Goal: Transaction & Acquisition: Purchase product/service

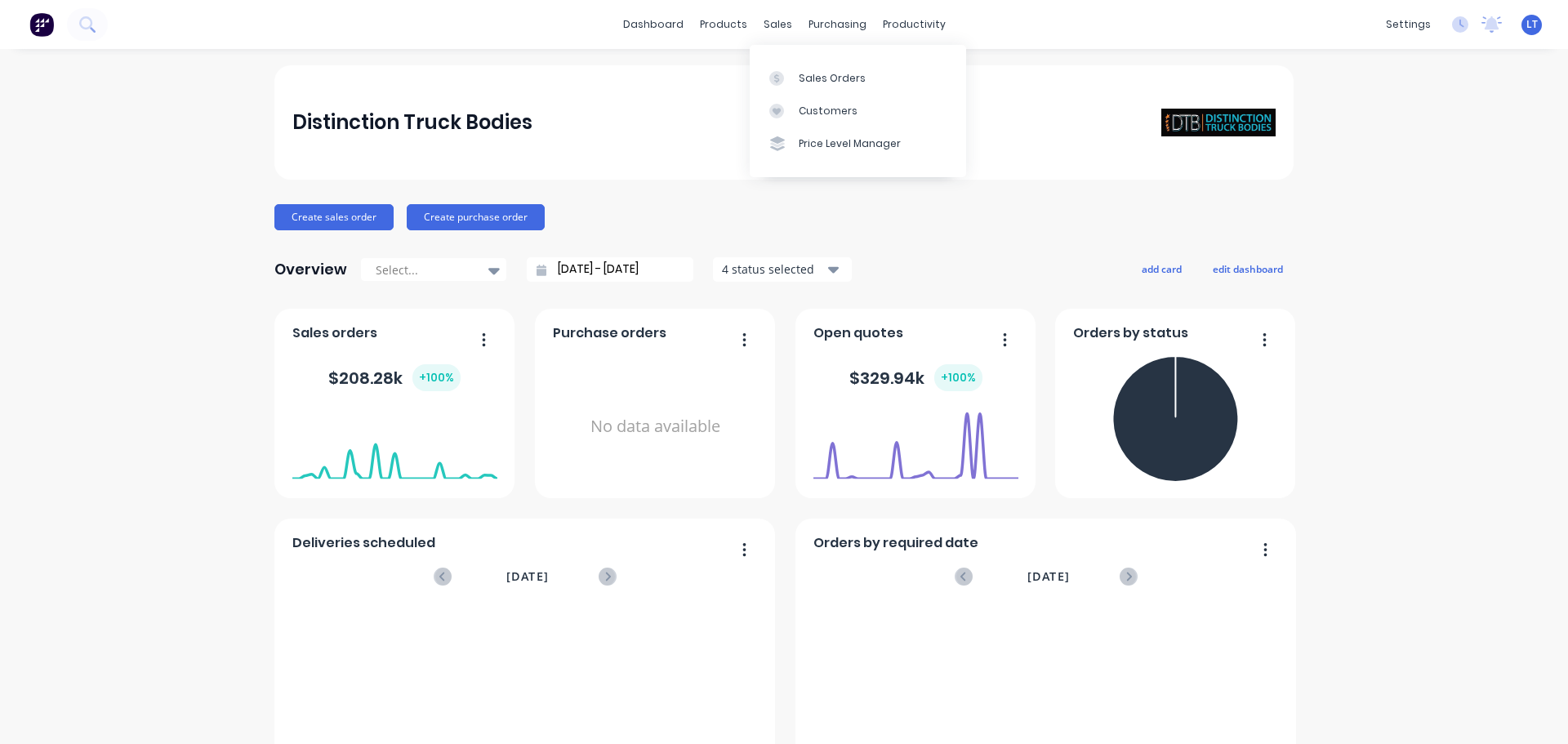
drag, startPoint x: 782, startPoint y: 18, endPoint x: 783, endPoint y: 37, distance: 19.0
click at [781, 18] on div "sales" at bounding box center [778, 24] width 45 height 24
drag, startPoint x: 817, startPoint y: 88, endPoint x: 816, endPoint y: 79, distance: 9.1
click at [817, 87] on link "Sales Orders" at bounding box center [857, 78] width 217 height 33
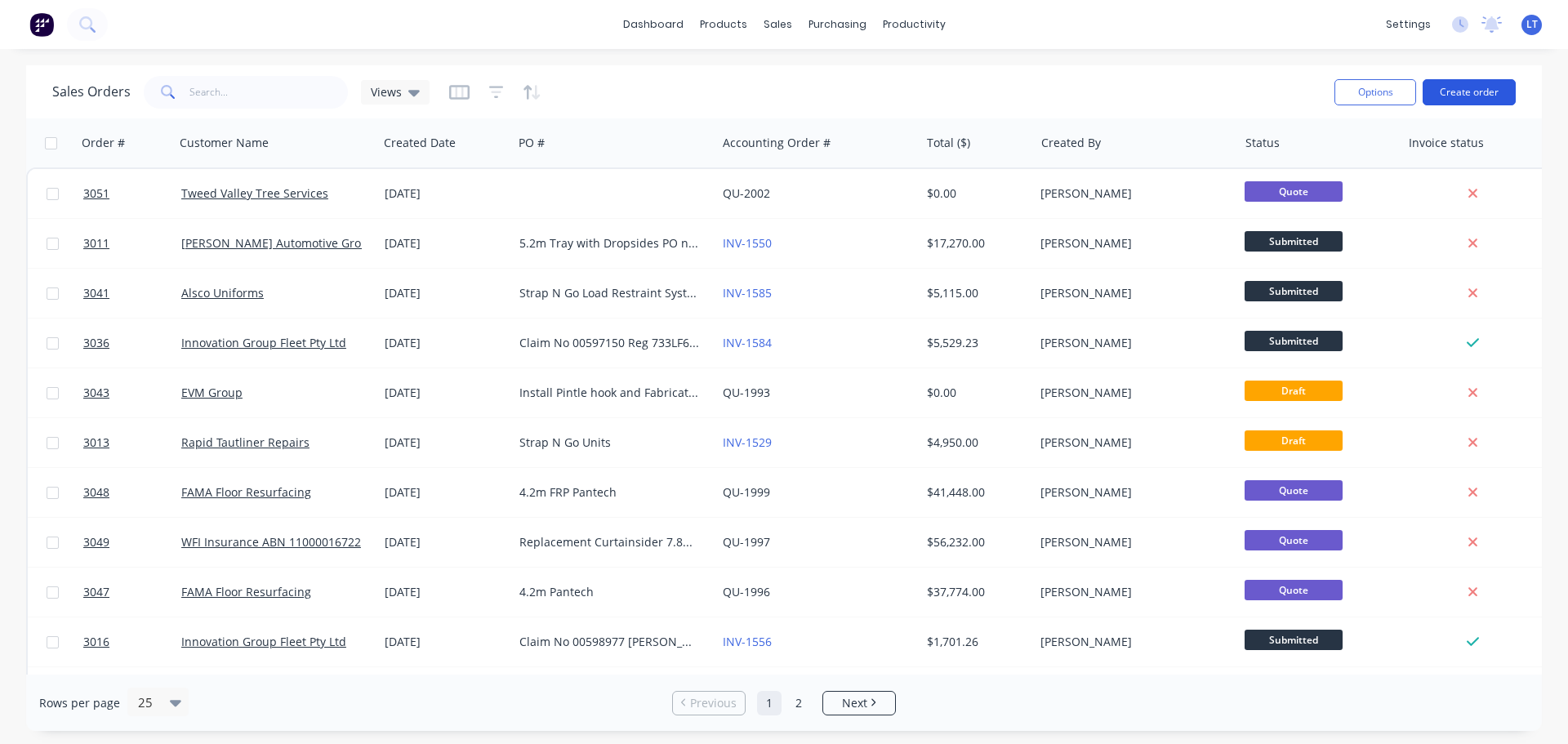
click at [1449, 89] on button "Create order" at bounding box center [1468, 92] width 93 height 26
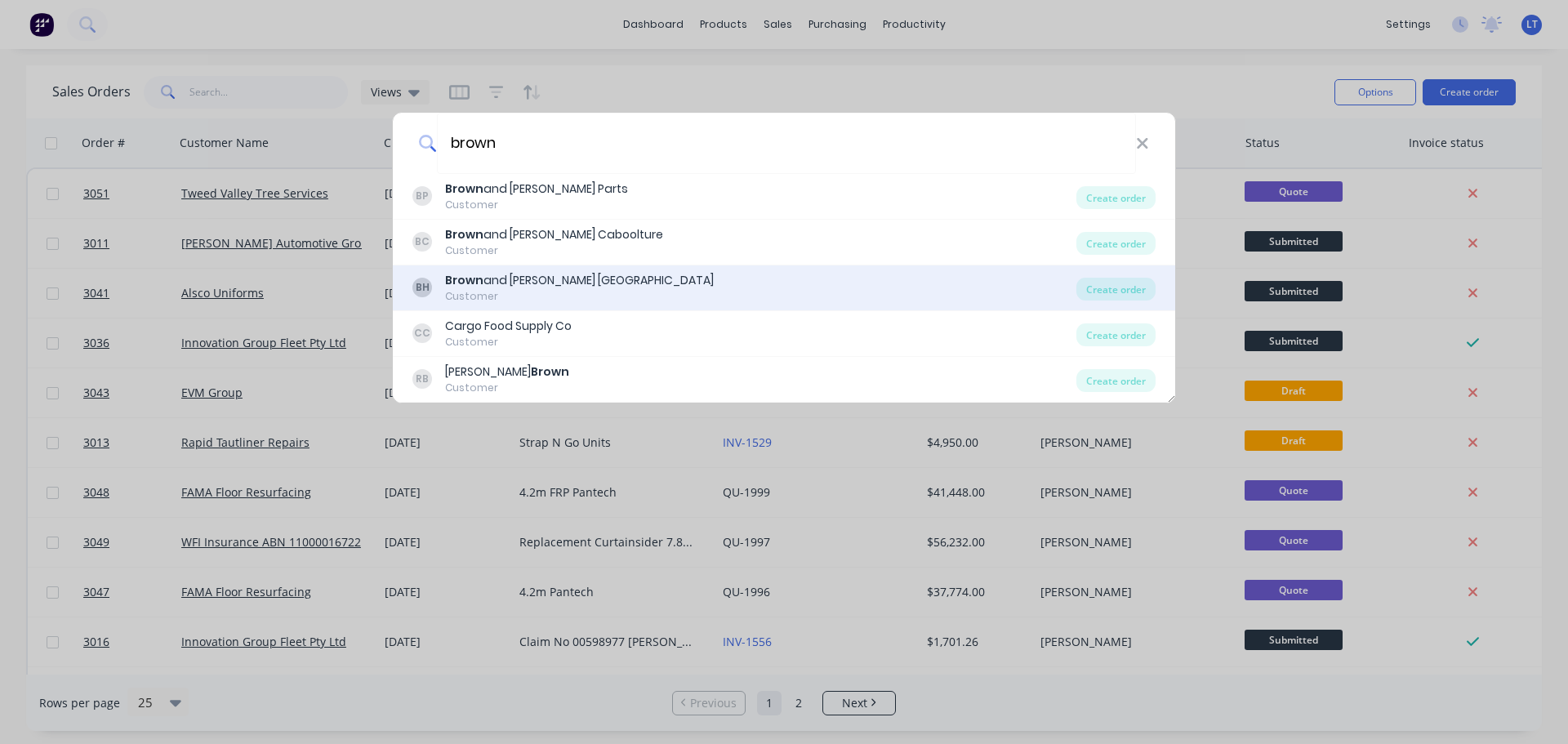
type input "brown"
click at [513, 281] on div "Brown and [PERSON_NAME] [GEOGRAPHIC_DATA]" at bounding box center [579, 280] width 268 height 17
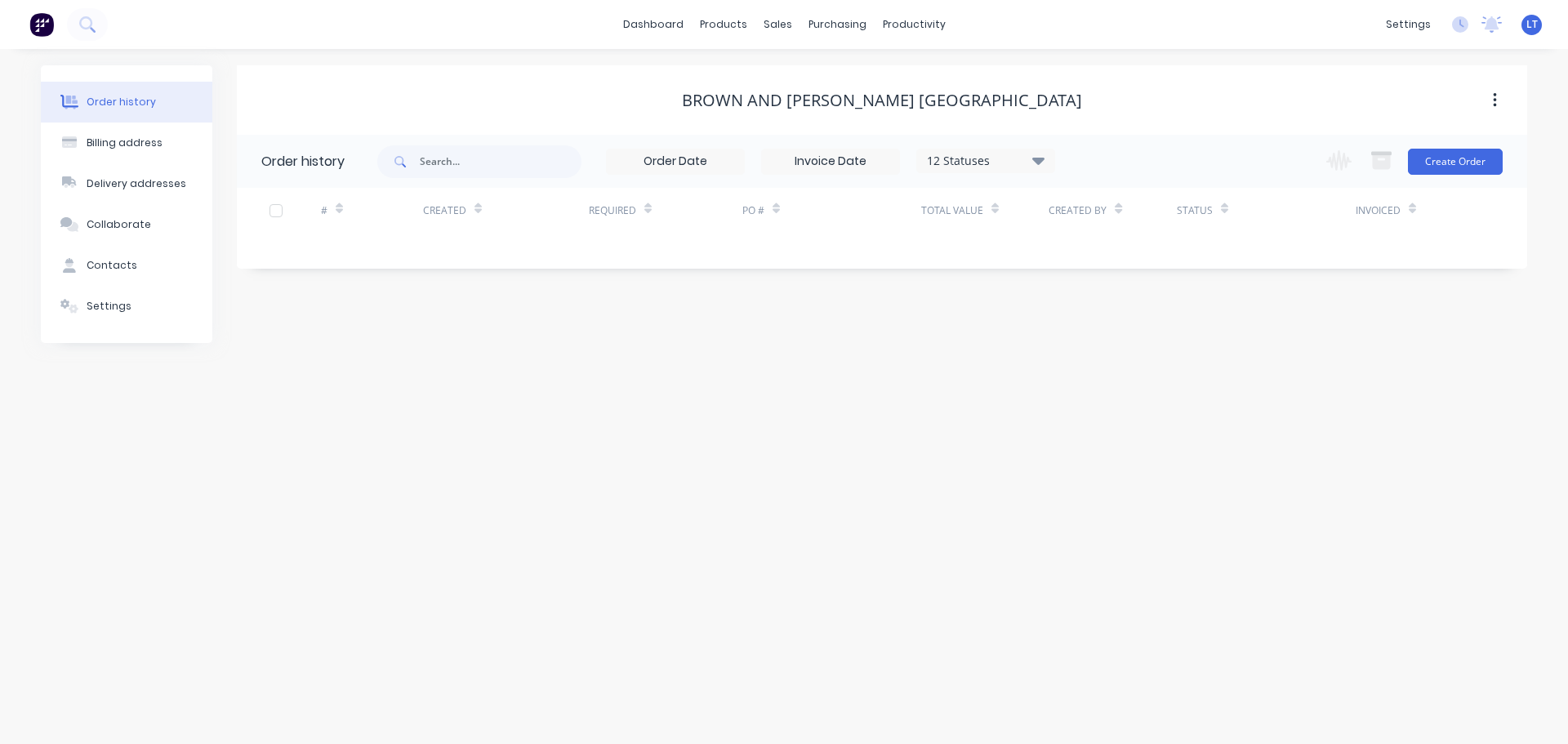
click at [1495, 92] on icon "button" at bounding box center [1495, 101] width 5 height 18
click at [799, 106] on div "Brown and [PERSON_NAME] [GEOGRAPHIC_DATA]" at bounding box center [881, 101] width 400 height 20
click at [124, 141] on div "Billing address" at bounding box center [124, 142] width 76 height 15
select select "AU"
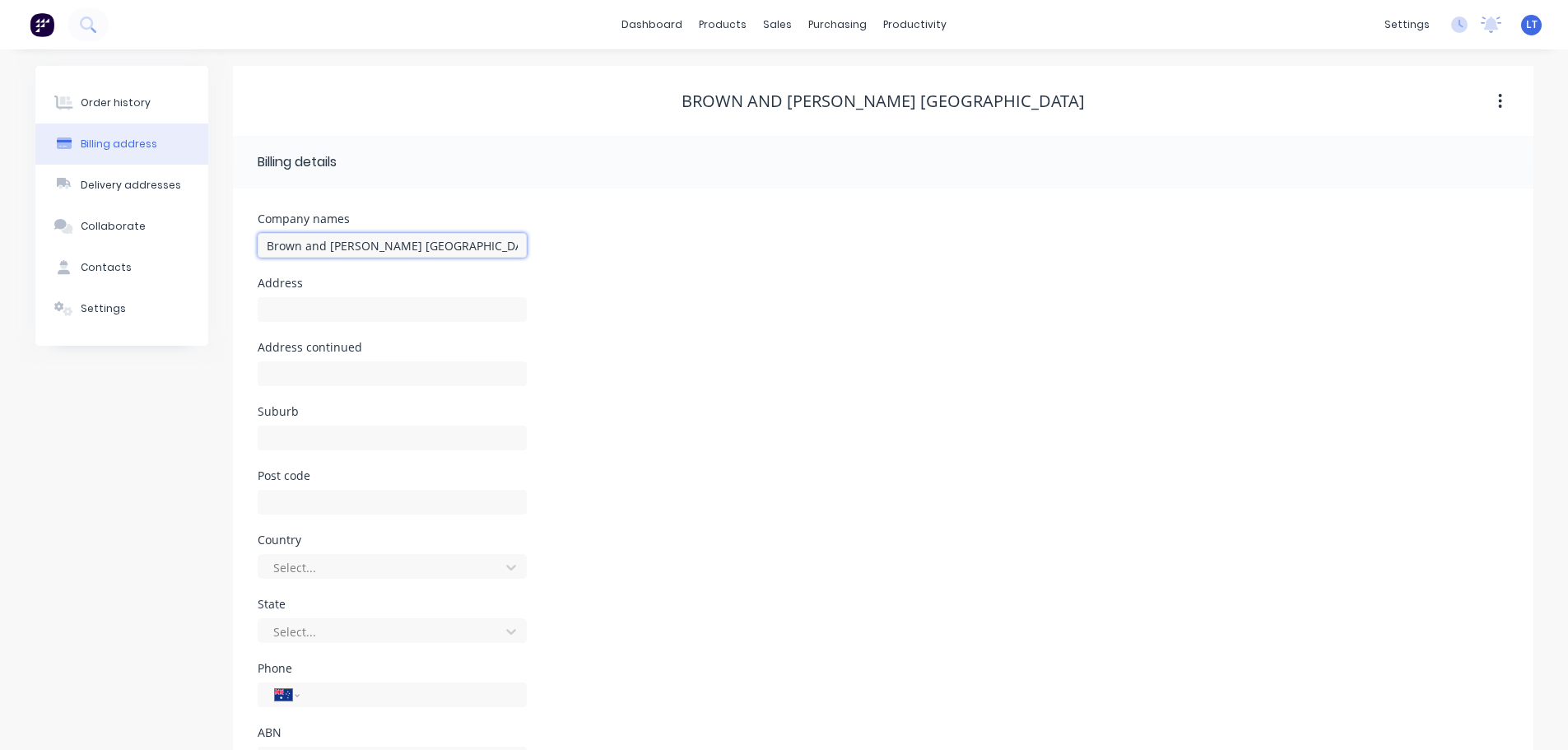
click at [447, 248] on input "Brown and [PERSON_NAME] [GEOGRAPHIC_DATA]" at bounding box center [392, 245] width 269 height 25
drag, startPoint x: 447, startPoint y: 248, endPoint x: 377, endPoint y: 246, distance: 70.0
click at [377, 246] on input "Brown and [PERSON_NAME] [GEOGRAPHIC_DATA]" at bounding box center [392, 245] width 269 height 25
type input "Brown and [PERSON_NAME]"
click at [126, 138] on div "Billing address" at bounding box center [119, 144] width 77 height 15
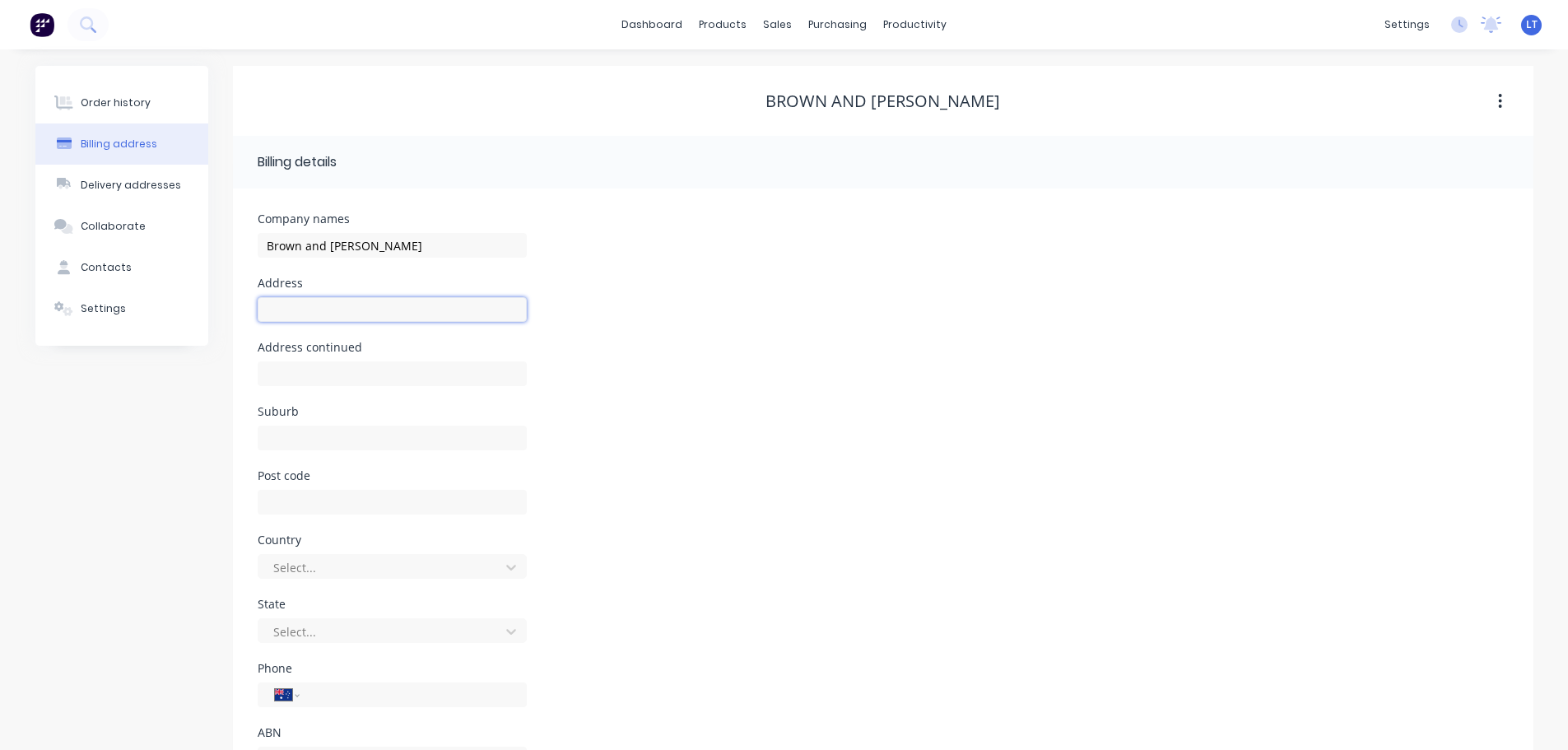
click at [298, 318] on input "text" at bounding box center [392, 309] width 269 height 25
click at [937, 104] on div "Brown and [PERSON_NAME]" at bounding box center [882, 102] width 235 height 20
drag, startPoint x: 966, startPoint y: 99, endPoint x: 767, endPoint y: 104, distance: 199.1
click at [767, 104] on div "Brown and [PERSON_NAME]" at bounding box center [883, 102] width 1300 height 20
click at [1496, 94] on button "button" at bounding box center [1500, 102] width 38 height 29
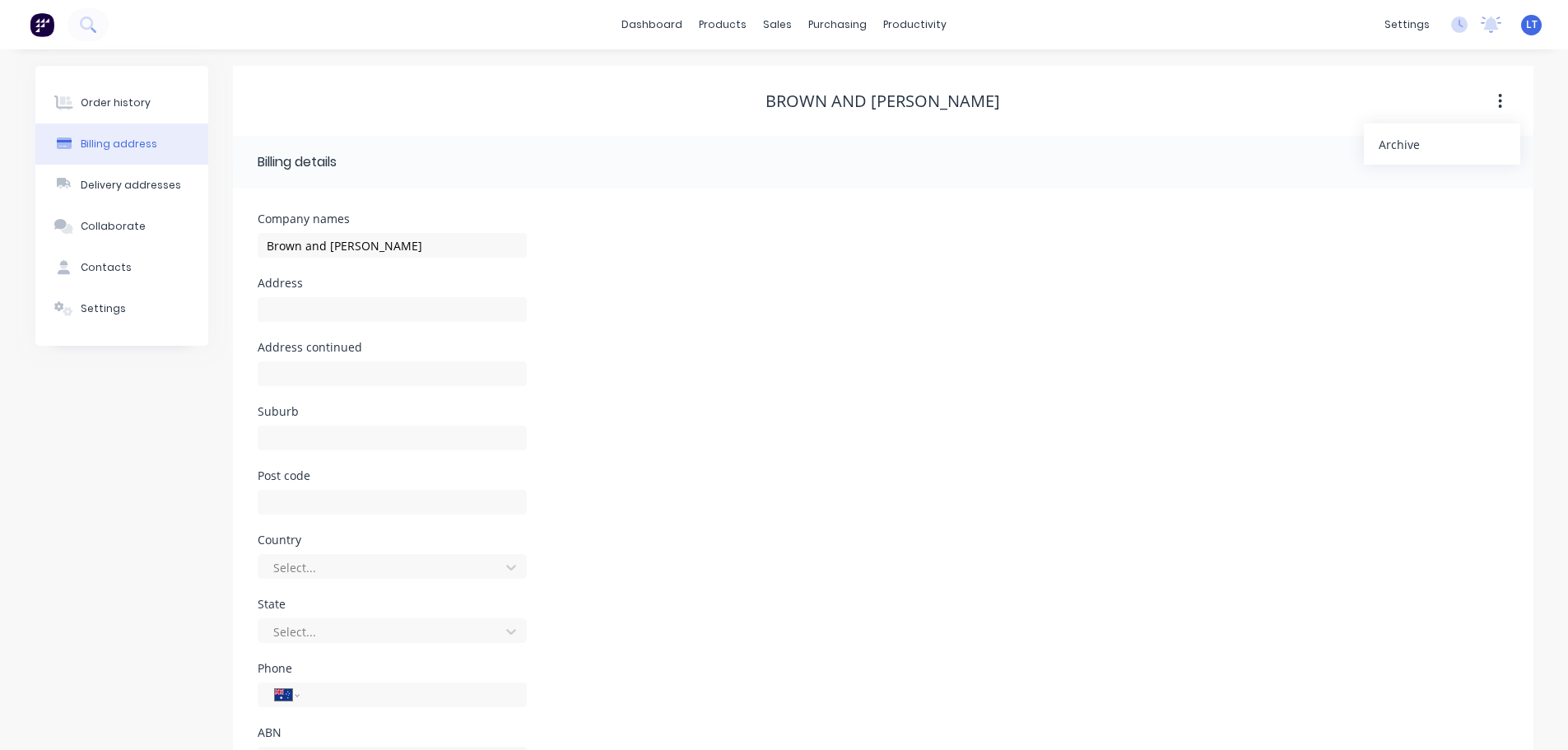
click at [1168, 116] on div "Brown and [PERSON_NAME] Archive" at bounding box center [883, 101] width 1300 height 70
click at [103, 141] on div "Billing address" at bounding box center [119, 144] width 77 height 15
click at [113, 310] on div "Settings" at bounding box center [103, 309] width 46 height 15
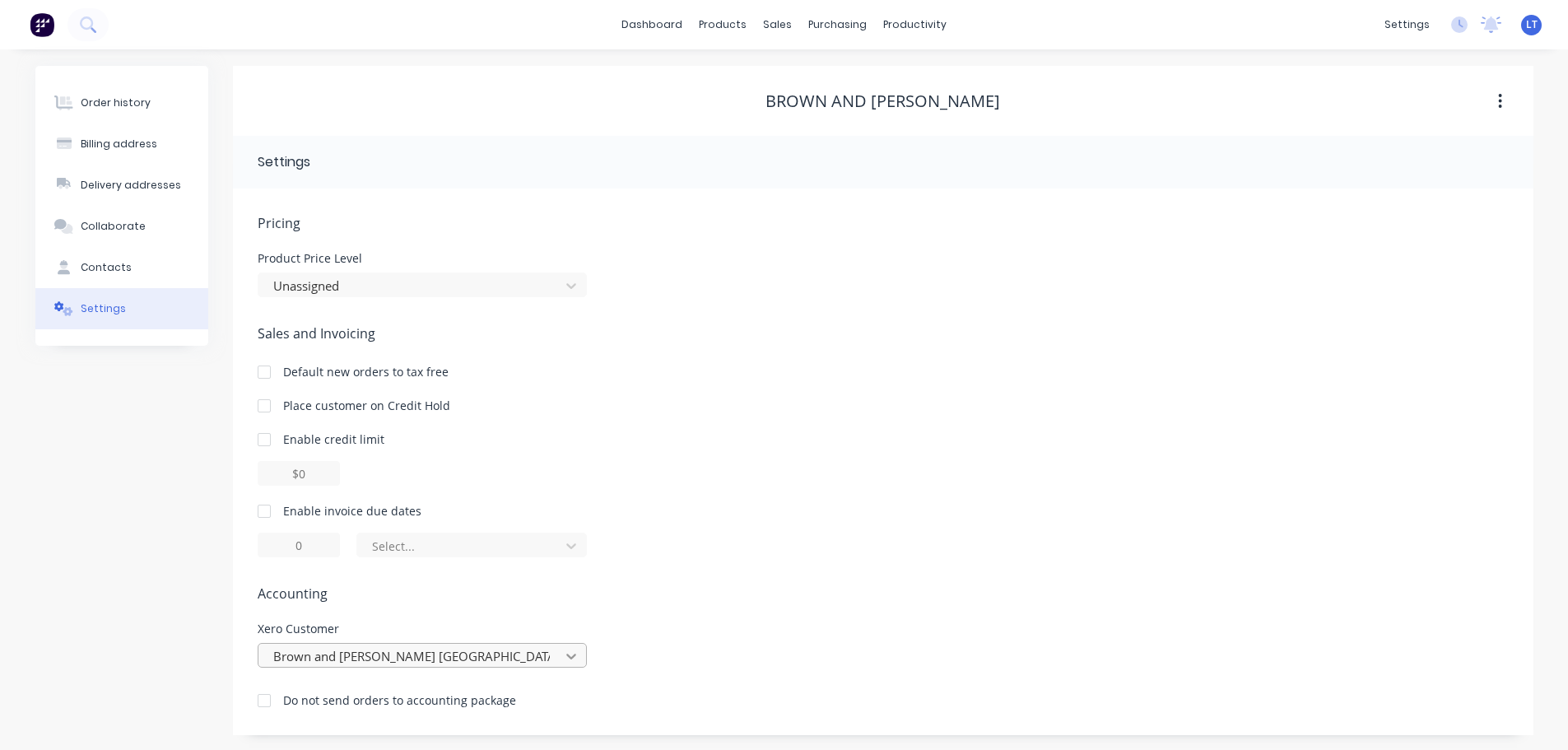
click at [573, 652] on div "Brown and [PERSON_NAME] [GEOGRAPHIC_DATA]" at bounding box center [422, 655] width 329 height 25
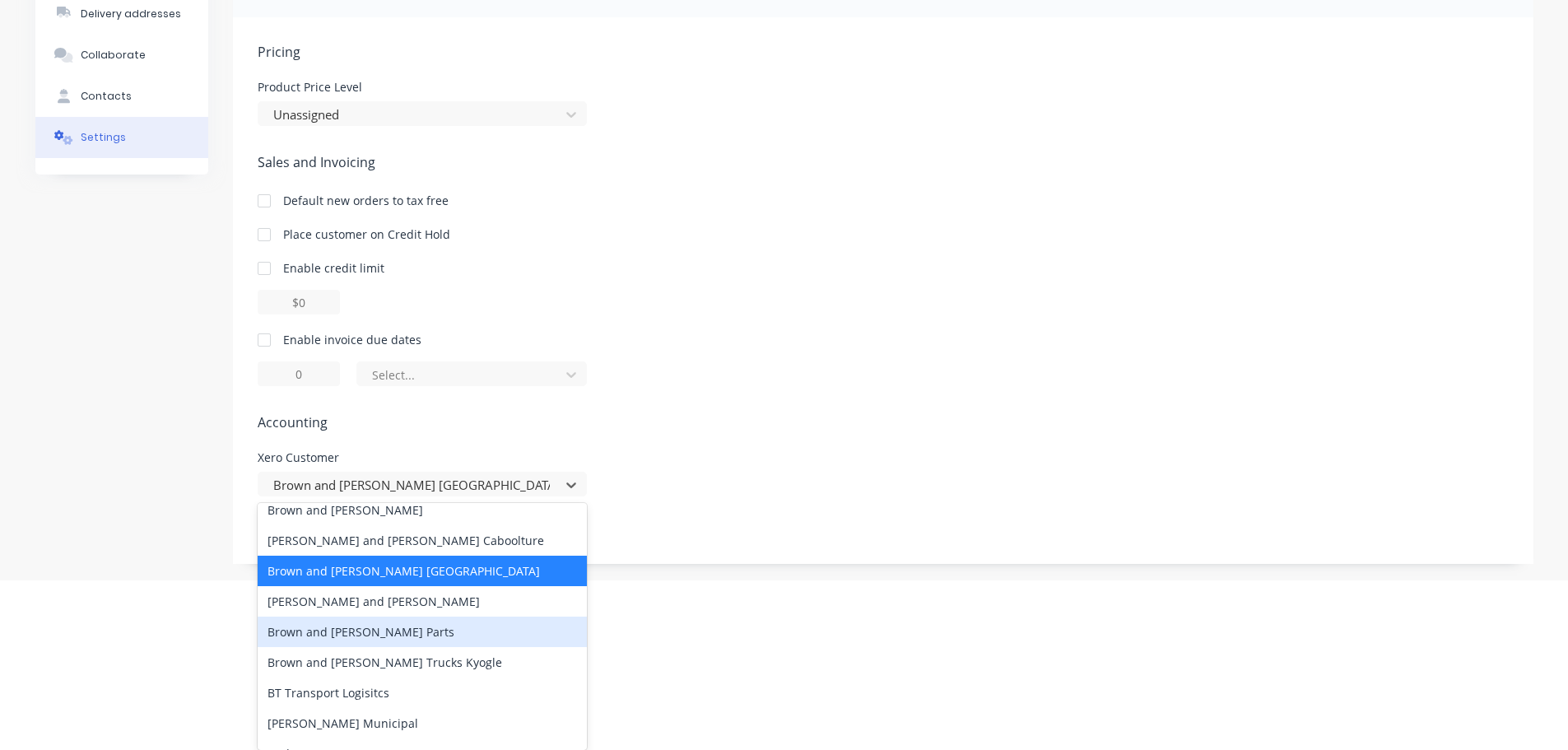
scroll to position [7246, 0]
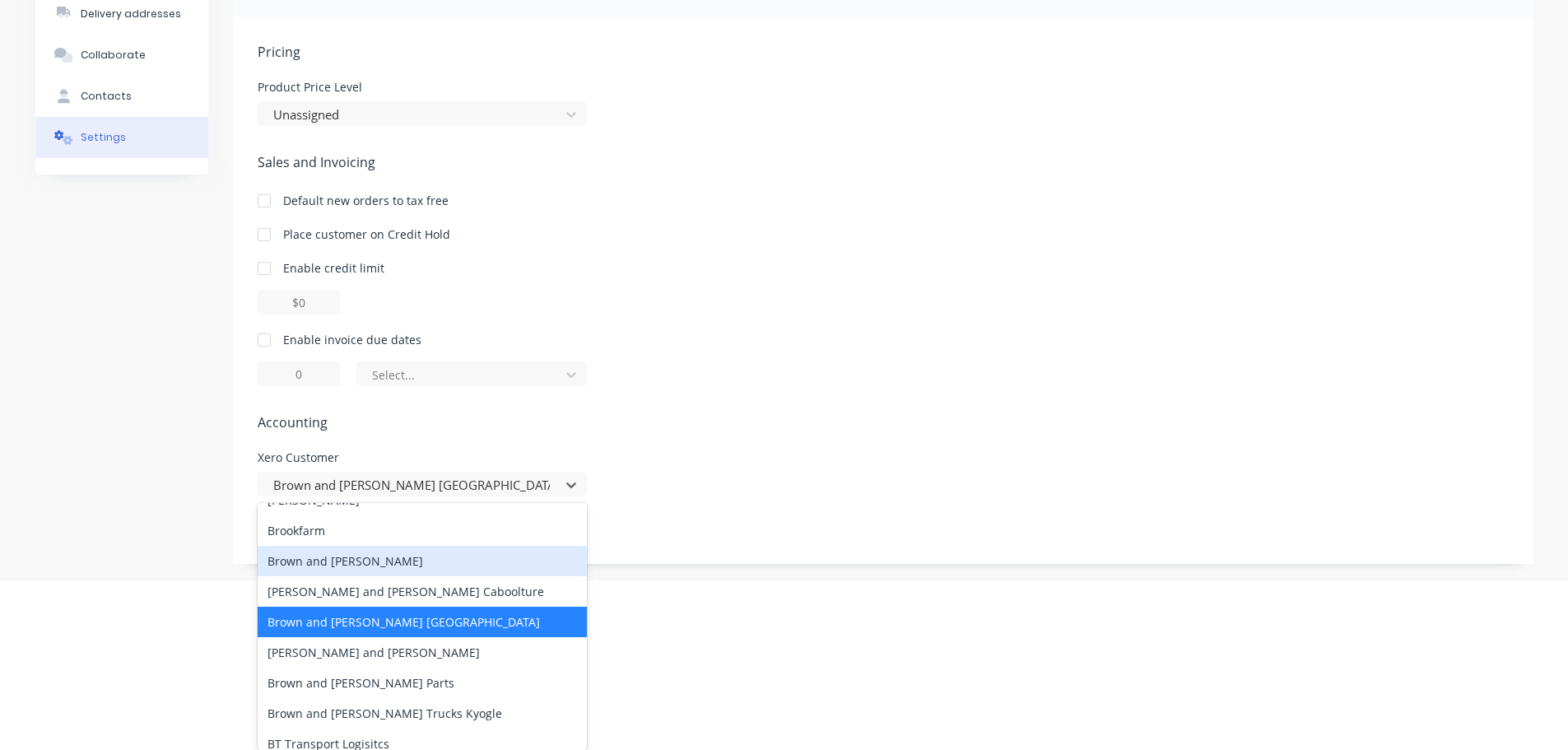
click at [325, 546] on div "Brown and [PERSON_NAME]" at bounding box center [422, 561] width 329 height 30
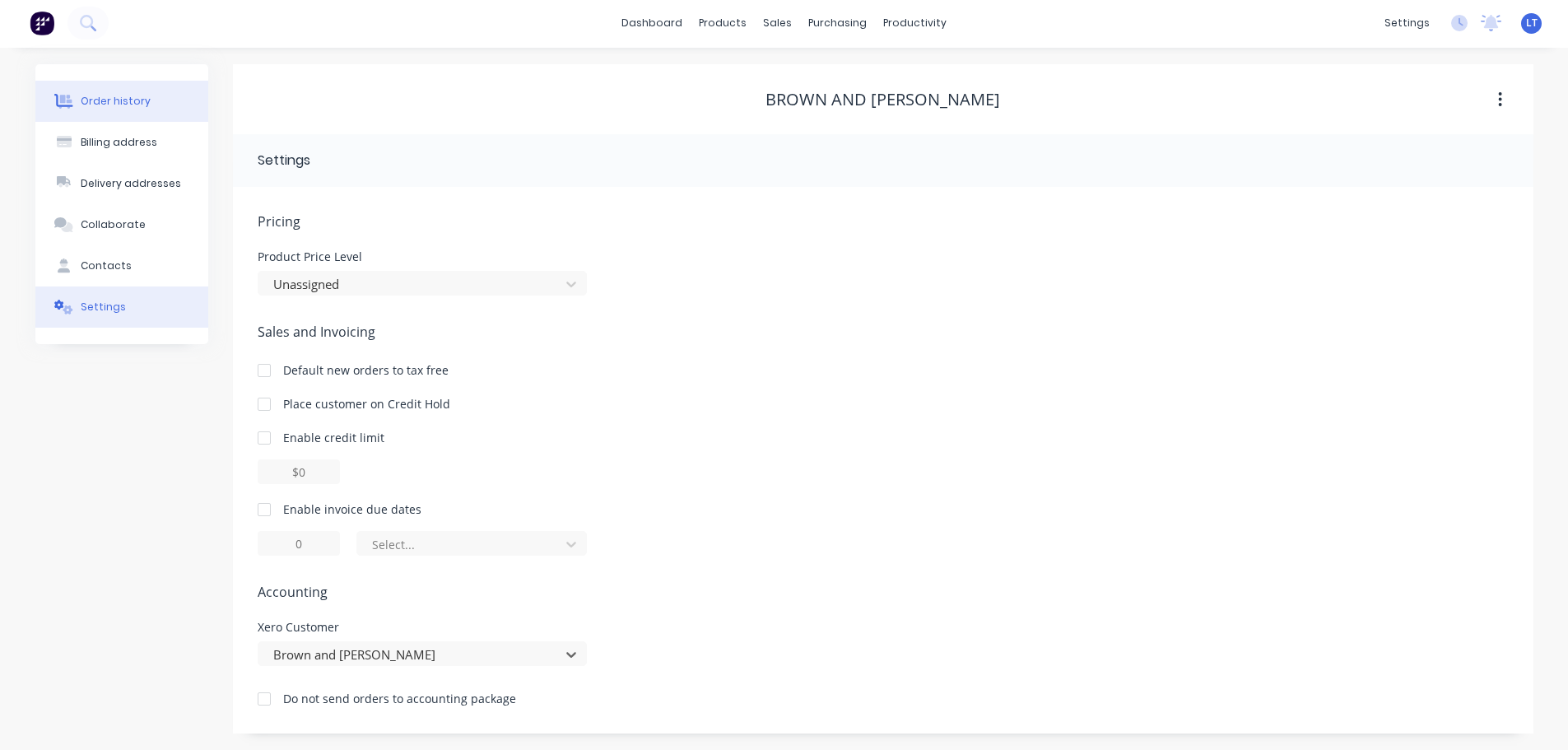
click at [100, 98] on div "Order history" at bounding box center [115, 102] width 70 height 15
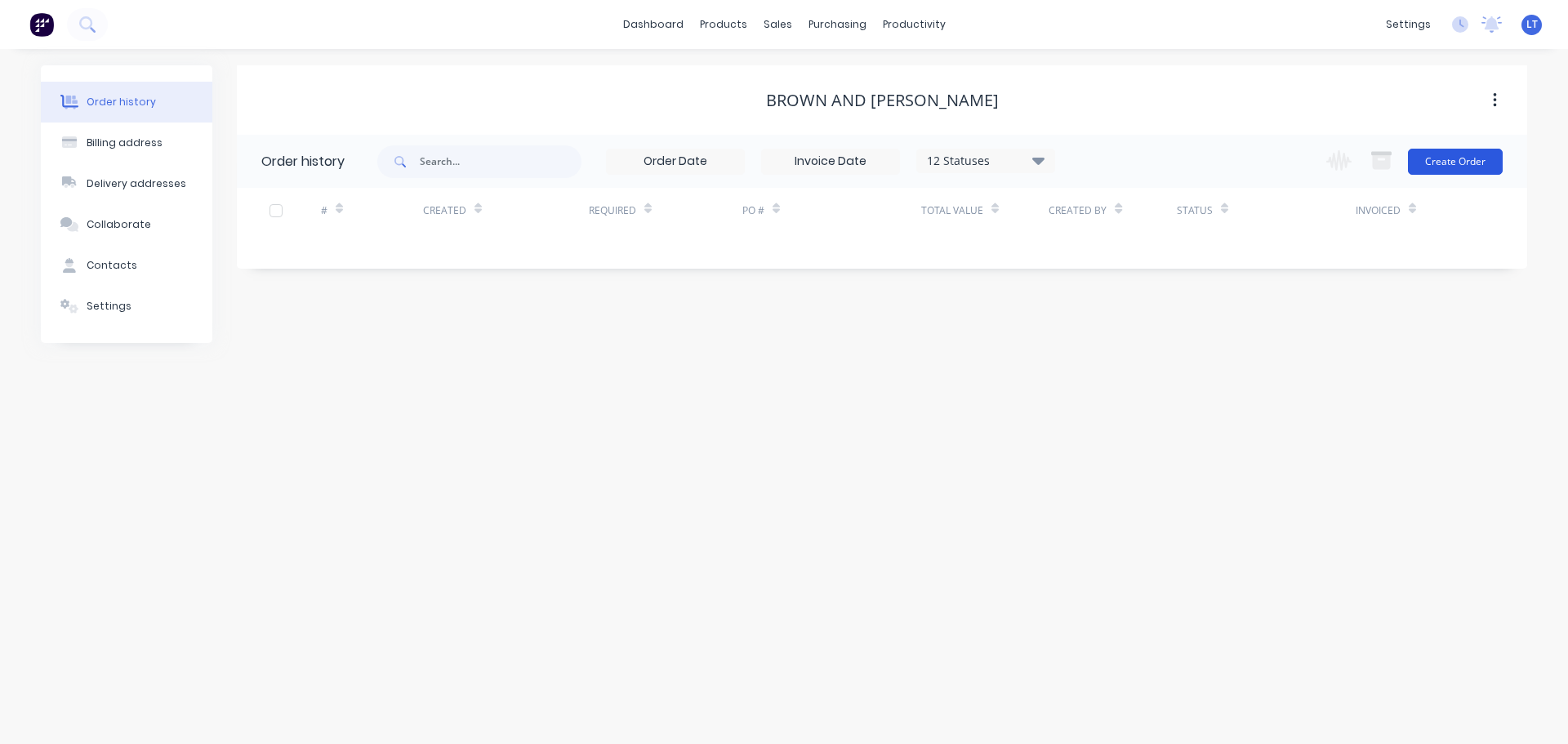
click at [1438, 158] on button "Create Order" at bounding box center [1455, 162] width 94 height 26
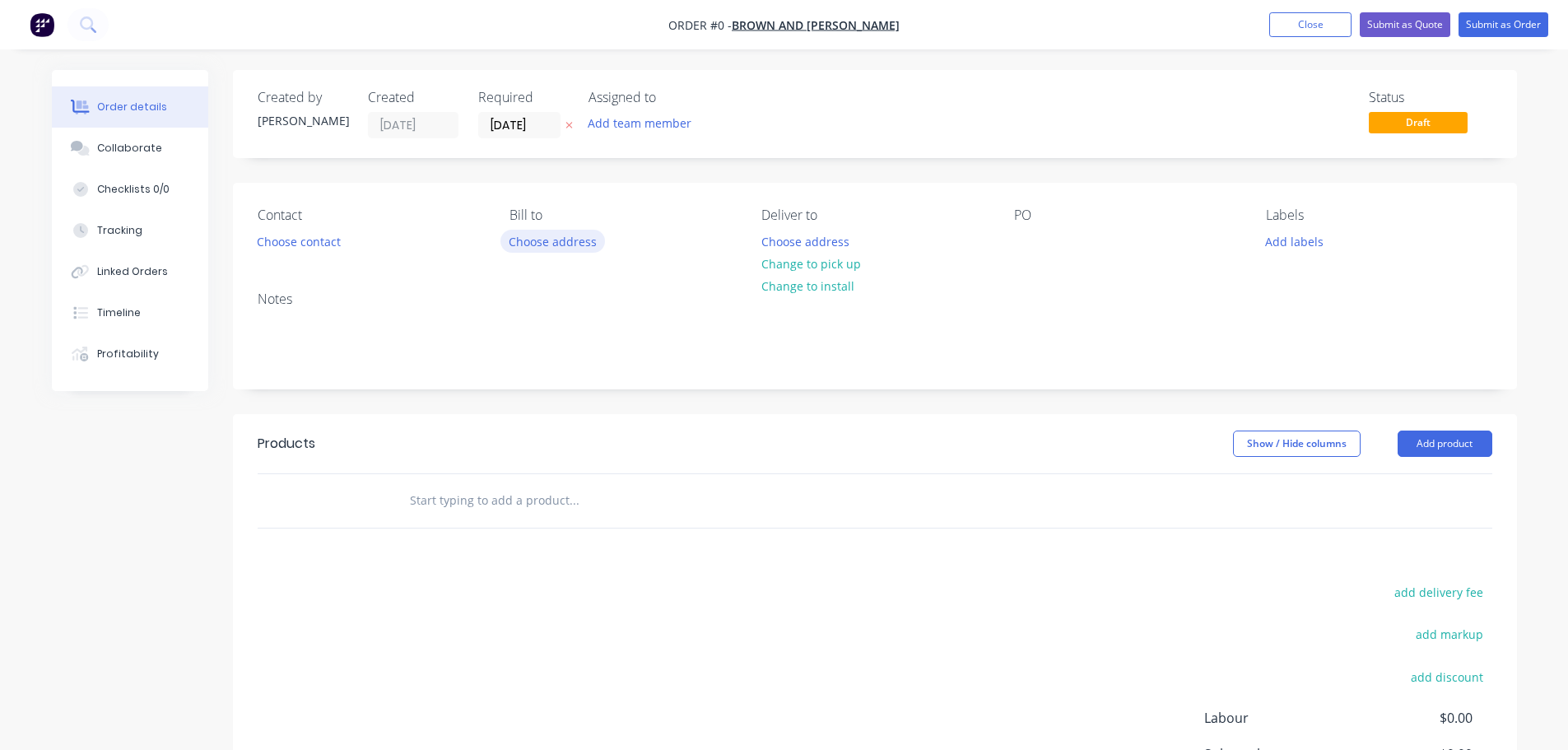
click at [534, 243] on button "Choose address" at bounding box center [552, 241] width 105 height 22
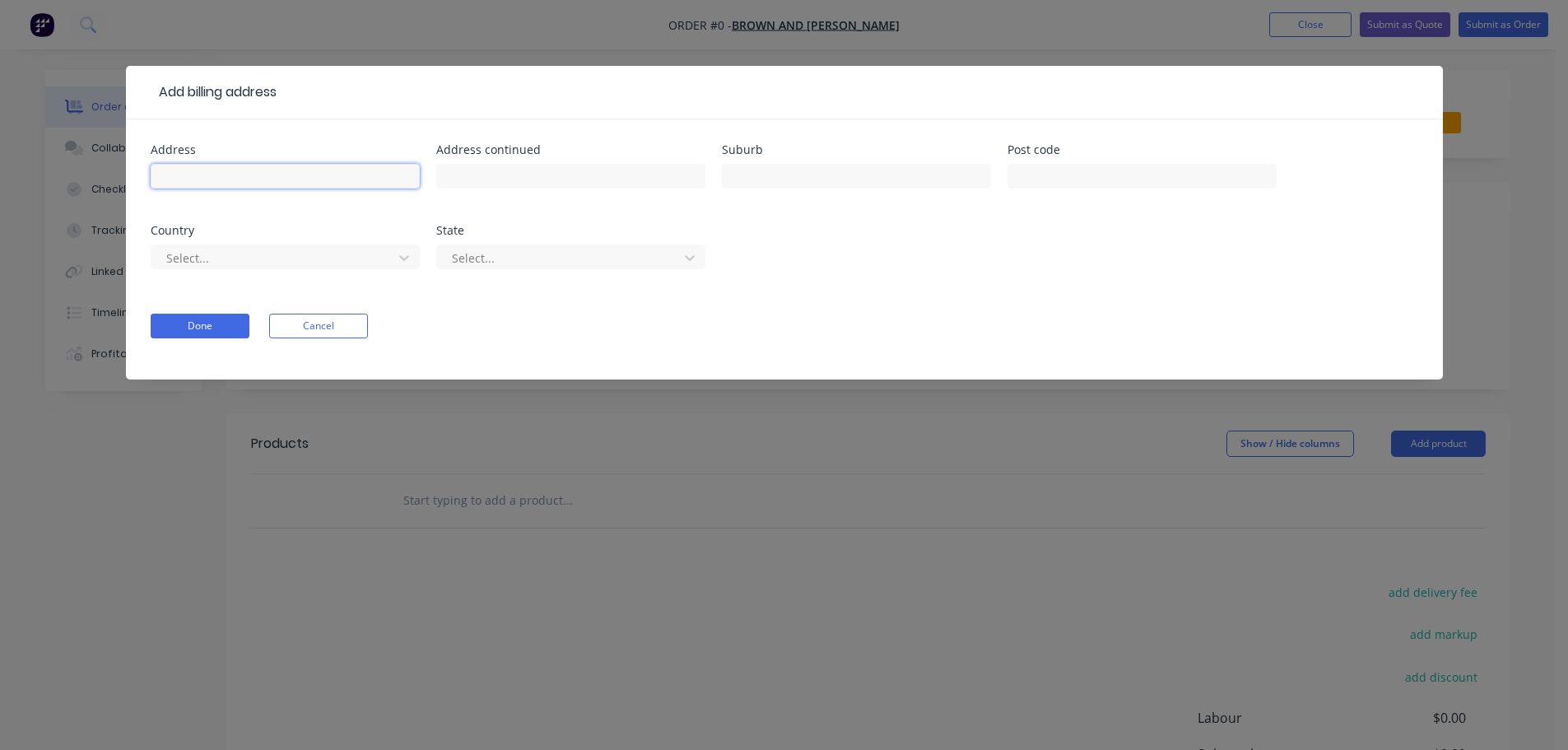
click at [243, 179] on input "text" at bounding box center [285, 176] width 269 height 25
click at [227, 169] on input "text" at bounding box center [285, 176] width 269 height 25
type input "16 Motorway Dr"
click at [483, 175] on input "text" at bounding box center [571, 176] width 269 height 25
click at [752, 174] on input "text" at bounding box center [857, 176] width 269 height 25
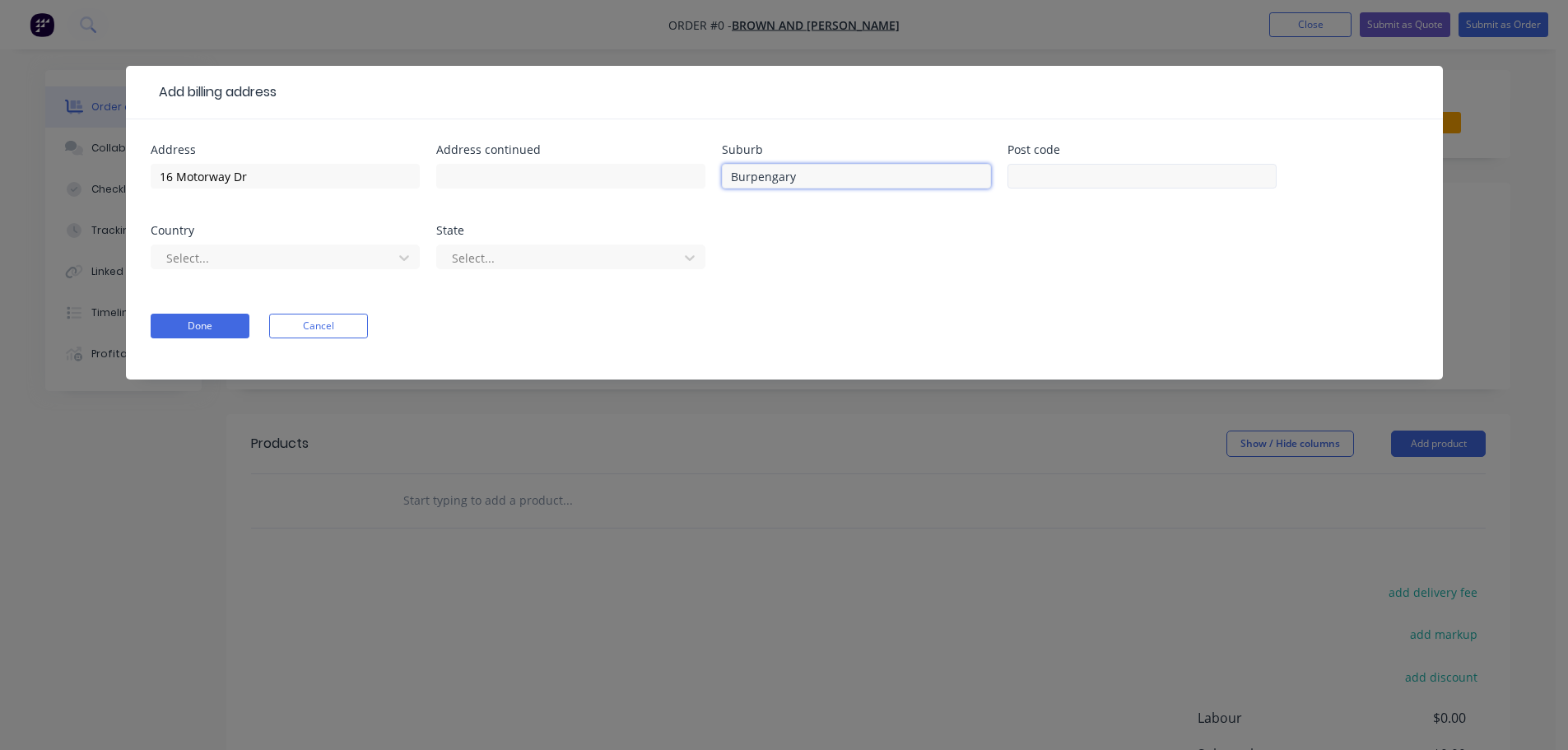
type input "Burpengary"
click at [1073, 183] on input "text" at bounding box center [1142, 176] width 269 height 25
type input "4505"
click at [247, 252] on div at bounding box center [274, 258] width 219 height 21
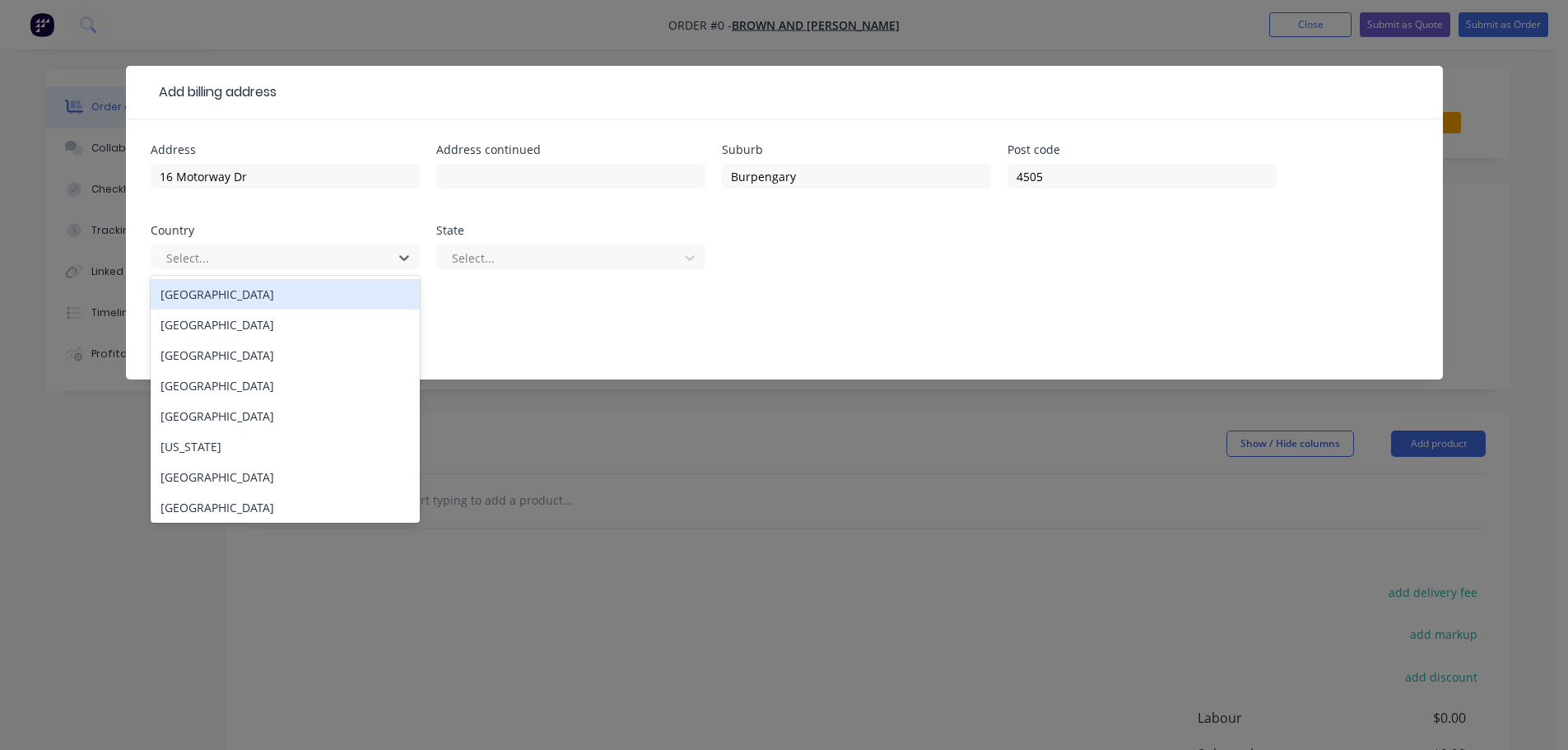
drag, startPoint x: 212, startPoint y: 292, endPoint x: 295, endPoint y: 288, distance: 83.1
click at [212, 291] on div "[GEOGRAPHIC_DATA]" at bounding box center [285, 294] width 269 height 30
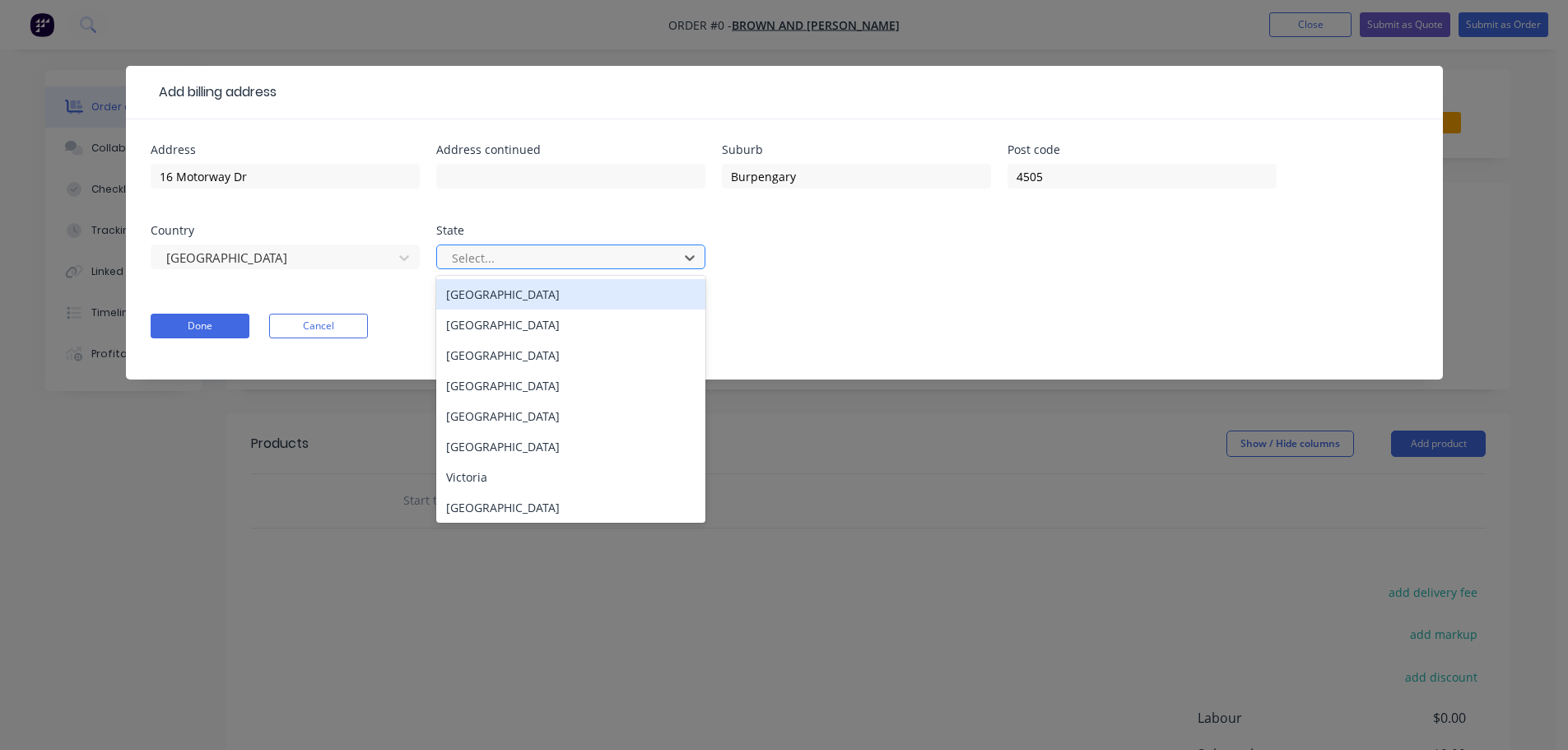
click at [555, 258] on div at bounding box center [560, 258] width 219 height 21
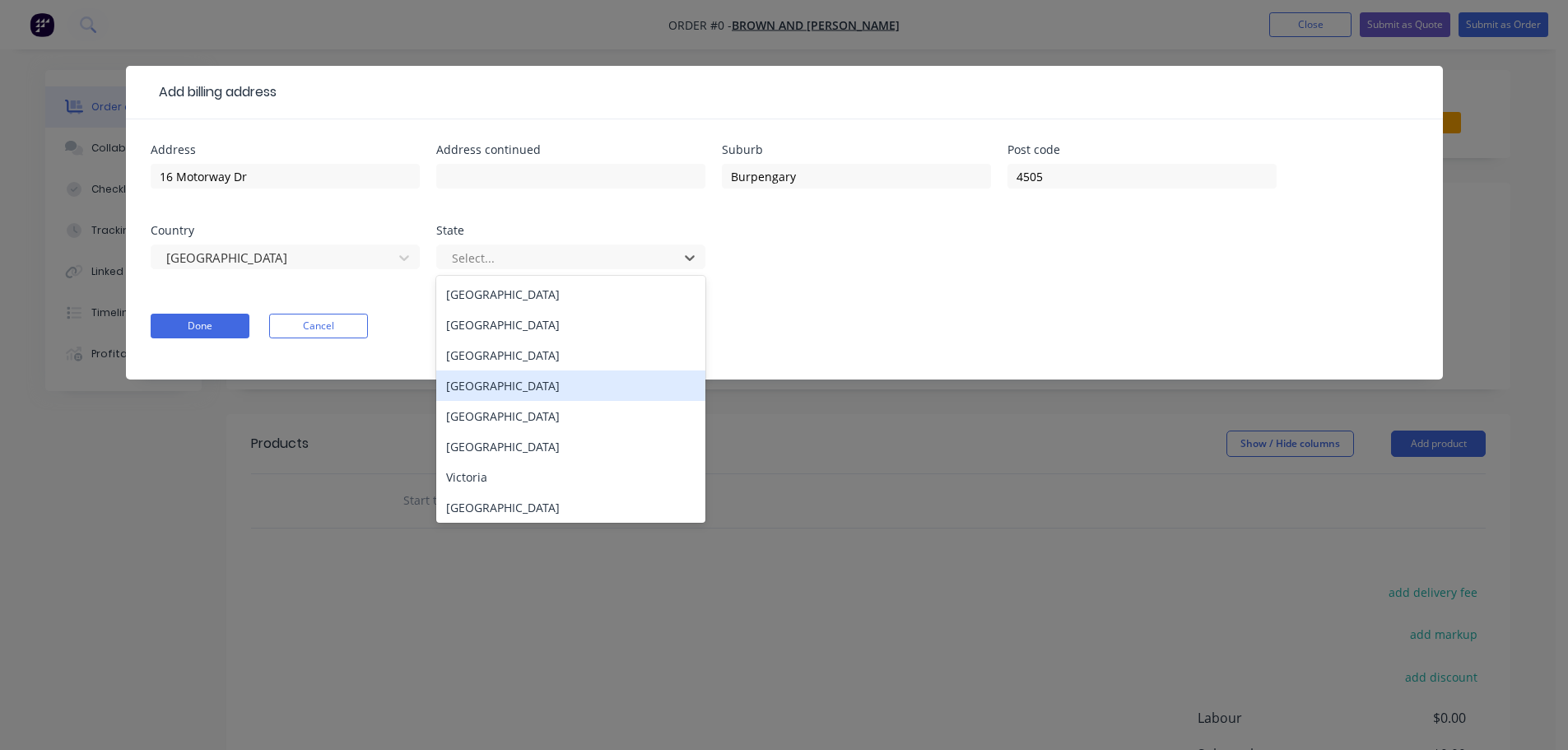
click at [486, 382] on div "[GEOGRAPHIC_DATA]" at bounding box center [571, 385] width 269 height 30
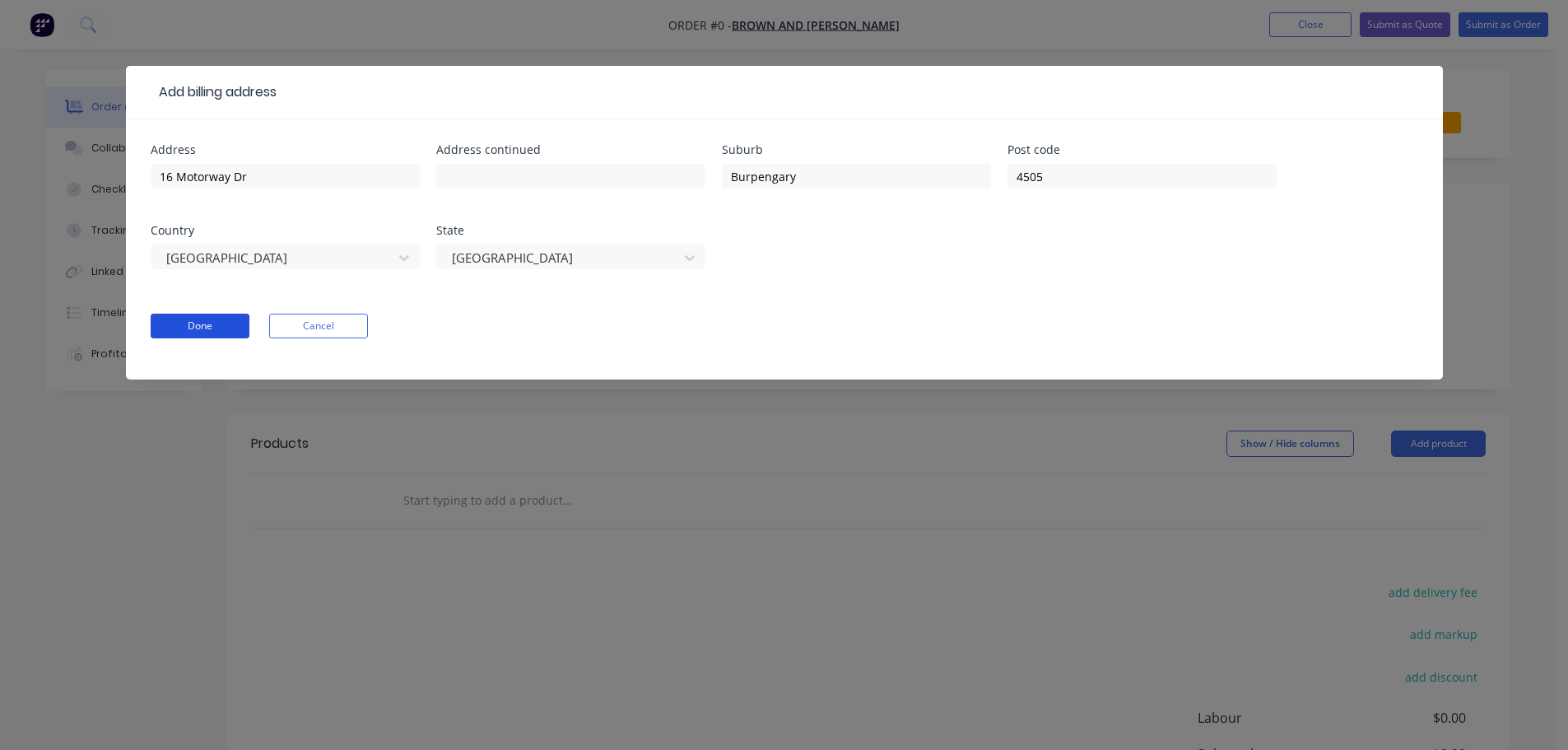
click at [190, 324] on button "Done" at bounding box center [200, 326] width 99 height 25
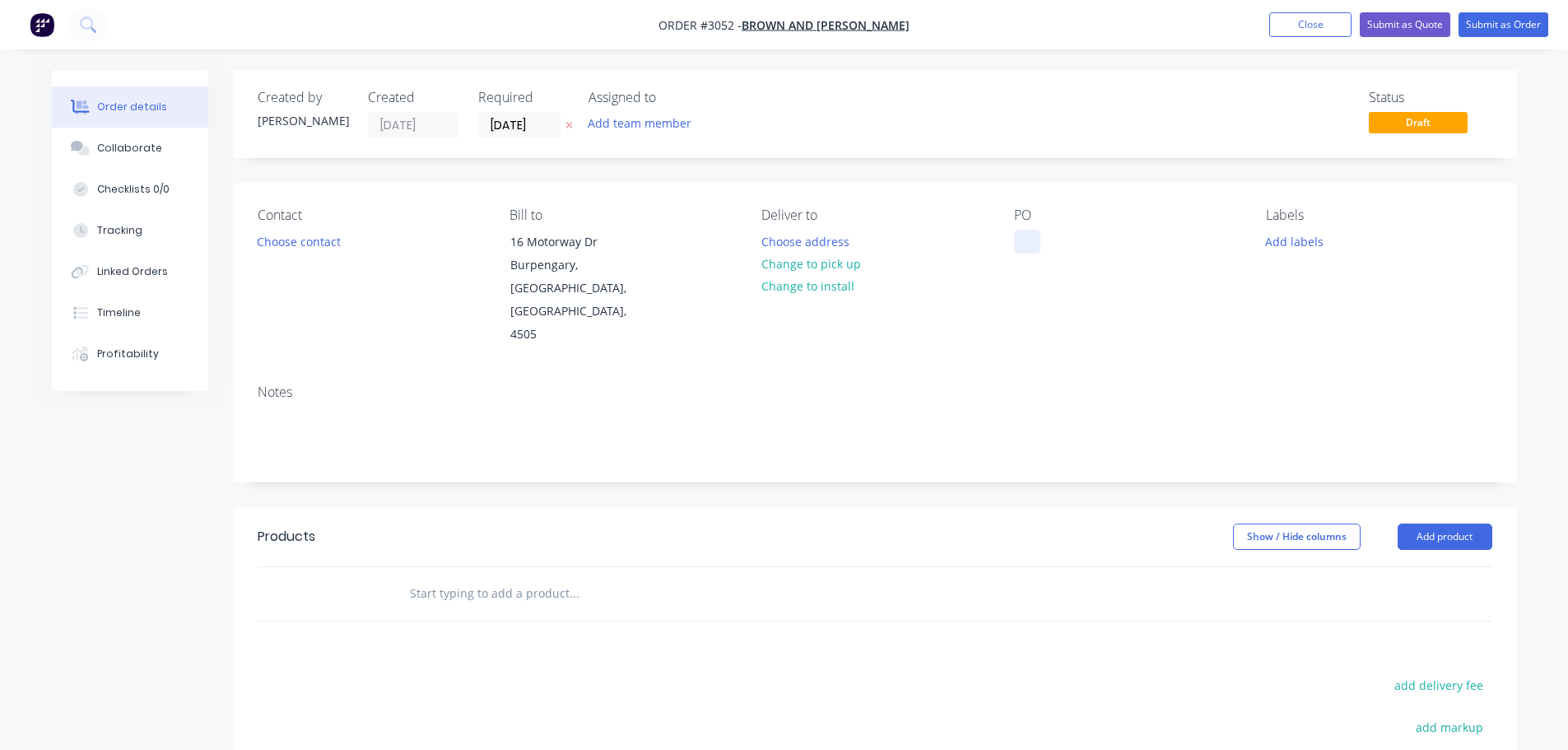
click at [1025, 231] on div at bounding box center [1027, 241] width 27 height 24
drag, startPoint x: 1025, startPoint y: 241, endPoint x: 1161, endPoint y: 267, distance: 138.5
click at [1161, 267] on div "Strap N Go Load Restraint systems for a B Double" at bounding box center [1116, 250] width 206 height 41
copy div "Strap N Go Load Restraint systems for a B Double"
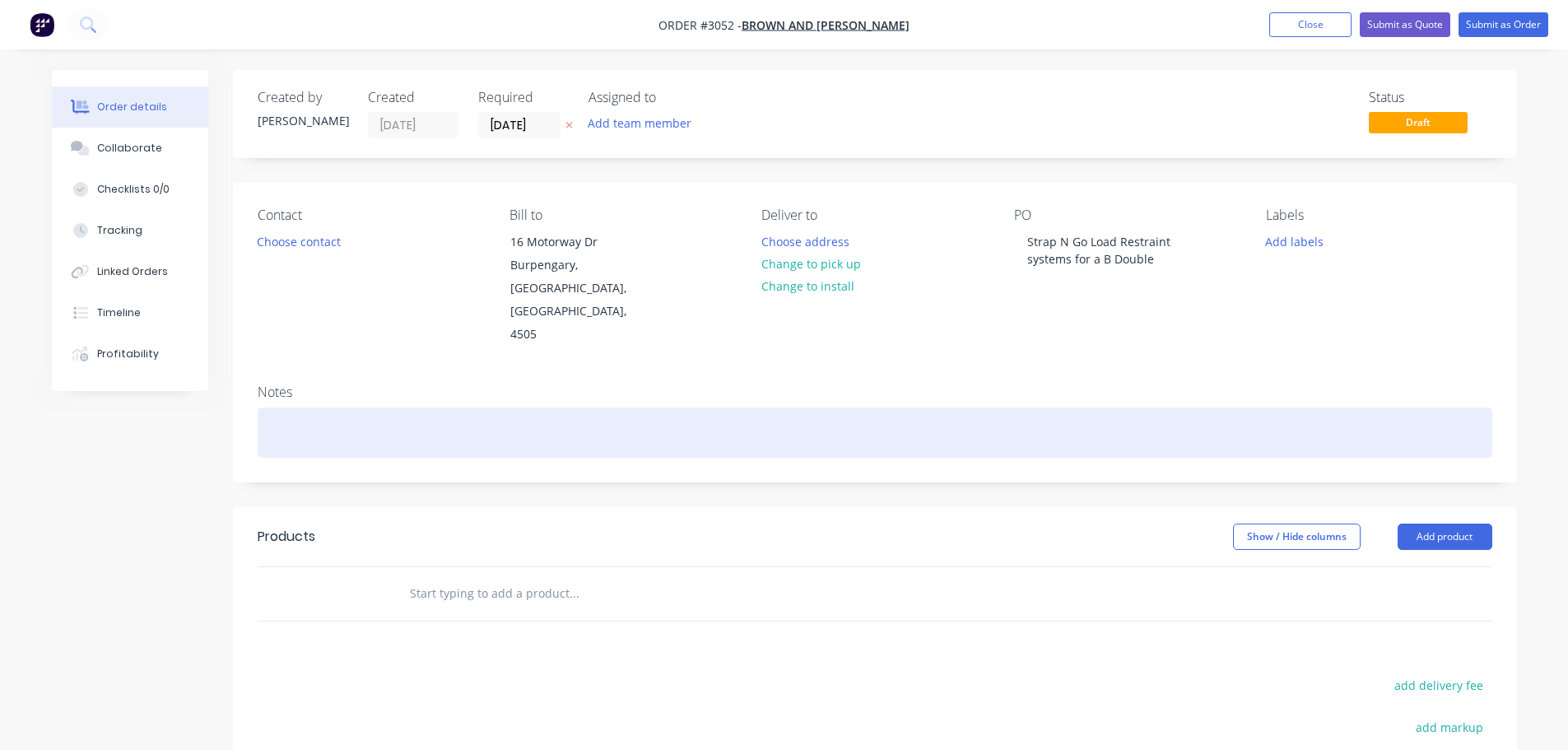
click at [272, 408] on div at bounding box center [875, 433] width 1234 height 50
paste div
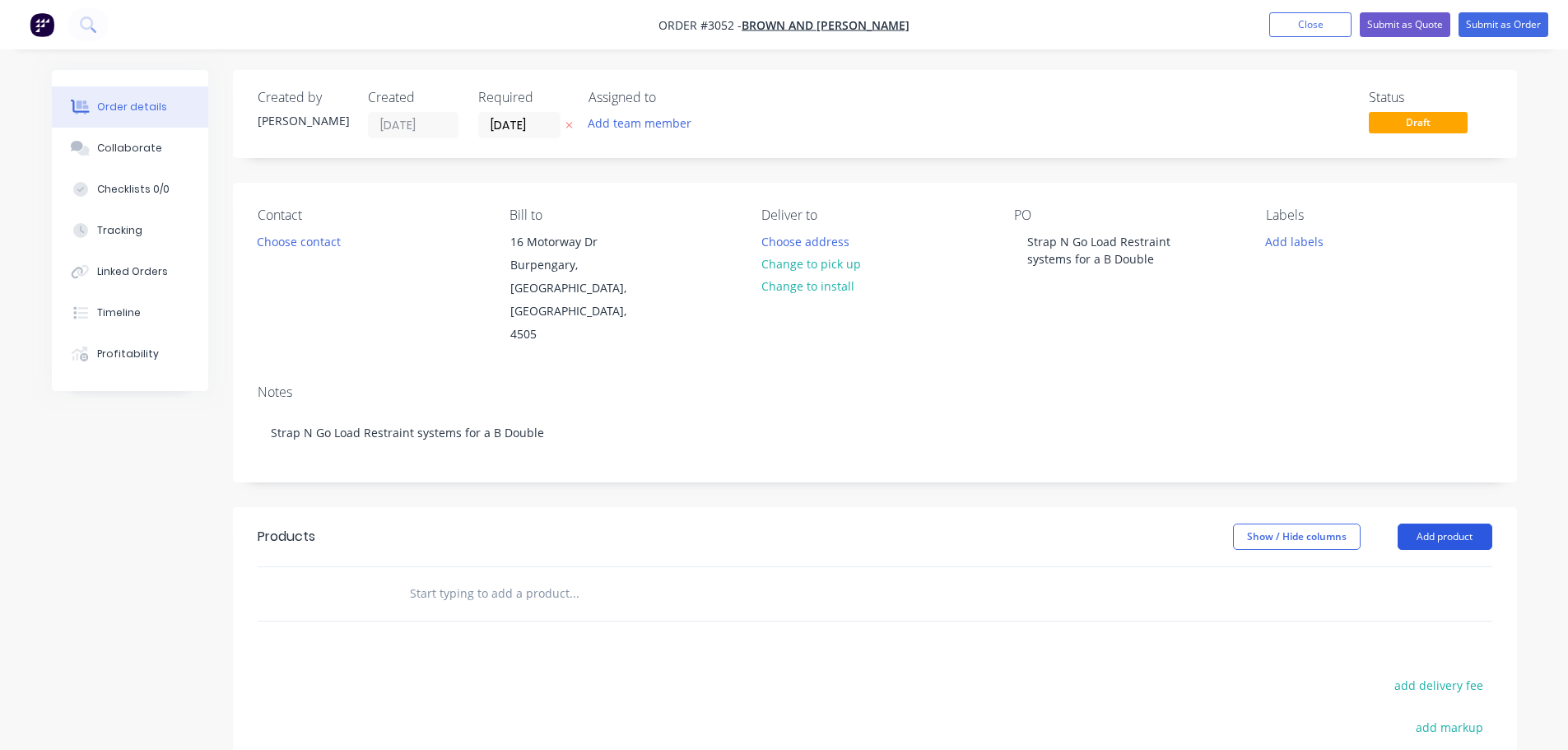
click at [1424, 524] on button "Add product" at bounding box center [1445, 537] width 95 height 27
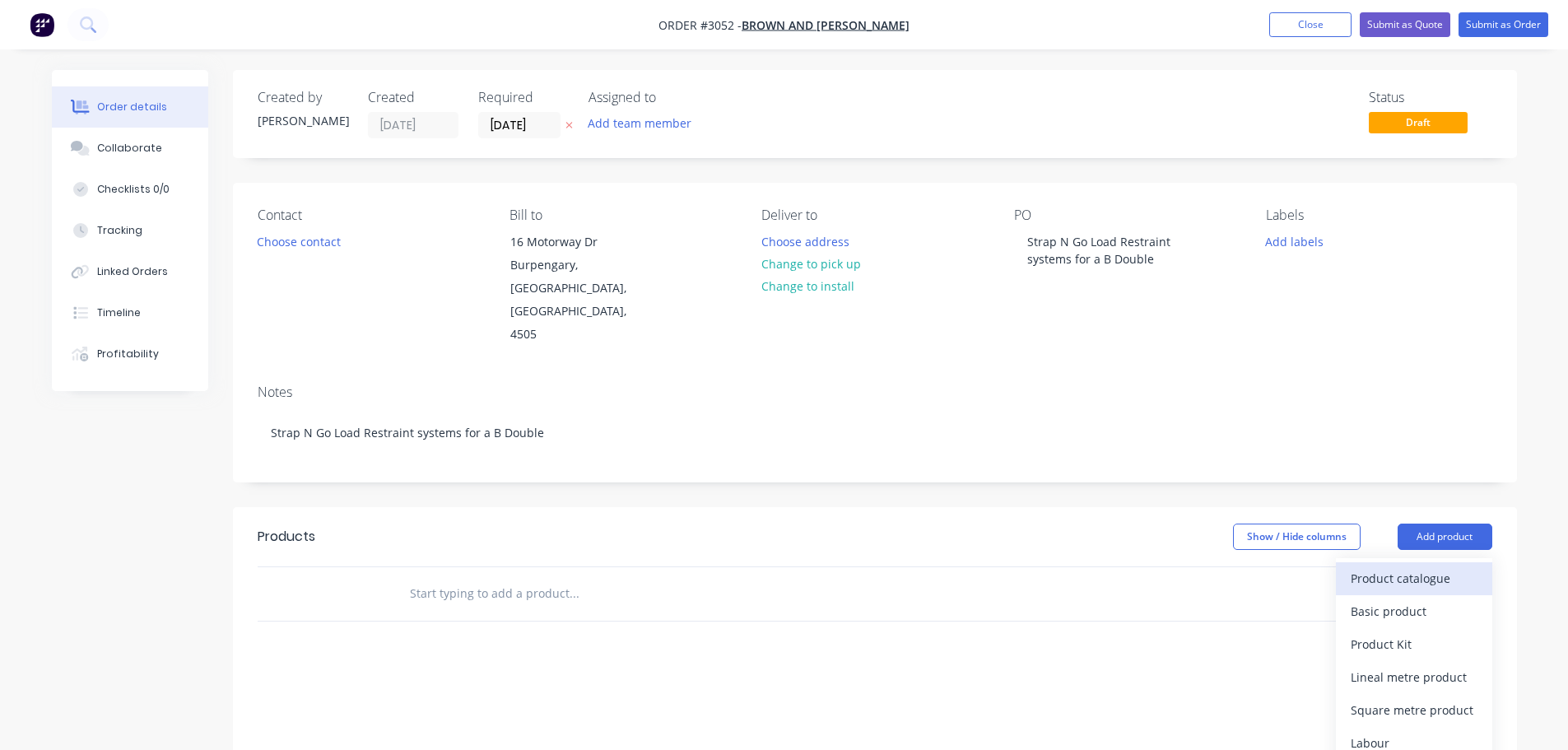
click at [1370, 566] on div "Product catalogue" at bounding box center [1413, 578] width 127 height 24
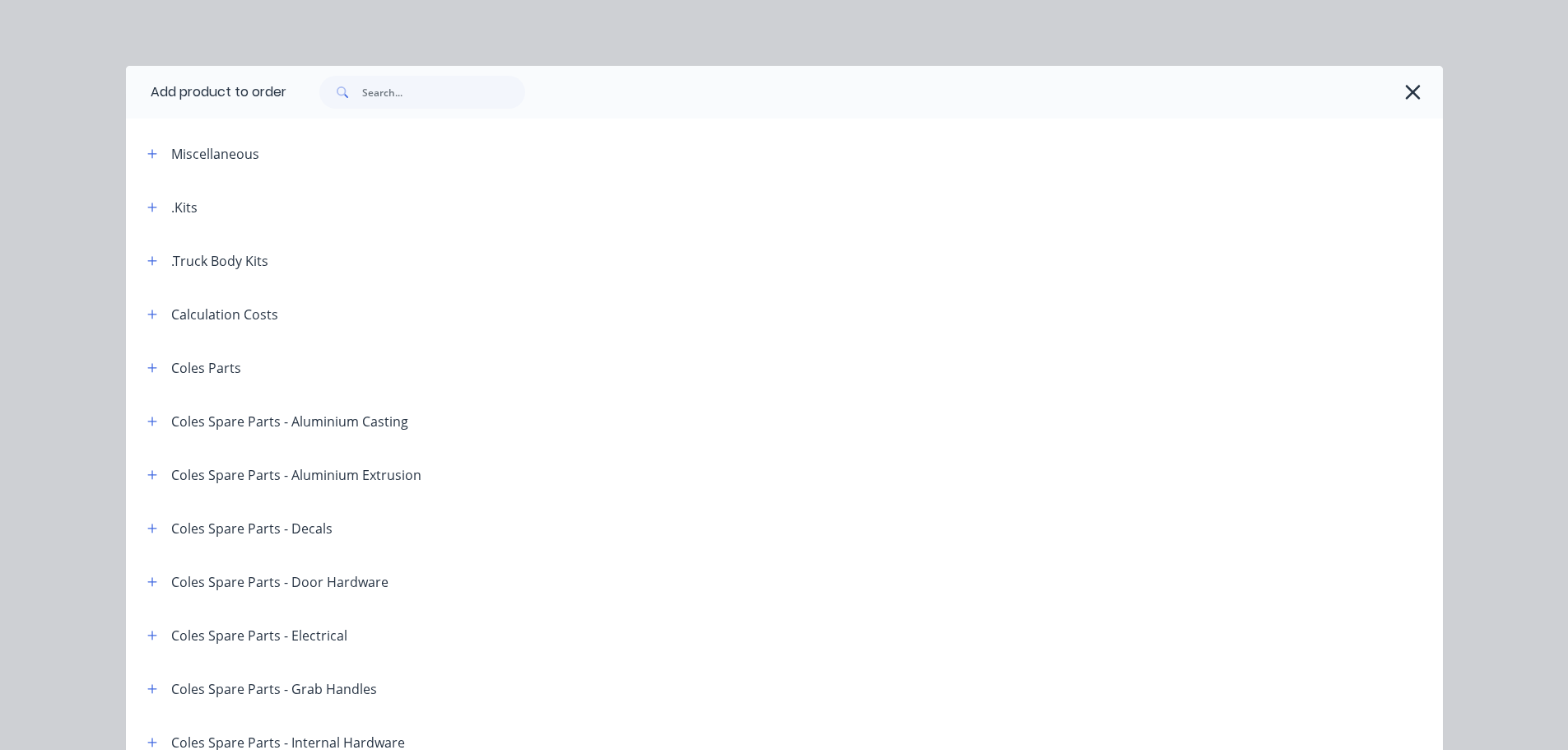
click at [187, 263] on div ".Truck Body Kits" at bounding box center [219, 262] width 97 height 20
click at [143, 260] on button "button" at bounding box center [153, 261] width 21 height 21
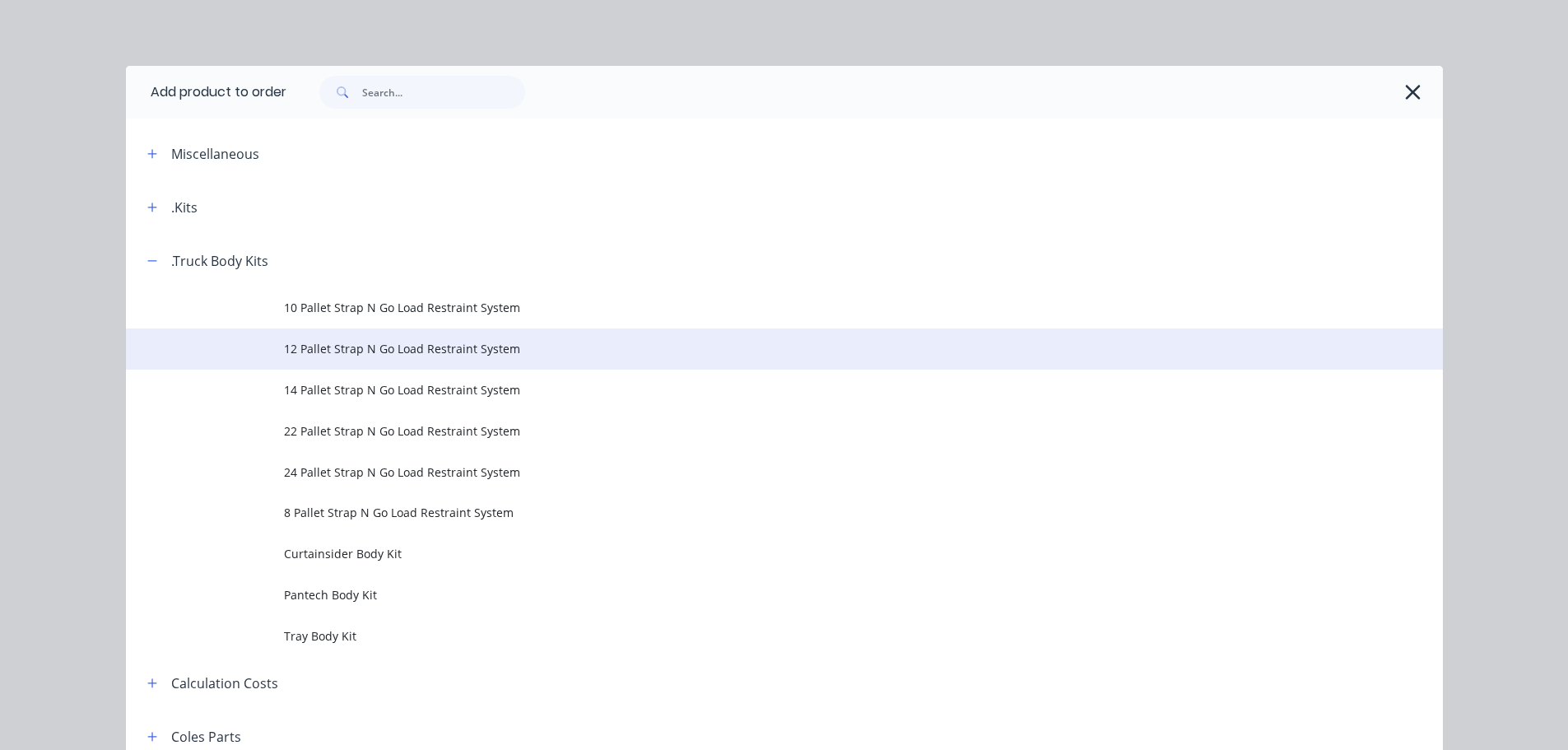
click at [287, 346] on span "12 Pallet Strap N Go Load Restraint System" at bounding box center [748, 348] width 927 height 17
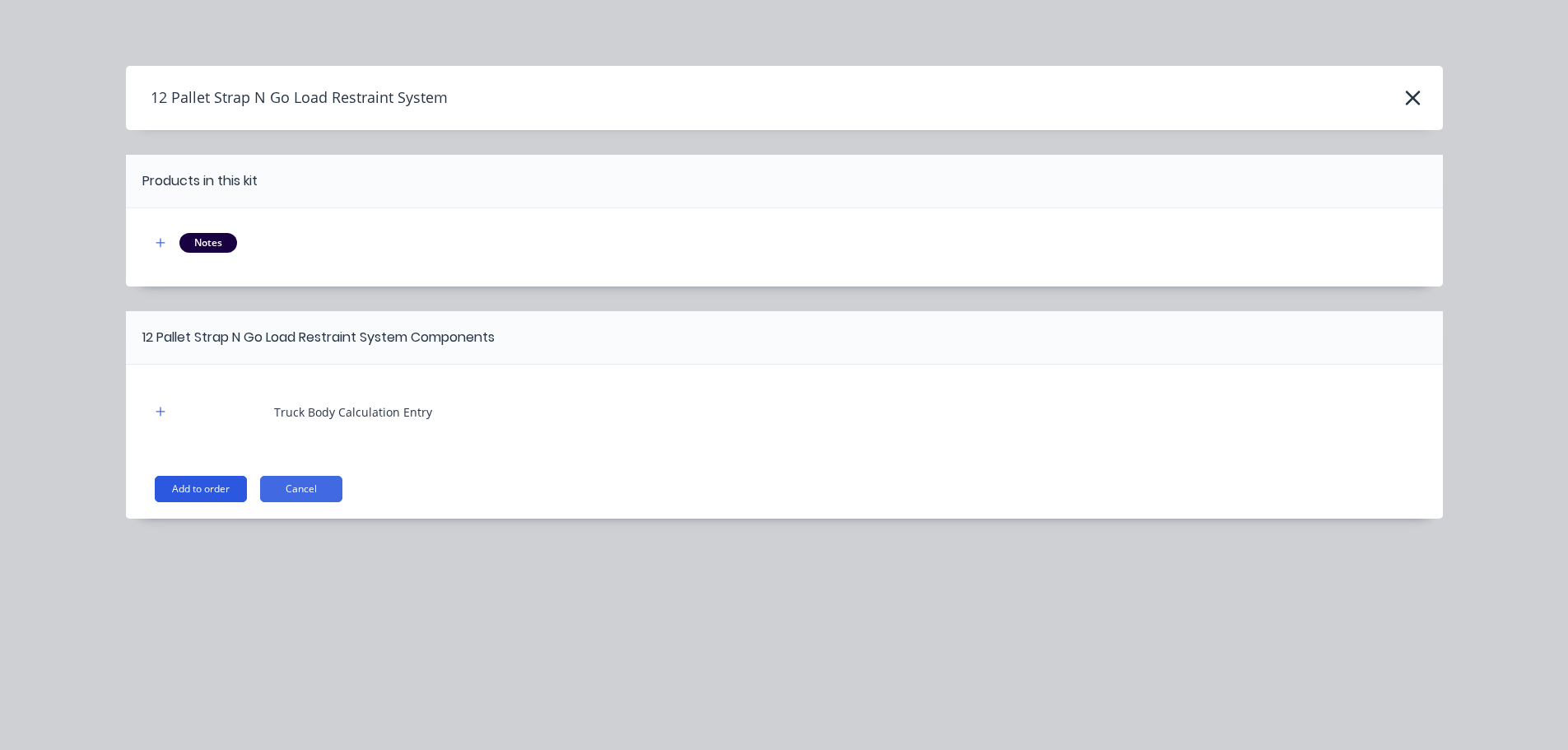
click at [178, 492] on button "Add to order" at bounding box center [200, 488] width 92 height 27
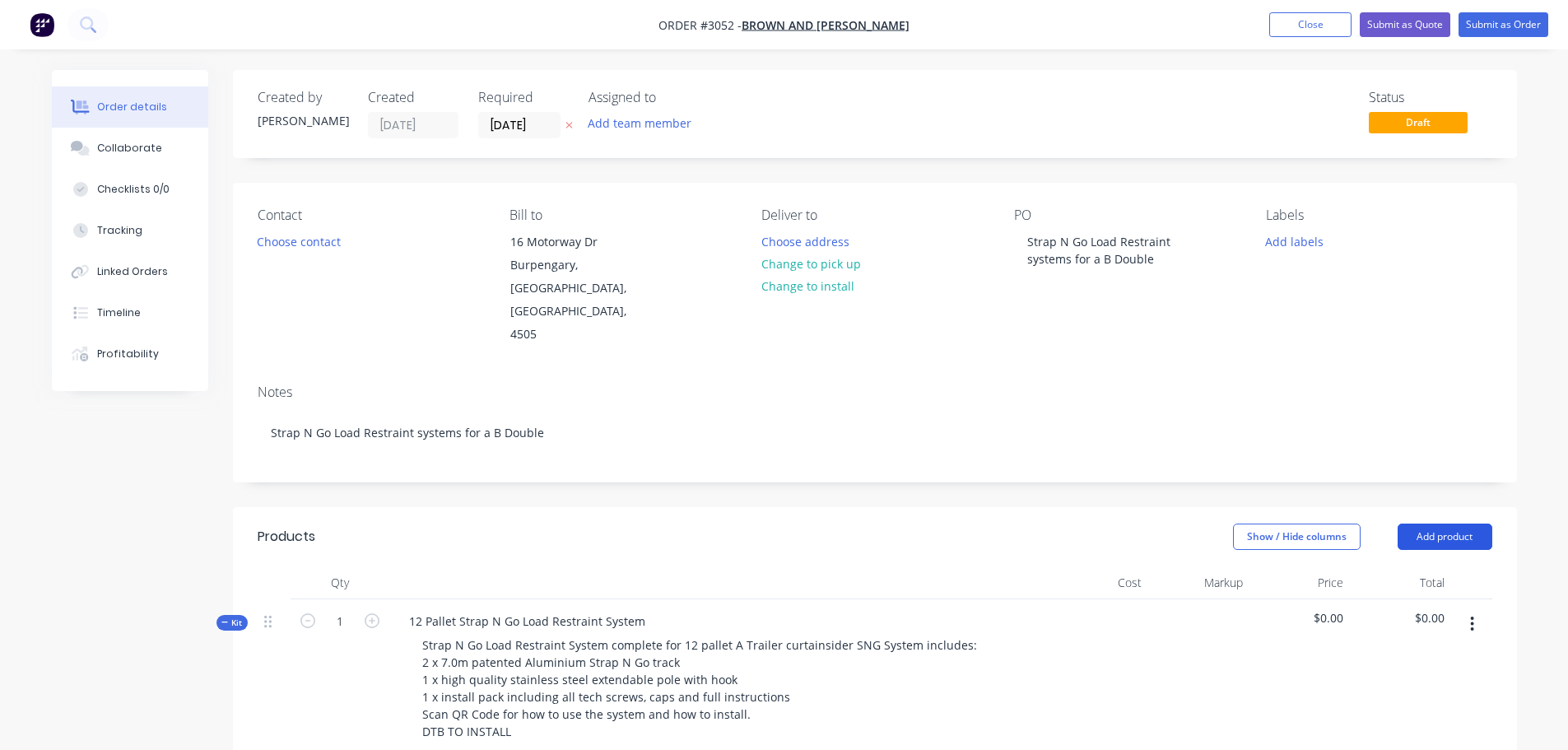
click at [1422, 524] on button "Add product" at bounding box center [1445, 537] width 95 height 27
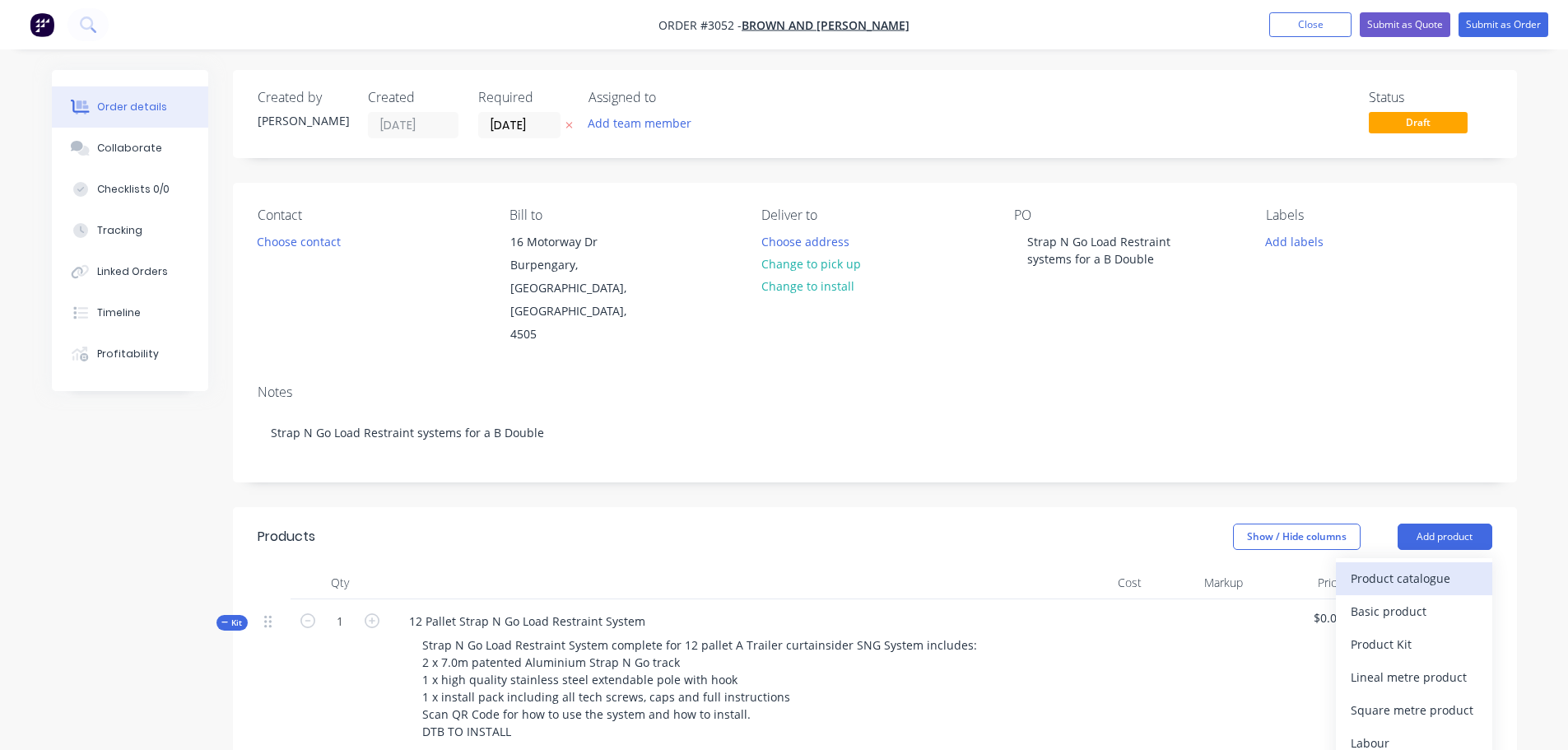
click at [1395, 566] on div "Product catalogue" at bounding box center [1413, 578] width 127 height 24
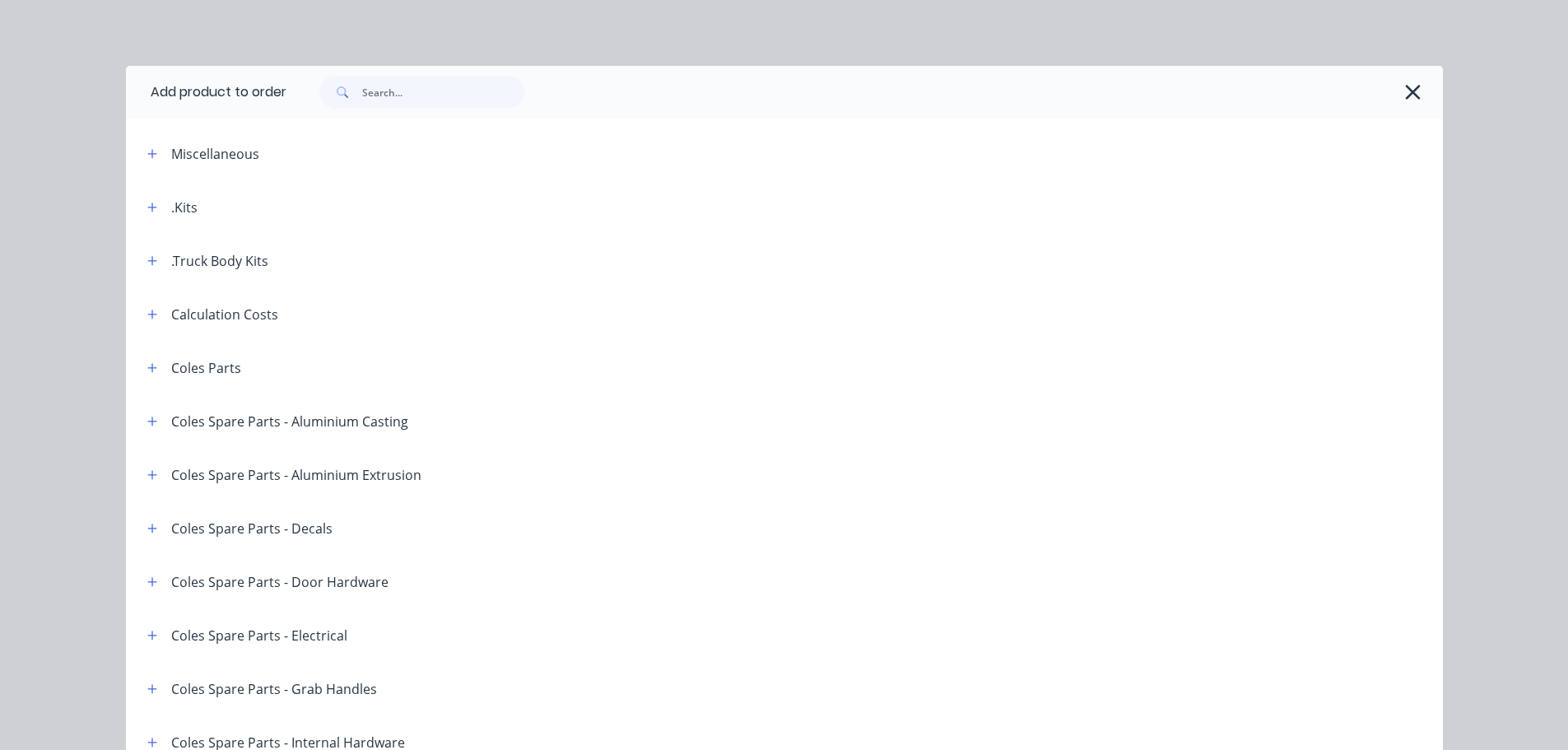
click at [181, 267] on div ".Truck Body Kits" at bounding box center [219, 262] width 97 height 20
click at [134, 260] on div ".Truck Body Kits" at bounding box center [201, 261] width 134 height 21
click at [147, 259] on icon "button" at bounding box center [152, 261] width 10 height 12
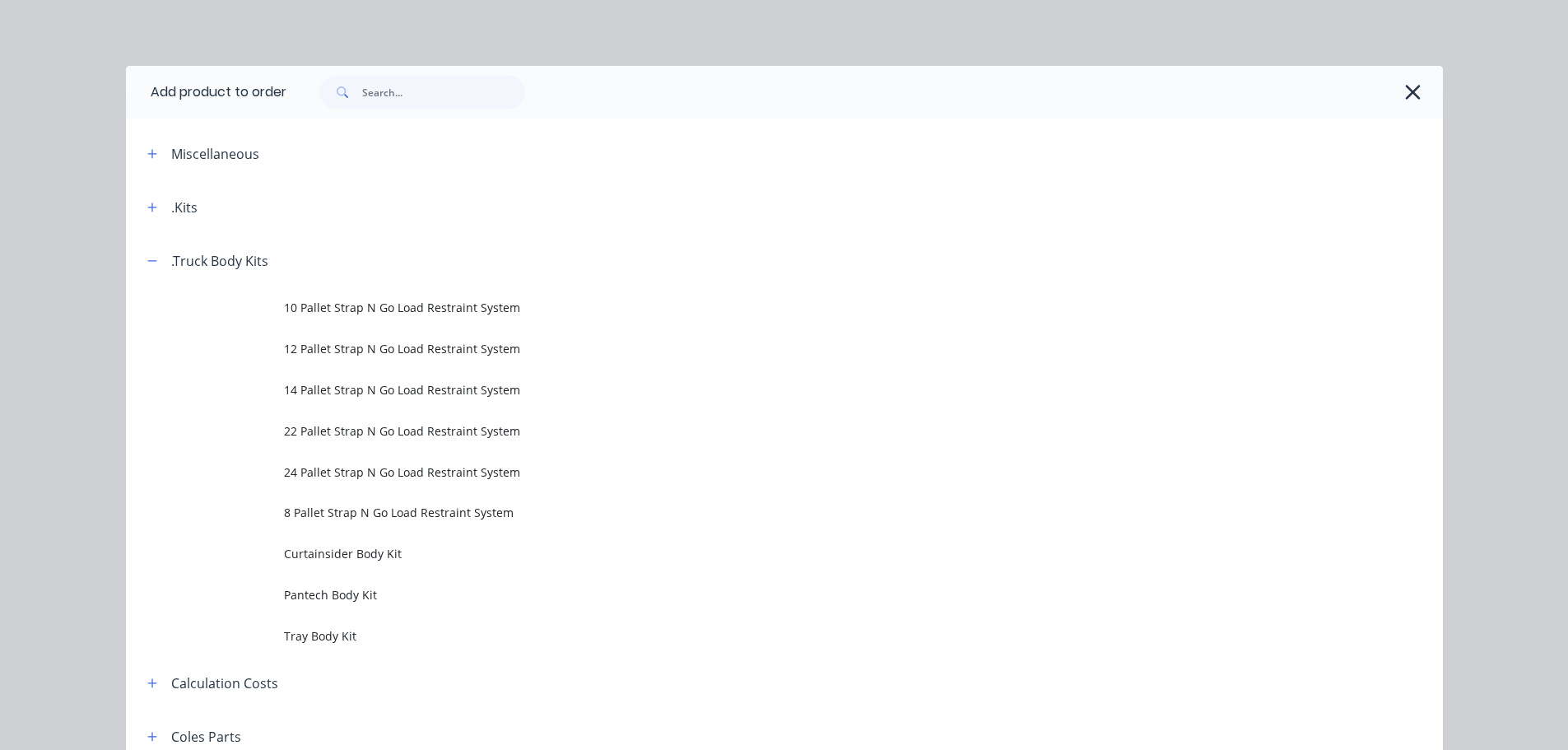
click at [338, 432] on span "22 Pallet Strap N Go Load Restraint System" at bounding box center [748, 431] width 927 height 17
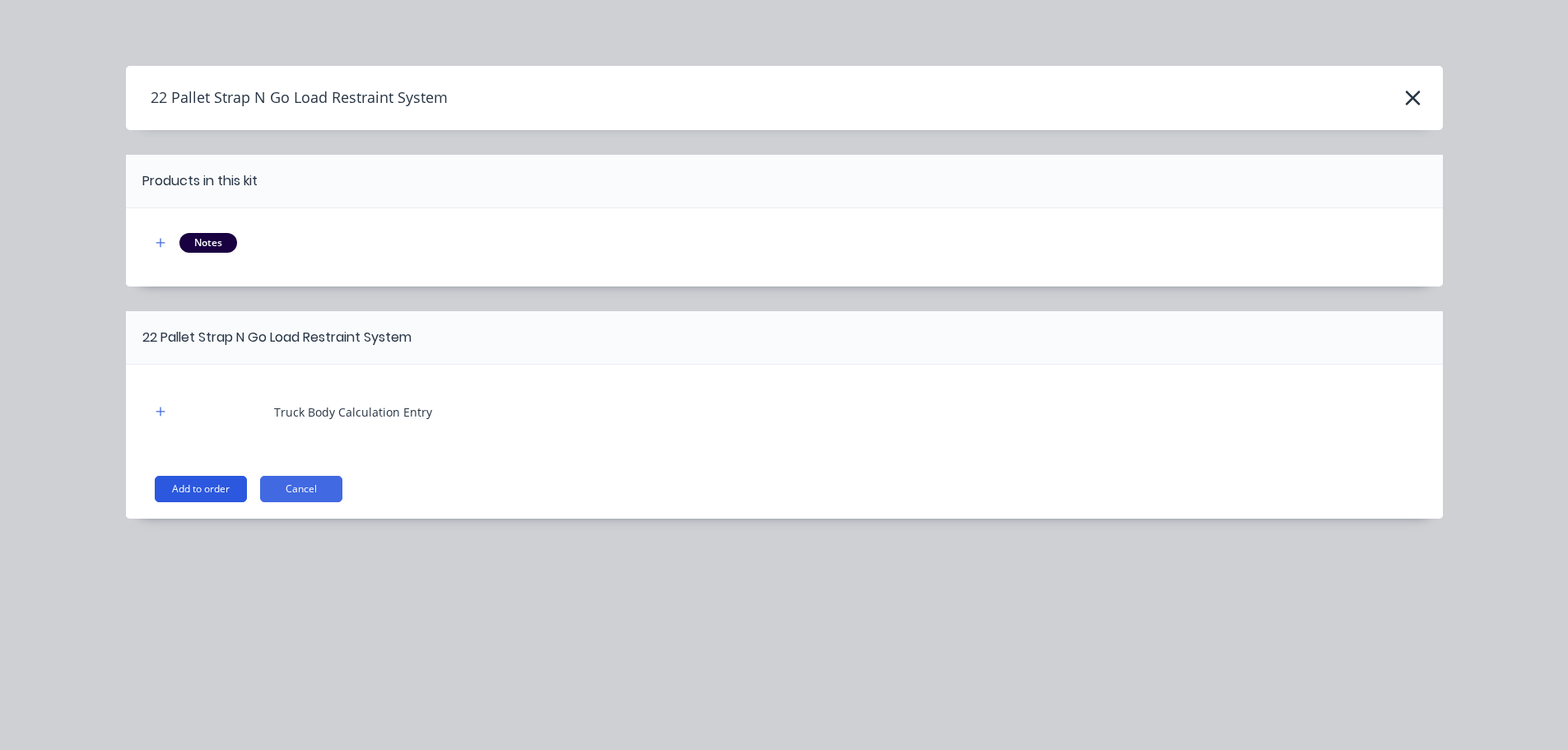
click at [208, 485] on button "Add to order" at bounding box center [200, 488] width 92 height 27
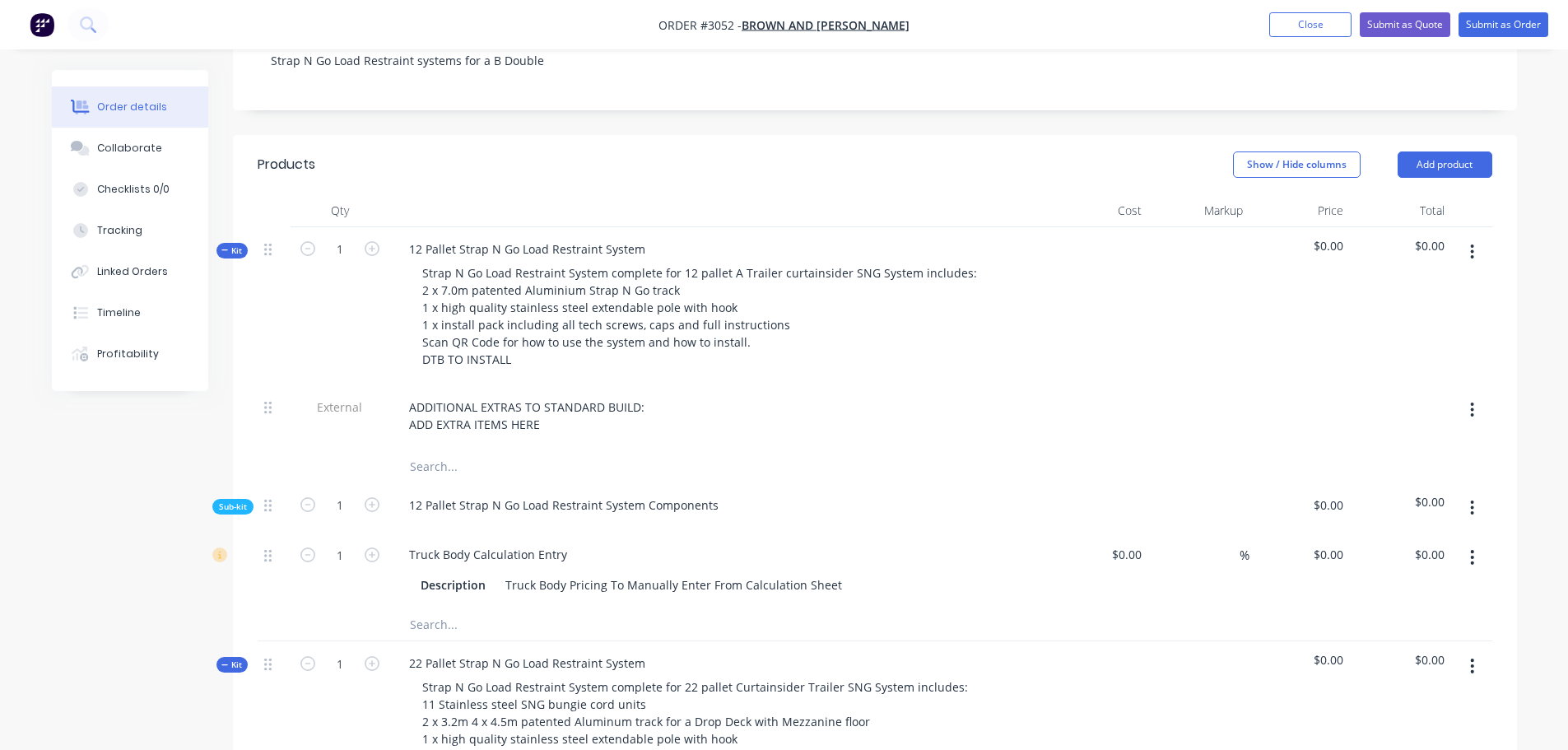
scroll to position [412, 0]
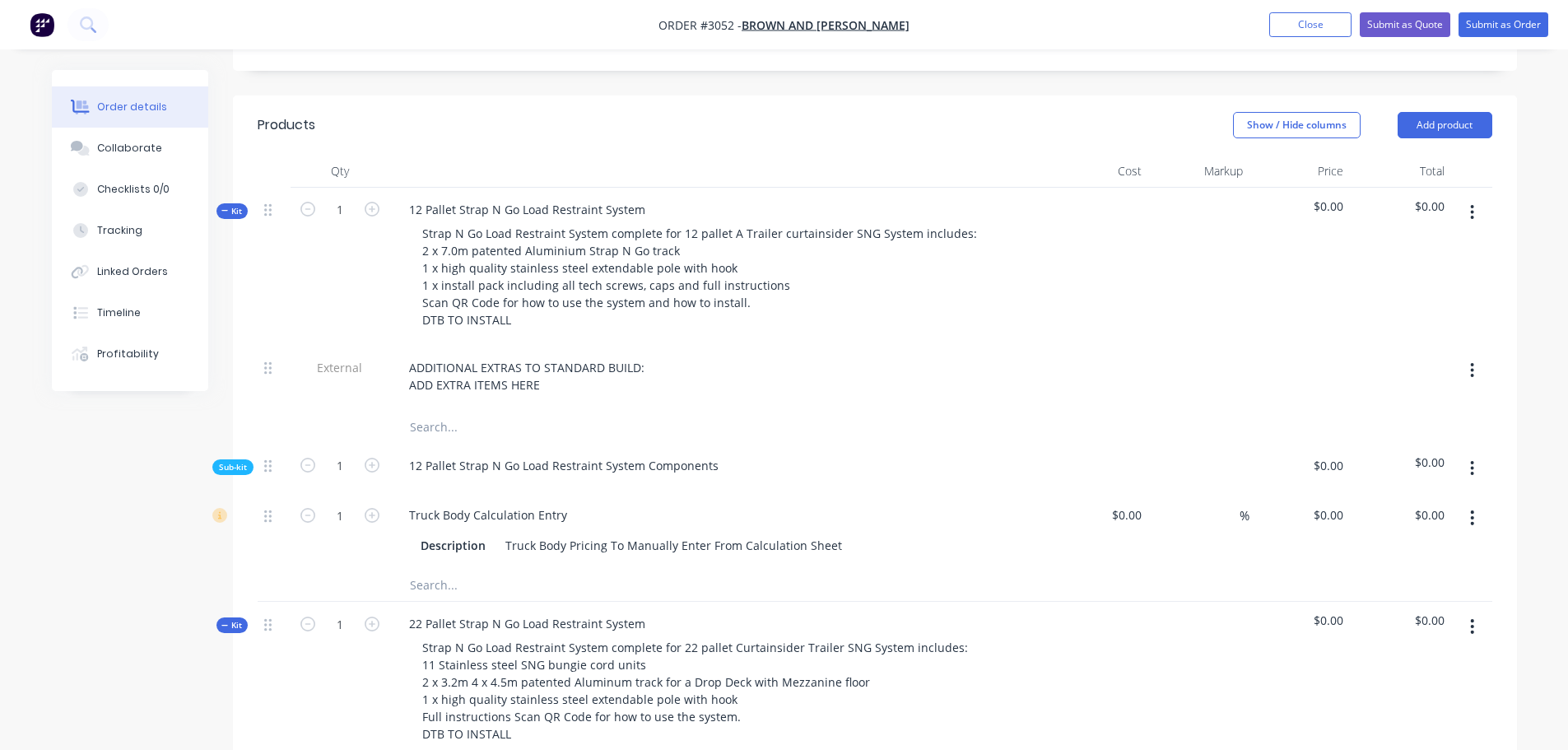
click at [1473, 363] on icon "button" at bounding box center [1473, 370] width 4 height 15
click at [1370, 434] on div "Delete" at bounding box center [1413, 446] width 127 height 24
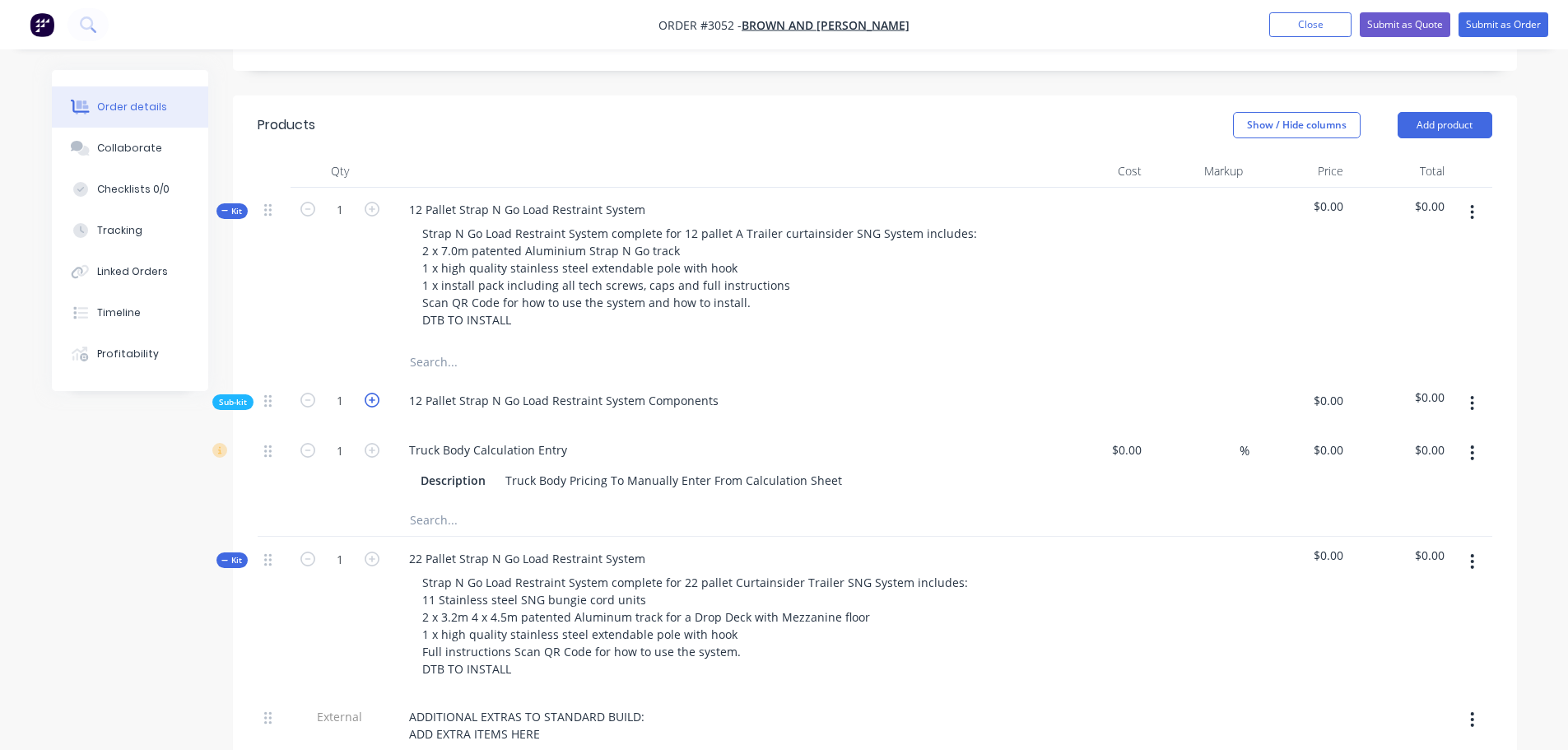
click at [372, 392] on icon "button" at bounding box center [372, 400] width 15 height 15
type input "2"
click at [372, 392] on icon "button" at bounding box center [372, 400] width 15 height 15
type input "3"
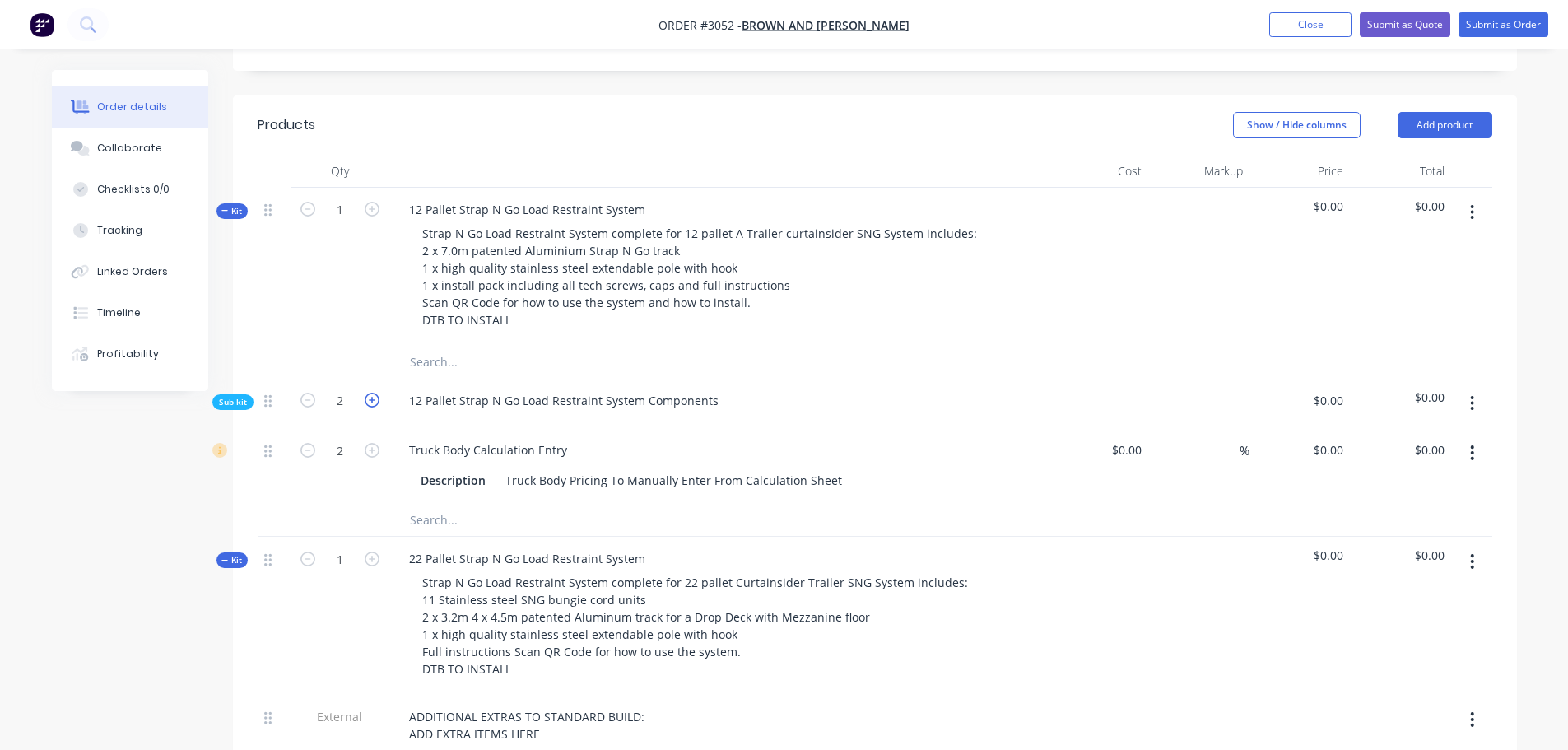
type input "3"
click at [372, 392] on icon "button" at bounding box center [372, 400] width 15 height 15
type input "4"
click at [372, 392] on icon "button" at bounding box center [372, 400] width 15 height 15
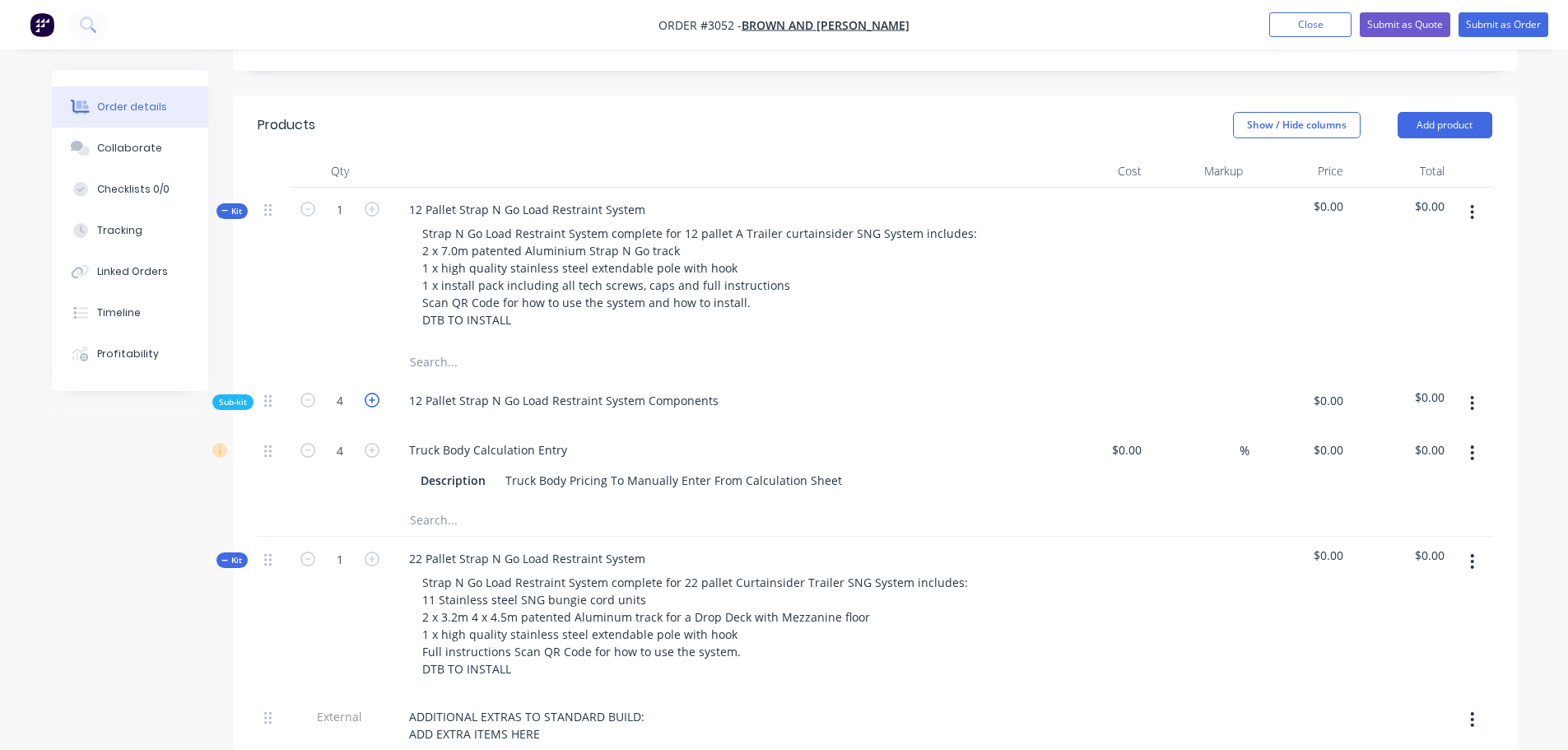
type input "5"
click at [372, 392] on icon "button" at bounding box center [372, 400] width 15 height 15
type input "6"
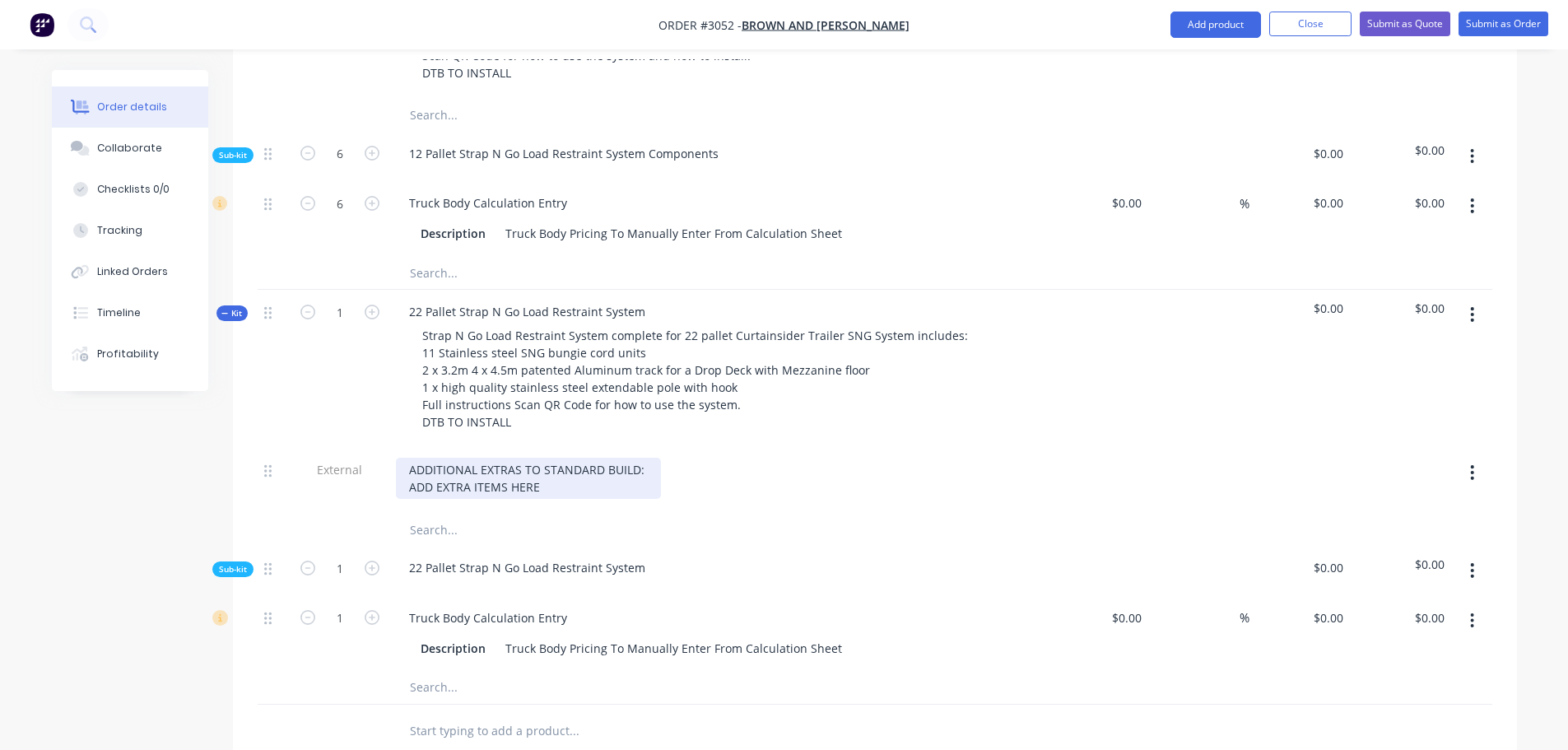
scroll to position [741, 0]
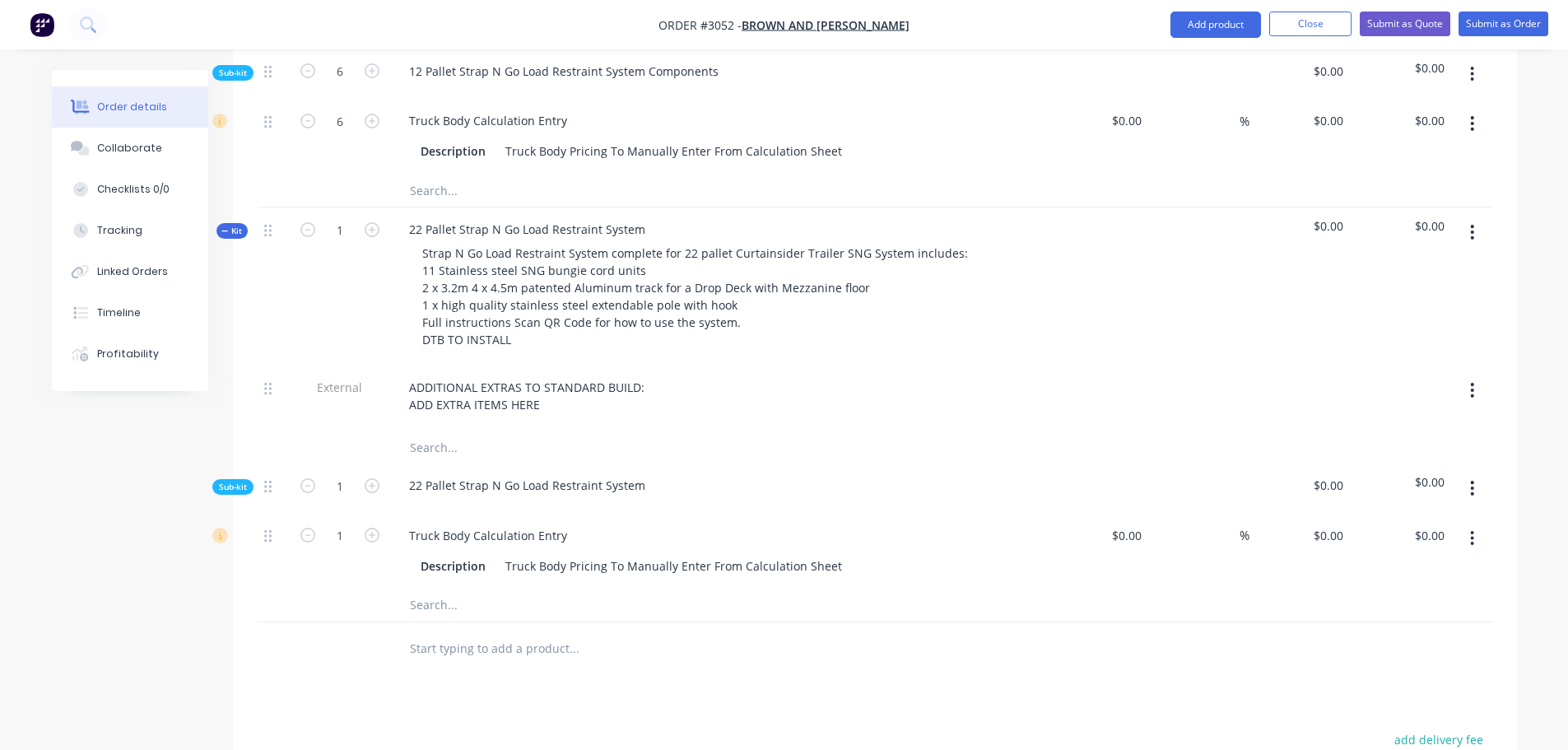
click at [1470, 381] on icon "button" at bounding box center [1472, 391] width 5 height 18
click at [1374, 455] on div "Delete" at bounding box center [1413, 466] width 127 height 24
click at [1473, 381] on icon "button" at bounding box center [1472, 391] width 5 height 18
click at [1371, 455] on div "Delete" at bounding box center [1413, 466] width 127 height 24
click at [1473, 376] on button "button" at bounding box center [1472, 391] width 38 height 29
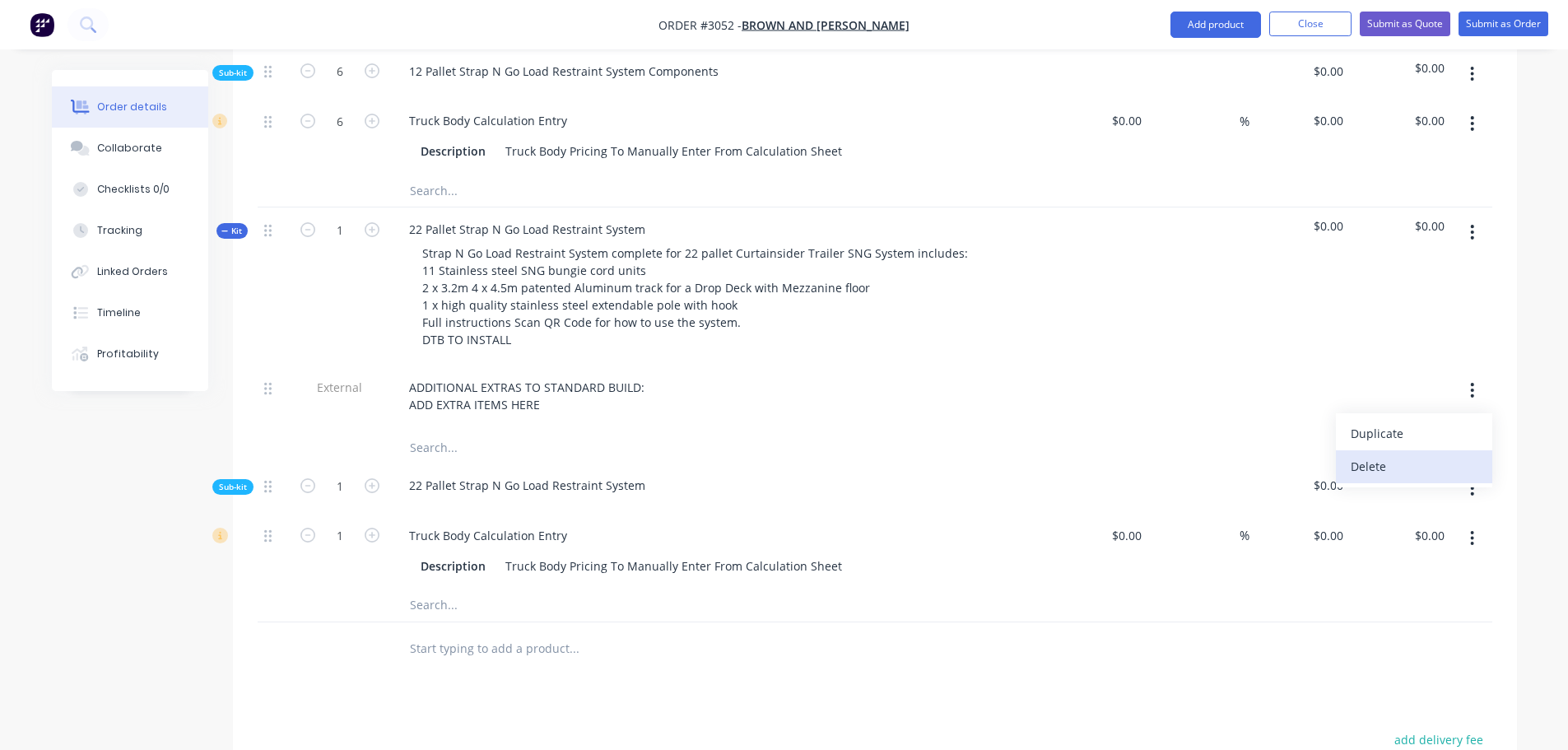
click at [1368, 455] on div "Delete" at bounding box center [1413, 466] width 127 height 24
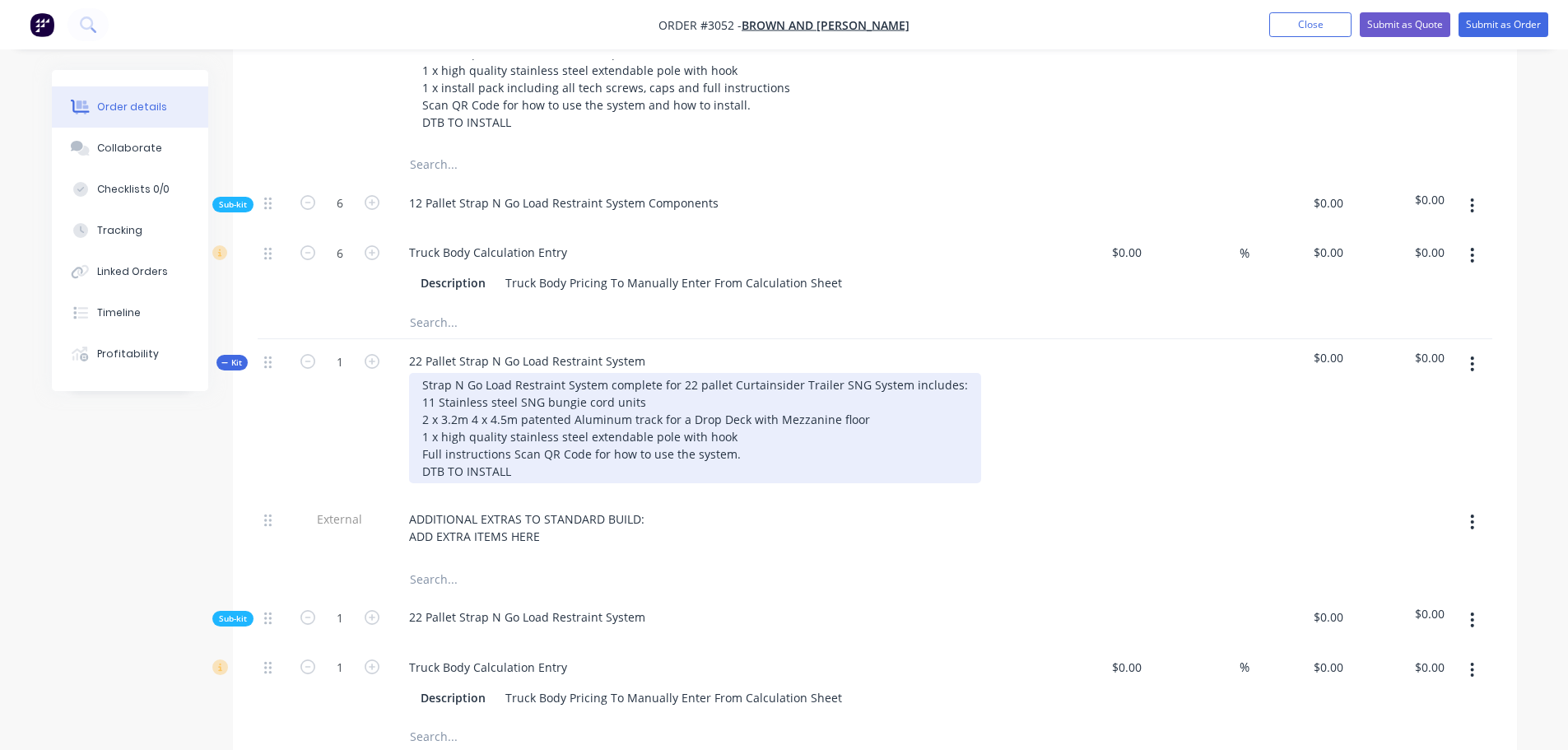
scroll to position [659, 0]
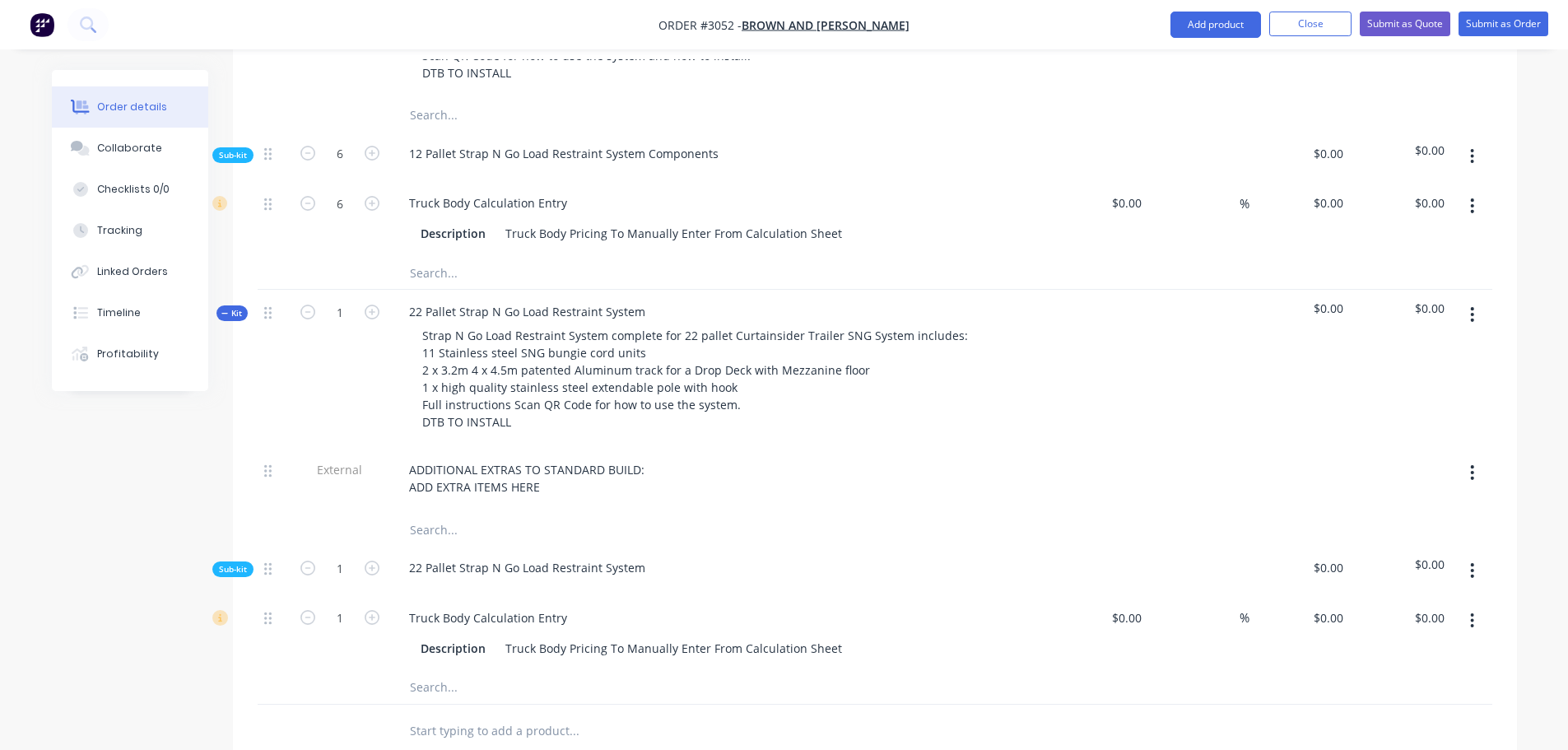
click at [1473, 466] on icon "button" at bounding box center [1473, 473] width 4 height 15
click at [1384, 537] on div "Delete" at bounding box center [1413, 549] width 127 height 24
click at [464, 458] on div "ADDITIONAL EXTRAS TO STANDARD BUILD: ADD EXTRA ITEMS HERE" at bounding box center [528, 478] width 265 height 41
click at [693, 448] on div "ADDITIONAL EXTRAS TO STANDARD BUILD: ADD EXTRA ITEMS HERE" at bounding box center [719, 480] width 658 height 65
click at [571, 391] on div "22 Pallet Strap N Go Load Restraint System Strap N Go Load Restraint System com…" at bounding box center [719, 369] width 658 height 158
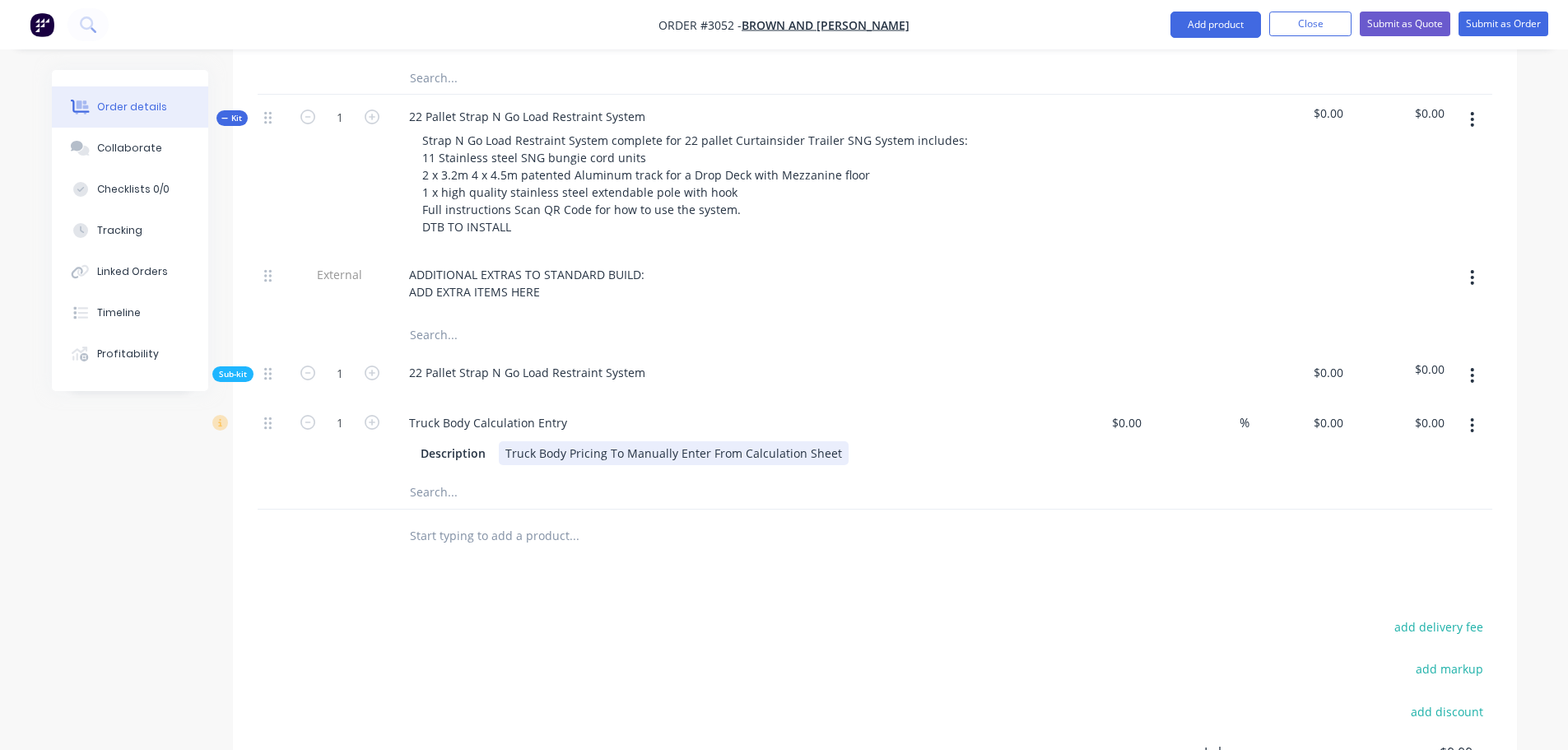
scroll to position [905, 0]
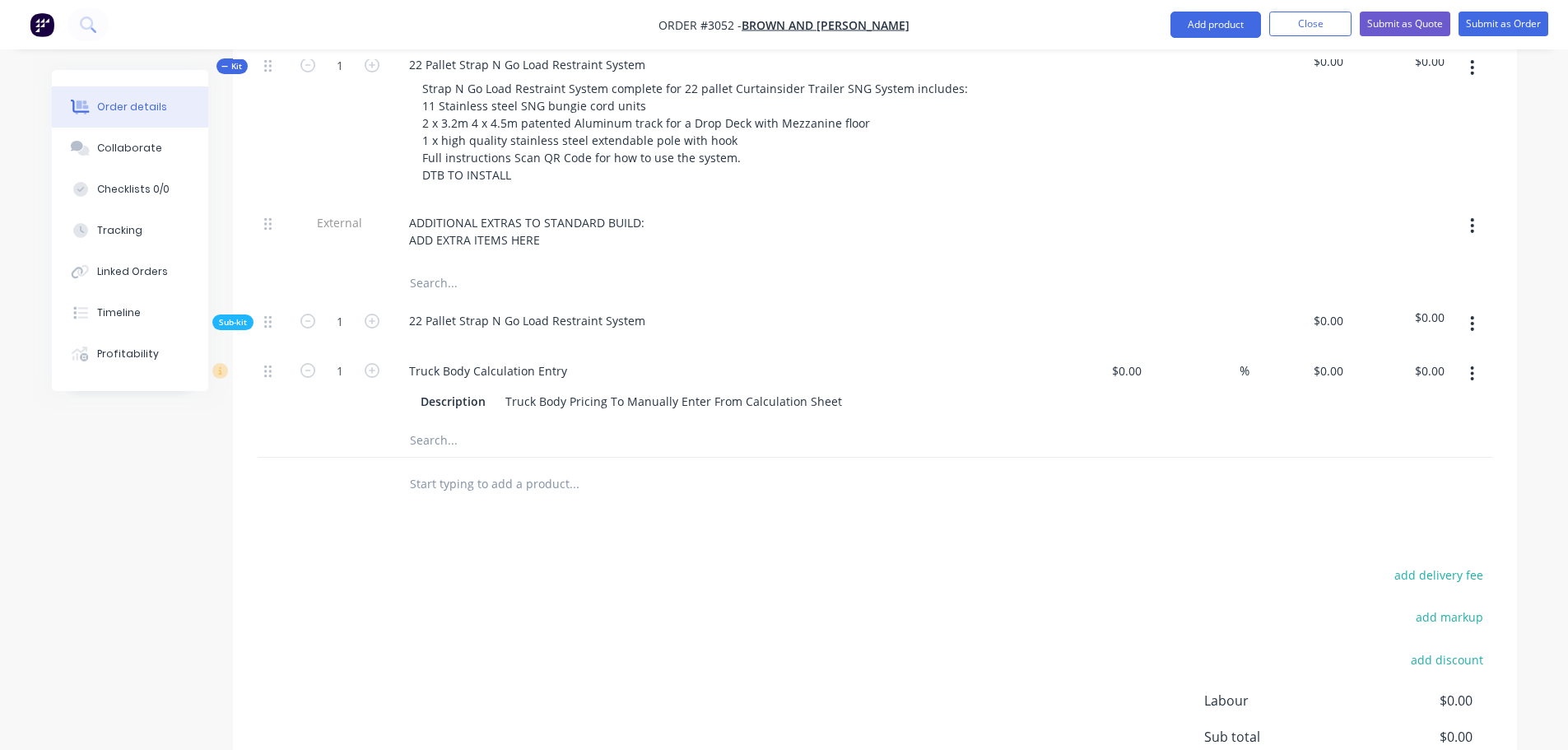
click at [450, 467] on input "text" at bounding box center [573, 484] width 329 height 33
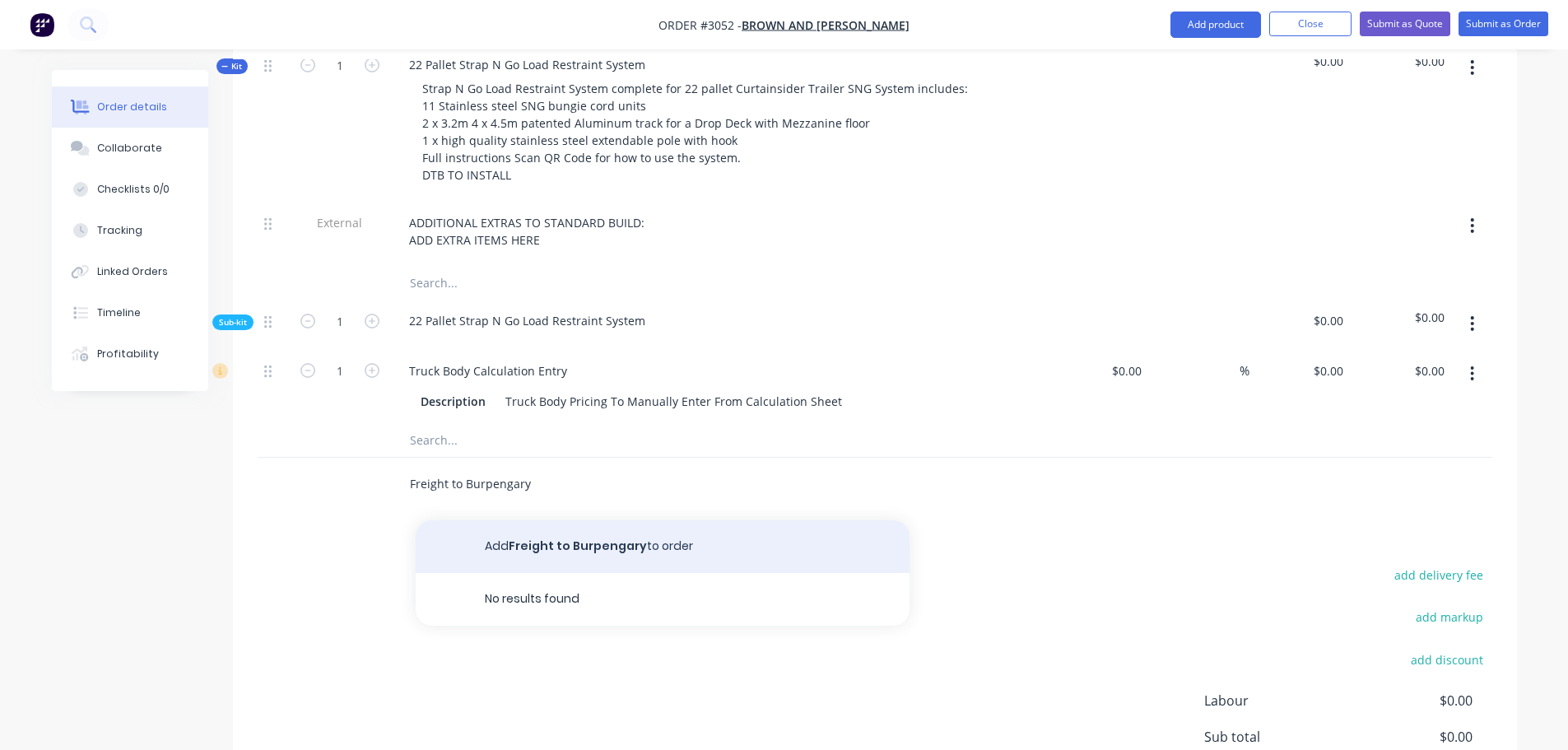
type input "Freight to Burpengary"
click at [549, 520] on button "Add Freight to Burpengary to order" at bounding box center [663, 547] width 494 height 53
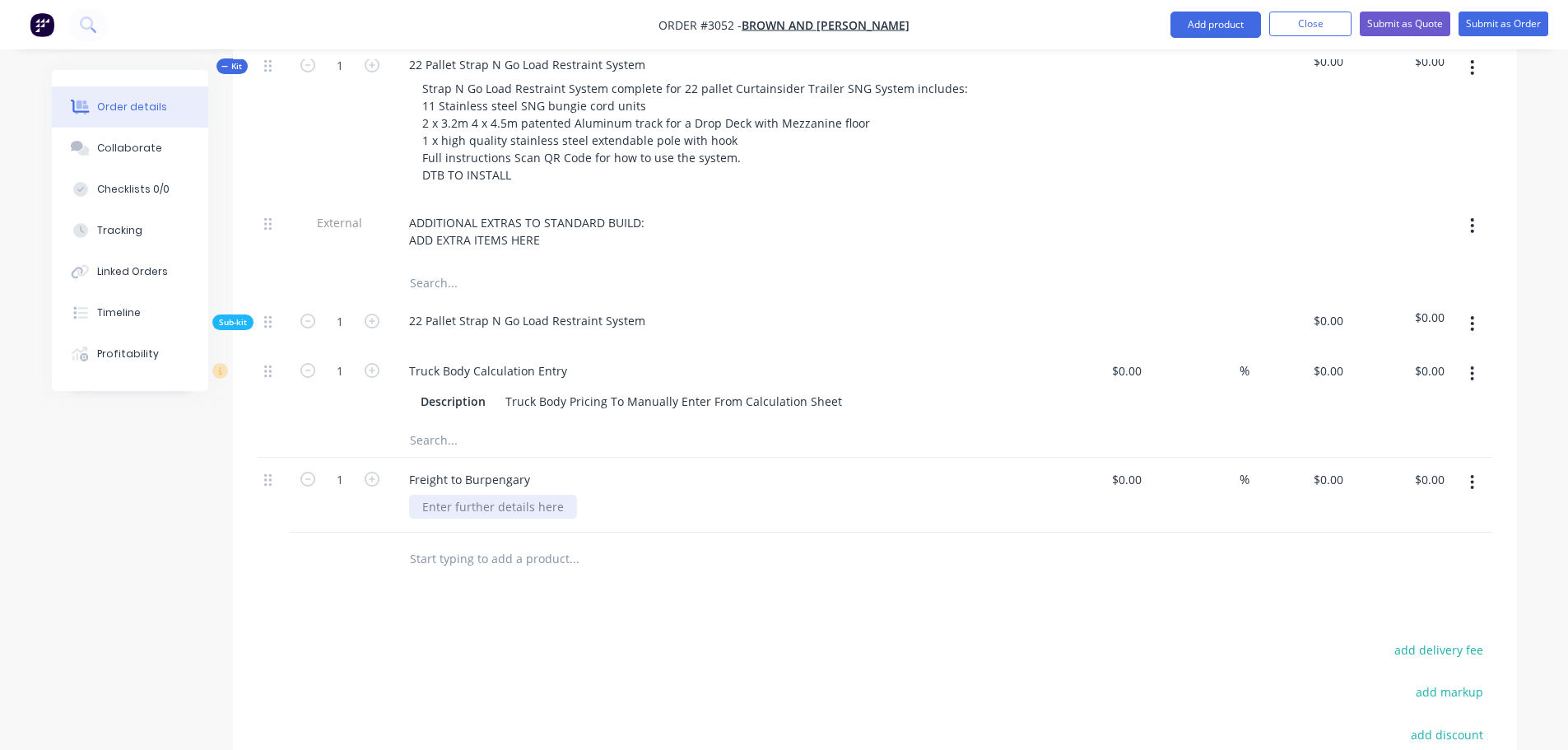
click at [420, 495] on div at bounding box center [493, 507] width 168 height 24
click at [370, 363] on icon "button" at bounding box center [372, 370] width 15 height 15
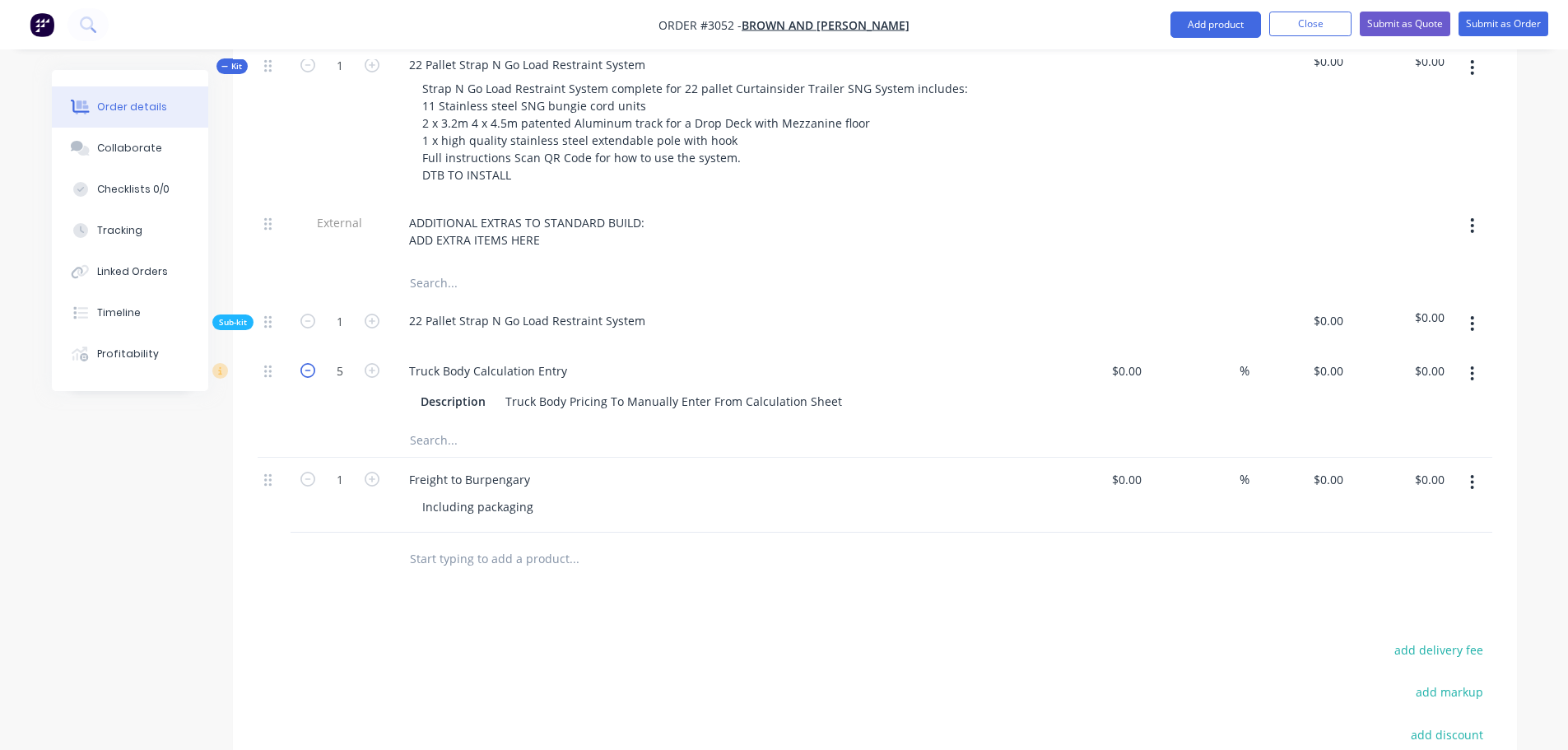
click at [303, 363] on icon "button" at bounding box center [308, 370] width 15 height 15
click at [368, 363] on icon "button" at bounding box center [372, 370] width 15 height 15
click at [368, 363] on icon "button" at bounding box center [372, 370] width 15 height 15
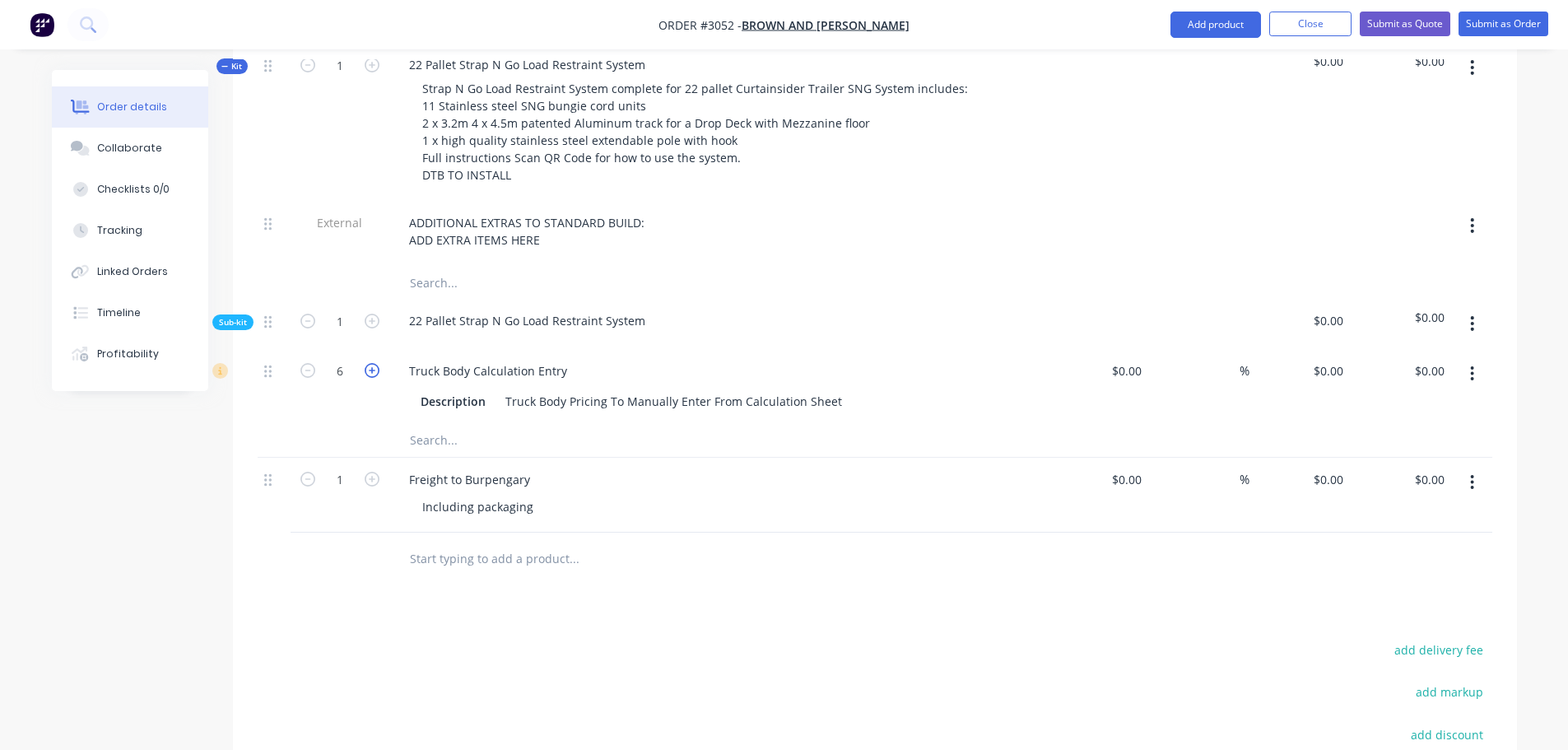
click at [369, 363] on icon "button" at bounding box center [372, 370] width 15 height 15
click at [370, 363] on icon "button" at bounding box center [372, 370] width 15 height 15
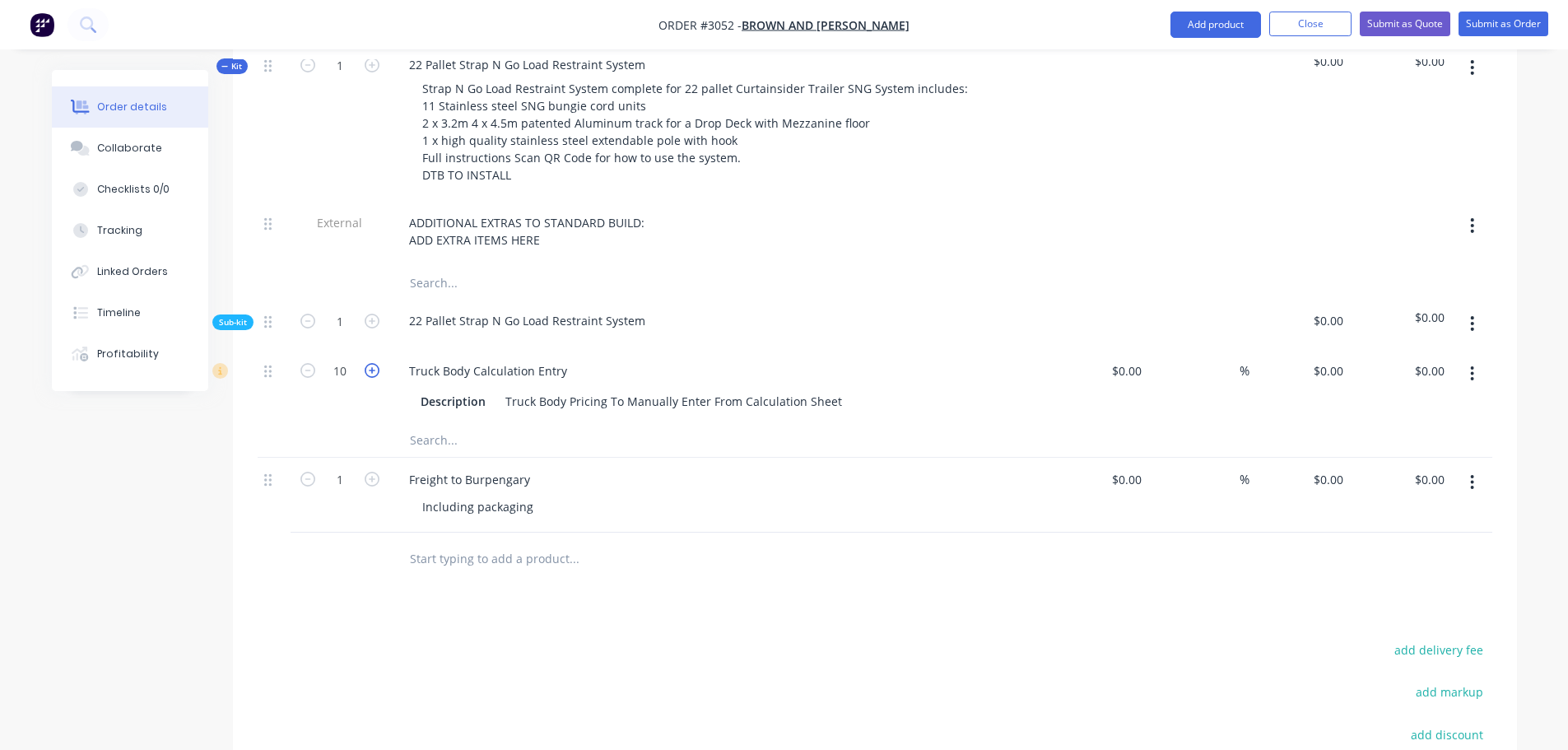
type input "11"
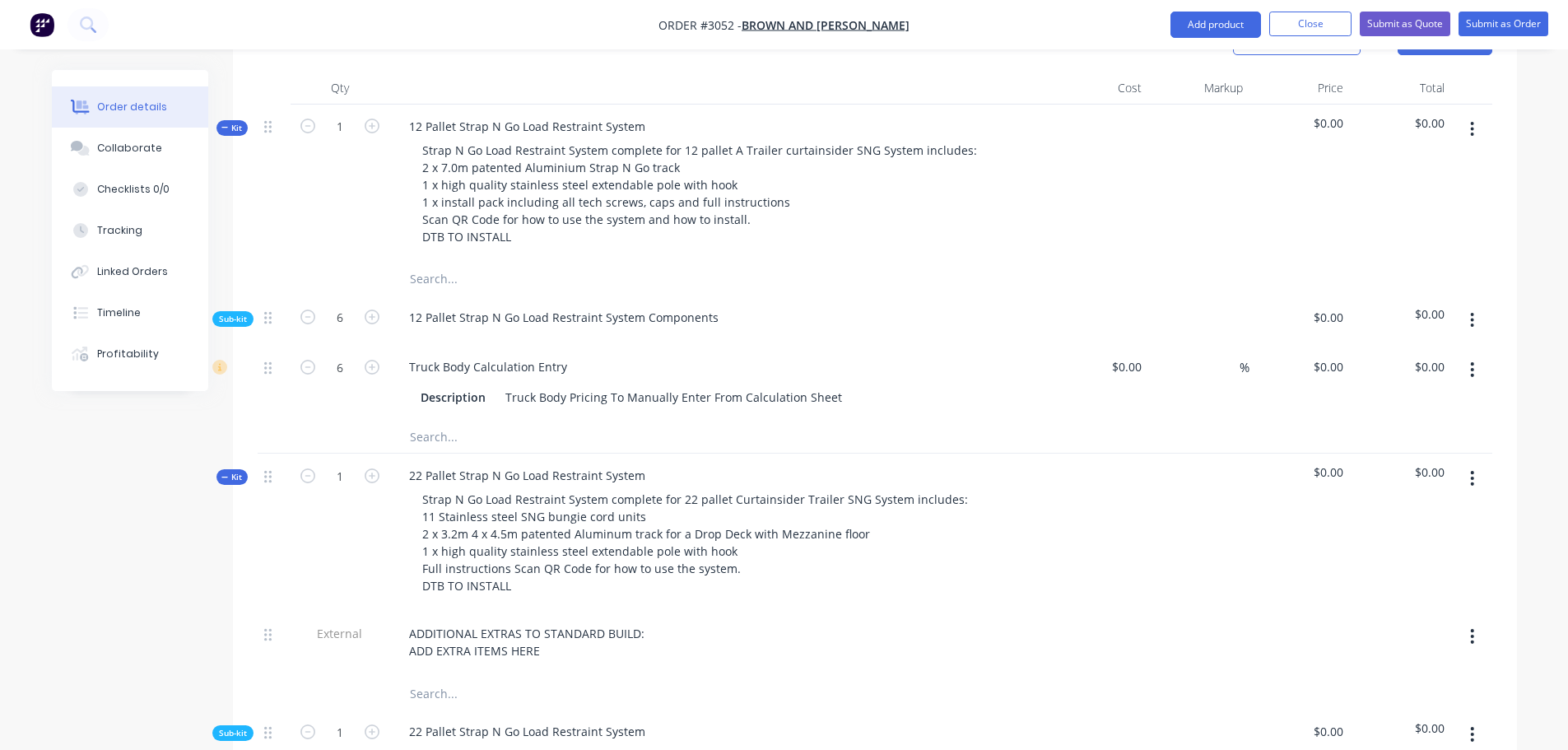
scroll to position [494, 0]
click at [1329, 356] on div "0 $0.00" at bounding box center [1328, 368] width 45 height 24
type input "$320.00"
type input "$1,920.00"
click at [1265, 372] on div "$320.00 320" at bounding box center [1300, 383] width 101 height 75
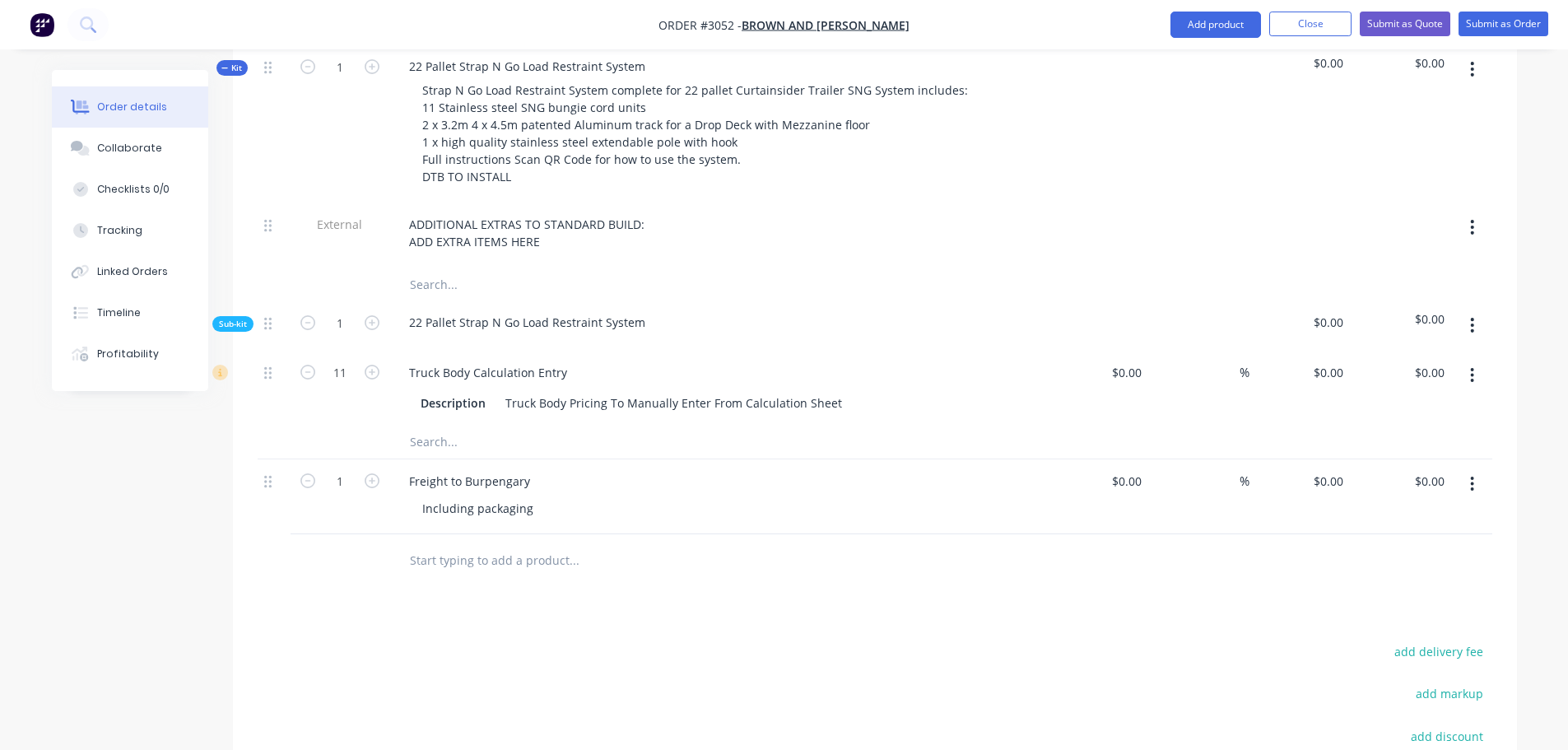
scroll to position [905, 0]
click at [549, 210] on div "ADDITIONAL EXTRAS TO STANDARD BUILD: ADD EXTRA ITEMS HERE" at bounding box center [528, 230] width 265 height 41
drag, startPoint x: 513, startPoint y: 195, endPoint x: 400, endPoint y: 193, distance: 113.0
click at [400, 210] on div "ADDITIONAL EXTRAS TO STANDARD BUILD: ADD EXTRA ITEMS HERE" at bounding box center [528, 230] width 265 height 41
click at [265, 218] on icon at bounding box center [268, 224] width 7 height 13
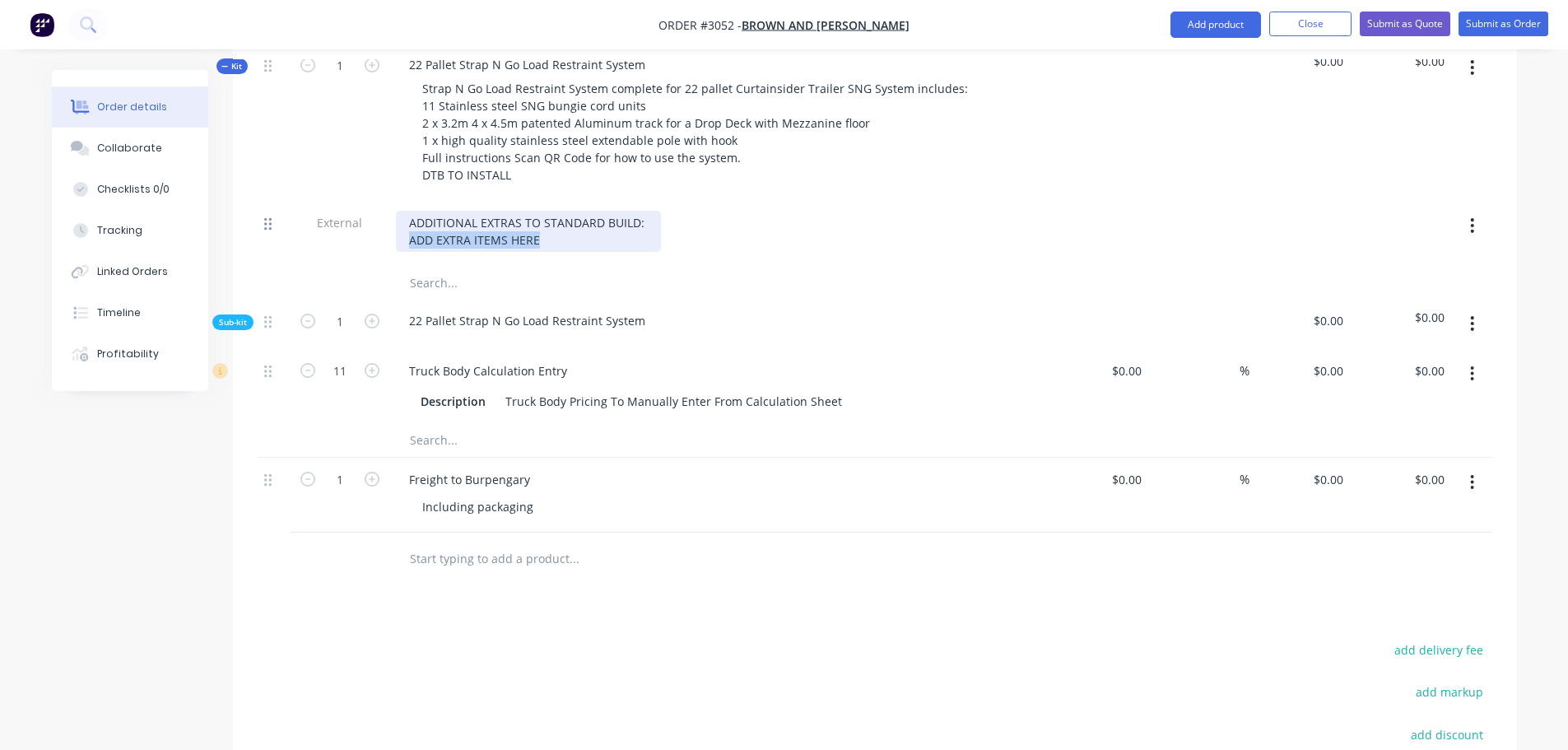
click at [270, 218] on icon at bounding box center [268, 224] width 7 height 13
click at [722, 210] on div "ADDITIONAL EXTRAS TO STANDARD BUILD: ADD EXTRA ITEMS HERE" at bounding box center [719, 230] width 645 height 41
click at [1467, 210] on button "button" at bounding box center [1472, 225] width 38 height 29
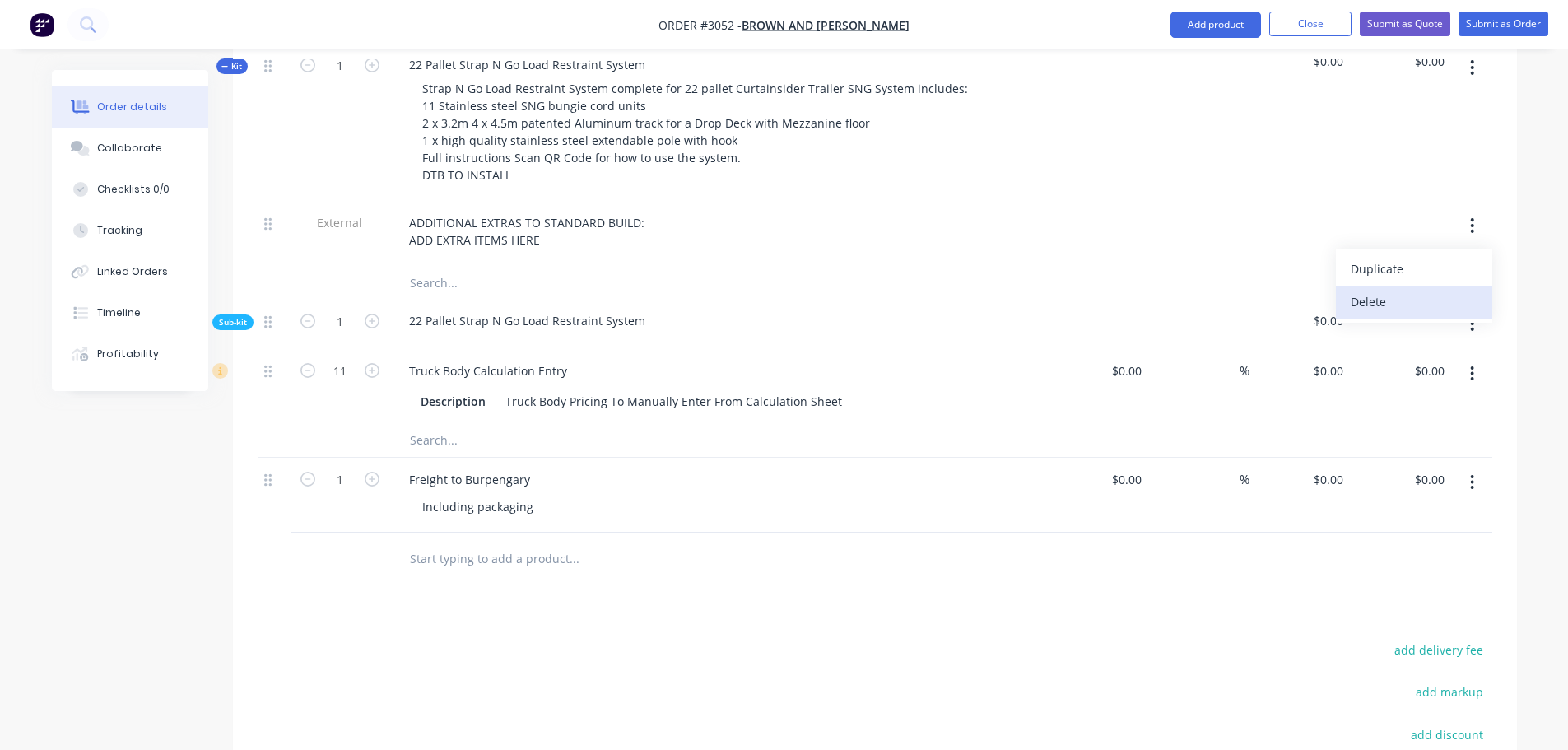
click at [1366, 290] on div "Delete" at bounding box center [1413, 302] width 127 height 24
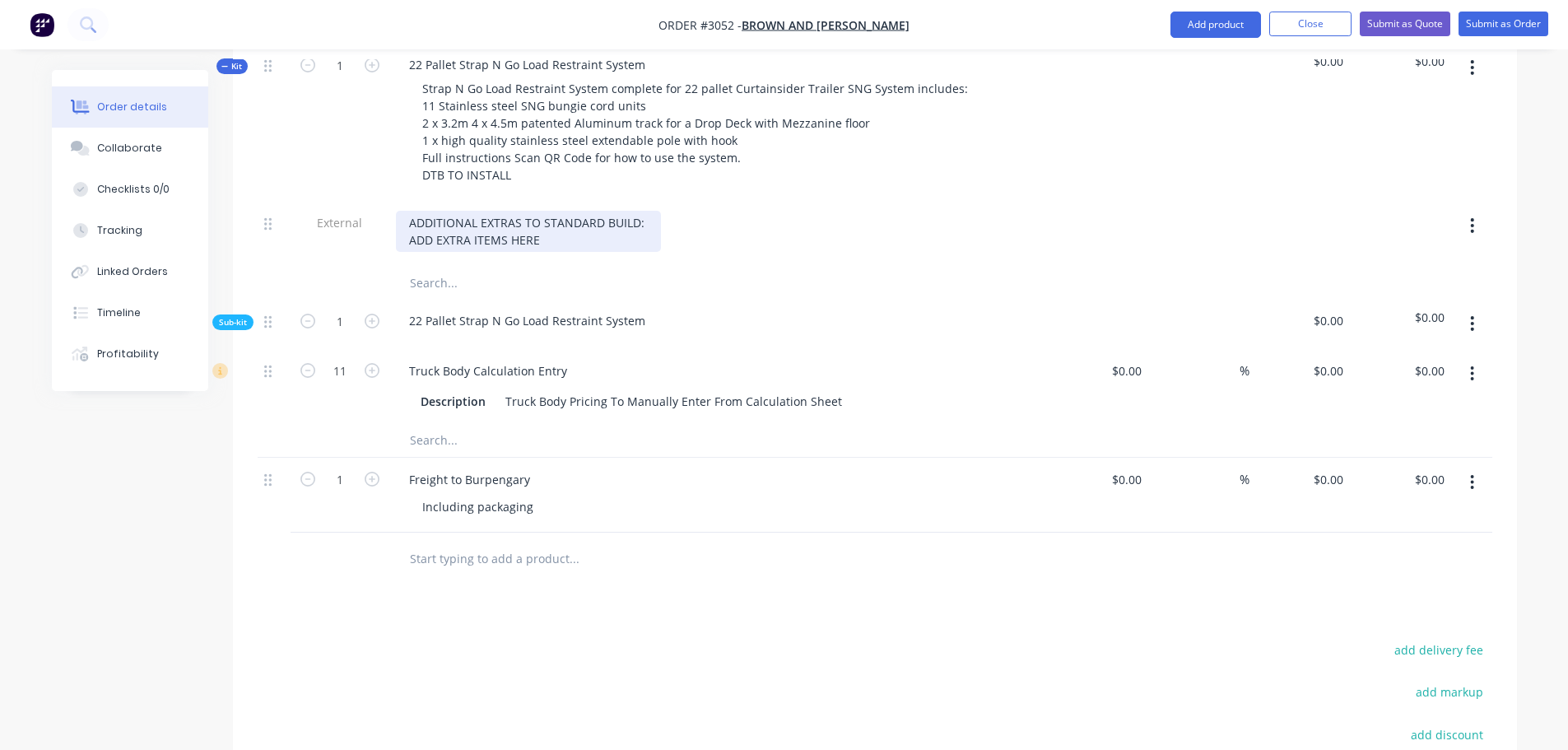
click at [544, 210] on div "ADDITIONAL EXTRAS TO STANDARD BUILD: ADD EXTRA ITEMS HERE" at bounding box center [528, 230] width 265 height 41
drag, startPoint x: 408, startPoint y: 173, endPoint x: 564, endPoint y: 199, distance: 158.2
click at [564, 210] on div "ADDITIONAL EXTRAS TO STANDARD BUILD: ADD EXTRA ITEMS HERE" at bounding box center [528, 230] width 265 height 41
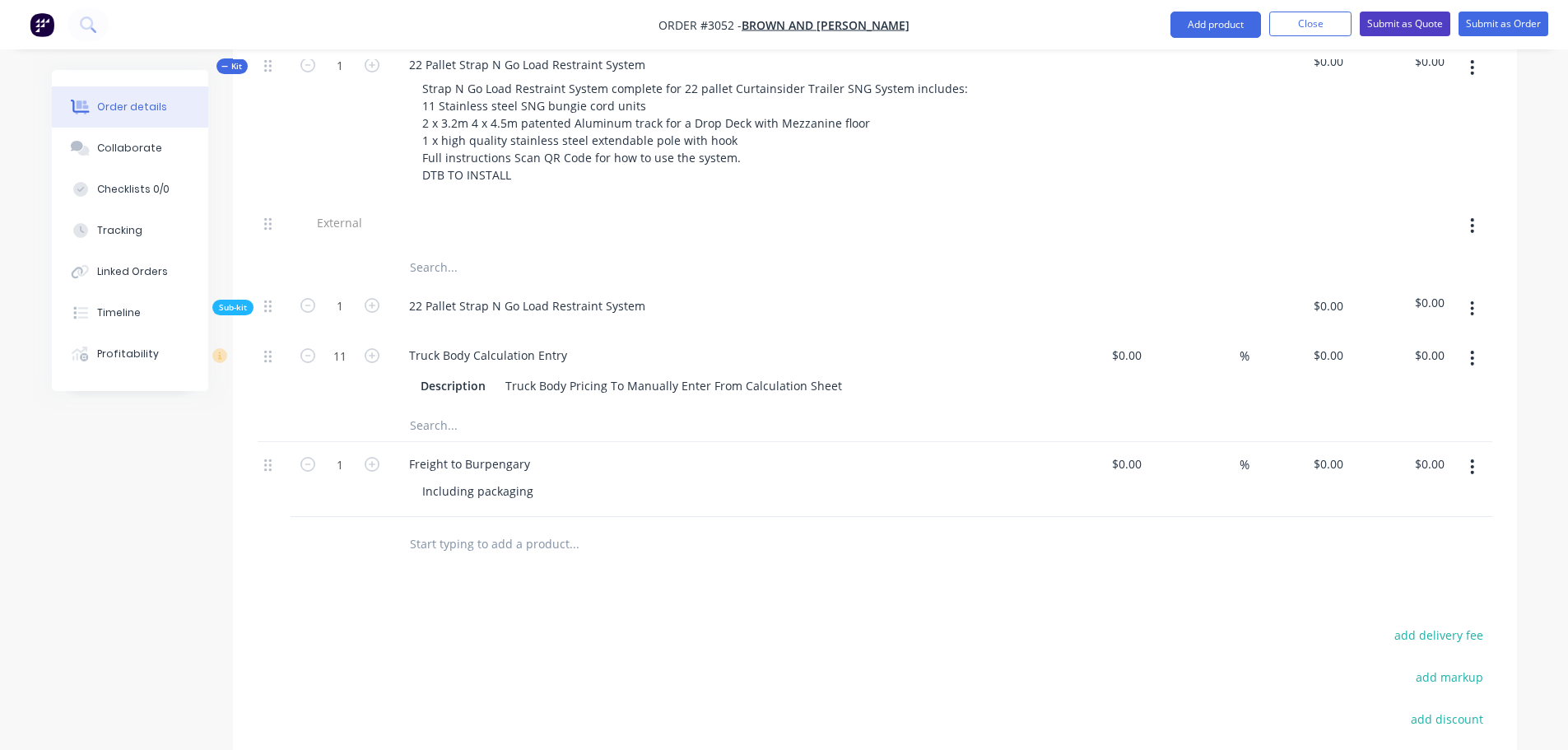
click at [1402, 20] on button "Submit as Quote" at bounding box center [1404, 24] width 91 height 25
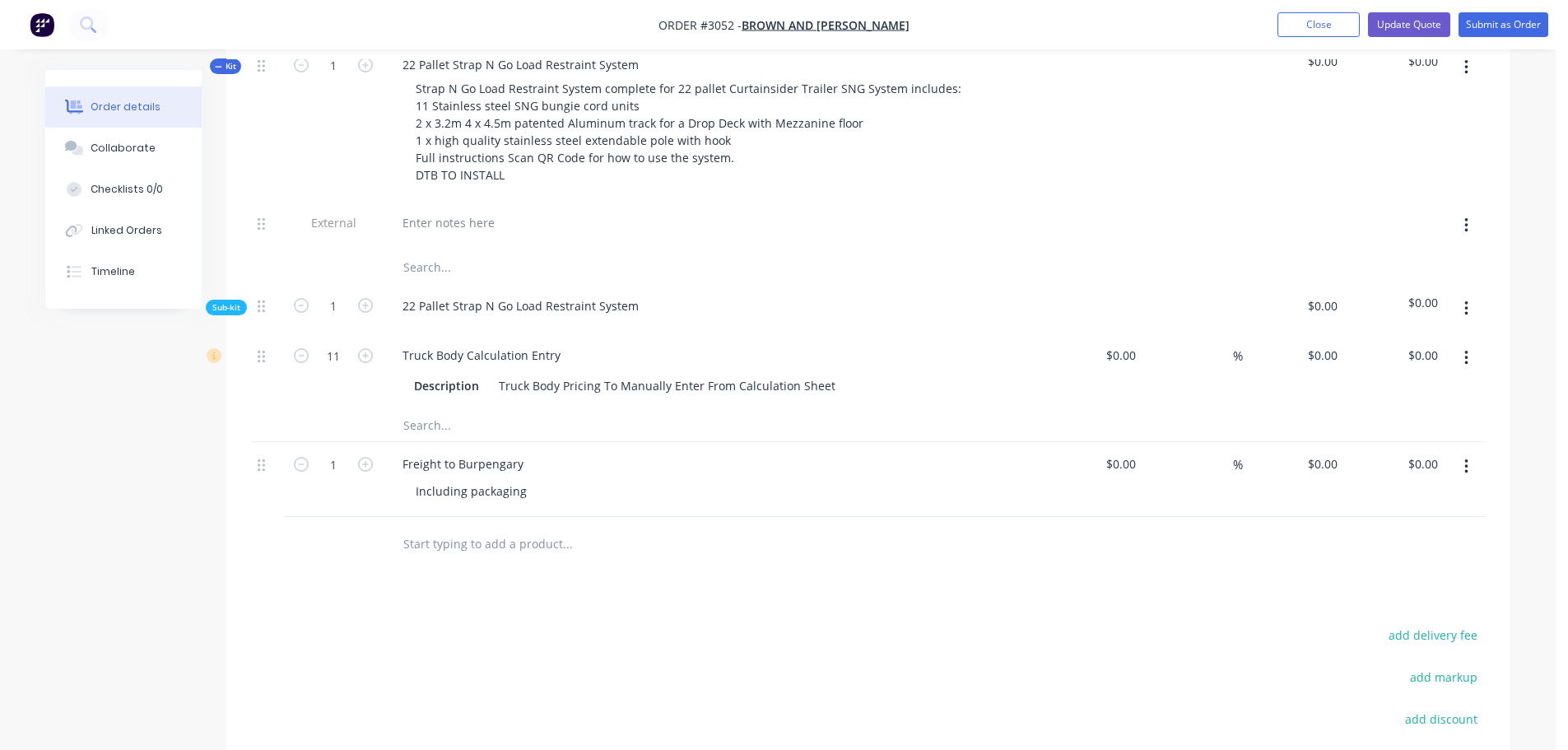
scroll to position [0, 0]
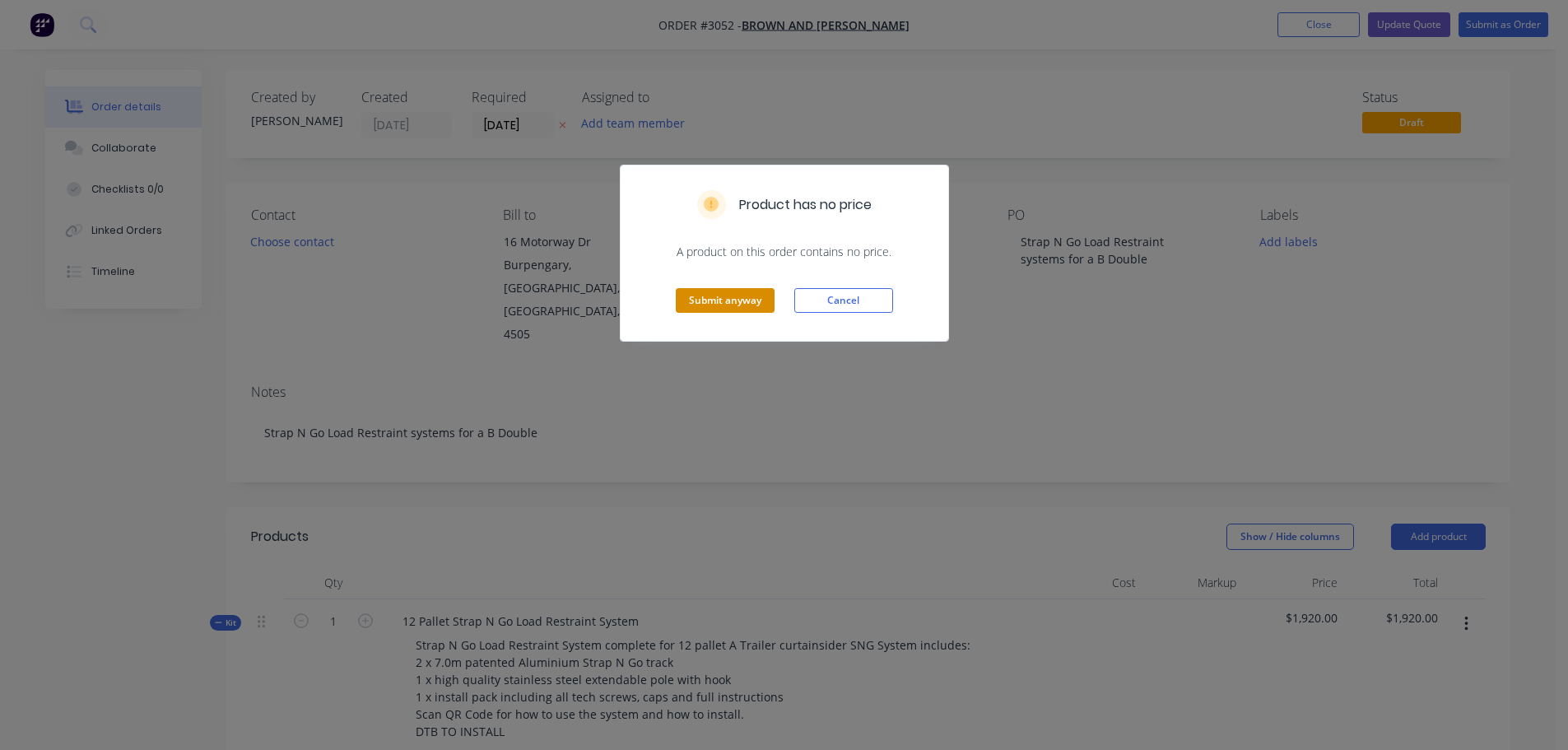
click at [703, 295] on button "Submit anyway" at bounding box center [725, 300] width 99 height 25
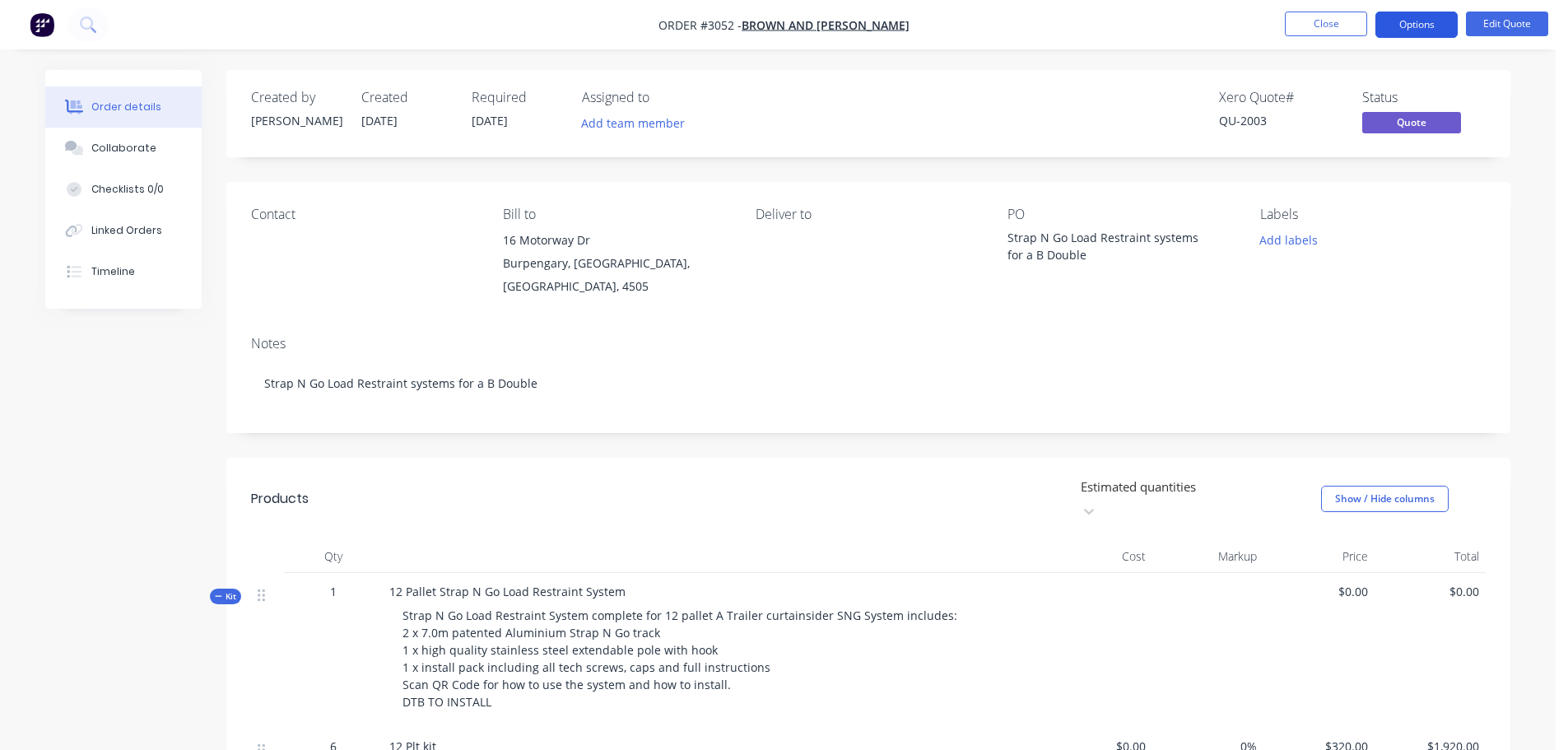
click at [1409, 19] on button "Options" at bounding box center [1416, 25] width 82 height 27
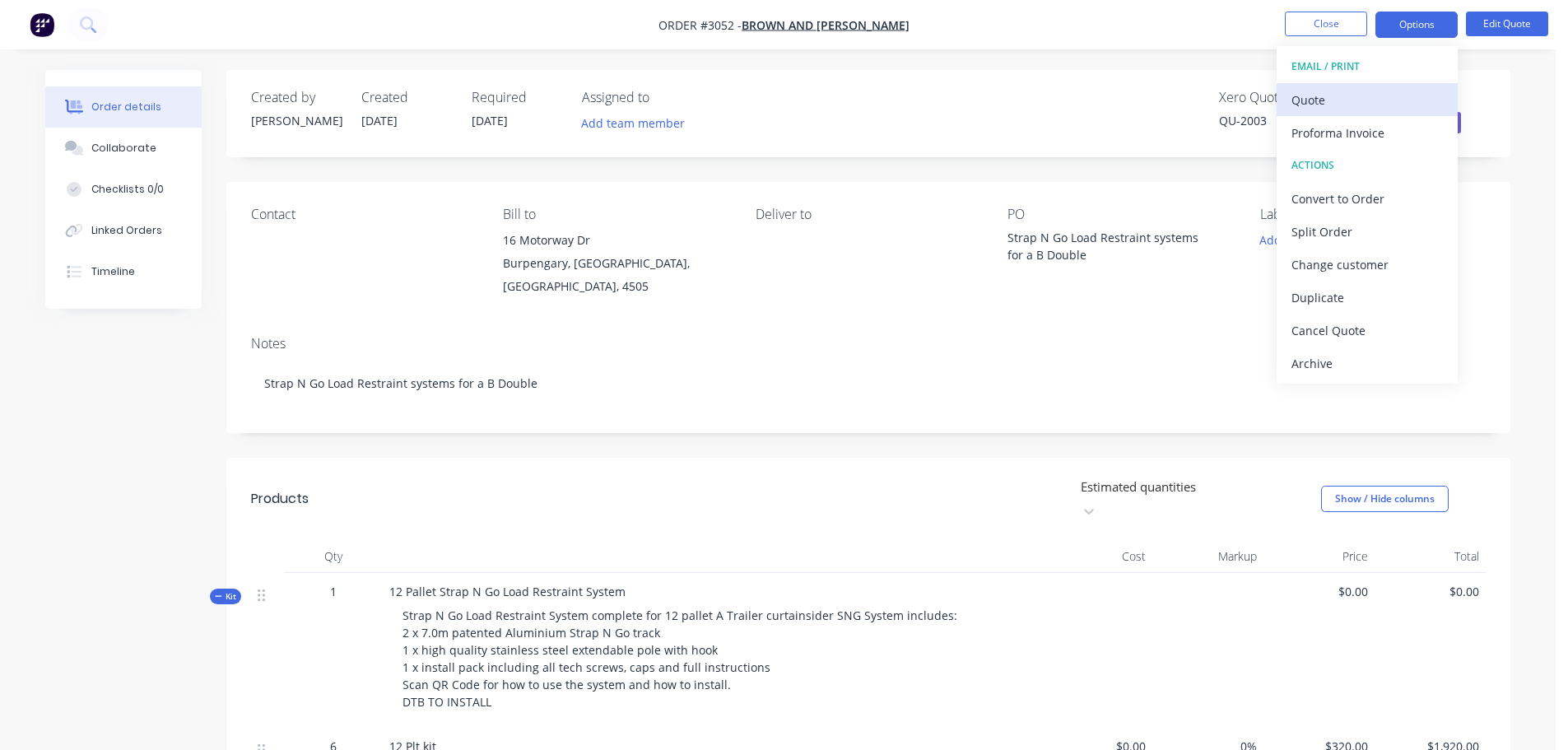
click at [1311, 96] on div "Quote" at bounding box center [1368, 100] width 152 height 24
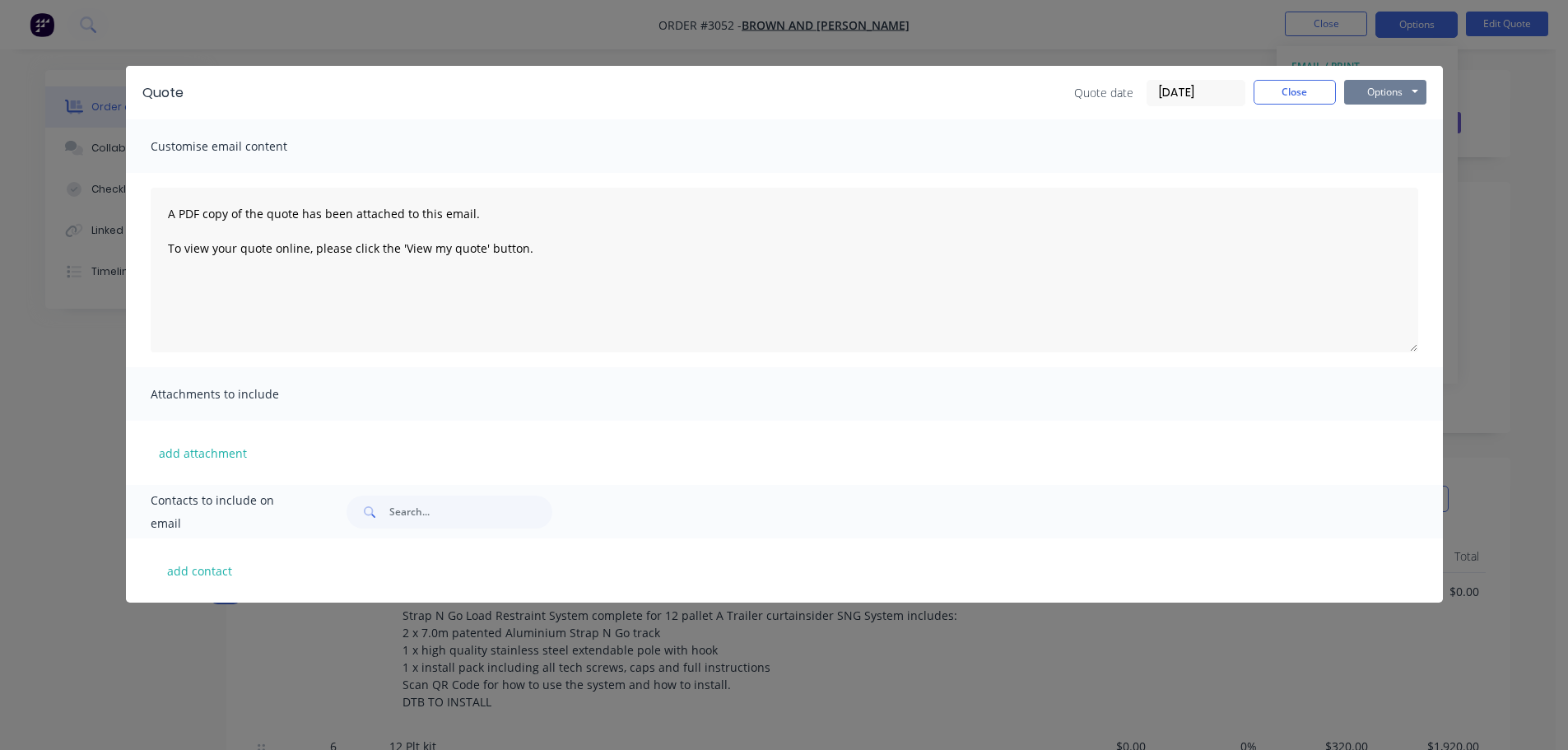
click at [1378, 89] on button "Options" at bounding box center [1385, 91] width 82 height 25
click at [1373, 115] on button "Preview" at bounding box center [1396, 122] width 105 height 27
click at [1287, 83] on button "Close" at bounding box center [1295, 91] width 82 height 25
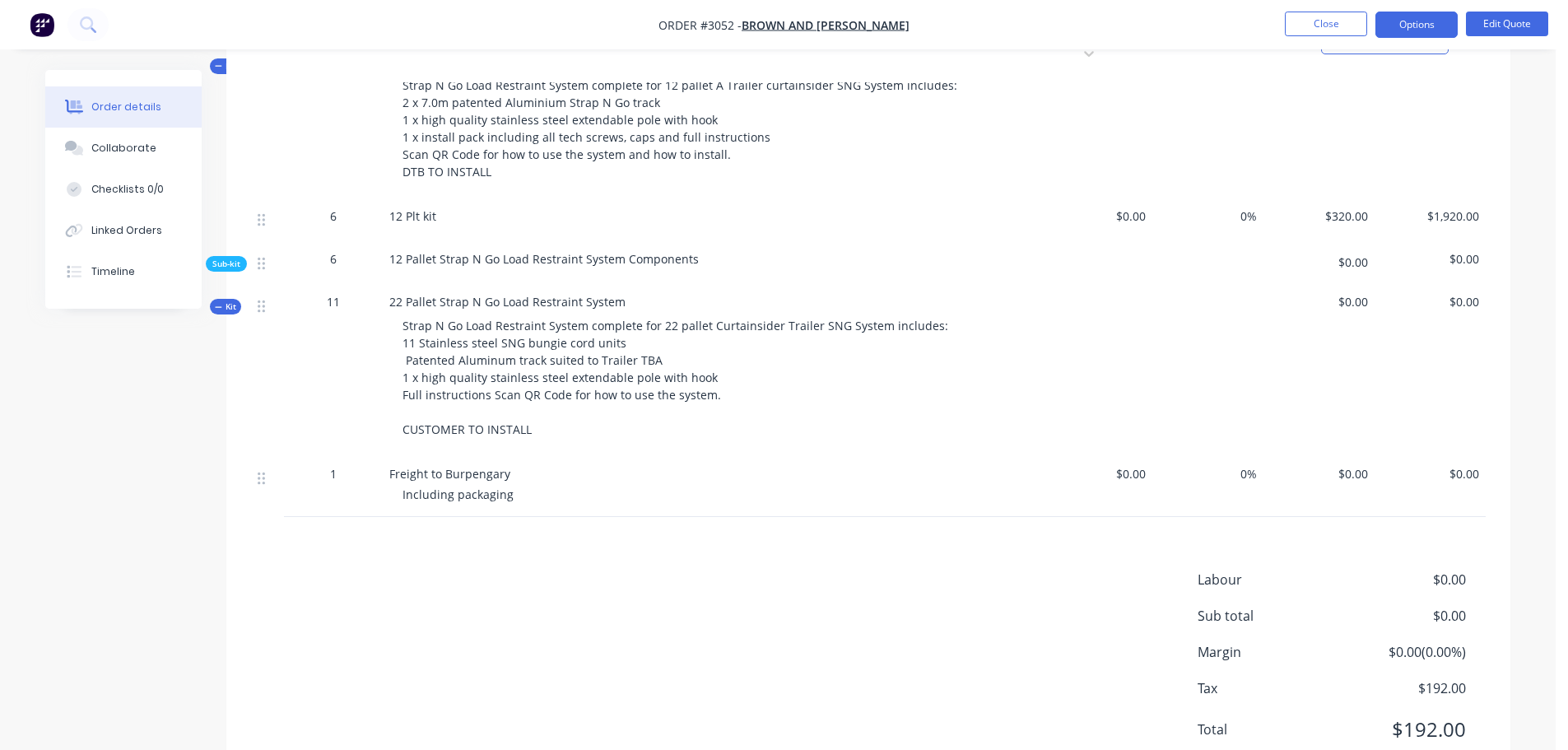
scroll to position [551, 0]
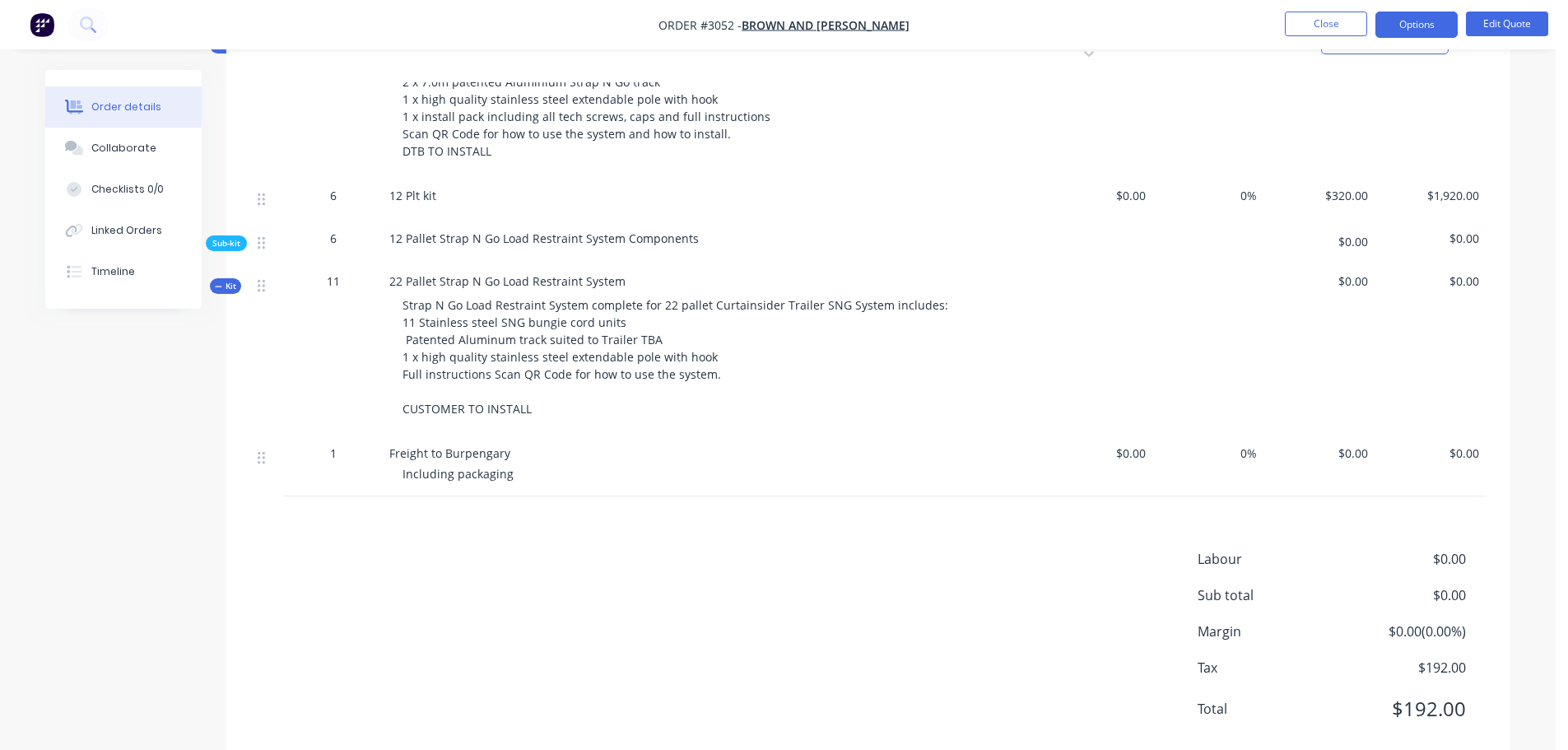
click at [550, 187] on div "12 Plt kit" at bounding box center [712, 195] width 645 height 17
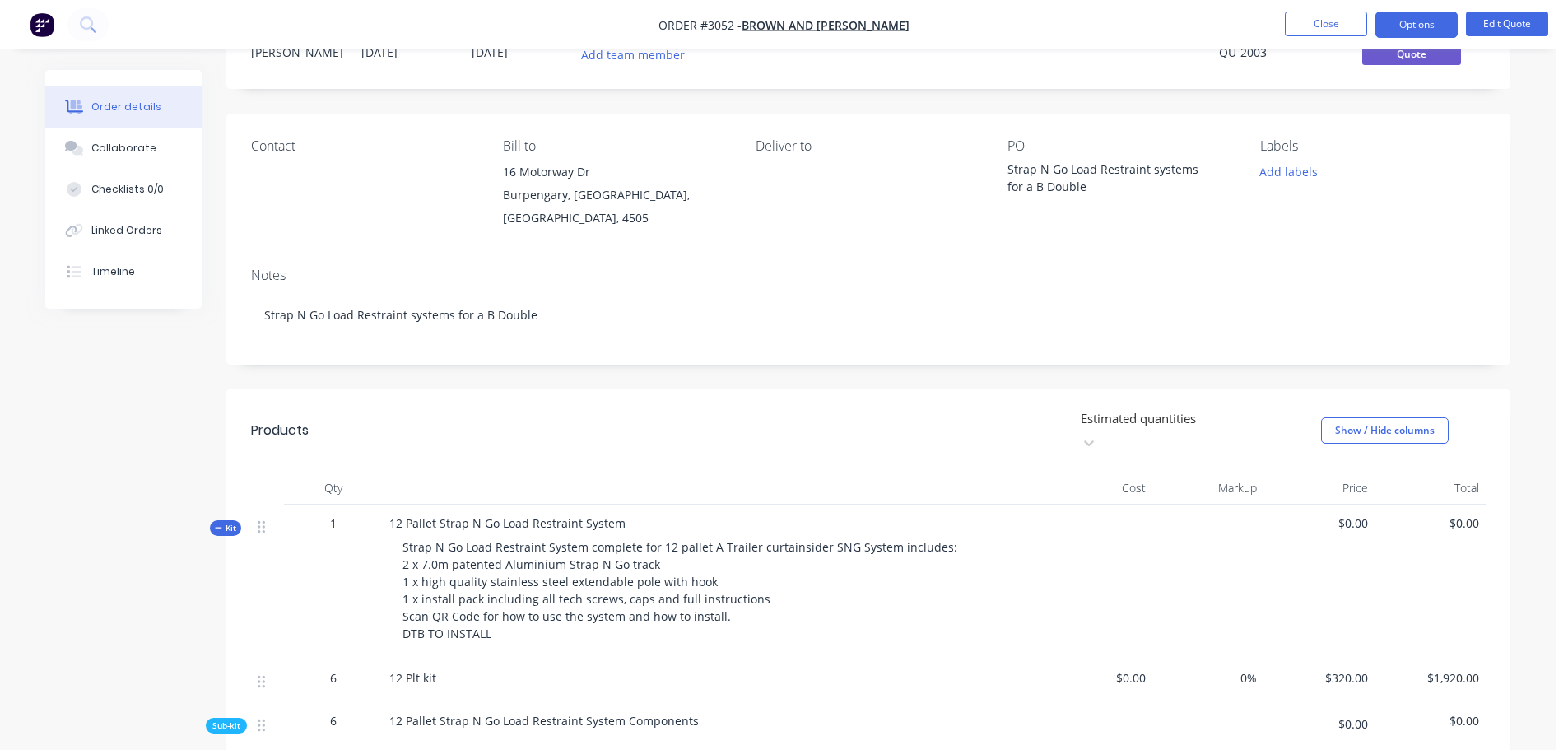
scroll to position [386, 0]
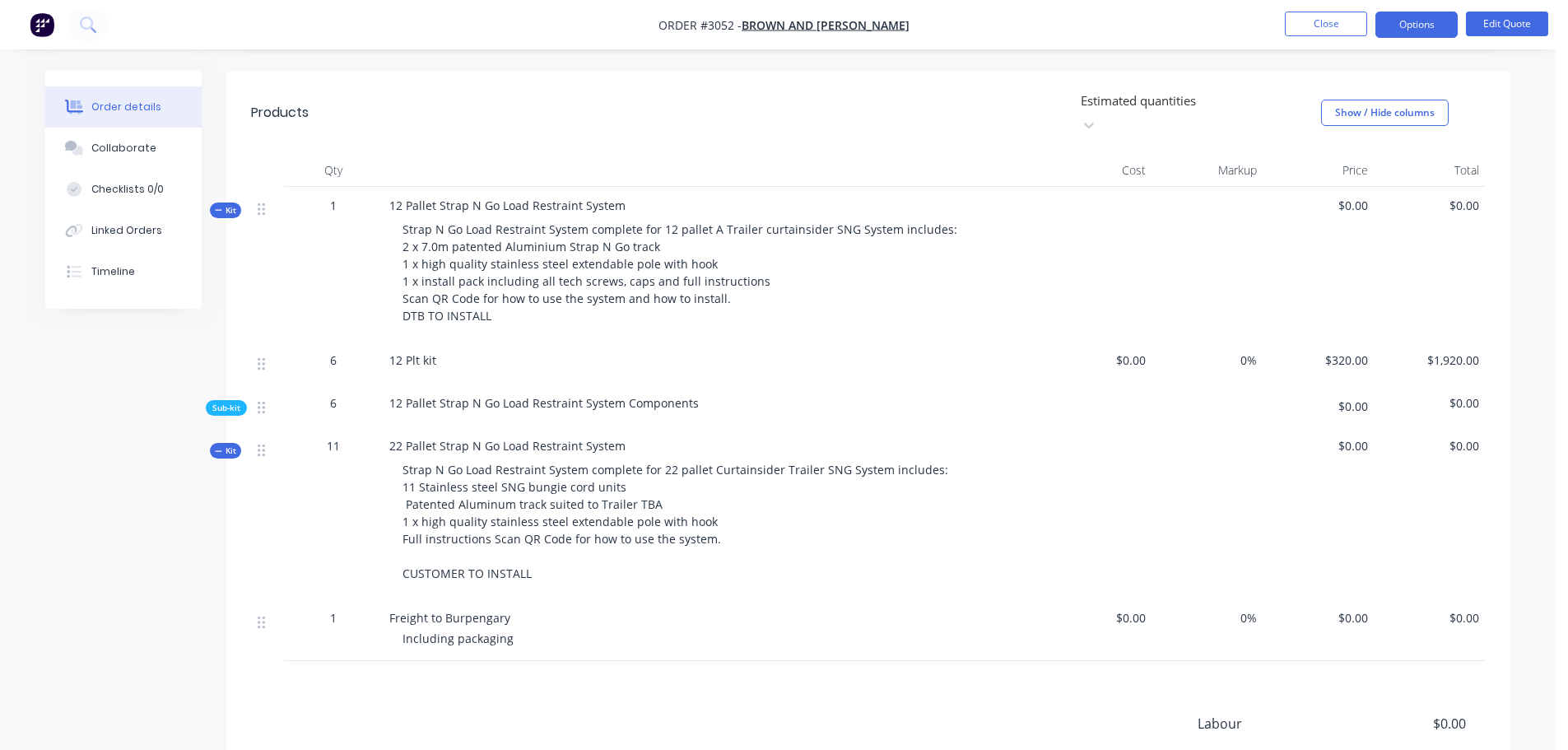
click at [1354, 351] on span "$320.00" at bounding box center [1318, 359] width 98 height 17
click at [1364, 398] on span "$0.00" at bounding box center [1318, 406] width 98 height 17
click at [1351, 398] on span "$0.00" at bounding box center [1318, 406] width 98 height 17
click at [1321, 398] on span "$0.00" at bounding box center [1318, 406] width 98 height 17
click at [1364, 609] on span "$0.00" at bounding box center [1318, 617] width 98 height 17
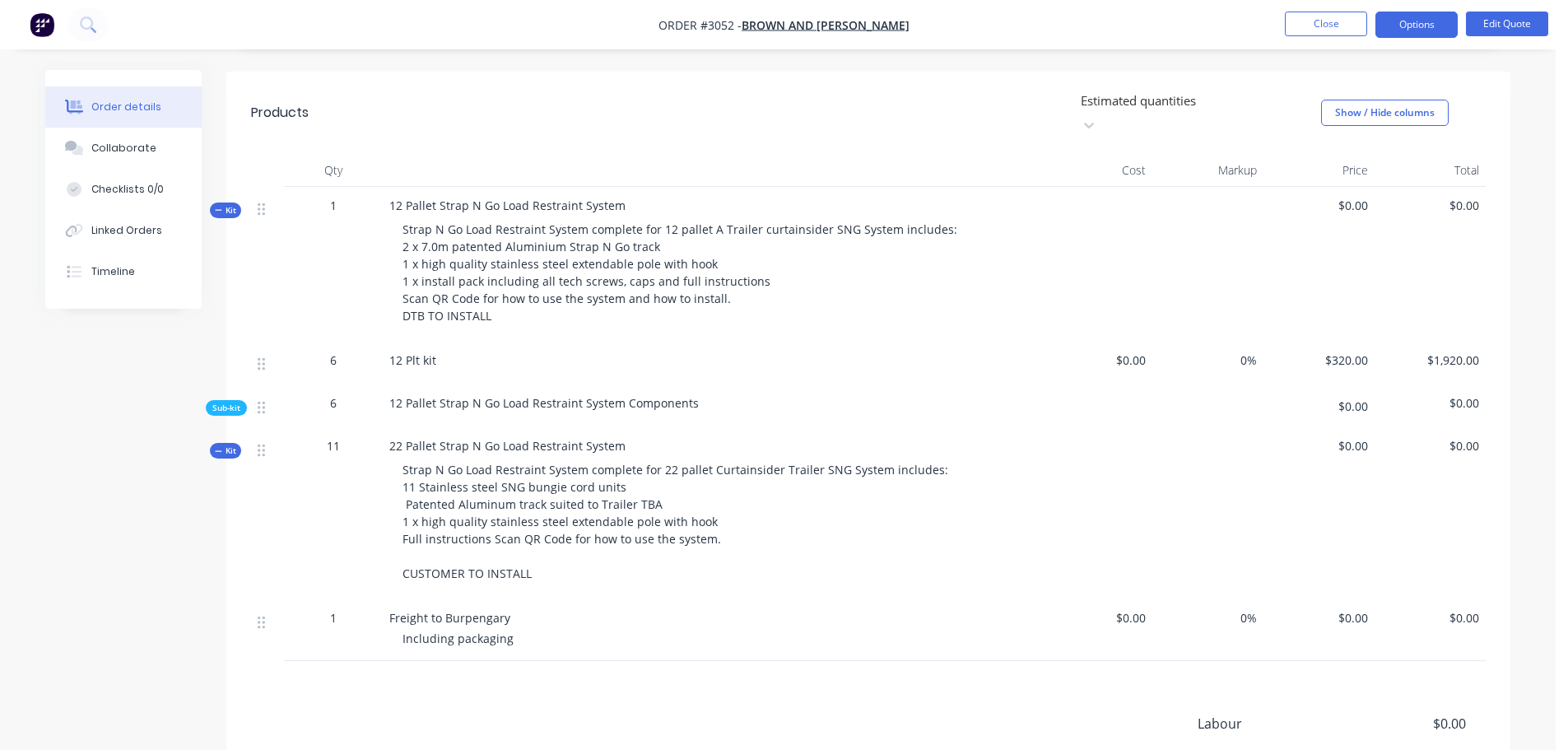
click at [1349, 437] on span "$0.00" at bounding box center [1318, 445] width 98 height 17
click at [1488, 14] on button "Edit Quote" at bounding box center [1507, 24] width 82 height 25
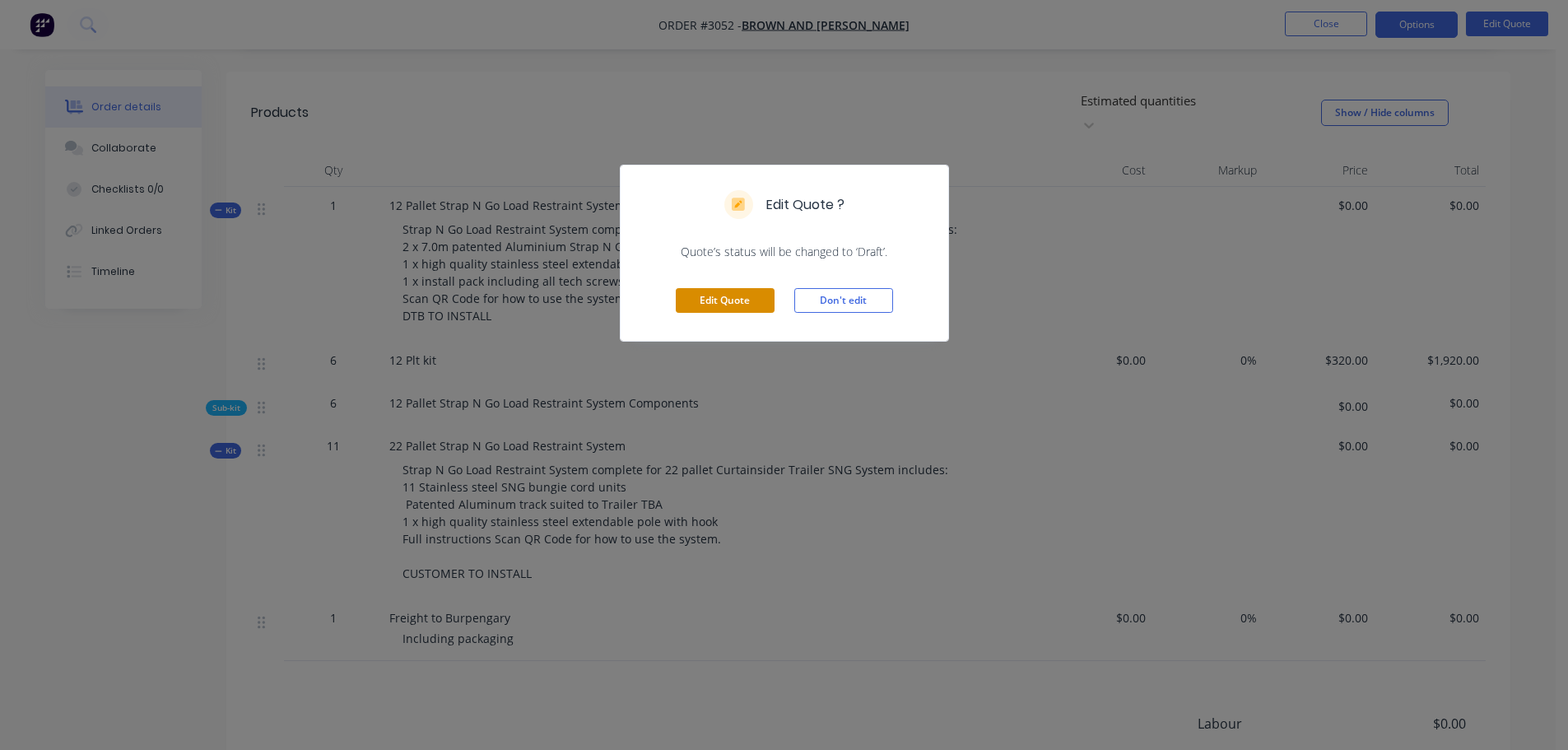
click at [690, 299] on button "Edit Quote" at bounding box center [725, 300] width 99 height 25
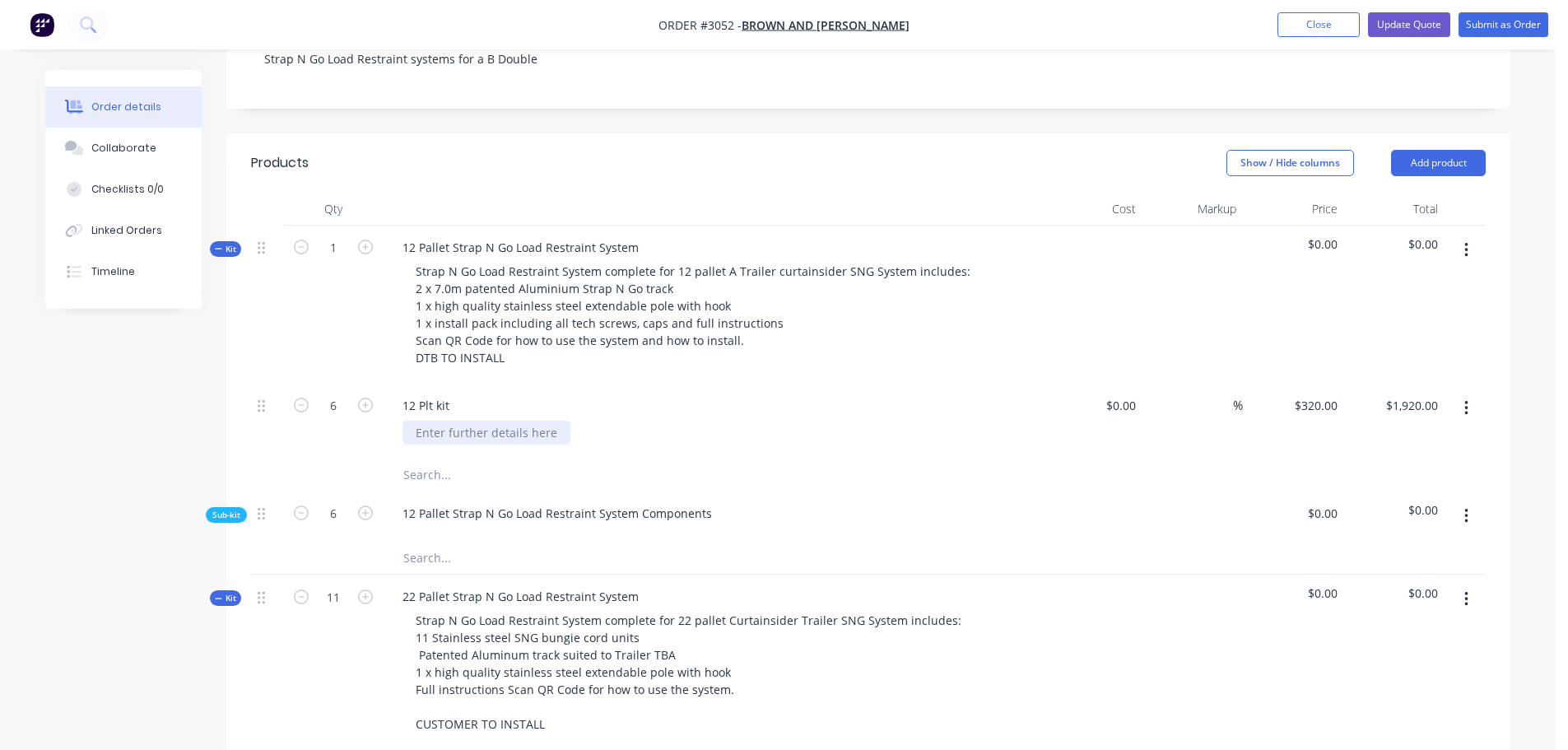
scroll to position [412, 0]
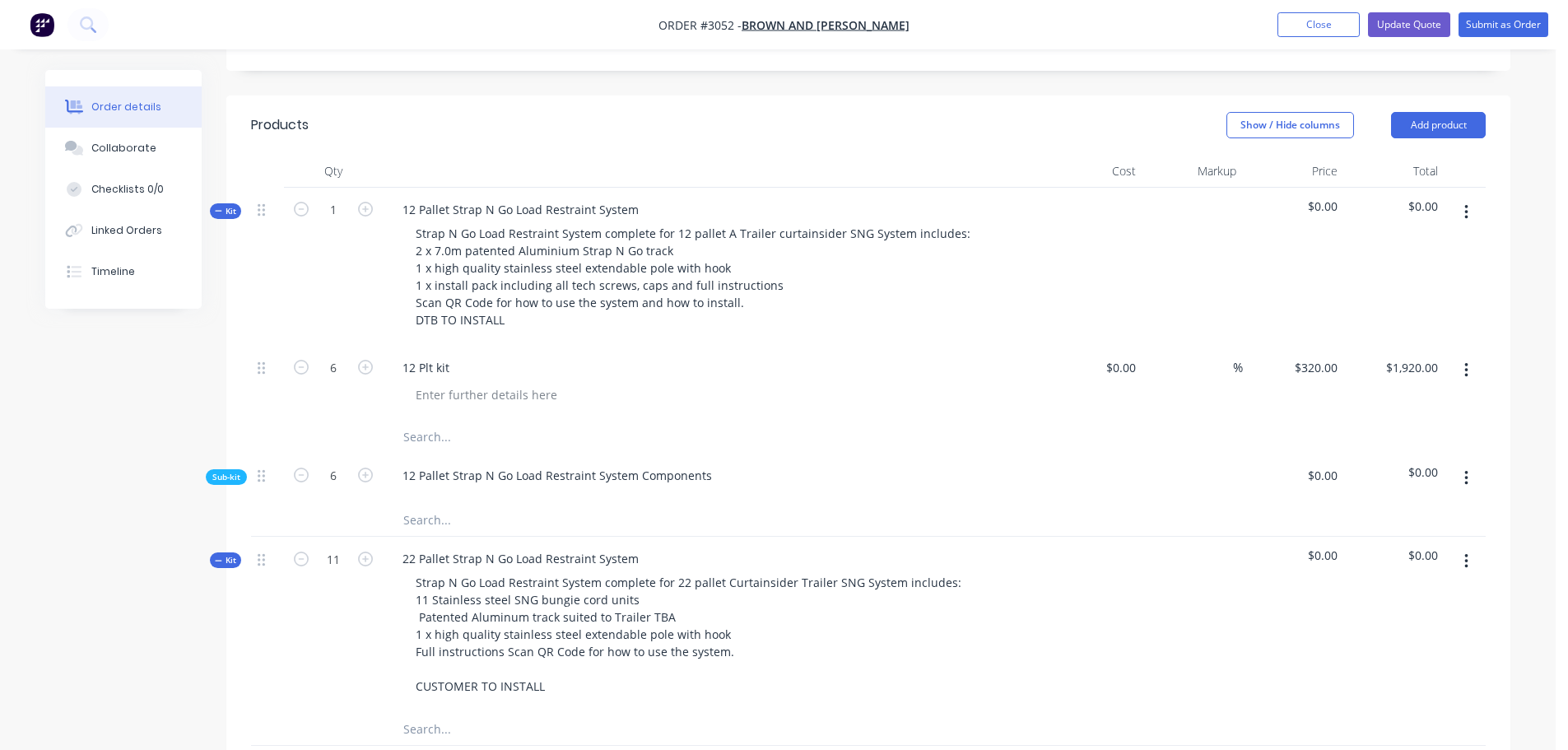
click at [1330, 466] on span "$0.00" at bounding box center [1294, 475] width 88 height 17
click at [1472, 464] on button "button" at bounding box center [1467, 478] width 38 height 29
click at [1358, 542] on div "Delete" at bounding box center [1407, 554] width 127 height 24
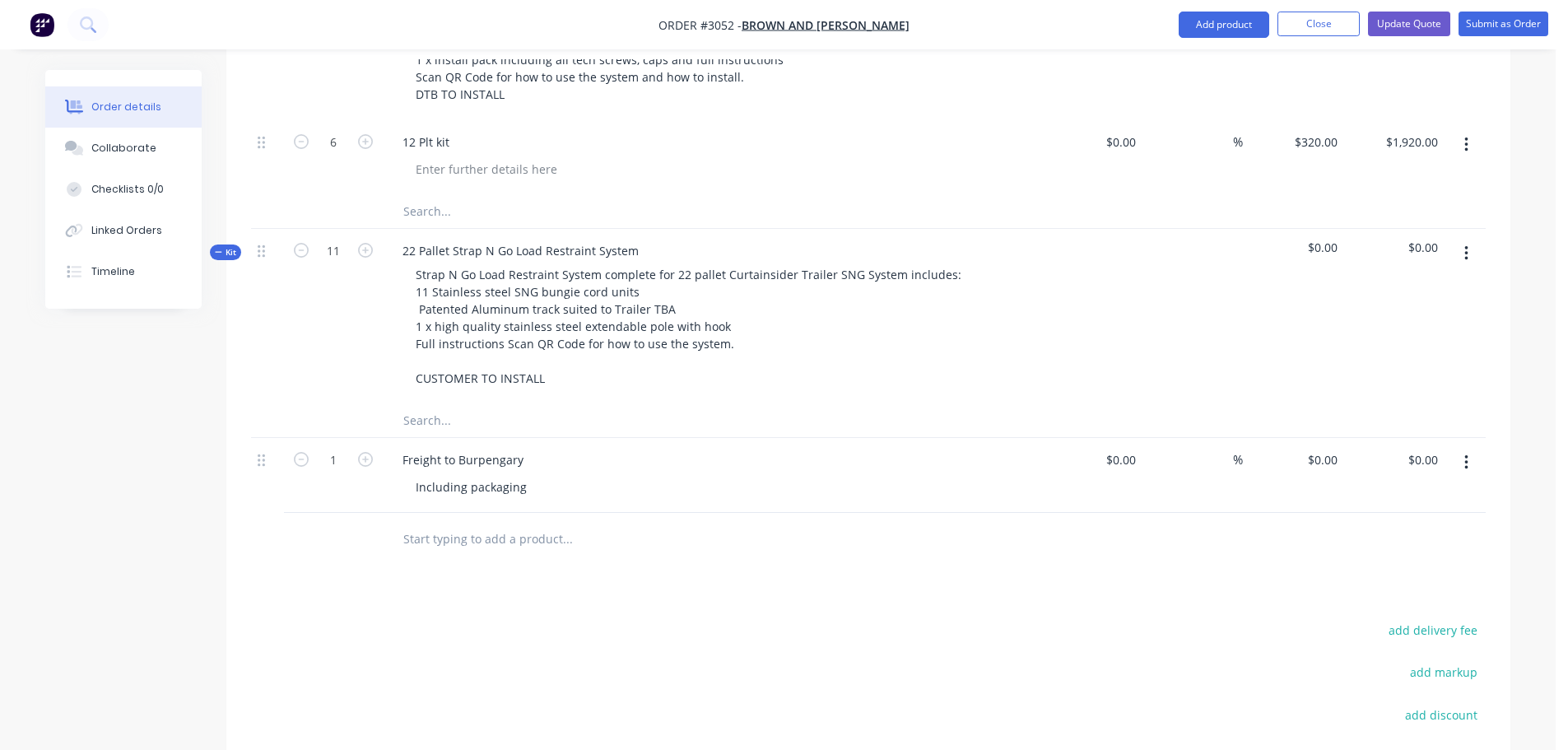
scroll to position [659, 0]
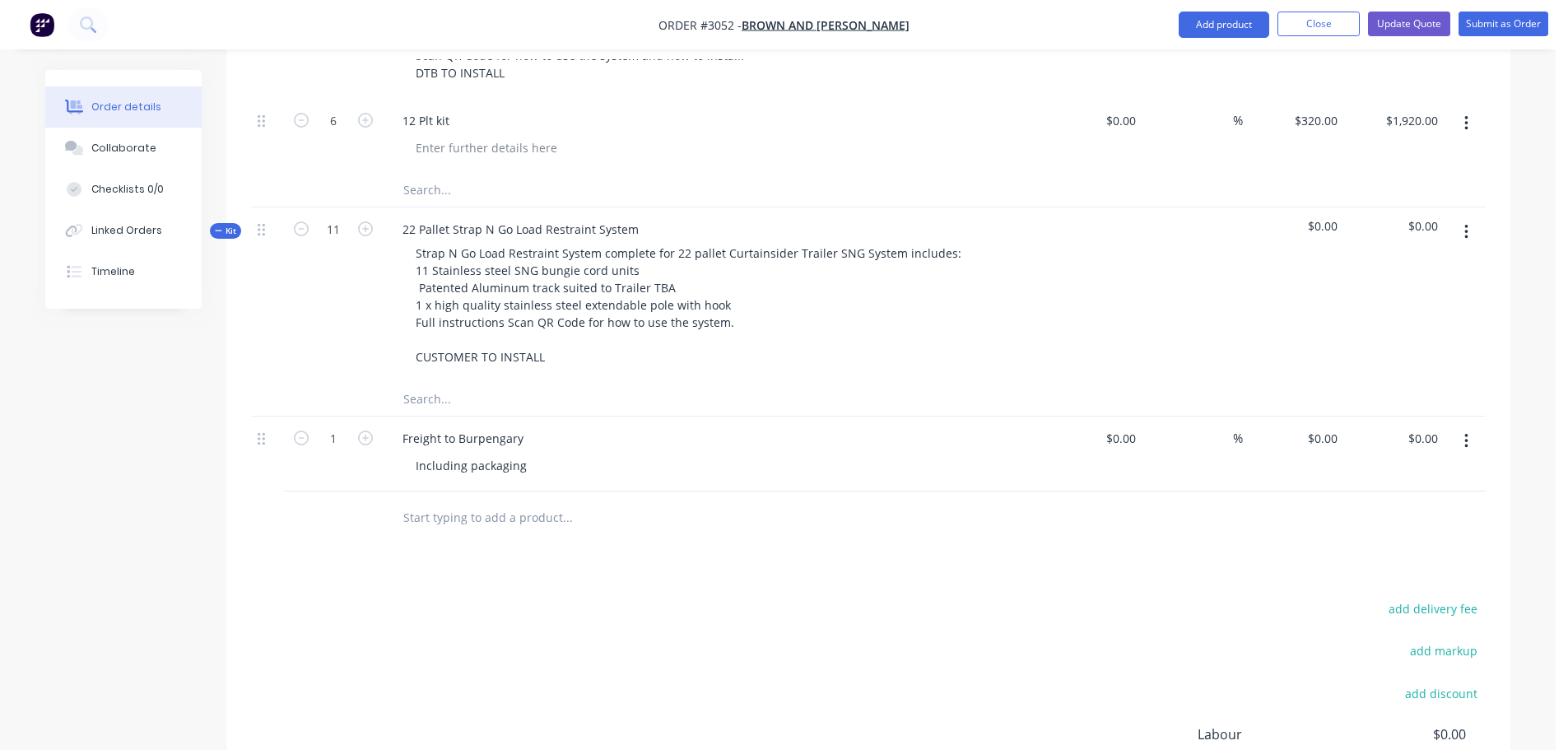
click at [455, 383] on input "text" at bounding box center [567, 400] width 329 height 33
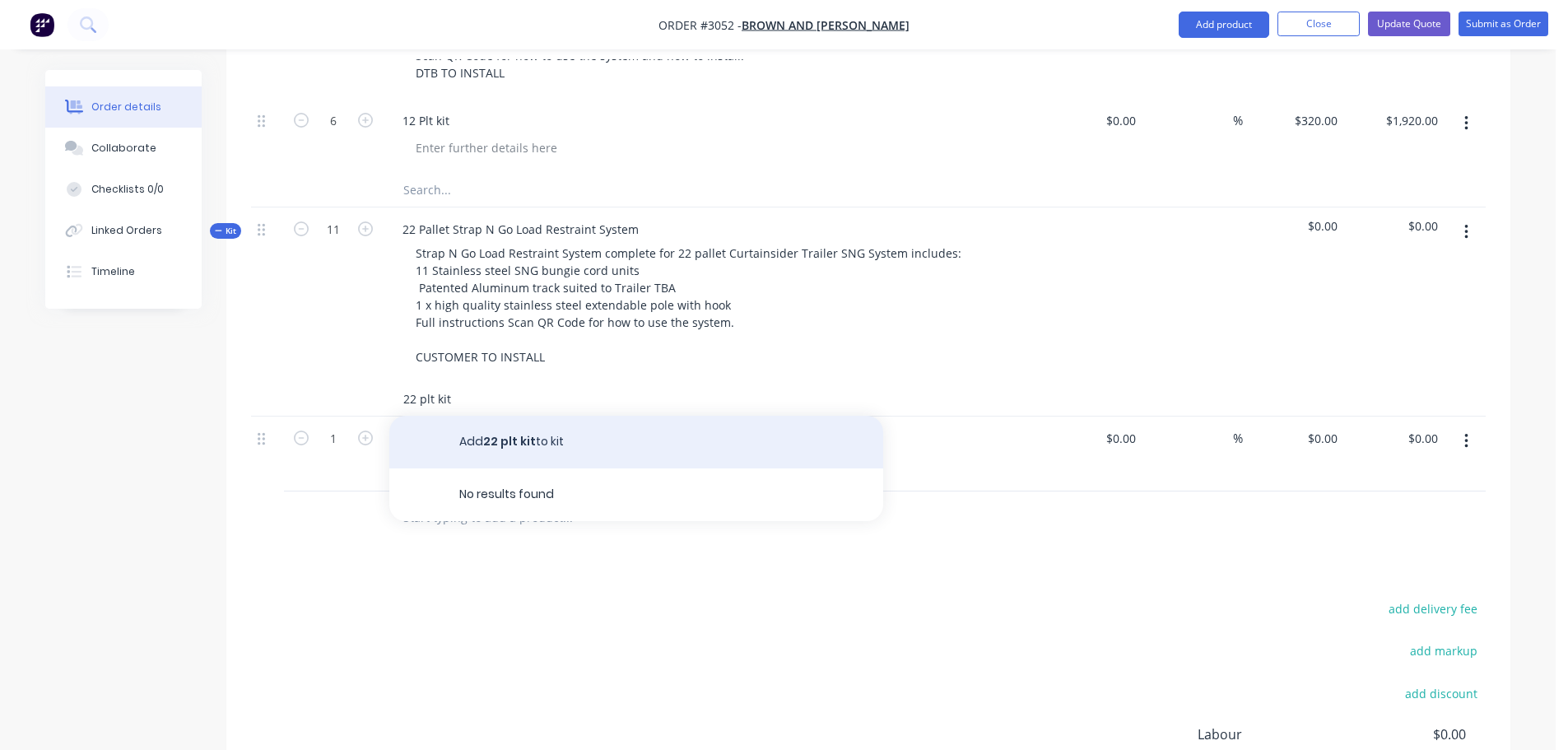
type input "22 plt kit"
click at [524, 416] on button "Add 22 plt kit to kit" at bounding box center [636, 443] width 494 height 53
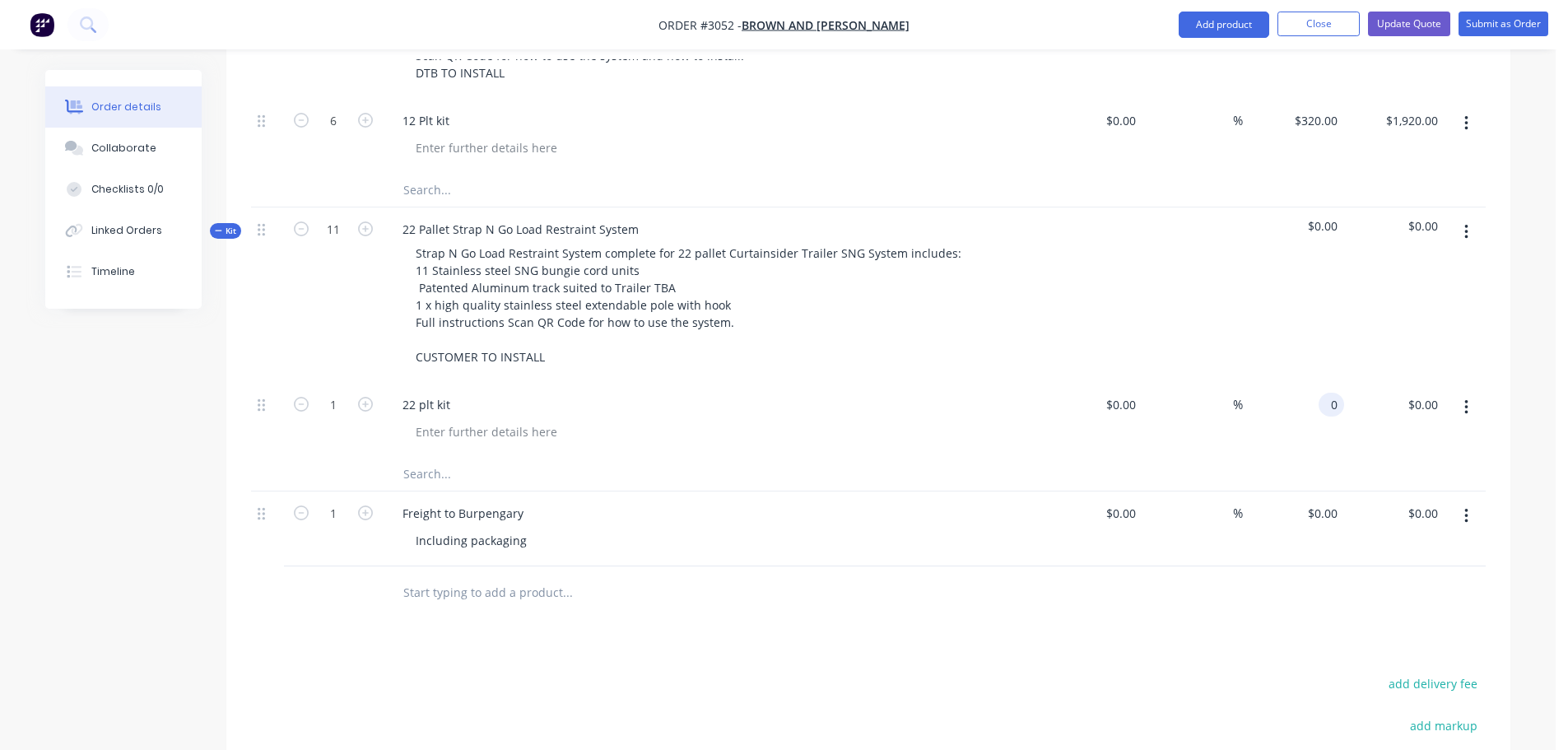
click at [1333, 392] on input "0" at bounding box center [1334, 404] width 19 height 24
type input "$320.00"
click at [364, 397] on icon "button" at bounding box center [366, 404] width 15 height 15
type input "2"
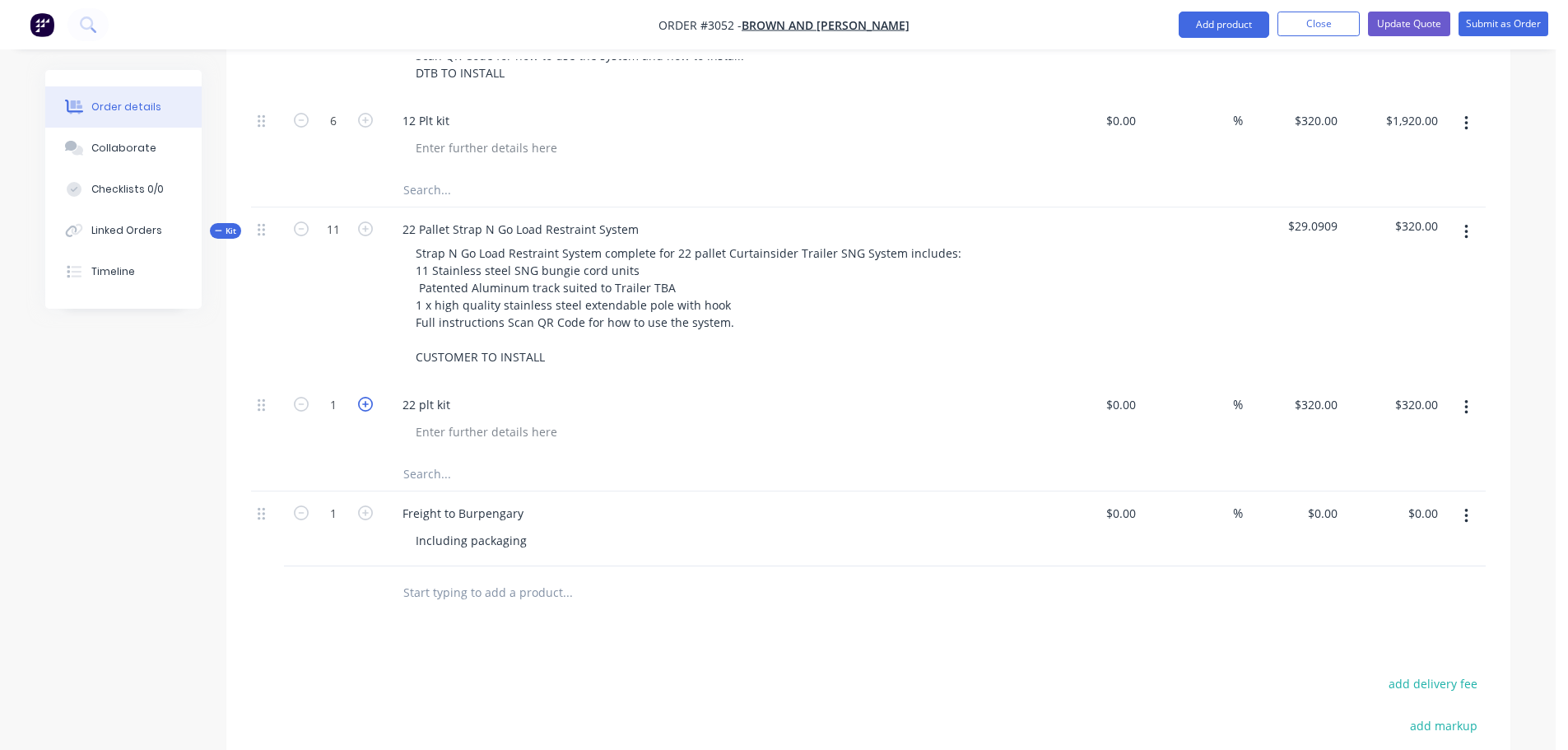
type input "$640.00"
click at [364, 397] on icon "button" at bounding box center [366, 404] width 15 height 15
type input "3"
type input "$960.00"
click at [364, 397] on icon "button" at bounding box center [366, 404] width 15 height 15
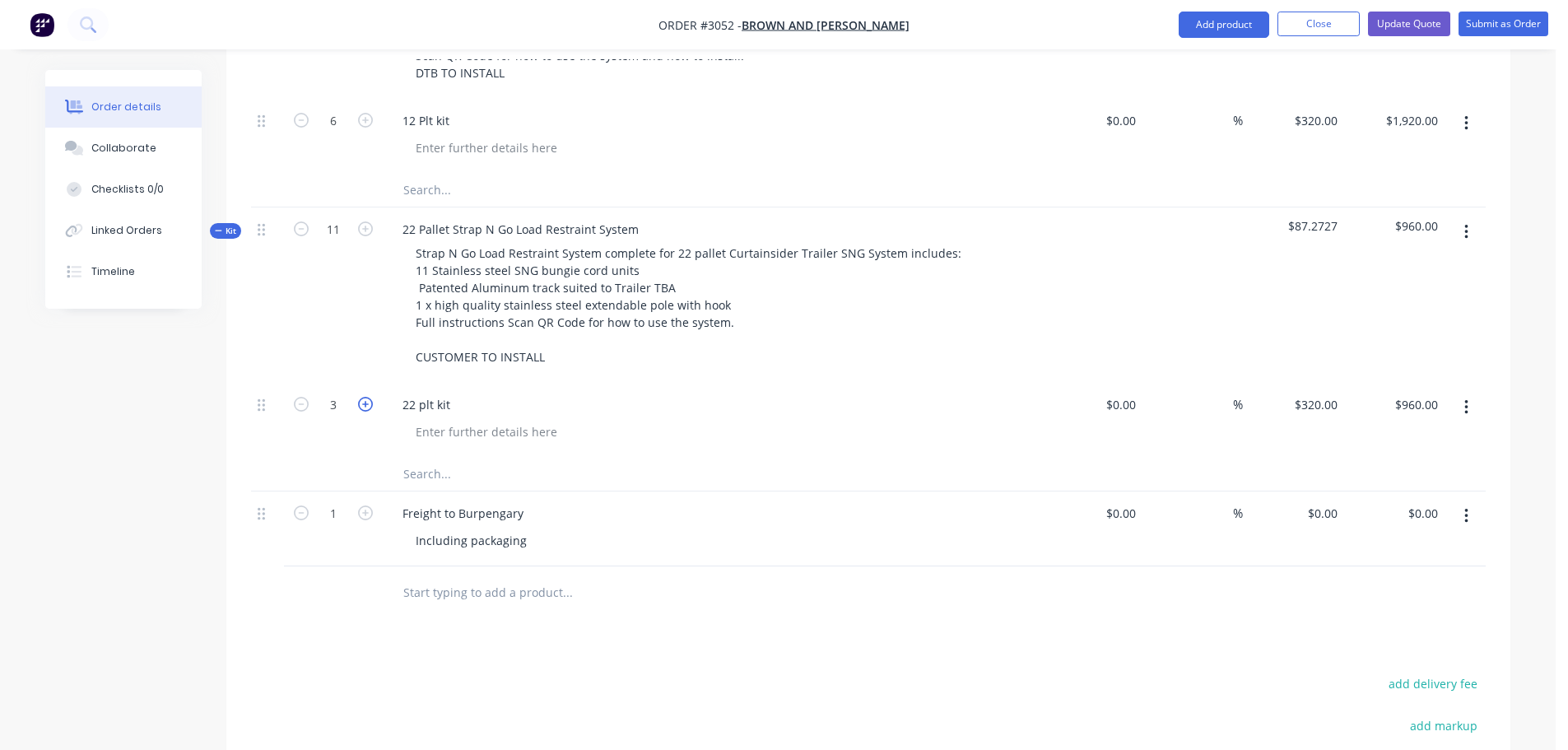
type input "4"
type input "$1,280.00"
click at [364, 397] on icon "button" at bounding box center [366, 404] width 15 height 15
type input "5"
type input "$1,600.00"
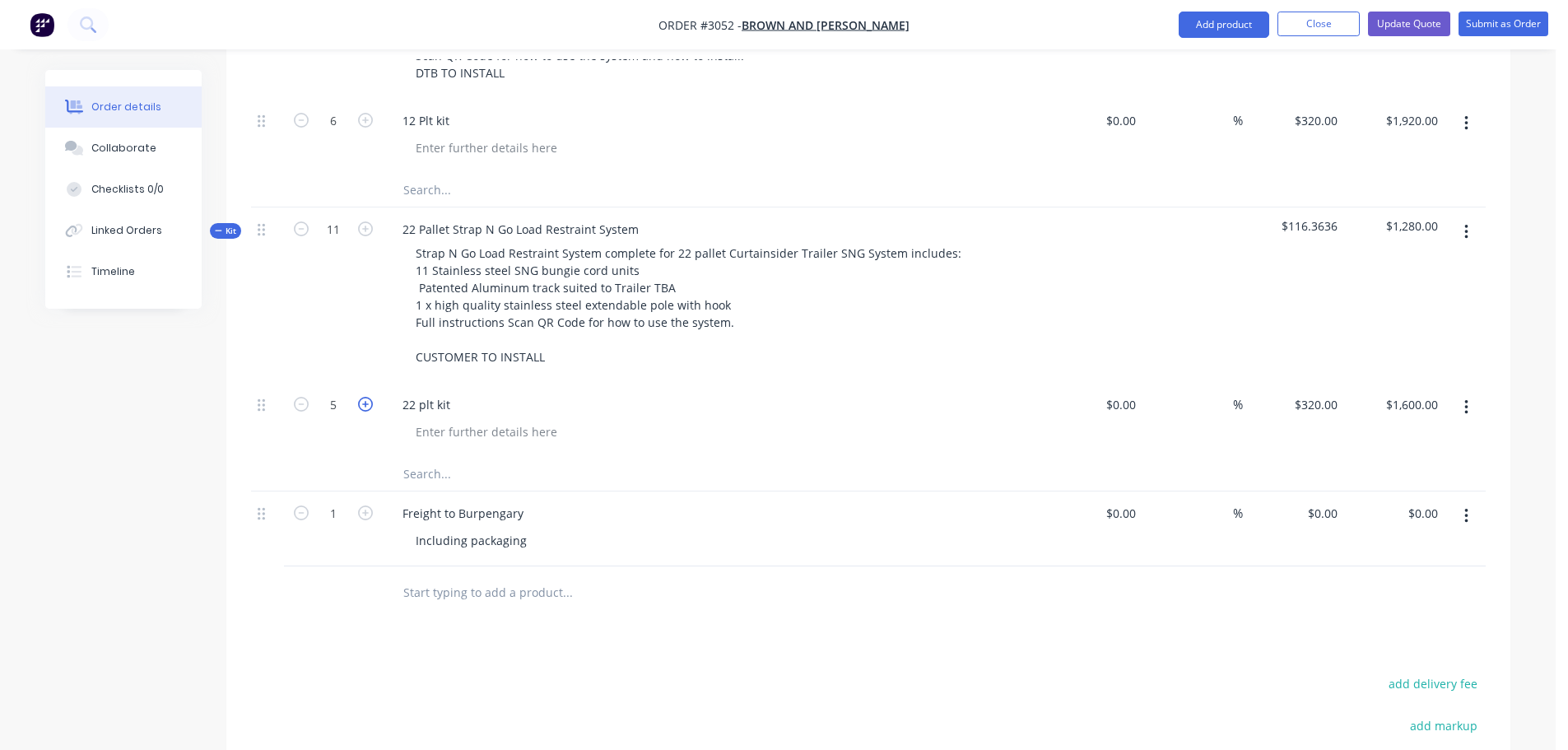
click at [364, 397] on icon "button" at bounding box center [366, 404] width 15 height 15
type input "6"
type input "$1,920.00"
click at [364, 397] on icon "button" at bounding box center [366, 404] width 15 height 15
type input "7"
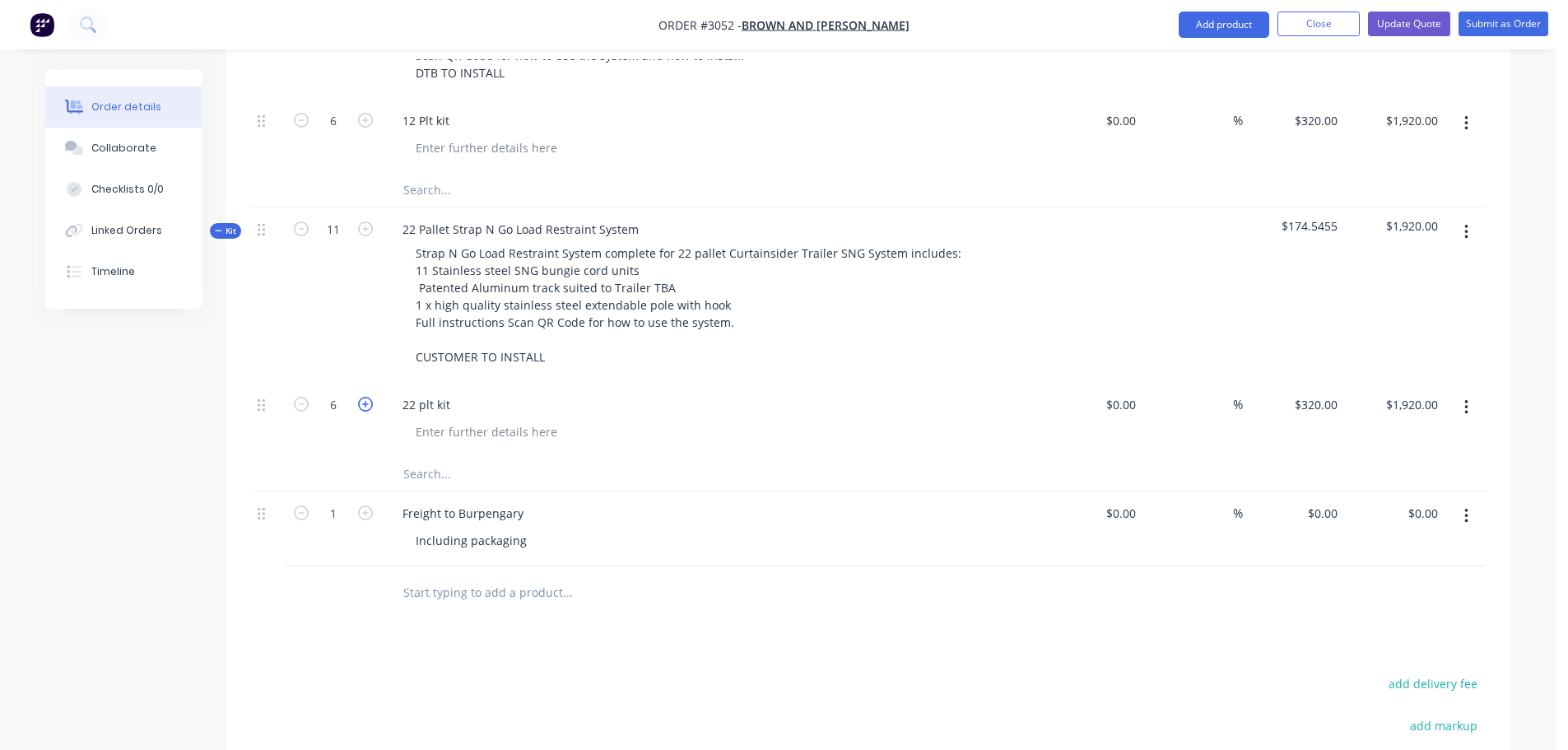
type input "$2,240.00"
click at [364, 397] on icon "button" at bounding box center [366, 404] width 15 height 15
type input "8"
type input "$2,560.00"
click at [364, 397] on icon "button" at bounding box center [366, 404] width 15 height 15
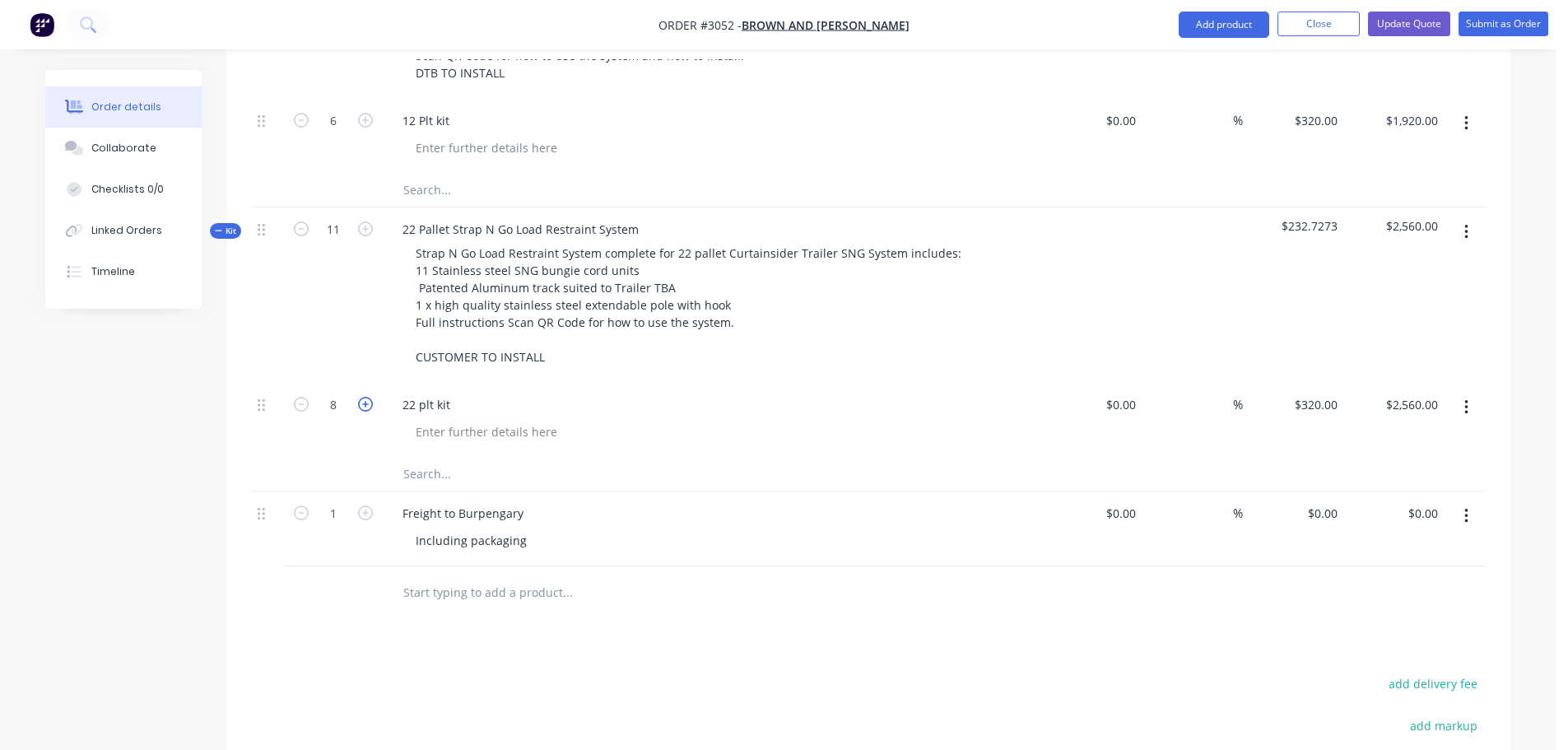
type input "9"
type input "$2,880.00"
click at [364, 397] on icon "button" at bounding box center [366, 404] width 15 height 15
type input "10"
type input "$3,200.00"
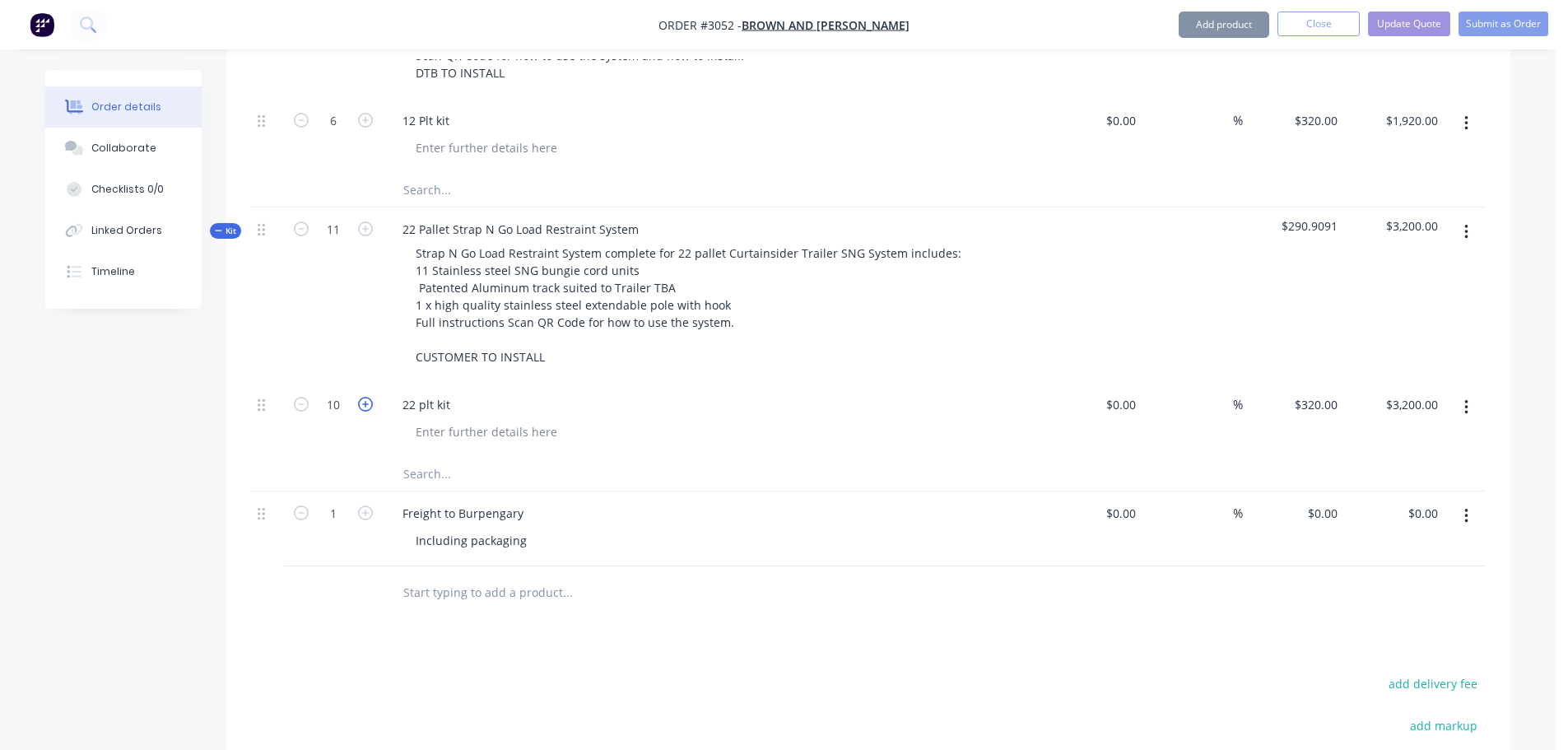
click at [364, 397] on icon "button" at bounding box center [366, 404] width 15 height 15
type input "11"
type input "$3,520.00"
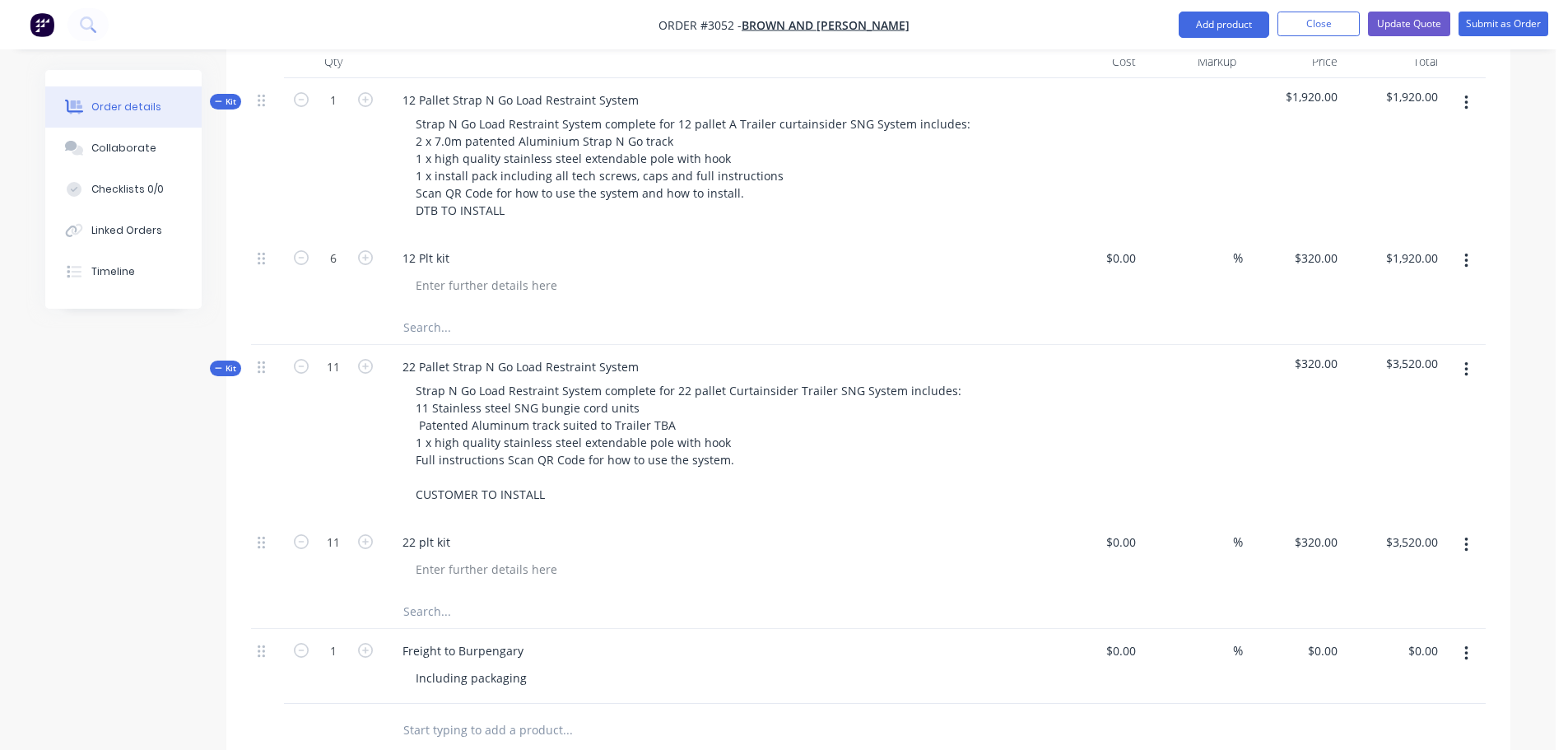
scroll to position [494, 0]
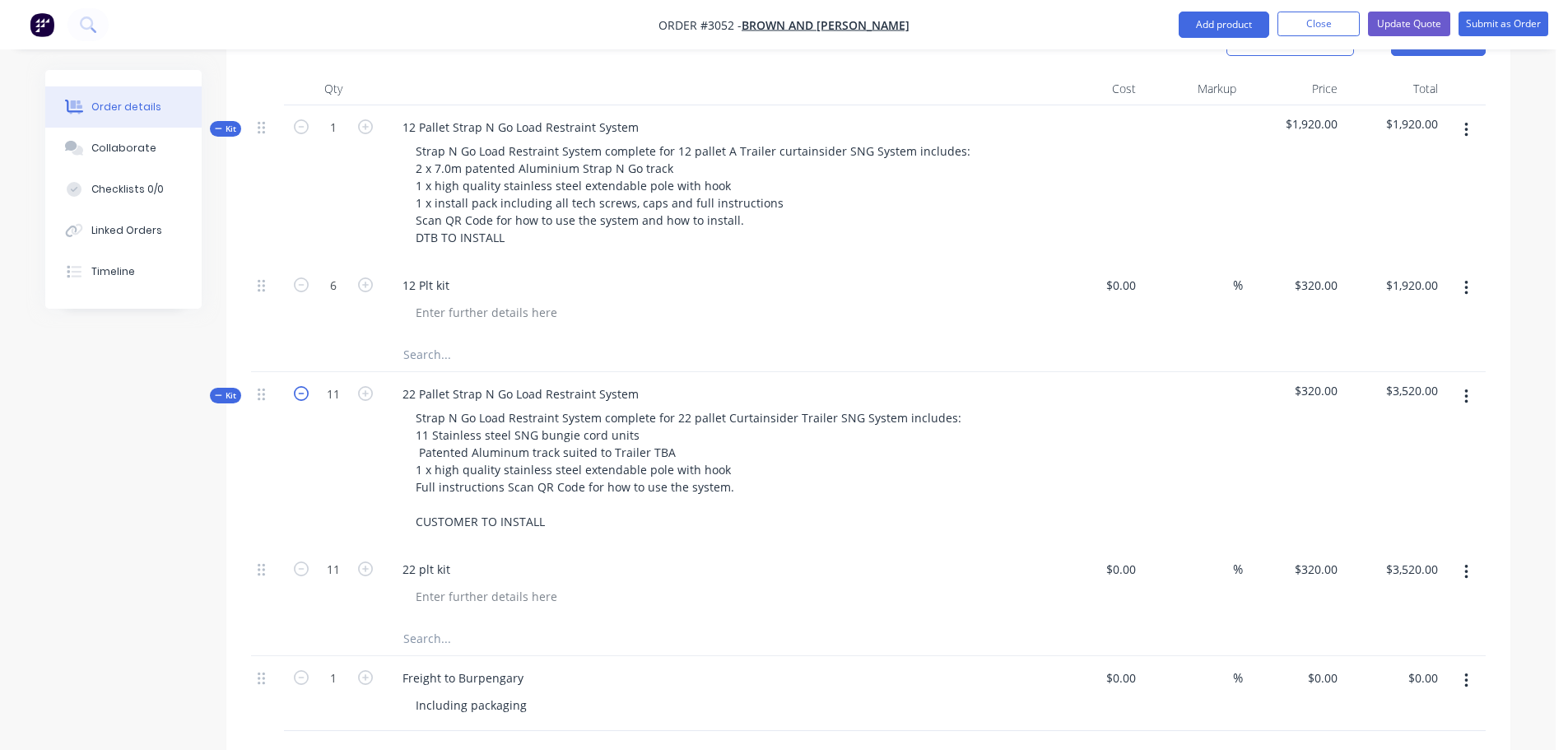
click at [304, 386] on icon "button" at bounding box center [301, 393] width 15 height 15
type input "10"
type input "$3,200.00"
click at [304, 386] on icon "button" at bounding box center [301, 393] width 15 height 15
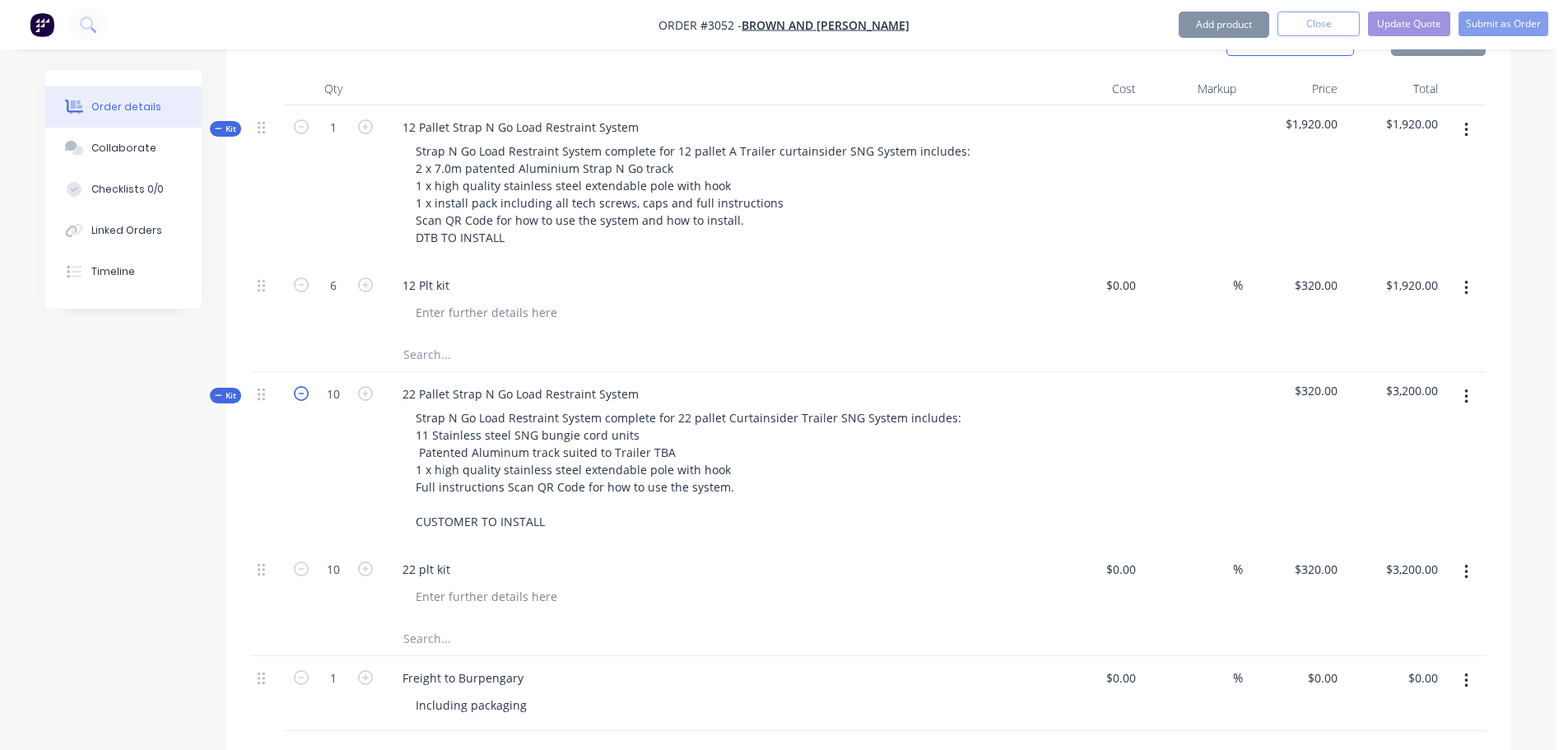
type input "9"
type input "$2,880.00"
click at [304, 386] on icon "button" at bounding box center [301, 393] width 15 height 15
type input "8"
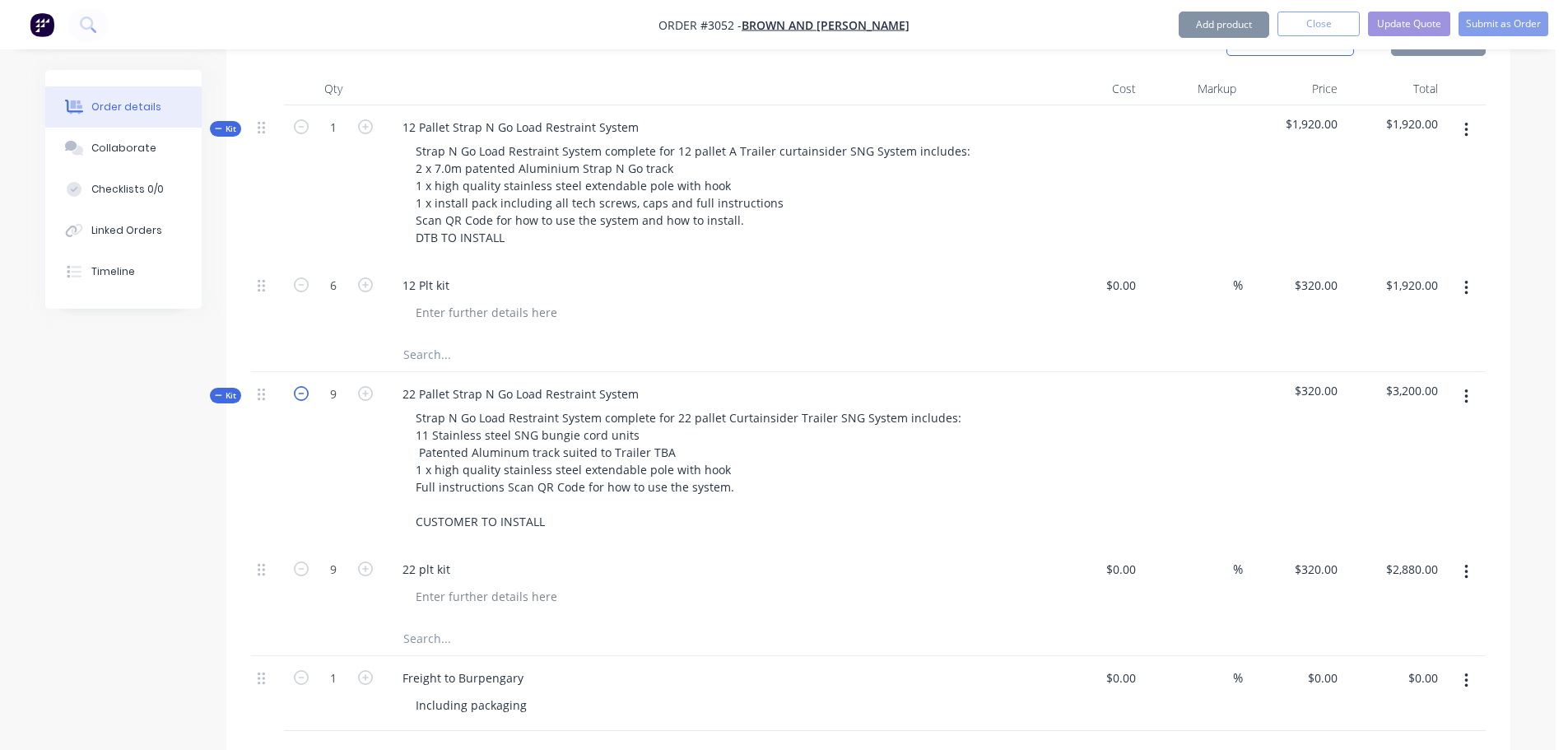
type input "8"
type input "$2,560.00"
click at [304, 386] on icon "button" at bounding box center [301, 393] width 15 height 15
type input "7"
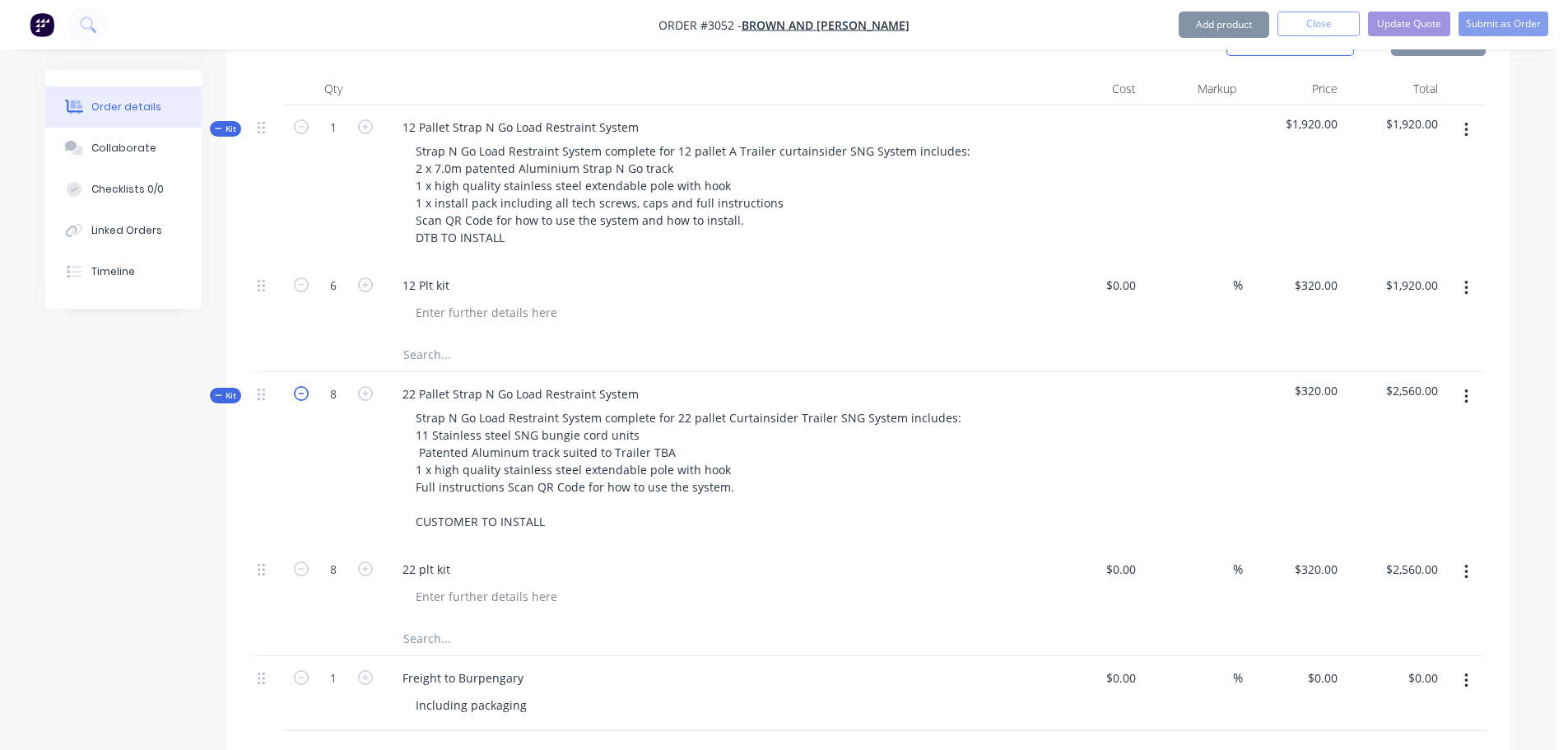
type input "$2,240.00"
click at [304, 386] on icon "button" at bounding box center [301, 393] width 15 height 15
type input "6"
type input "$1,920.00"
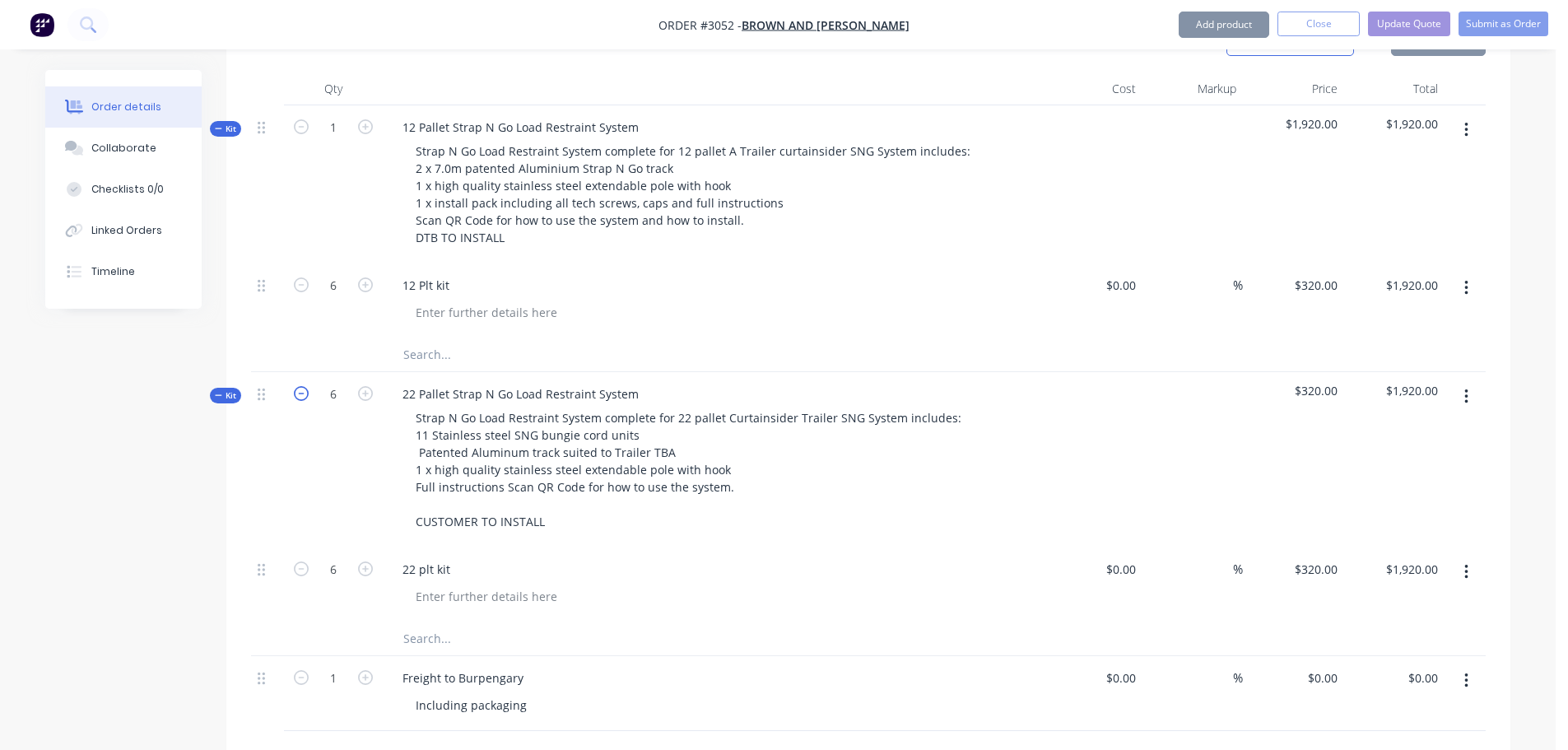
click at [304, 386] on icon "button" at bounding box center [301, 393] width 15 height 15
type input "5"
type input "$1,600.00"
click at [304, 386] on icon "button" at bounding box center [301, 393] width 15 height 15
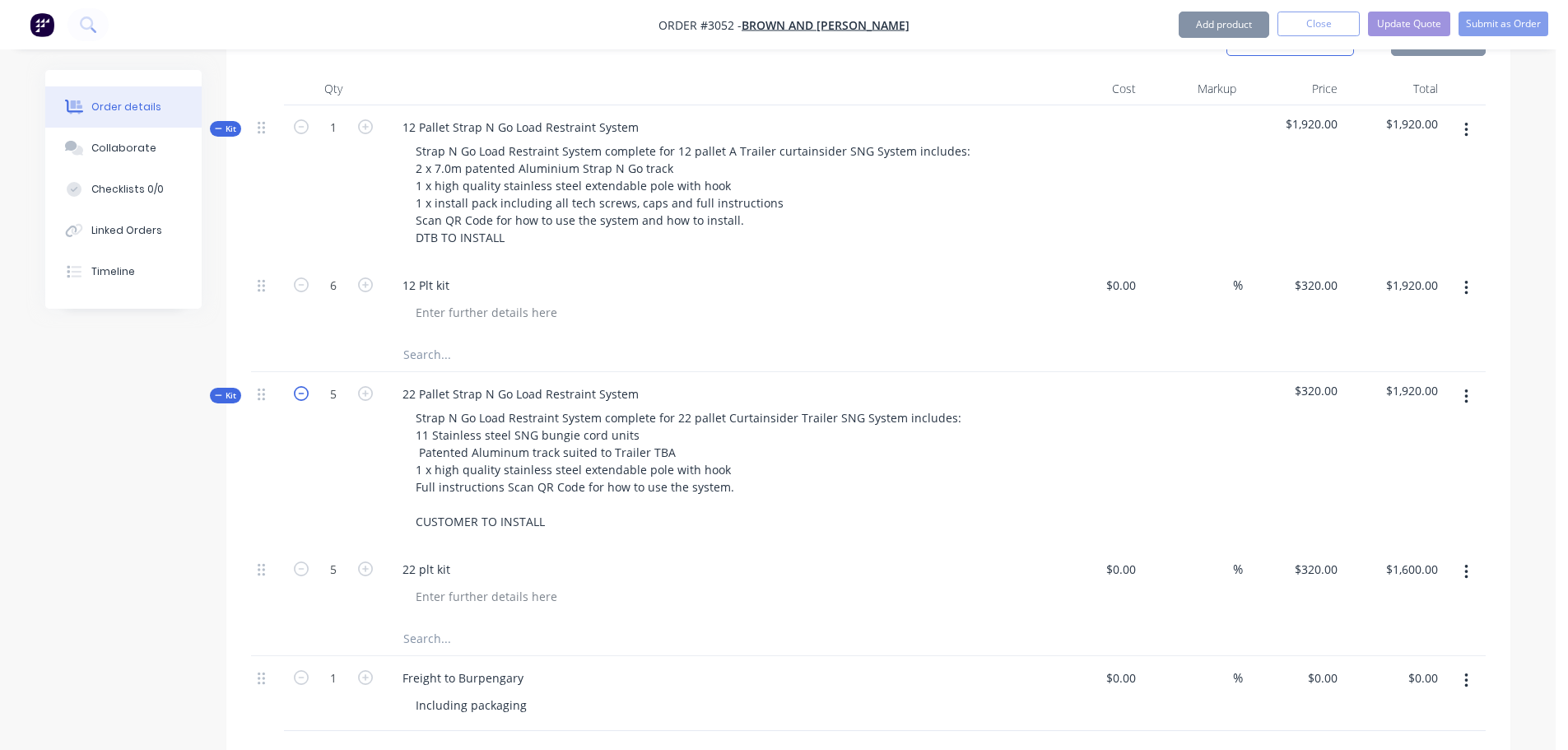
type input "4"
type input "$1,280.00"
click at [304, 386] on icon "button" at bounding box center [301, 393] width 15 height 15
type input "3"
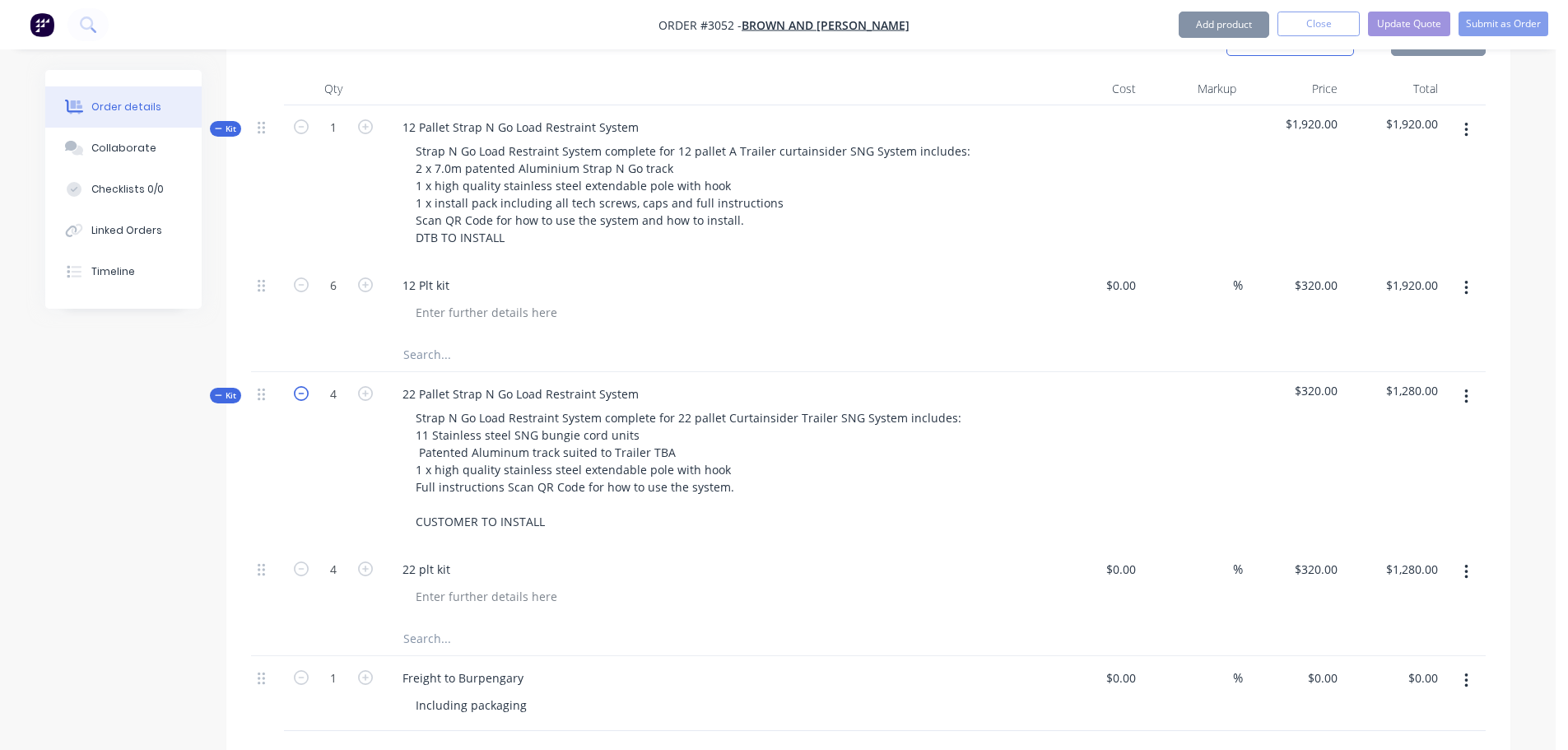
type input "3"
type input "$960.00"
click at [304, 386] on icon "button" at bounding box center [301, 393] width 15 height 15
type input "2"
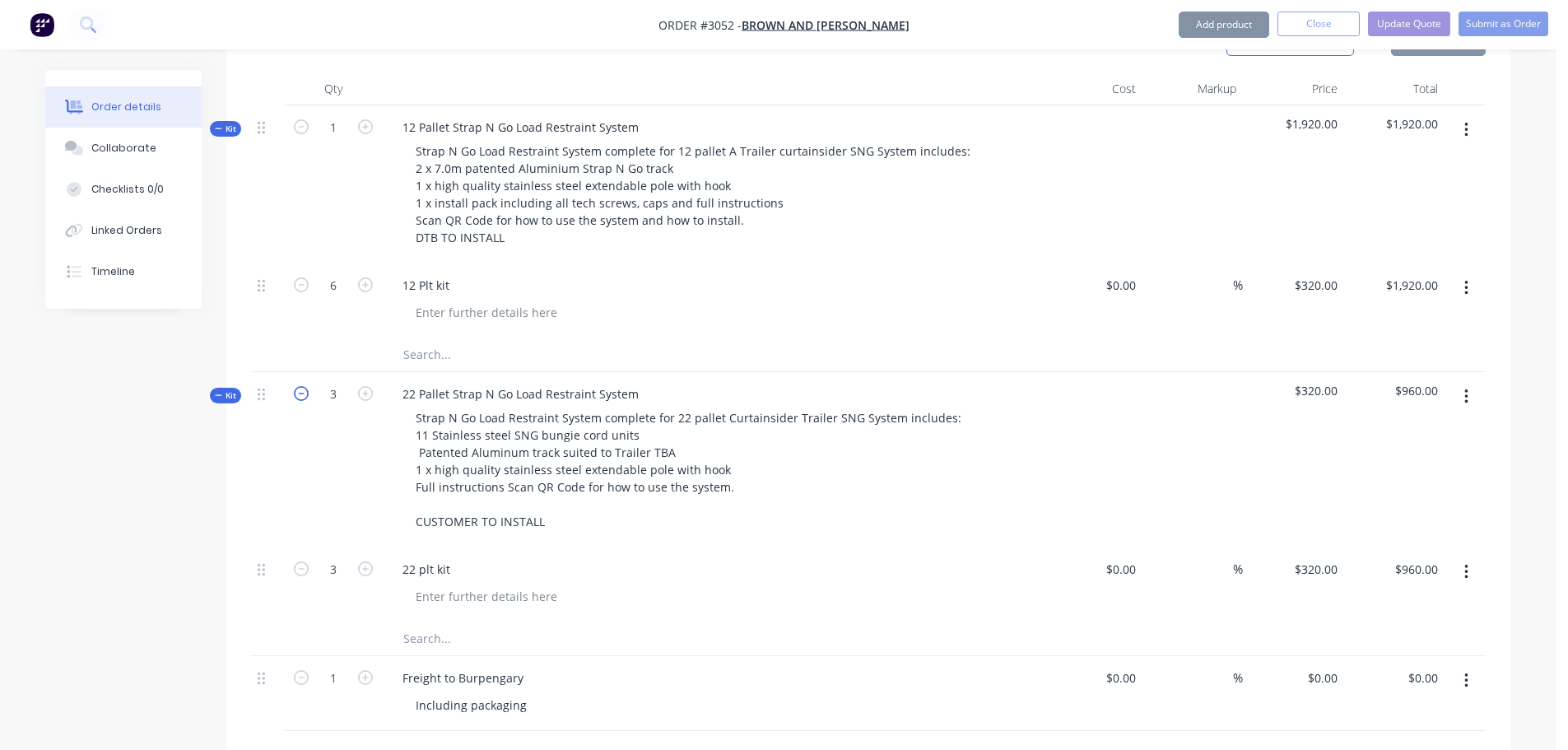
type input "$640.00"
click at [304, 386] on icon "button" at bounding box center [301, 393] width 15 height 15
type input "1"
type input "$320.00"
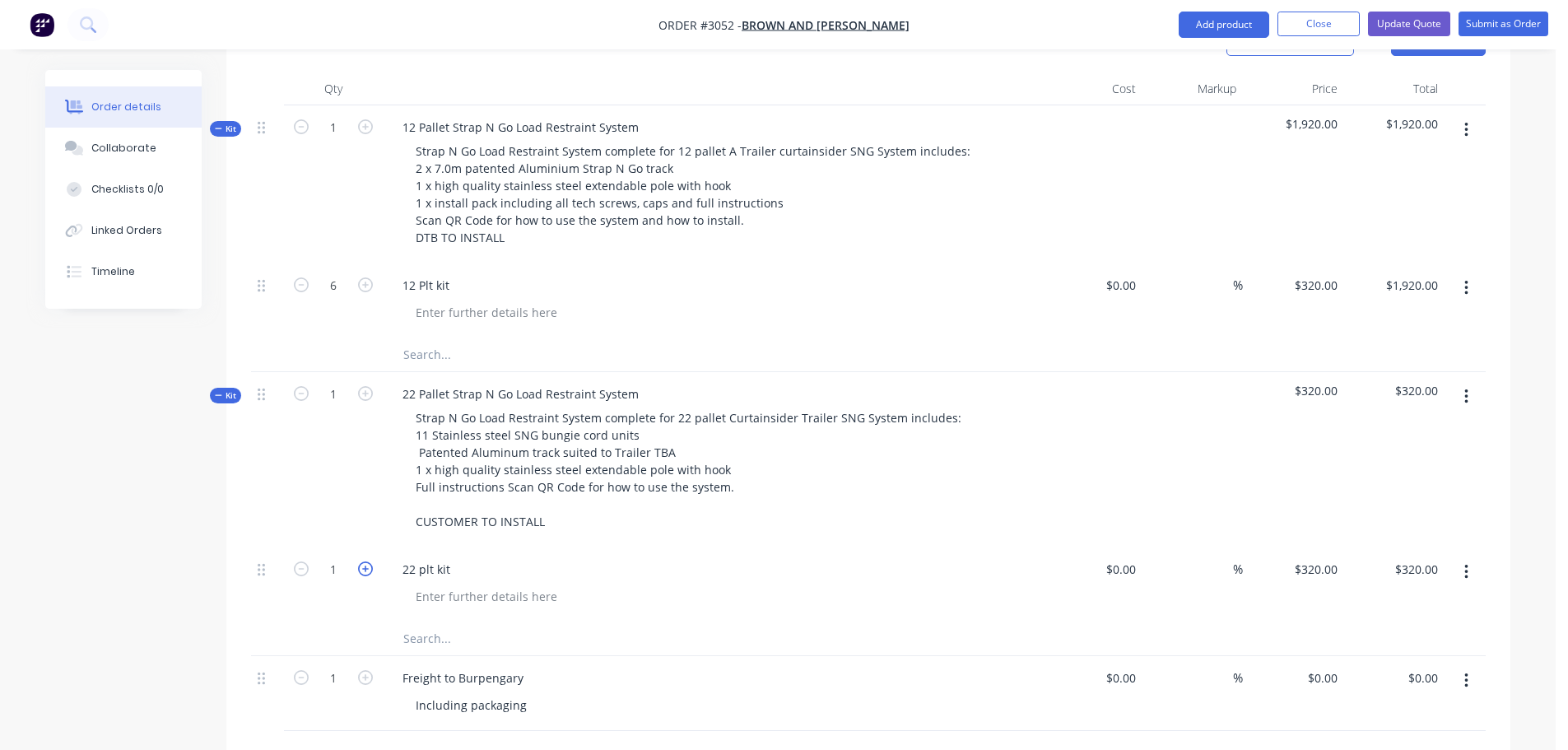
click at [364, 562] on icon "button" at bounding box center [366, 569] width 15 height 15
type input "2"
type input "$640.00"
click at [364, 562] on icon "button" at bounding box center [366, 569] width 15 height 15
type input "3"
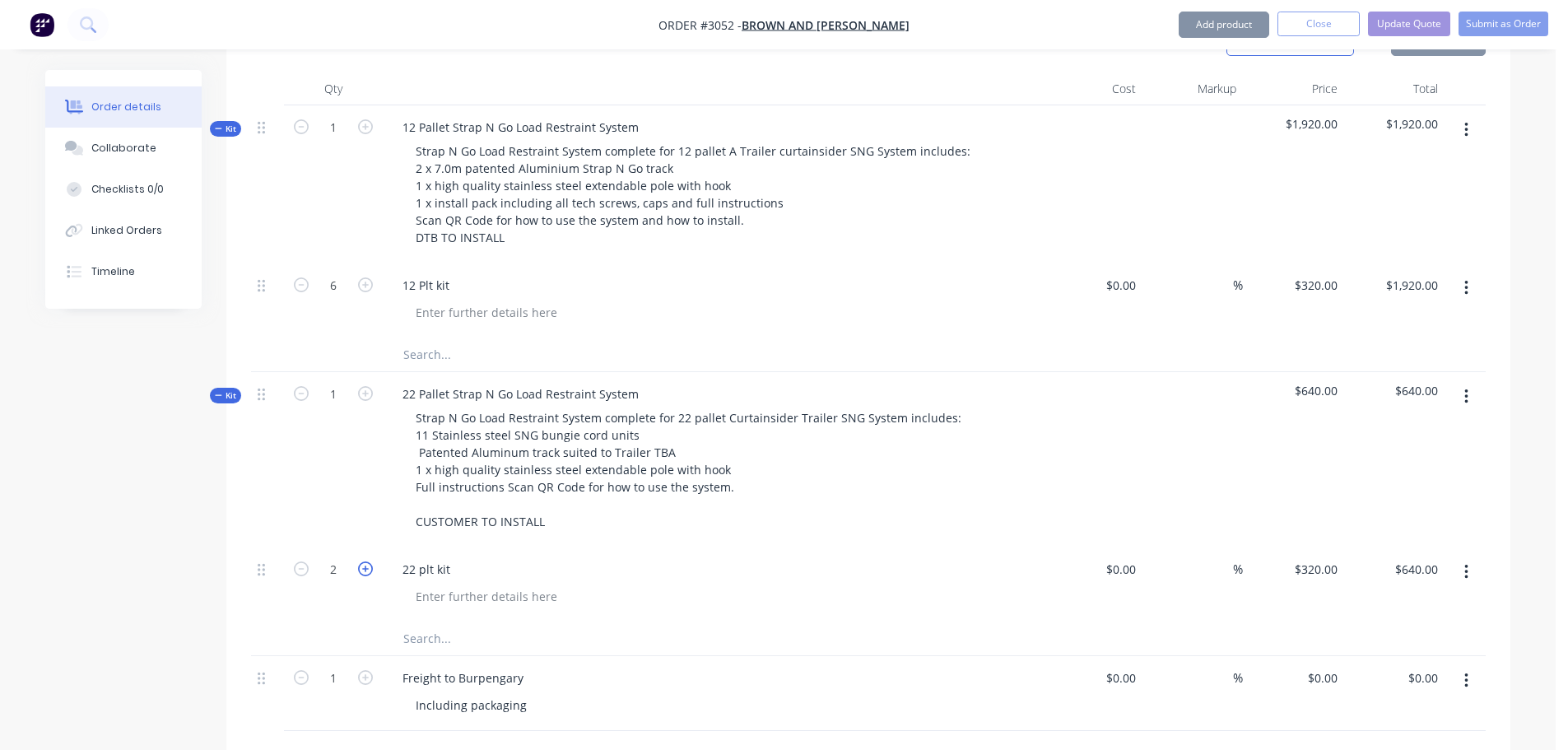
type input "$960.00"
click at [364, 562] on icon "button" at bounding box center [366, 569] width 15 height 15
type input "4"
type input "$1,280.00"
click at [364, 562] on icon "button" at bounding box center [366, 569] width 15 height 15
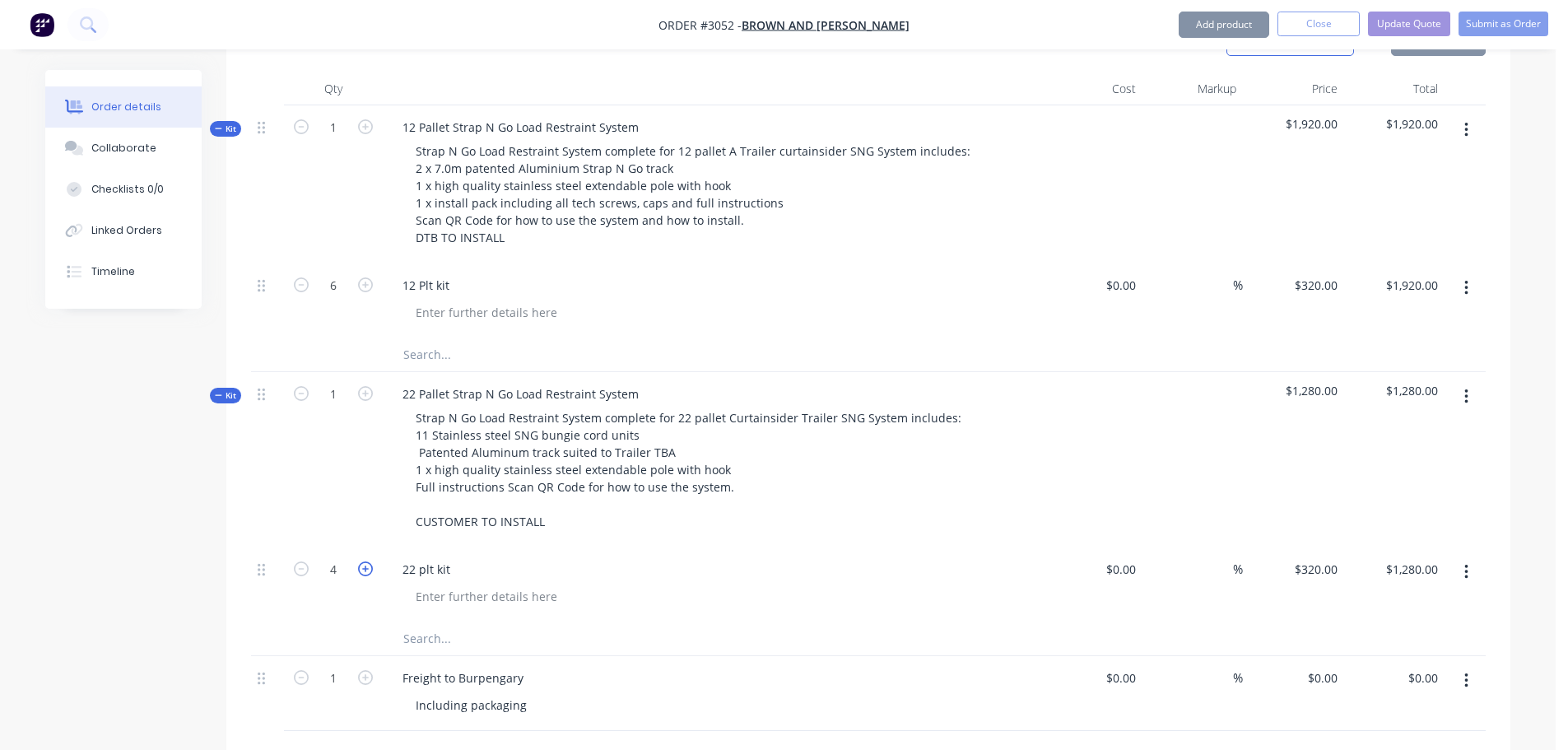
type input "5"
type input "$1,600.00"
click at [364, 562] on icon "button" at bounding box center [366, 569] width 15 height 15
type input "6"
type input "$1,920.00"
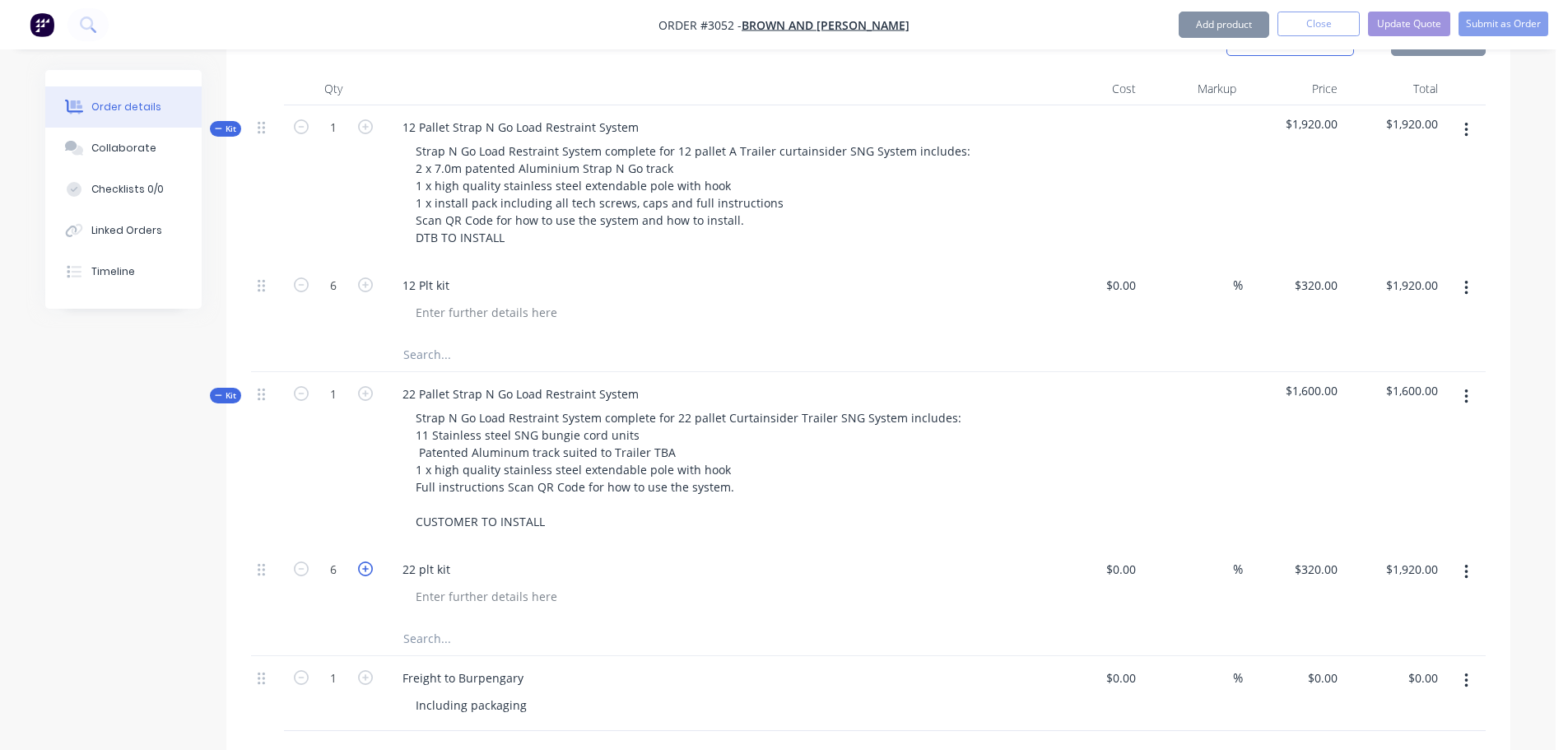
click at [364, 562] on icon "button" at bounding box center [366, 569] width 15 height 15
type input "7"
type input "$2,240.00"
click at [364, 562] on icon "button" at bounding box center [366, 569] width 15 height 15
type input "8"
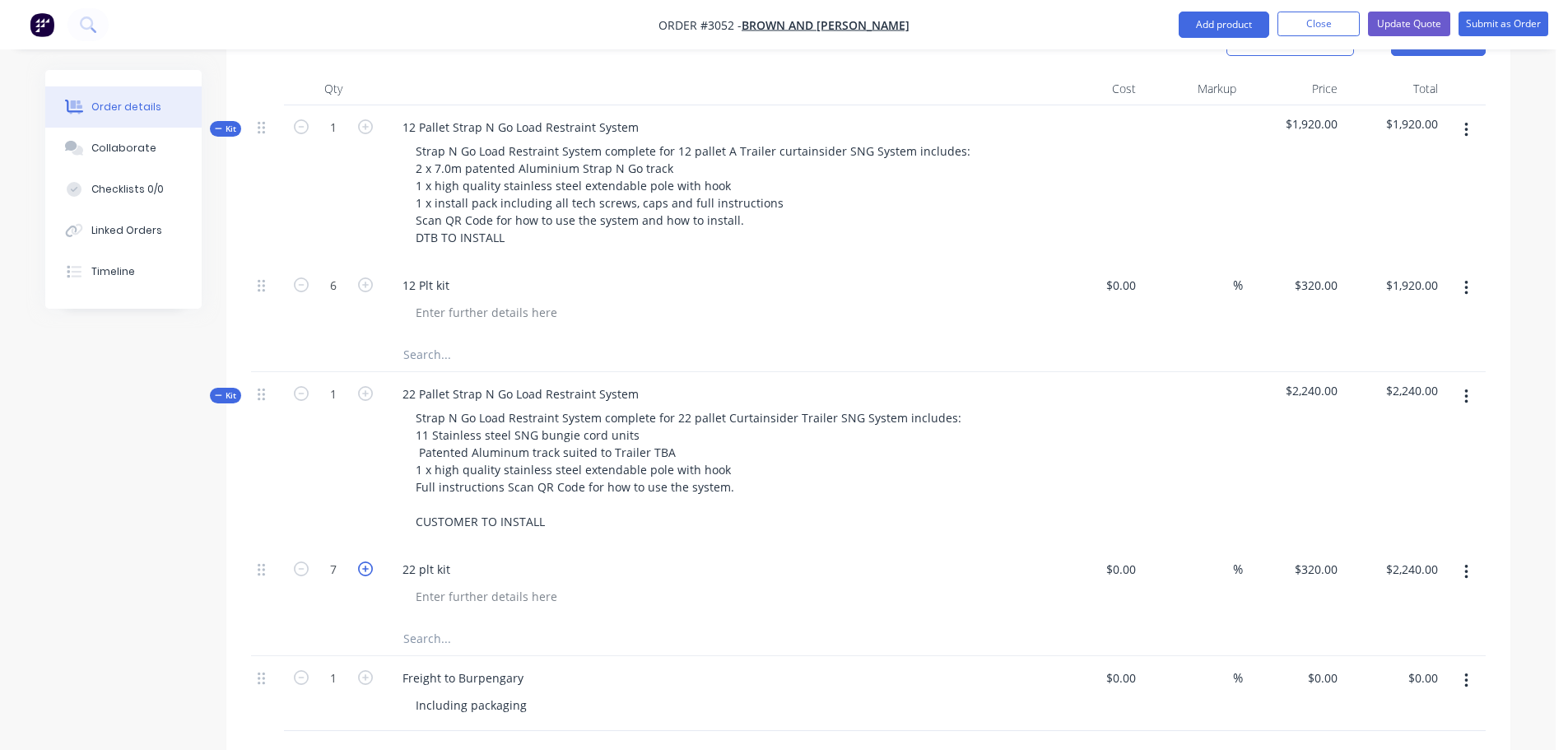
type input "$2,560.00"
click at [364, 562] on icon "button" at bounding box center [366, 569] width 15 height 15
type input "9"
type input "$2,880.00"
click at [364, 562] on icon "button" at bounding box center [366, 569] width 15 height 15
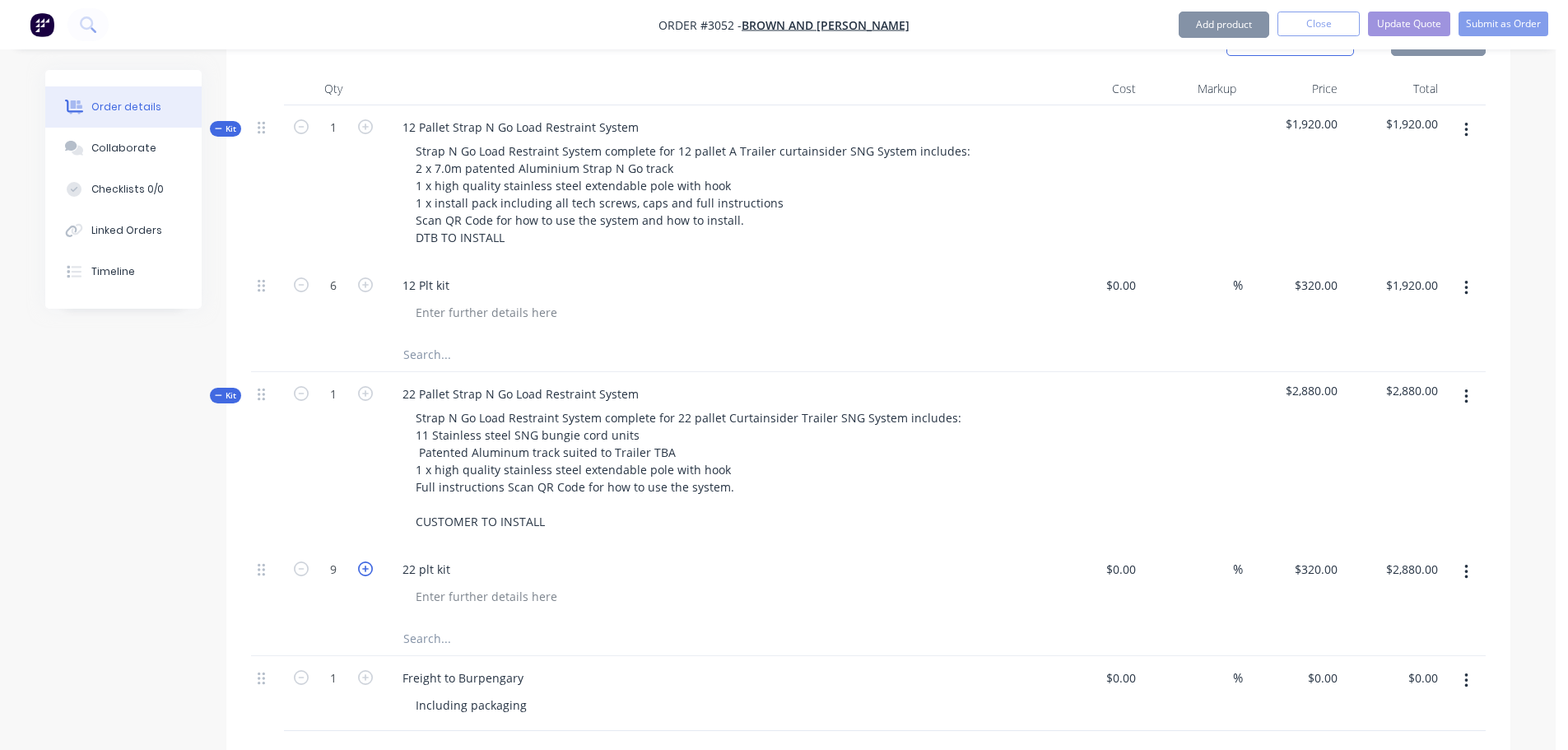
type input "10"
type input "$3,200.00"
click at [364, 562] on icon "button" at bounding box center [366, 569] width 15 height 15
type input "11"
type input "$3,520.00"
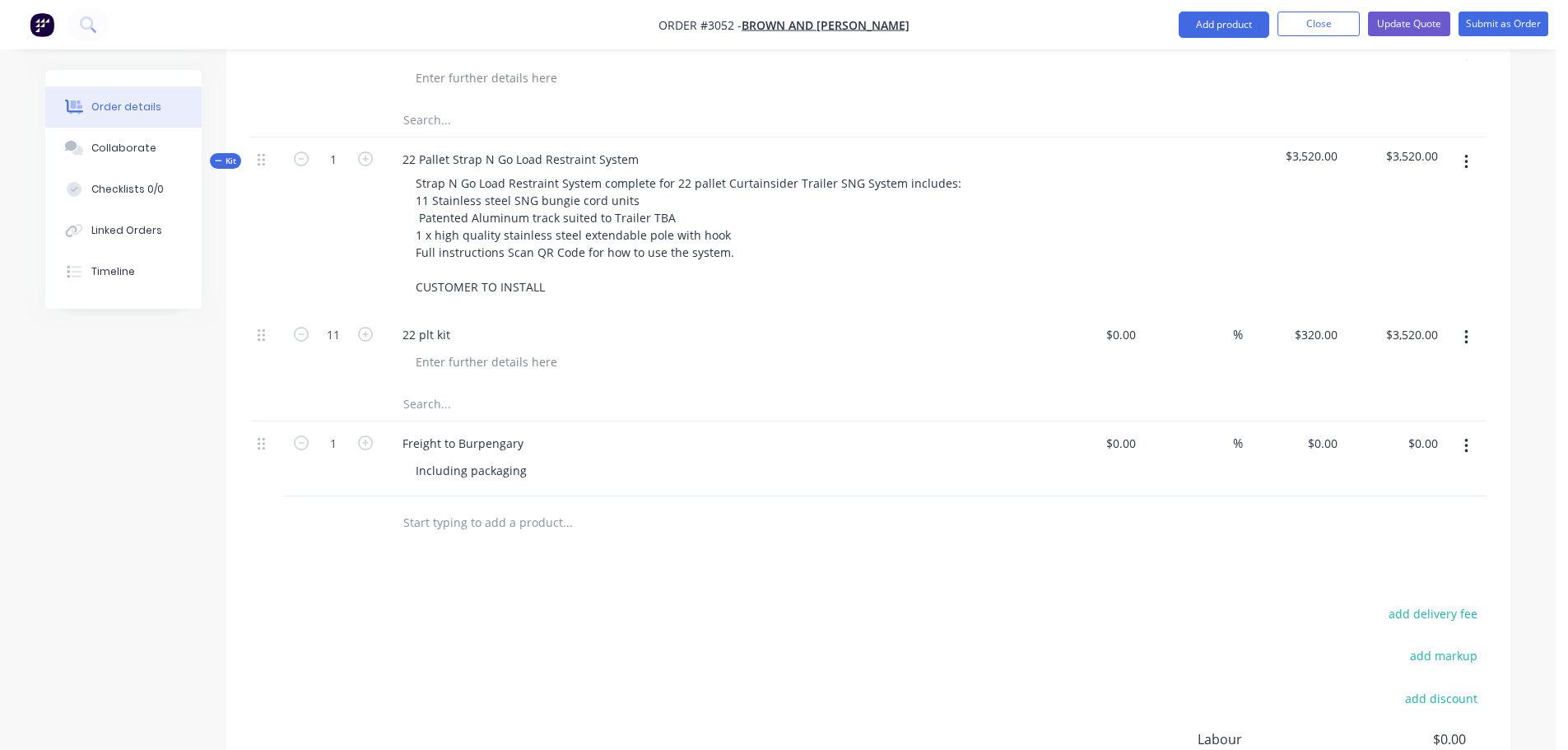
scroll to position [738, 0]
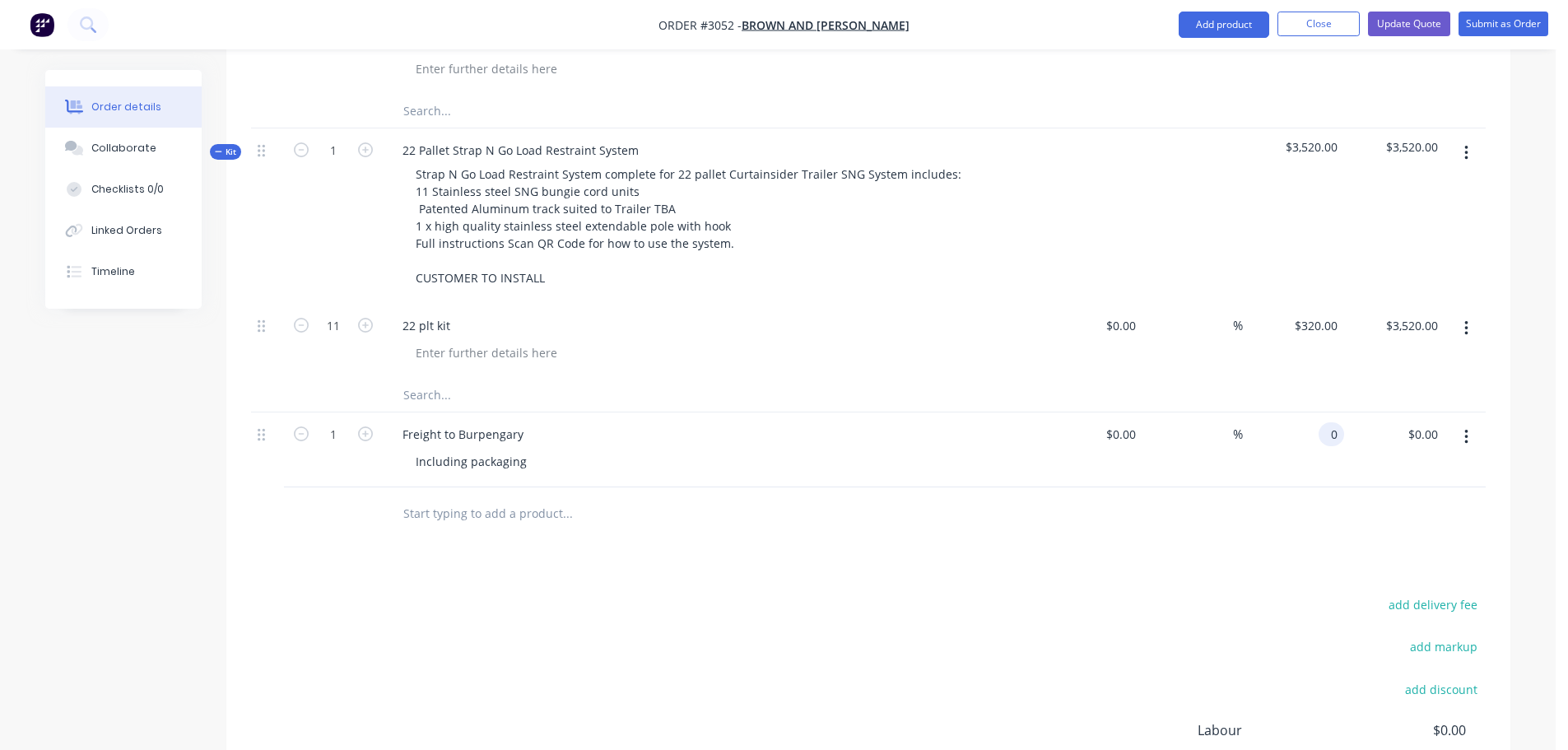
click at [1317, 412] on div "0 0" at bounding box center [1293, 450] width 101 height 75
type input "$200.00"
click at [817, 428] on div "Freight to Burpengary Including packaging" at bounding box center [712, 450] width 658 height 75
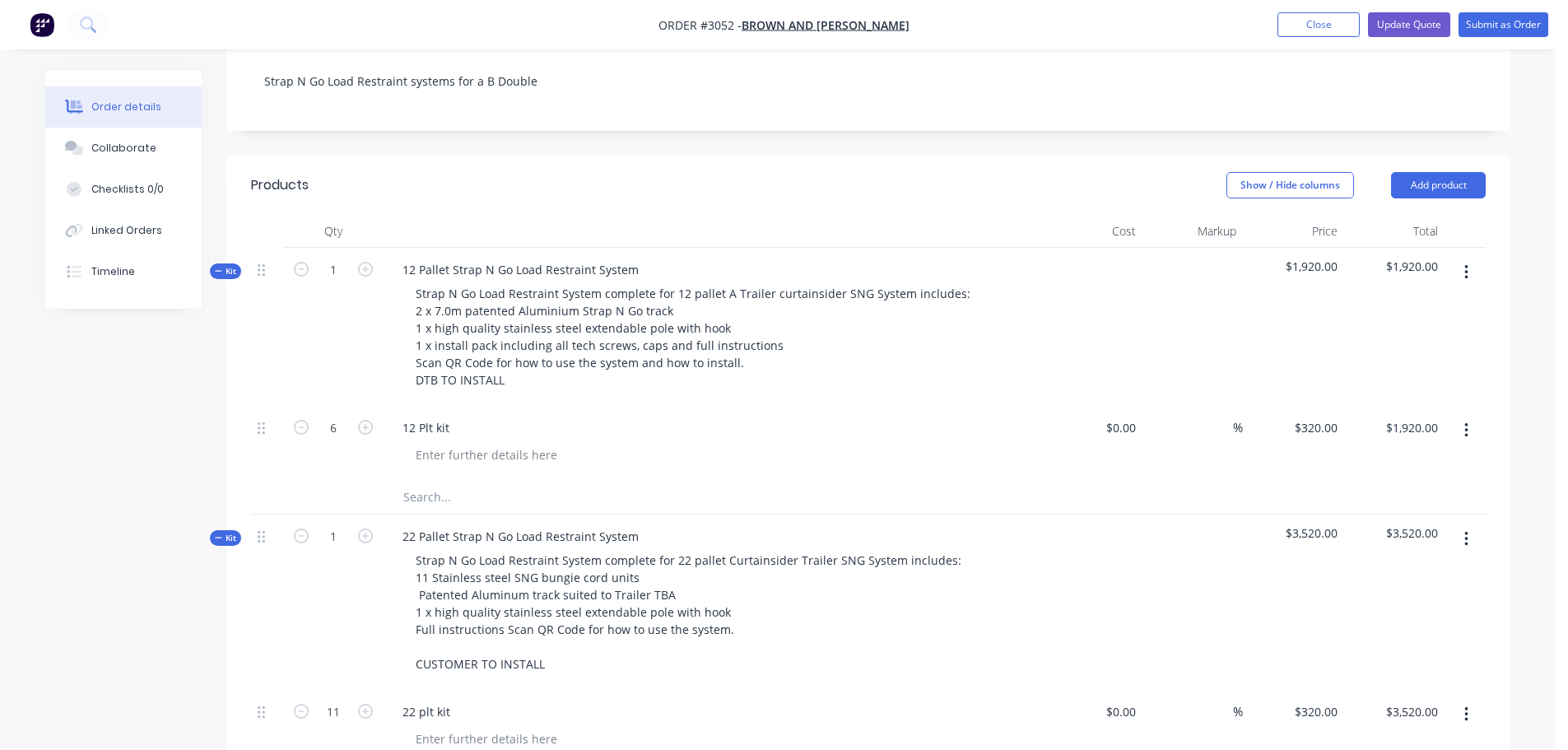
scroll to position [327, 0]
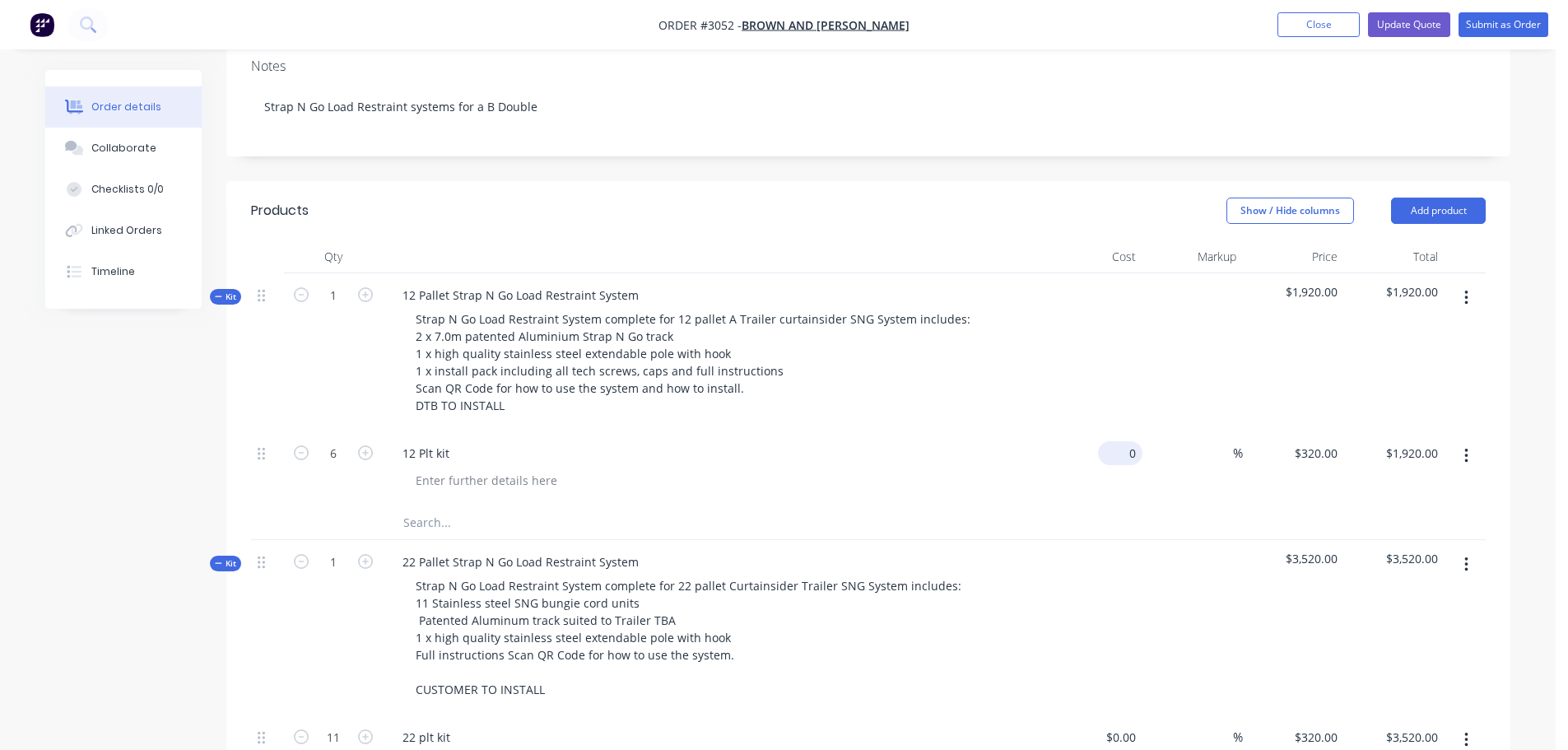
click at [1136, 442] on input "0" at bounding box center [1123, 454] width 37 height 24
type input "$240.00"
type input "240"
type input "$1,440.00"
click at [1318, 442] on input "240" at bounding box center [1330, 454] width 28 height 24
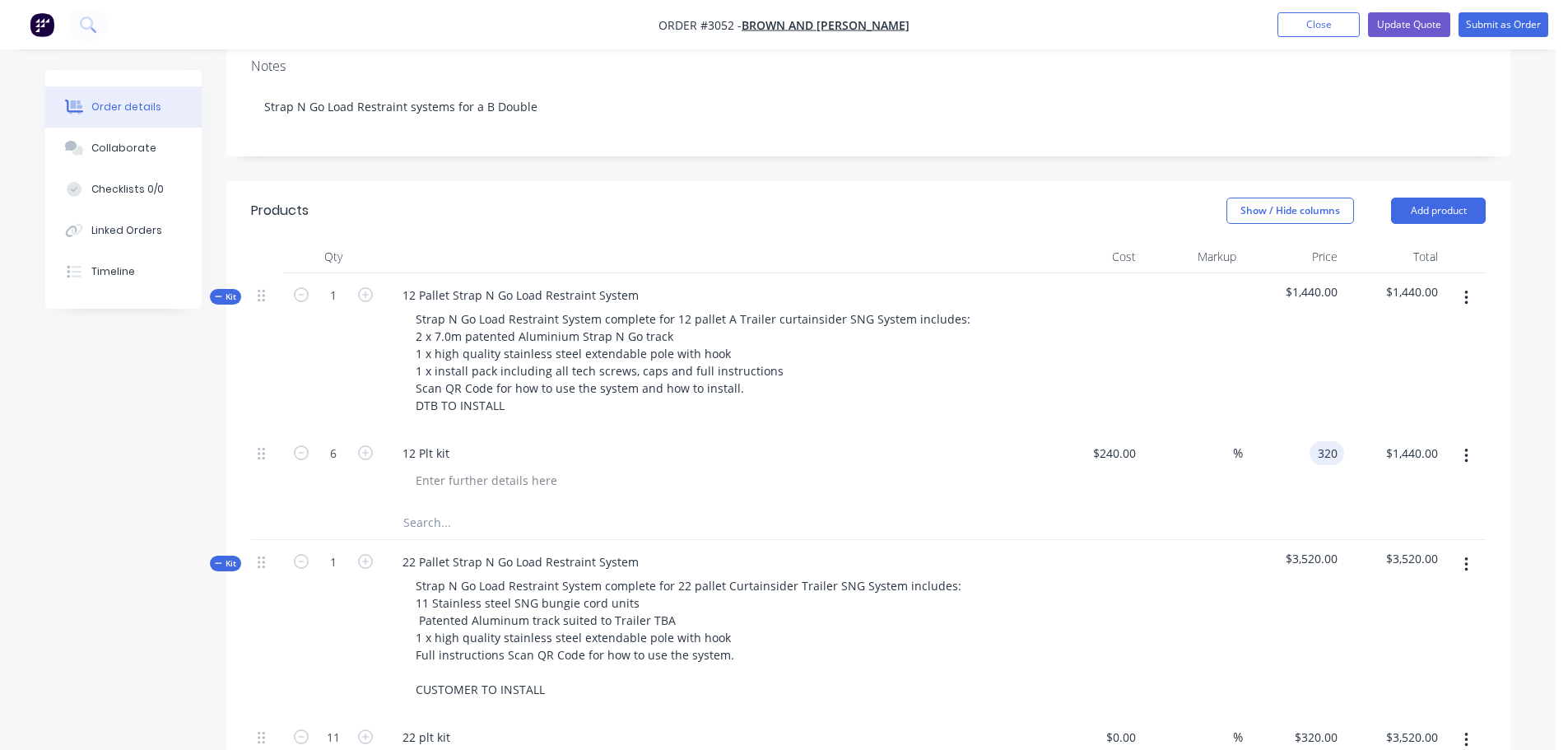
type input "320"
type input "33.33"
type input "$320.00"
type input "$1,920.00"
click at [1184, 541] on div at bounding box center [1193, 628] width 101 height 176
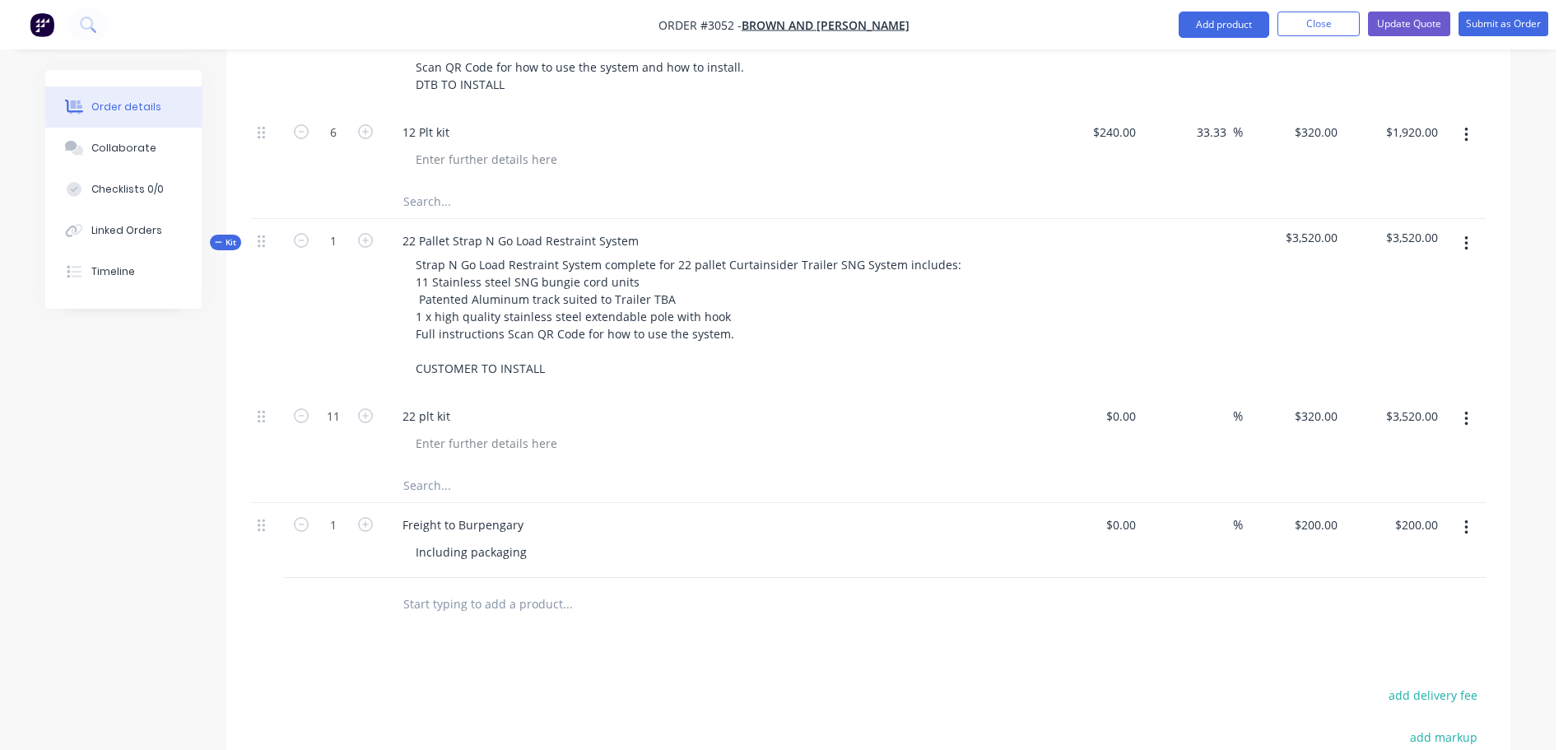
scroll to position [656, 0]
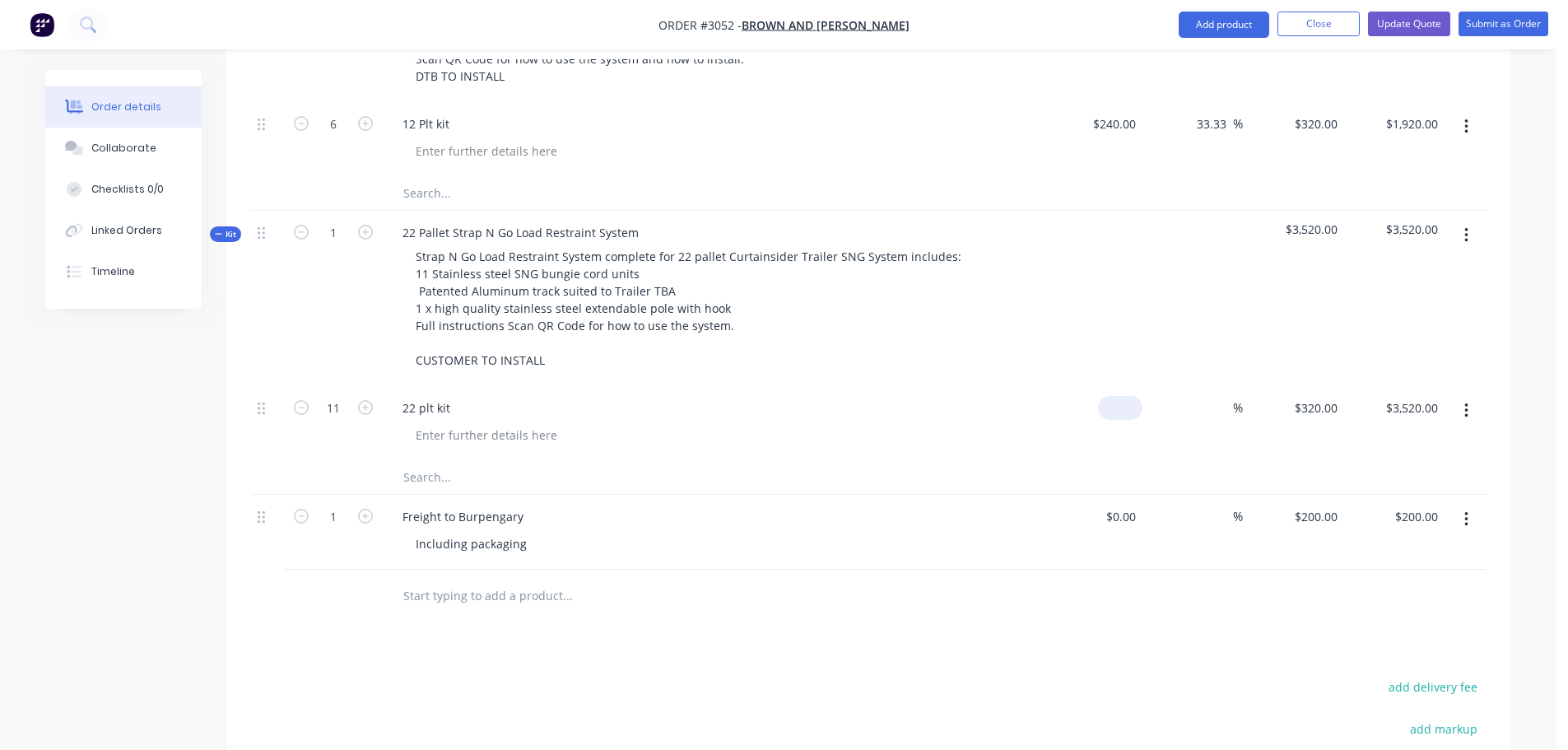
click at [1136, 396] on input at bounding box center [1123, 408] width 37 height 24
type input "$240.00"
type input "240"
type input "$2,640.00"
click at [1330, 396] on input "240" at bounding box center [1318, 408] width 51 height 24
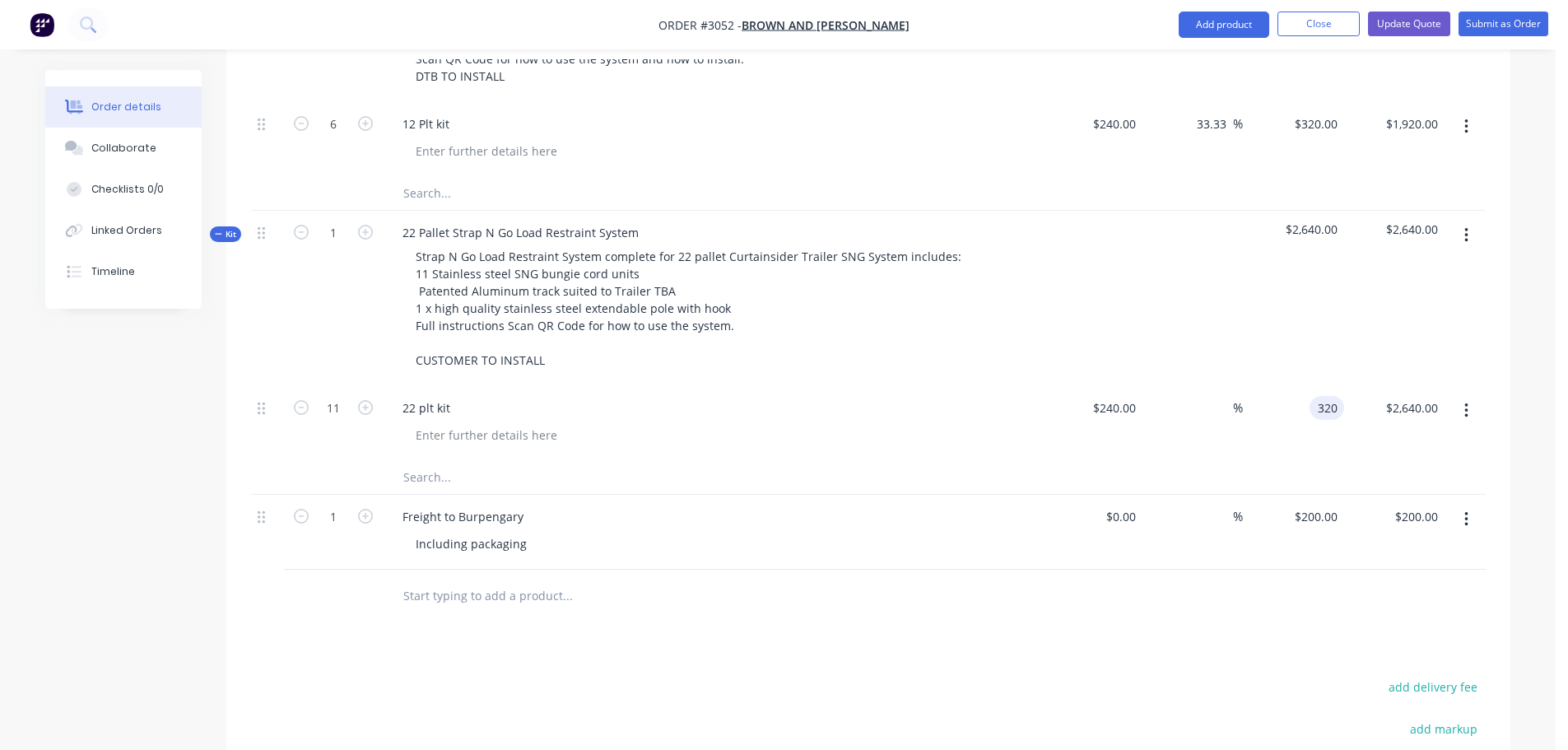
type input "320"
type input "33.33"
type input "$320.00"
type input "$3,520.00"
click at [1003, 423] on div at bounding box center [718, 435] width 632 height 24
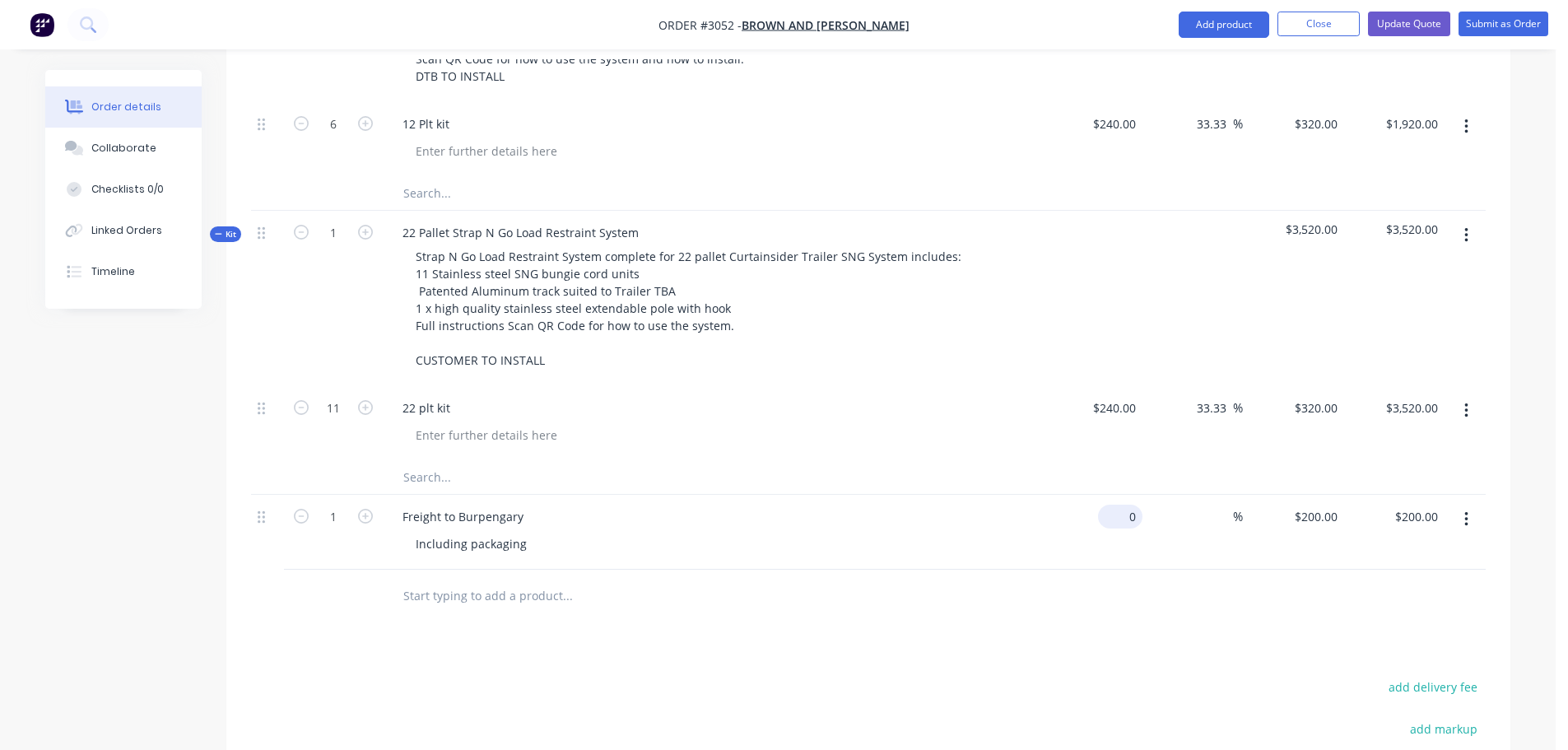
click at [1136, 505] on input "0" at bounding box center [1123, 517] width 37 height 24
type input "$150.00"
drag, startPoint x: 1061, startPoint y: 532, endPoint x: 1205, endPoint y: 510, distance: 145.7
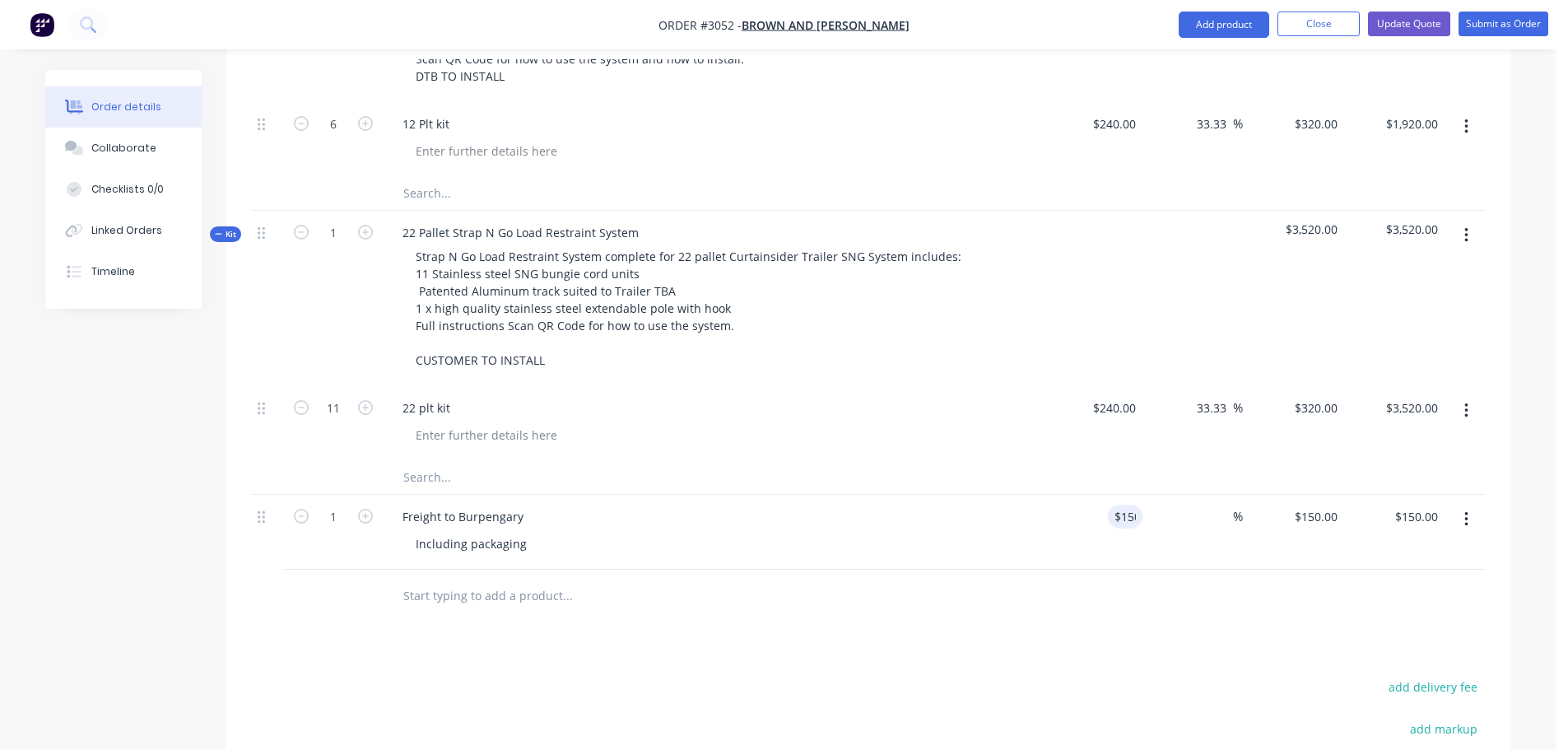
click at [1061, 570] on div at bounding box center [869, 596] width 1234 height 54
click at [1311, 505] on div "150 $150.00" at bounding box center [1315, 517] width 58 height 24
type input "200"
type input "33.33"
type input "$200.00"
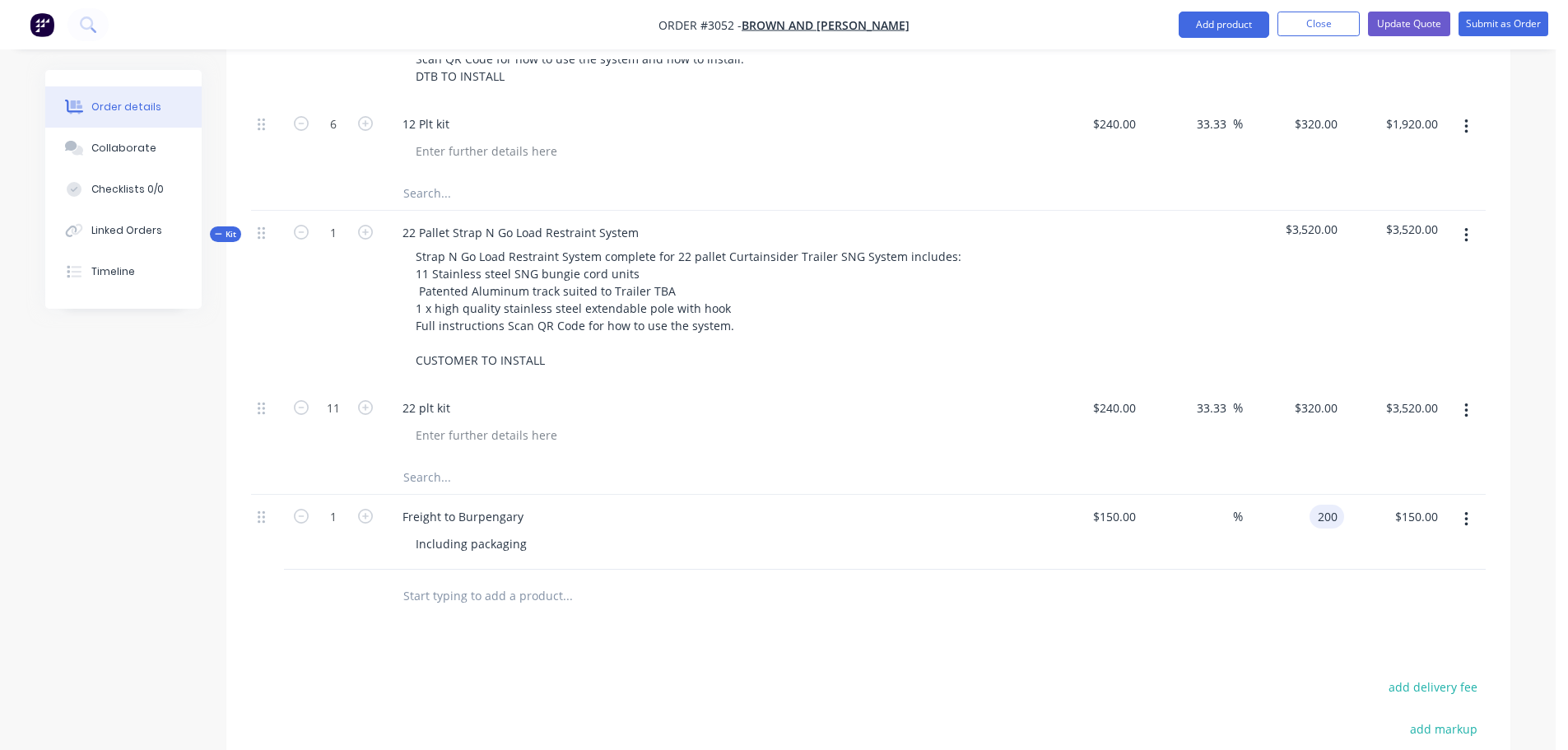
type input "$200.00"
click at [1146, 570] on div at bounding box center [869, 596] width 1234 height 54
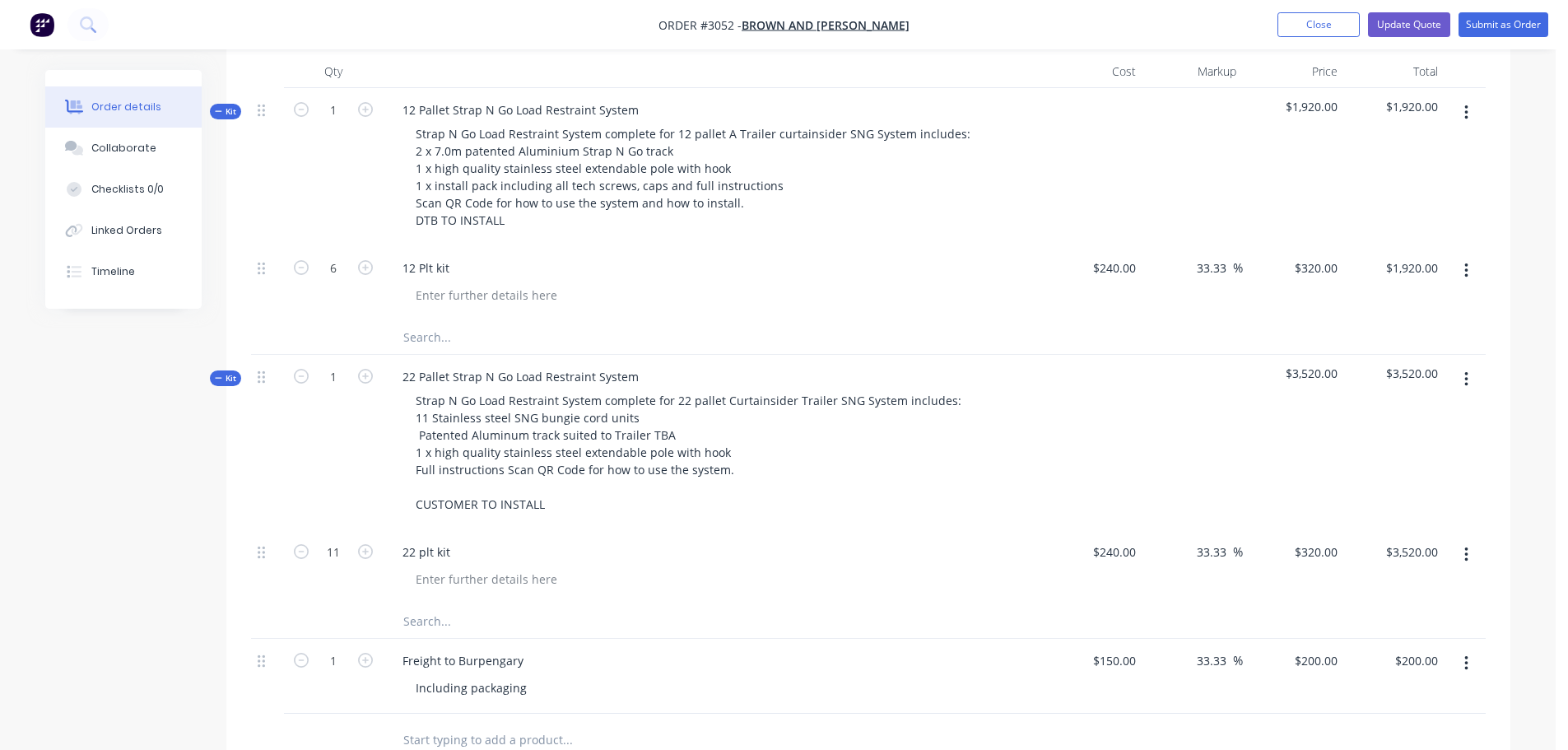
scroll to position [409, 0]
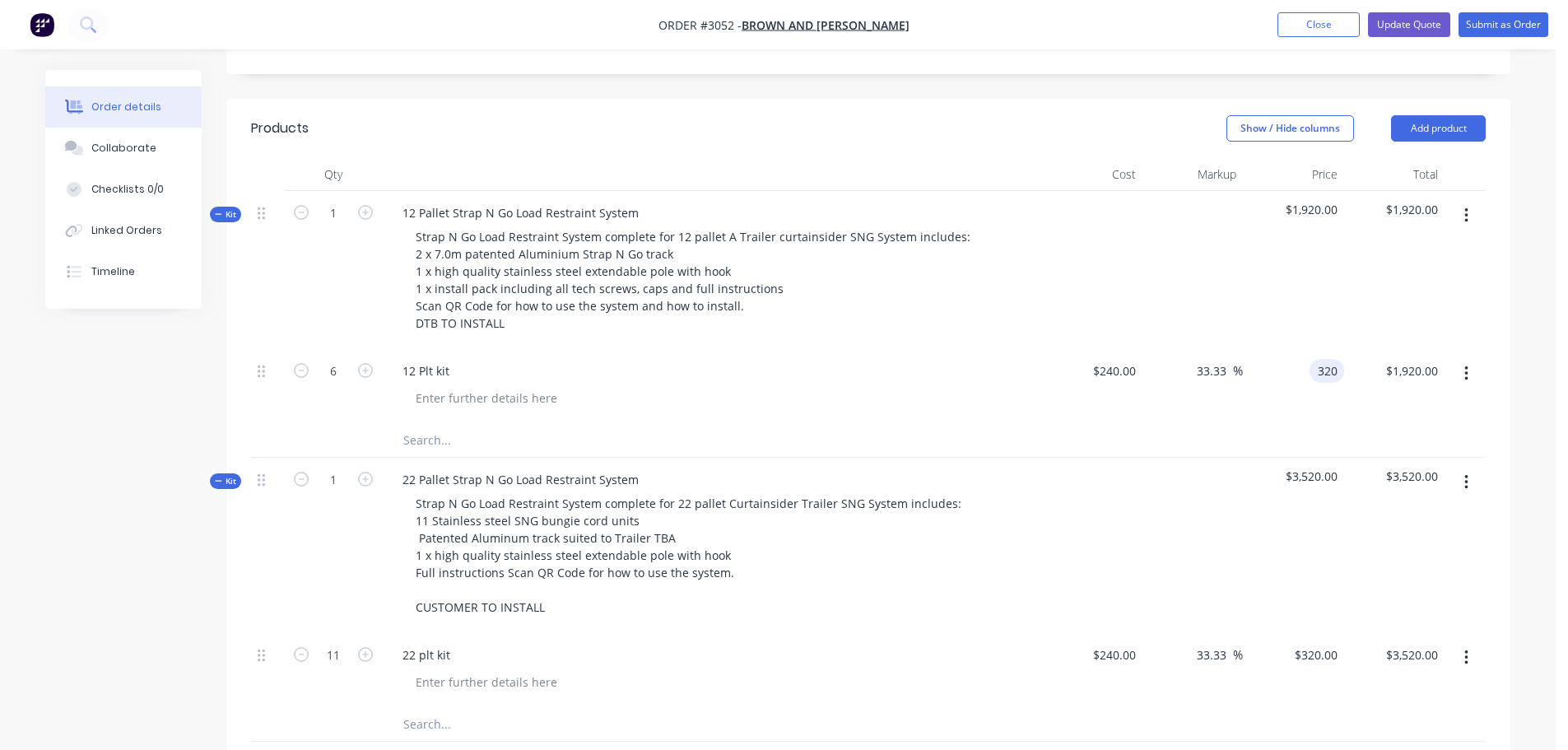
click at [1317, 359] on div "320 320" at bounding box center [1330, 371] width 28 height 24
type input "$320.00"
click at [952, 376] on div "12 Plt kit" at bounding box center [712, 387] width 658 height 75
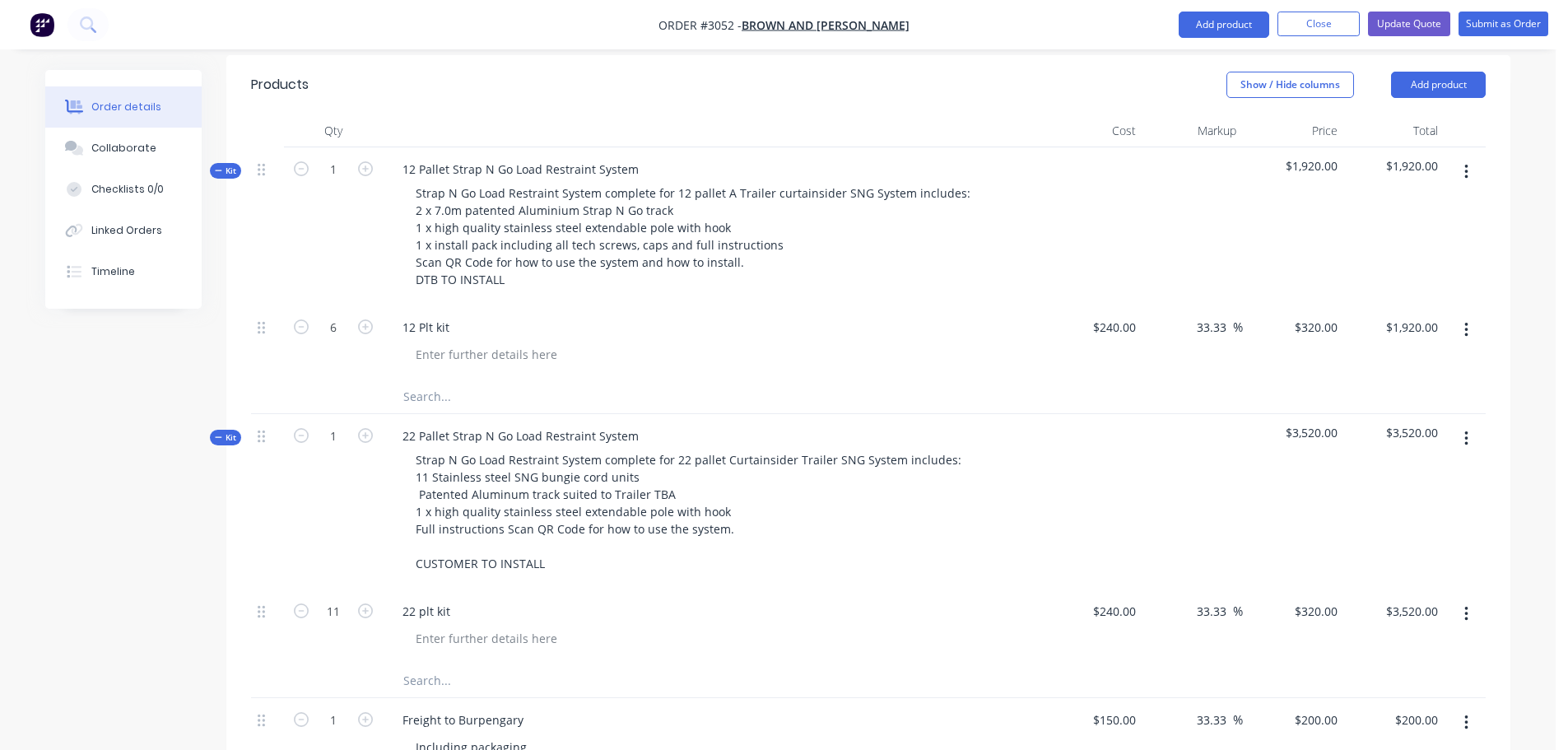
scroll to position [491, 0]
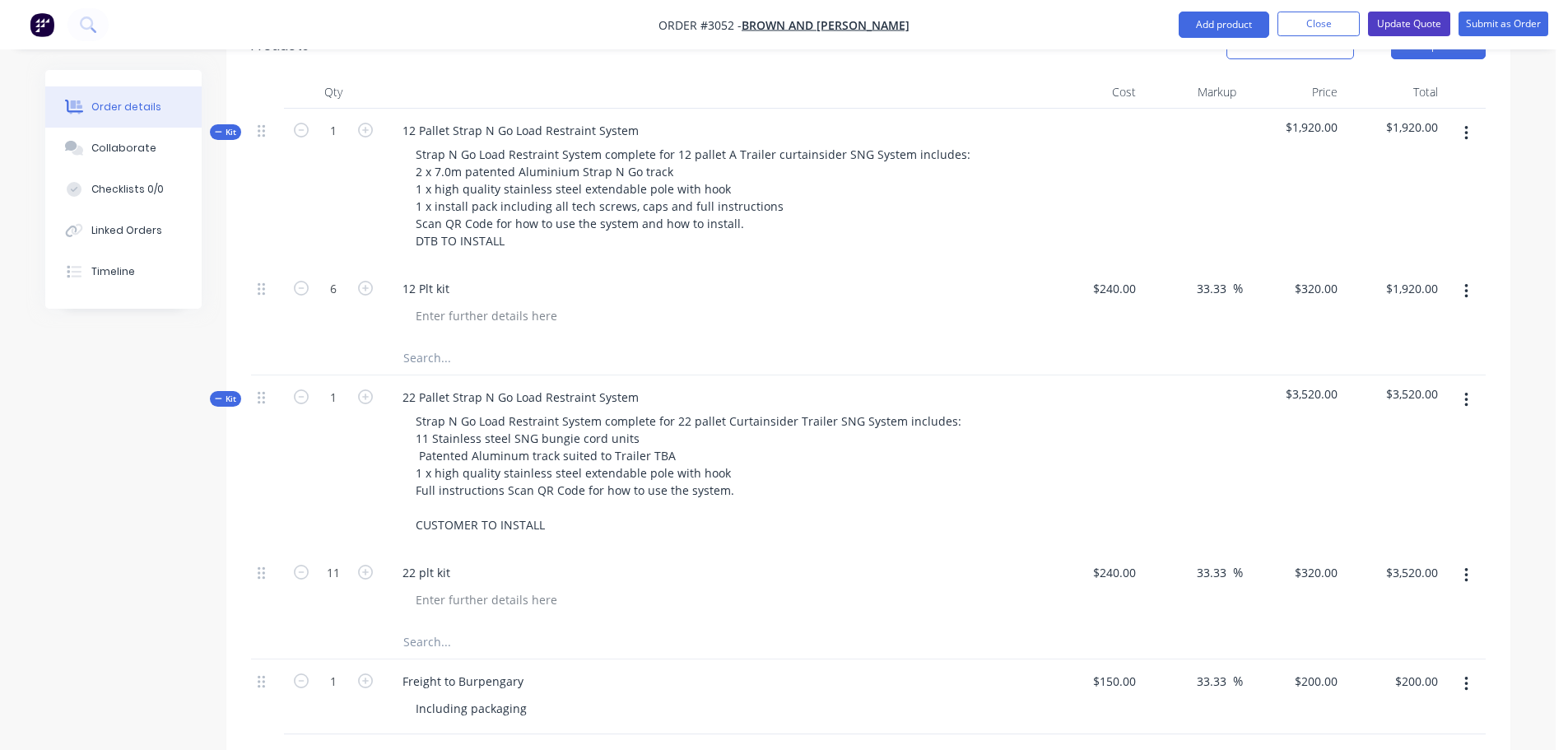
click at [1407, 19] on button "Update Quote" at bounding box center [1409, 24] width 82 height 25
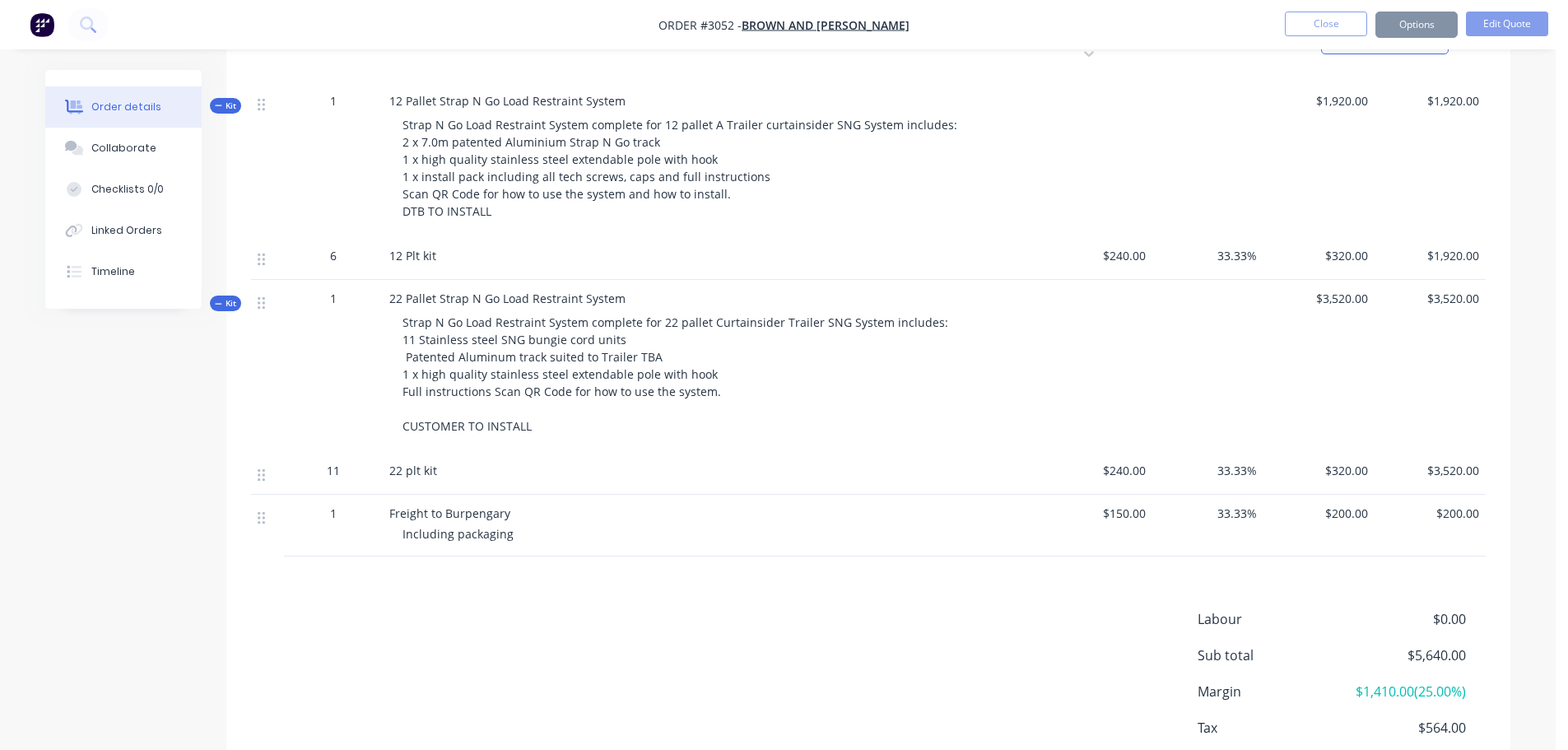
scroll to position [0, 0]
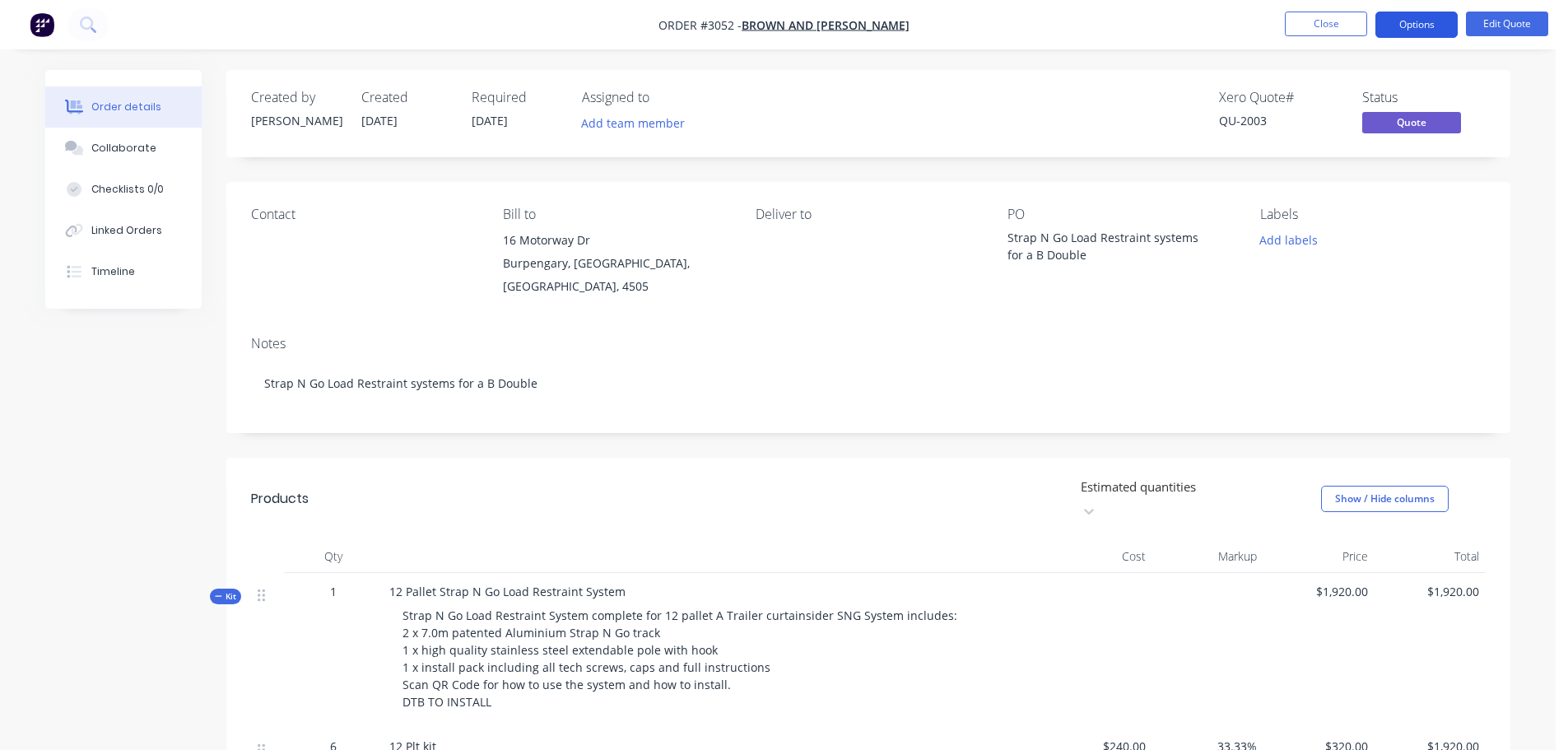
click at [1407, 20] on button "Options" at bounding box center [1416, 25] width 82 height 27
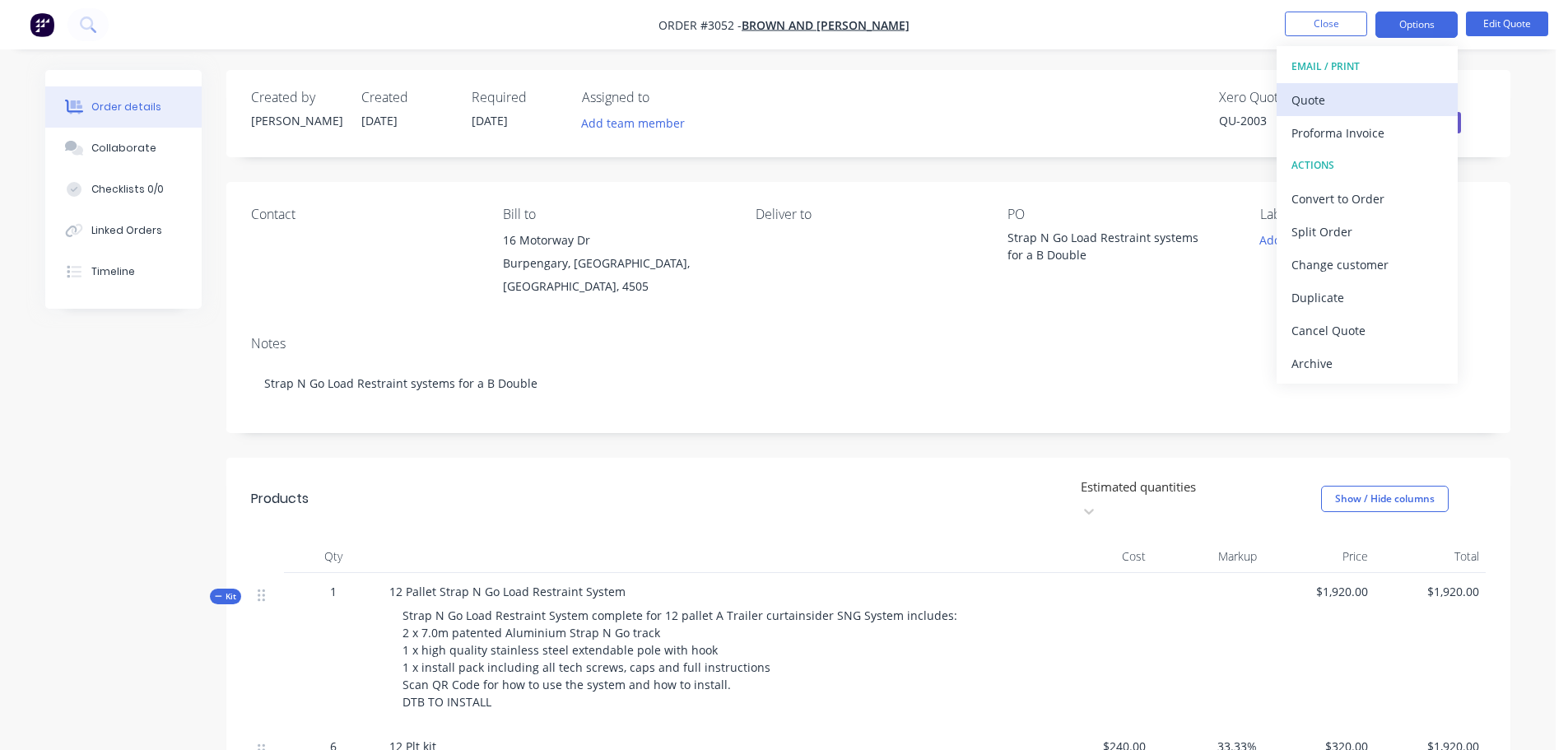
click at [1296, 100] on div "Quote" at bounding box center [1368, 100] width 152 height 24
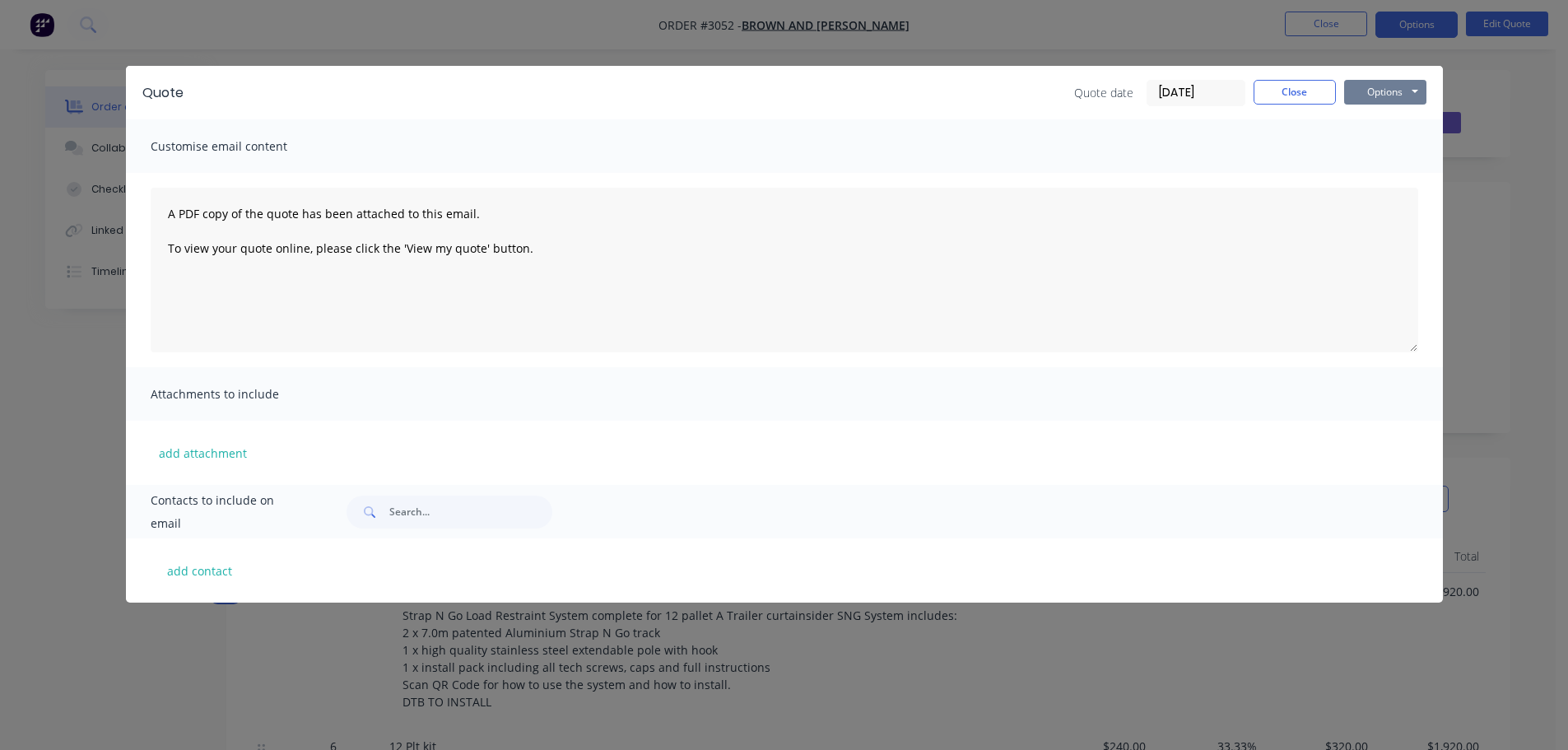
click at [1381, 89] on button "Options" at bounding box center [1385, 91] width 82 height 25
click at [1385, 120] on button "Preview" at bounding box center [1396, 122] width 105 height 27
click at [1299, 97] on button "Close" at bounding box center [1295, 91] width 82 height 25
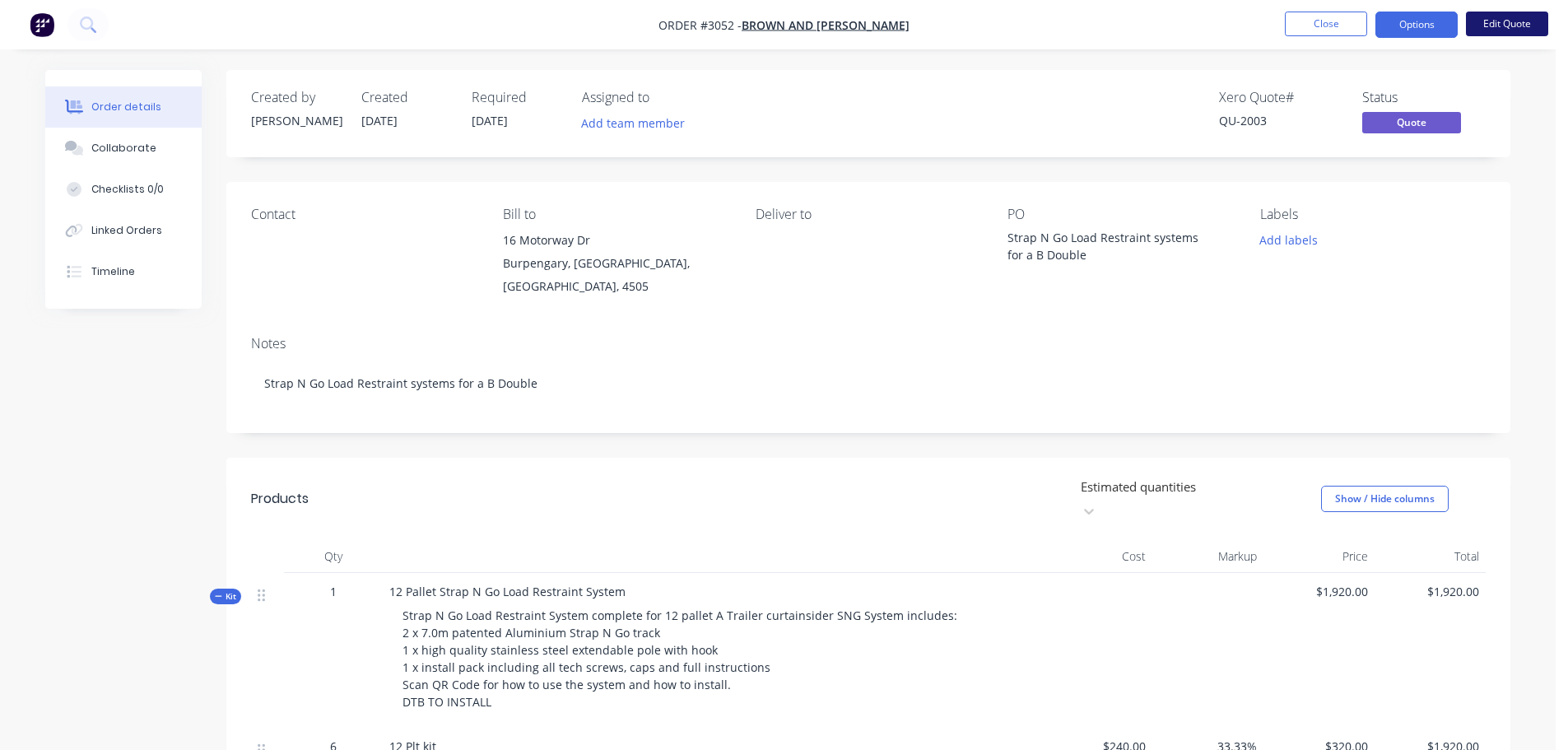
click at [1520, 19] on button "Edit Quote" at bounding box center [1507, 24] width 82 height 25
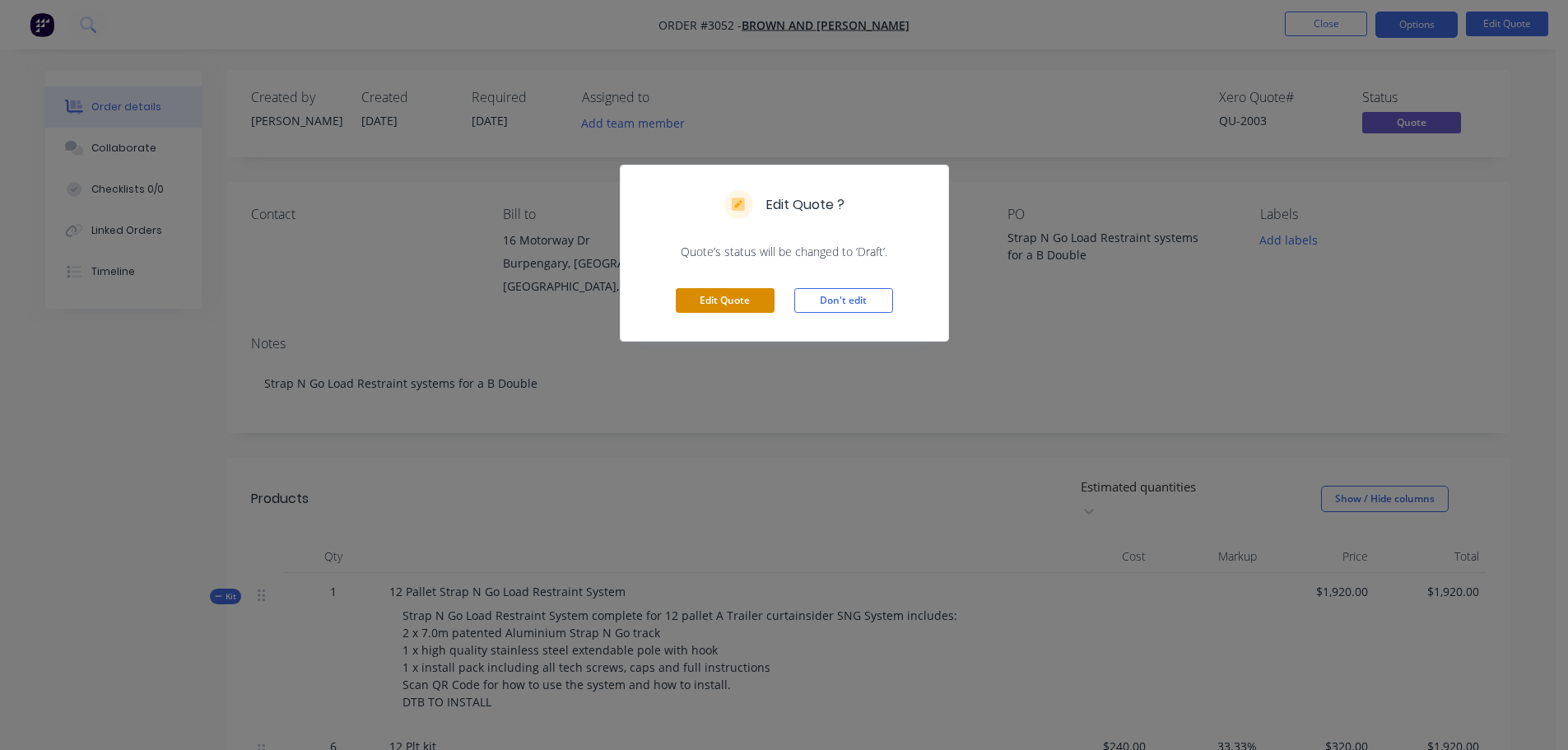
click at [726, 302] on button "Edit Quote" at bounding box center [725, 300] width 99 height 25
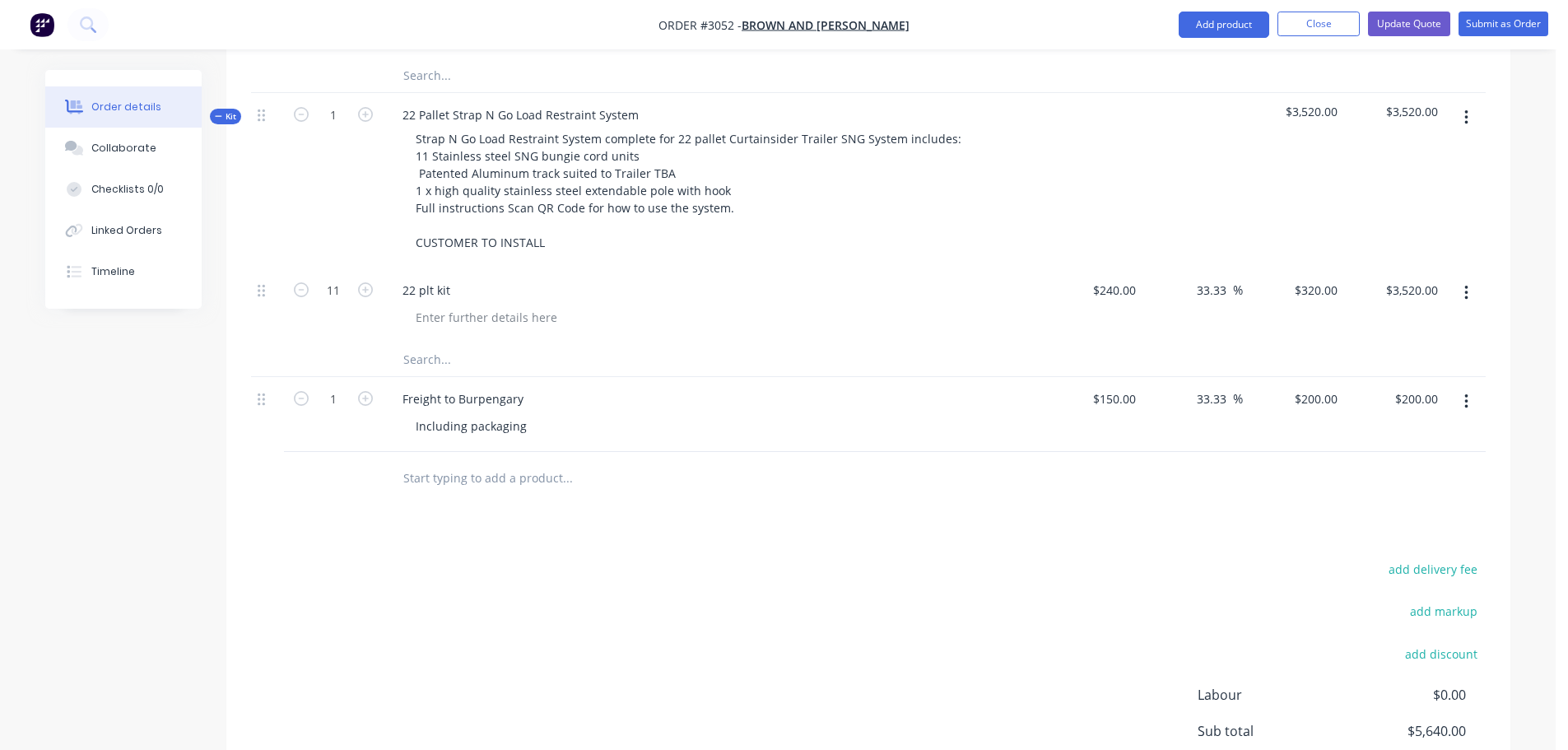
scroll to position [823, 0]
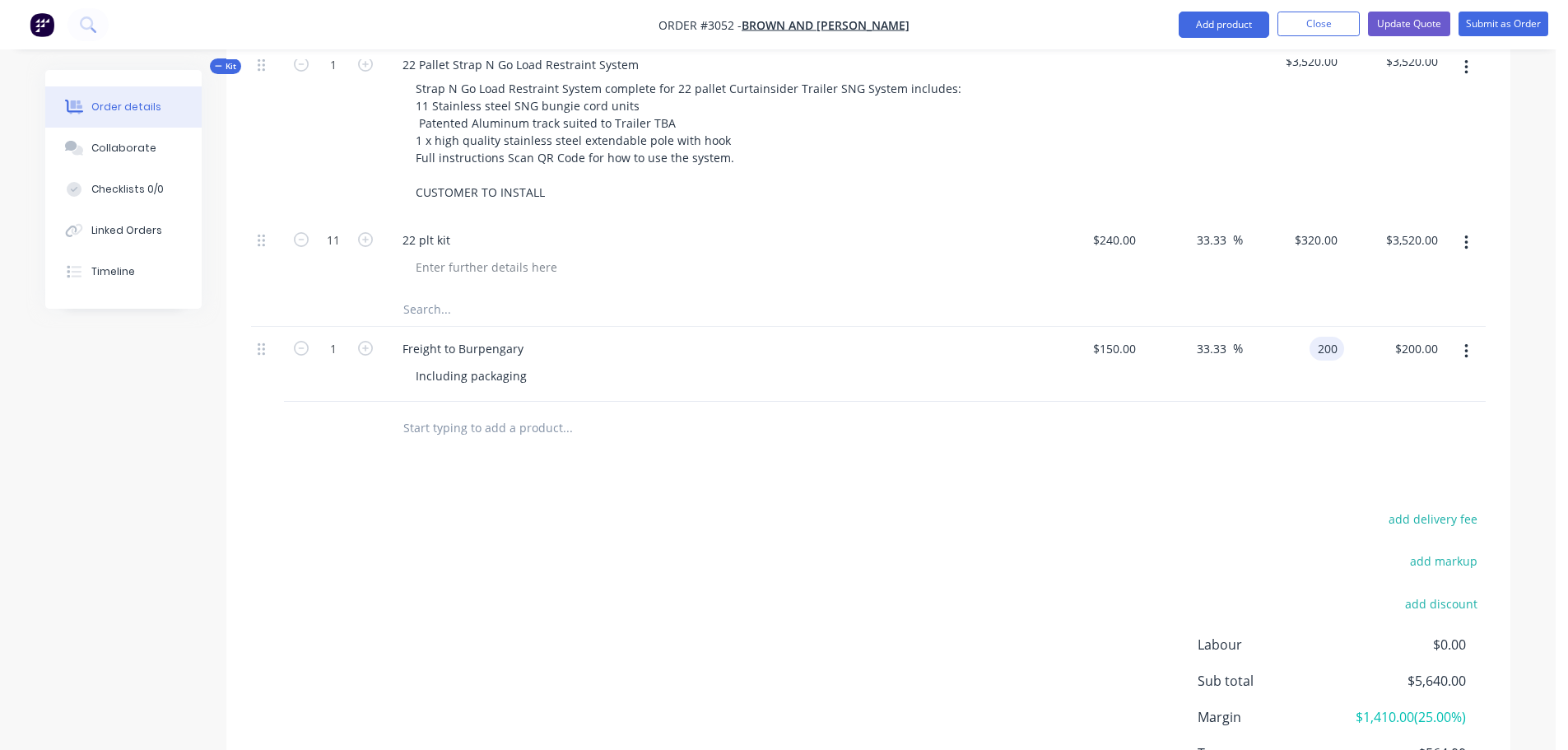
click at [1320, 337] on input "200" at bounding box center [1330, 348] width 28 height 24
type input "250"
type input "66.67"
type input "$250.00"
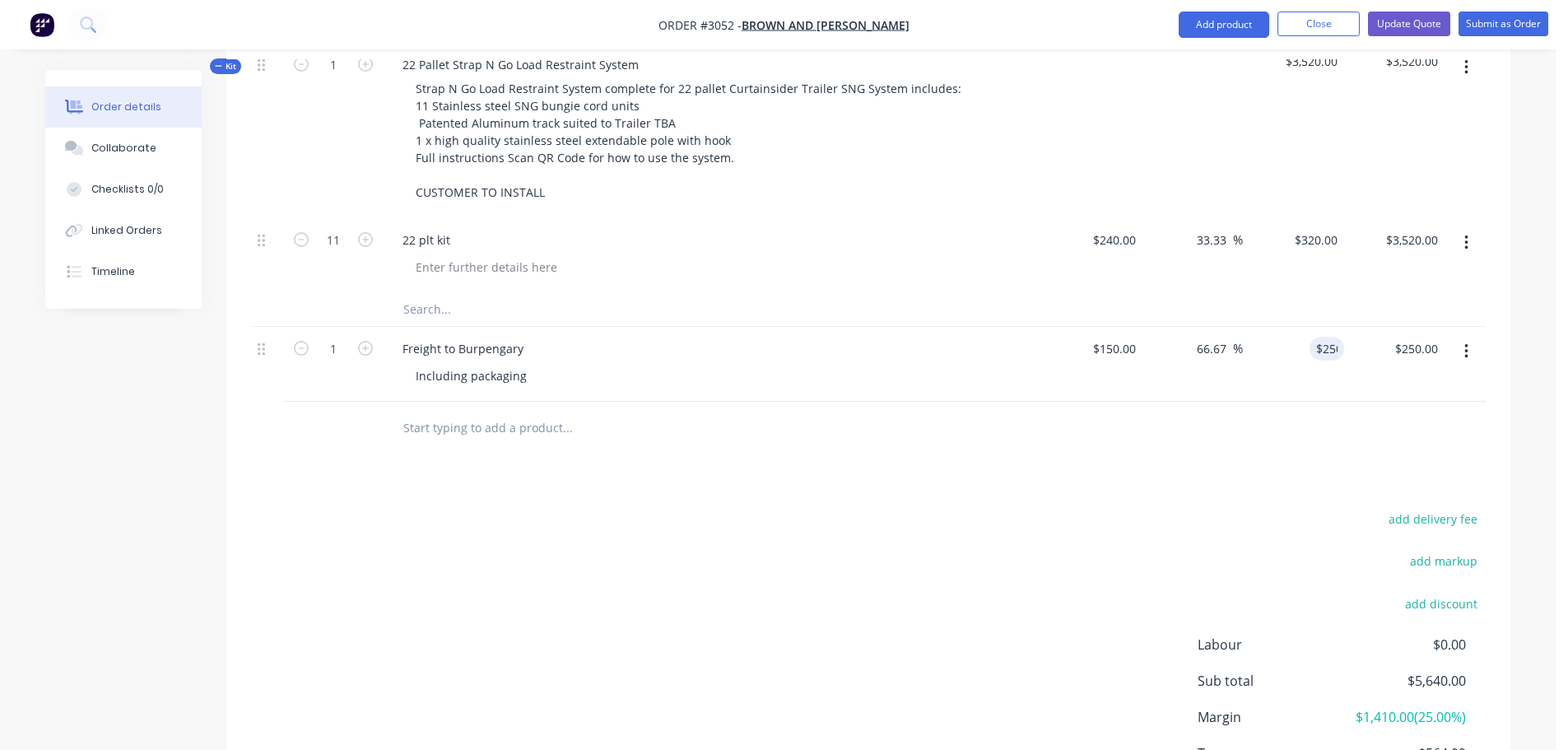
click at [799, 402] on div at bounding box center [679, 428] width 592 height 54
click at [129, 145] on div "Collaborate" at bounding box center [123, 148] width 65 height 15
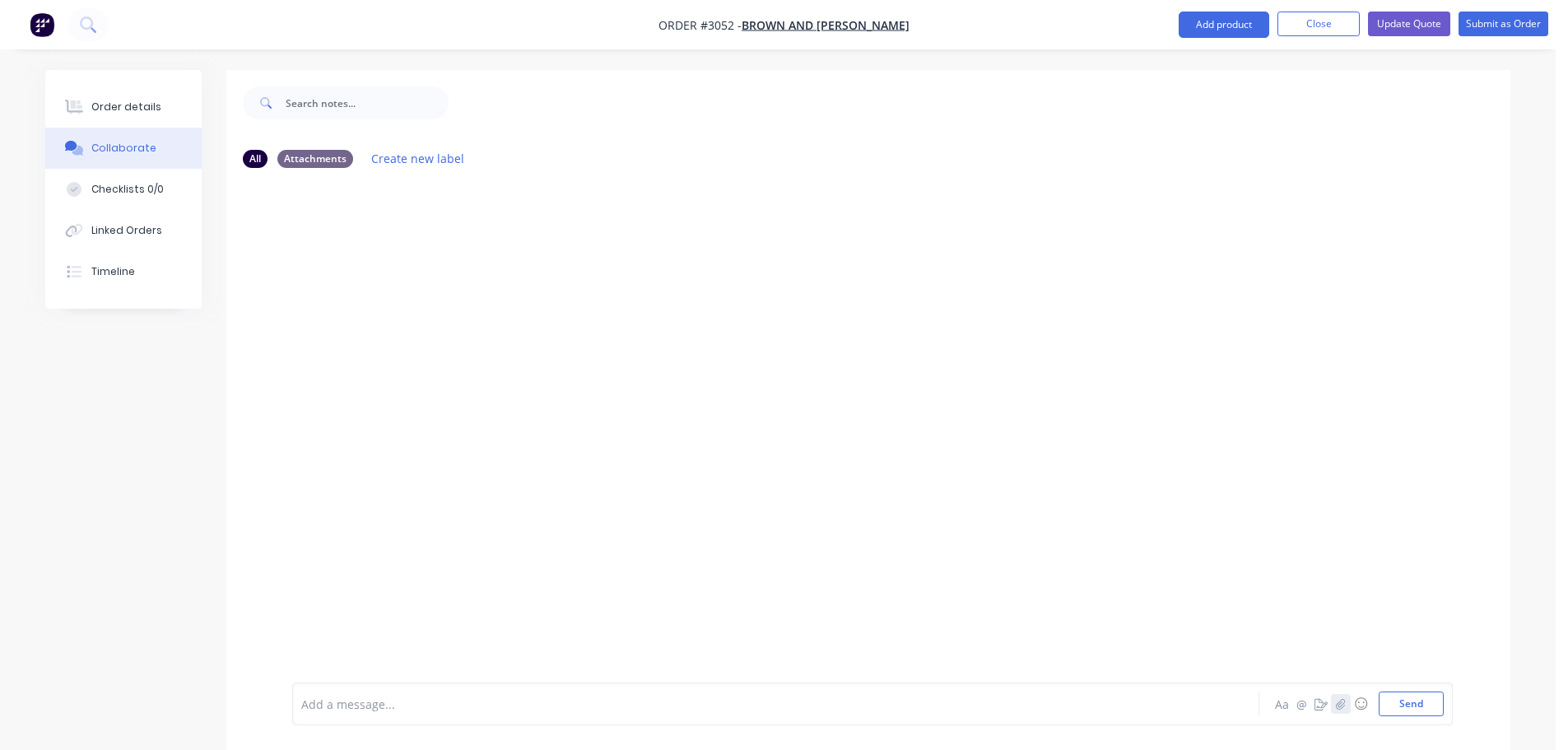
click at [1346, 703] on icon "button" at bounding box center [1340, 703] width 10 height 12
click at [1422, 703] on button "Send" at bounding box center [1411, 703] width 65 height 25
click at [1339, 706] on icon "button" at bounding box center [1340, 703] width 10 height 12
click at [1417, 704] on button "Send" at bounding box center [1411, 703] width 65 height 25
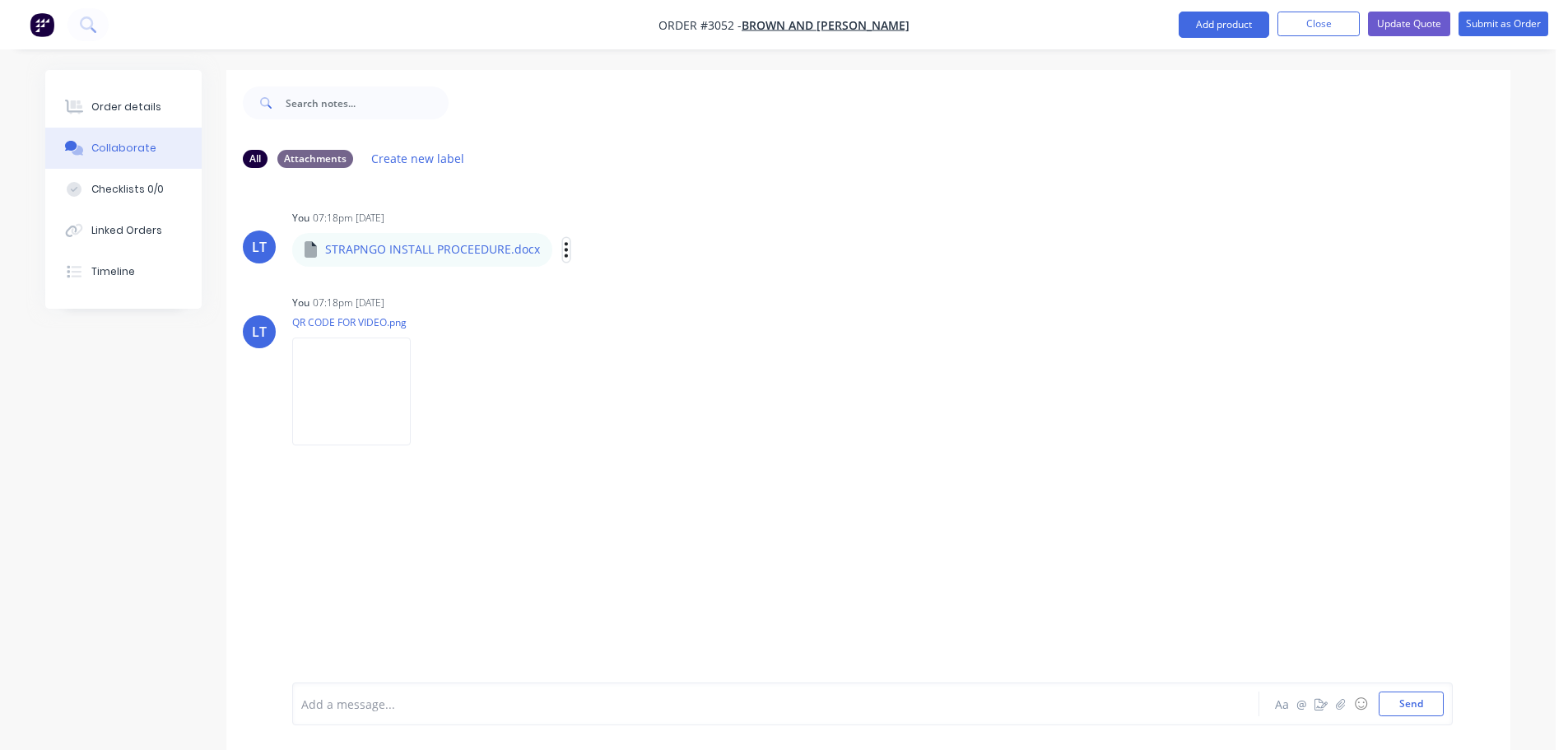
click at [564, 243] on icon "button" at bounding box center [566, 250] width 5 height 19
click at [623, 327] on button "Delete" at bounding box center [674, 330] width 186 height 38
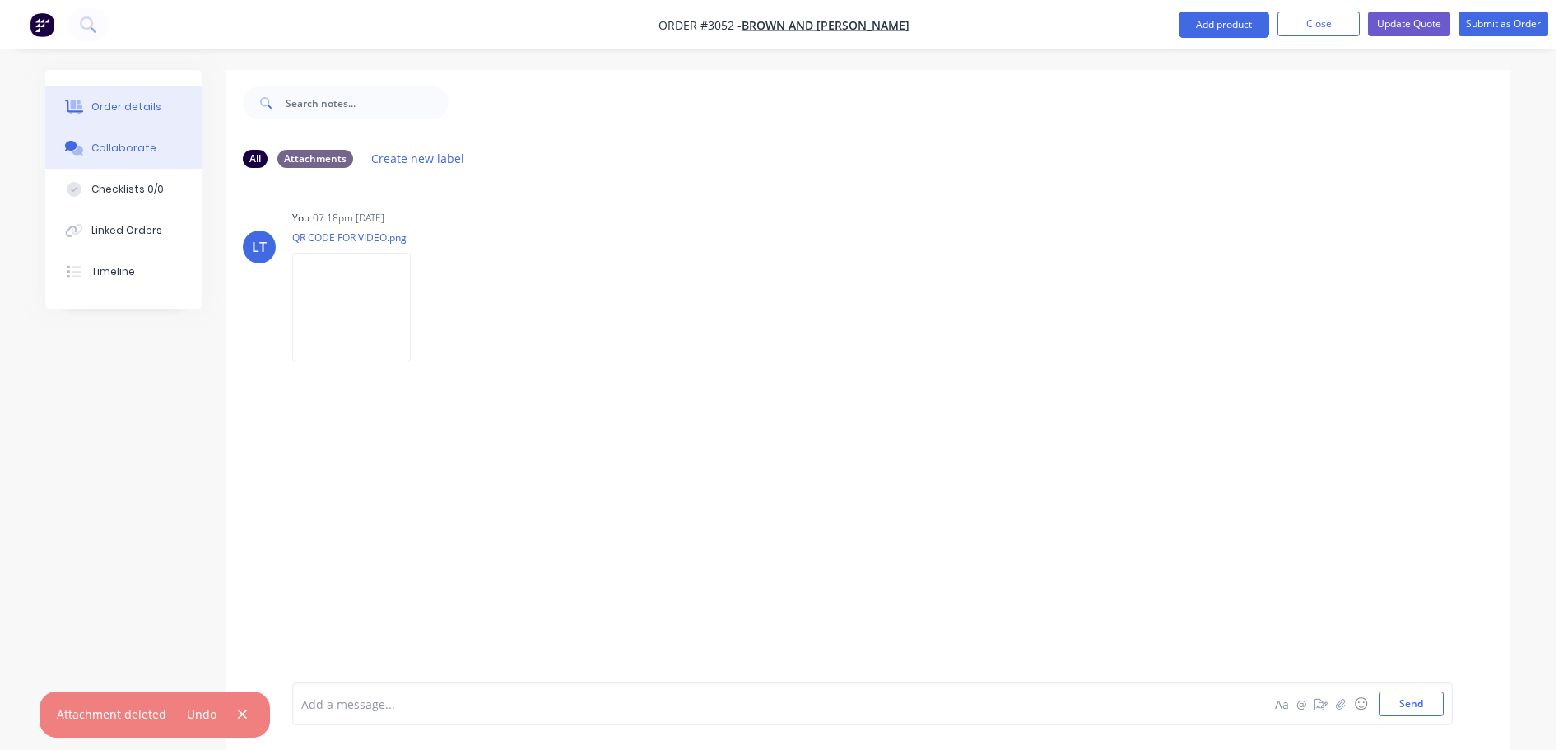
click at [105, 106] on div "Order details" at bounding box center [126, 107] width 70 height 15
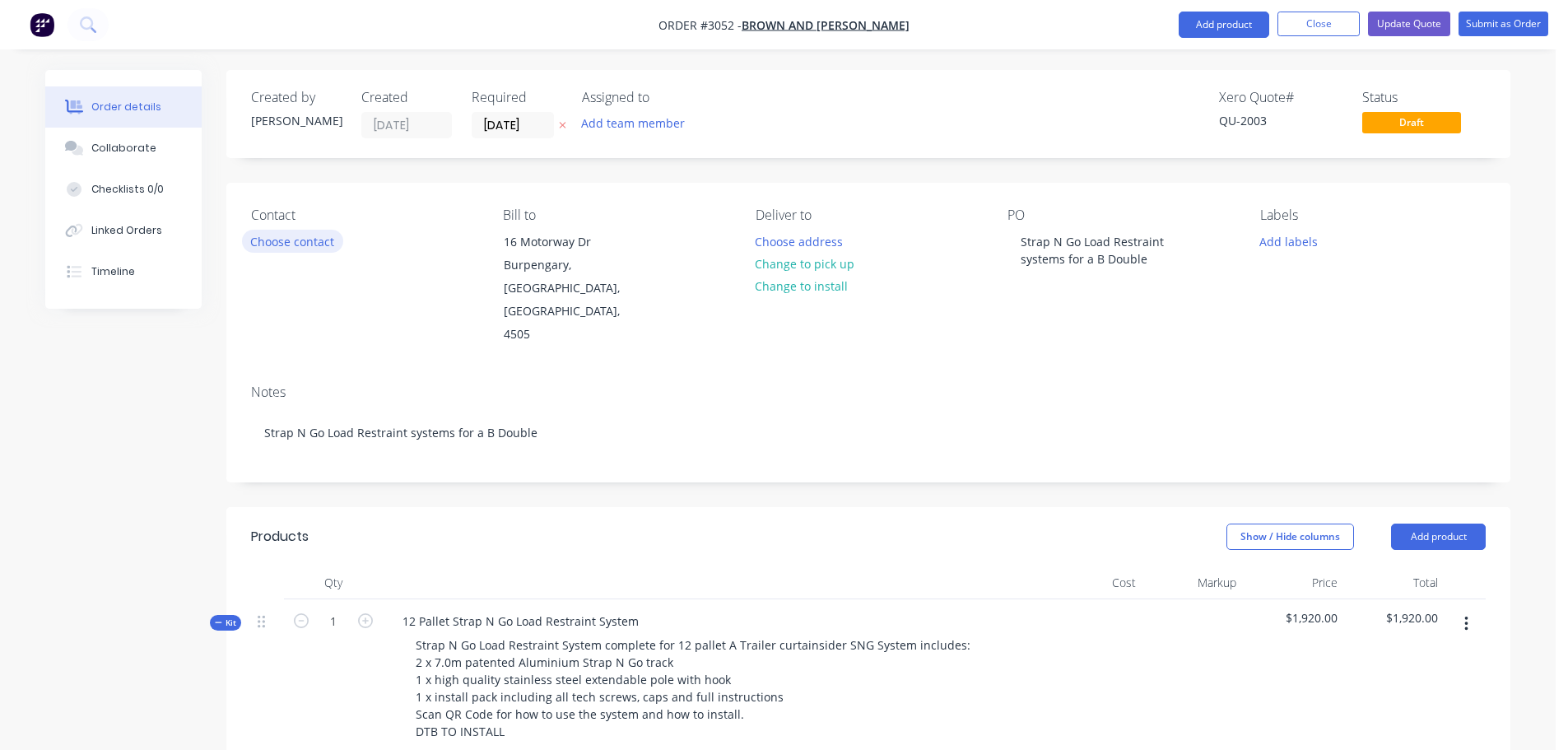
click at [284, 241] on button "Choose contact" at bounding box center [293, 241] width 101 height 22
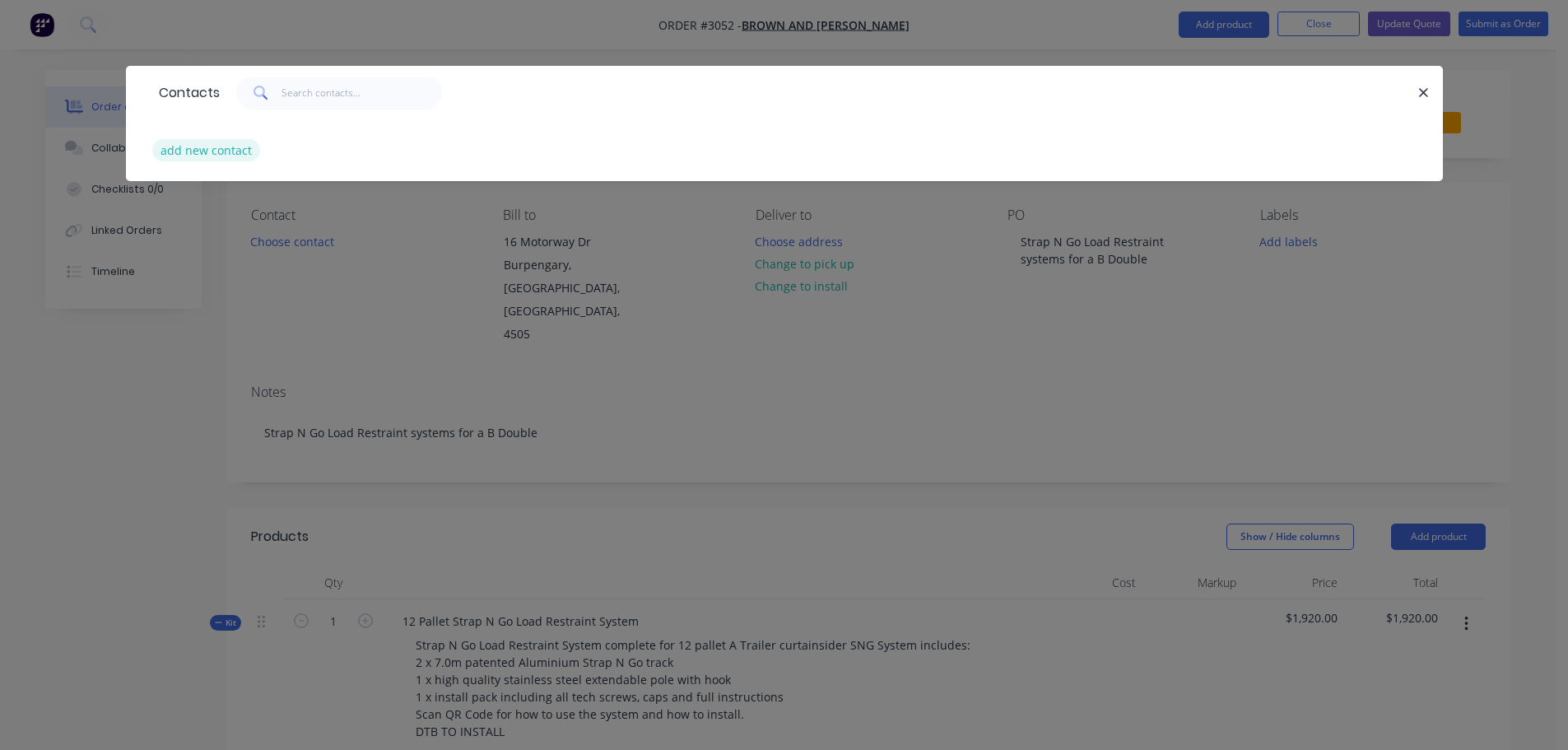
click at [219, 147] on button "add new contact" at bounding box center [207, 150] width 109 height 22
select select "AU"
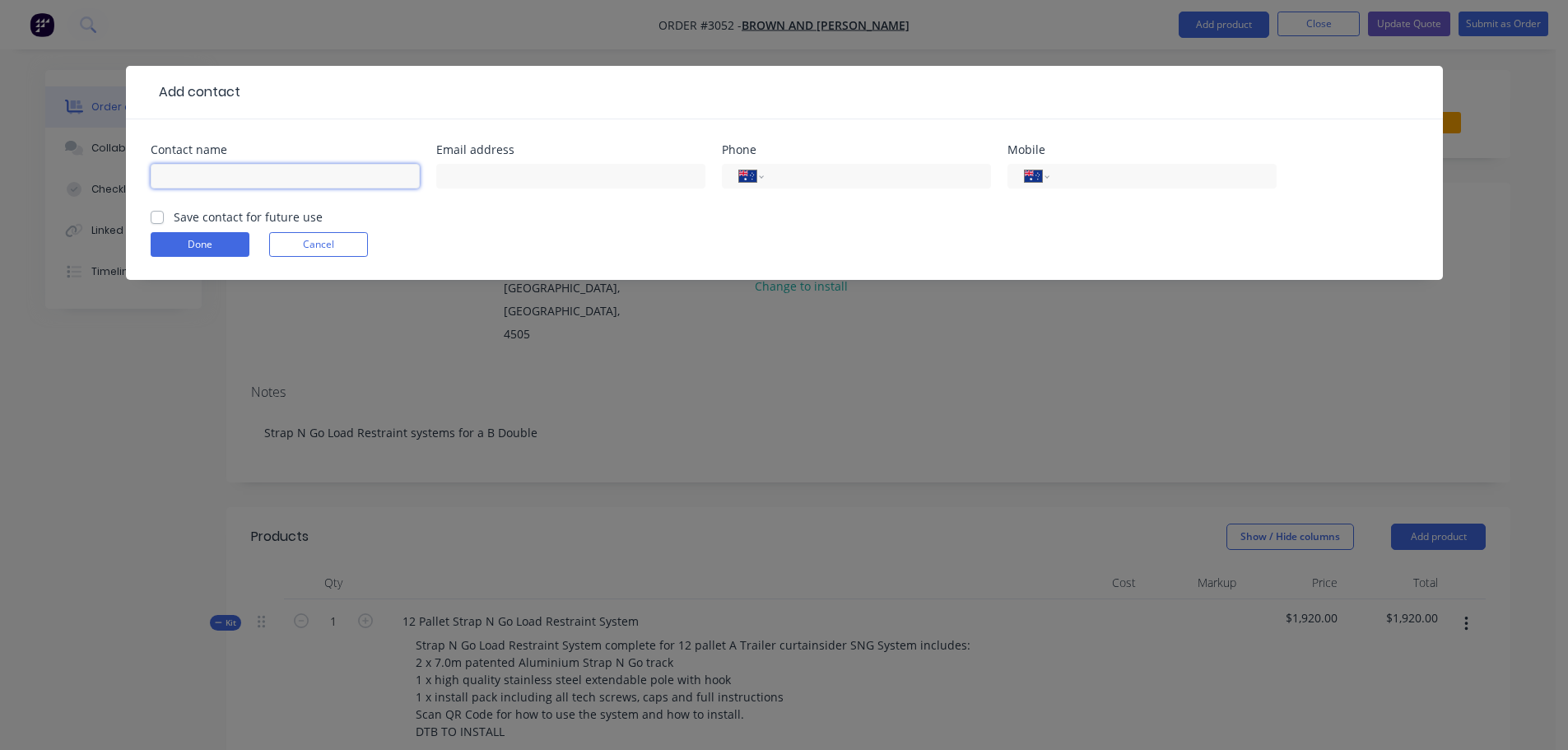
click at [216, 171] on input "text" at bounding box center [285, 176] width 269 height 25
type input "[PERSON_NAME]"
click at [456, 177] on input "text" at bounding box center [571, 176] width 269 height 25
type input "[DOMAIN_NAME][EMAIL_ADDRESS][DOMAIN_NAME]"
click at [1067, 169] on input "tel" at bounding box center [1159, 177] width 197 height 19
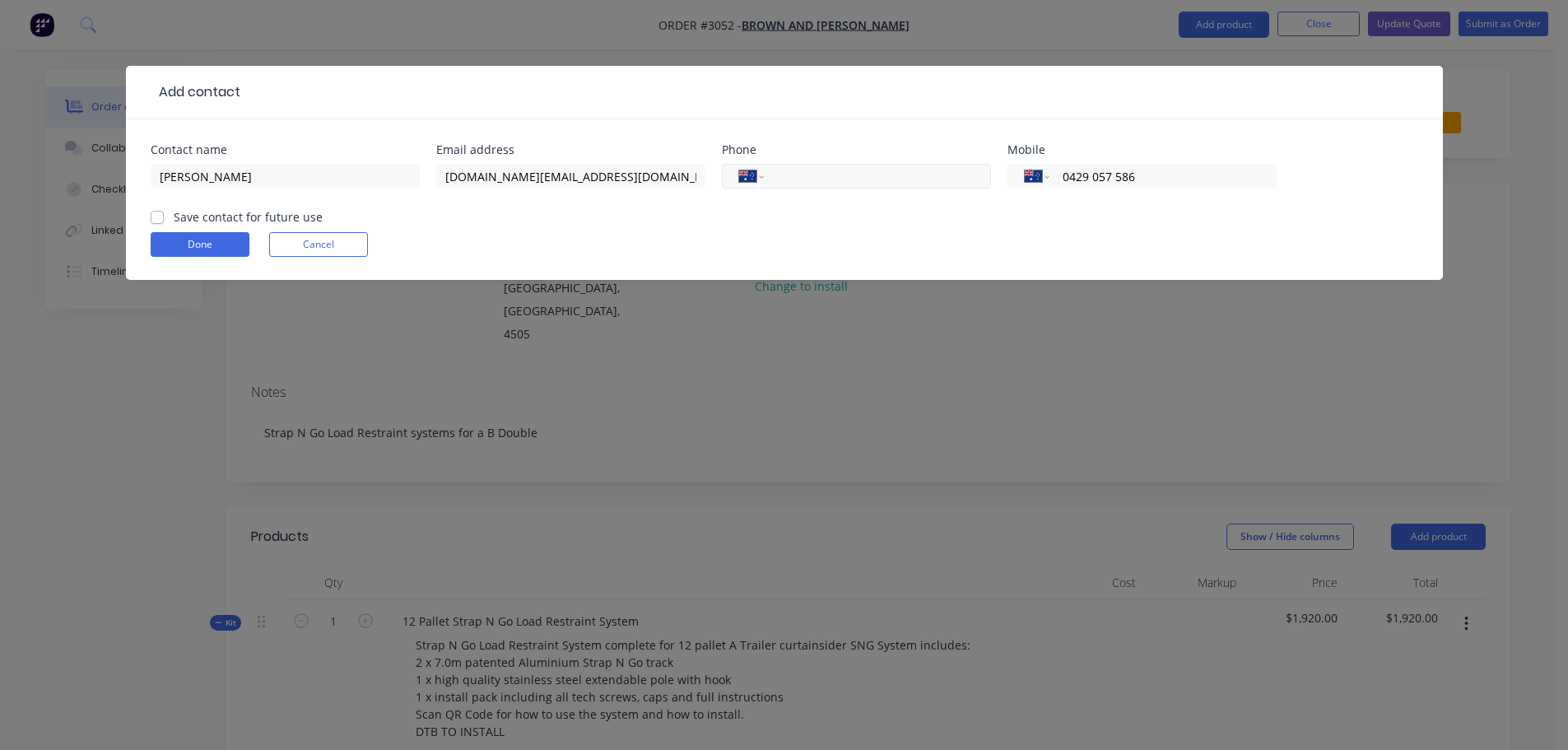
type input "0429 057 586"
click at [794, 167] on input "tel" at bounding box center [874, 177] width 197 height 19
type input "[PHONE_NUMBER]"
click at [174, 210] on label "Save contact for future use" at bounding box center [248, 217] width 149 height 17
click at [160, 210] on input "Save contact for future use" at bounding box center [157, 216] width 13 height 16
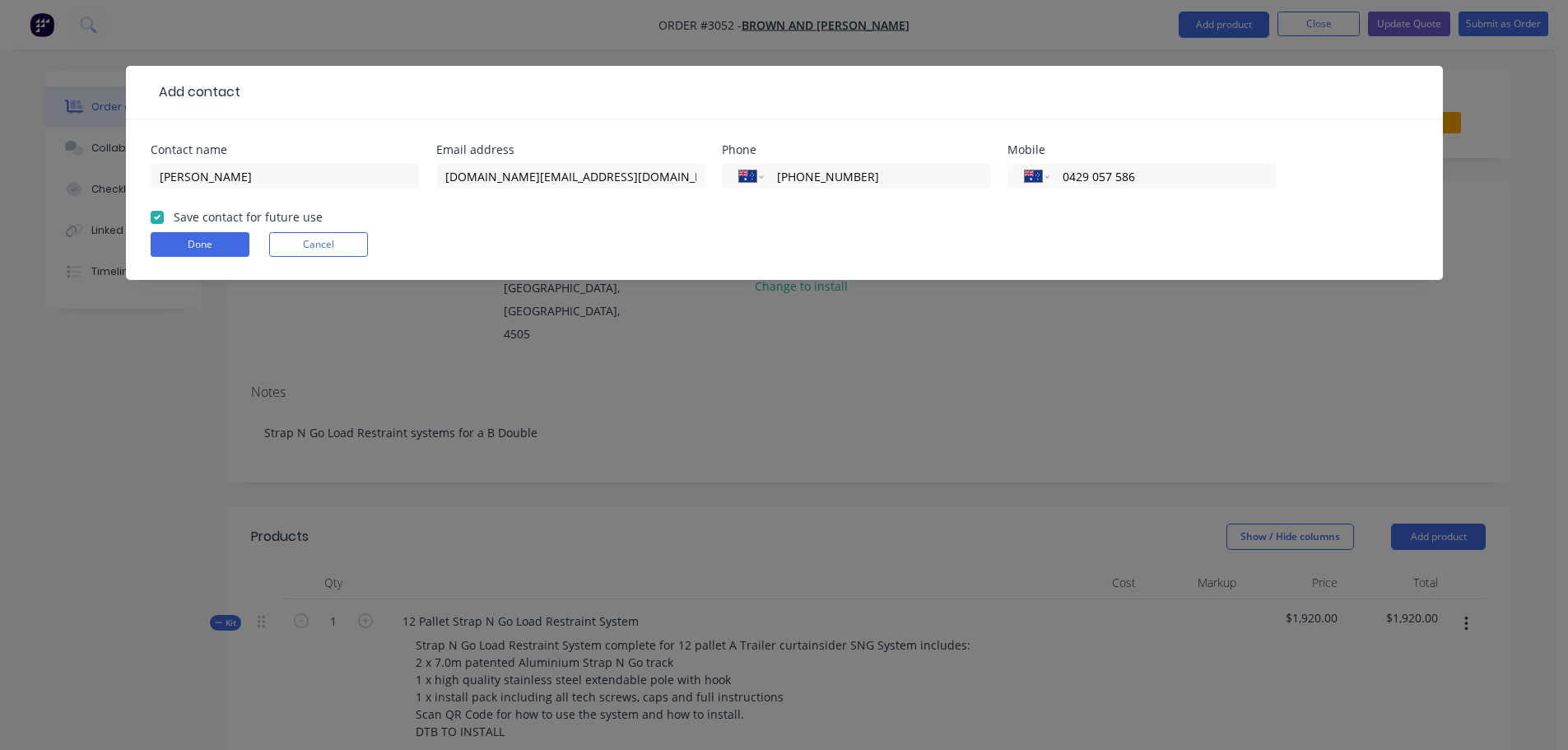
checkbox input "true"
click at [185, 241] on button "Done" at bounding box center [200, 244] width 99 height 25
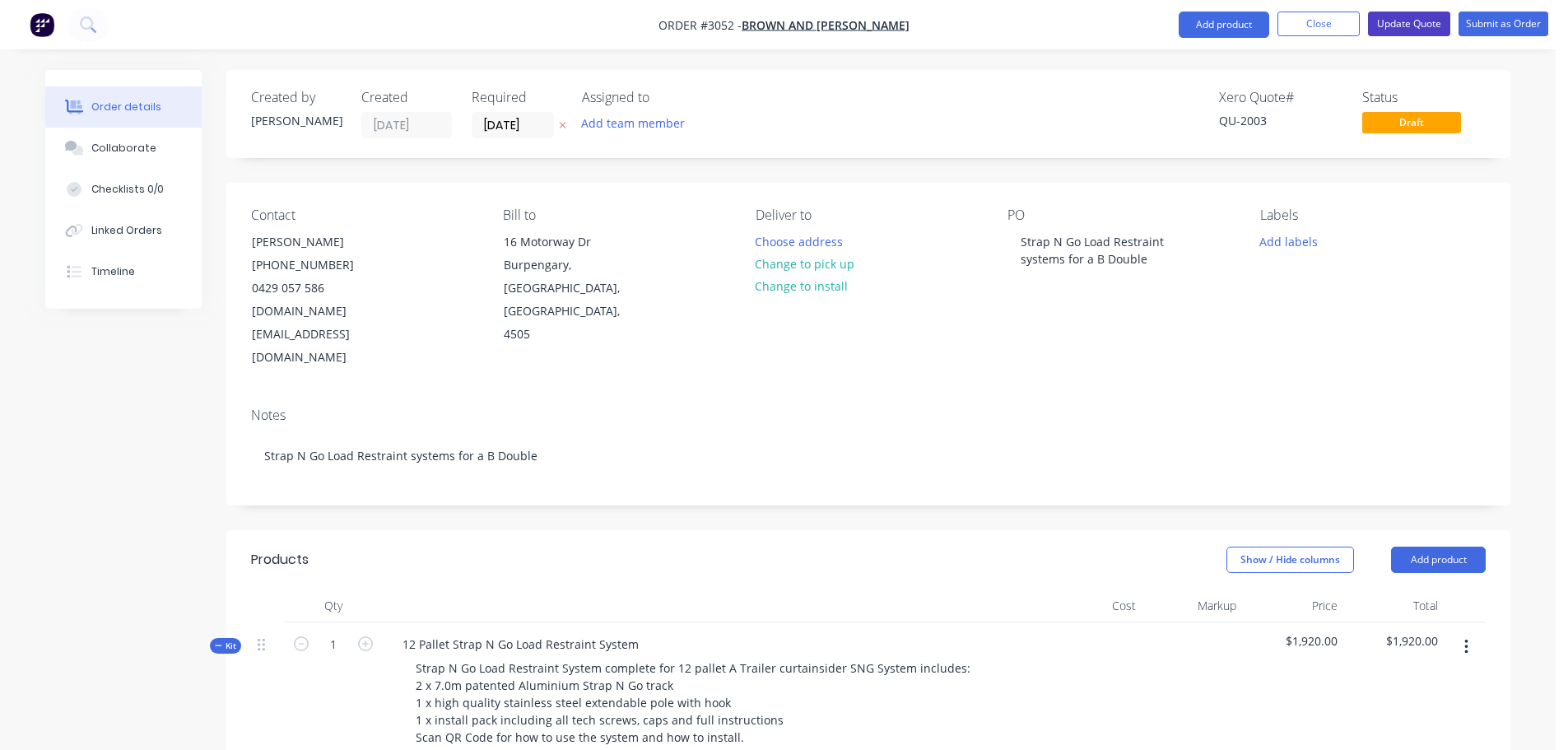
click at [1403, 24] on button "Update Quote" at bounding box center [1409, 24] width 82 height 25
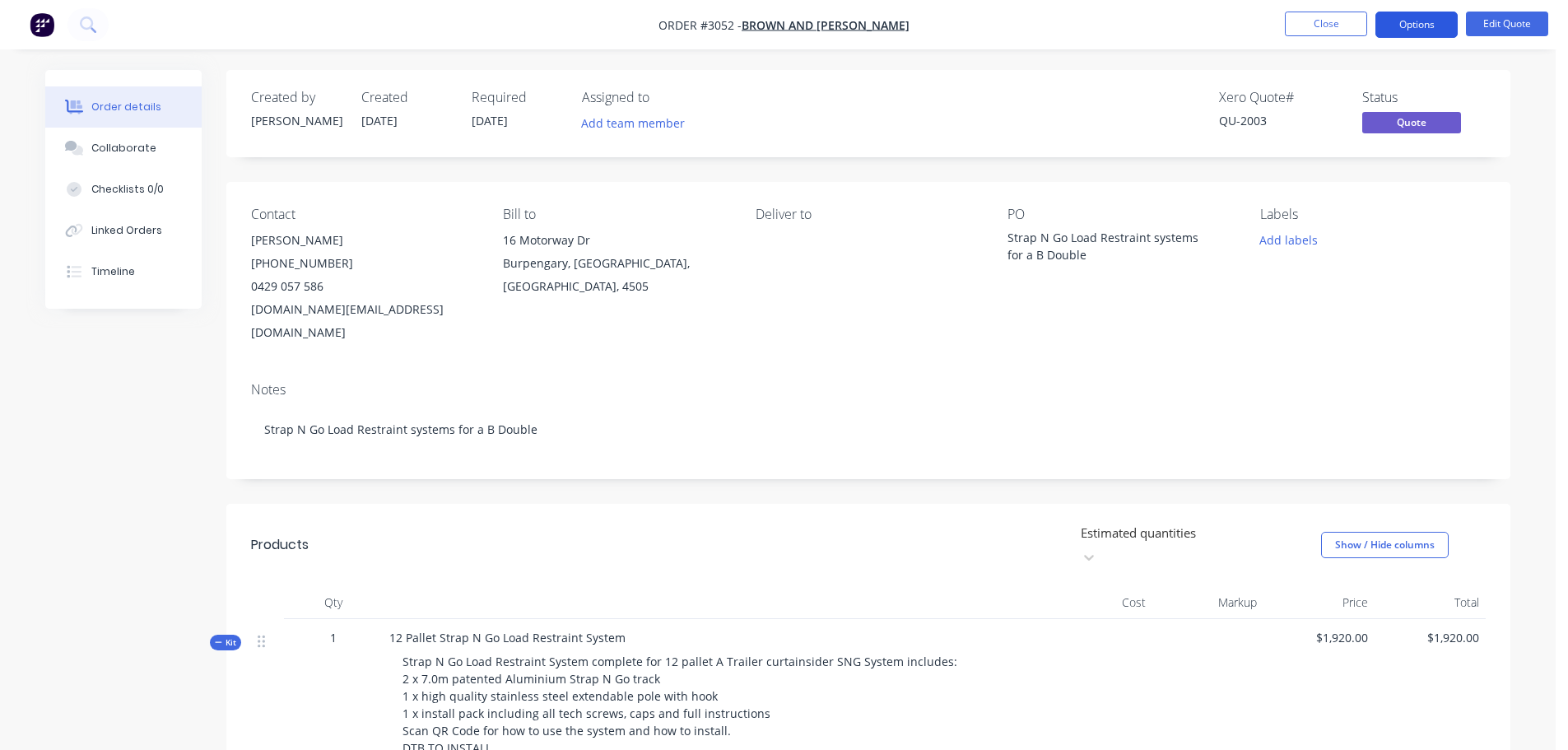
click at [1408, 22] on button "Options" at bounding box center [1416, 25] width 82 height 27
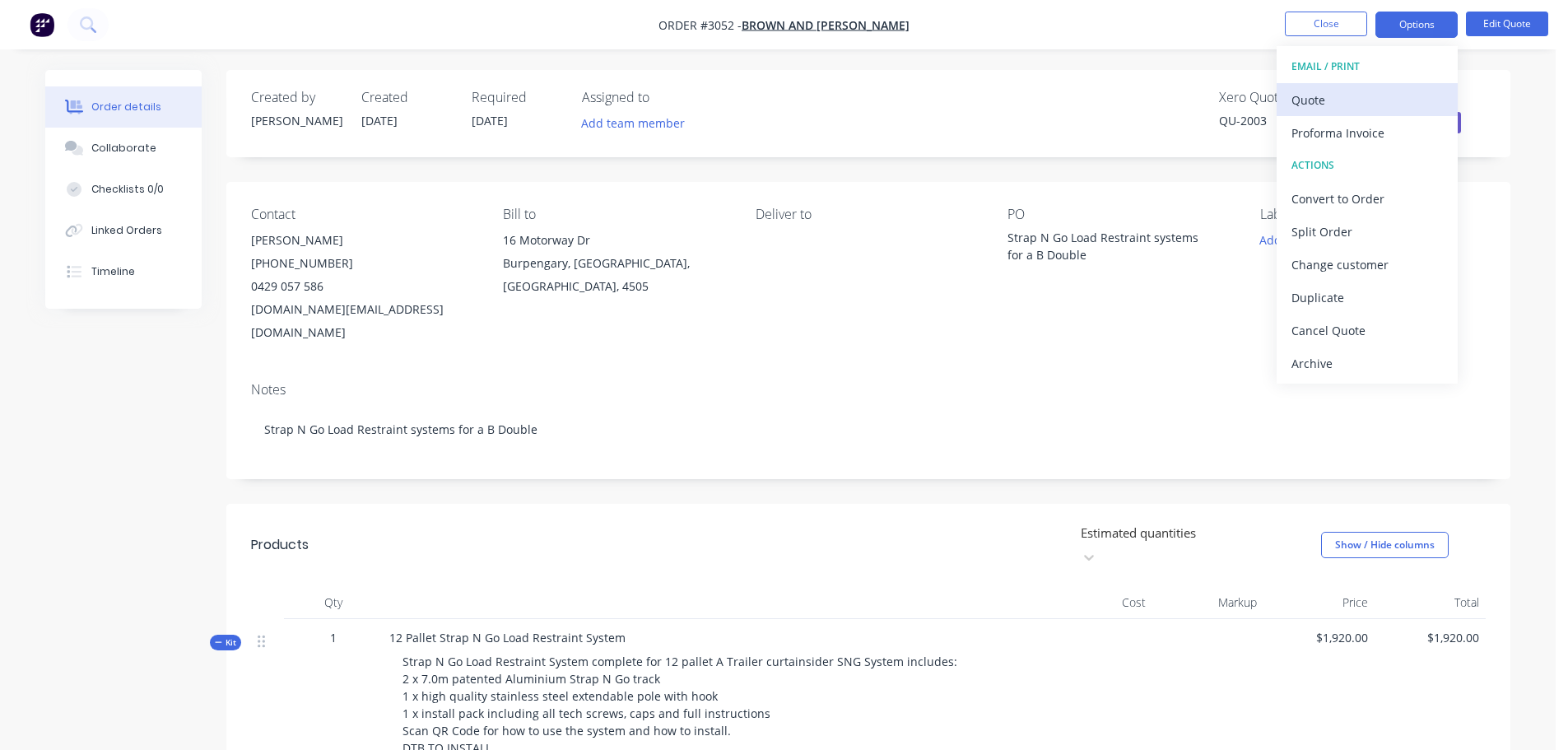
click at [1325, 99] on div "Quote" at bounding box center [1368, 100] width 152 height 24
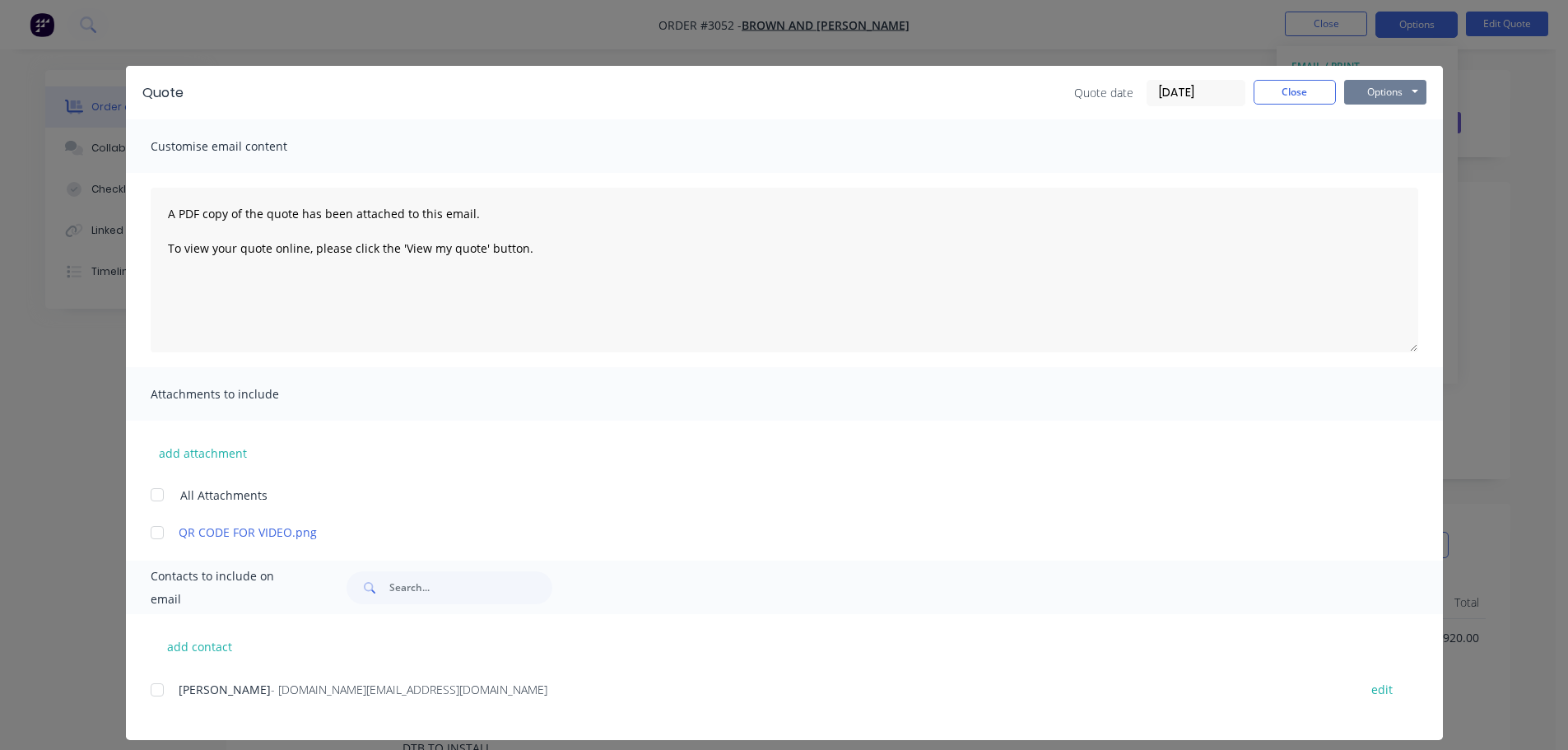
click at [1365, 90] on button "Options" at bounding box center [1385, 91] width 82 height 25
click at [1372, 120] on button "Preview" at bounding box center [1396, 122] width 105 height 27
click at [1292, 87] on button "Close" at bounding box center [1295, 91] width 82 height 25
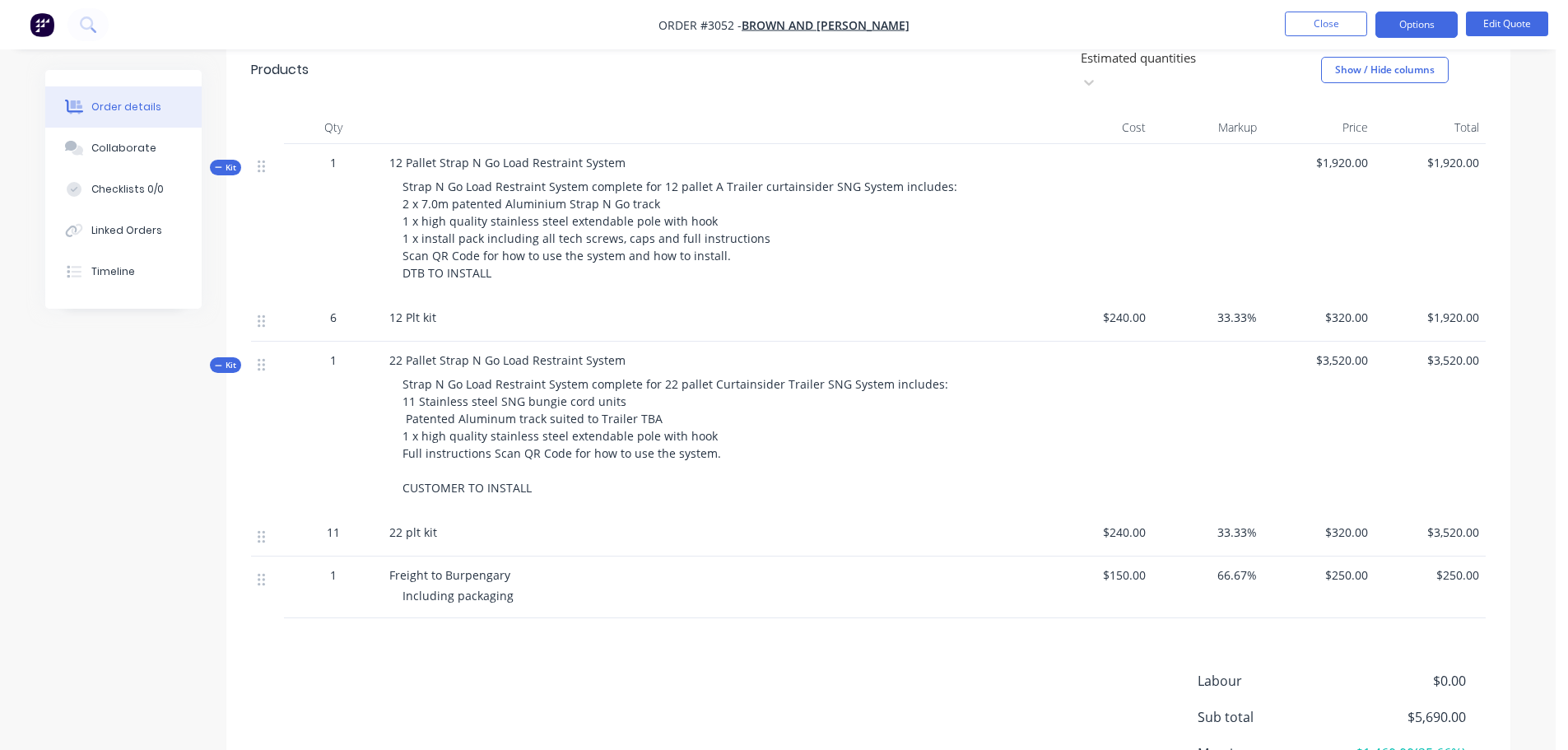
scroll to position [590, 0]
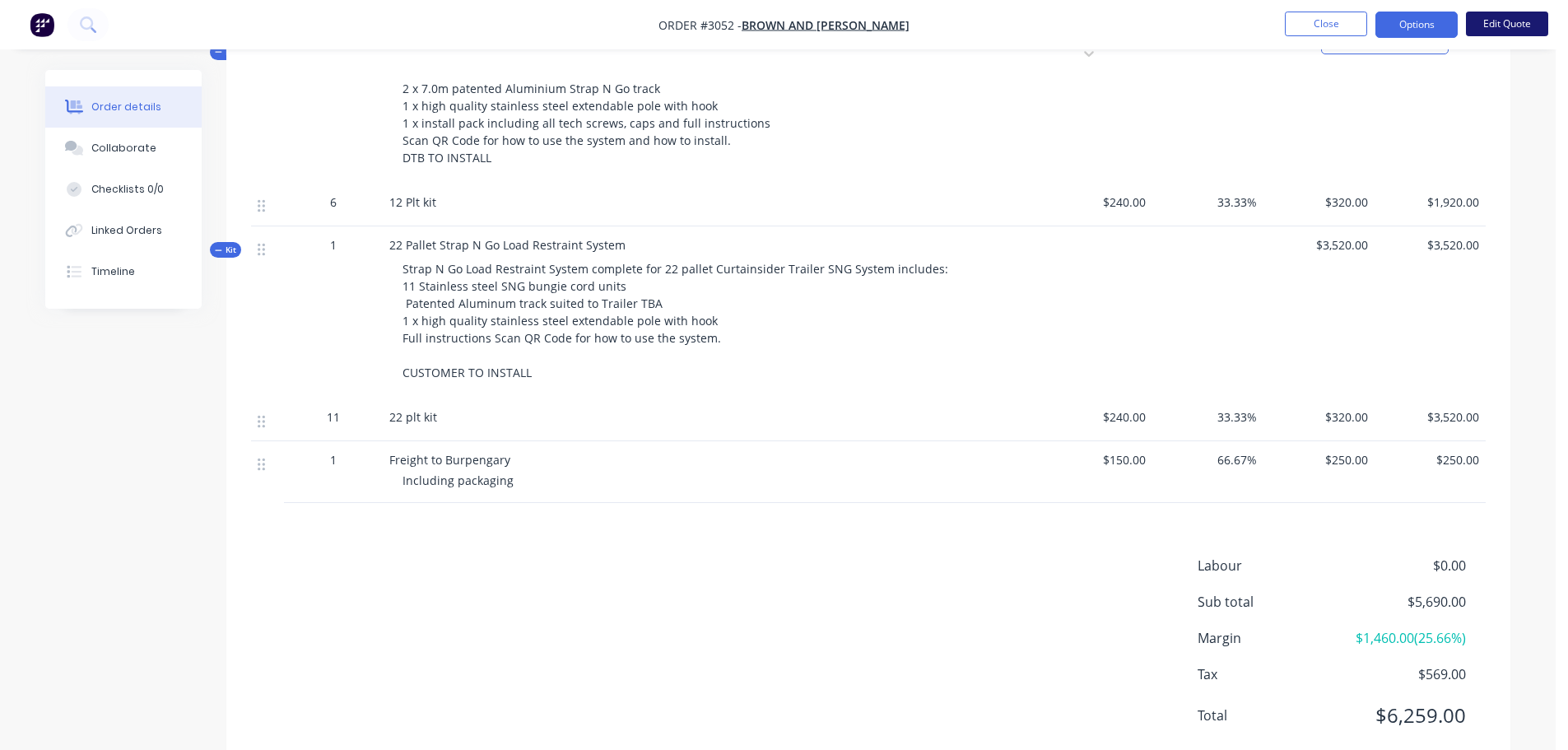
click at [1505, 20] on button "Edit Quote" at bounding box center [1507, 24] width 82 height 25
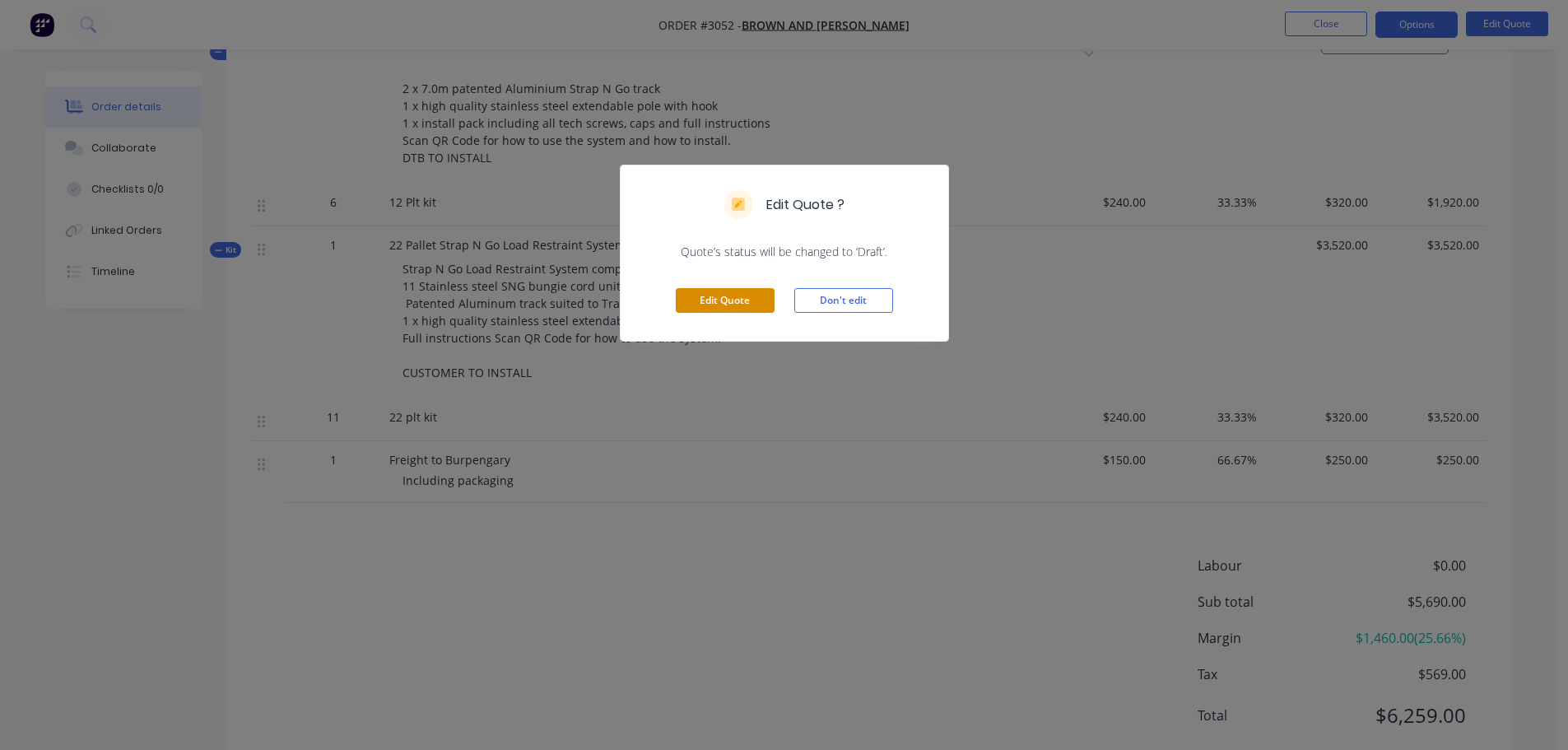
click at [711, 302] on button "Edit Quote" at bounding box center [725, 300] width 99 height 25
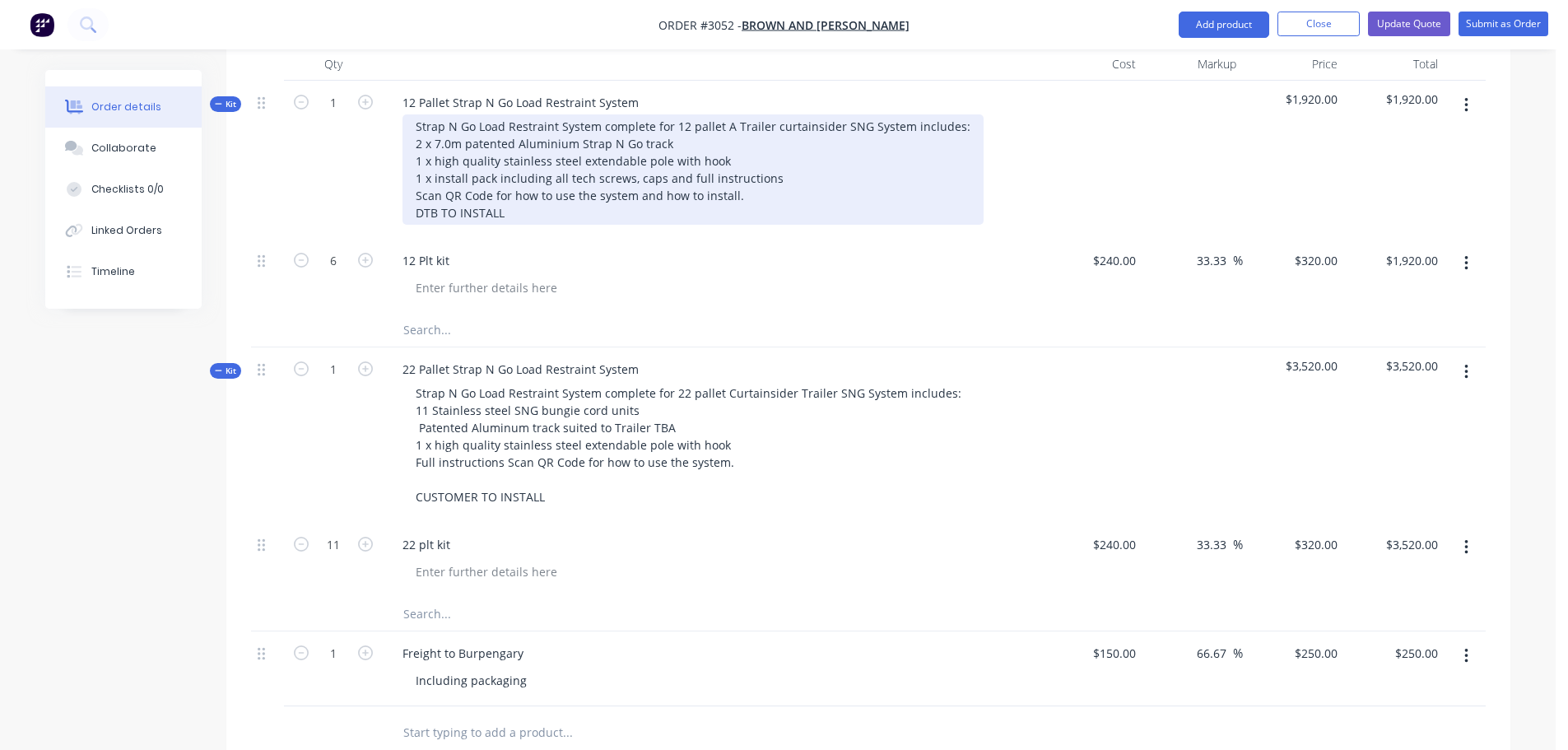
scroll to position [412, 0]
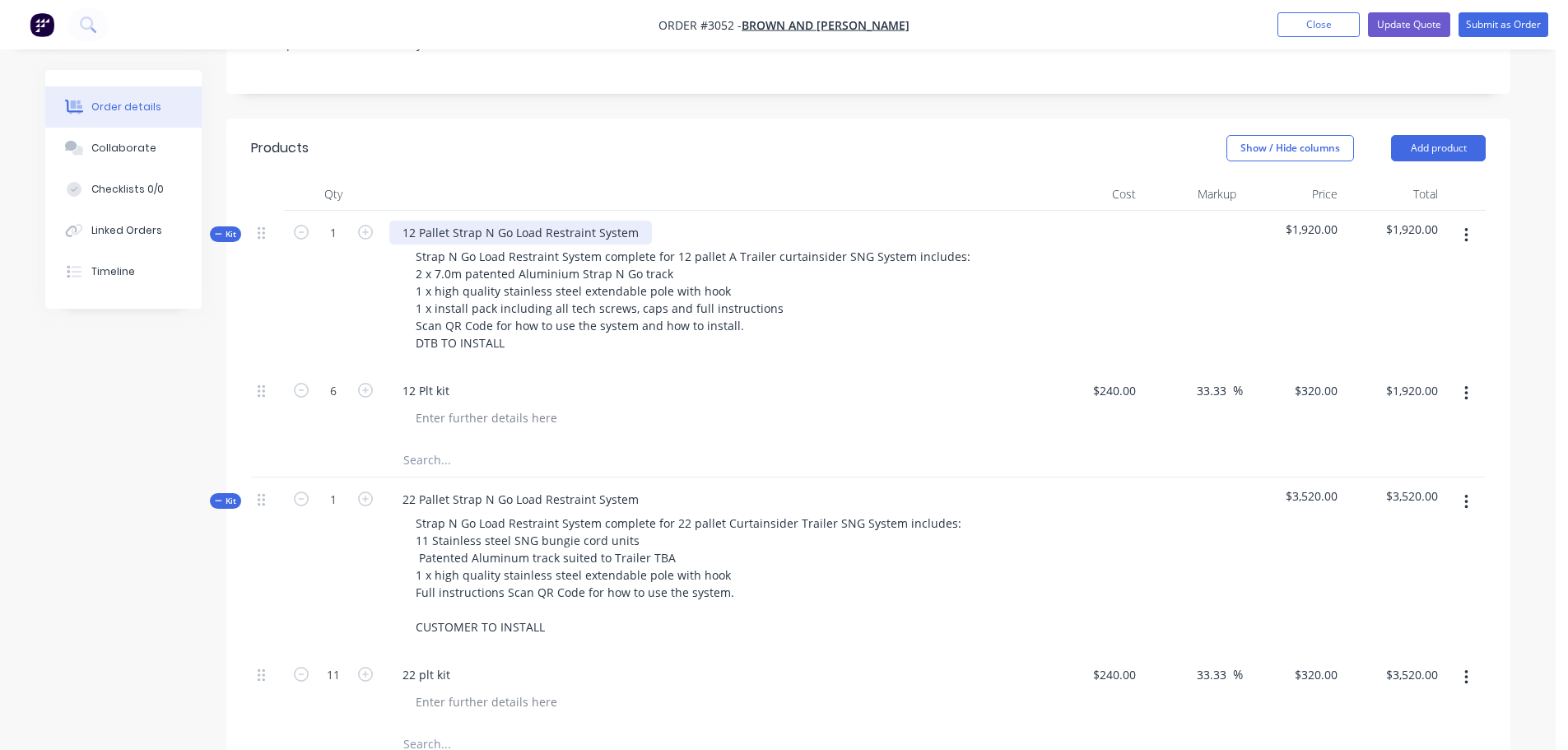
click at [401, 220] on div "12 Pallet Strap N Go Load Restraint System" at bounding box center [520, 232] width 262 height 24
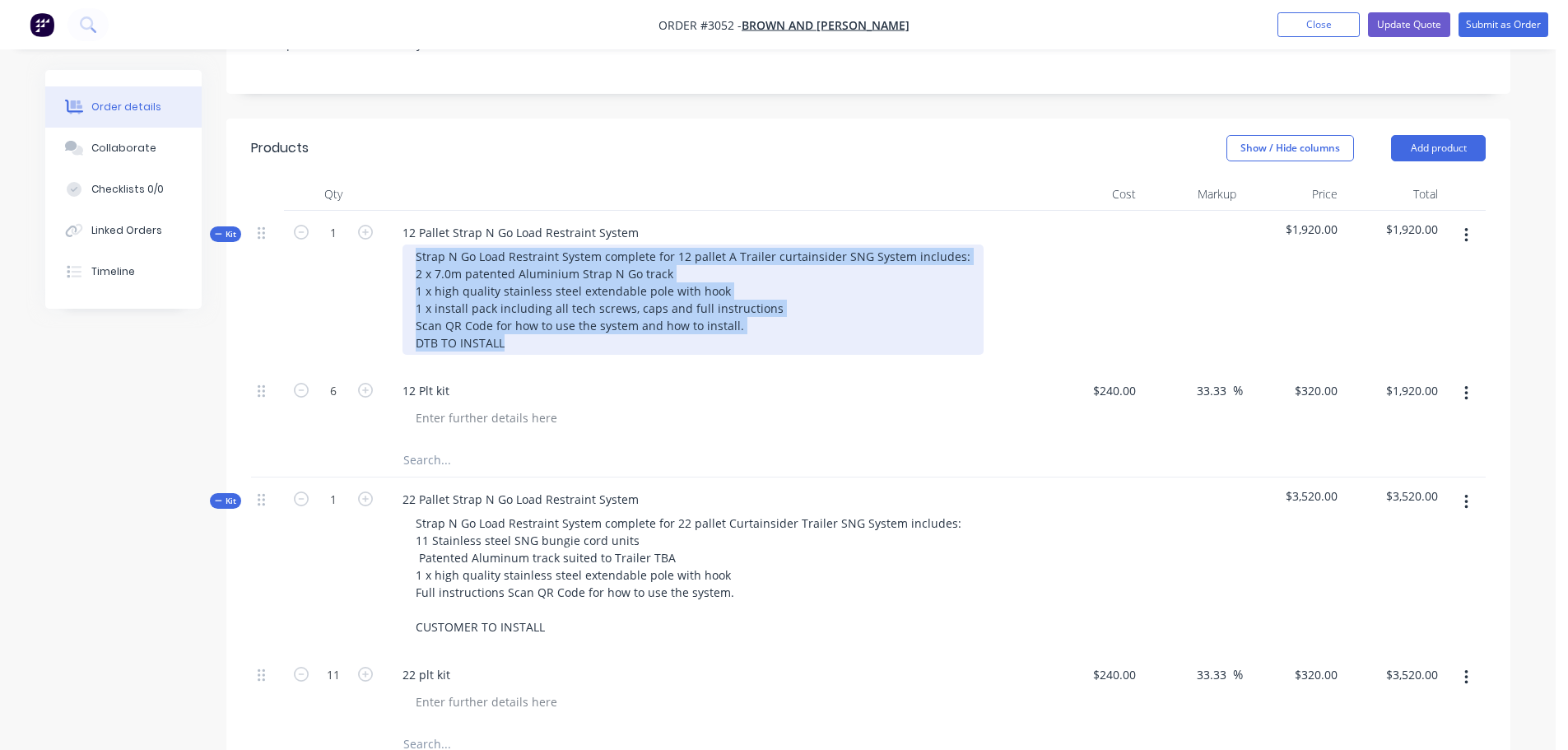
drag, startPoint x: 413, startPoint y: 204, endPoint x: 558, endPoint y: 305, distance: 176.7
click at [558, 305] on div "Strap N Go Load Restraint System complete for 12 pallet A Trailer curtainsider …" at bounding box center [693, 299] width 581 height 111
copy div "Strap N Go Load Restraint System complete for 12 pallet A Trailer curtainsider …"
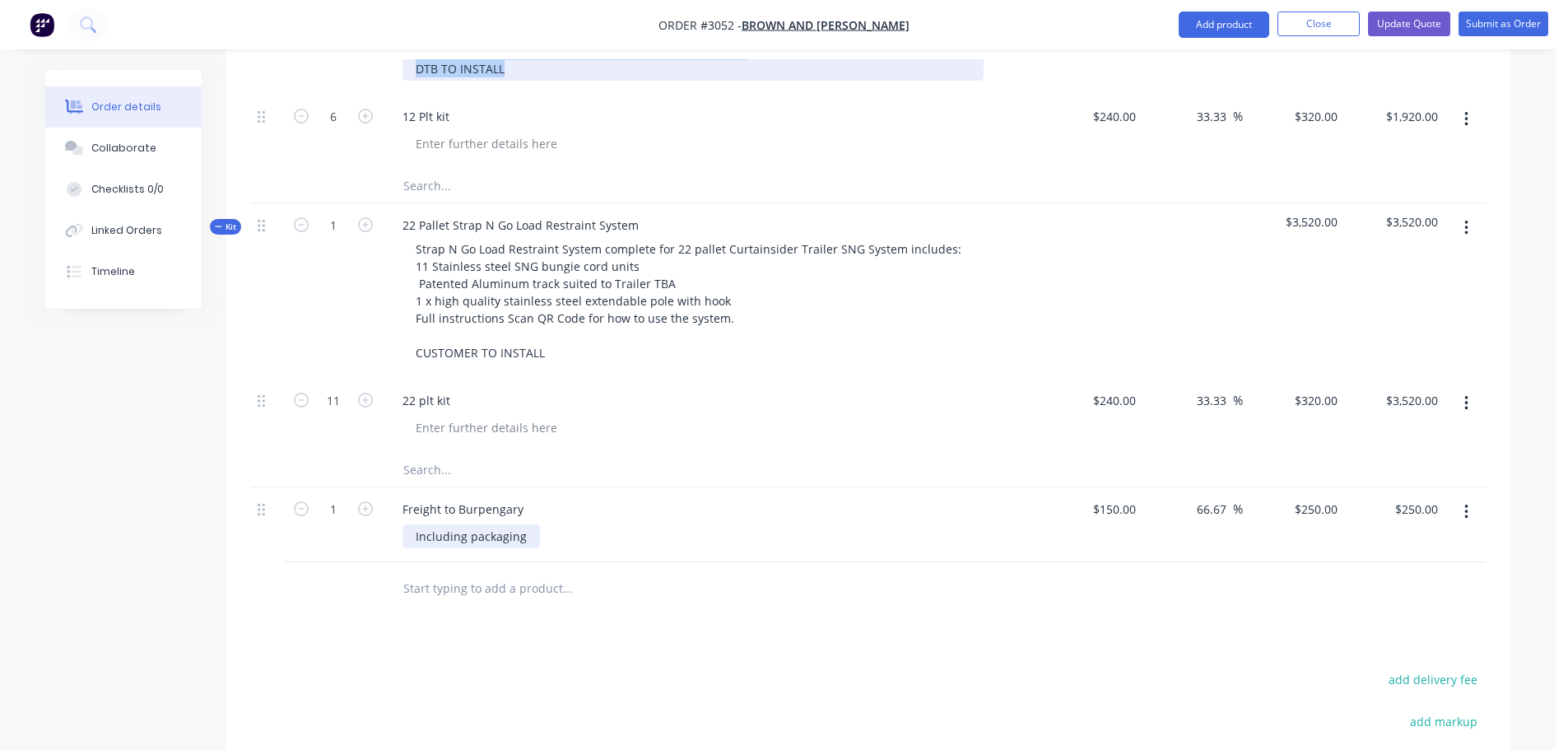
scroll to position [823, 0]
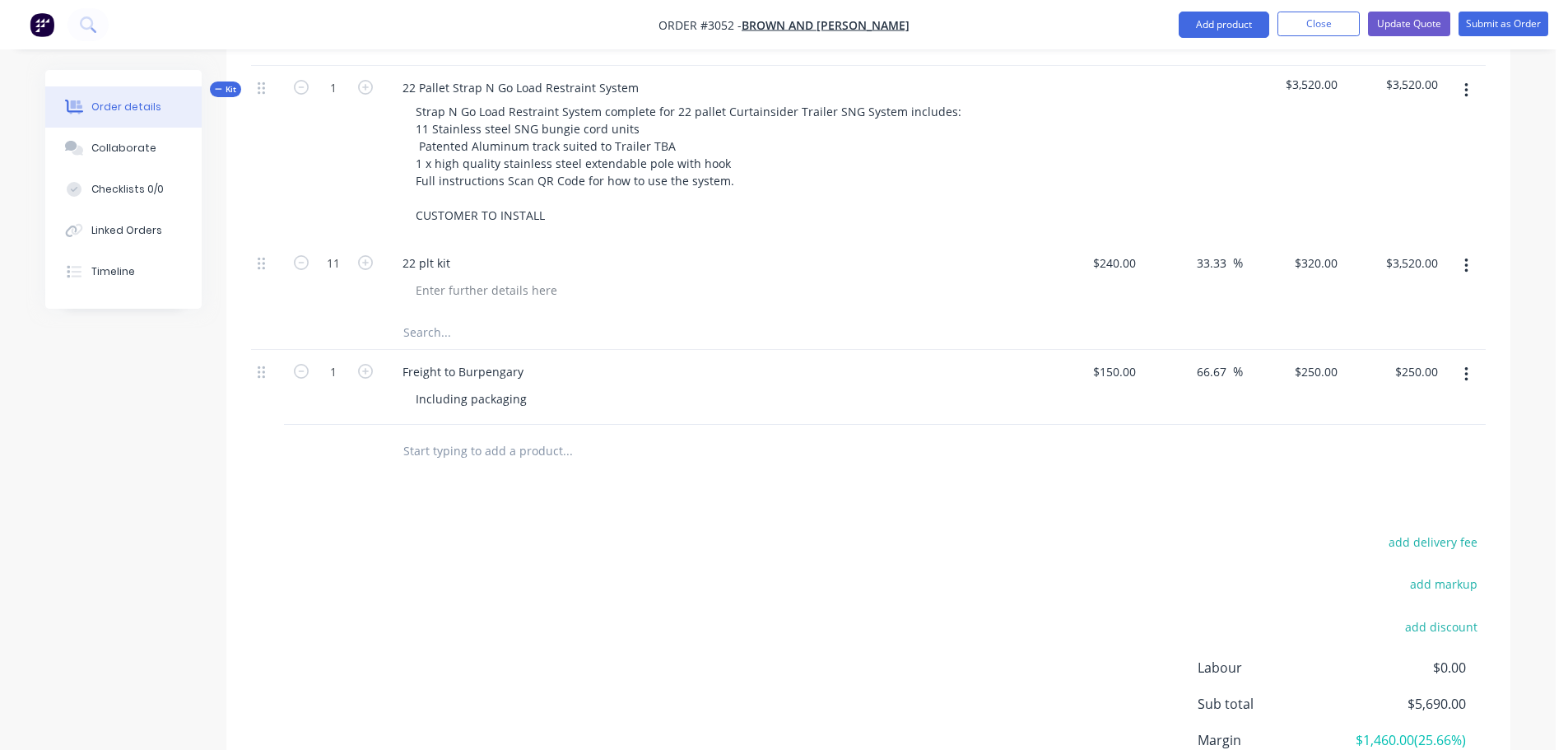
click at [415, 434] on input "text" at bounding box center [567, 451] width 329 height 33
paste input "Strap N Go Load Restraint System complete for 12 pallet A Trailer curtainsider …"
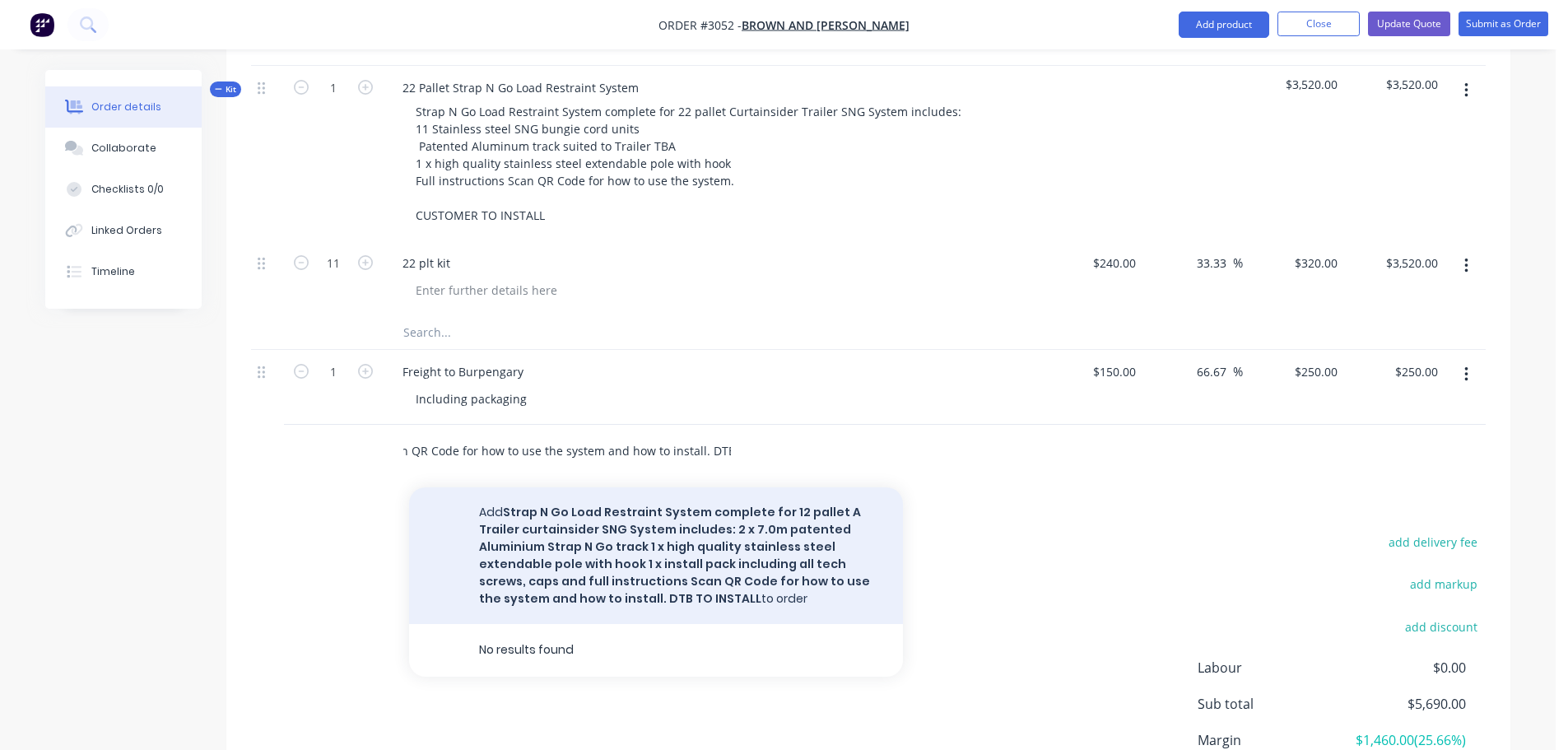
type input "Strap N Go Load Restraint System complete for 12 pallet A Trailer curtainsider …"
click at [581, 488] on button "Add Strap N Go Load Restraint System complete for 12 pallet A Trailer curtainsi…" at bounding box center [656, 555] width 494 height 136
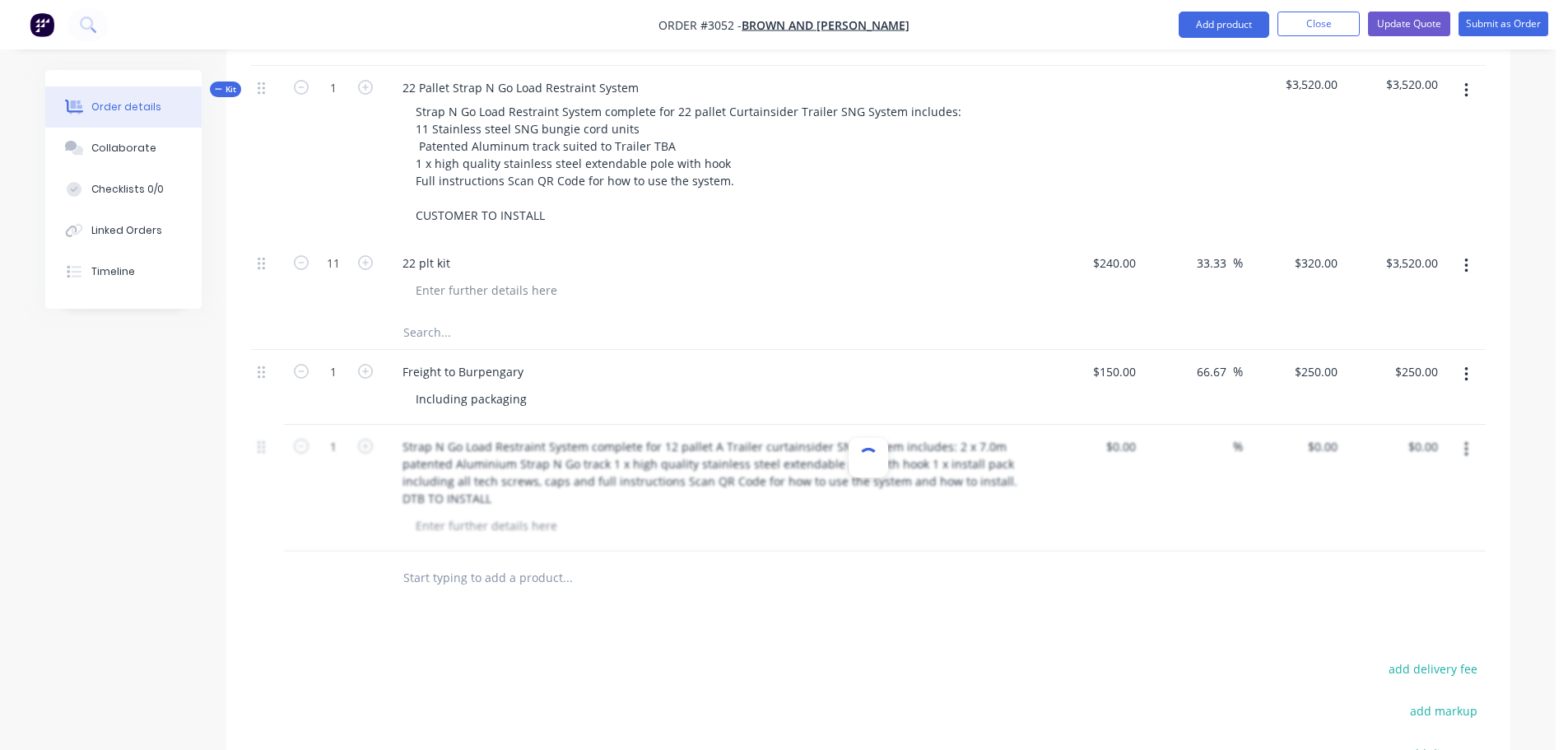
scroll to position [0, 0]
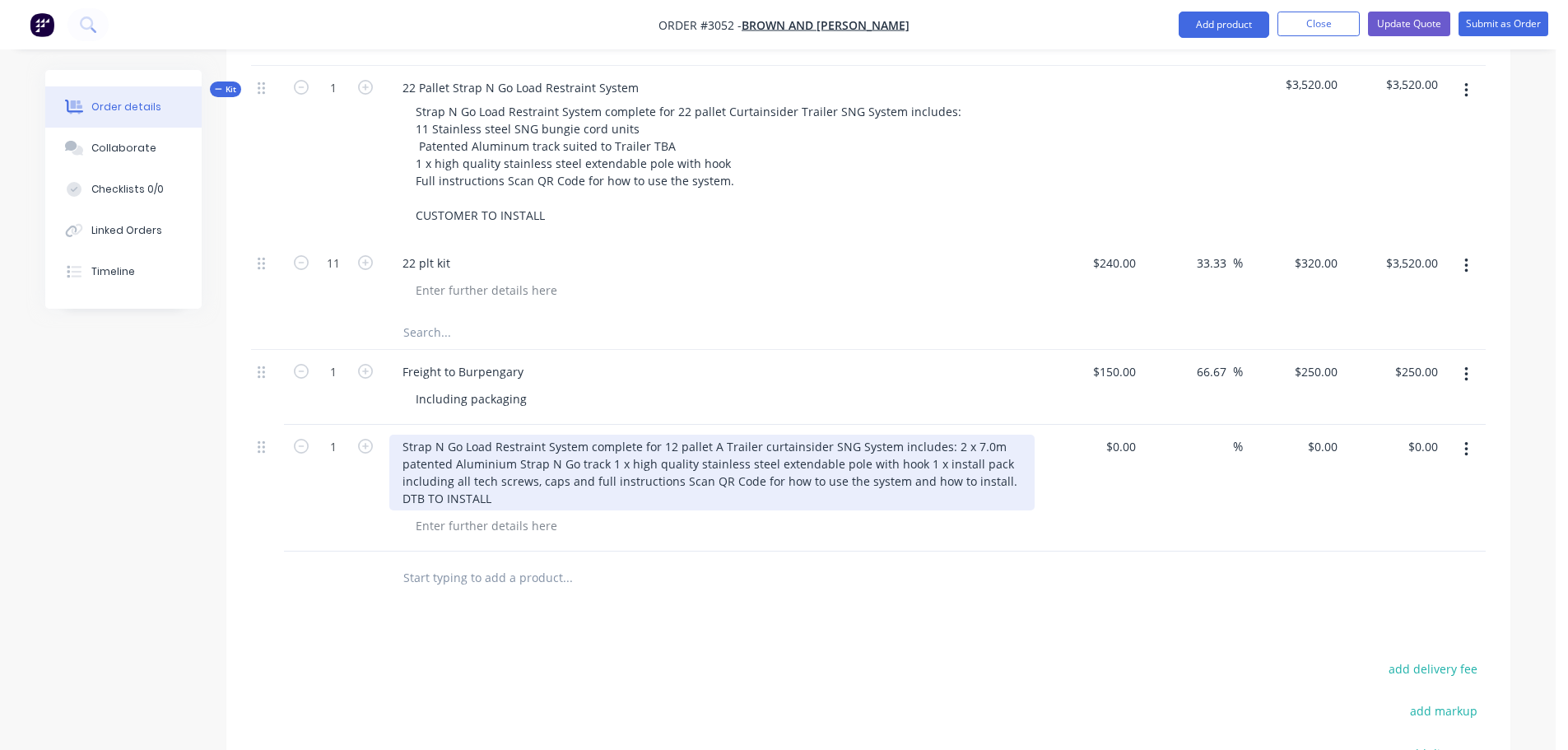
click at [823, 434] on div "Strap N Go Load Restraint System complete for 12 pallet A Trailer curtainsider …" at bounding box center [712, 472] width 645 height 76
click at [774, 434] on div "Strap N Go Load Restraint System complete for 12 pallet A Trailer curtainsider …" at bounding box center [712, 472] width 645 height 76
click at [710, 434] on div "Strap N Go Load Restraint System complete for 12 pallet A Trailer curtainsider …" at bounding box center [712, 472] width 645 height 76
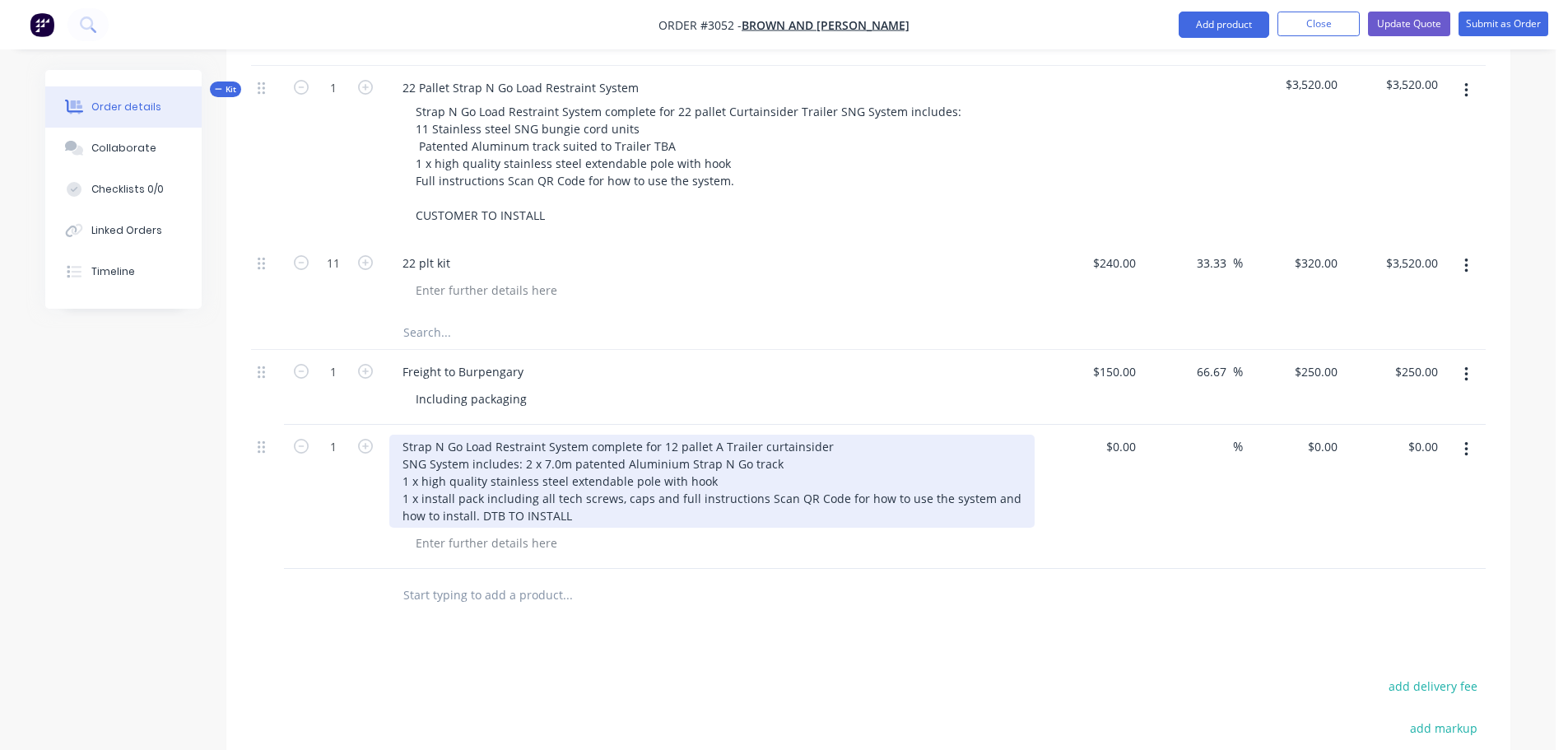
click at [758, 451] on div "Strap N Go Load Restraint System complete for 12 pallet A Trailer curtainsider …" at bounding box center [712, 481] width 645 height 93
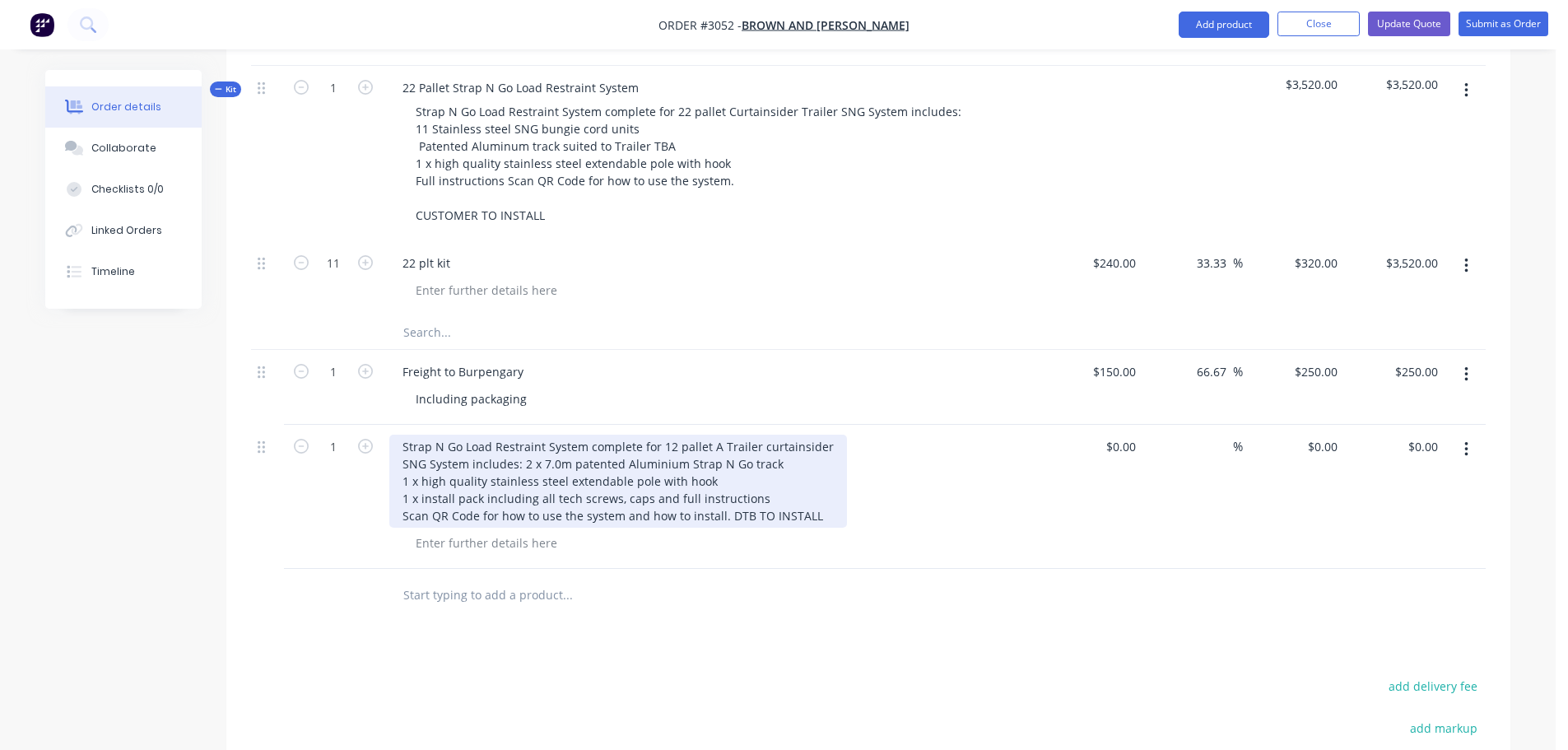
click at [727, 466] on div "Strap N Go Load Restraint System complete for 12 pallet A Trailer curtainsider …" at bounding box center [618, 481] width 458 height 93
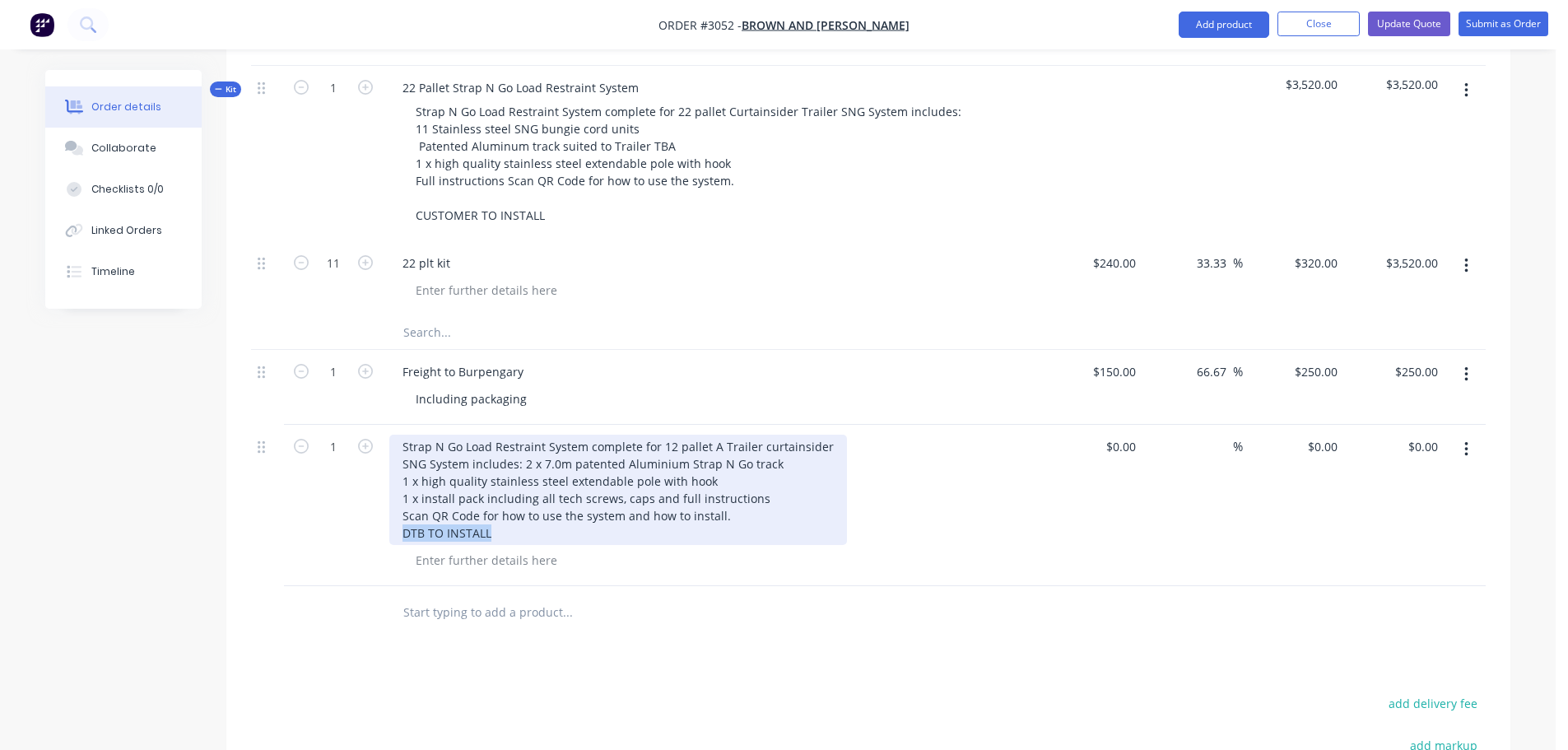
drag, startPoint x: 402, startPoint y: 486, endPoint x: 514, endPoint y: 489, distance: 112.0
click at [514, 489] on div "Strap N Go Load Restraint System complete for 12 pallet A Trailer curtainsider …" at bounding box center [618, 489] width 458 height 111
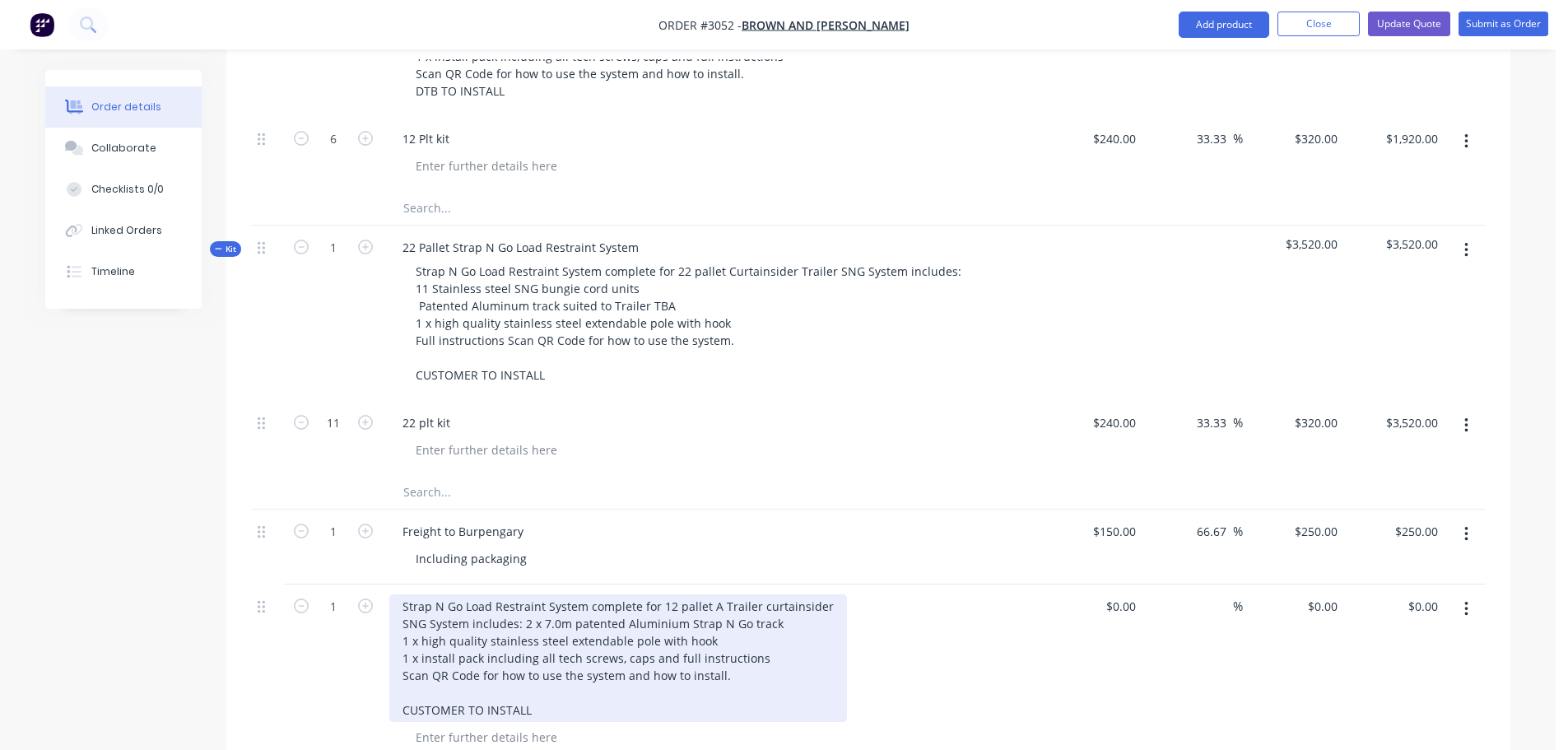
scroll to position [659, 0]
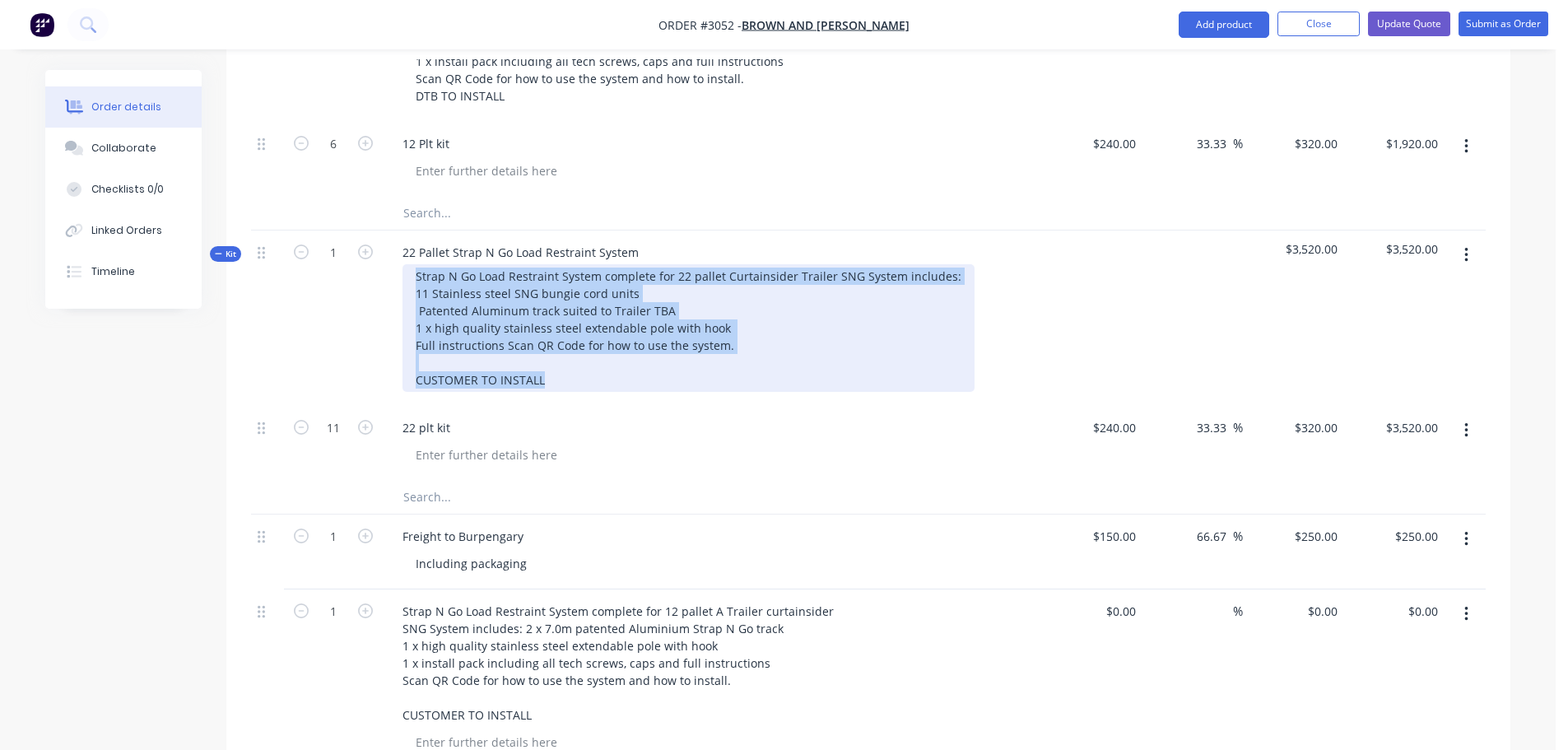
drag, startPoint x: 416, startPoint y: 226, endPoint x: 657, endPoint y: 343, distance: 267.9
click at [657, 343] on div "Strap N Go Load Restraint System complete for 22 pallet Curtainsider Trailer SN…" at bounding box center [688, 328] width 572 height 128
copy div "Strap N Go Load Restraint System complete for 22 pallet Curtainsider Trailer SN…"
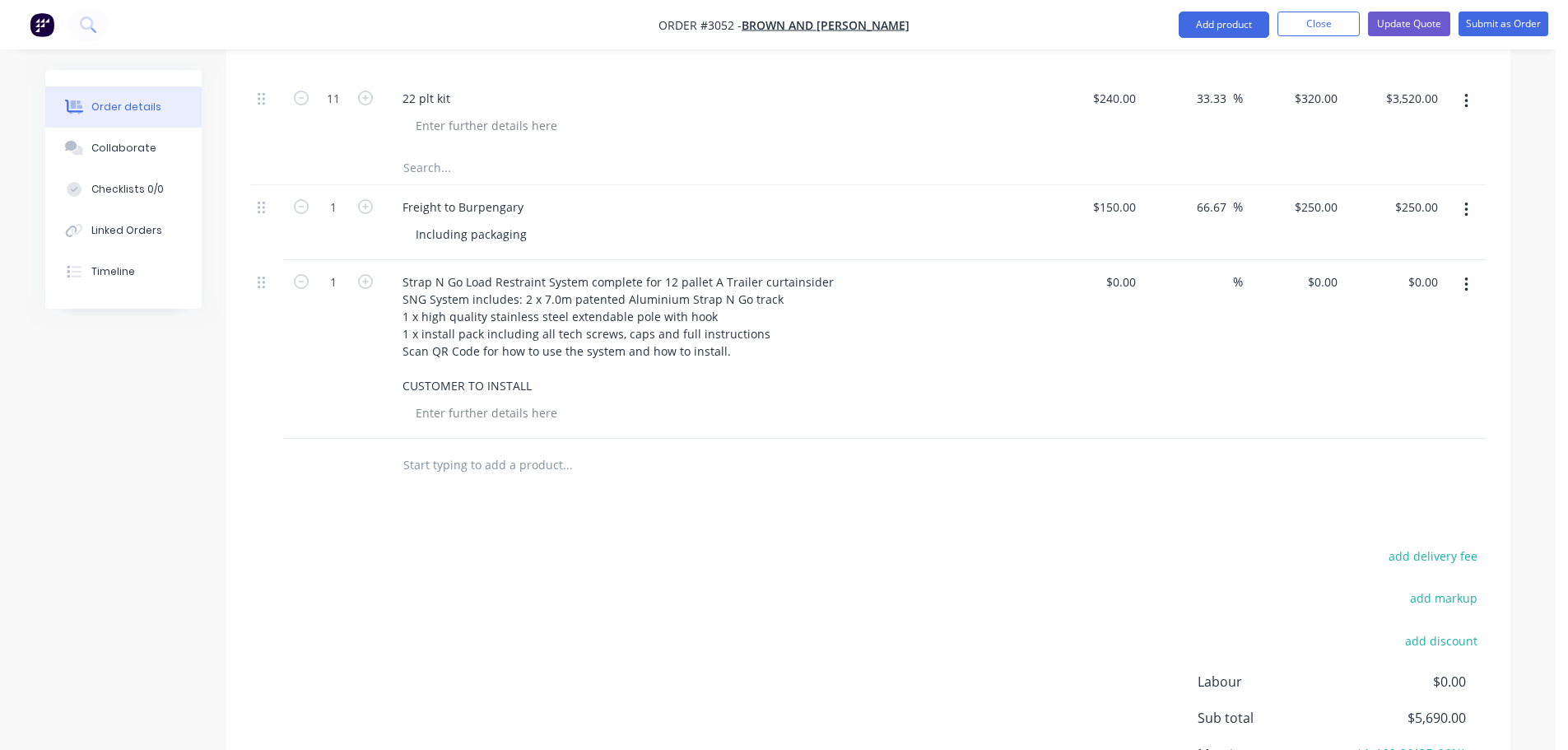
click at [475, 449] on input "text" at bounding box center [567, 466] width 329 height 33
paste input "Strap N Go Load Restraint System complete for 22 pallet Curtainsider Trailer SN…"
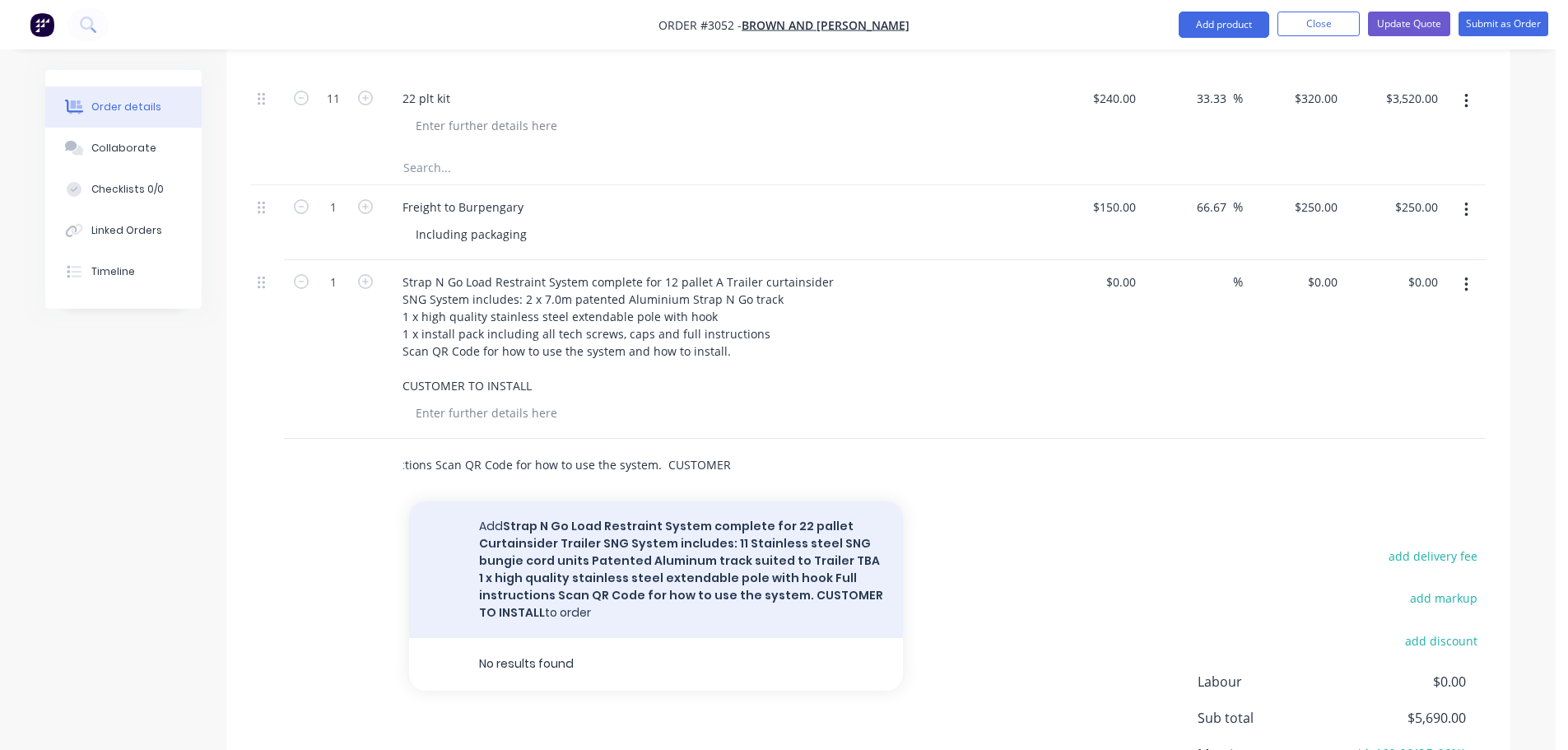
type input "Strap N Go Load Restraint System complete for 22 pallet Curtainsider Trailer SN…"
click at [582, 511] on button "Add Strap N Go Load Restraint System complete for 22 pallet Curtainsider Traile…" at bounding box center [656, 569] width 494 height 136
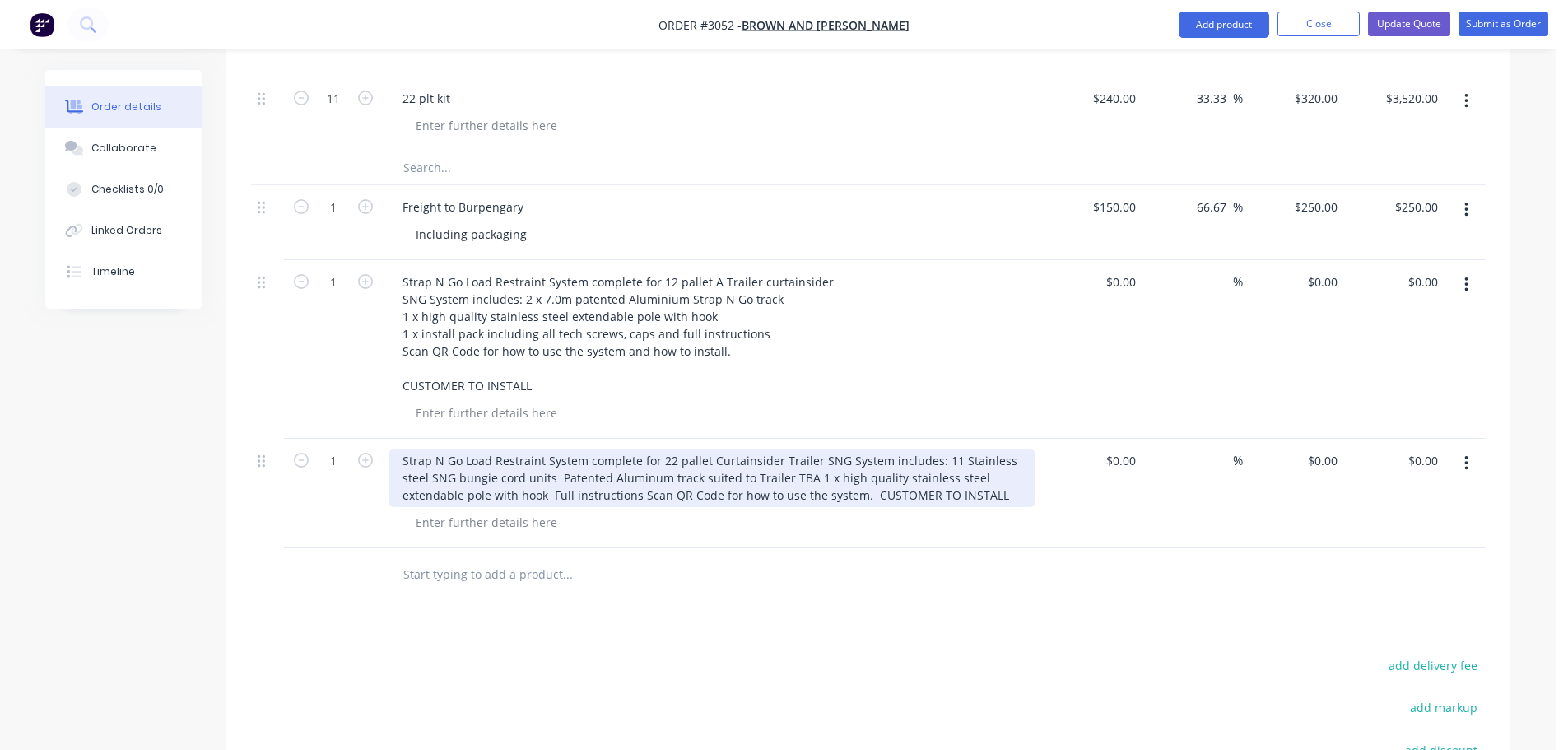
click at [816, 449] on div "Strap N Go Load Restraint System complete for 22 pallet Curtainsider Trailer SN…" at bounding box center [712, 478] width 645 height 59
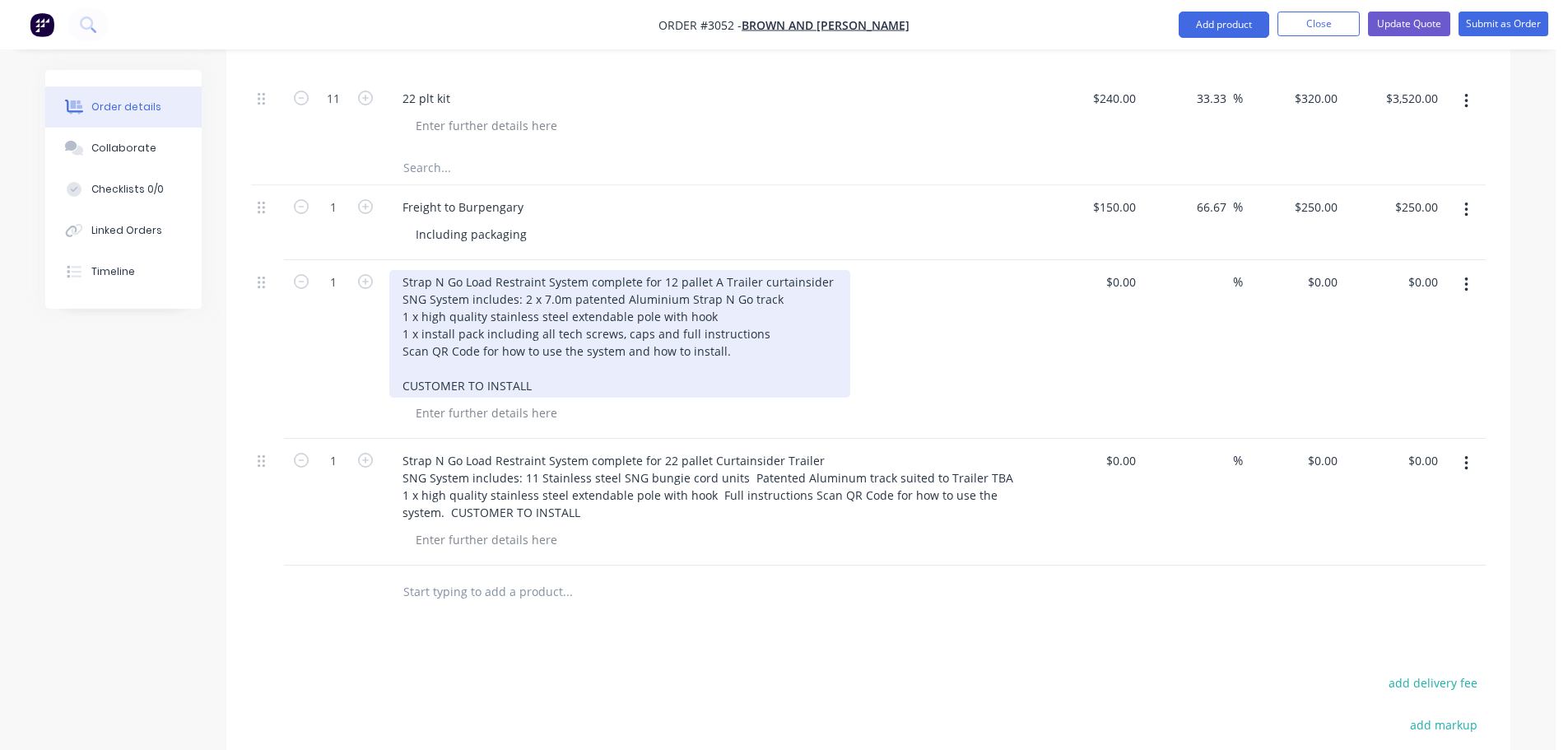
click at [524, 270] on div "Strap N Go Load Restraint System complete for 12 pallet A Trailer curtainsider …" at bounding box center [620, 334] width 461 height 128
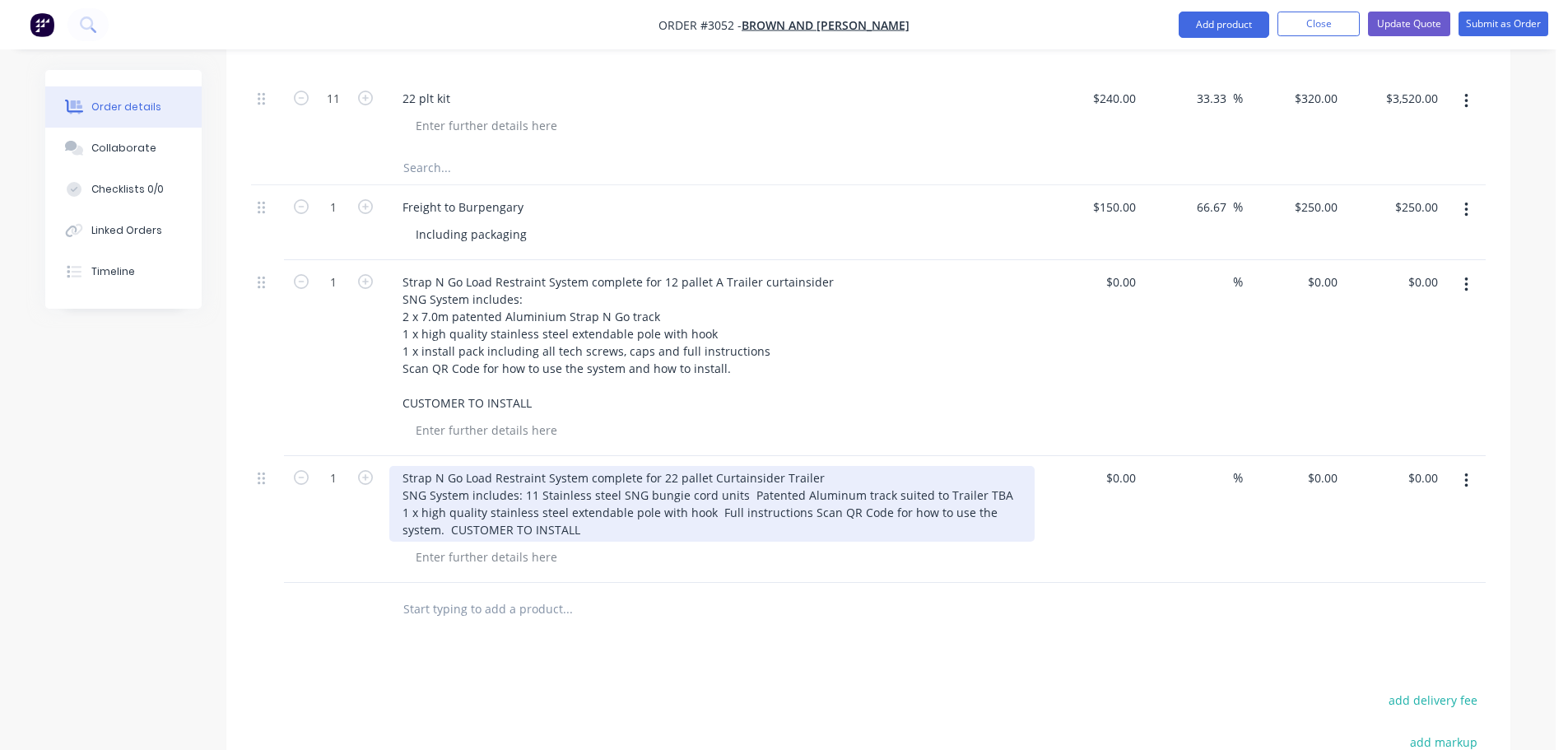
click at [524, 466] on div "Strap N Go Load Restraint System complete for 22 pallet Curtainsider Trailer SN…" at bounding box center [712, 504] width 645 height 76
click at [523, 466] on div "Strap N Go Load Restraint System complete for 22 pallet Curtainsider Trailer SN…" at bounding box center [712, 504] width 645 height 76
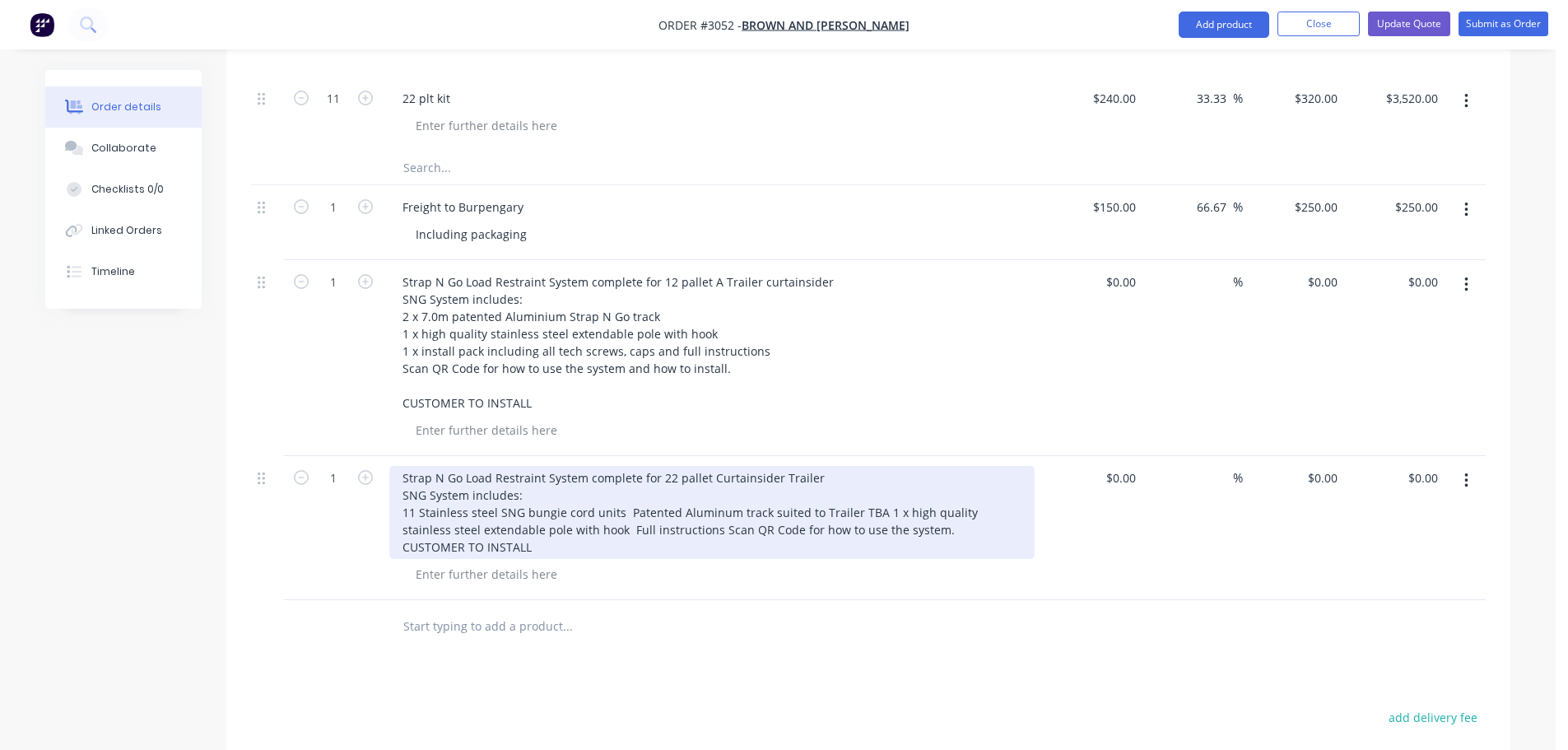
click at [624, 466] on div "Strap N Go Load Restraint System complete for 22 pallet Curtainsider Trailer SN…" at bounding box center [712, 513] width 645 height 93
click at [656, 481] on div "Strap N Go Load Restraint System complete for 22 pallet Curtainsider Trailer SN…" at bounding box center [712, 513] width 645 height 93
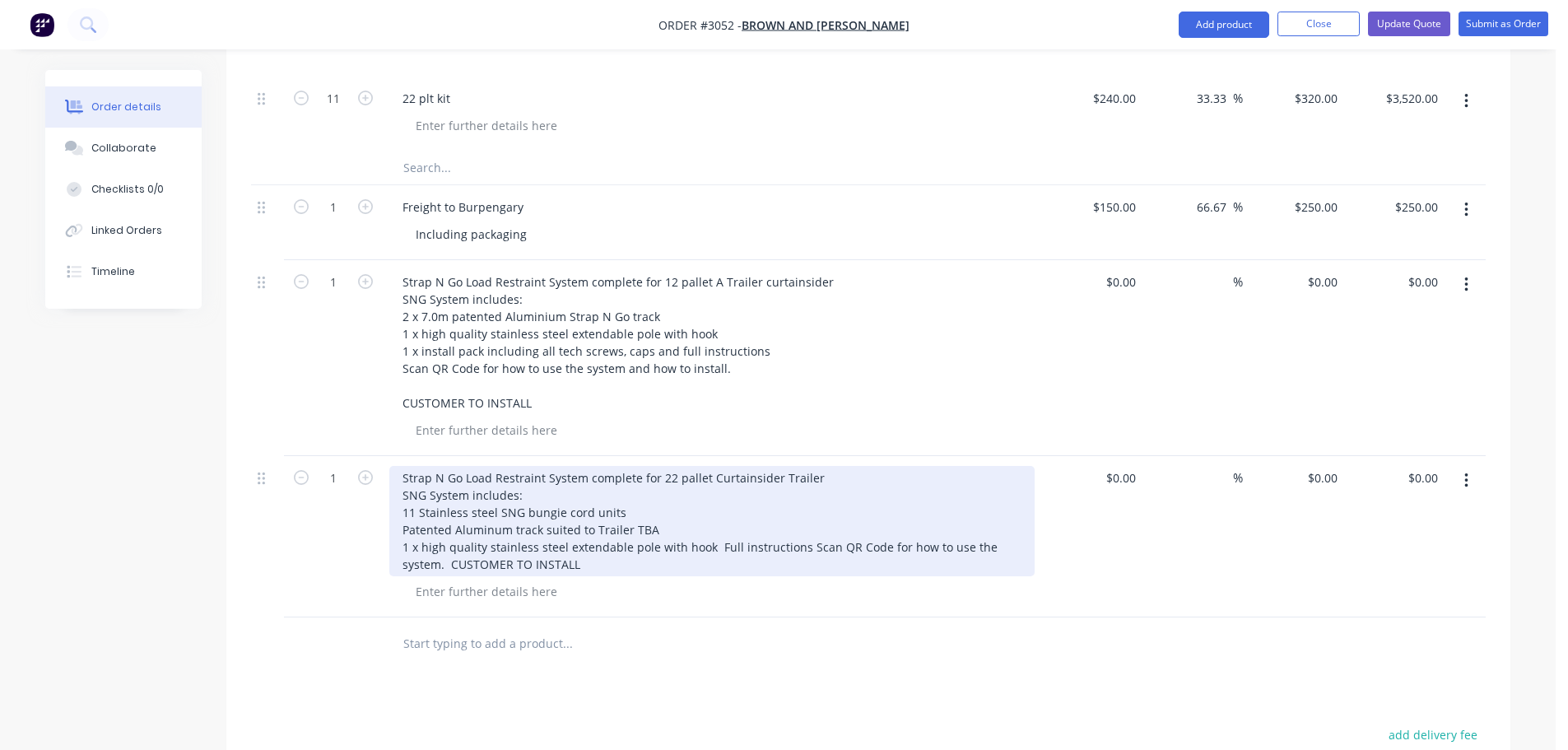
click at [714, 499] on div "Strap N Go Load Restraint System complete for 22 pallet Curtainsider Trailer SN…" at bounding box center [712, 521] width 645 height 111
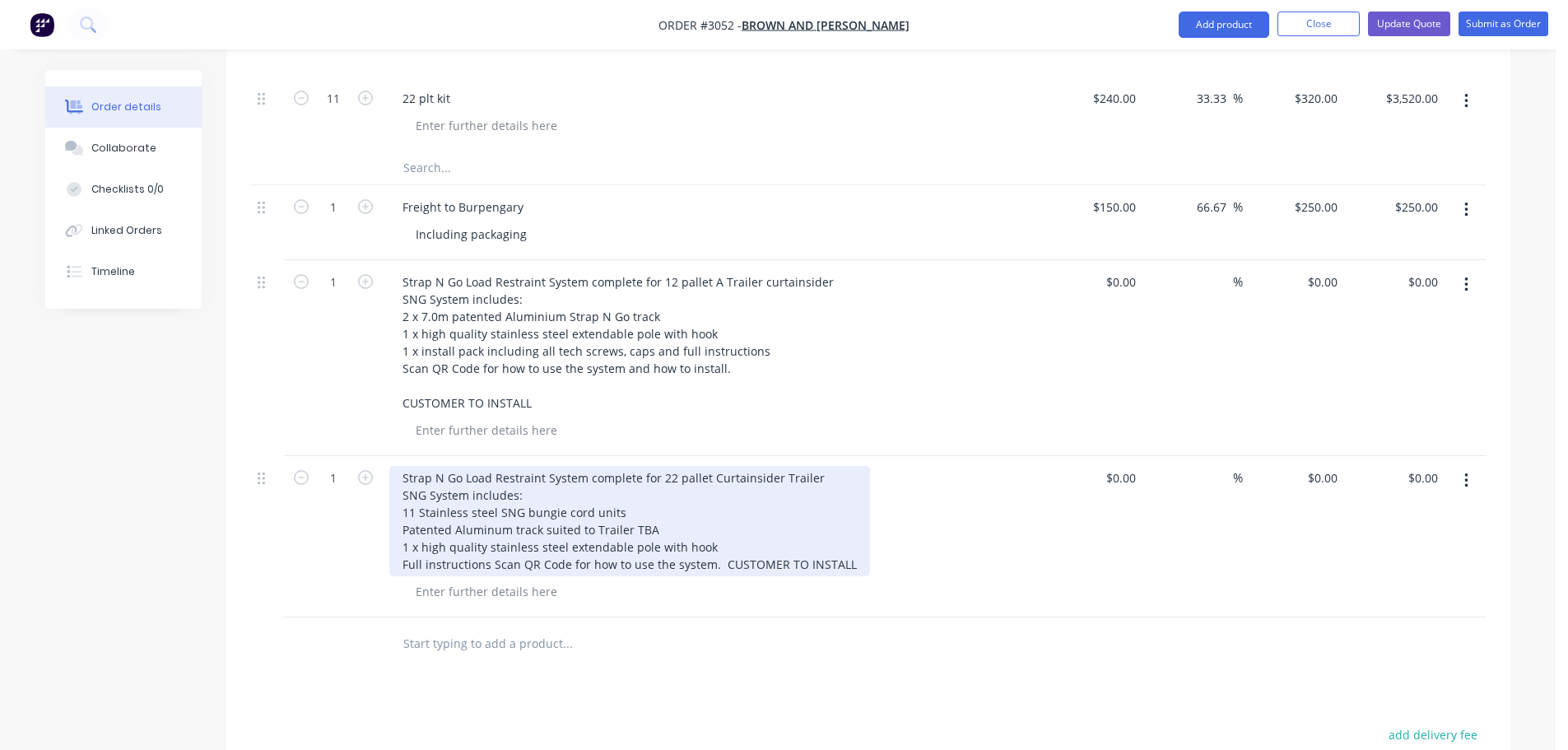
click at [718, 517] on div "Strap N Go Load Restraint System complete for 22 pallet Curtainsider Trailer SN…" at bounding box center [630, 521] width 481 height 111
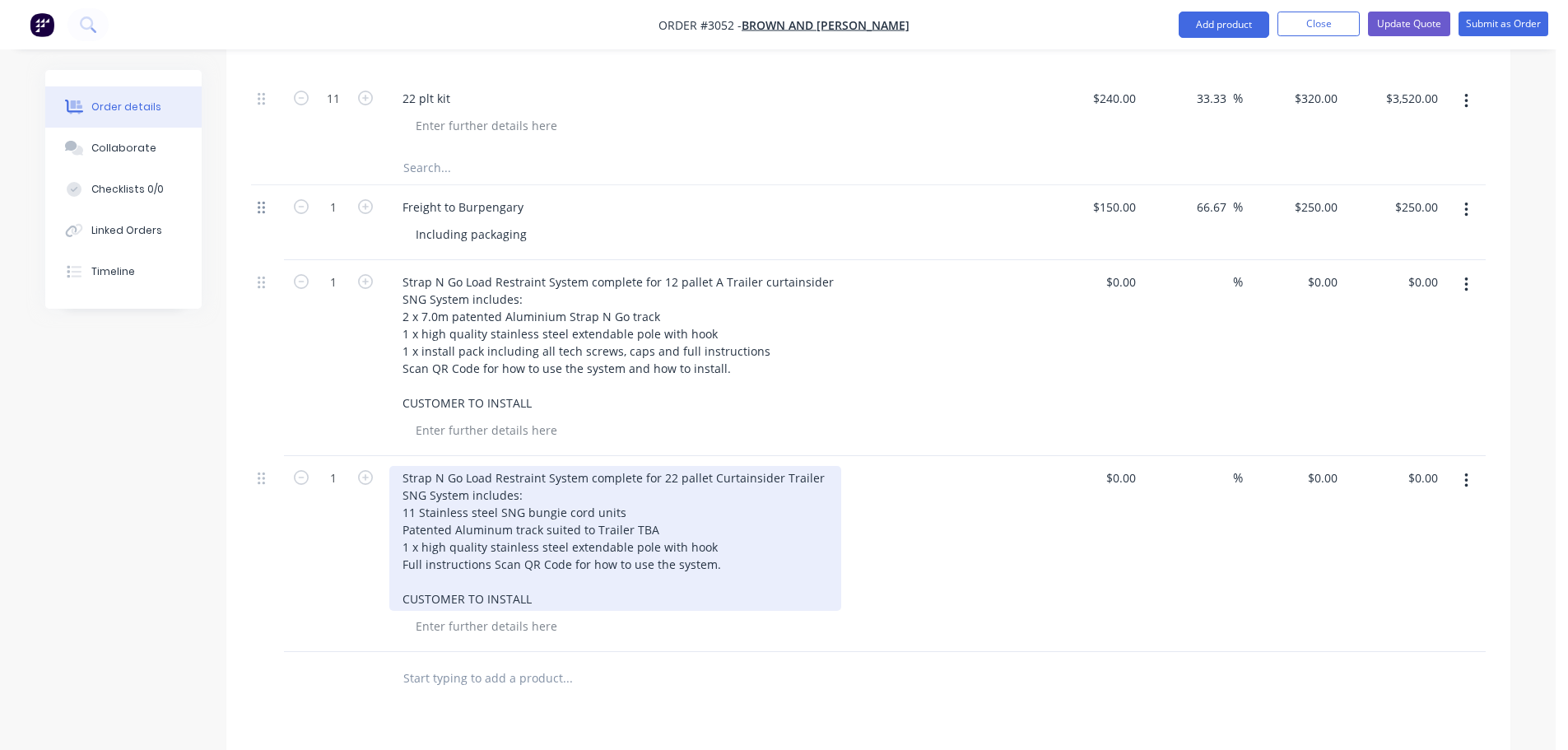
click at [264, 200] on icon at bounding box center [261, 208] width 7 height 15
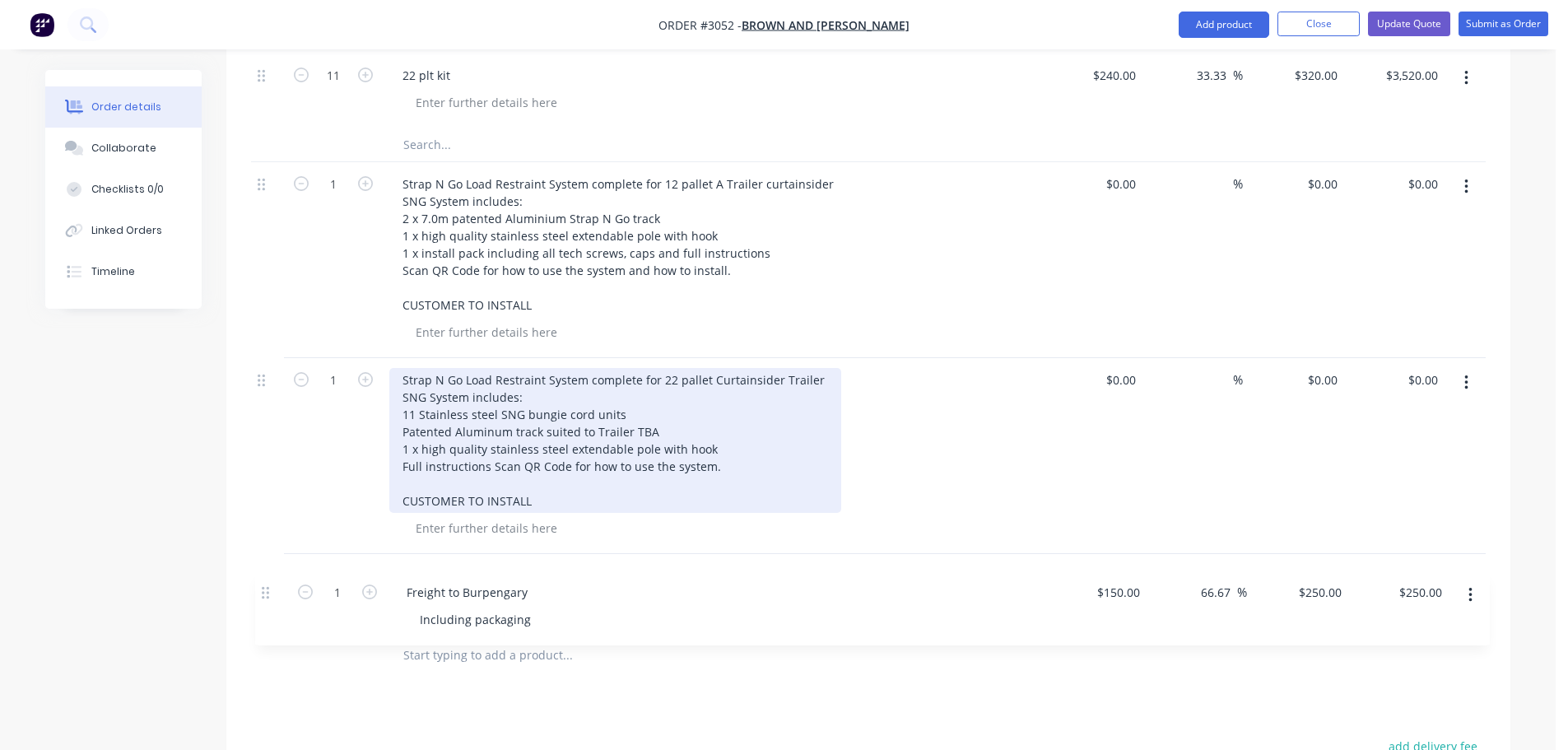
scroll to position [1034, 0]
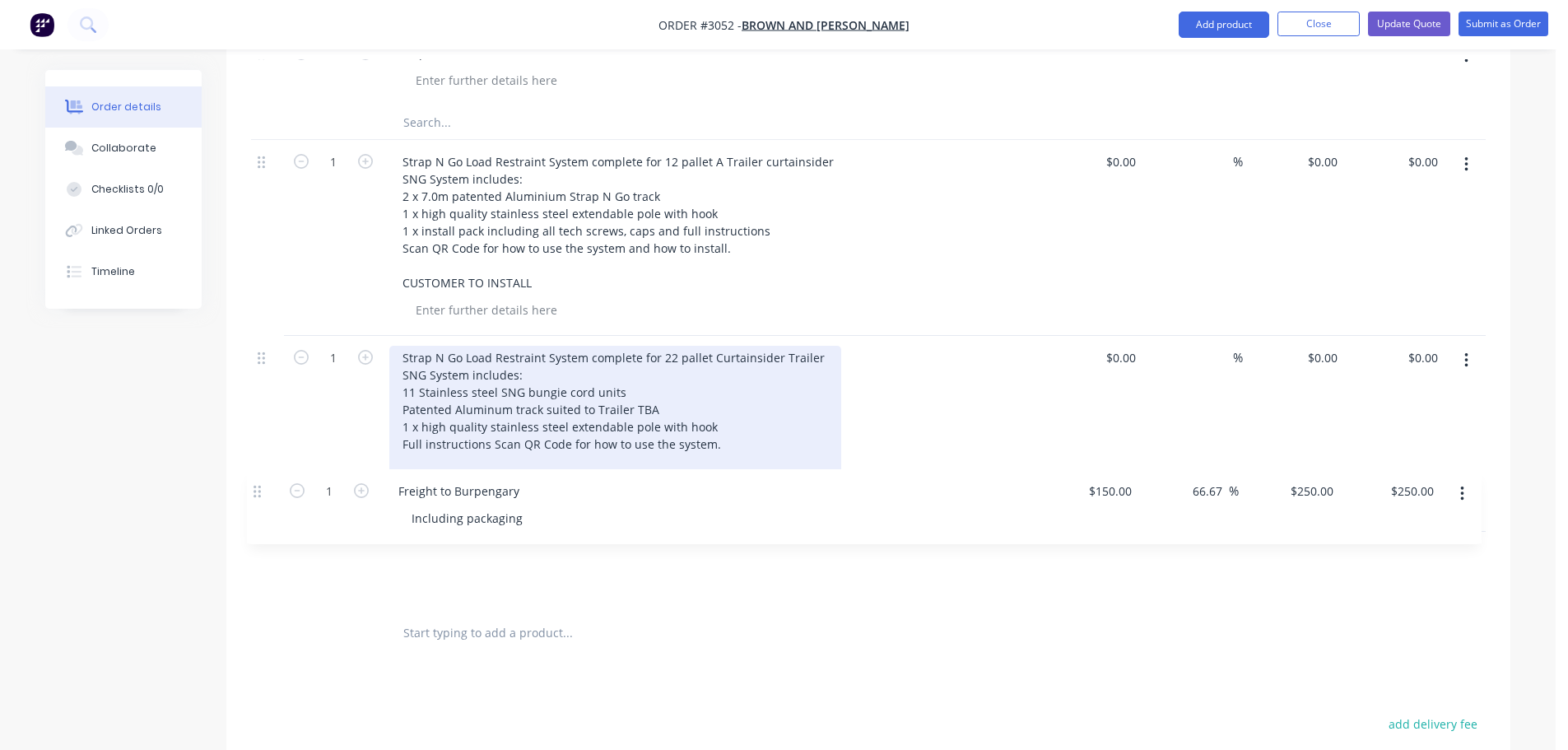
drag, startPoint x: 262, startPoint y: 160, endPoint x: 259, endPoint y: 494, distance: 334.0
click at [259, 494] on div "Kit 1 12 Pallet Strap N Go Load Restraint System Strap N Go Load Restraint Syst…" at bounding box center [869, 98] width 1234 height 1018
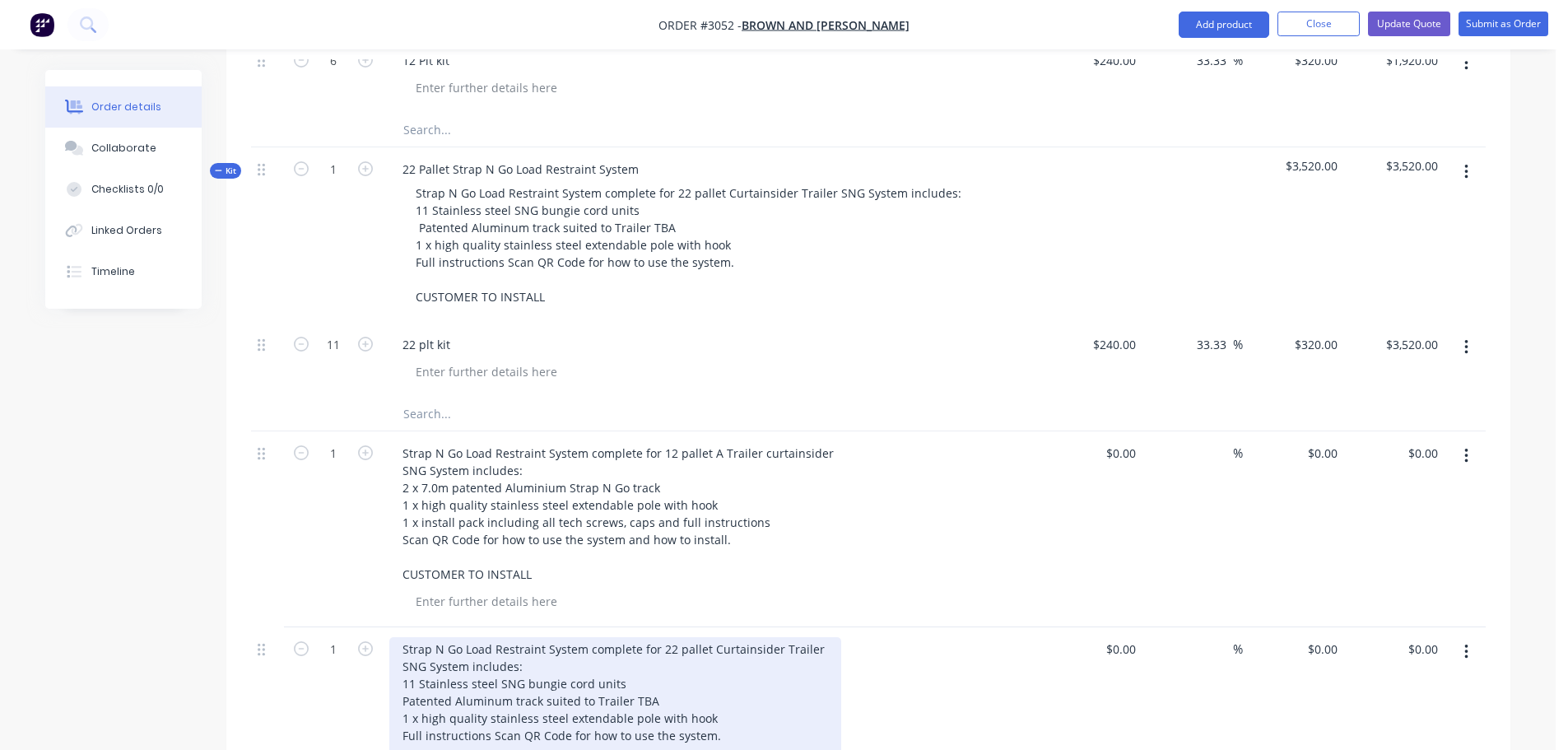
scroll to position [704, 0]
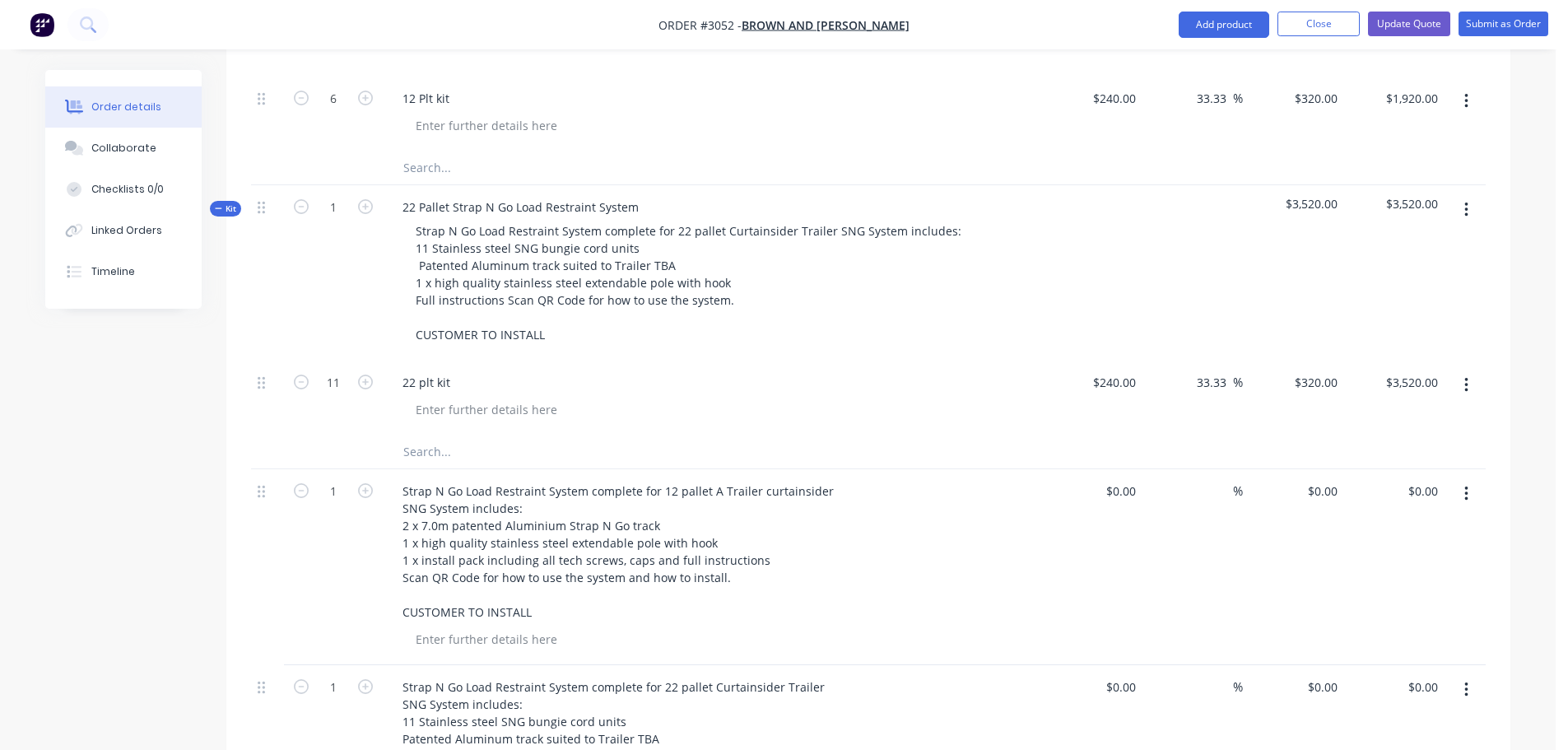
click at [1467, 376] on icon "button" at bounding box center [1467, 385] width 5 height 18
click at [1369, 516] on div "Delete" at bounding box center [1407, 528] width 127 height 24
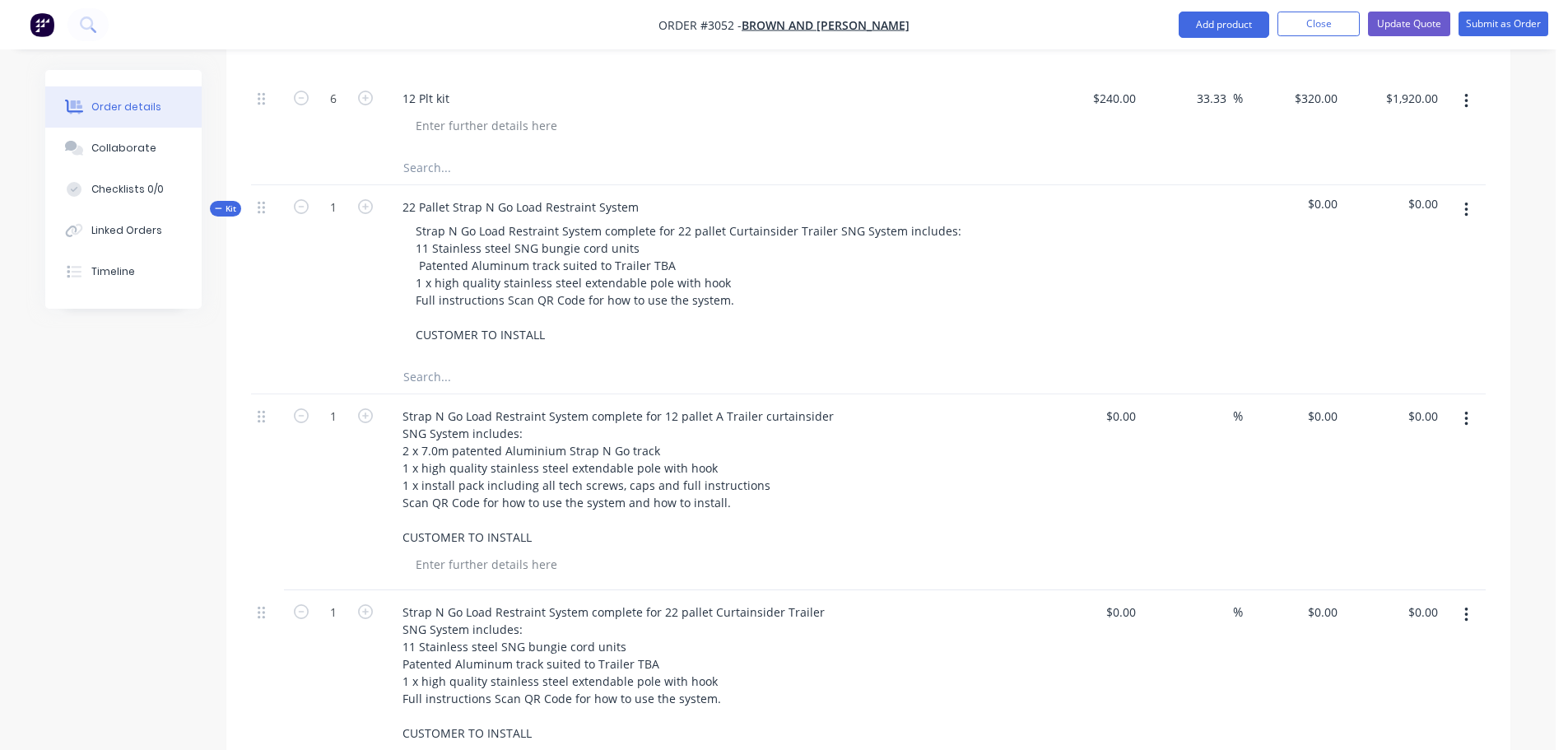
click at [1467, 201] on icon "button" at bounding box center [1467, 210] width 5 height 18
click at [1370, 340] on div "Delete" at bounding box center [1407, 352] width 127 height 24
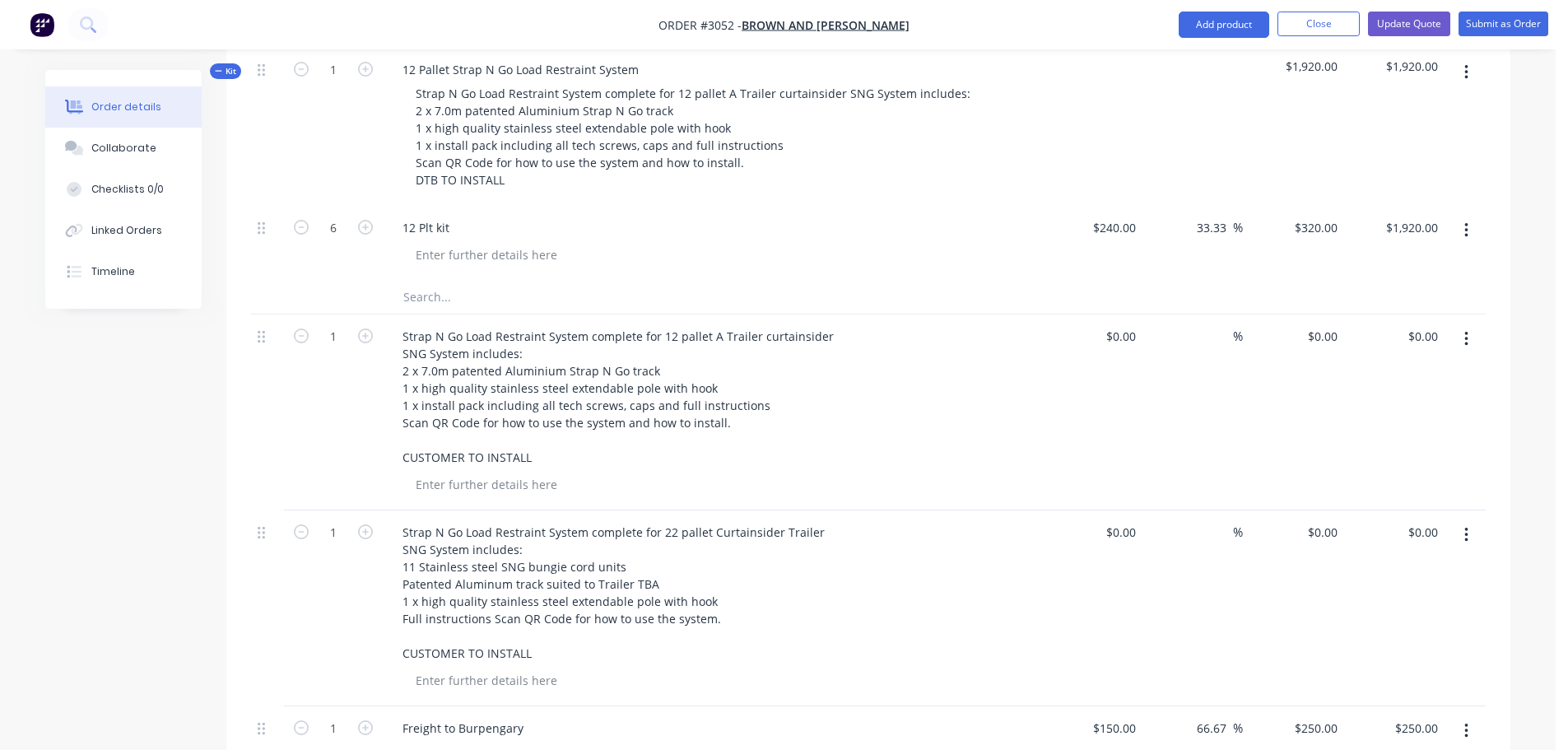
scroll to position [457, 0]
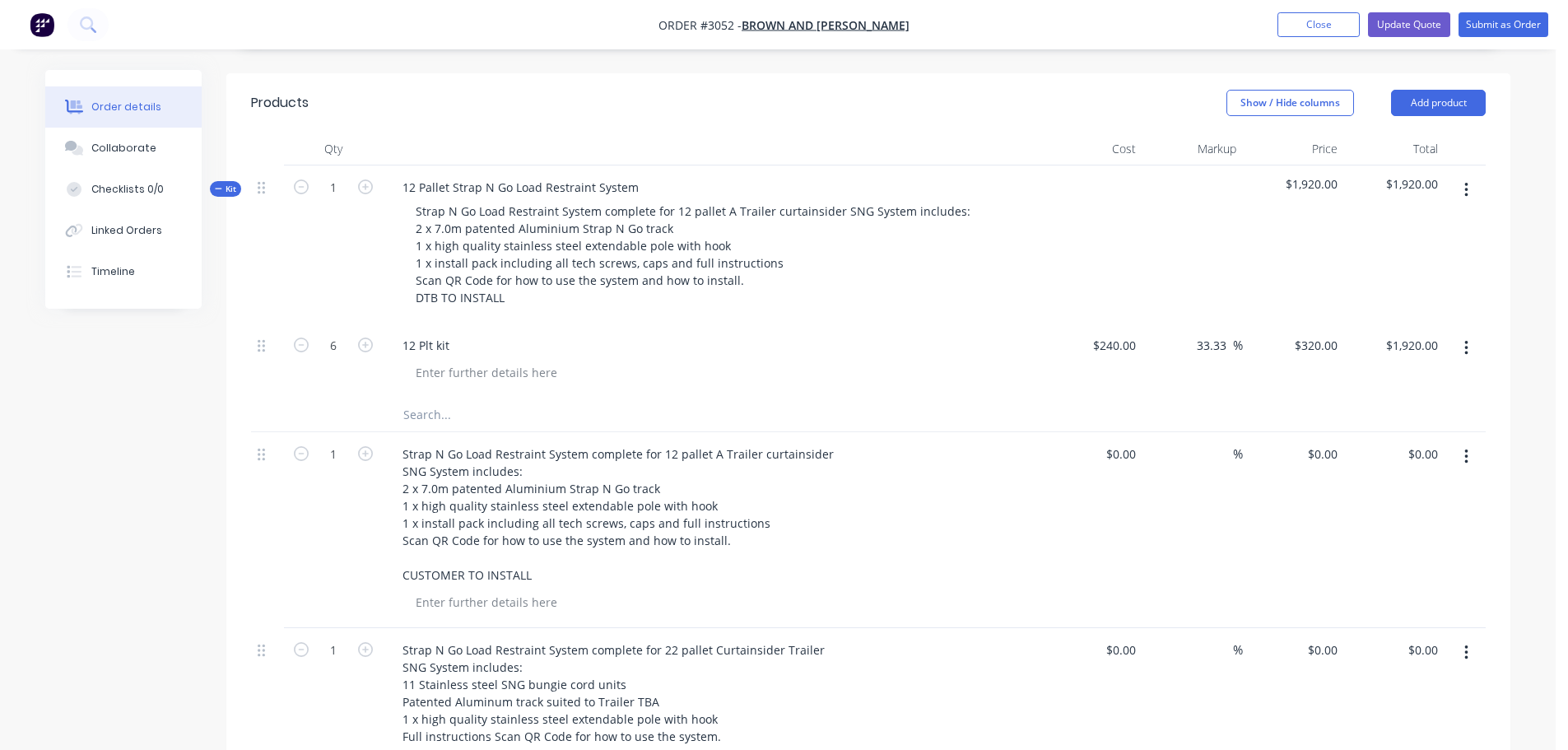
click at [1467, 339] on icon "button" at bounding box center [1467, 348] width 5 height 18
click at [1361, 478] on div "Delete" at bounding box center [1407, 490] width 127 height 24
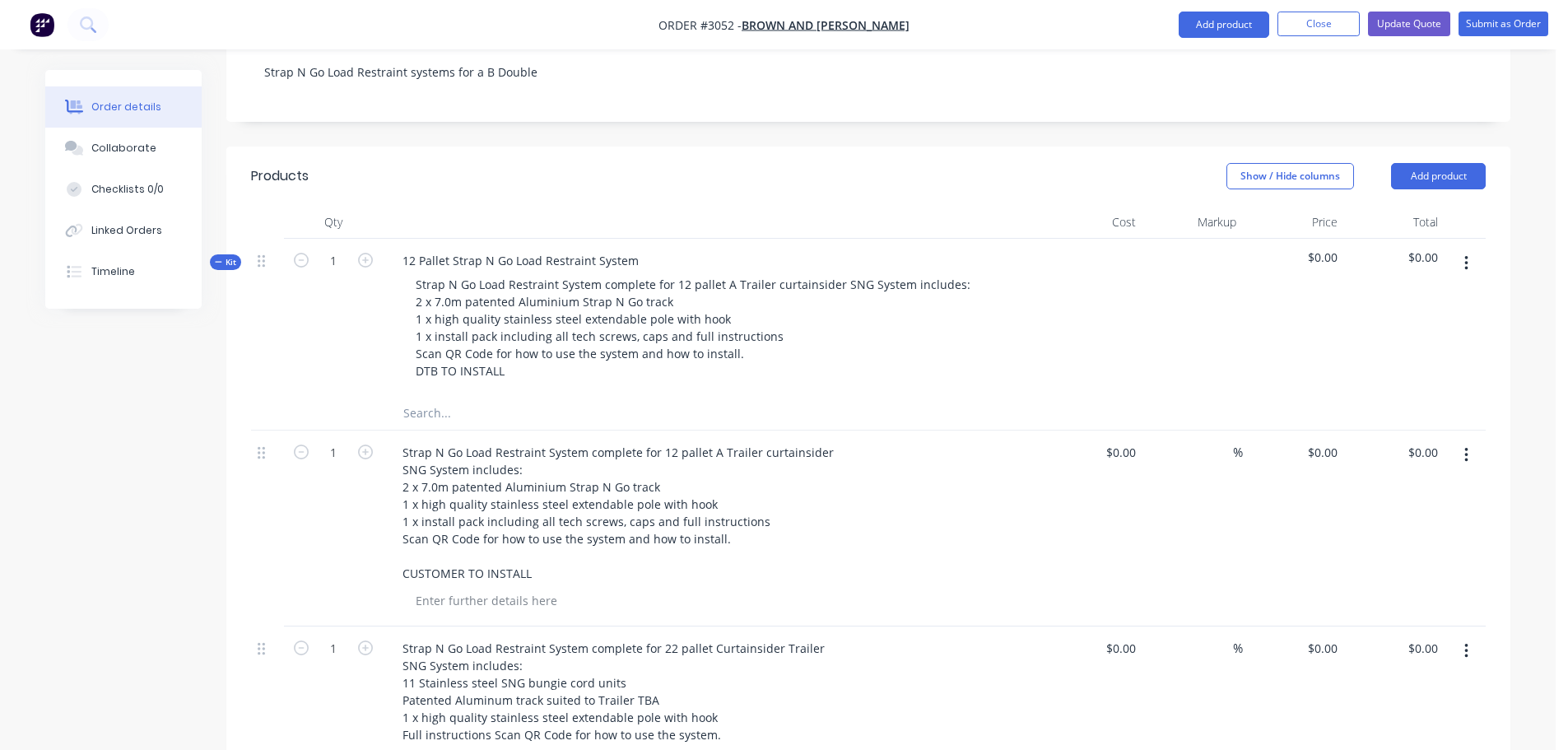
scroll to position [375, 0]
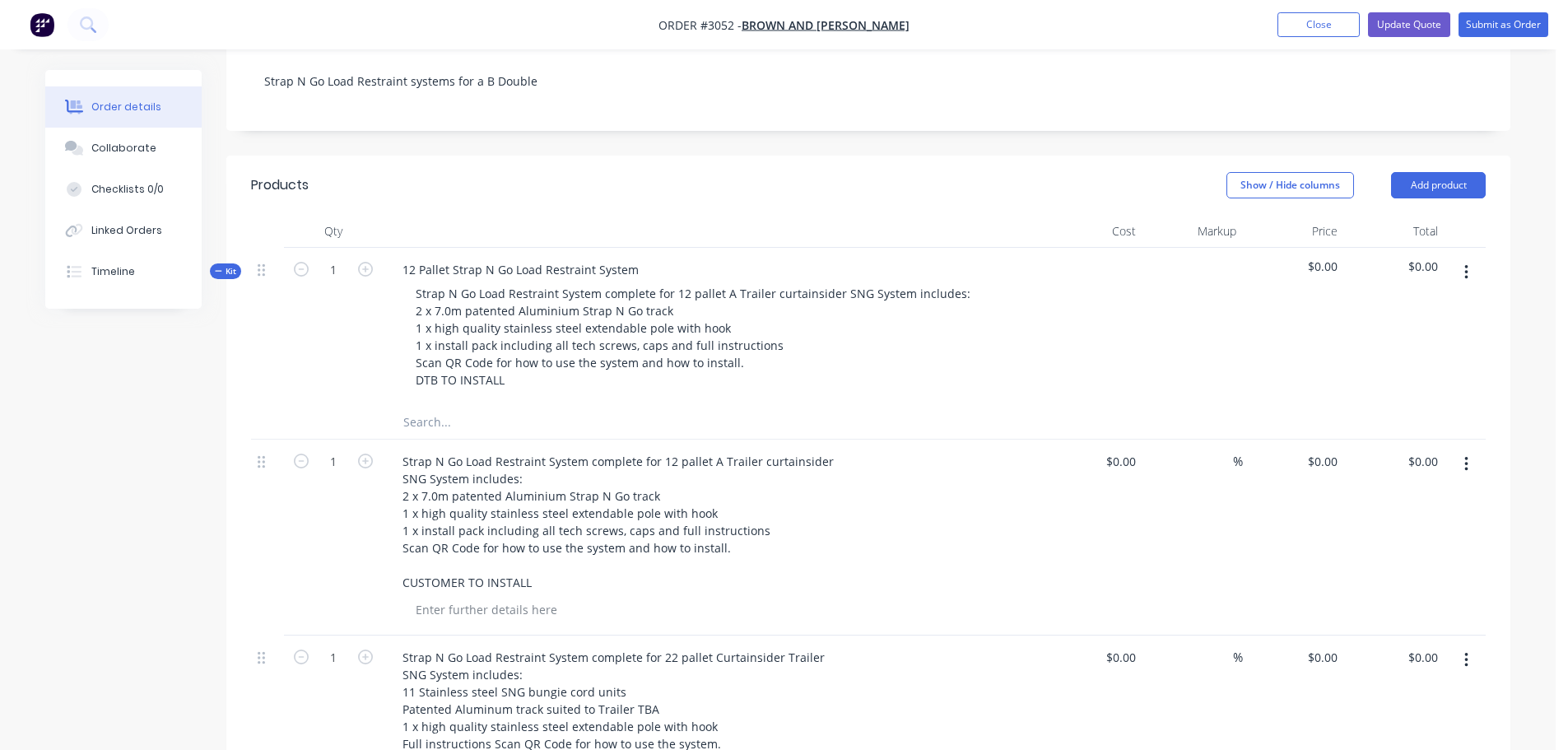
click at [1469, 258] on button "button" at bounding box center [1467, 273] width 38 height 29
click at [1362, 402] on div "Delete" at bounding box center [1407, 414] width 127 height 24
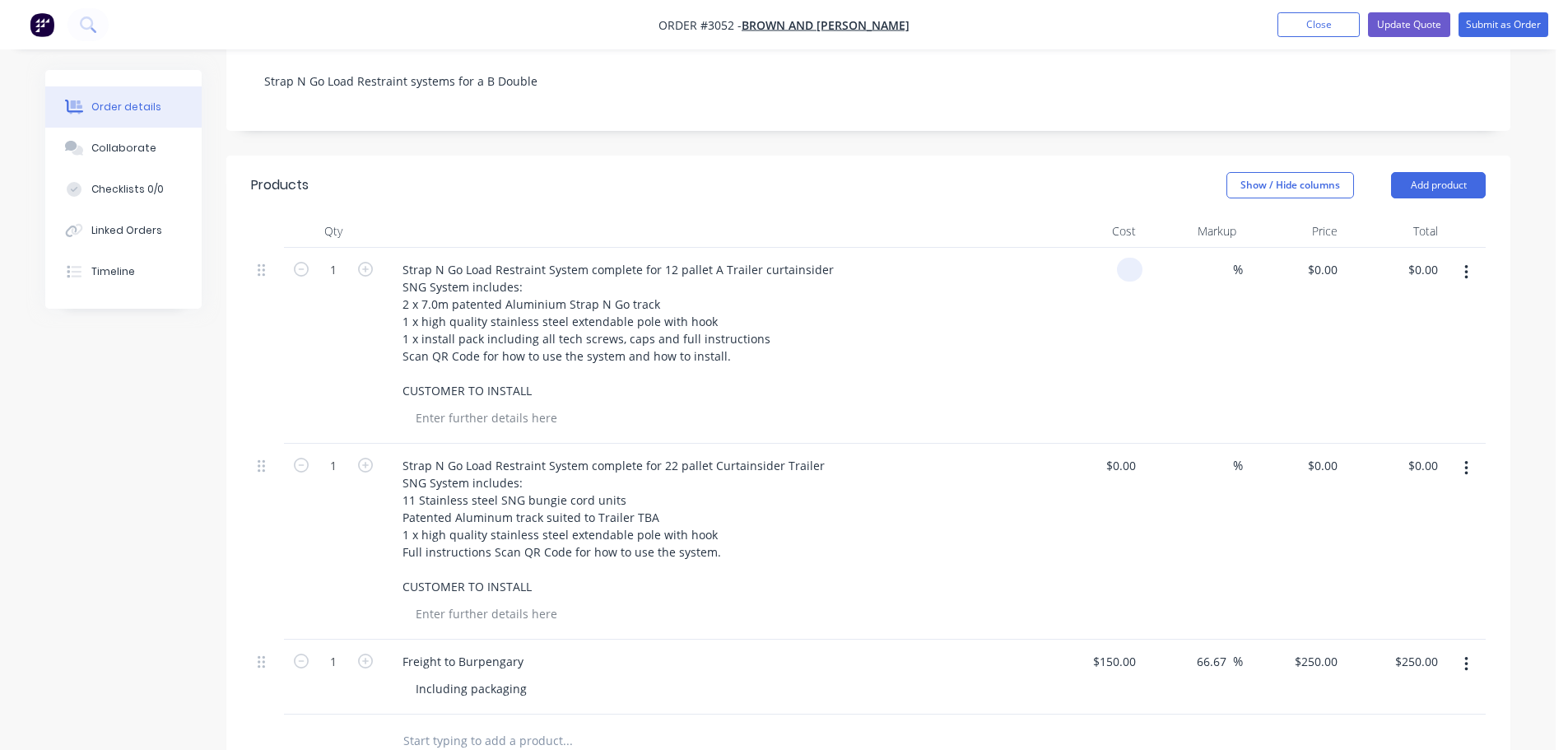
click at [1128, 258] on input at bounding box center [1133, 270] width 19 height 24
type input "$240.00"
type input "240"
type input "$240.00"
click at [1310, 258] on div "240 $0.00" at bounding box center [1322, 270] width 45 height 24
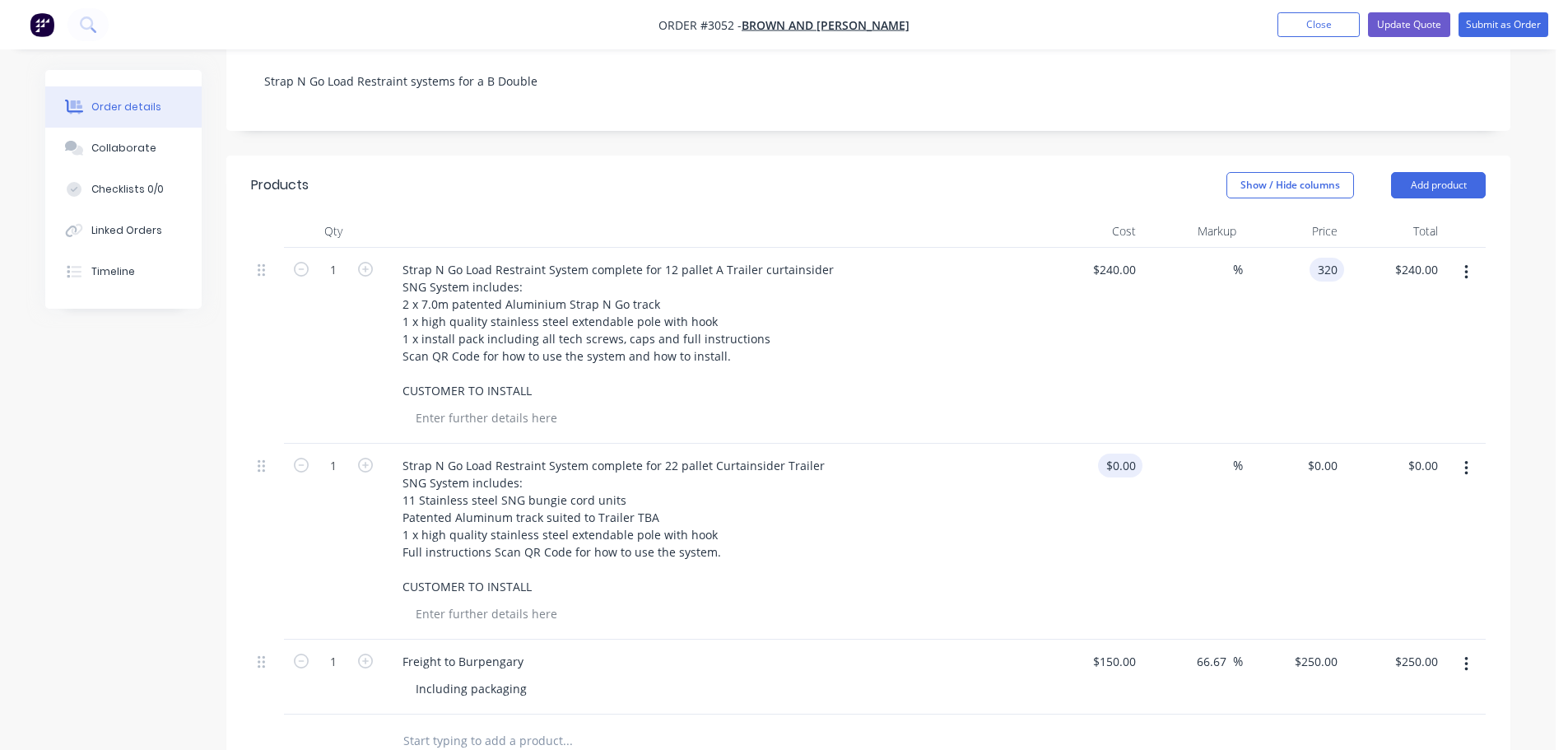
type input "320"
type input "33.33"
type input "$320.00"
click at [1126, 454] on input at bounding box center [1123, 466] width 37 height 24
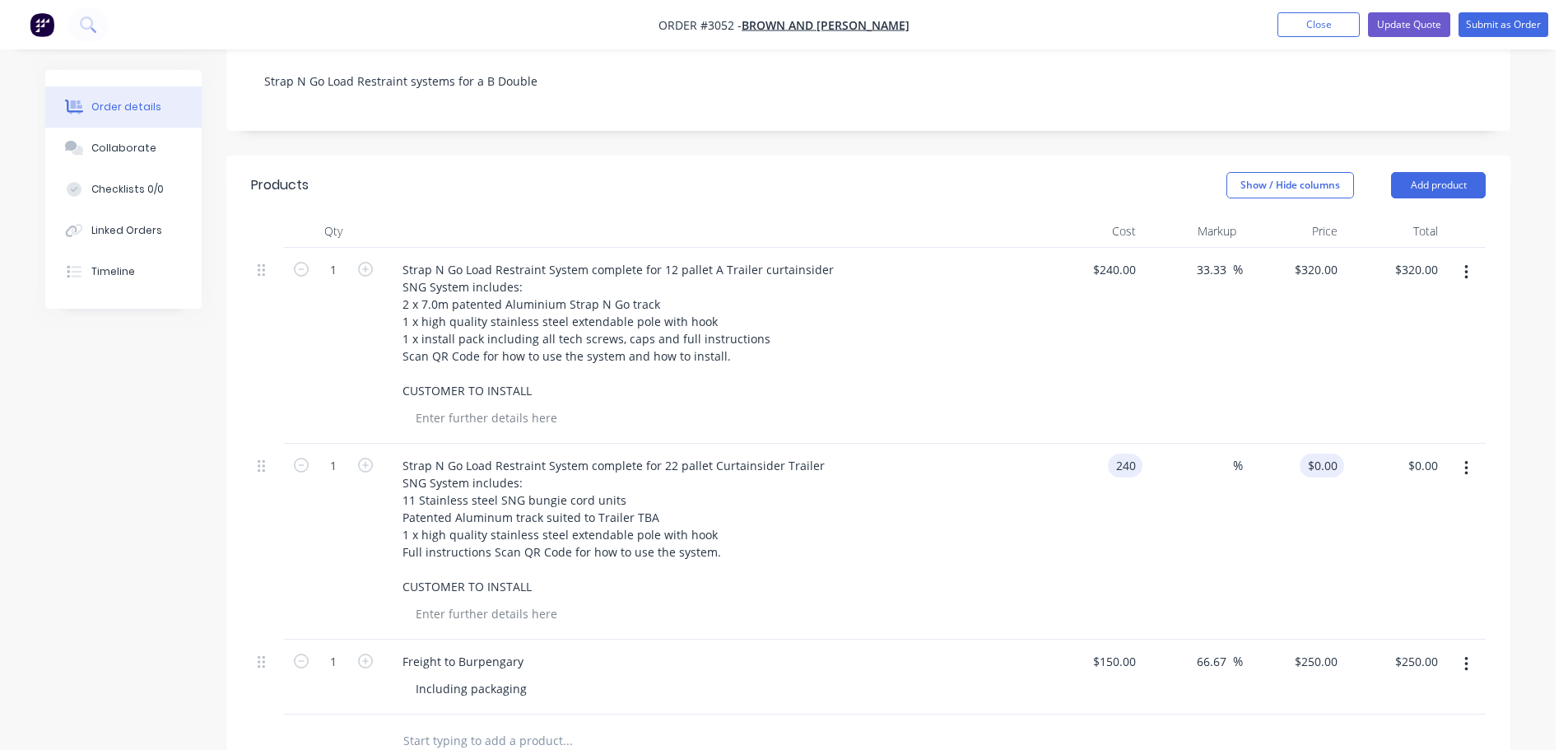
type input "$240.00"
type input "240"
type input "$240.00"
click at [1339, 454] on input "240" at bounding box center [1325, 466] width 37 height 24
type input "320"
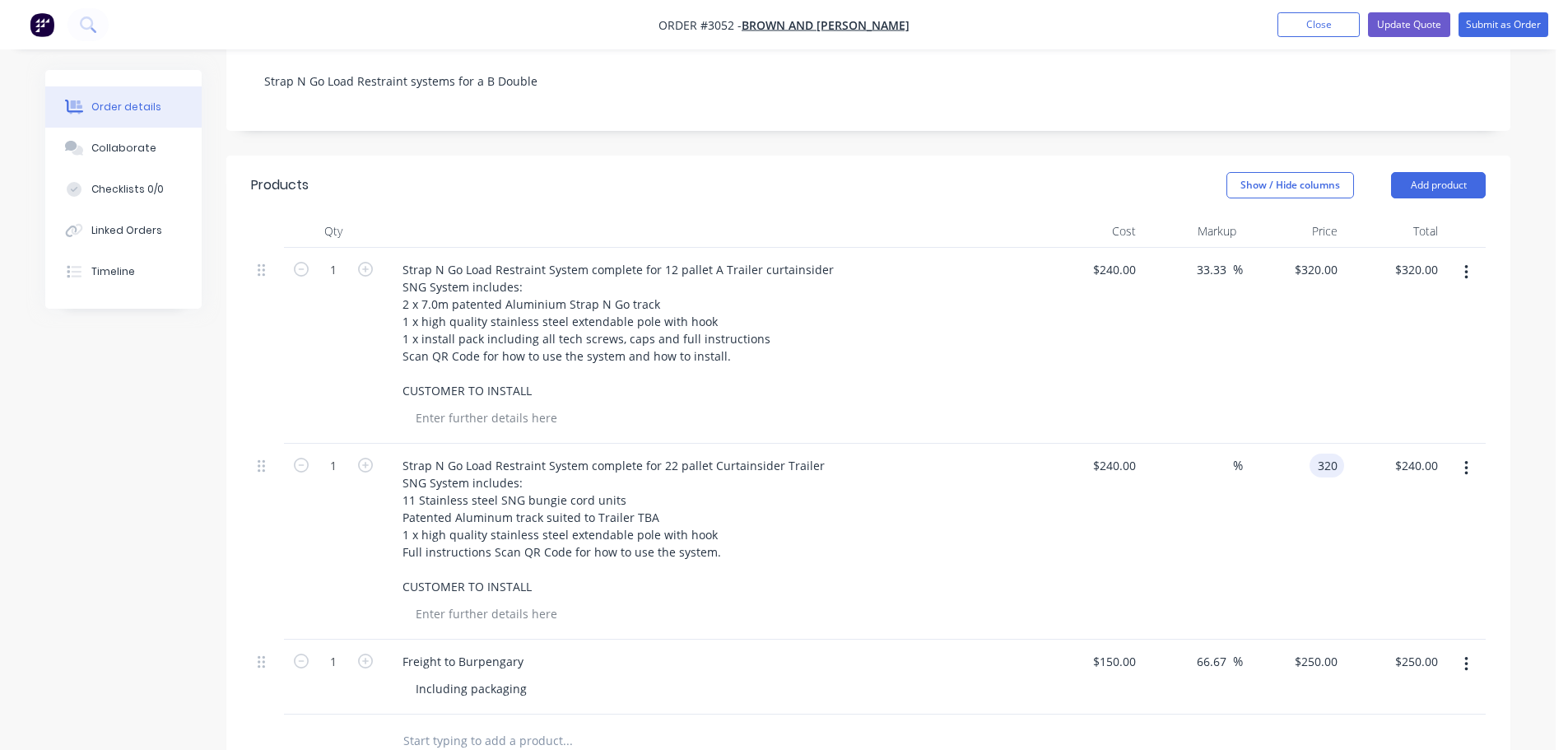
type input "33.33"
type input "$320.00"
click at [937, 406] on div at bounding box center [718, 418] width 632 height 24
click at [365, 458] on icon "button" at bounding box center [366, 466] width 15 height 15
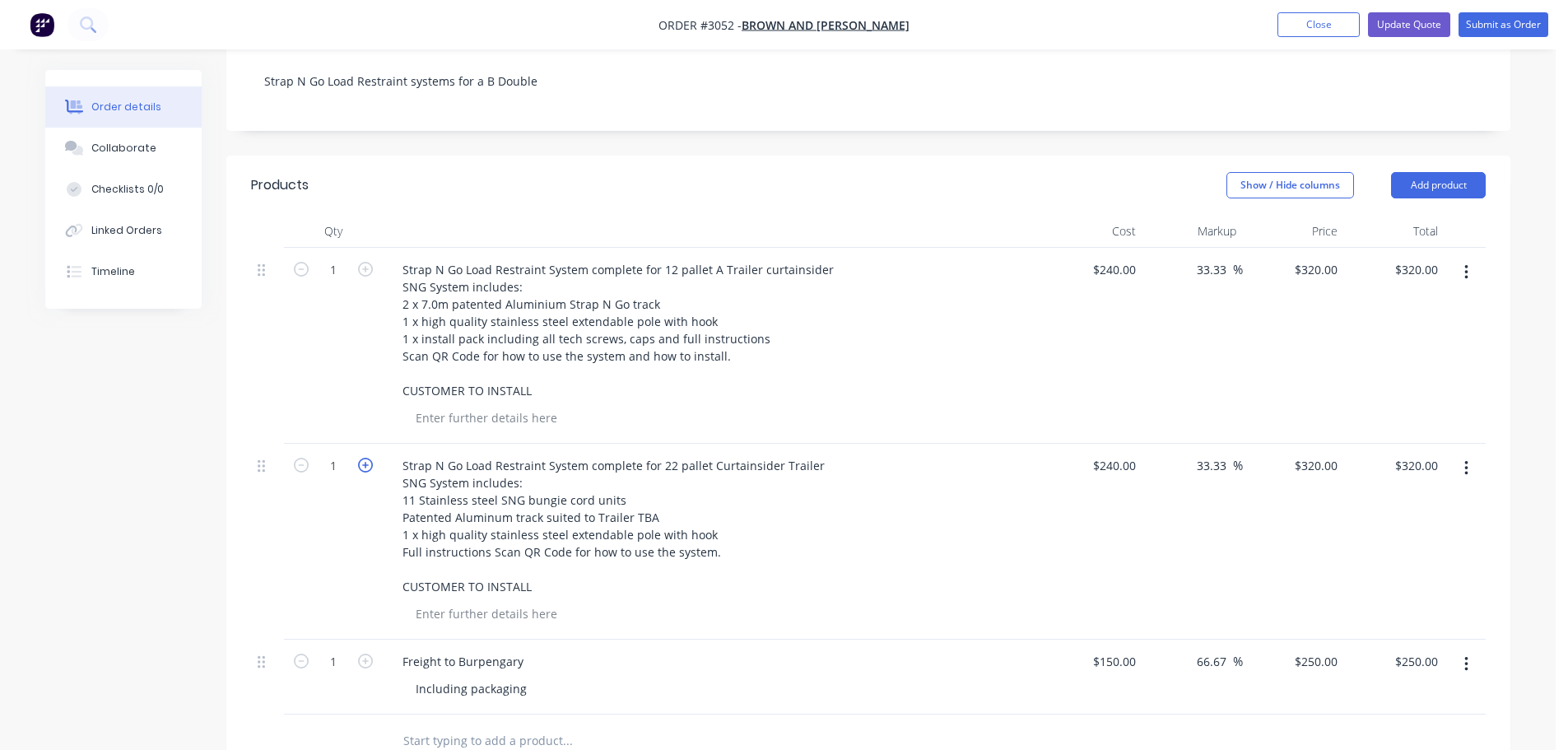
type input "2"
type input "$640.00"
click at [367, 458] on icon "button" at bounding box center [366, 466] width 15 height 15
type input "3"
type input "$960.00"
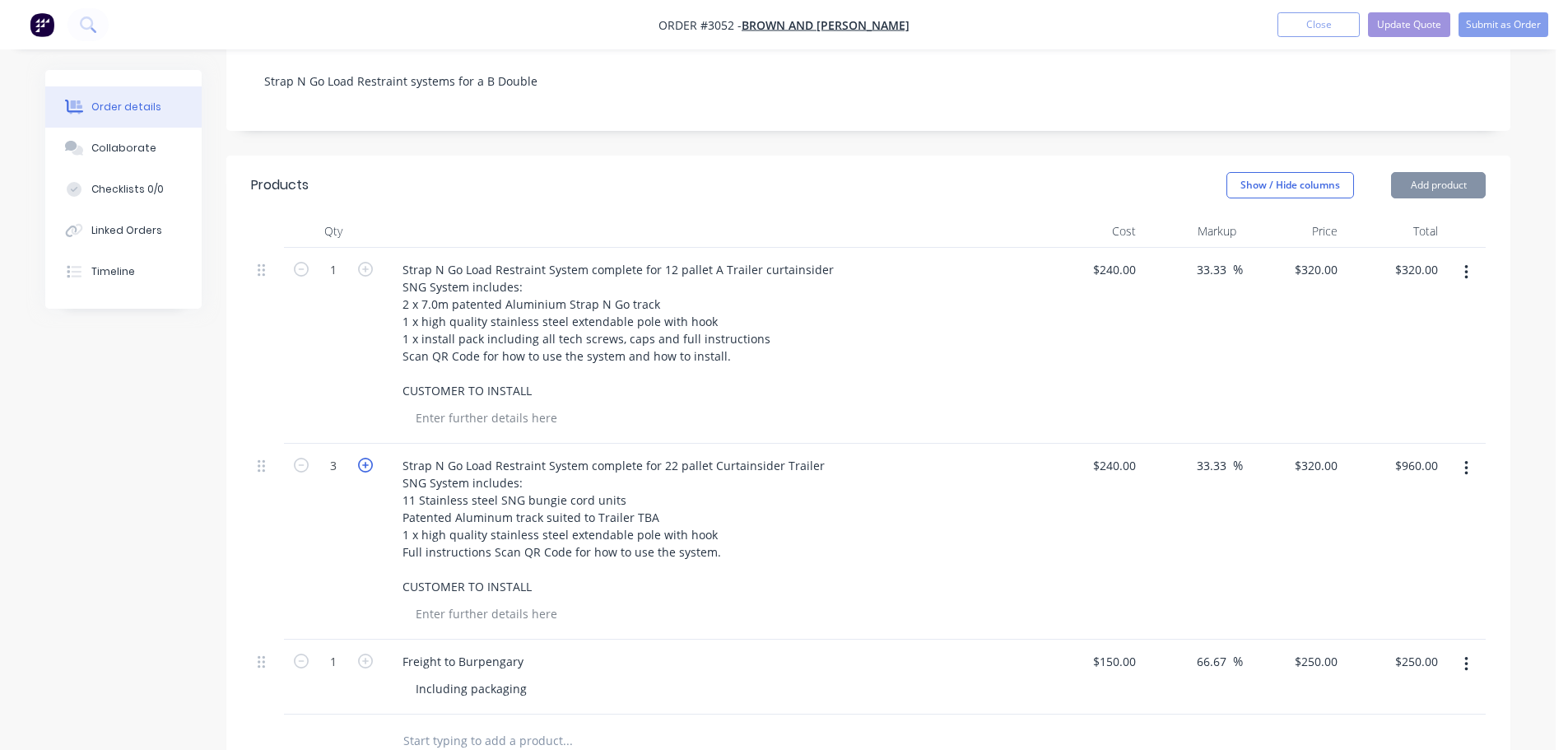
click at [367, 458] on icon "button" at bounding box center [366, 466] width 15 height 15
type input "4"
type input "$1,280.00"
click at [367, 458] on icon "button" at bounding box center [366, 466] width 15 height 15
type input "5"
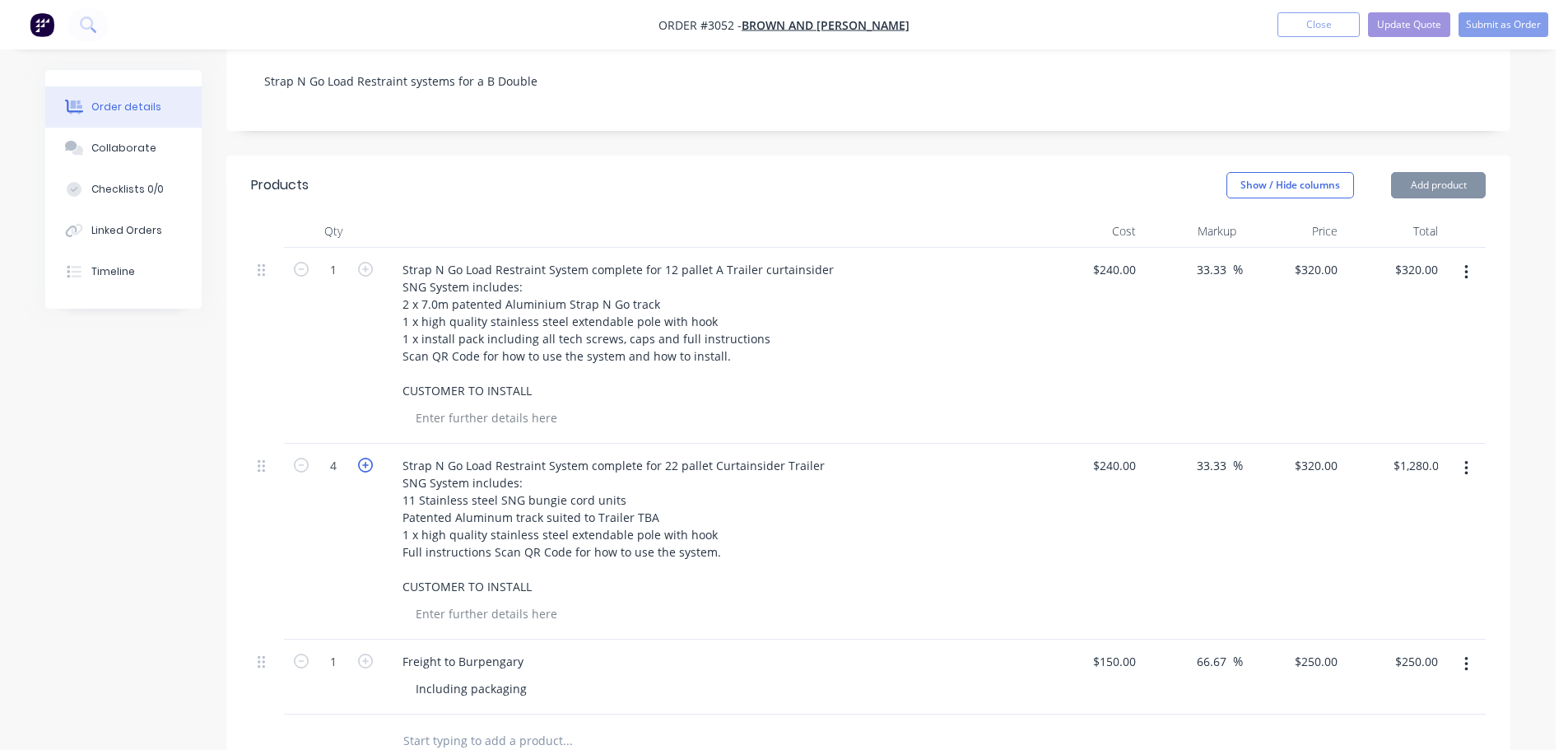
type input "$1,600.00"
click at [367, 458] on icon "button" at bounding box center [366, 466] width 15 height 15
type input "6"
type input "$1,920.00"
click at [367, 458] on icon "button" at bounding box center [366, 466] width 15 height 15
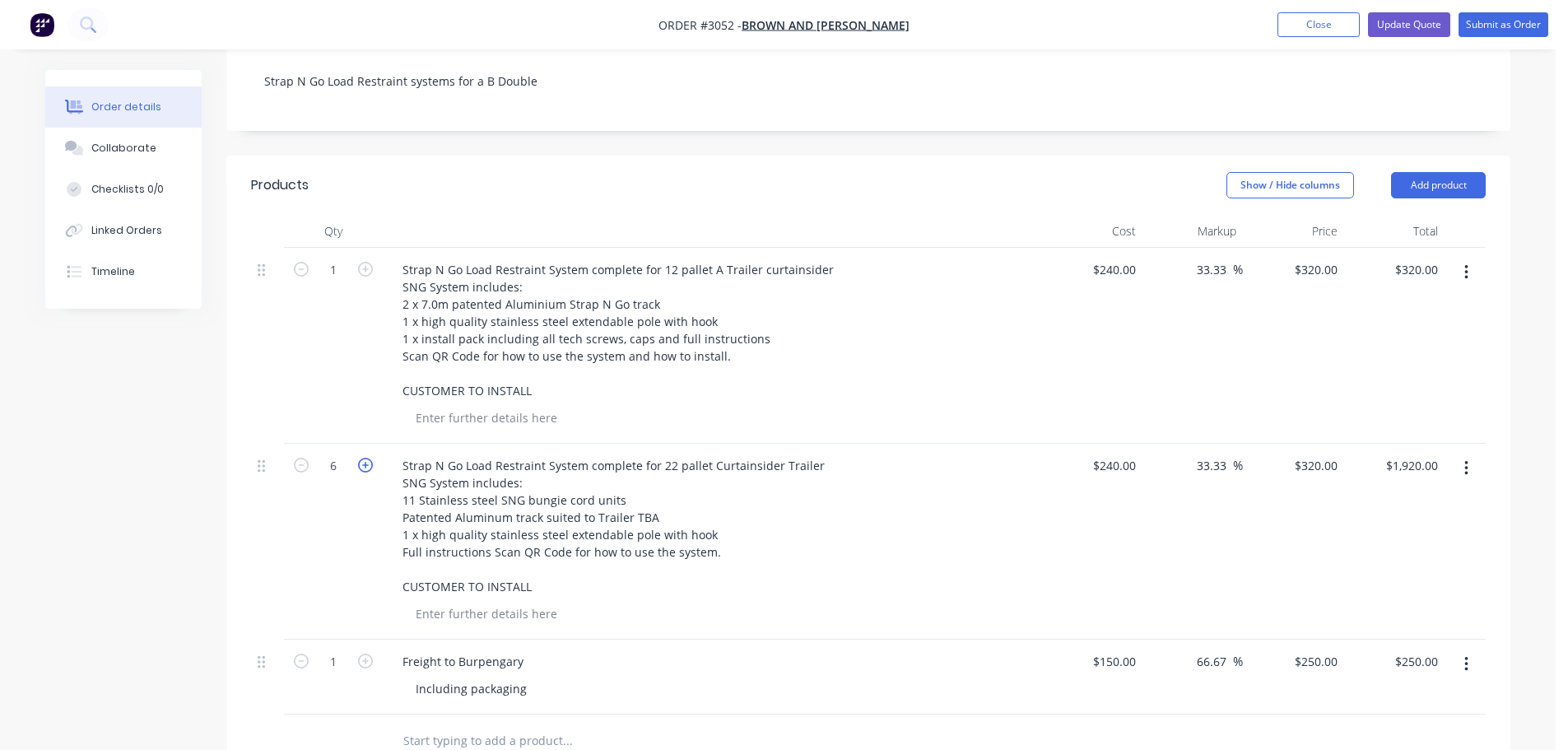
type input "7"
type input "$2,240.00"
click at [367, 458] on icon "button" at bounding box center [366, 466] width 15 height 15
type input "8"
type input "$2,560.00"
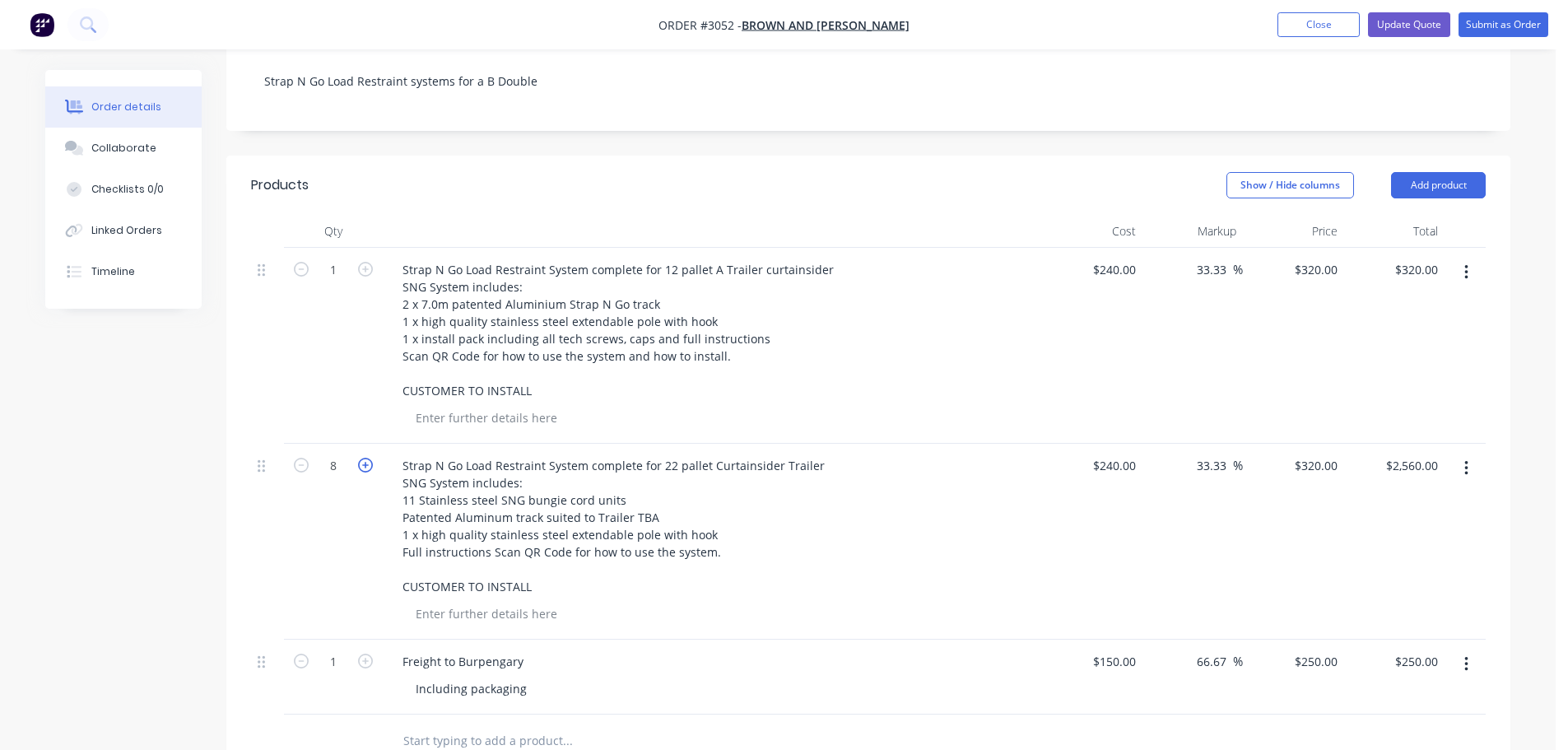
click at [367, 458] on icon "button" at bounding box center [366, 466] width 15 height 15
type input "9"
type input "$2,880.00"
click at [367, 458] on icon "button" at bounding box center [366, 466] width 15 height 15
type input "10"
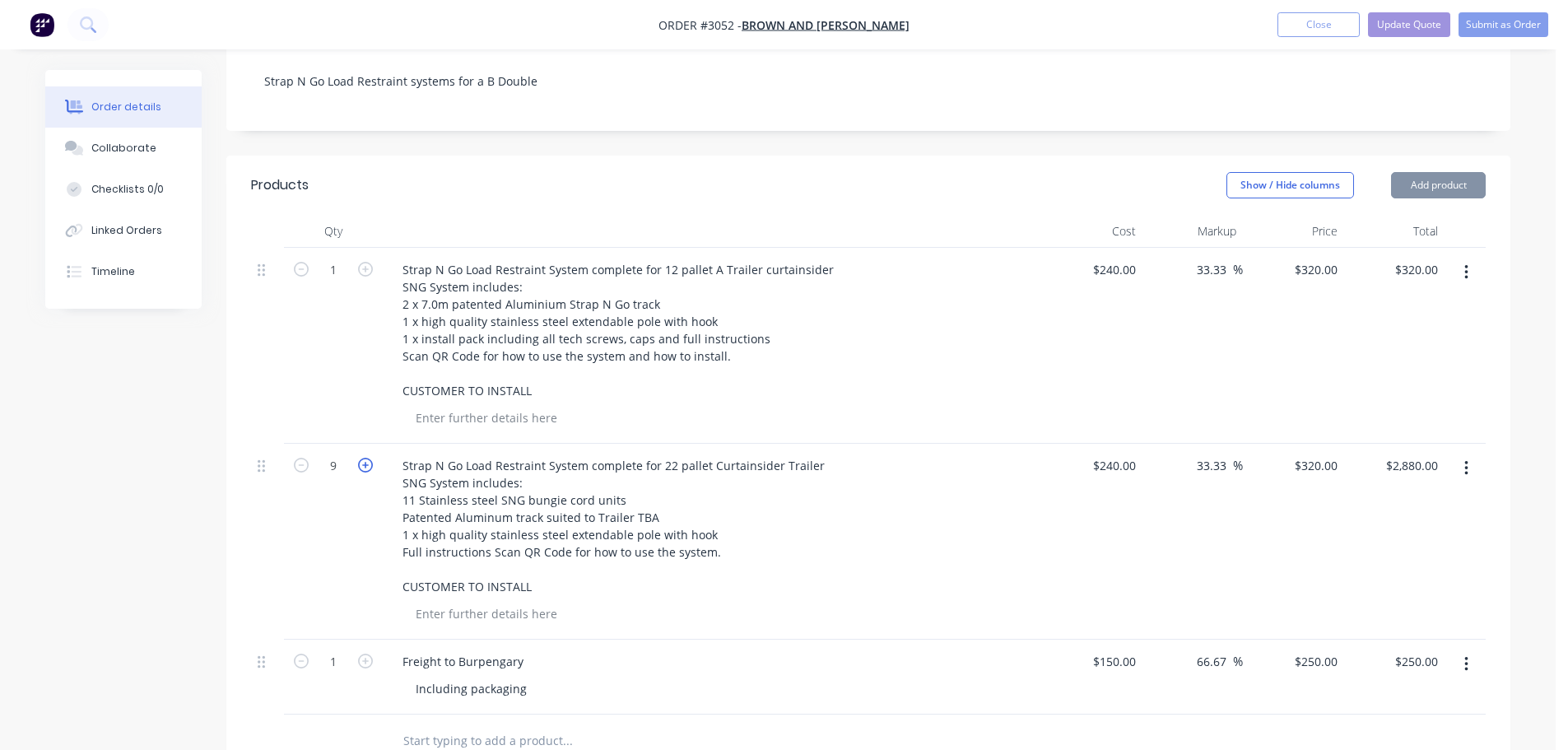
type input "$3,200.00"
click at [367, 458] on icon "button" at bounding box center [366, 466] width 15 height 15
type input "11"
type input "$3,520.00"
click at [367, 262] on icon "button" at bounding box center [366, 269] width 15 height 15
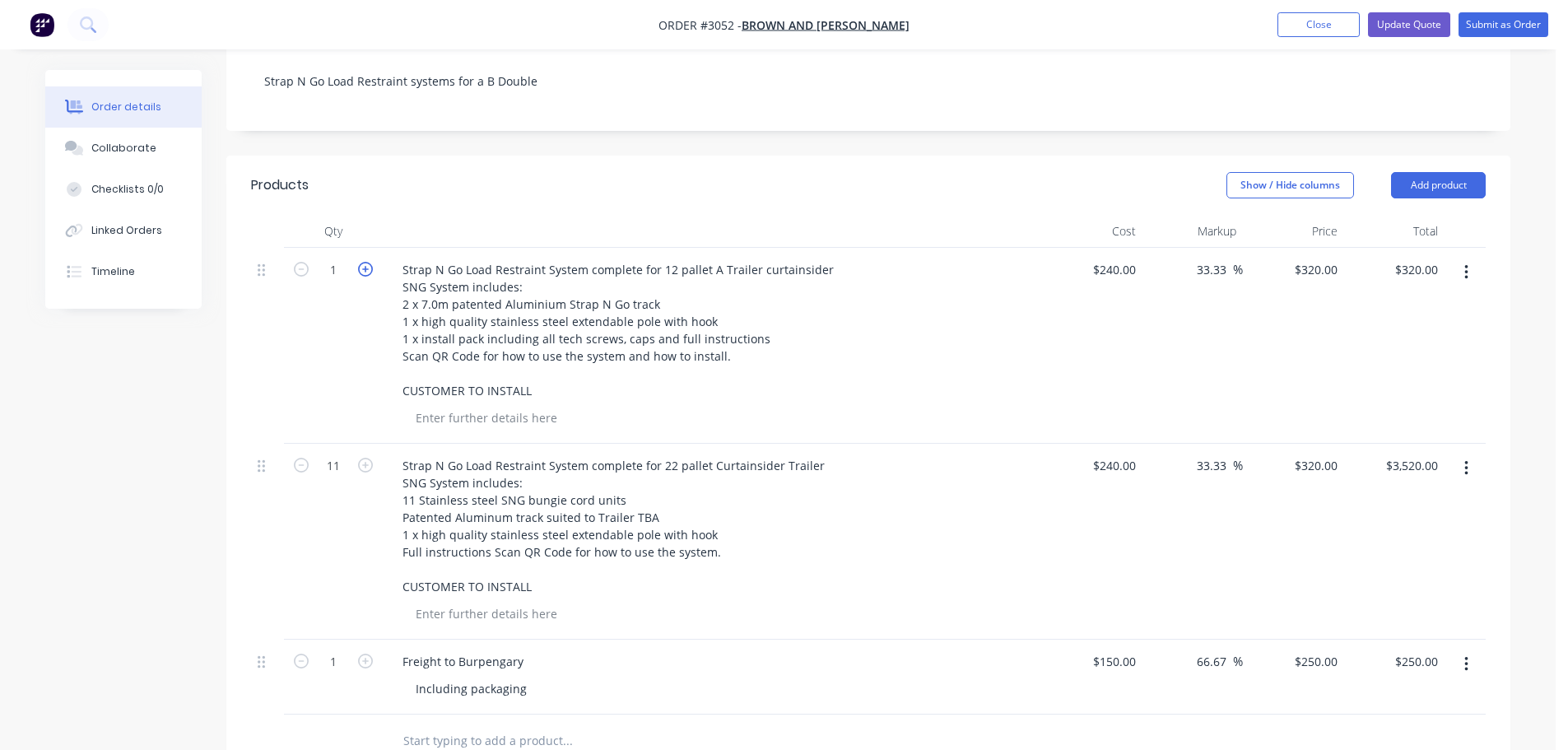
type input "2"
type input "$640.00"
click at [366, 262] on icon "button" at bounding box center [366, 269] width 15 height 15
type input "3"
type input "$960.00"
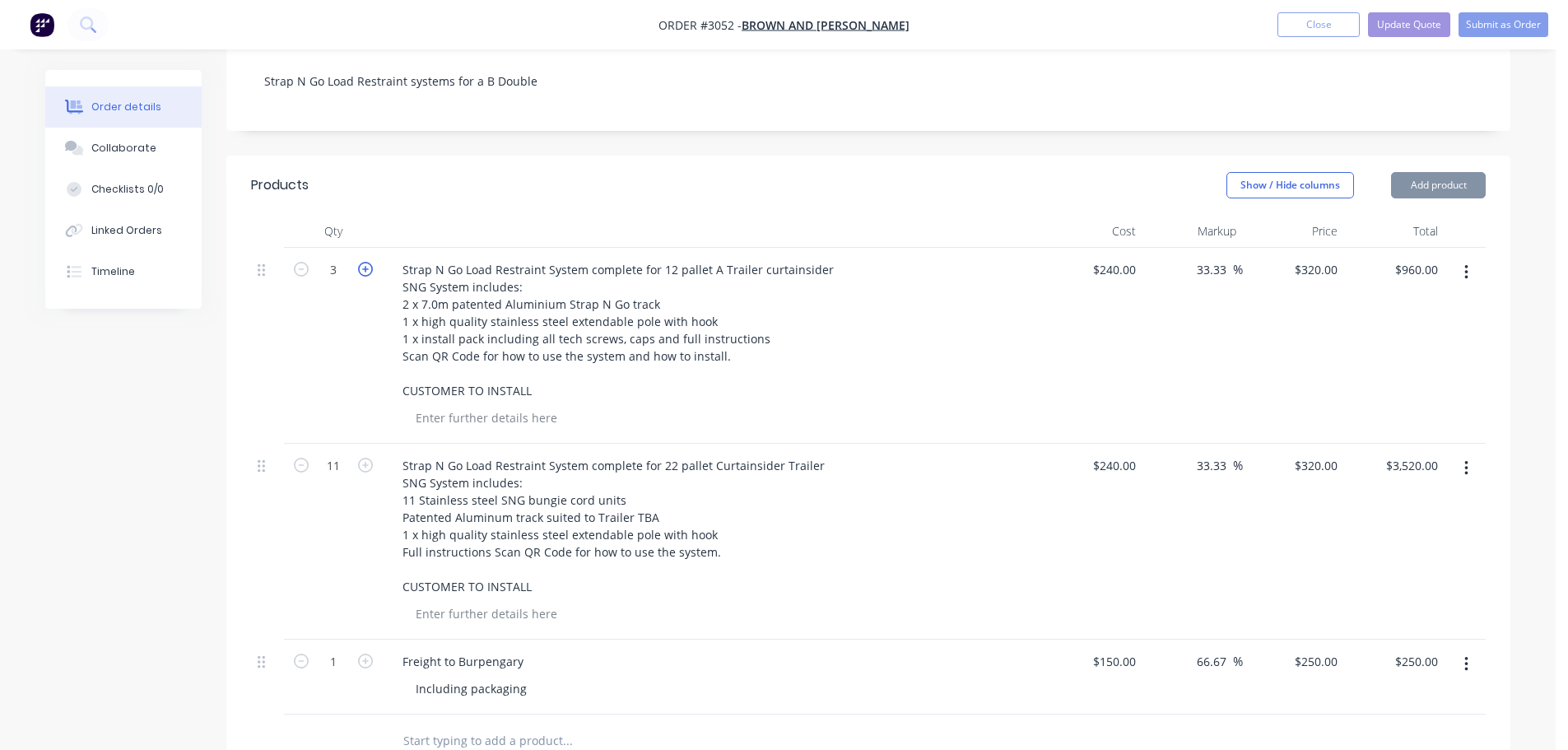
click at [366, 262] on icon "button" at bounding box center [366, 269] width 15 height 15
type input "4"
type input "$1,280.00"
click at [366, 262] on icon "button" at bounding box center [366, 269] width 15 height 15
type input "5"
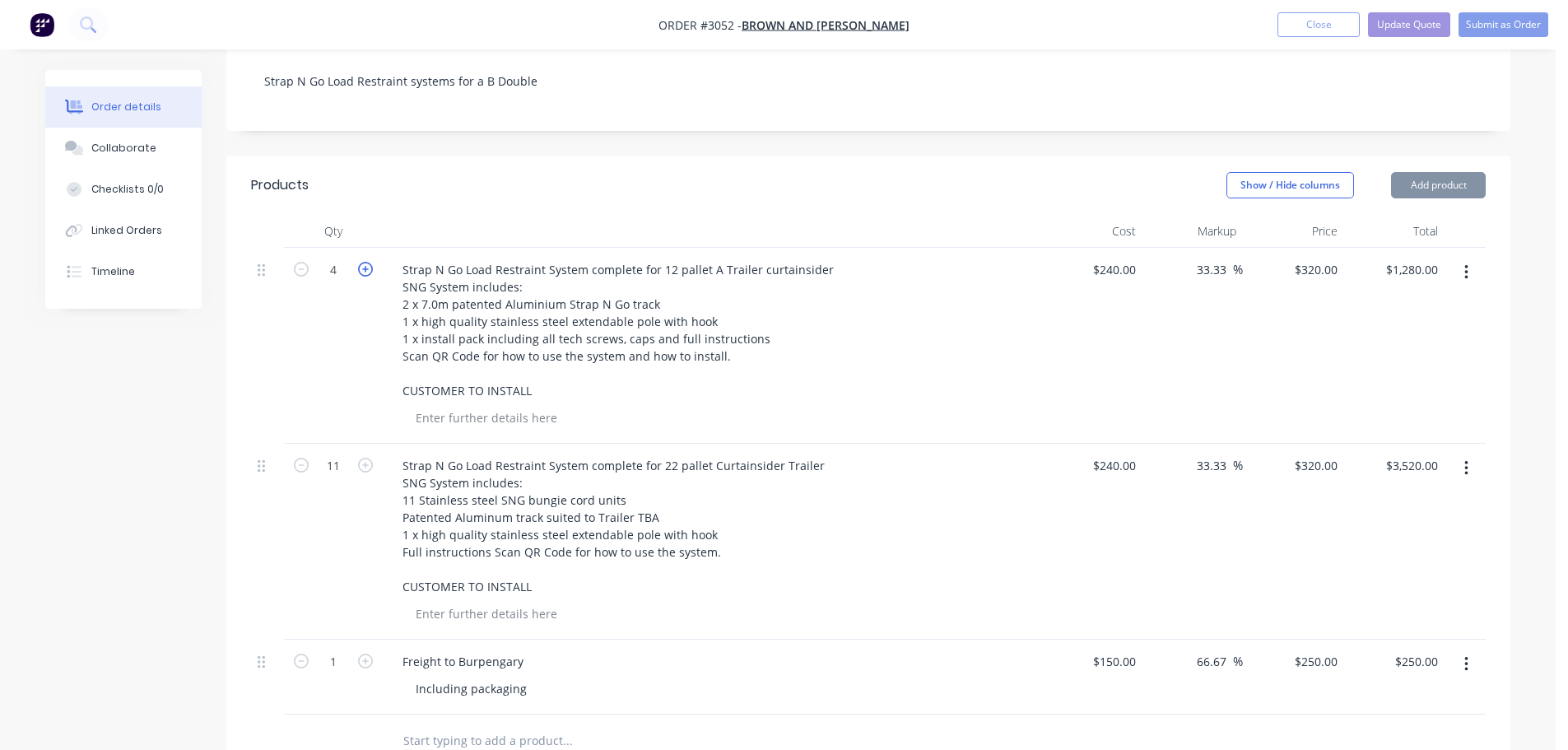
type input "$1,600.00"
click at [366, 262] on icon "button" at bounding box center [366, 269] width 15 height 15
type input "6"
type input "$1,920.00"
click at [366, 262] on icon "button" at bounding box center [366, 269] width 15 height 15
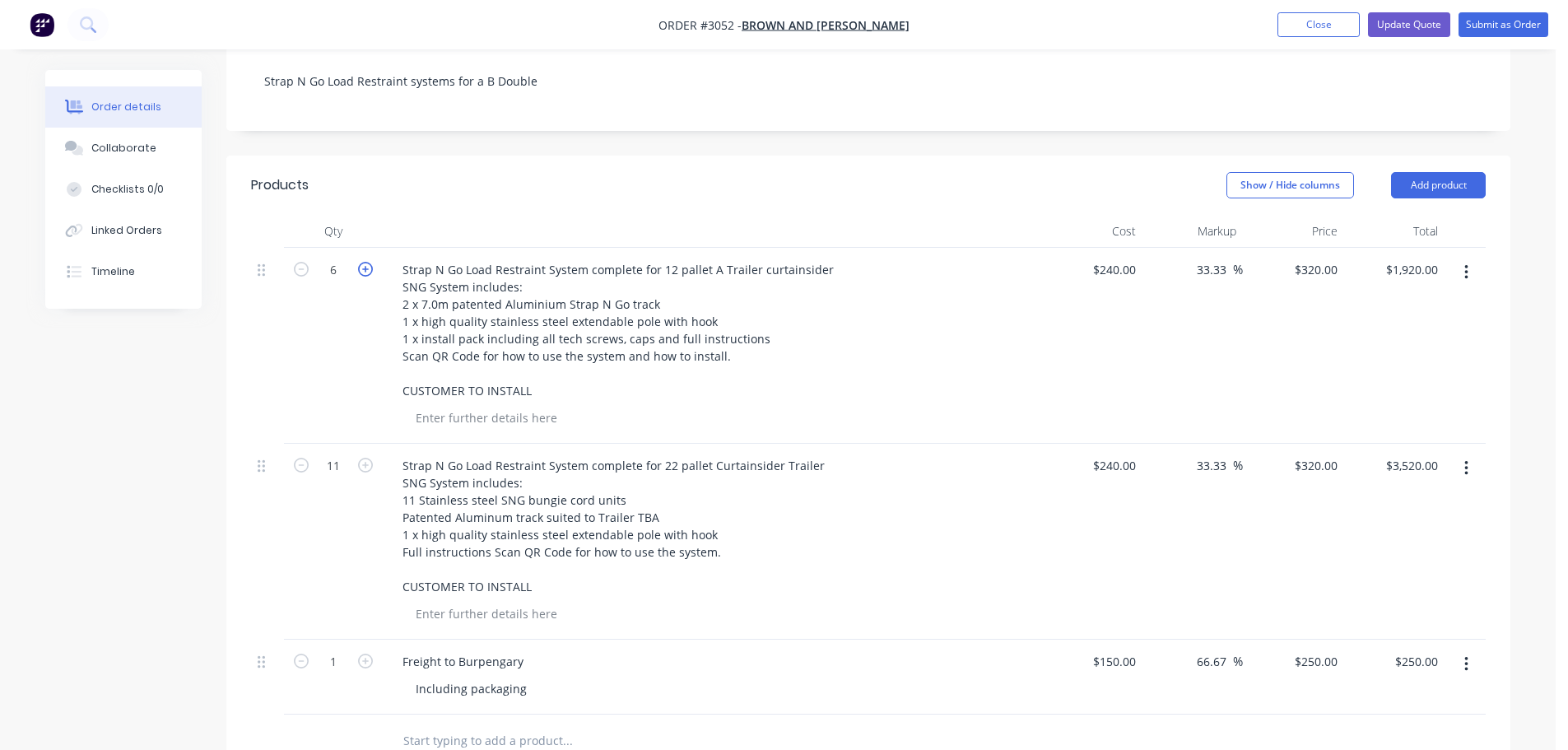
type input "7"
type input "$2,240.00"
click at [298, 262] on icon "button" at bounding box center [301, 269] width 15 height 15
type input "6"
type input "$1,920.00"
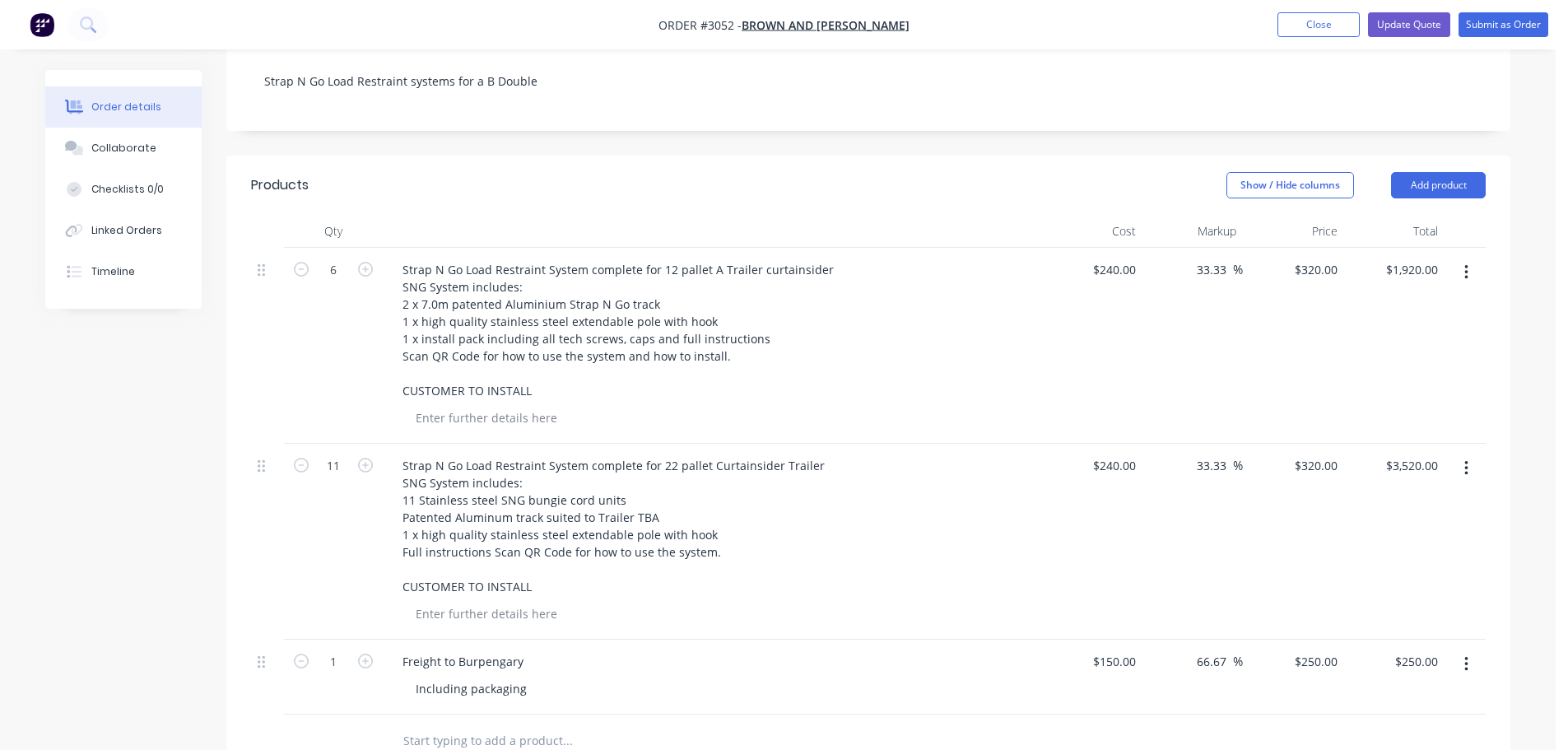
click at [954, 300] on div "Strap N Go Load Restraint System complete for 12 pallet A Trailer curtainsider …" at bounding box center [712, 330] width 645 height 145
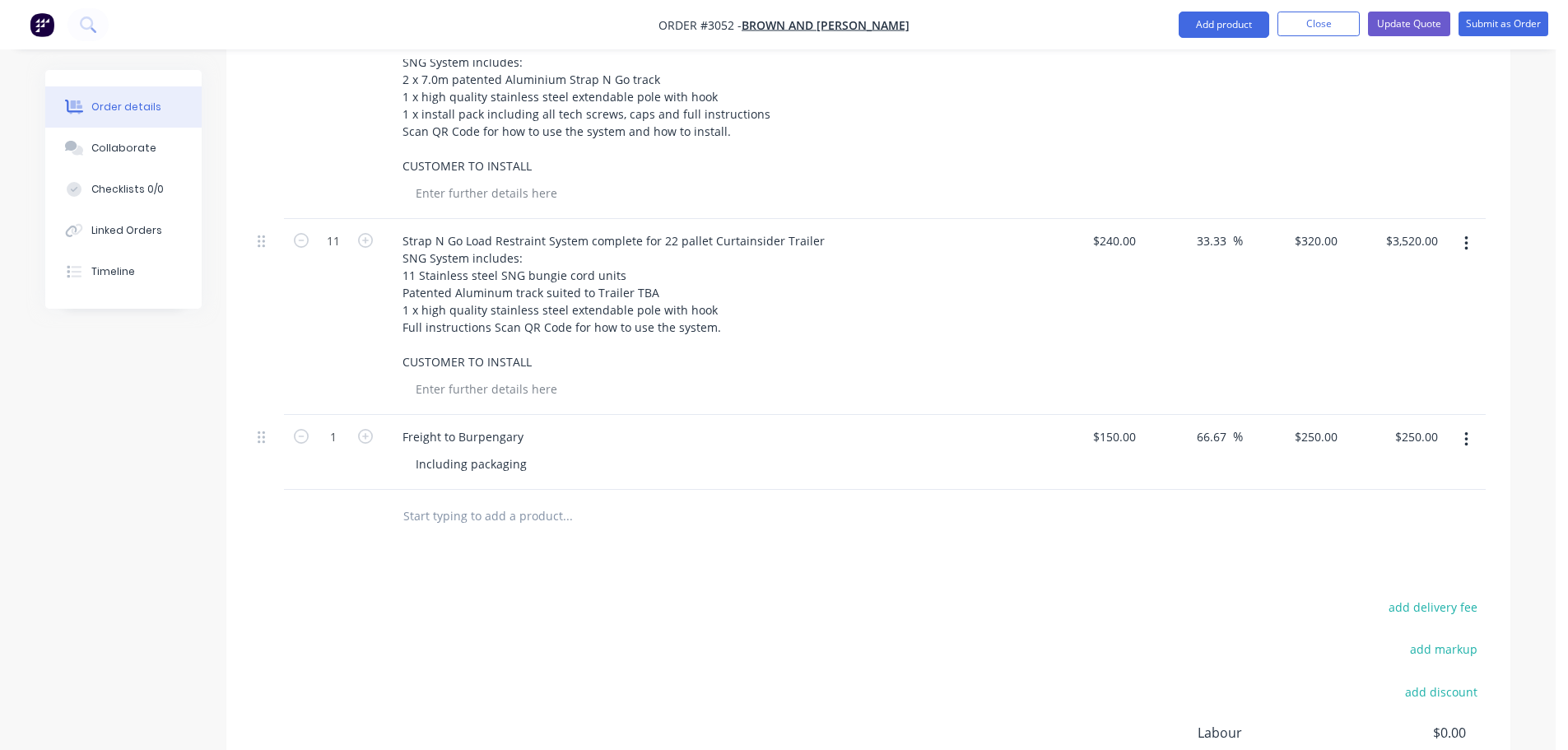
scroll to position [622, 0]
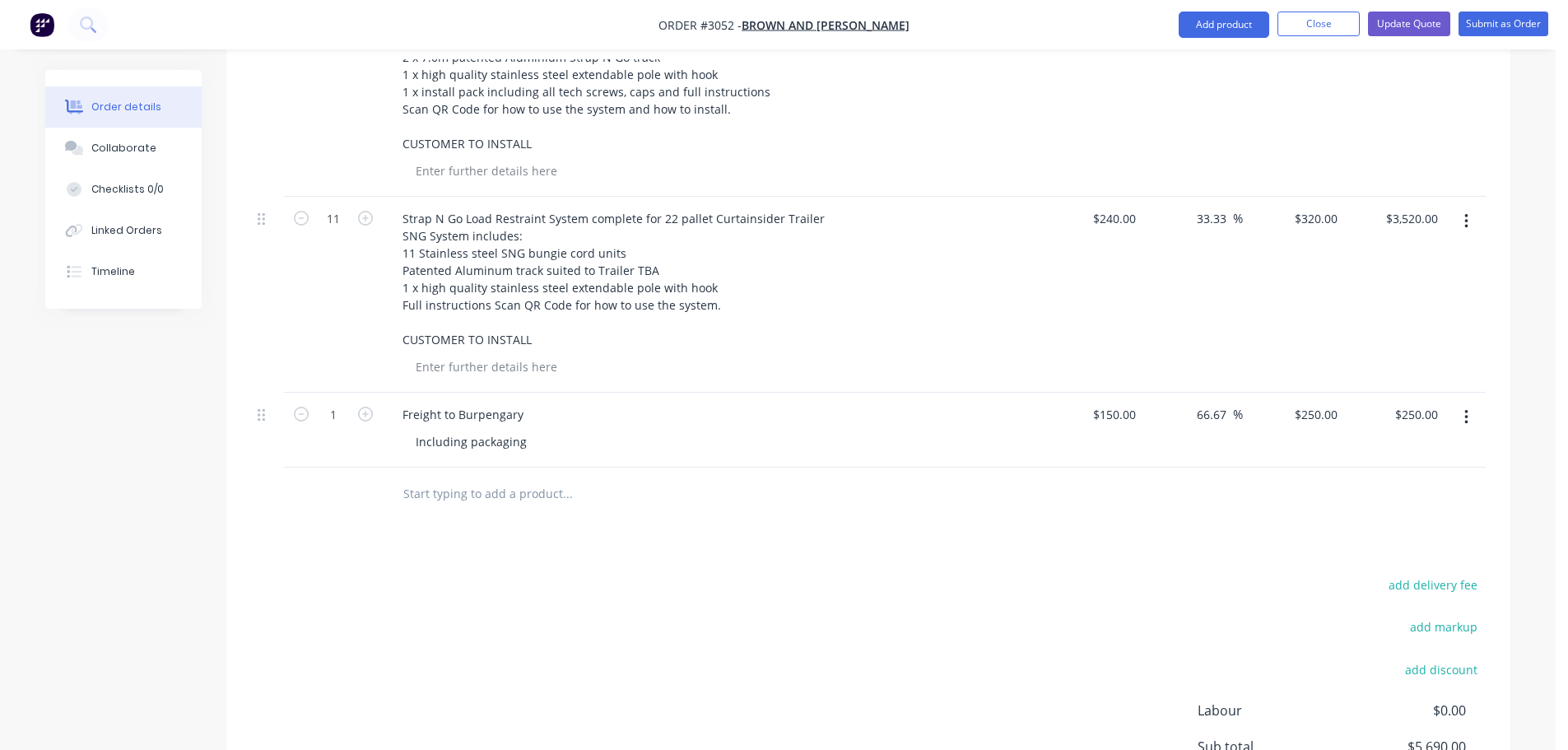
click at [421, 477] on input "text" at bounding box center [567, 494] width 329 height 33
type input "p"
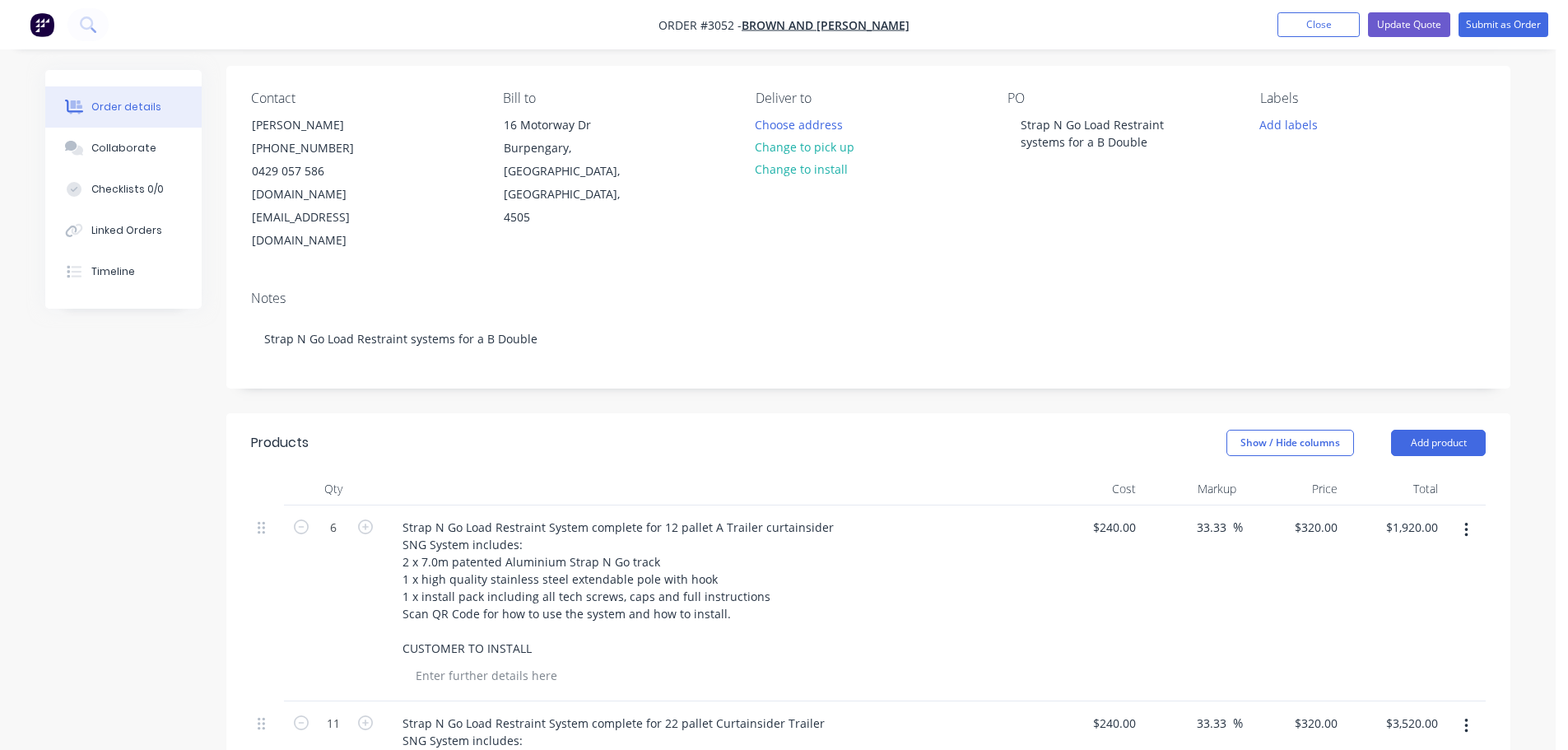
scroll to position [329, 0]
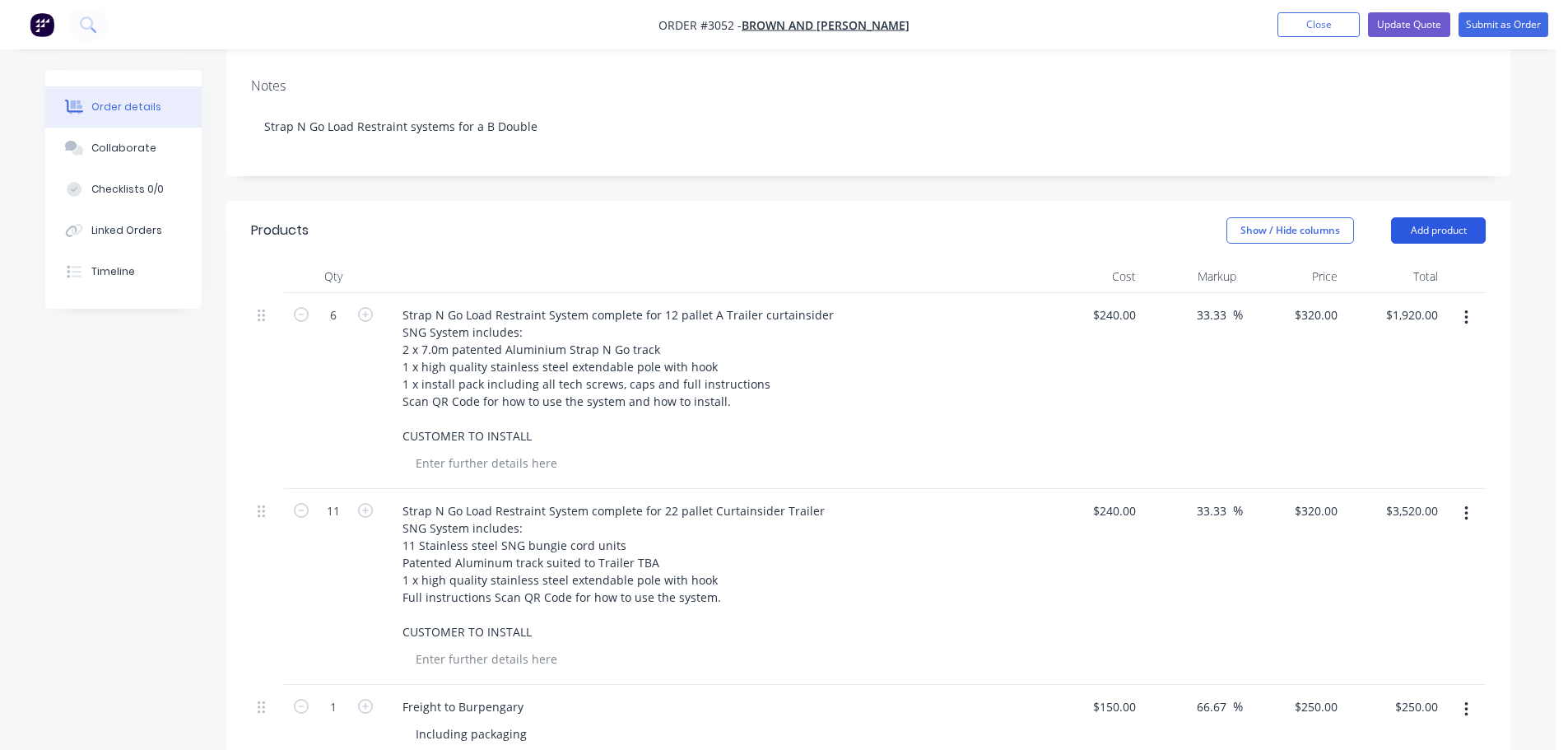
click at [1422, 218] on button "Add product" at bounding box center [1438, 230] width 95 height 27
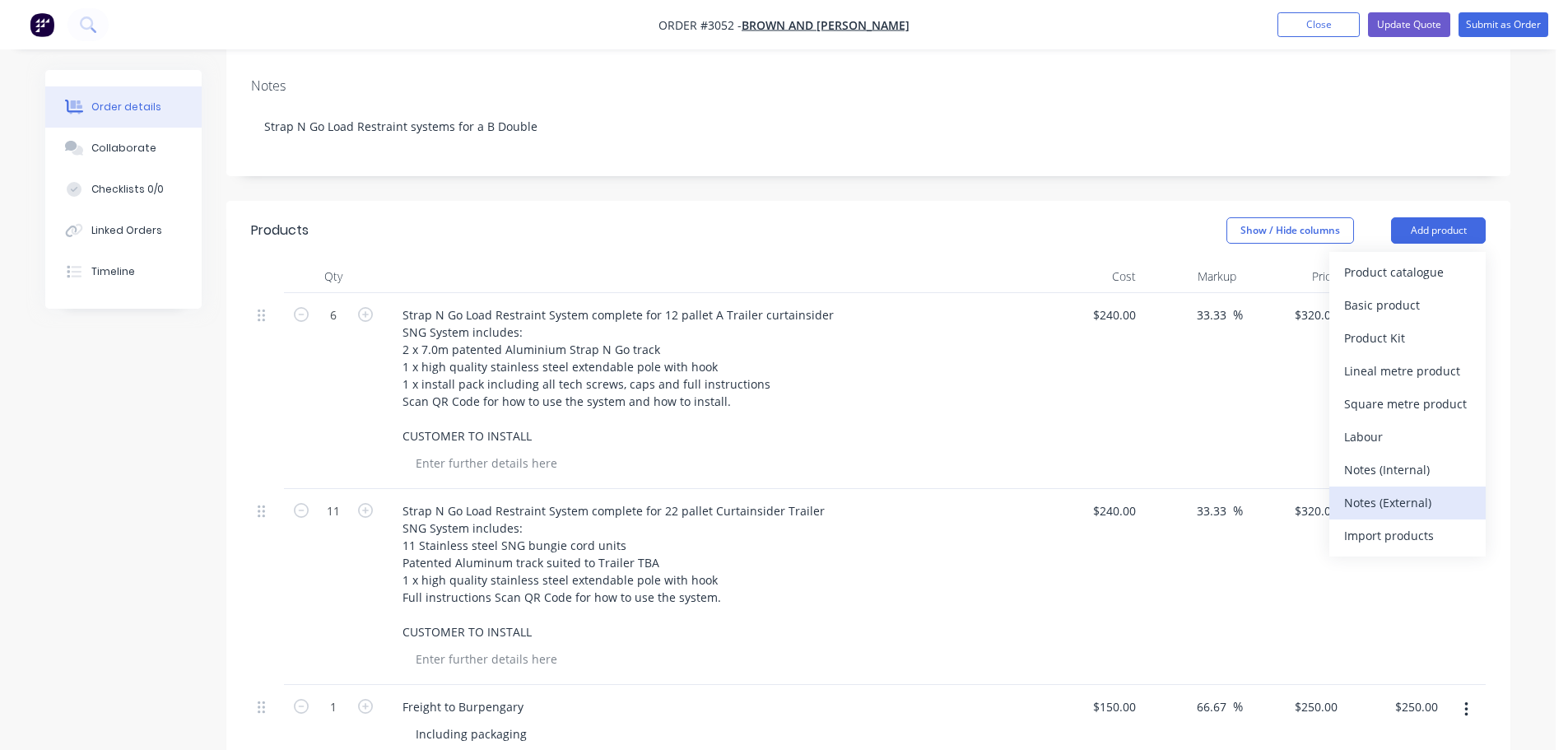
click at [1379, 491] on div "Notes (External)" at bounding box center [1407, 503] width 127 height 24
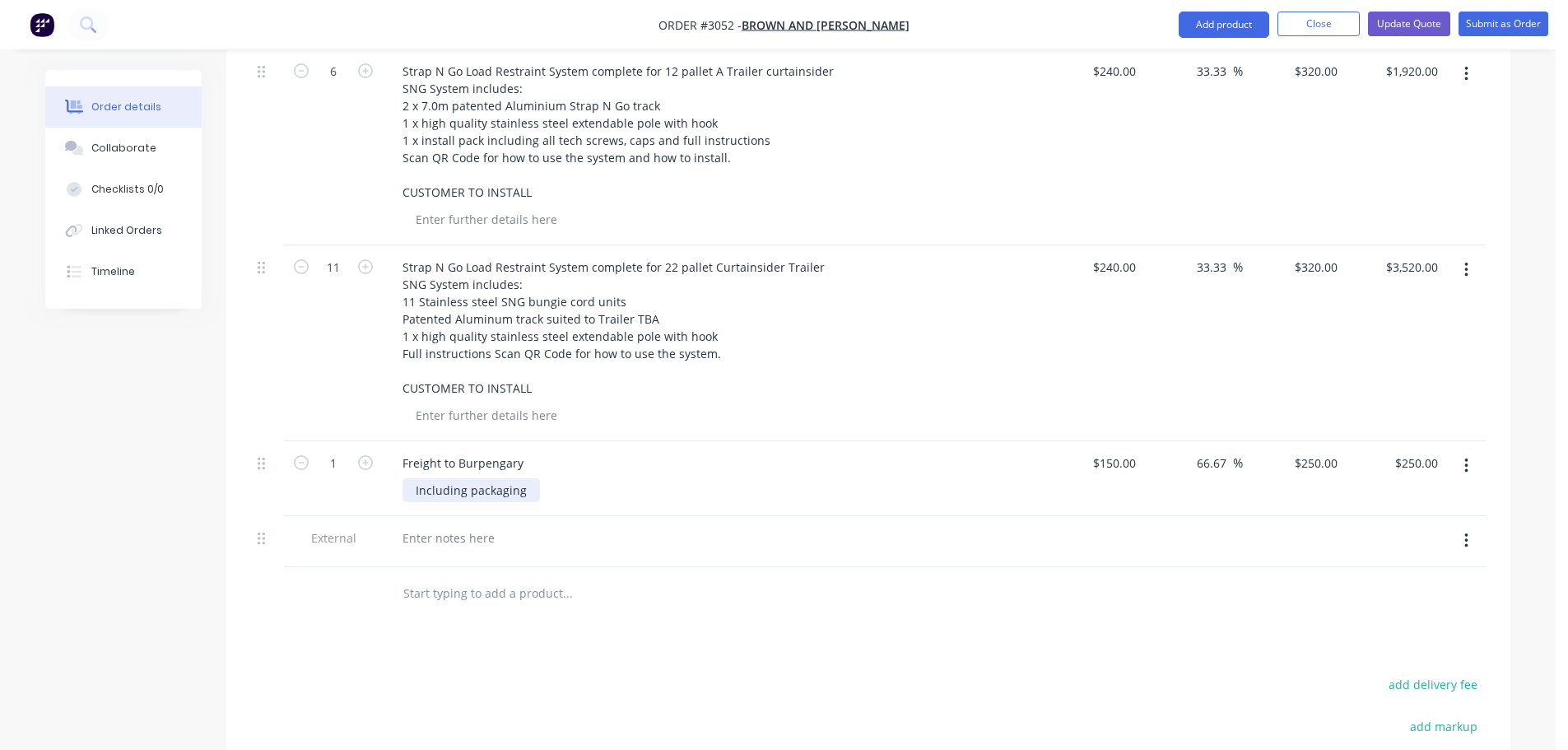
scroll to position [659, 0]
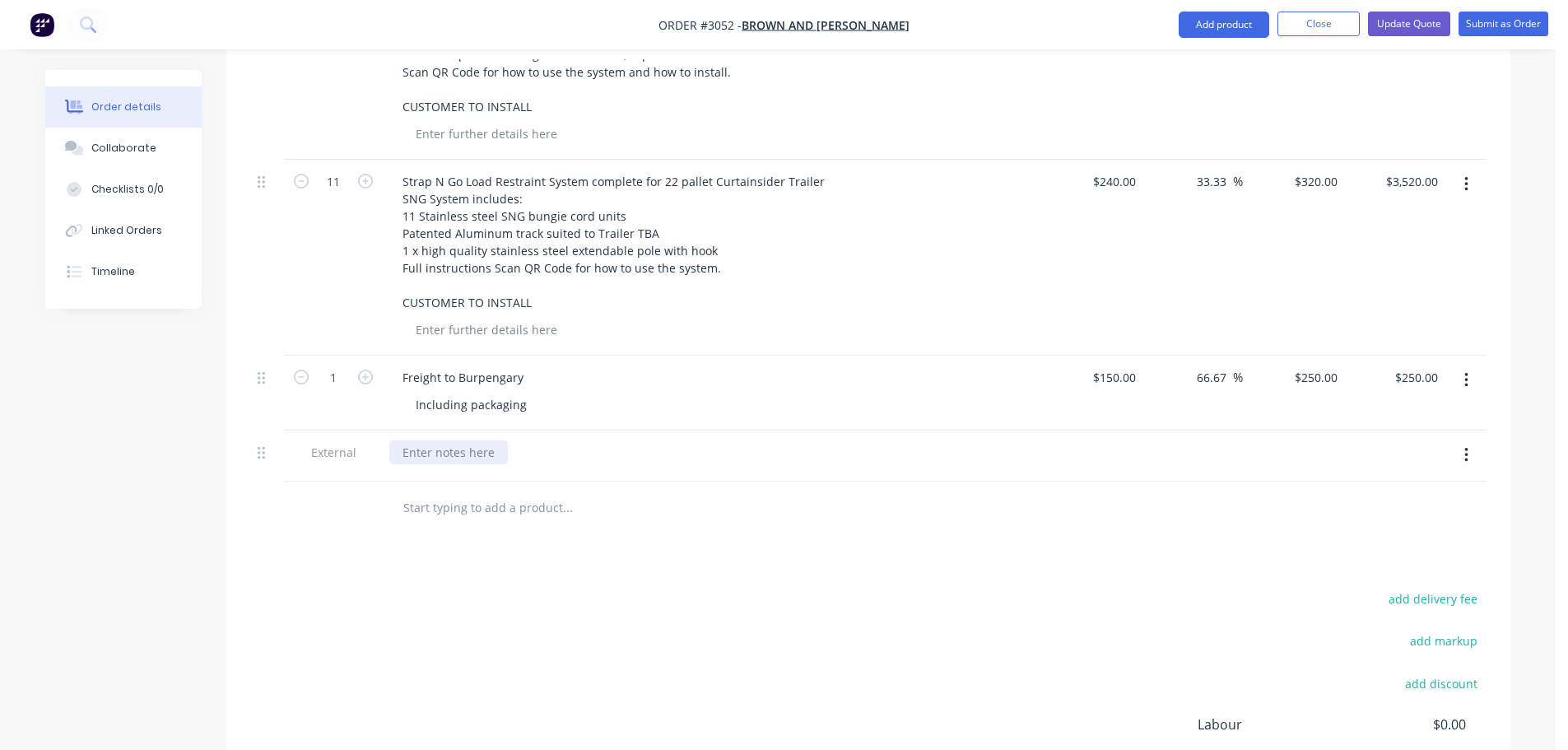
click at [454, 441] on div at bounding box center [449, 453] width 119 height 24
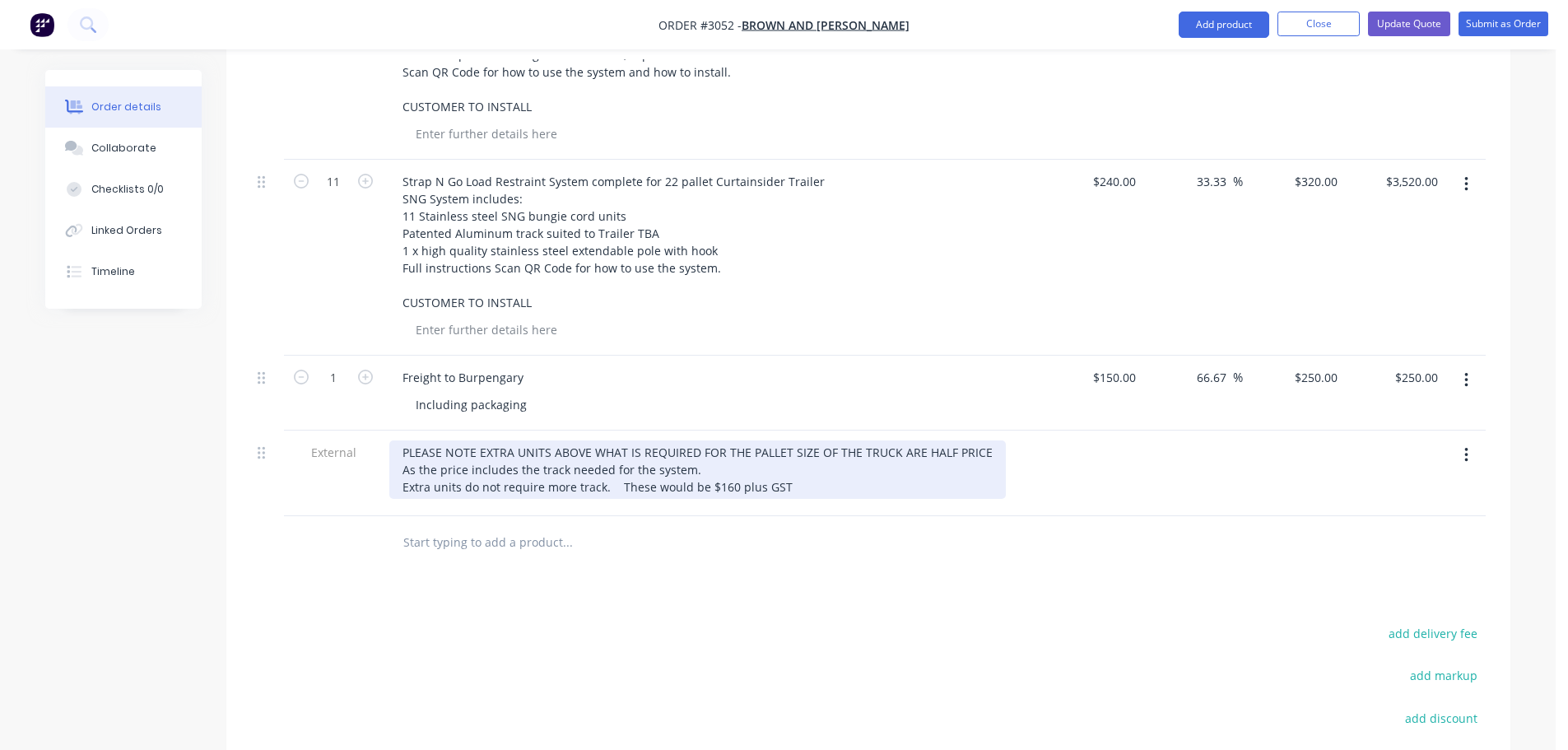
click at [615, 441] on div "PLEASE NOTE EXTRA UNITS ABOVE WHAT IS REQUIRED FOR THE PALLET SIZE OF THE TRUCK…" at bounding box center [698, 470] width 616 height 59
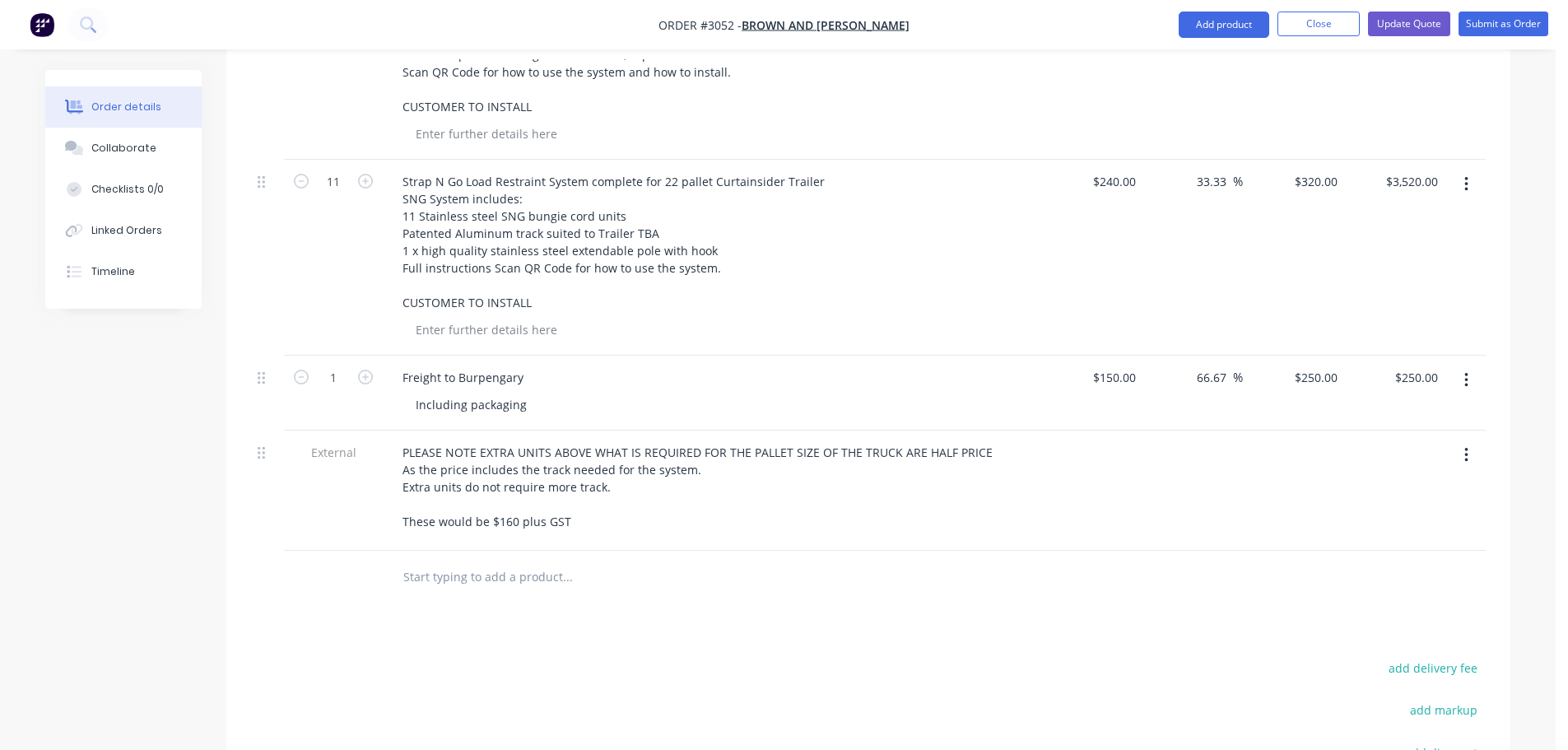
click at [604, 551] on div at bounding box center [679, 577] width 592 height 54
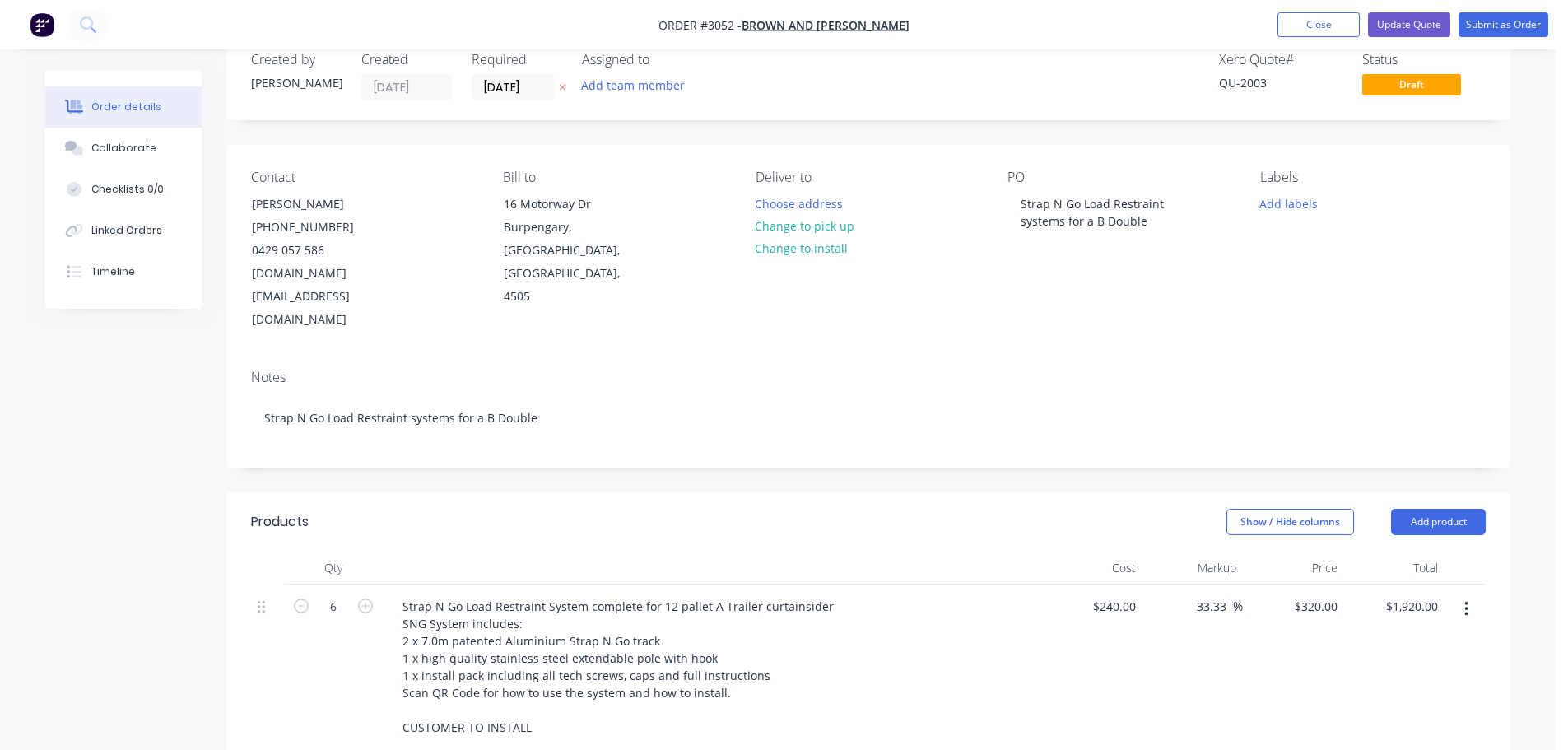
scroll to position [0, 0]
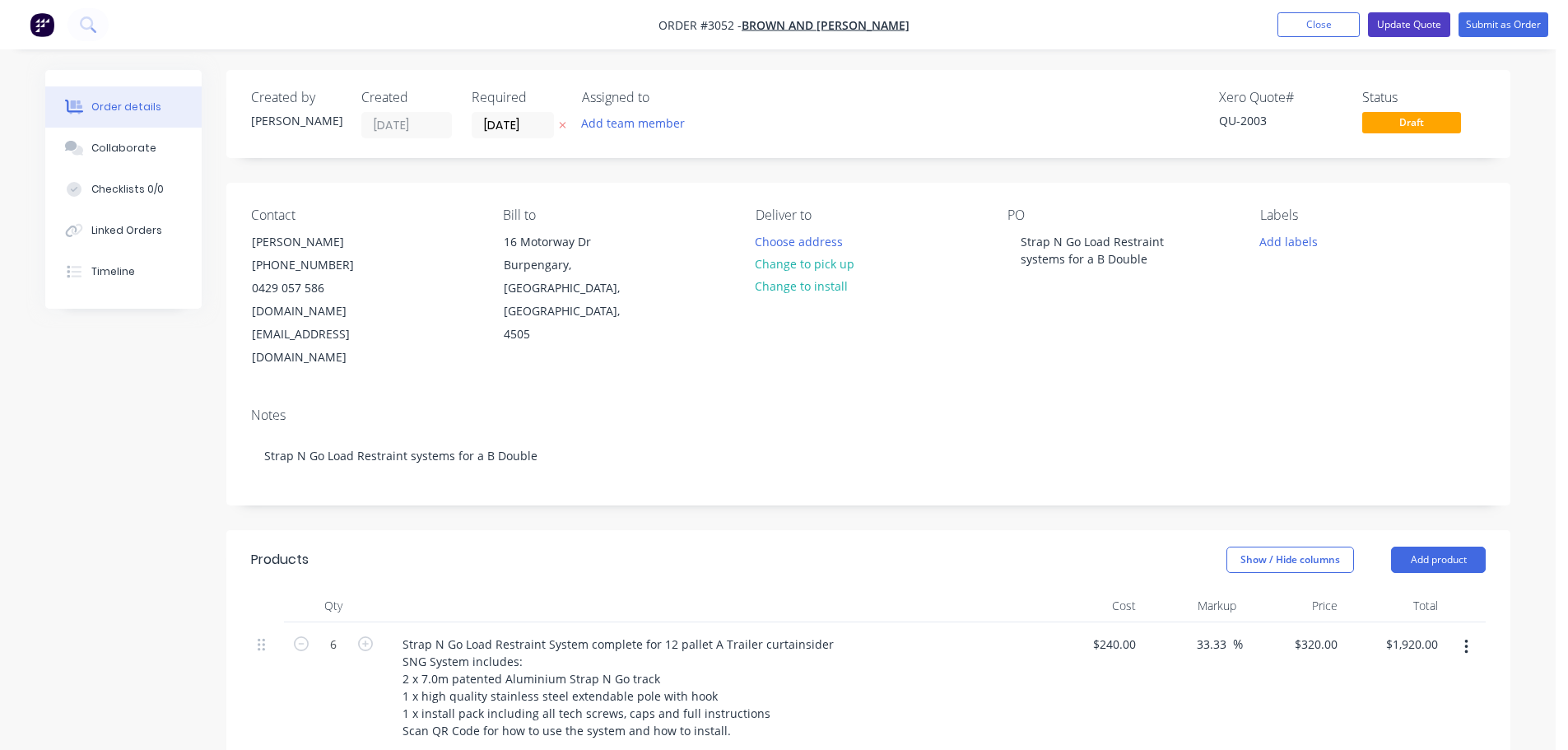
click at [1407, 22] on button "Update Quote" at bounding box center [1409, 25] width 82 height 25
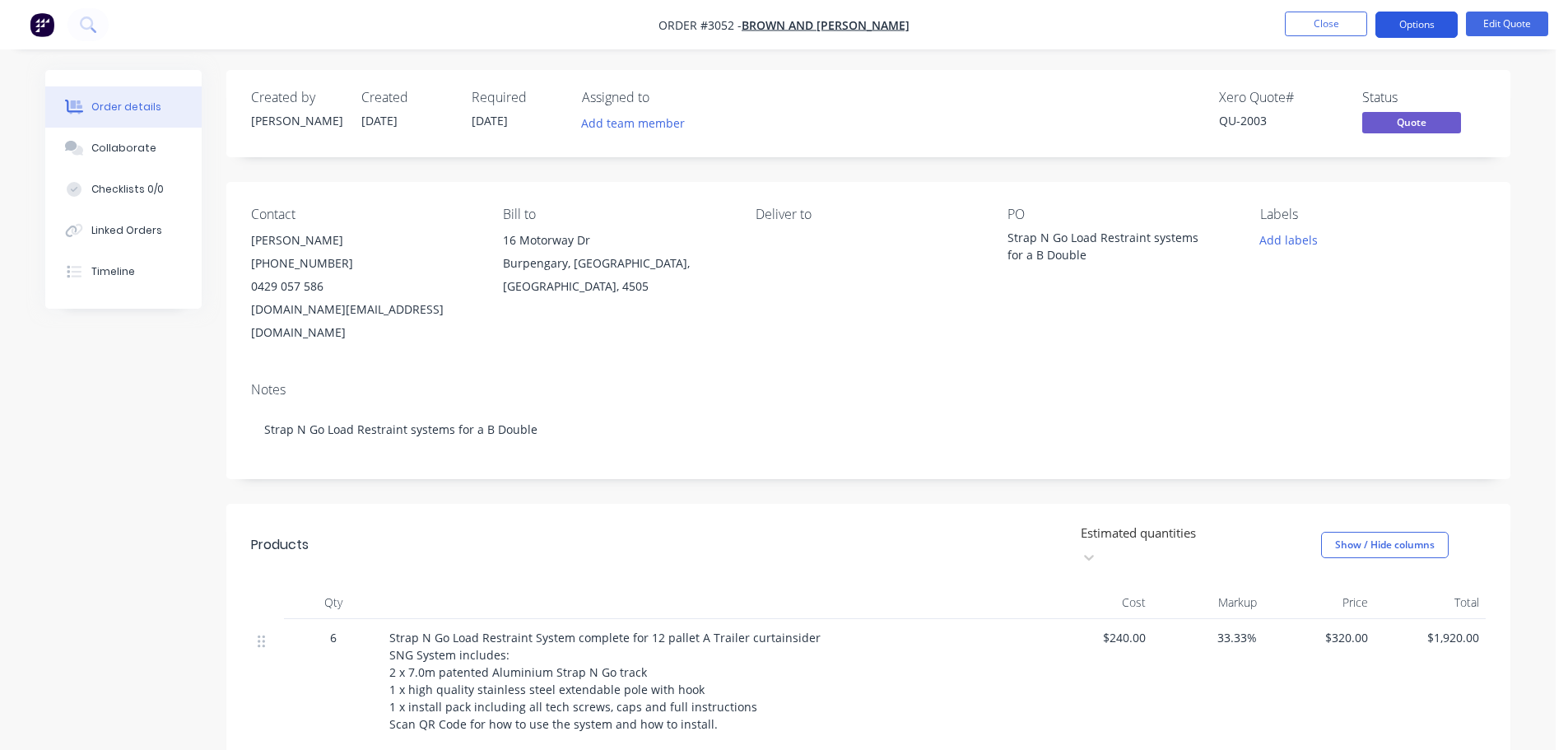
click at [1414, 21] on button "Options" at bounding box center [1416, 25] width 82 height 27
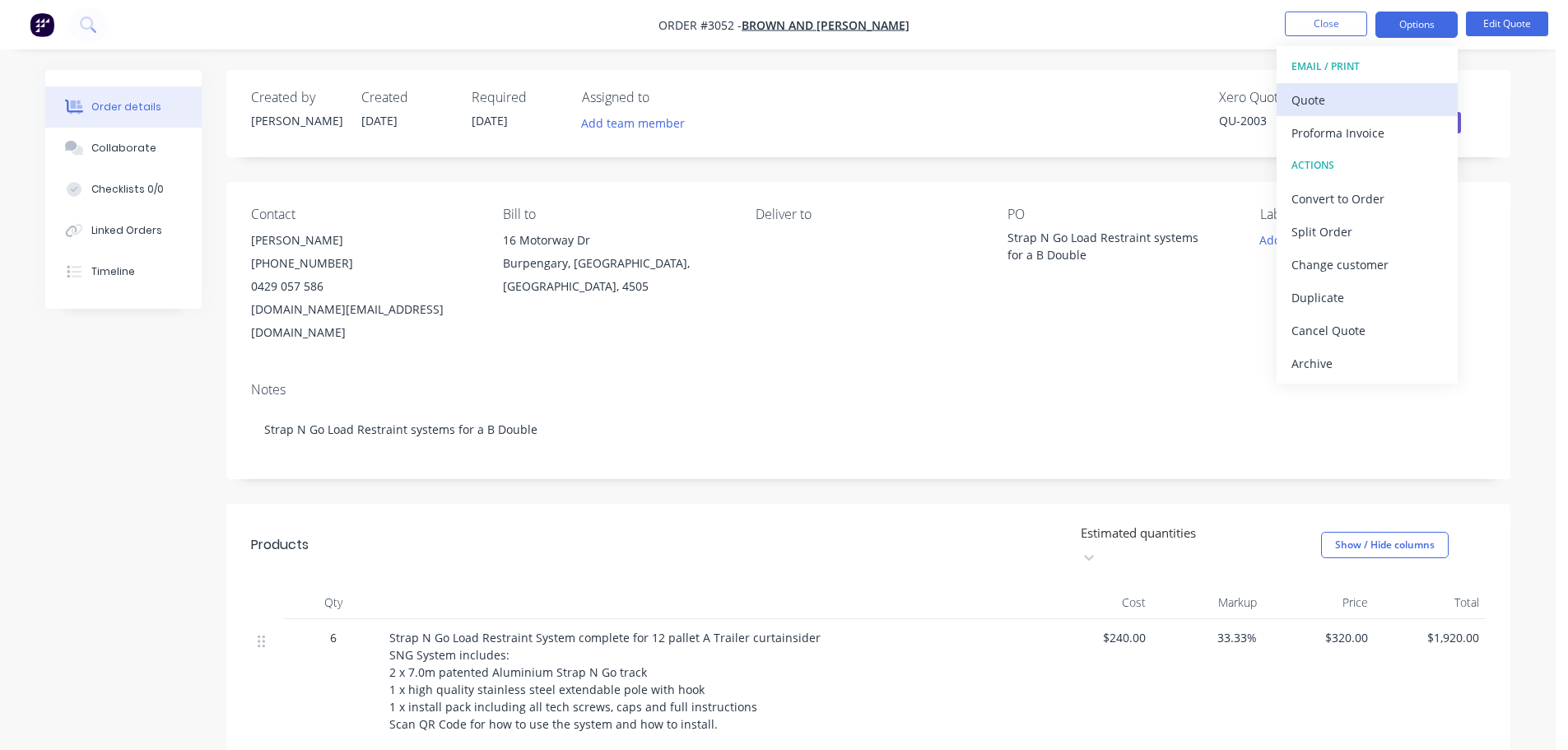
click at [1316, 99] on div "Quote" at bounding box center [1368, 100] width 152 height 24
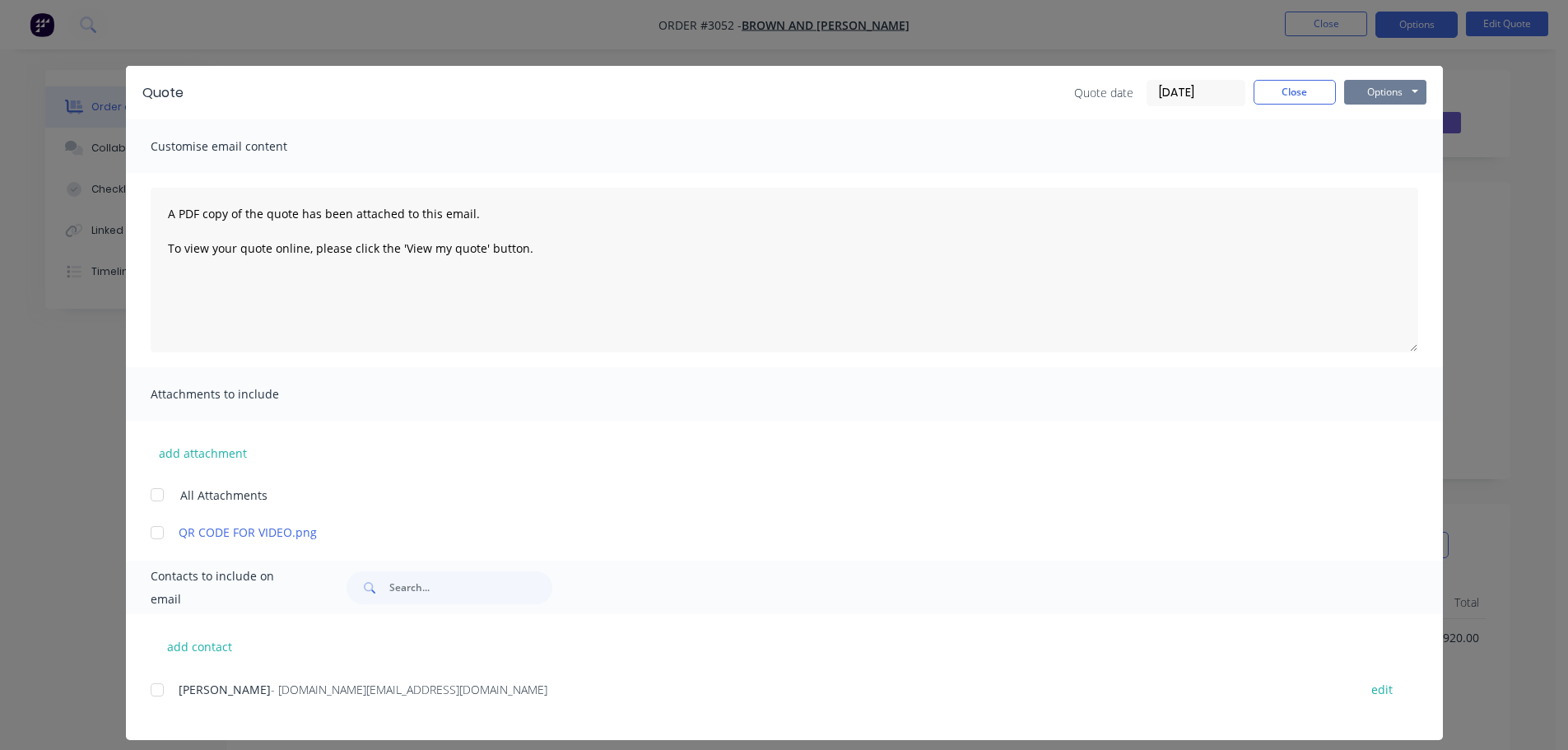
click at [1387, 88] on button "Options" at bounding box center [1385, 91] width 82 height 25
click at [1374, 120] on button "Preview" at bounding box center [1396, 122] width 105 height 27
click at [1292, 91] on button "Close" at bounding box center [1295, 91] width 82 height 25
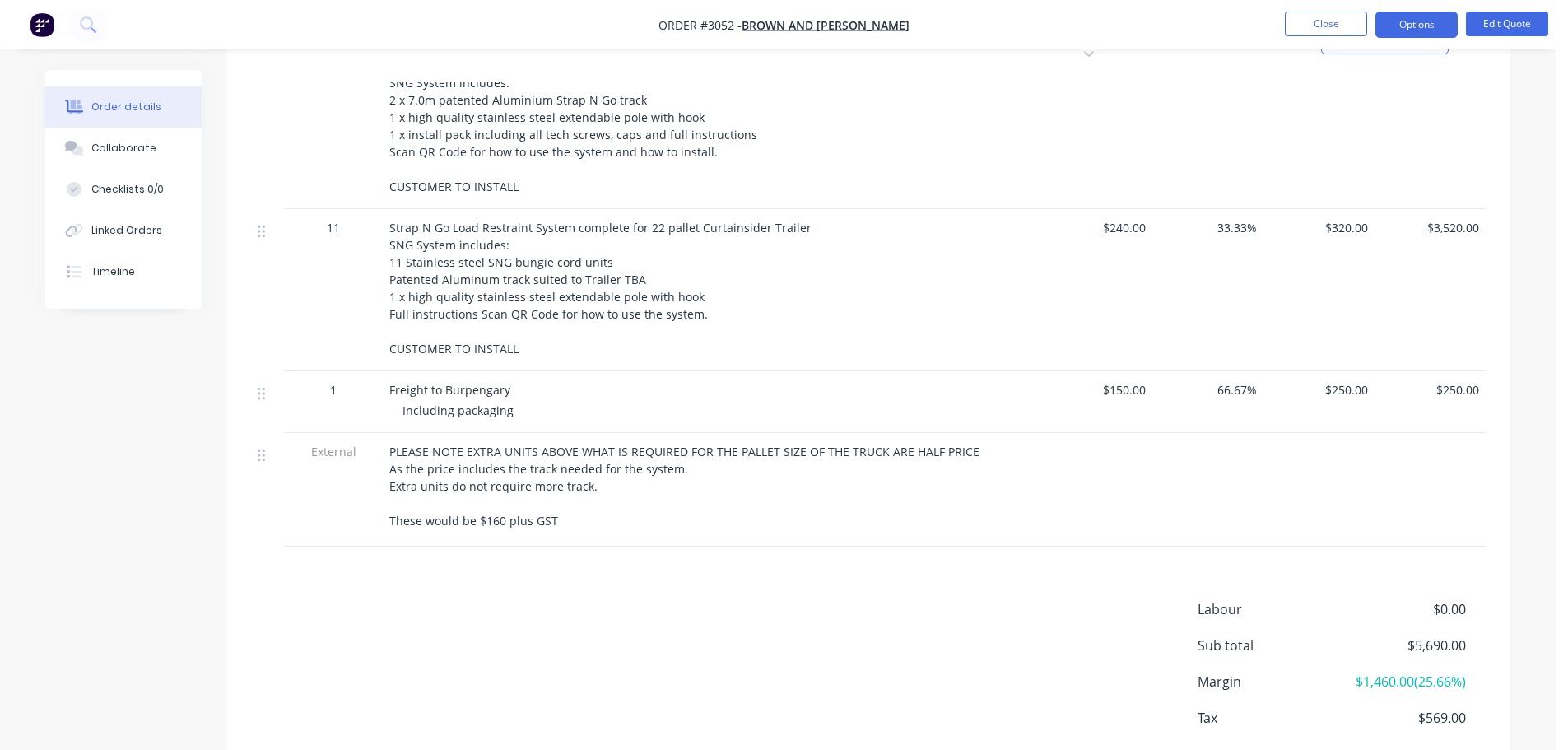
scroll to position [576, 0]
click at [1511, 26] on button "Edit Quote" at bounding box center [1507, 24] width 82 height 25
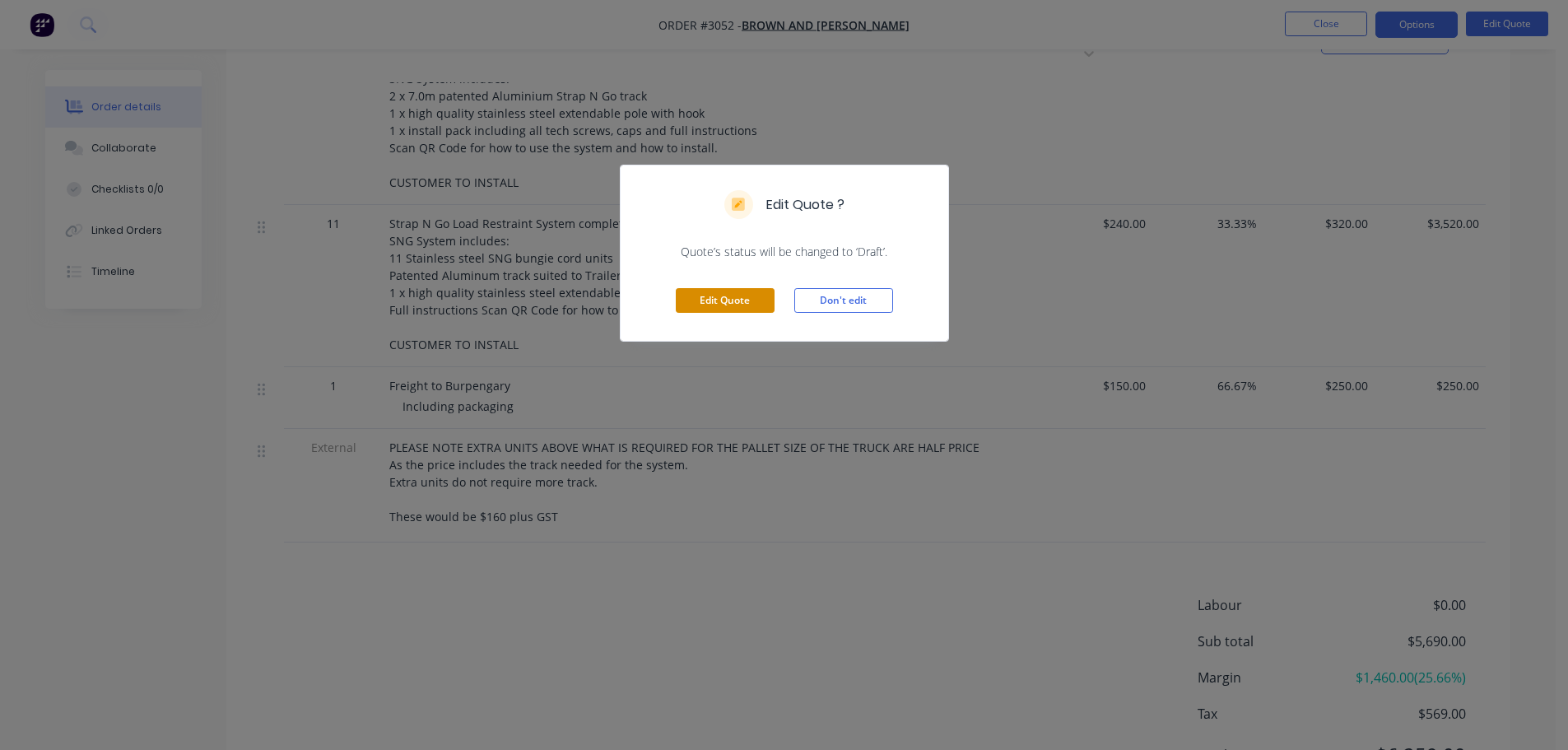
click at [717, 295] on button "Edit Quote" at bounding box center [725, 300] width 99 height 25
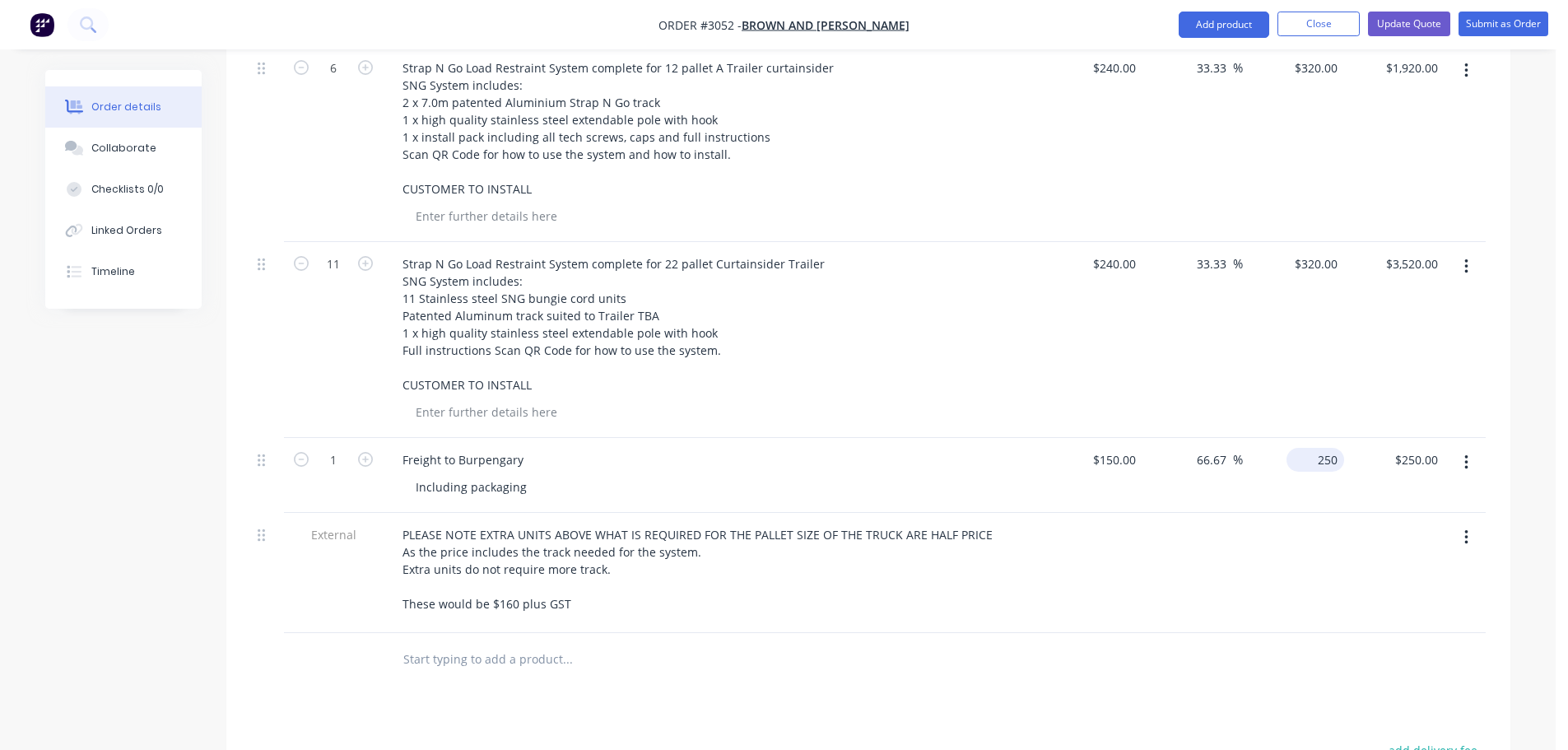
click at [1317, 448] on input "250" at bounding box center [1318, 460] width 51 height 24
type input "300"
type input "100"
type input "$300.00"
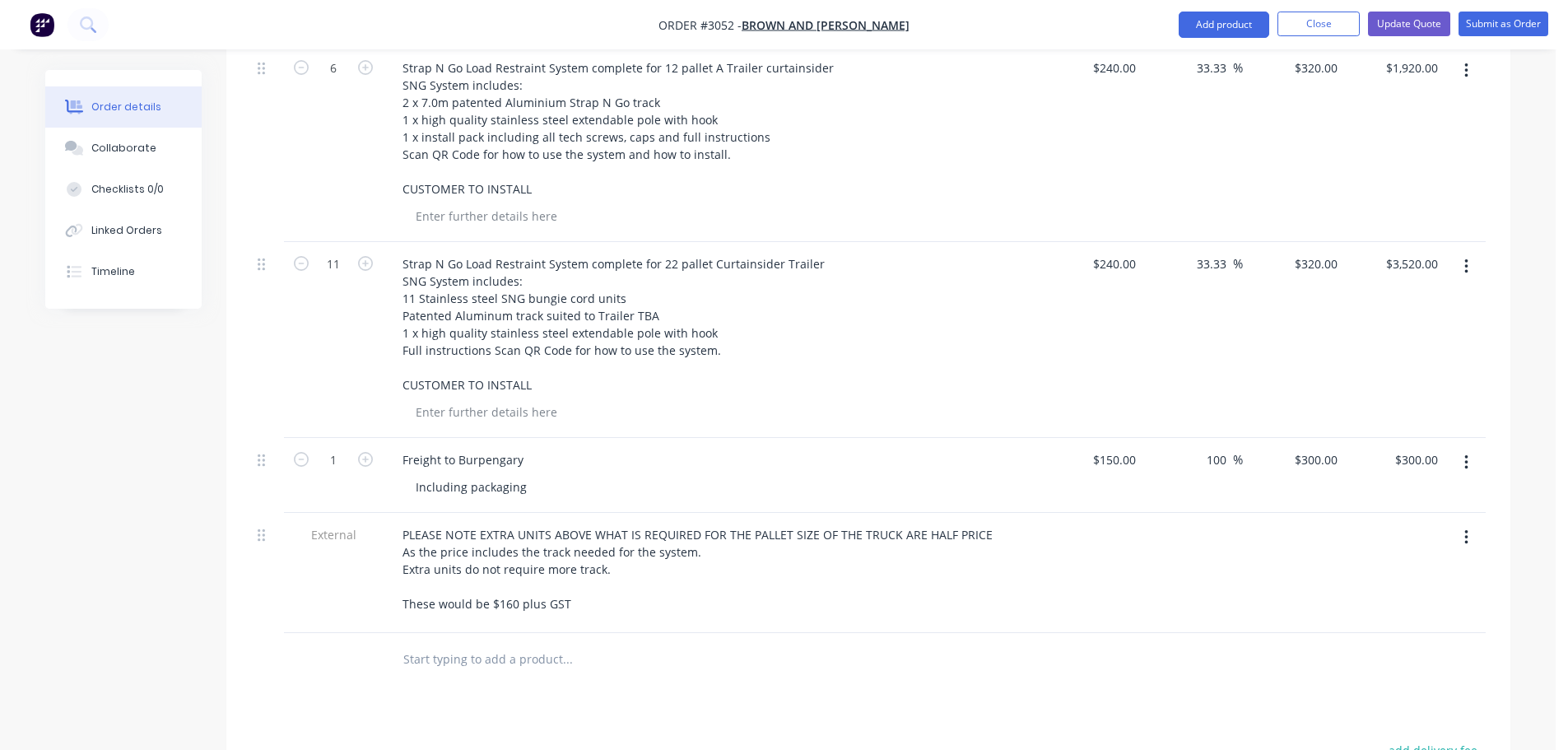
click at [1305, 438] on div "$300.00 $300.00" at bounding box center [1293, 476] width 101 height 75
click at [1333, 448] on input "300" at bounding box center [1318, 460] width 51 height 24
type input "350"
type input "133.33"
type input "$350.00"
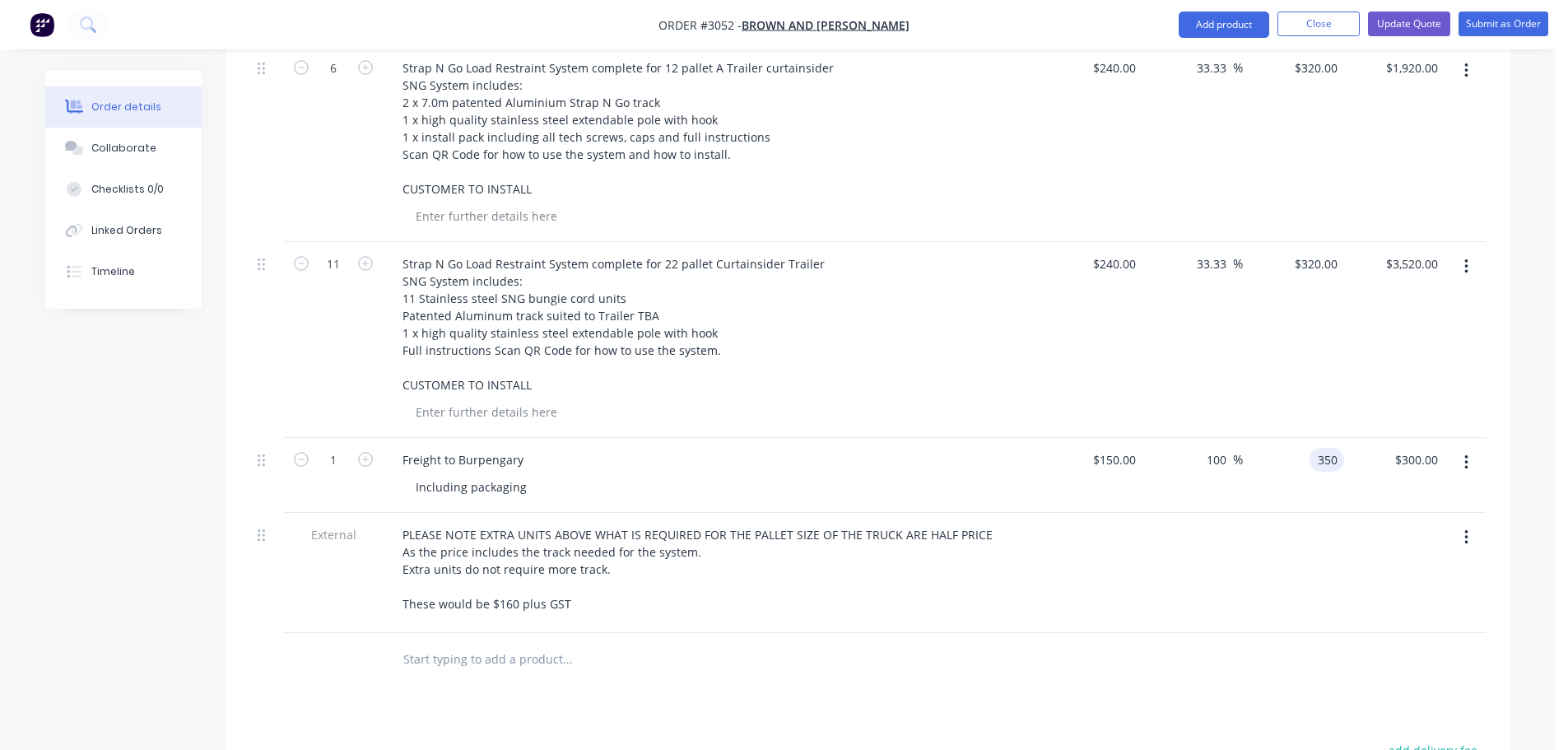
type input "$350.00"
click at [1136, 520] on div at bounding box center [1092, 573] width 101 height 120
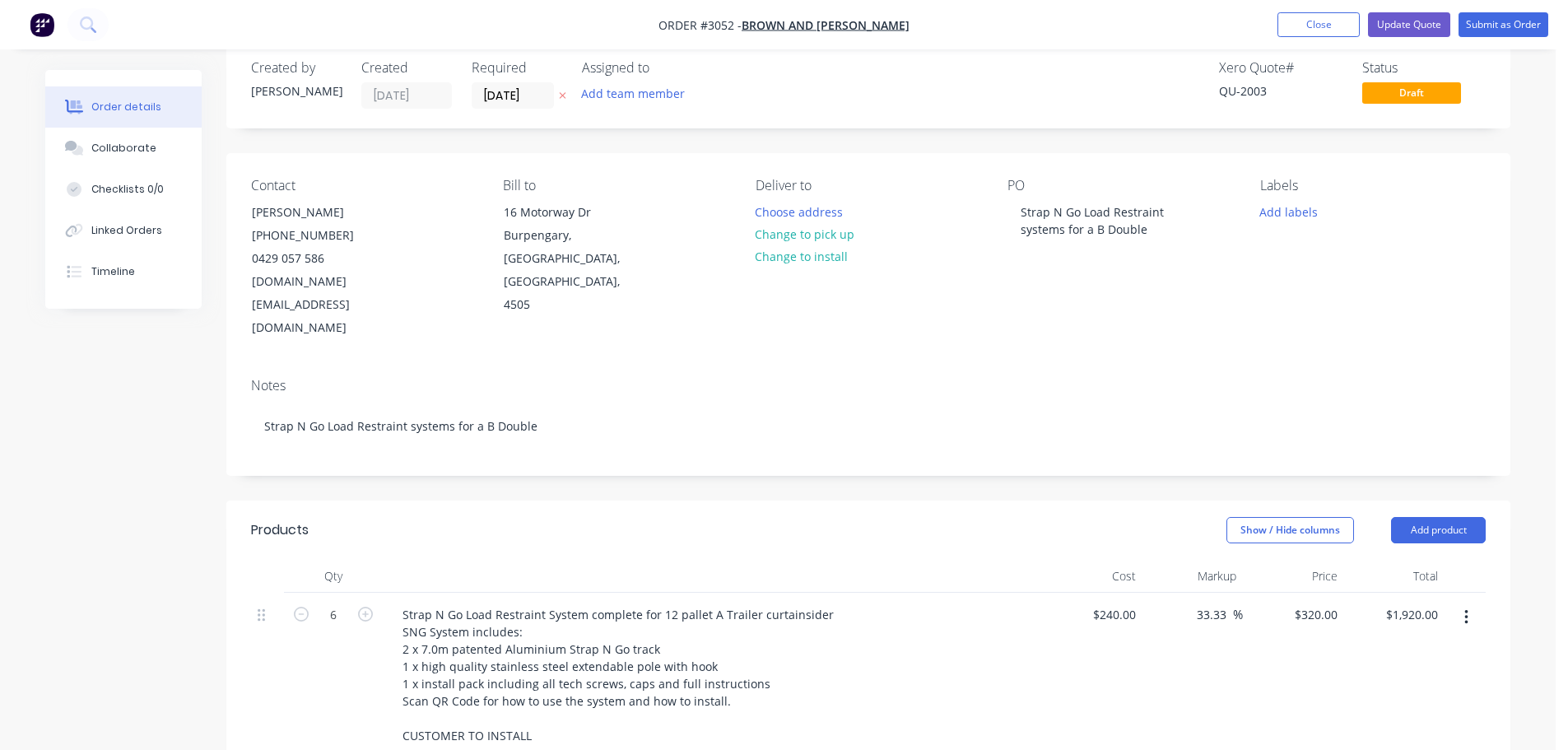
scroll to position [0, 0]
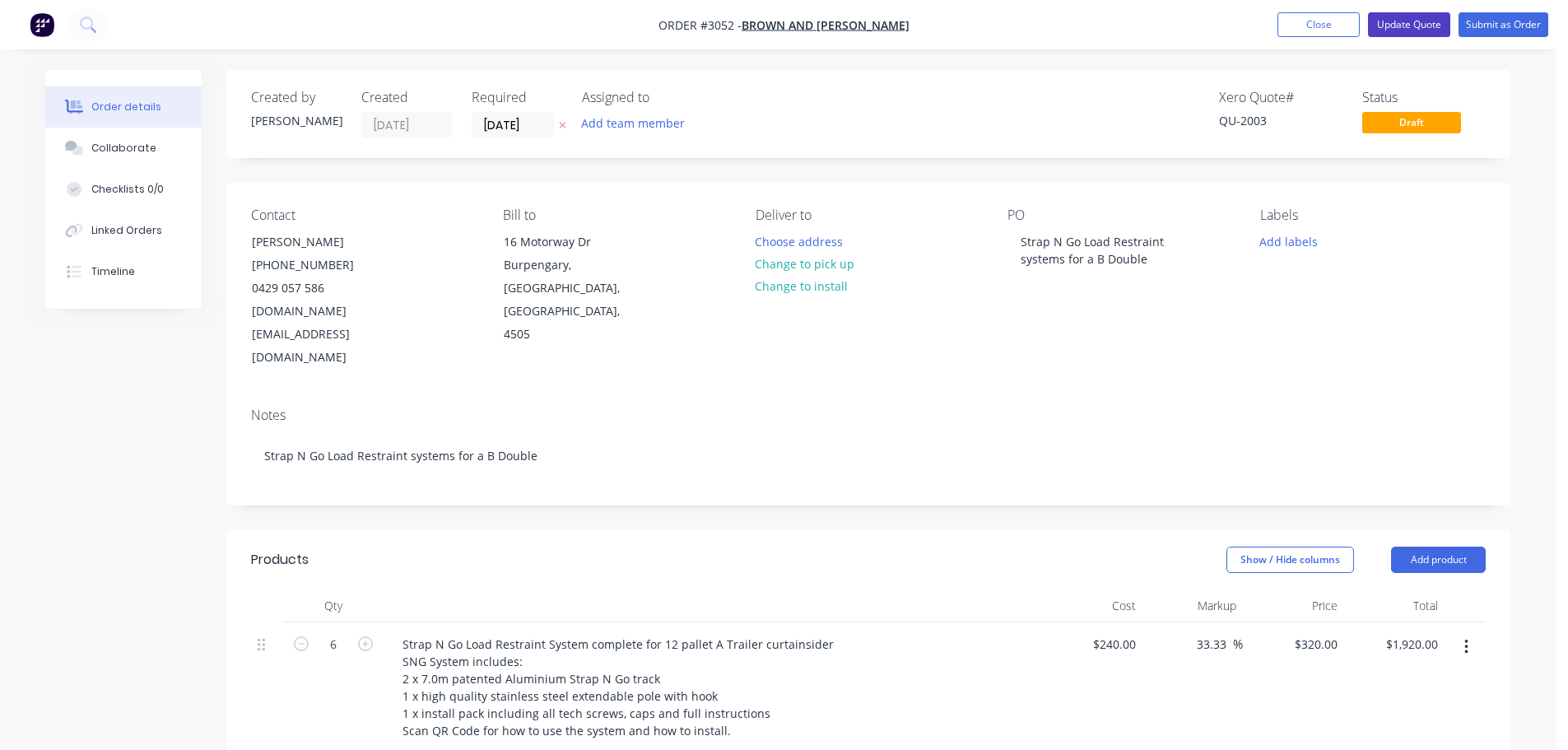
click at [1398, 21] on button "Update Quote" at bounding box center [1409, 25] width 82 height 25
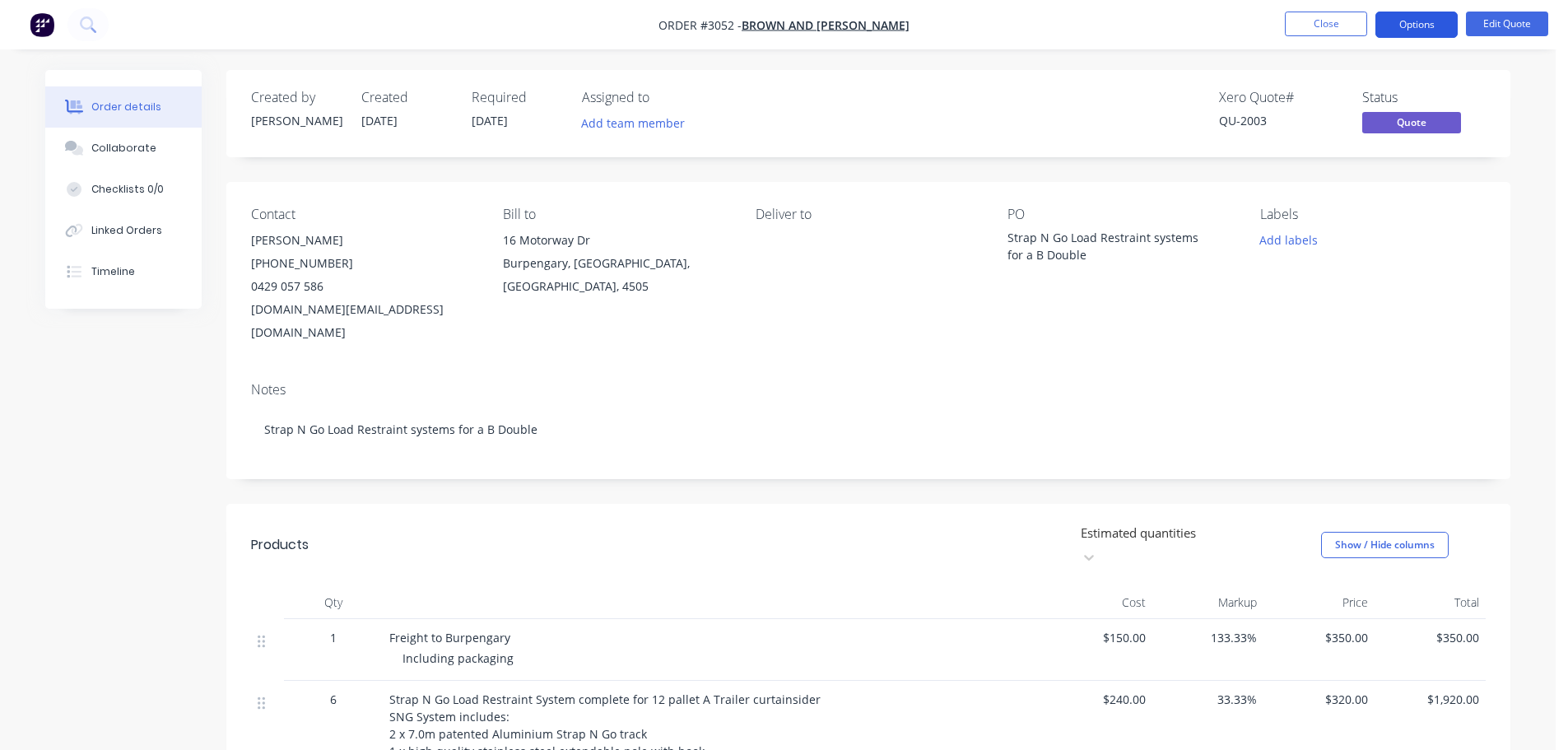
click at [1403, 21] on button "Options" at bounding box center [1416, 25] width 82 height 27
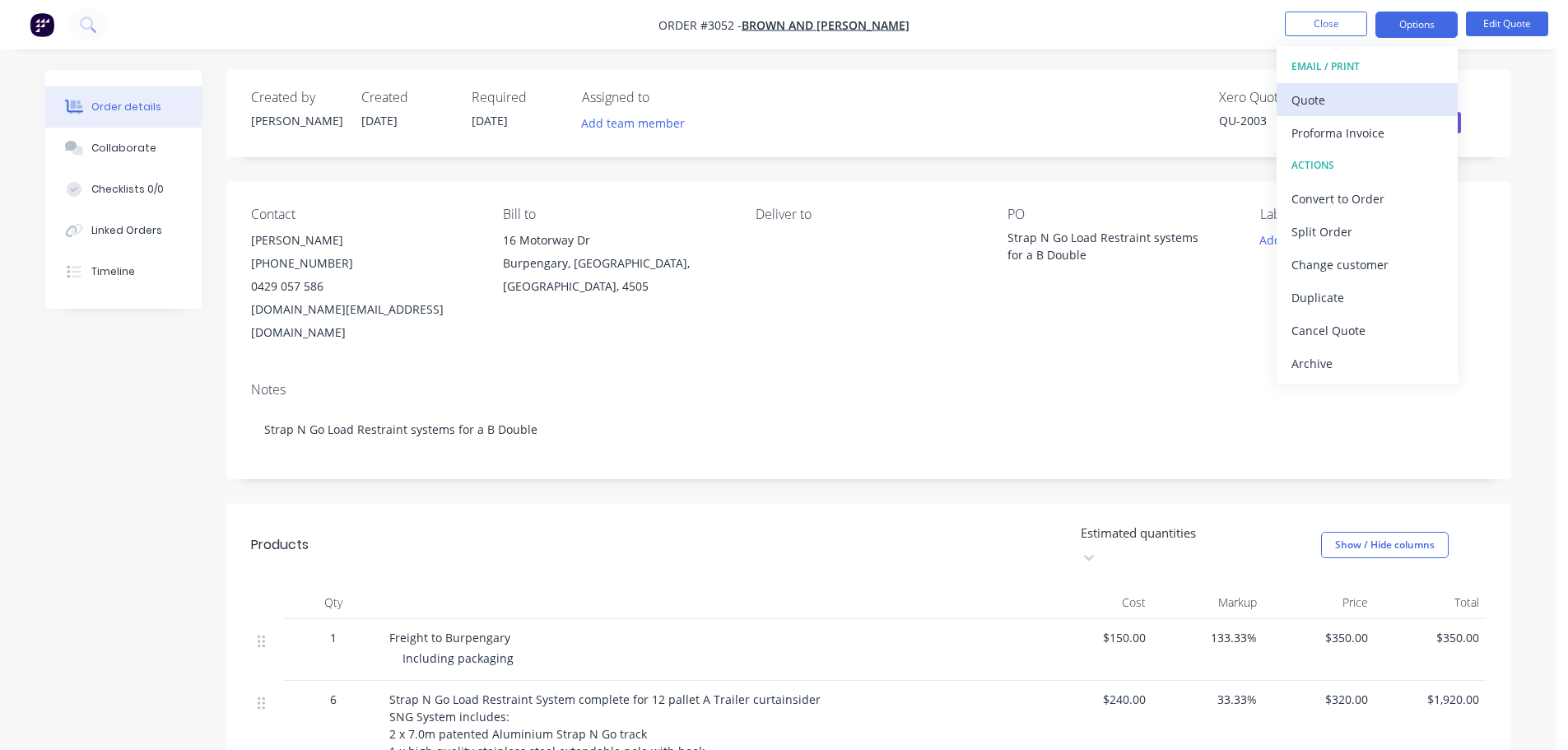
click at [1309, 95] on div "Quote" at bounding box center [1368, 100] width 152 height 24
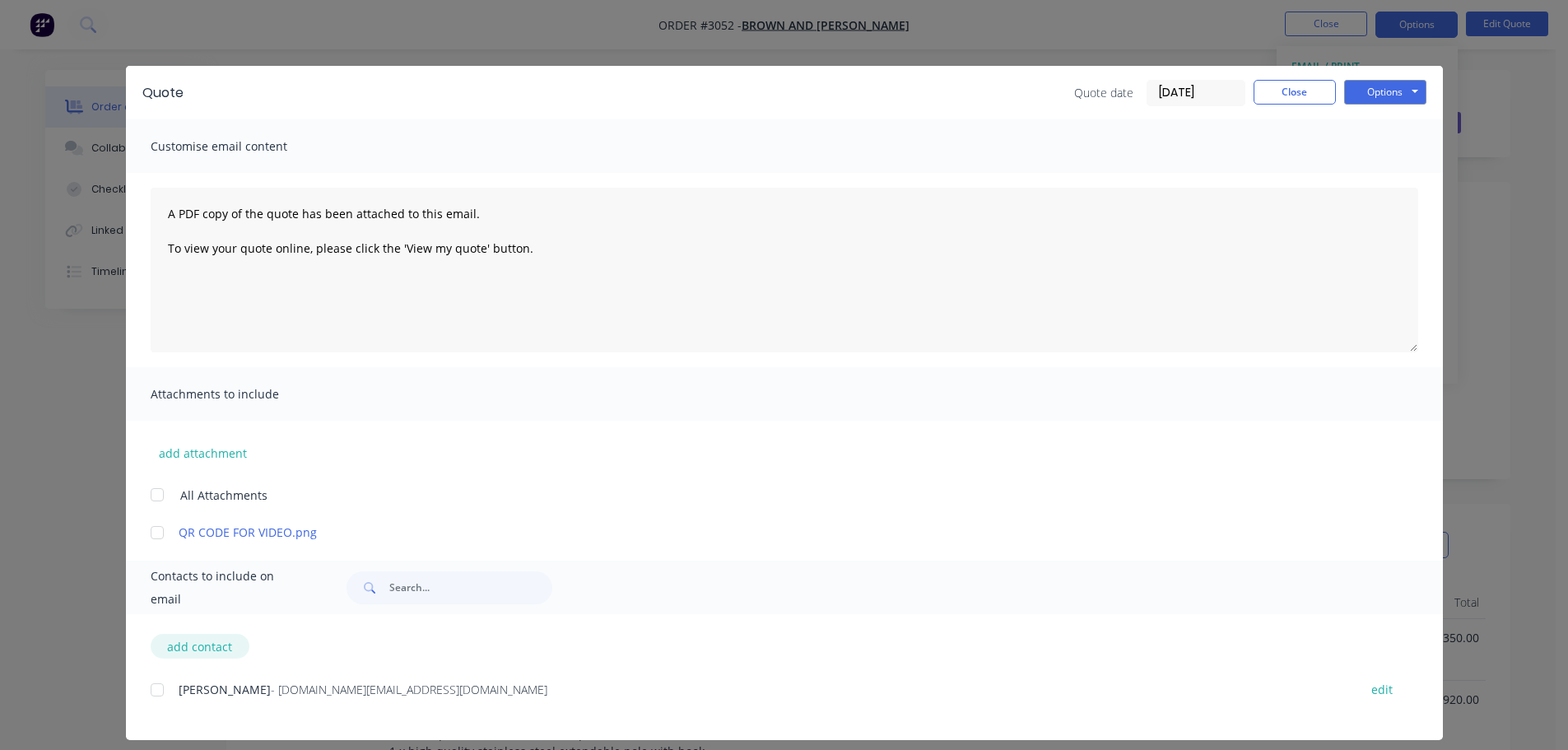
click at [185, 649] on button "add contact" at bounding box center [200, 646] width 99 height 25
select select "AU"
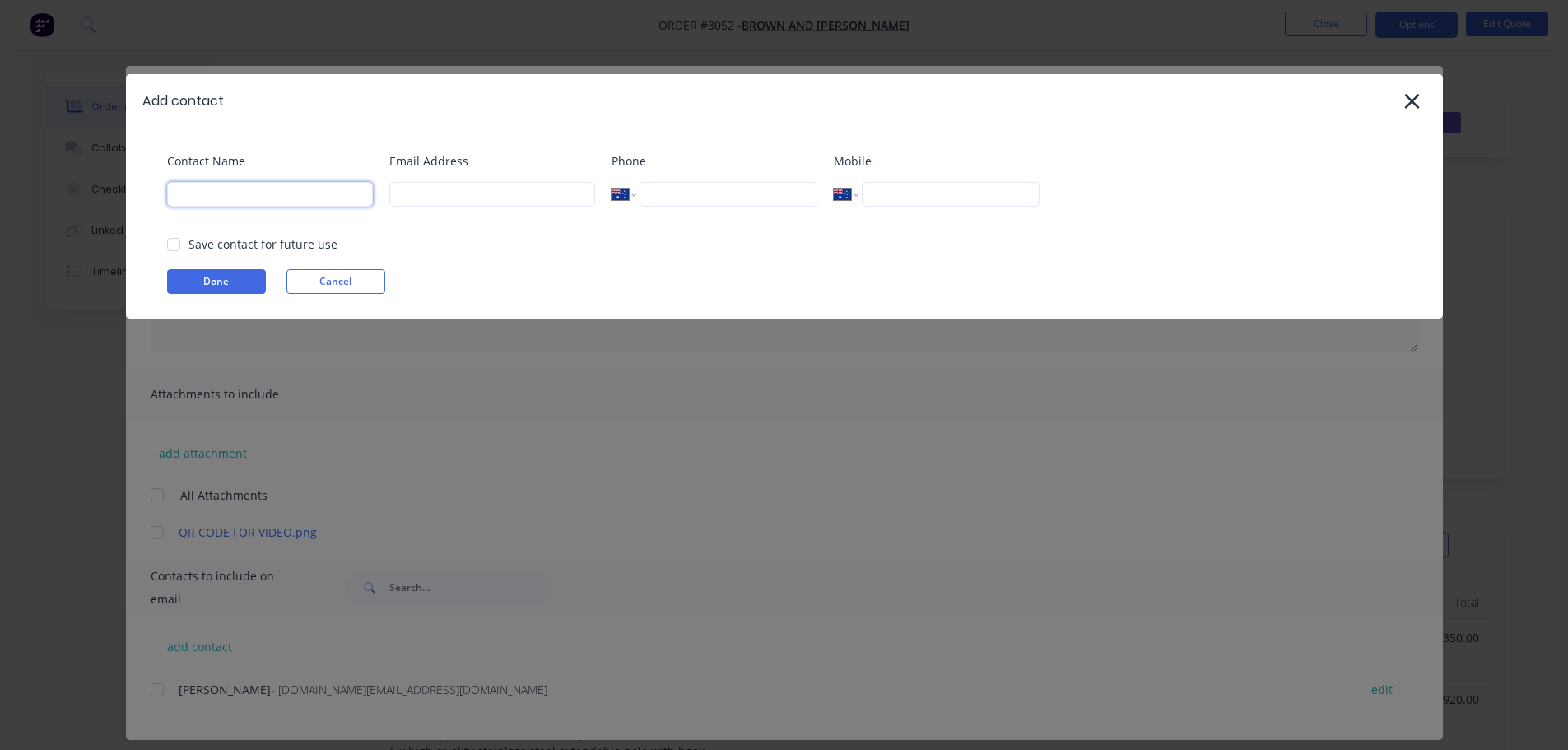
click at [217, 190] on input at bounding box center [270, 194] width 206 height 25
click at [222, 273] on button "Done" at bounding box center [217, 281] width 99 height 25
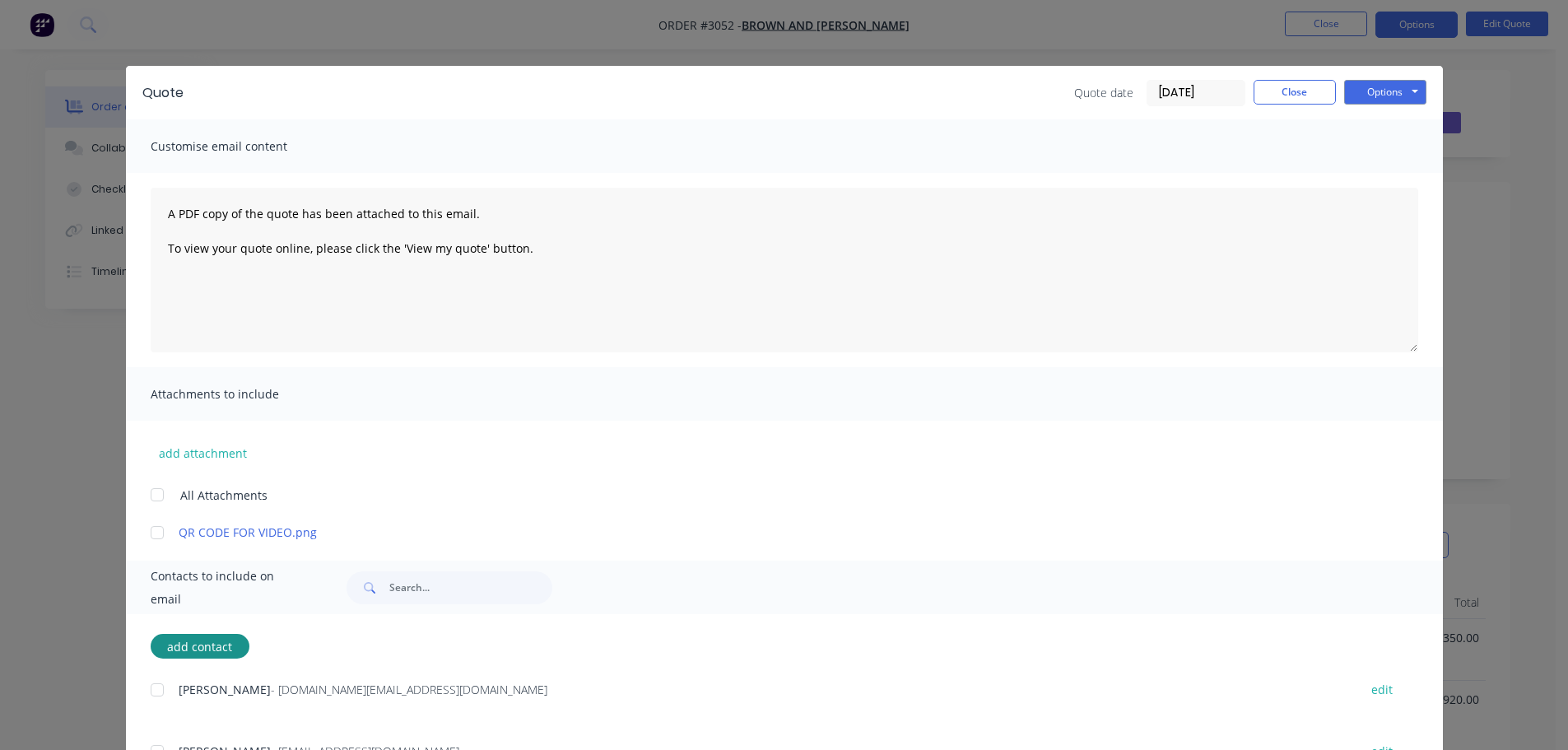
click at [153, 532] on div at bounding box center [157, 532] width 33 height 33
click at [147, 688] on div at bounding box center [157, 690] width 33 height 33
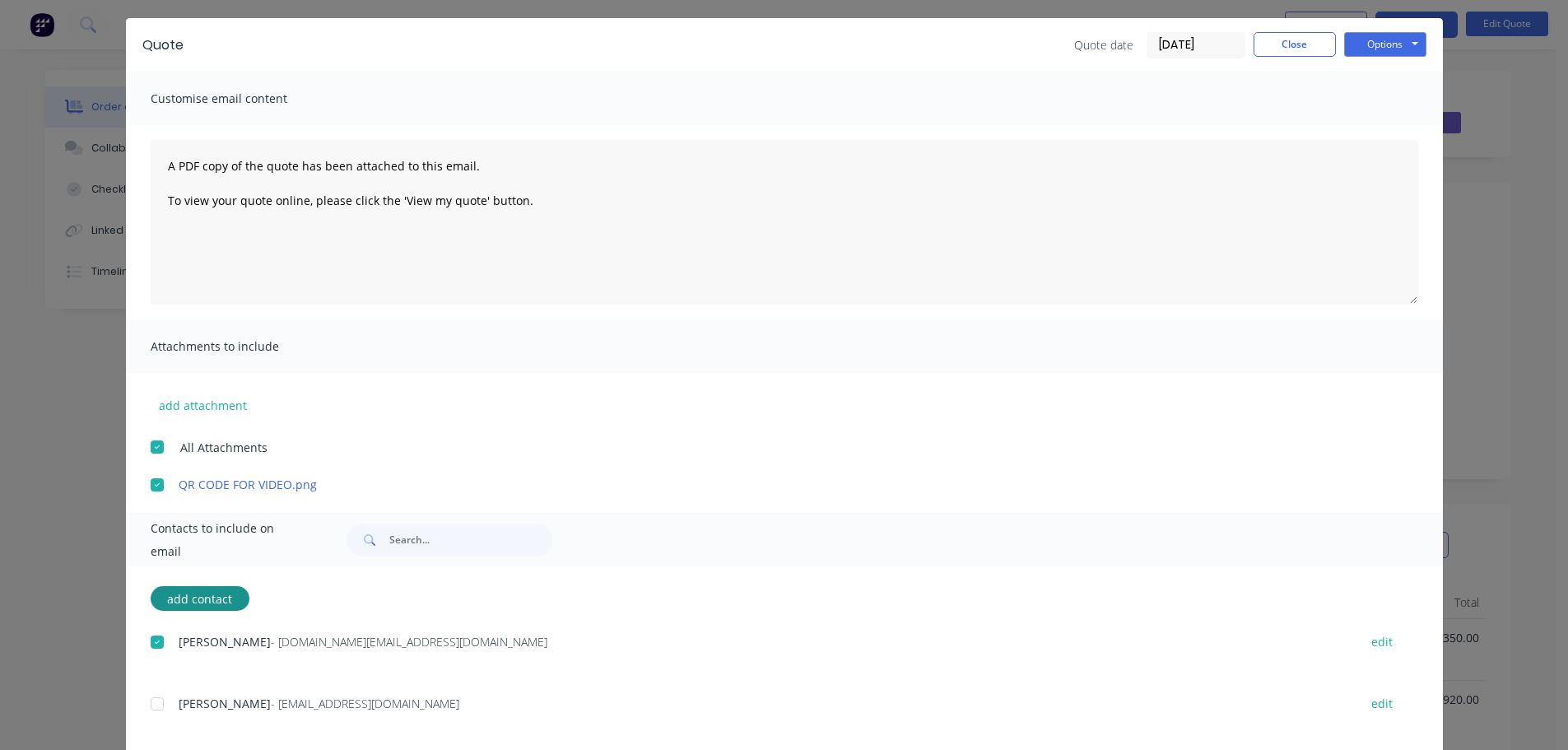
scroll to position [75, 0]
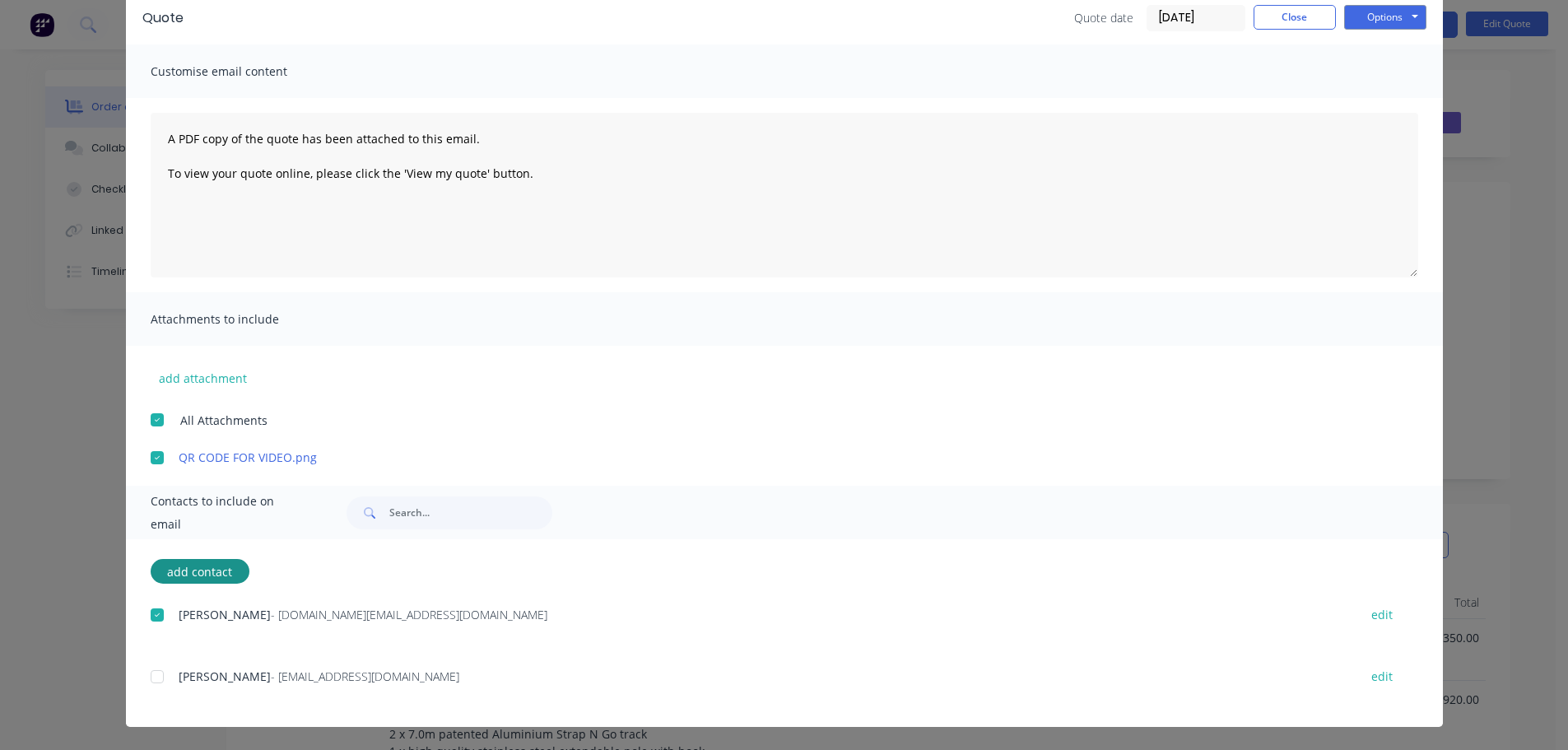
click at [149, 674] on div at bounding box center [157, 677] width 33 height 33
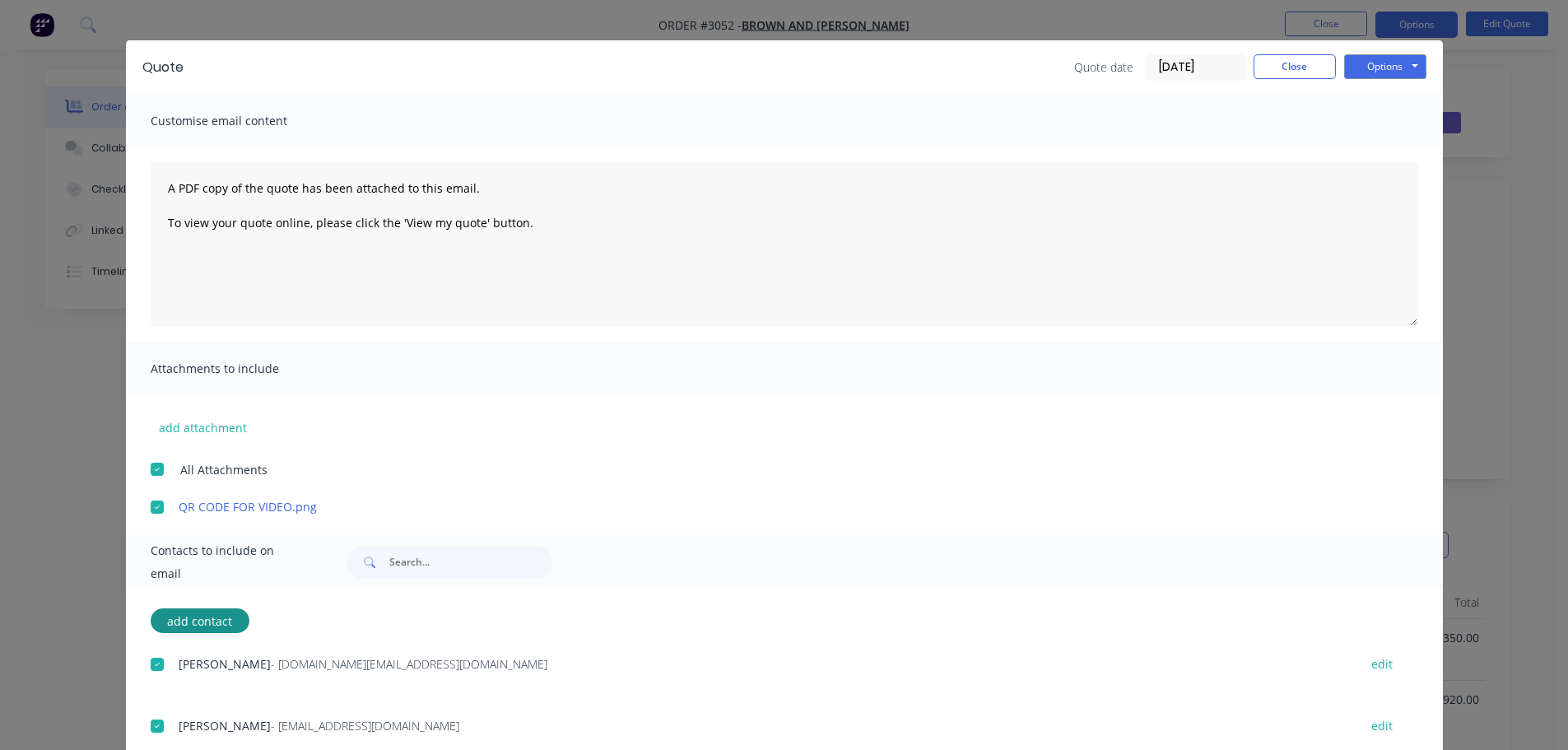
scroll to position [0, 0]
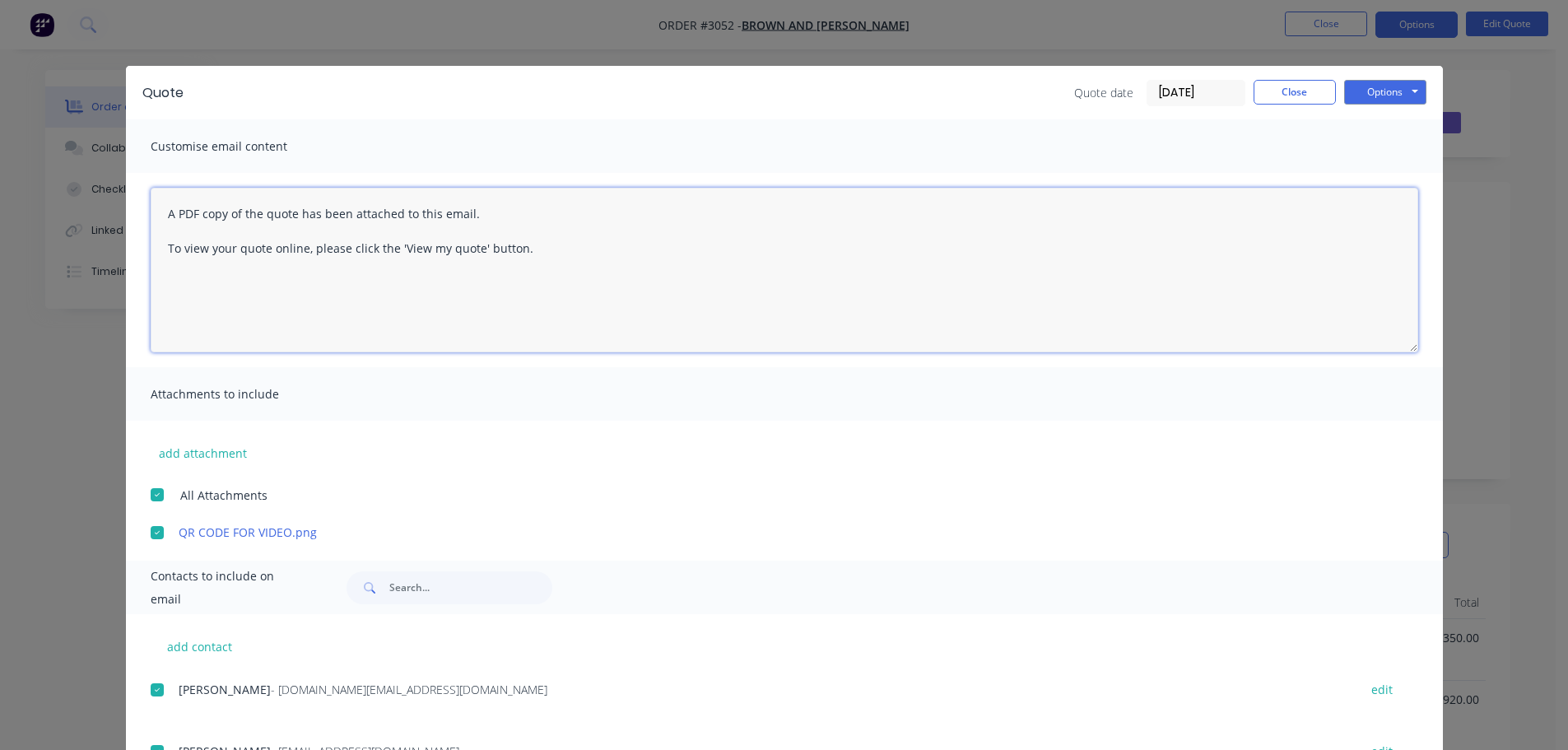
click at [164, 214] on textarea "A PDF copy of the quote has been attached to this email. To view your quote onl…" at bounding box center [784, 270] width 1267 height 165
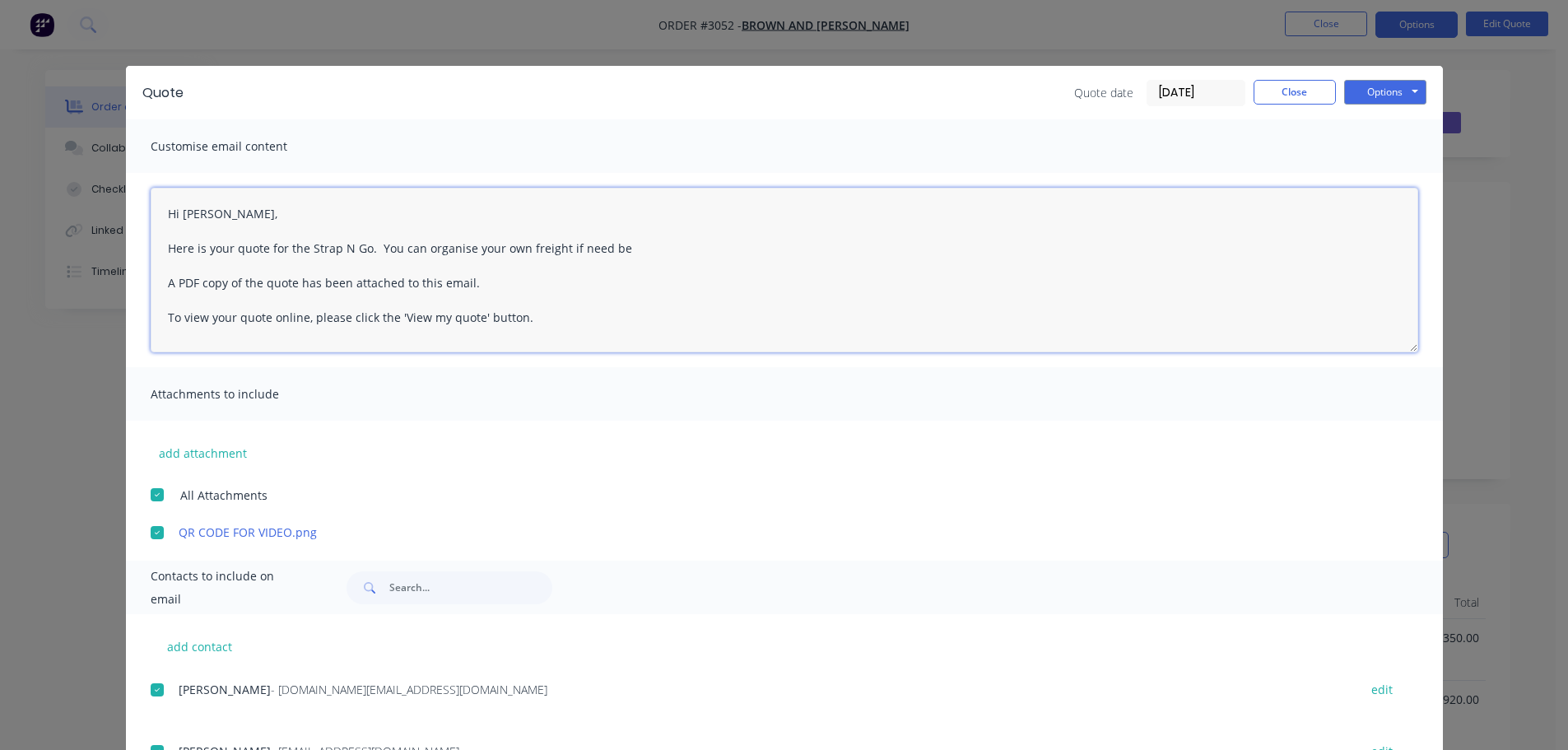
drag, startPoint x: 434, startPoint y: 248, endPoint x: 490, endPoint y: 213, distance: 66.0
click at [490, 213] on textarea "Hi [PERSON_NAME], Here is your quote for the Strap N Go. You can organise your …" at bounding box center [784, 270] width 1267 height 165
click at [624, 244] on textarea "Hi [PERSON_NAME], Here is your quote for the Strap N Go. You can organise your …" at bounding box center [784, 270] width 1267 height 165
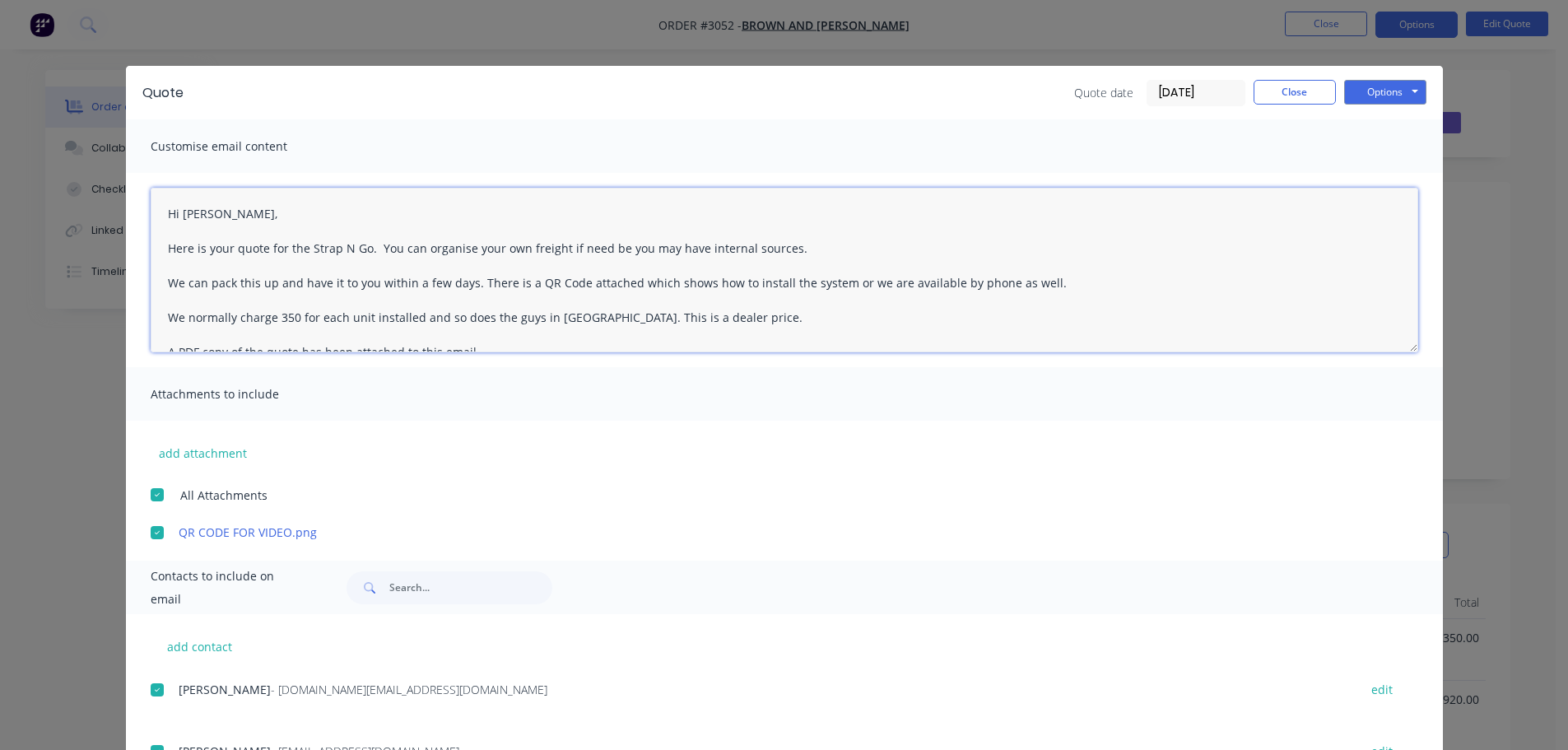
click at [272, 318] on textarea "Hi [PERSON_NAME], Here is your quote for the Strap N Go. You can organise your …" at bounding box center [784, 270] width 1267 height 165
click at [713, 318] on textarea "Hi [PERSON_NAME], Here is your quote for the Strap N Go. You can organise your …" at bounding box center [784, 270] width 1267 height 165
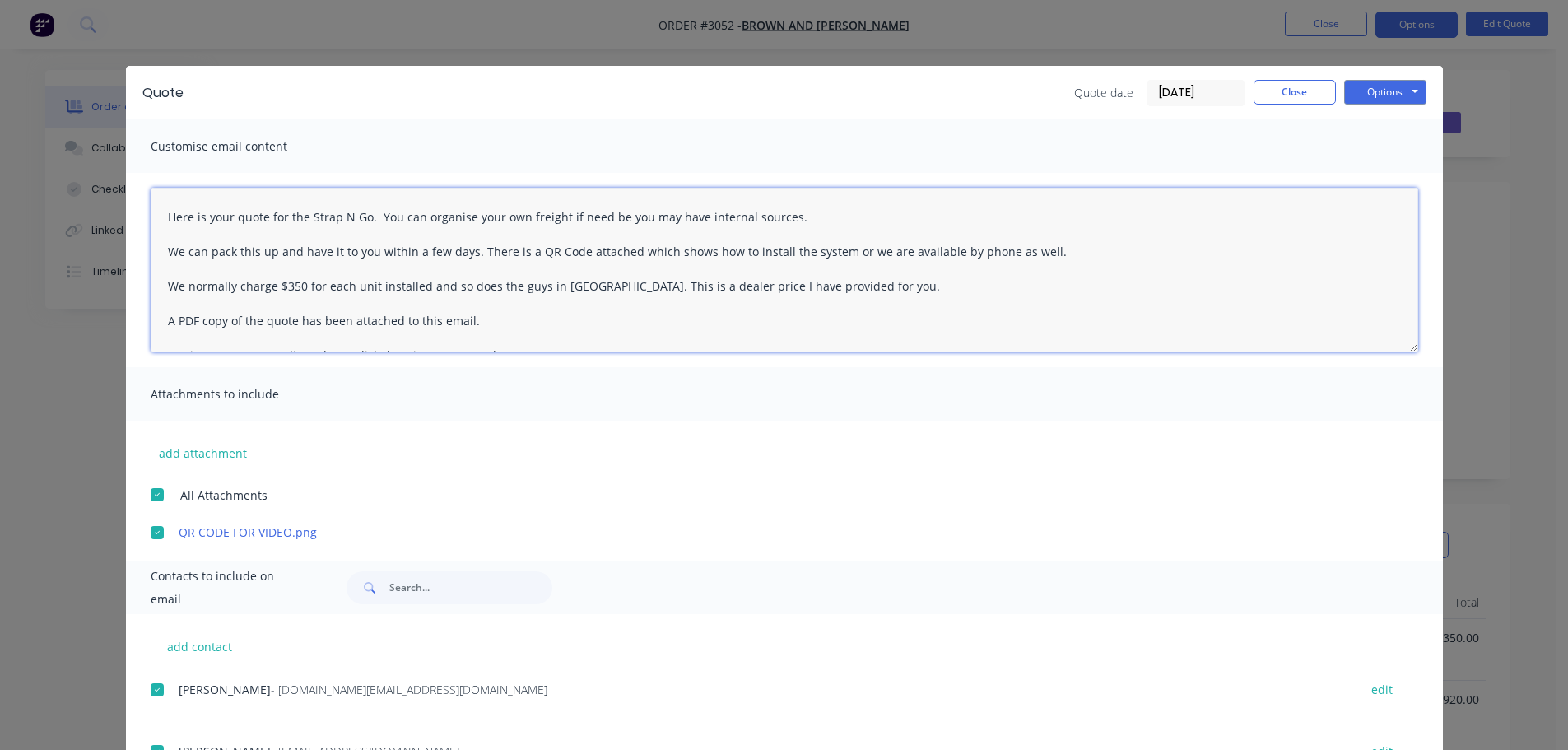
scroll to position [60, 0]
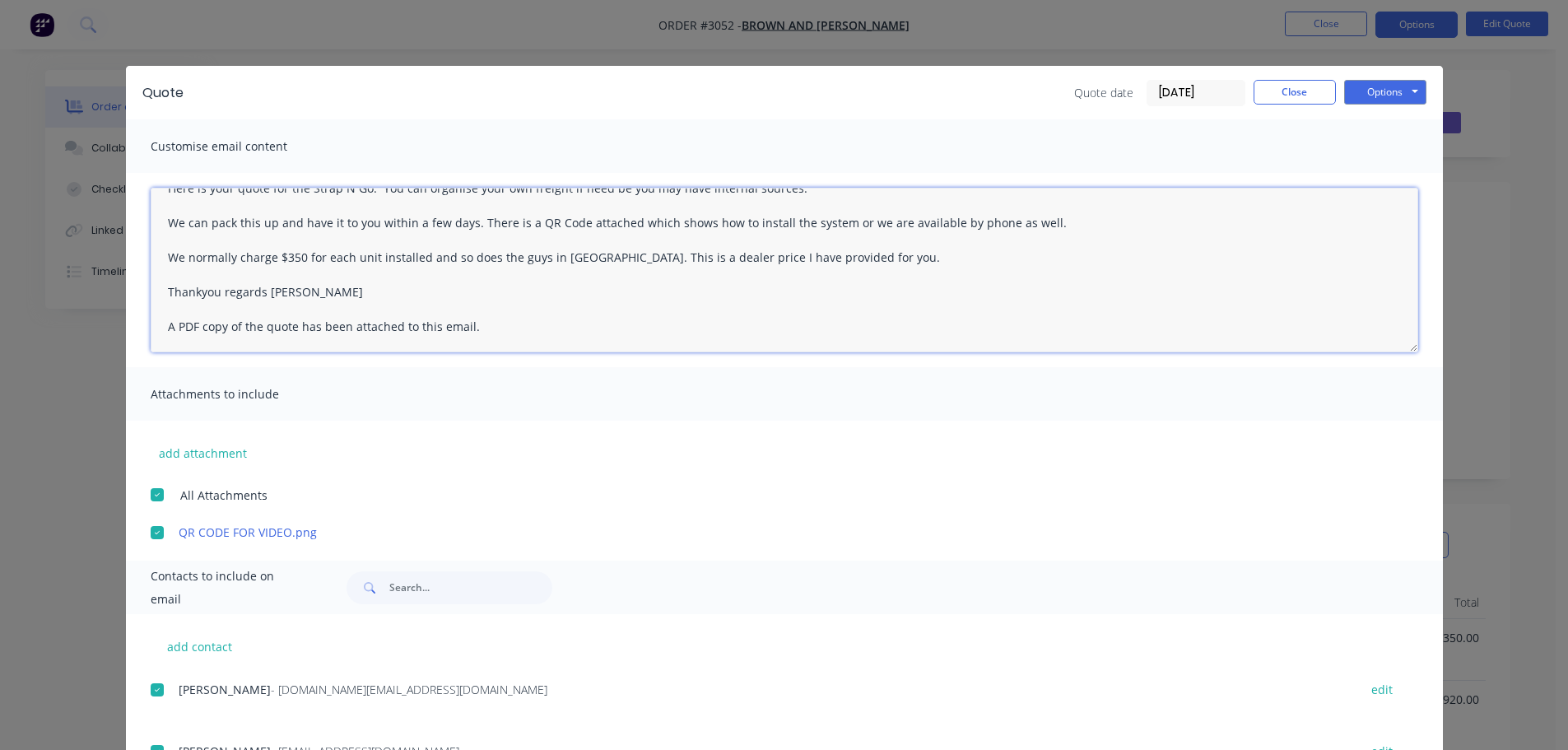
click at [260, 292] on textarea "Hi [PERSON_NAME], Here is your quote for the Strap N Go. You can organise your …" at bounding box center [784, 270] width 1267 height 165
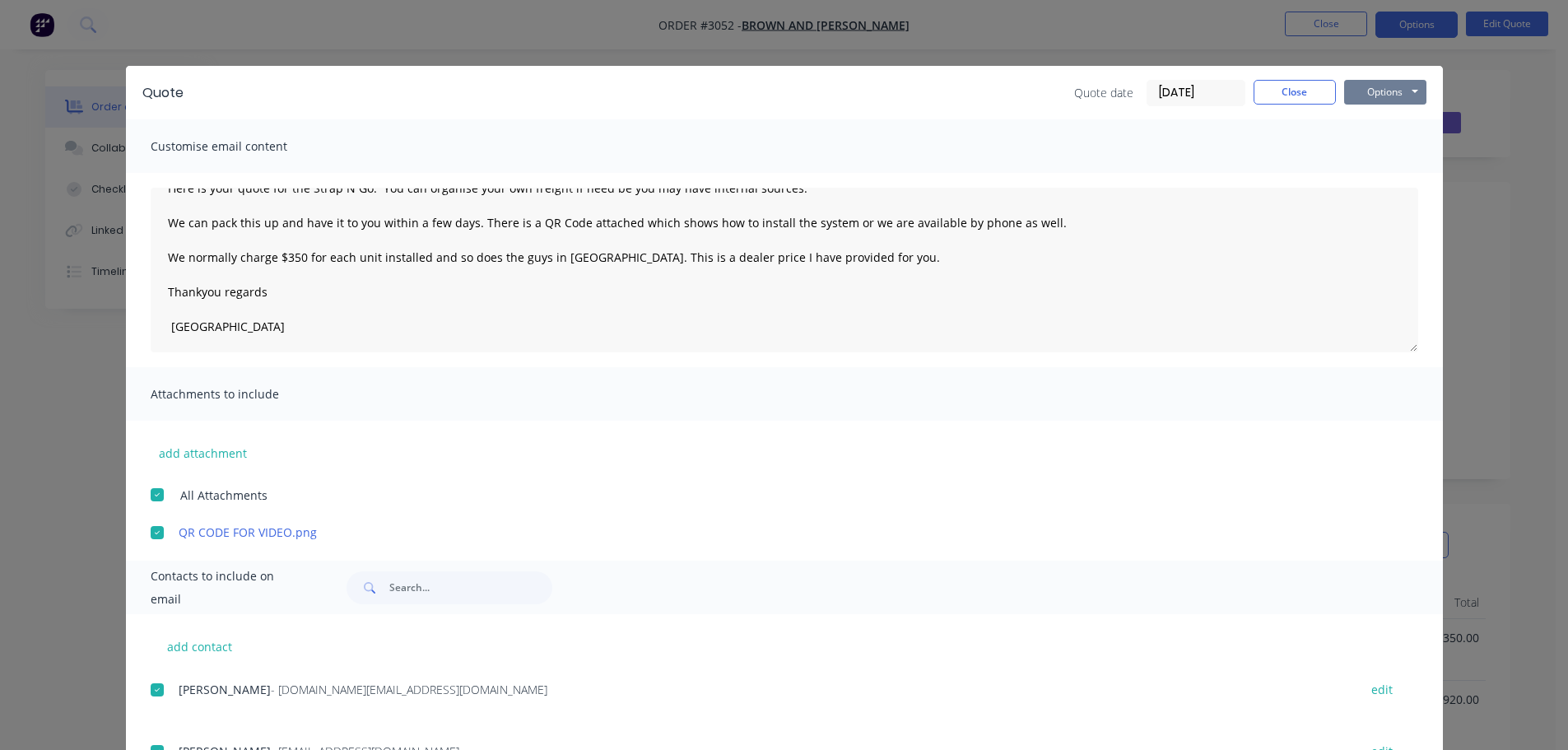
click at [1378, 87] on button "Options" at bounding box center [1385, 91] width 82 height 25
click at [1365, 171] on button "Email" at bounding box center [1396, 176] width 105 height 27
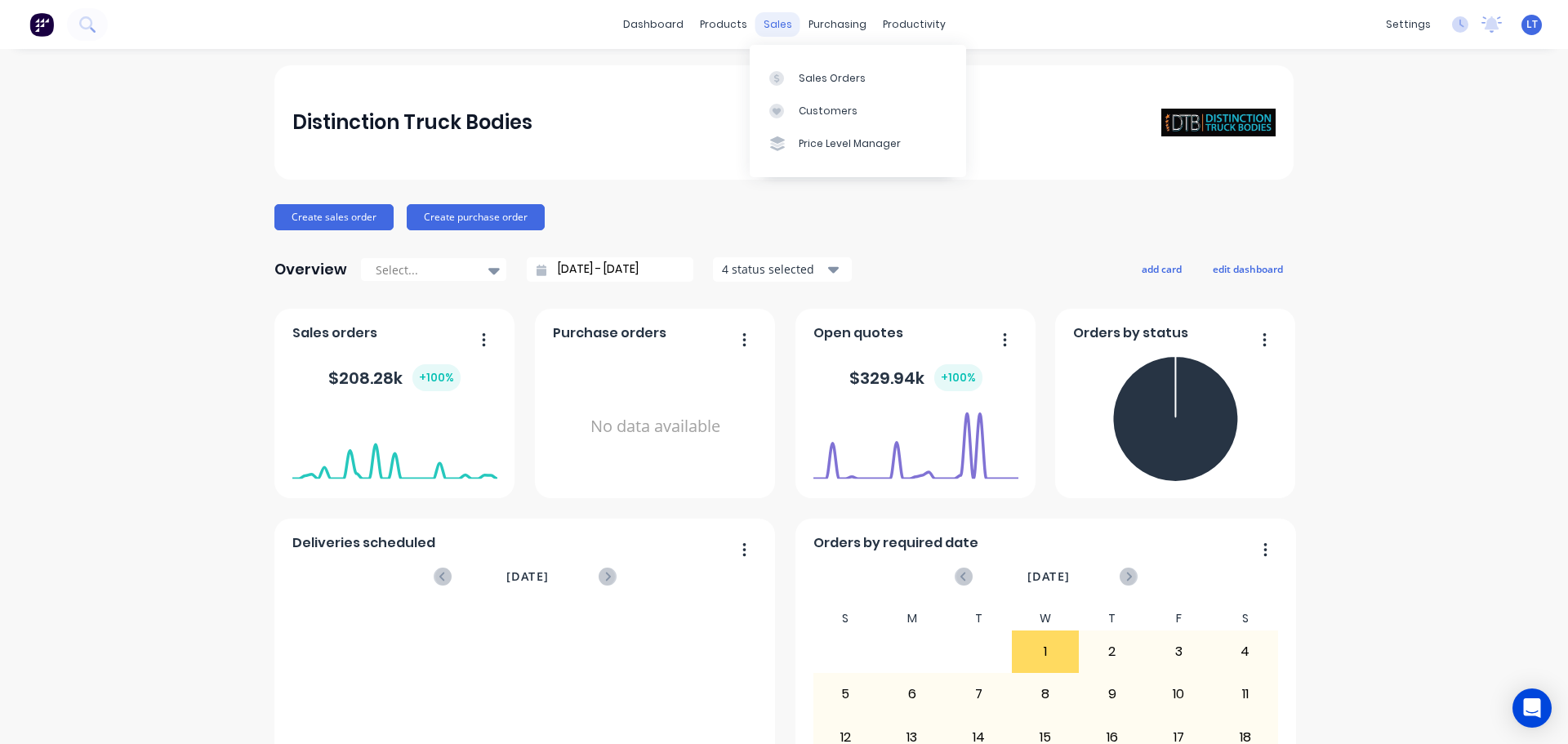
click at [769, 23] on div "sales" at bounding box center [778, 24] width 45 height 24
click at [806, 78] on div "Sales Orders" at bounding box center [832, 78] width 67 height 15
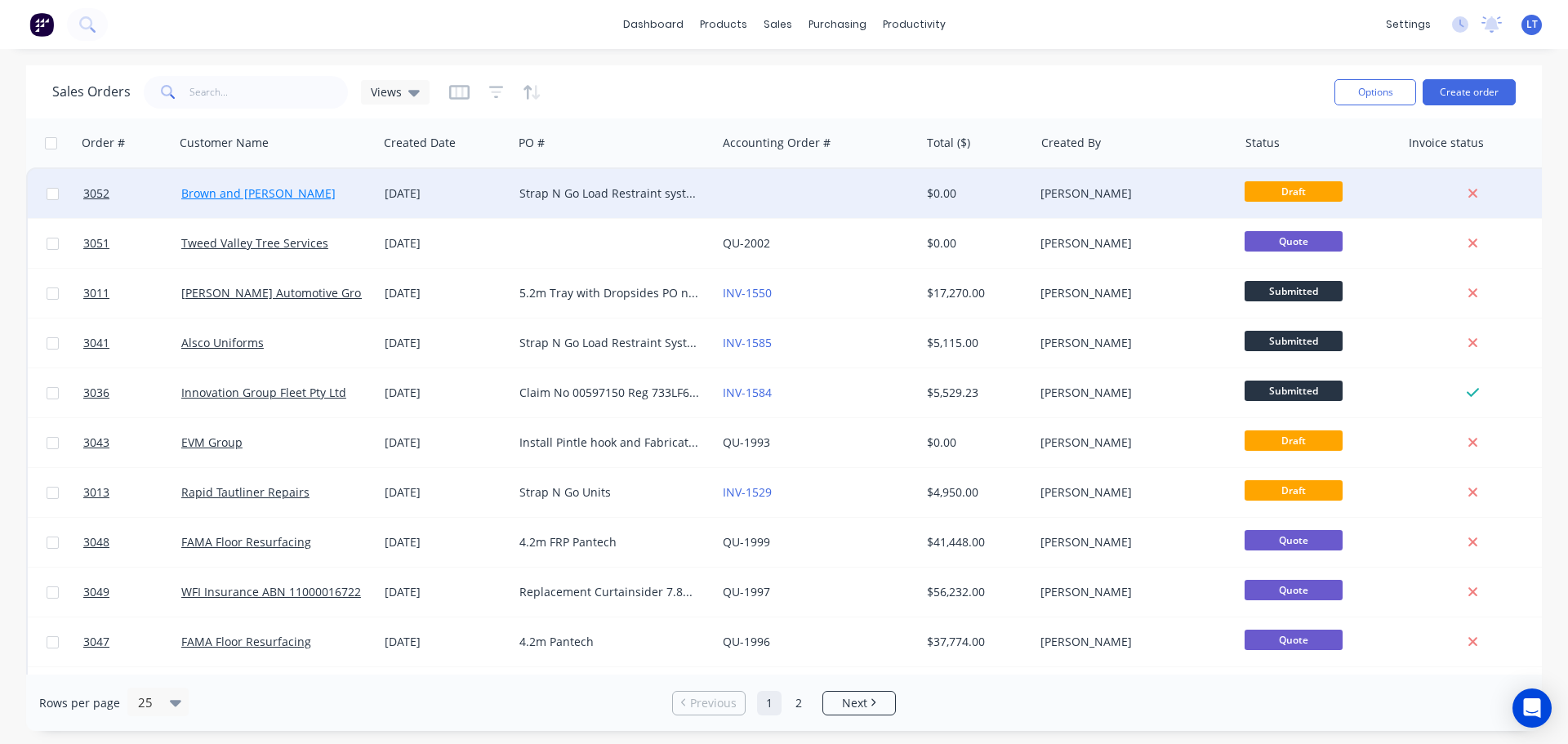
click at [265, 195] on link "Brown and [PERSON_NAME]" at bounding box center [258, 192] width 154 height 15
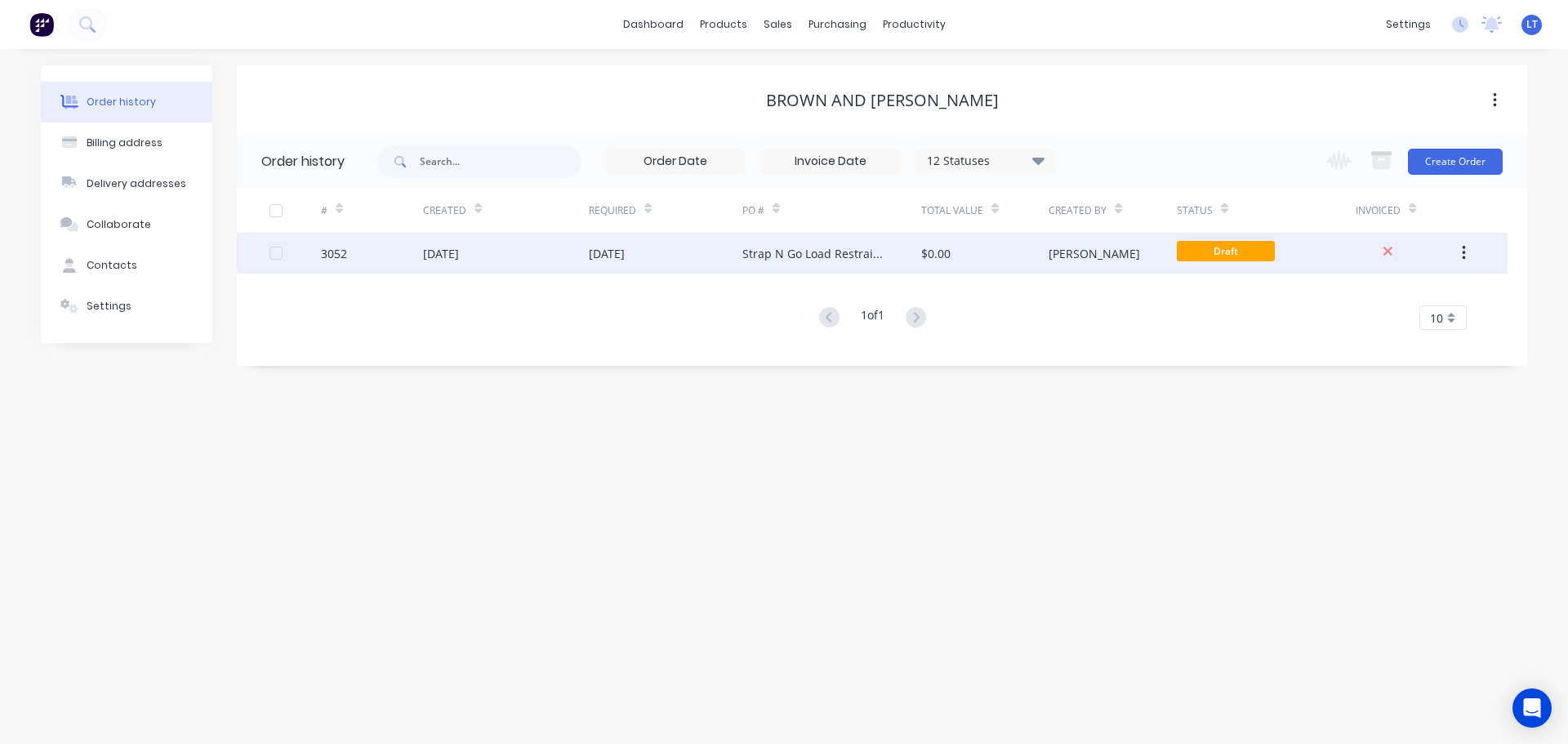
click at [521, 250] on div "01 Oct 2025" at bounding box center [505, 253] width 166 height 41
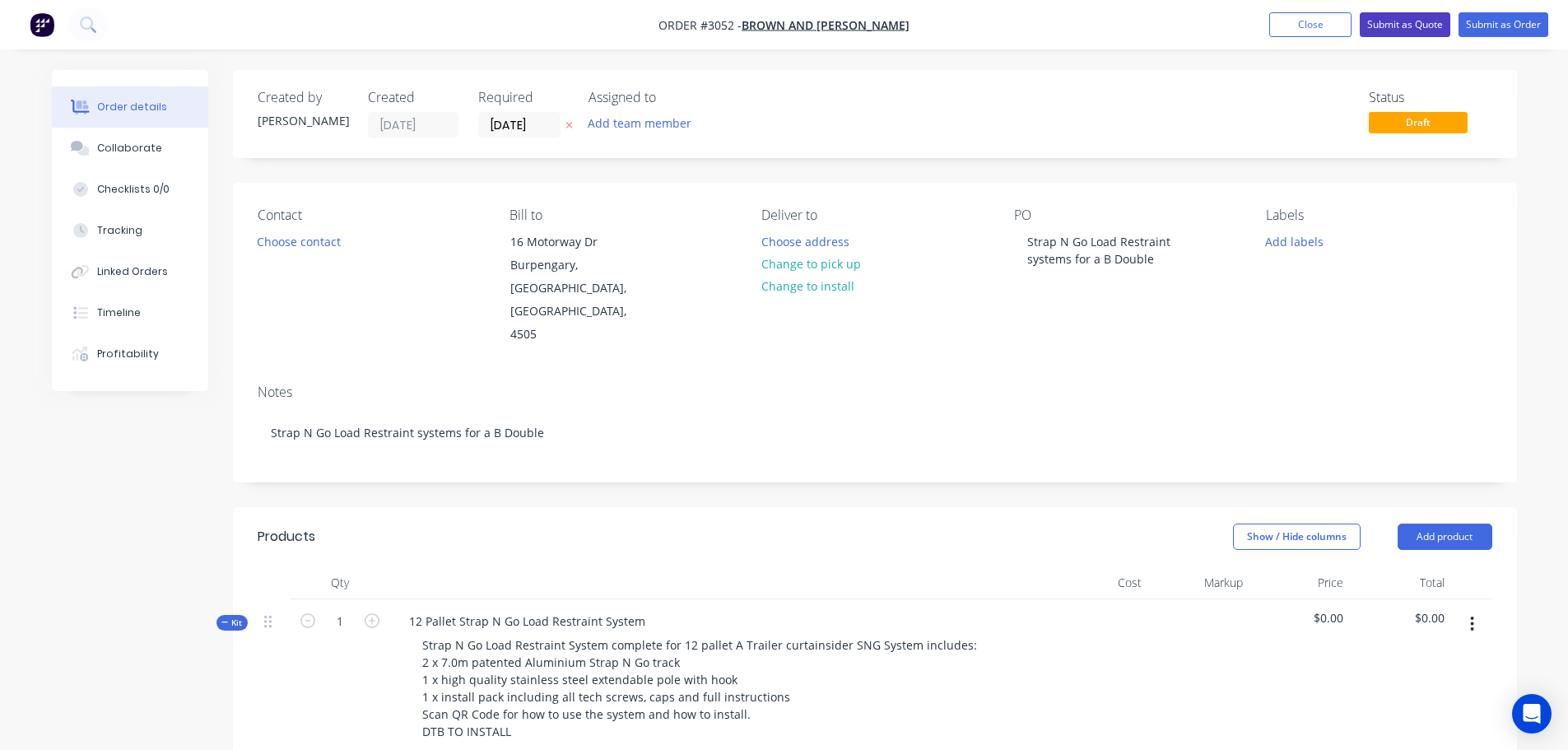
click at [1407, 19] on button "Submit as Quote" at bounding box center [1404, 25] width 91 height 25
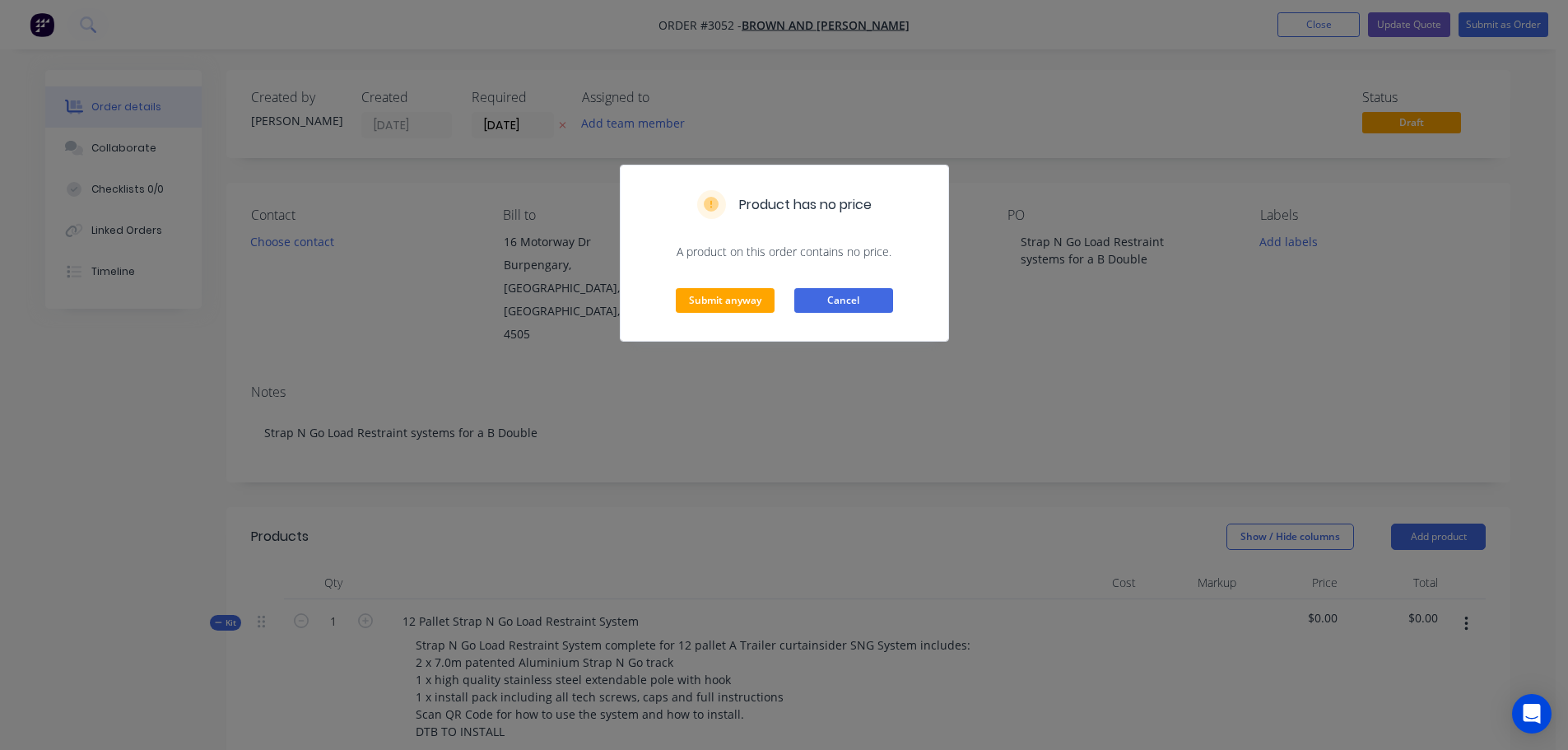
click at [851, 298] on button "Cancel" at bounding box center [844, 300] width 99 height 25
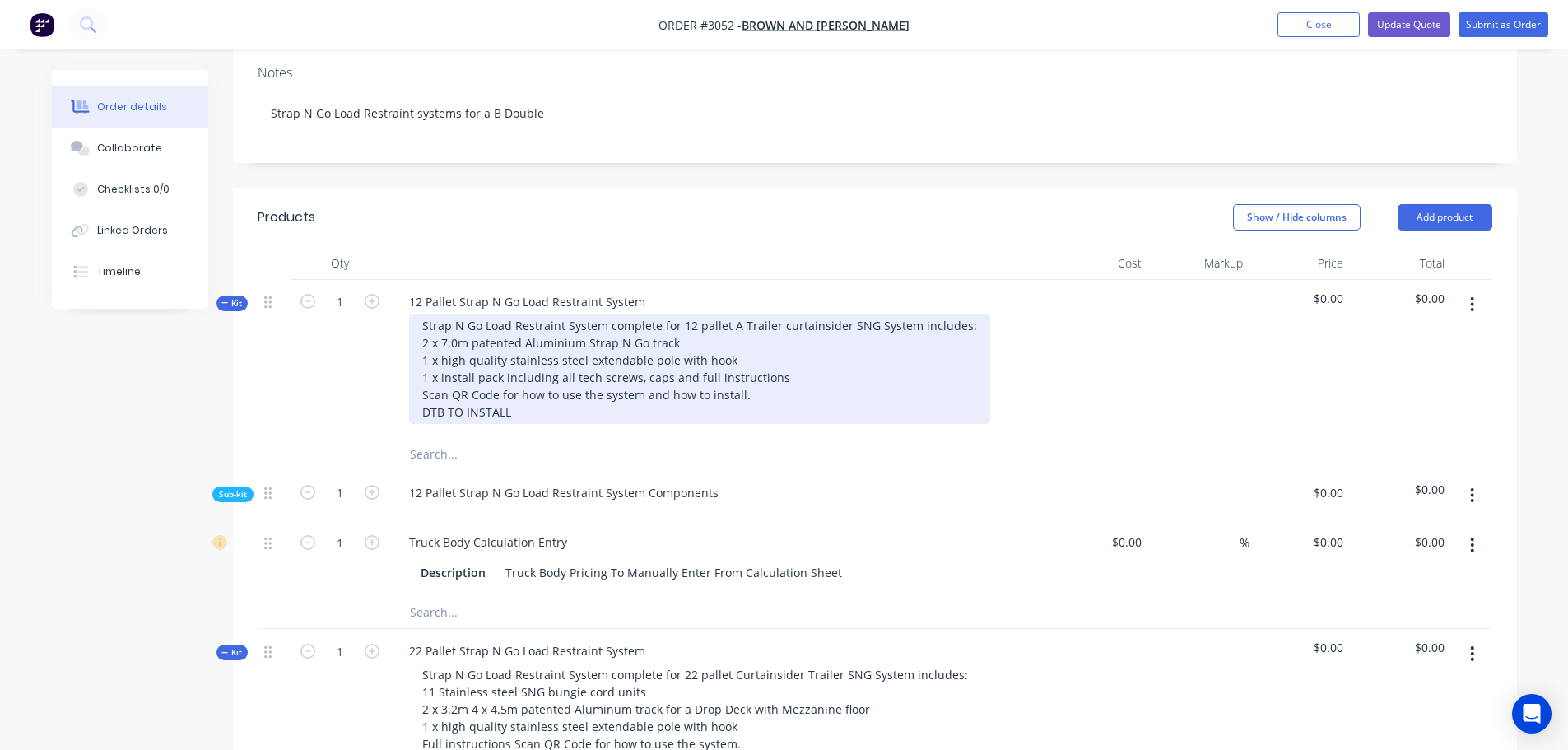
scroll to position [329, 0]
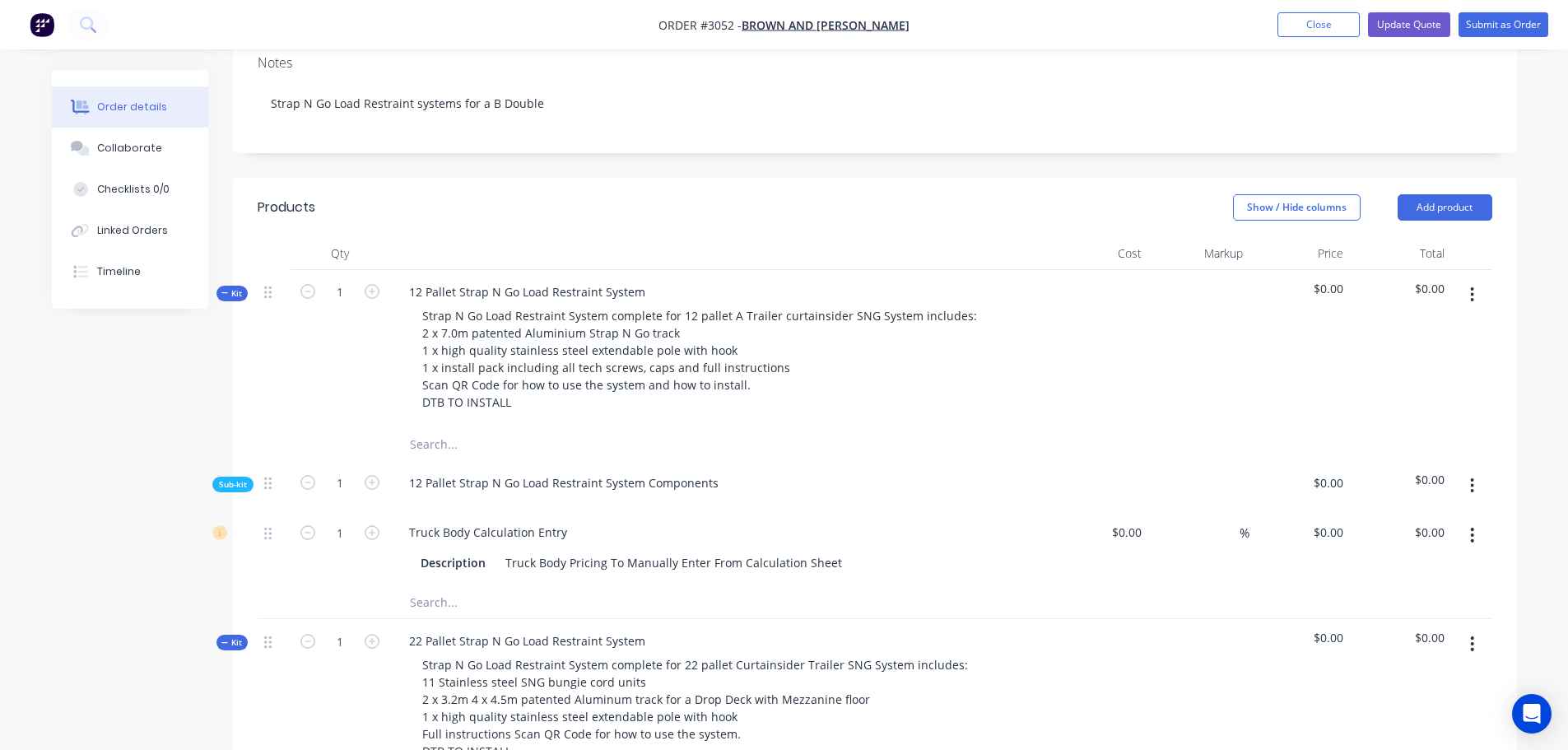
click at [1471, 477] on icon "button" at bounding box center [1472, 486] width 5 height 18
click at [1371, 550] on div "Delete" at bounding box center [1413, 562] width 127 height 24
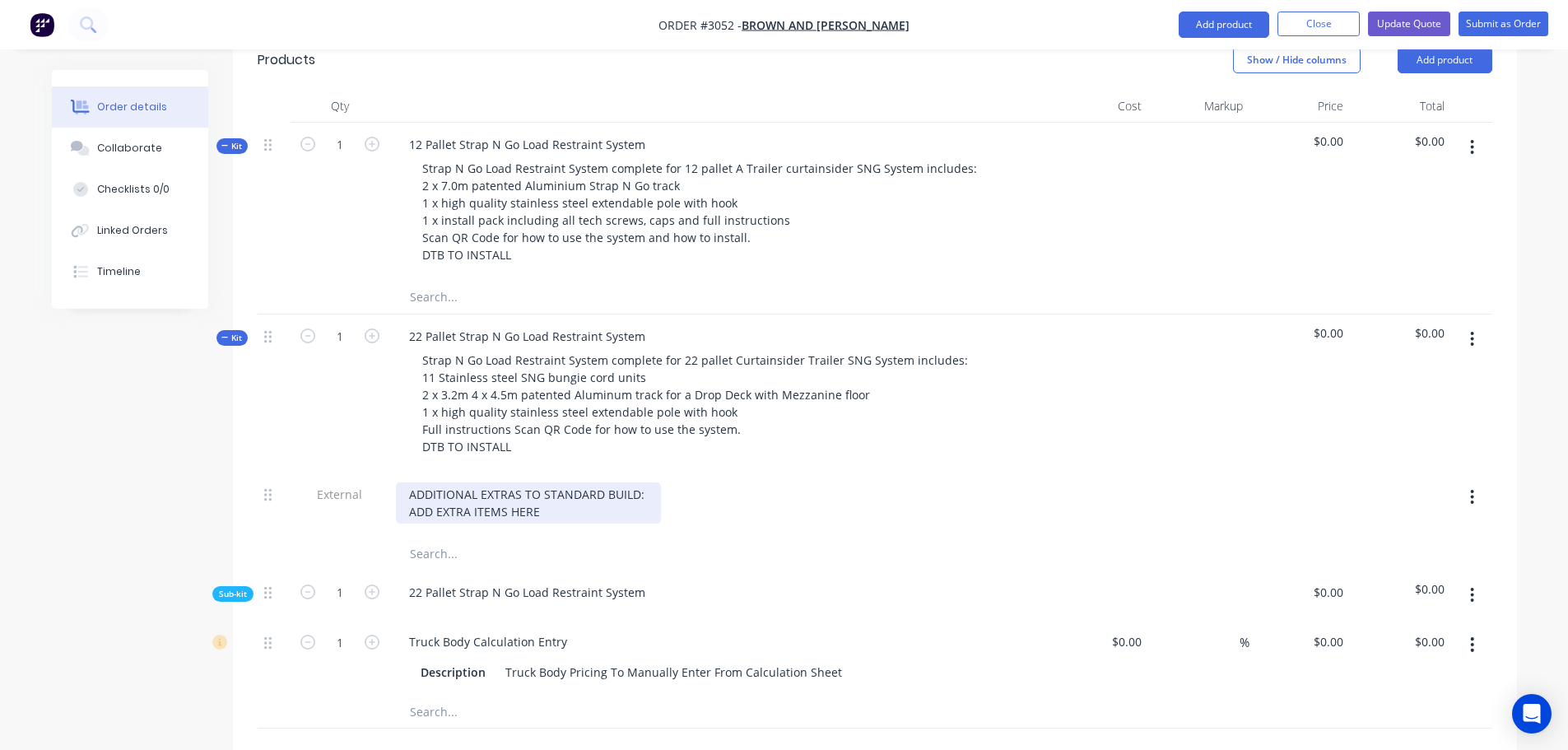
scroll to position [494, 0]
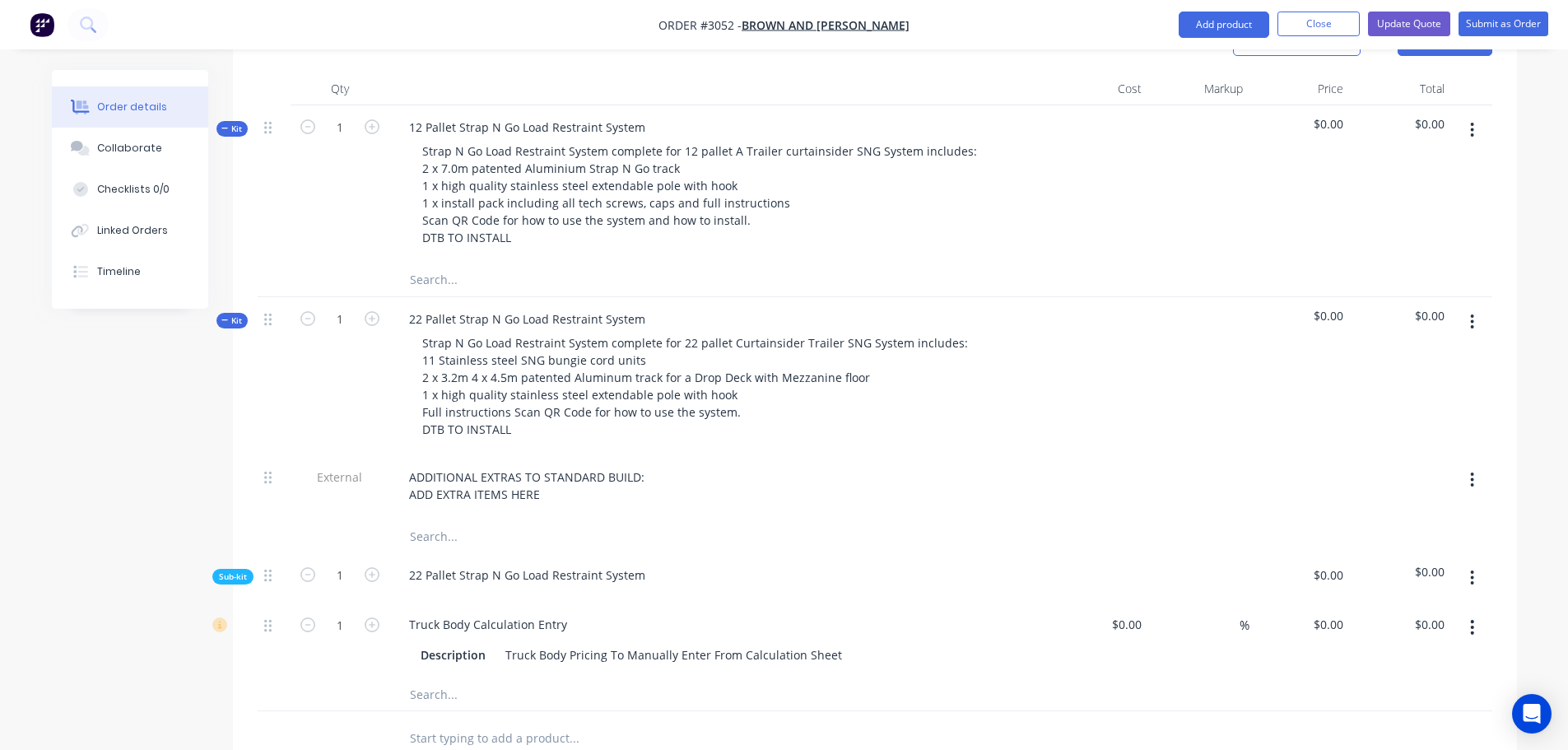
click at [1472, 473] on icon "button" at bounding box center [1473, 480] width 4 height 15
click at [1374, 544] on div "Delete" at bounding box center [1413, 556] width 127 height 24
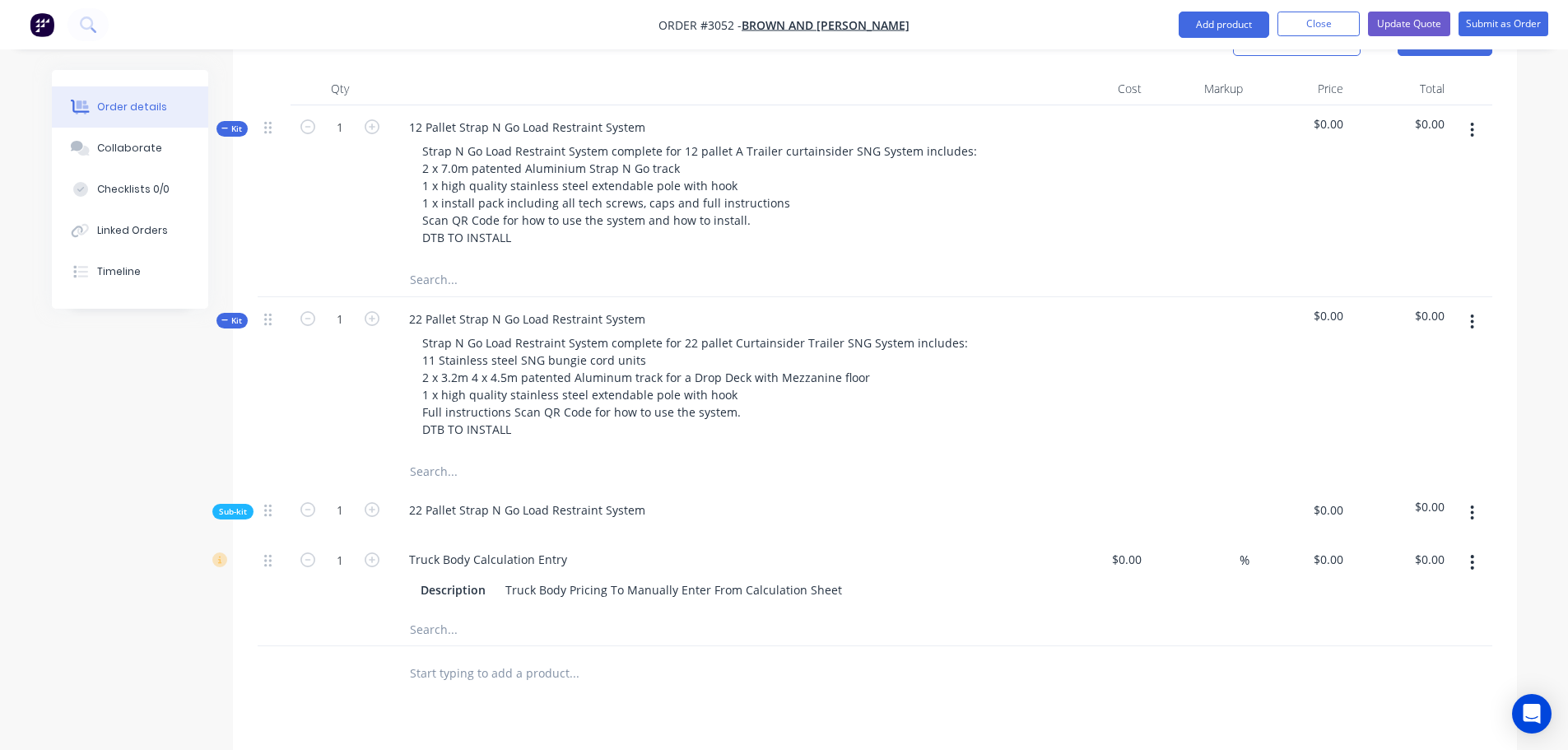
click at [1334, 307] on span "$0.00" at bounding box center [1300, 316] width 88 height 17
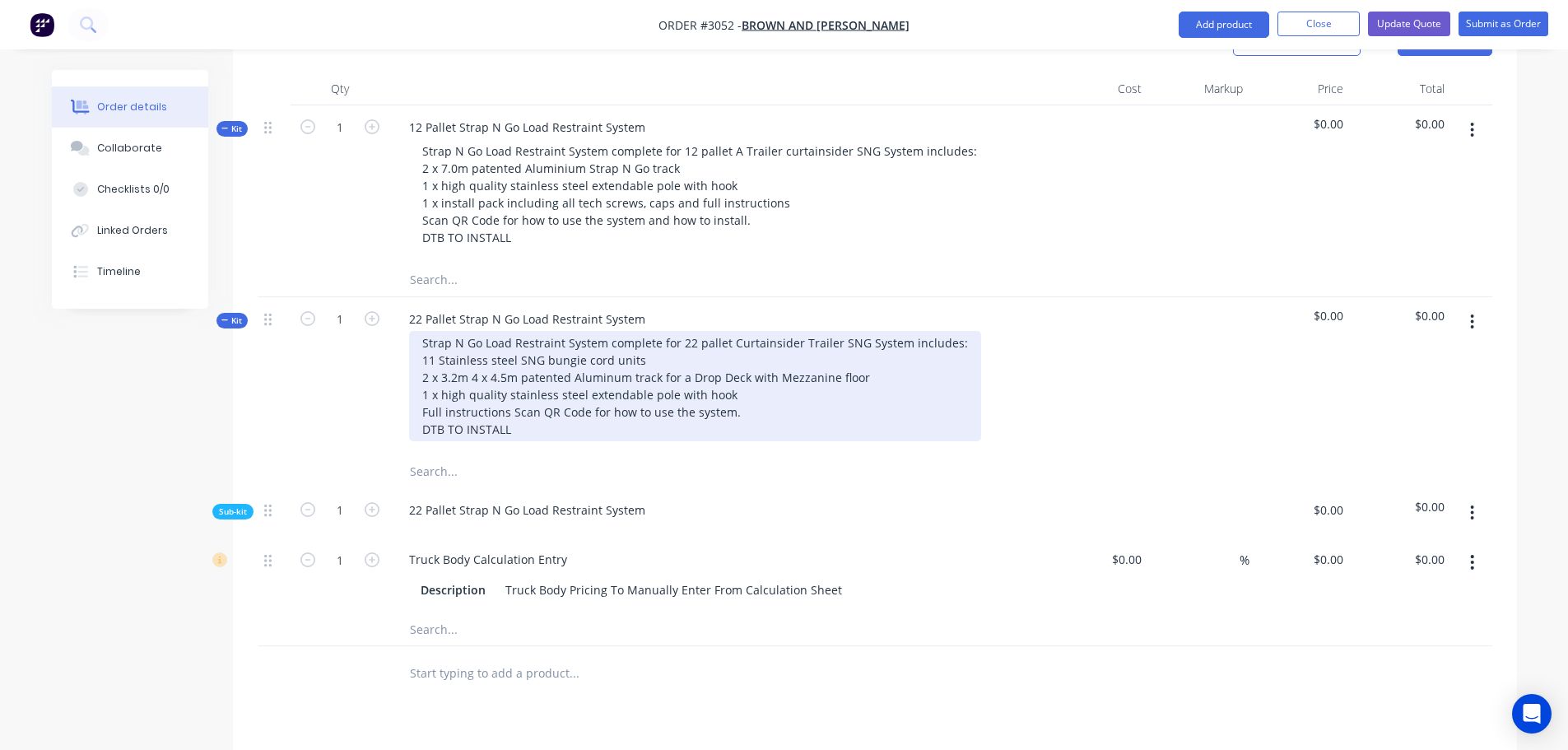
click at [431, 331] on div "Strap N Go Load Restraint System complete for 22 pallet Curtainsider Trailer SN…" at bounding box center [695, 386] width 572 height 111
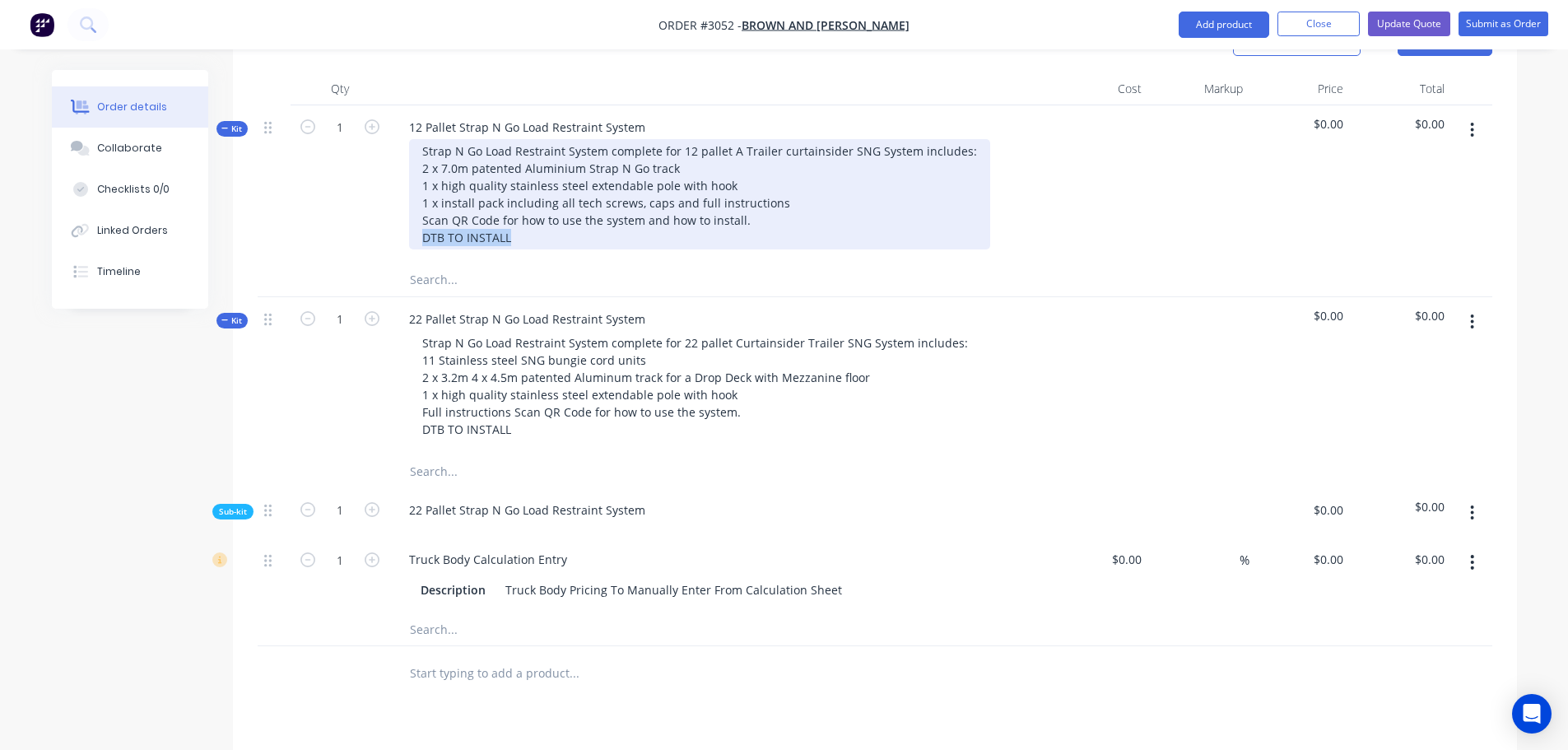
drag, startPoint x: 421, startPoint y: 191, endPoint x: 517, endPoint y: 191, distance: 96.0
click at [517, 191] on div "Strap N Go Load Restraint System complete for 12 pallet A Trailer curtainsider …" at bounding box center [699, 194] width 581 height 111
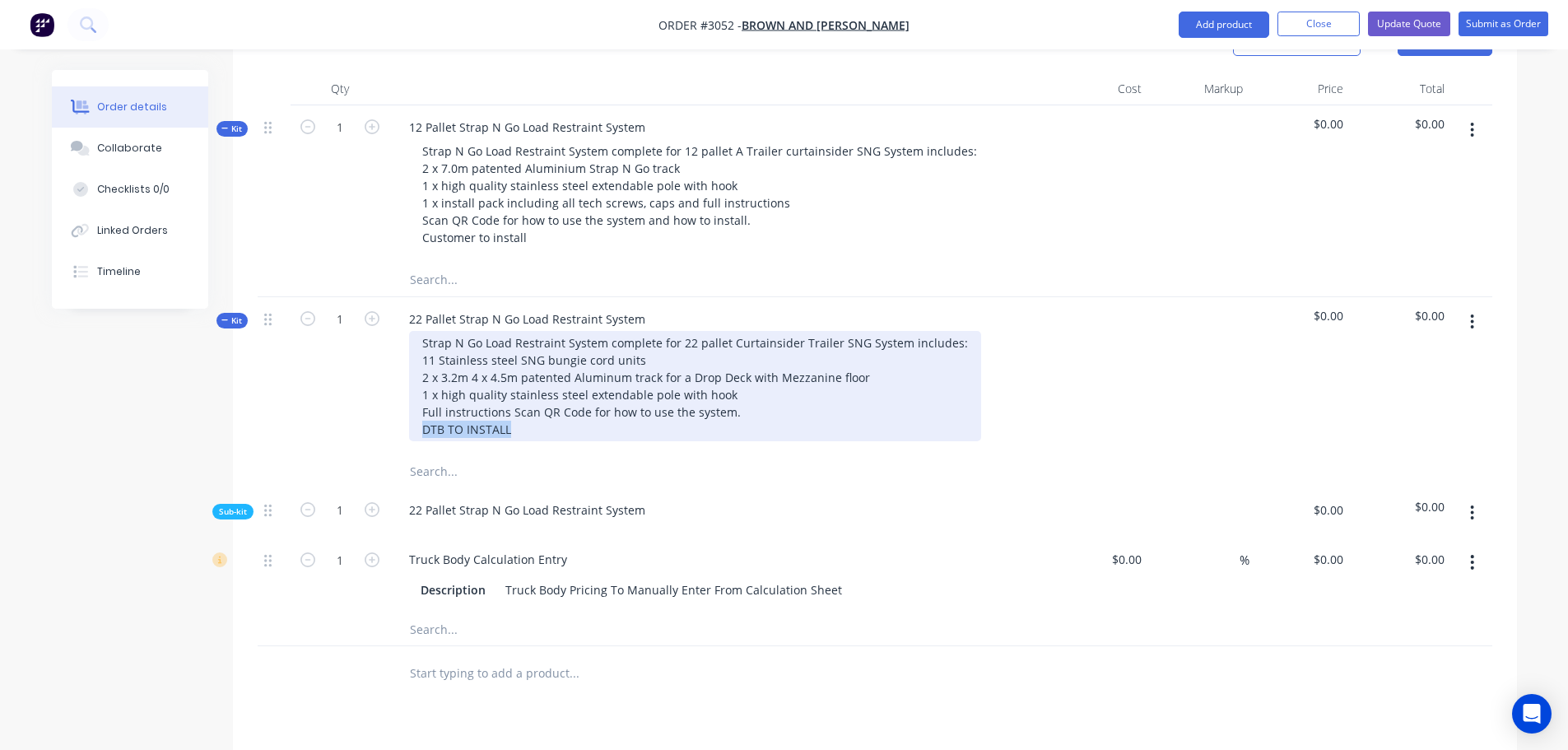
drag, startPoint x: 421, startPoint y: 381, endPoint x: 532, endPoint y: 376, distance: 111.1
click at [532, 376] on div "Strap N Go Load Restraint System complete for 22 pallet Curtainsider Trailer SN…" at bounding box center [695, 386] width 572 height 111
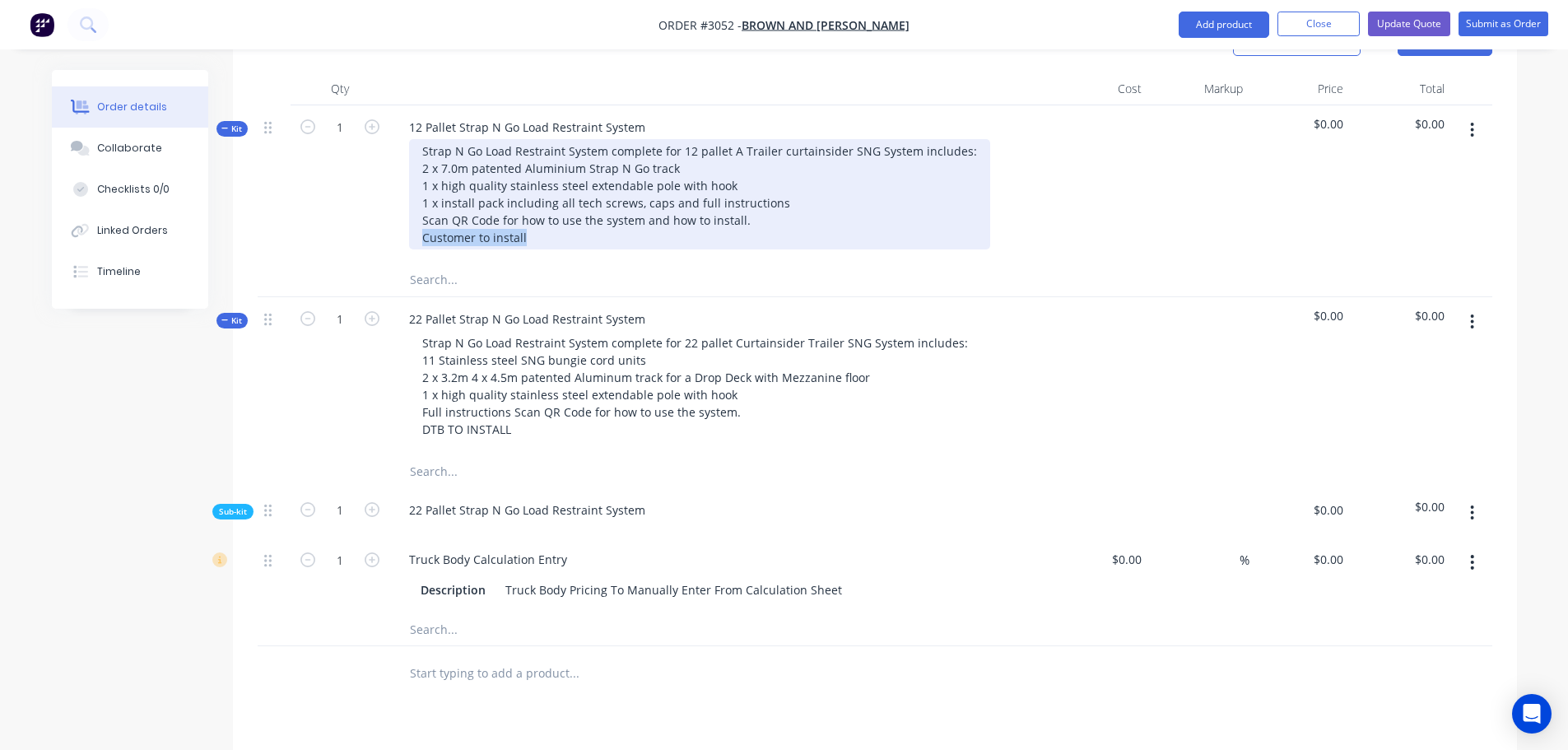
drag, startPoint x: 445, startPoint y: 192, endPoint x: 558, endPoint y: 188, distance: 113.1
click at [558, 188] on div "Strap N Go Load Restraint System complete for 12 pallet A Trailer curtainsider …" at bounding box center [699, 194] width 581 height 111
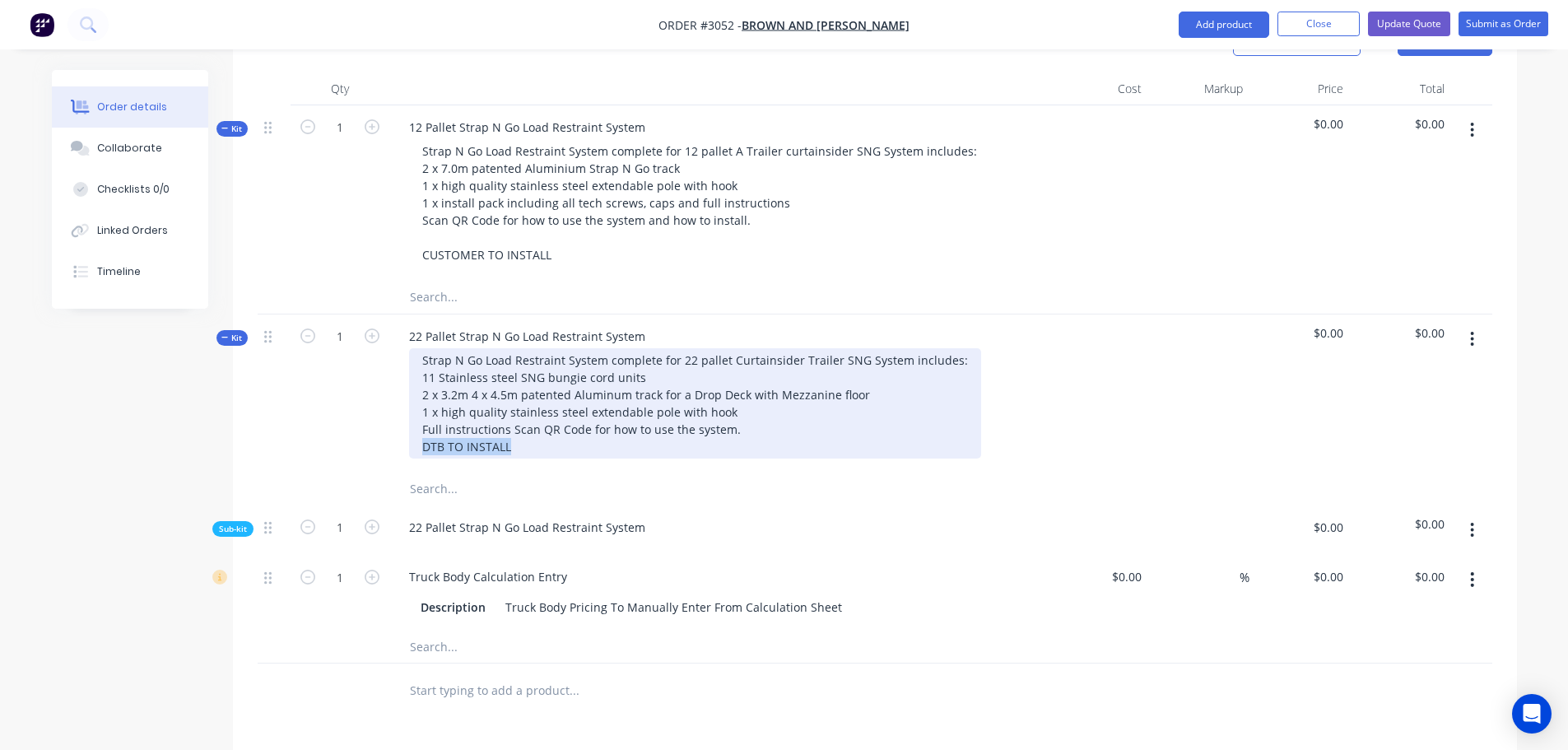
drag, startPoint x: 422, startPoint y: 401, endPoint x: 524, endPoint y: 407, distance: 102.2
click at [524, 407] on div "Strap N Go Load Restraint System complete for 22 pallet Curtainsider Trailer SN…" at bounding box center [695, 403] width 572 height 111
drag, startPoint x: 859, startPoint y: 348, endPoint x: 656, endPoint y: 351, distance: 203.0
click at [656, 351] on div "Strap N Go Load Restraint System complete for 22 pallet Curtainsider Trailer SN…" at bounding box center [695, 403] width 572 height 111
drag, startPoint x: 422, startPoint y: 349, endPoint x: 514, endPoint y: 354, distance: 92.1
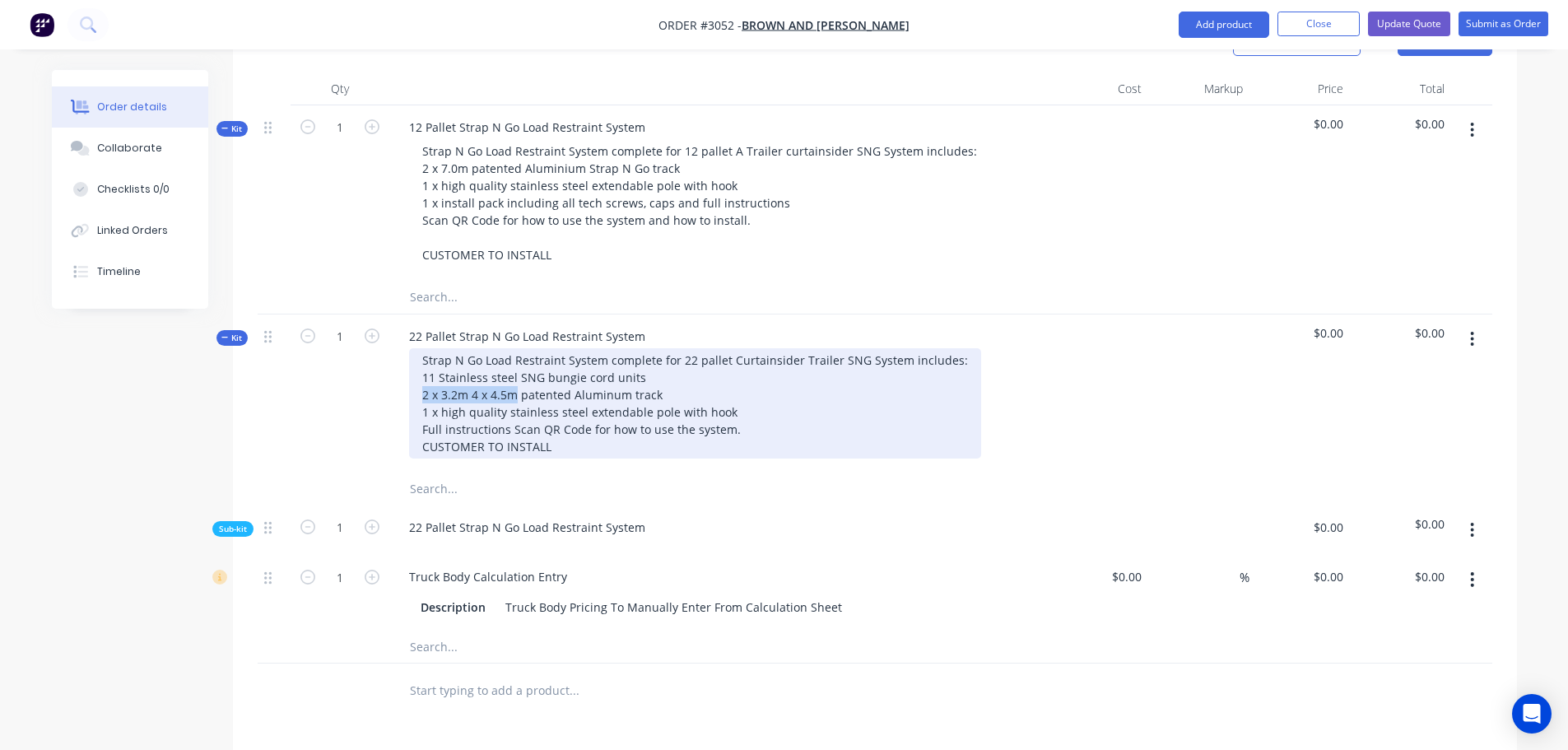
click at [514, 354] on div "Strap N Go Load Restraint System complete for 22 pallet Curtainsider Trailer SN…" at bounding box center [695, 403] width 572 height 111
click at [573, 351] on div "Strap N Go Load Restraint System complete for 22 pallet Curtainsider Trailer SN…" at bounding box center [695, 403] width 572 height 111
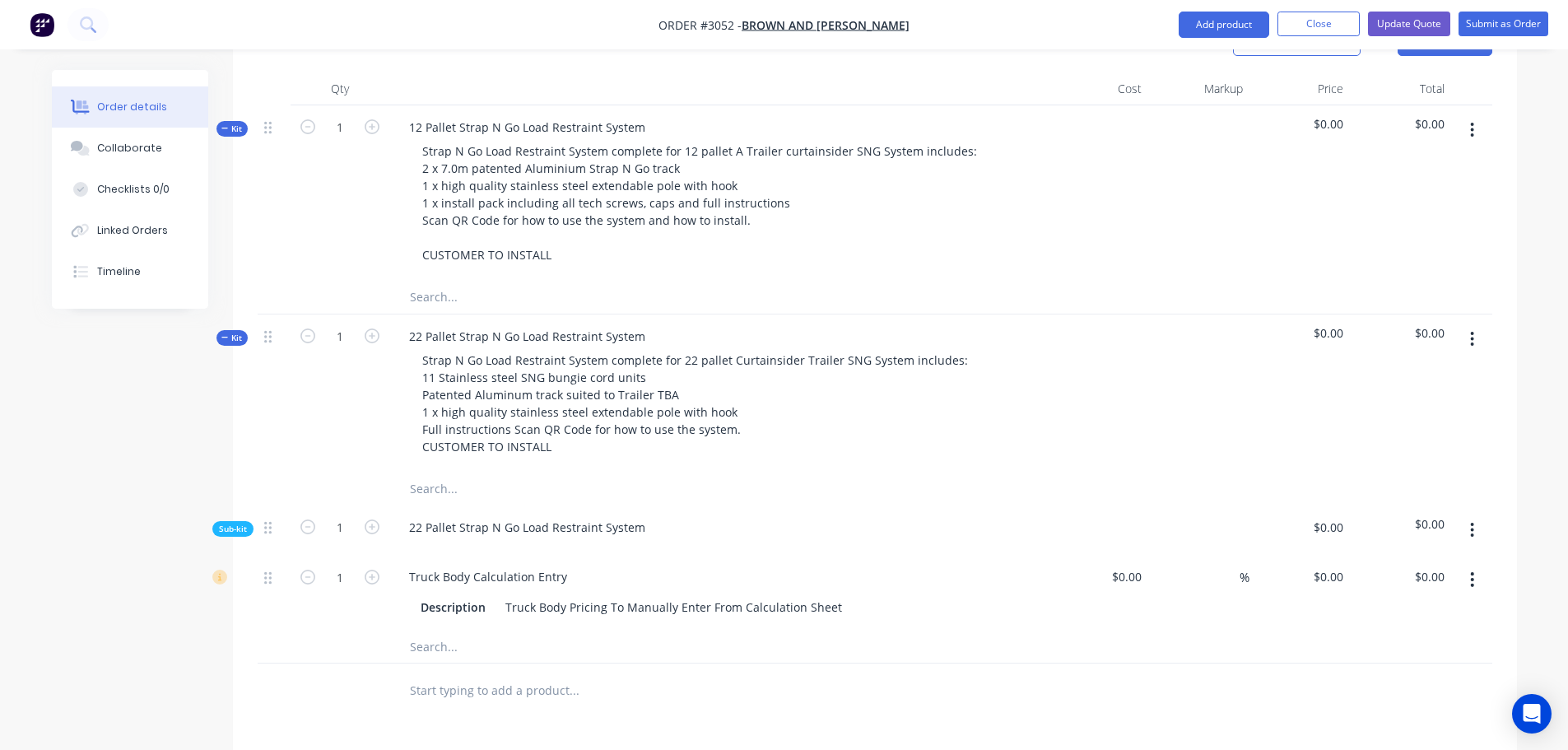
click at [1471, 521] on icon "button" at bounding box center [1472, 530] width 5 height 18
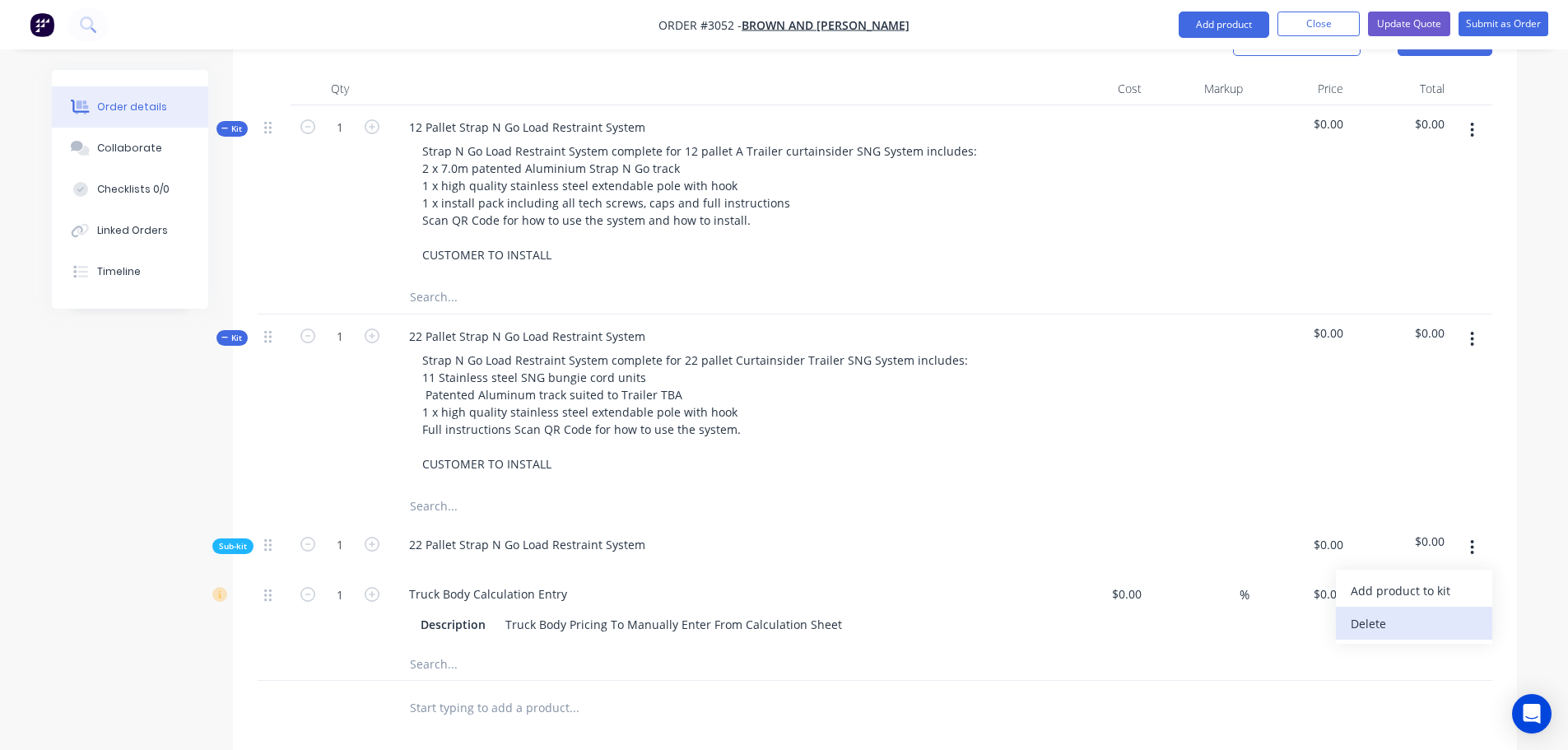
click at [1366, 612] on div "Delete" at bounding box center [1413, 624] width 127 height 24
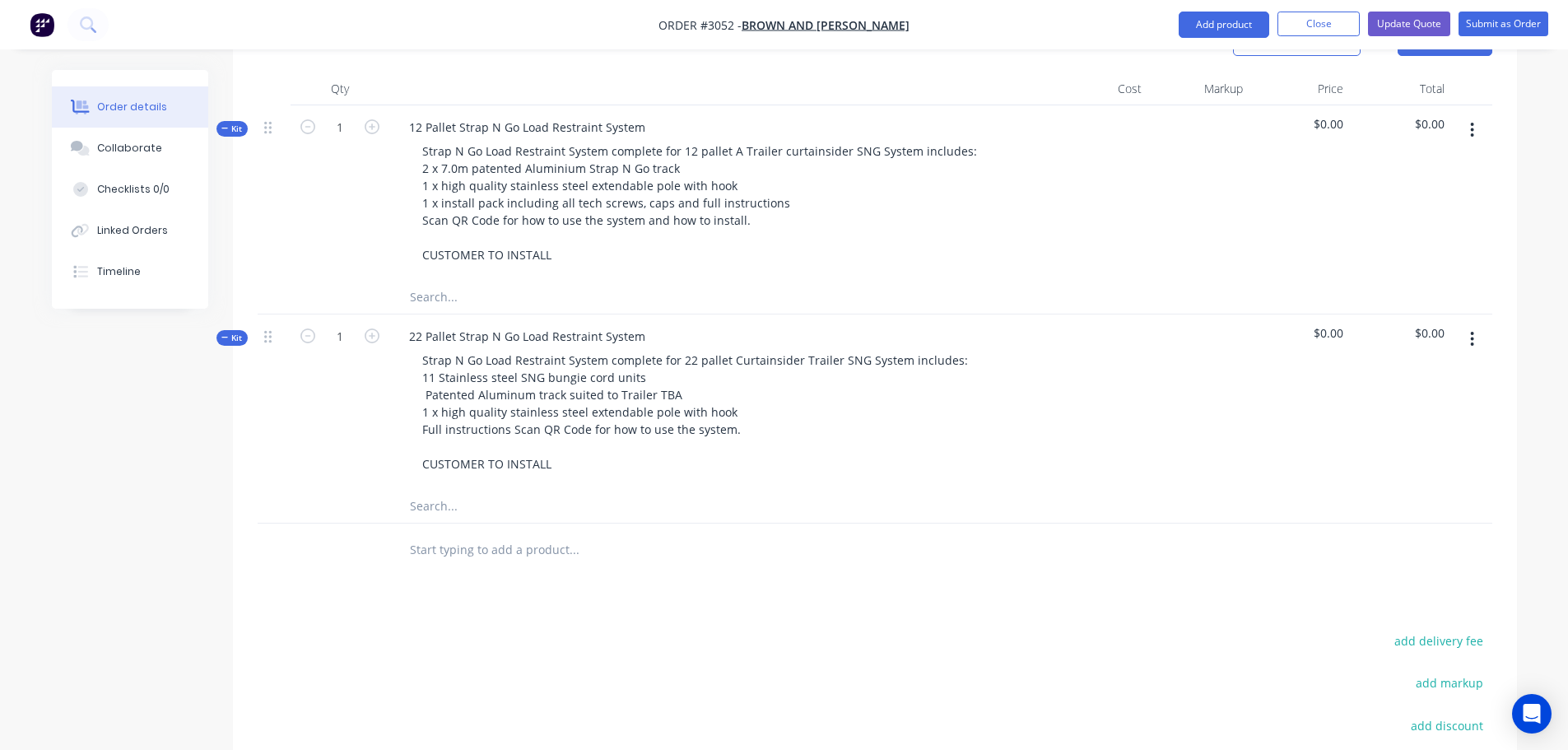
click at [447, 281] on input "text" at bounding box center [573, 297] width 329 height 33
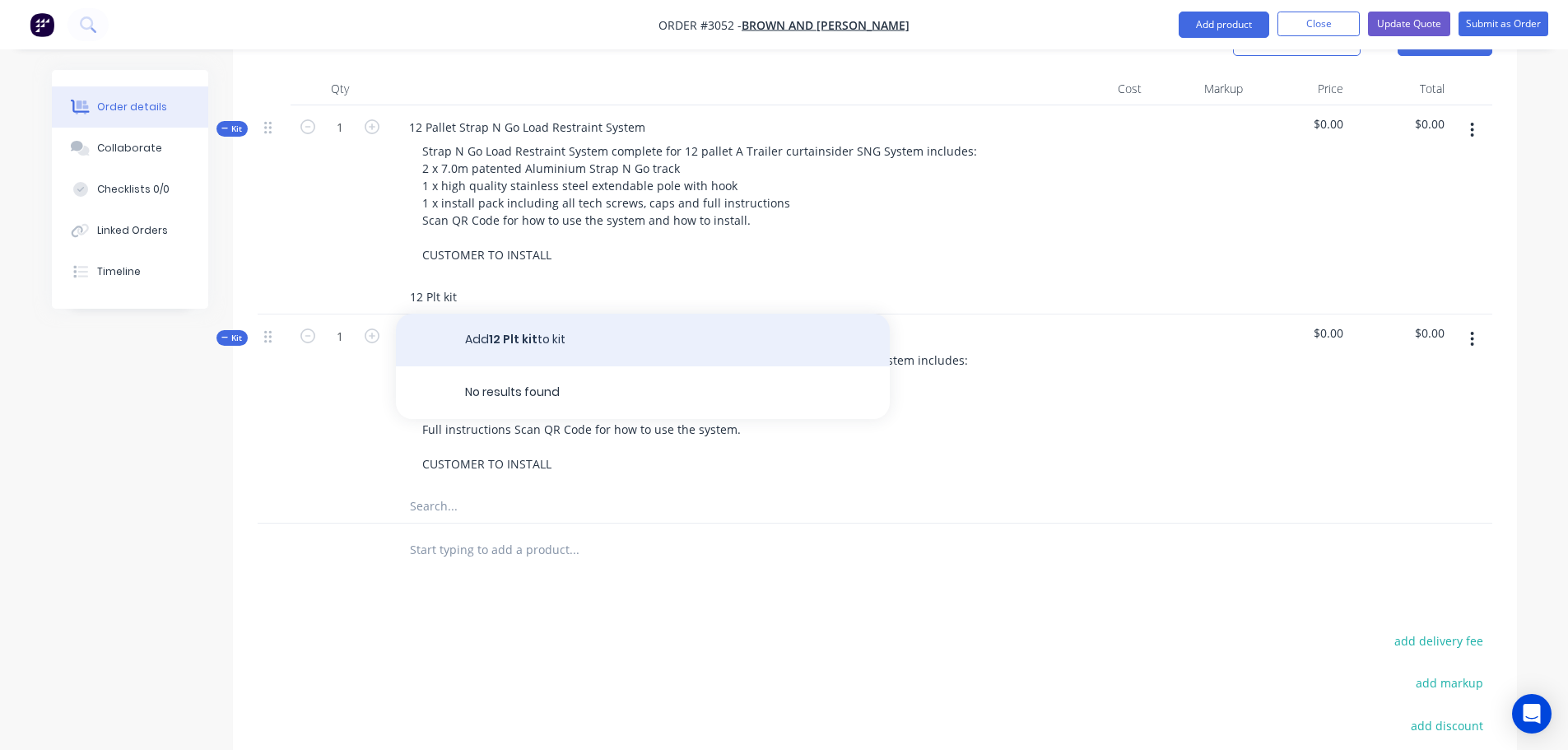
type input "12 Plt kit"
click at [516, 314] on button "Add 12 Plt kit to kit" at bounding box center [643, 340] width 494 height 53
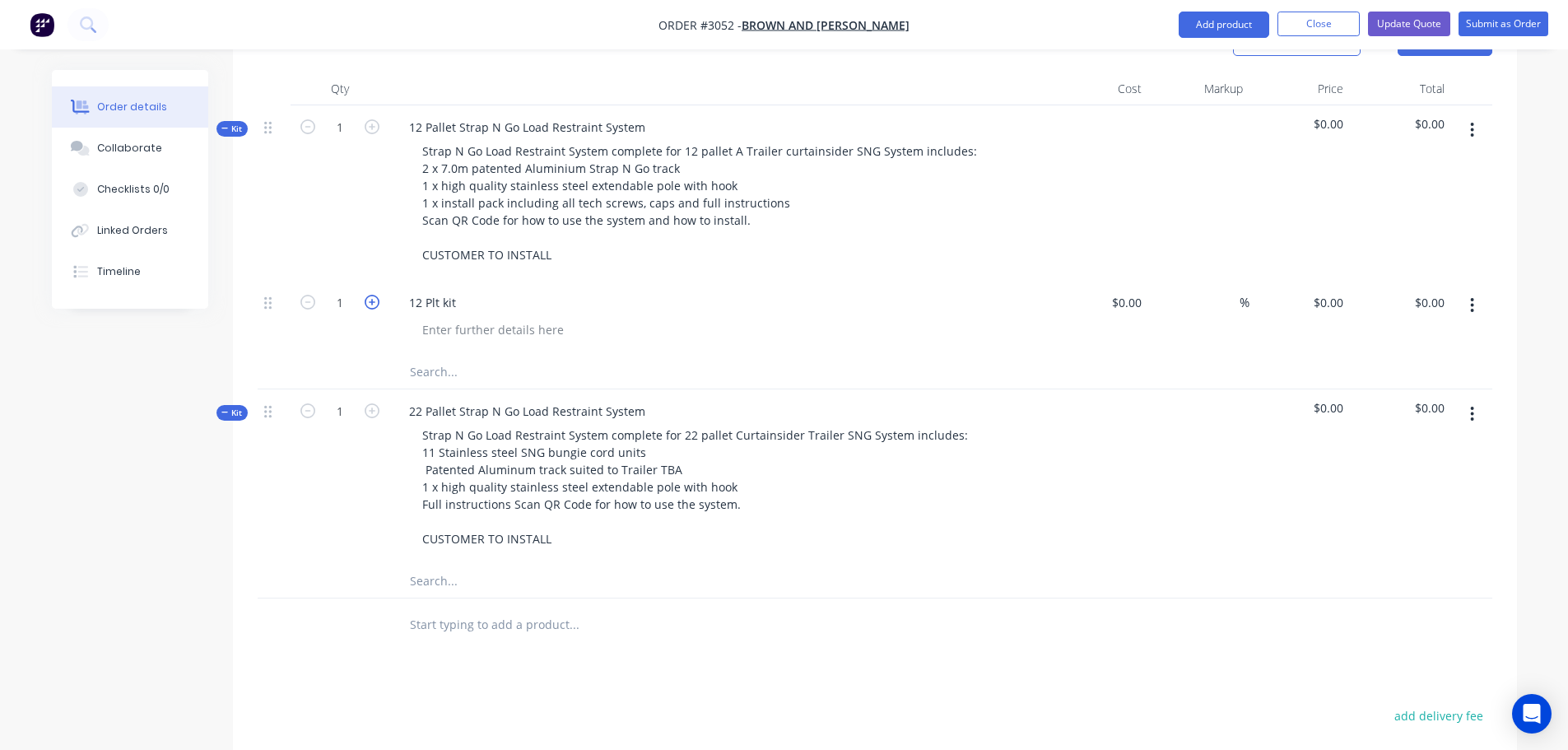
click at [372, 295] on icon "button" at bounding box center [372, 302] width 15 height 15
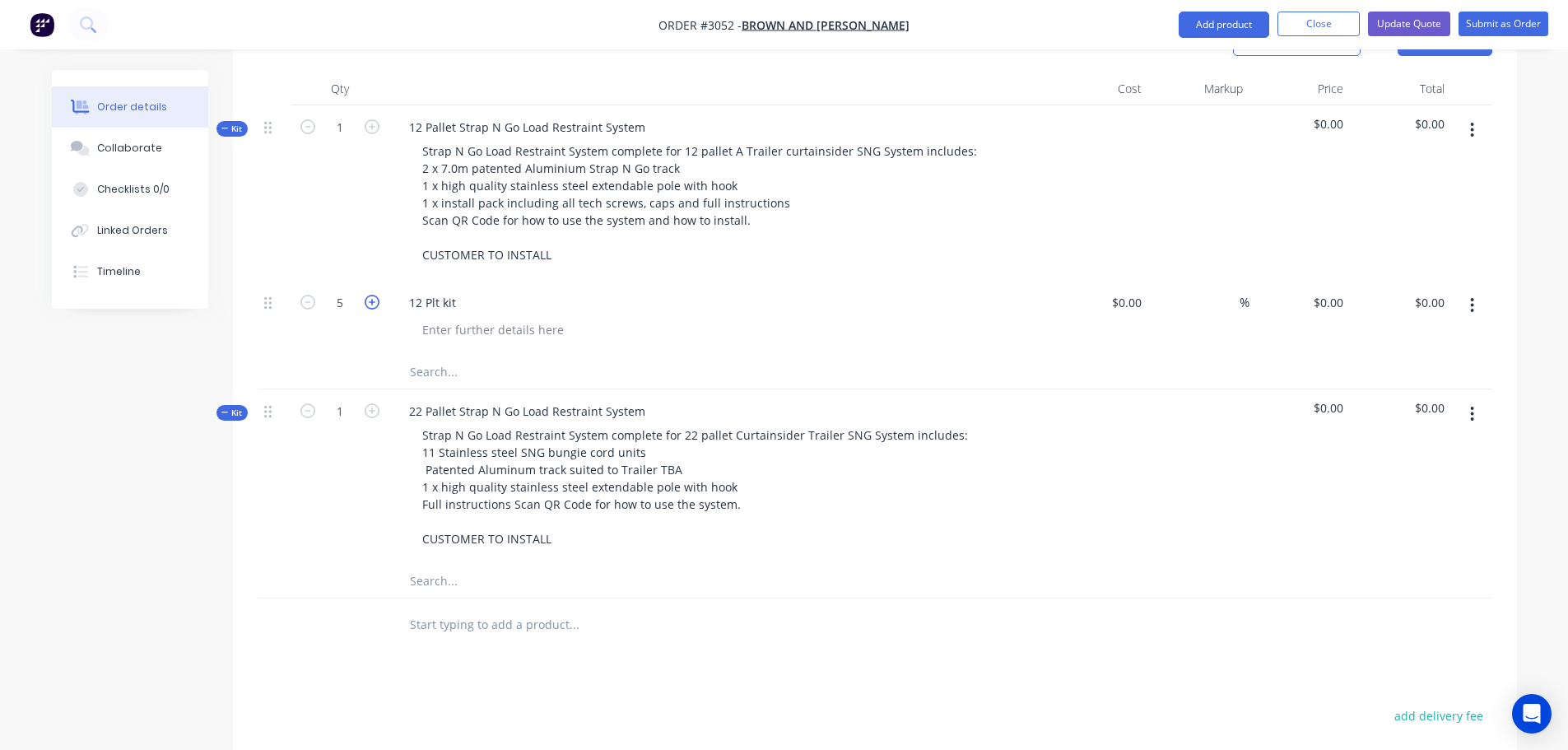
type input "6"
click at [1332, 291] on input "0" at bounding box center [1330, 303] width 37 height 24
type input "$320.00"
type input "$1,920.00"
click at [685, 318] on div at bounding box center [724, 330] width 632 height 24
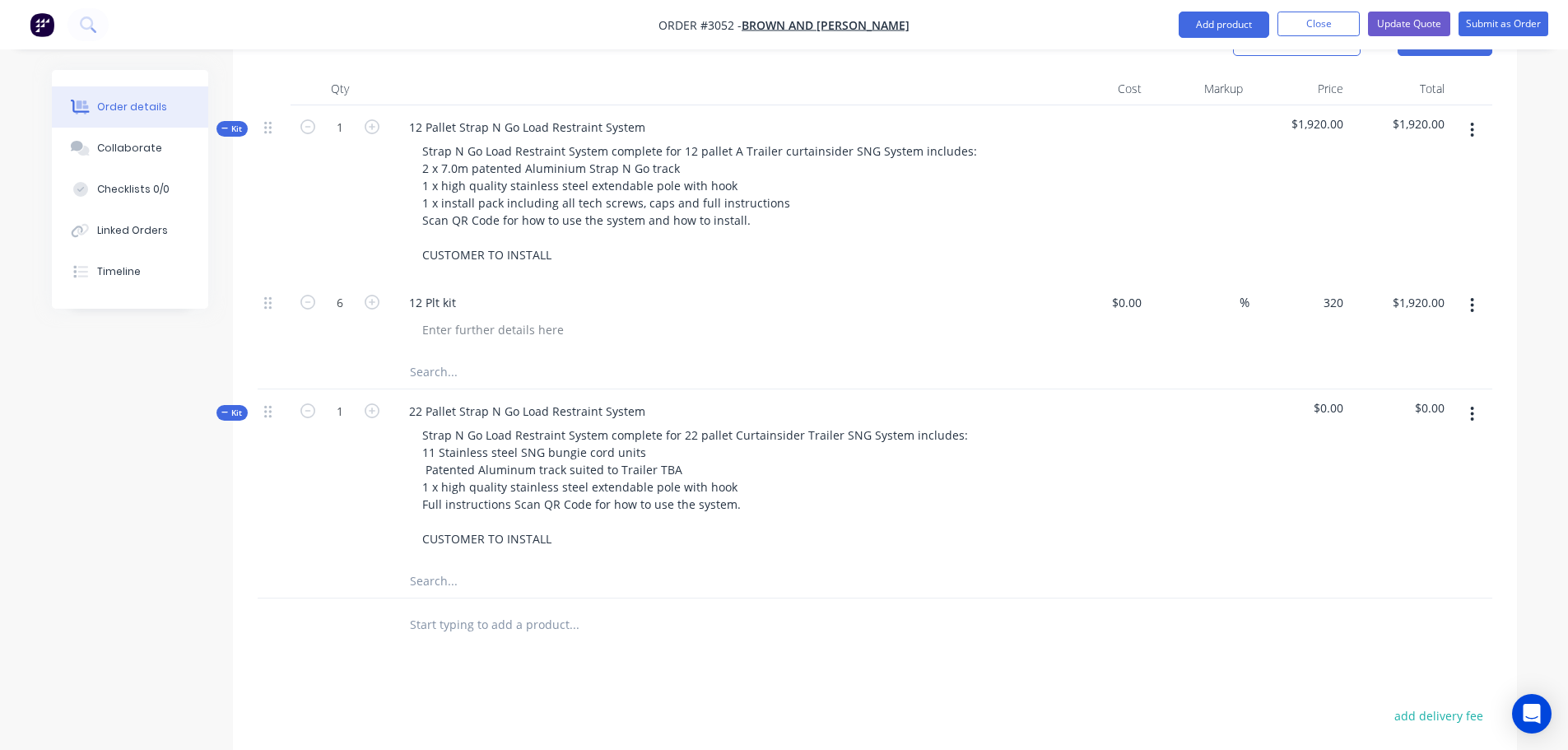
drag, startPoint x: 1319, startPoint y: 254, endPoint x: 1325, endPoint y: 284, distance: 30.6
click at [1319, 291] on div "320 $320.00" at bounding box center [1320, 303] width 58 height 24
type input "$320.00"
click at [354, 422] on div "1" at bounding box center [340, 477] width 99 height 176
click at [368, 403] on icon "button" at bounding box center [372, 411] width 15 height 15
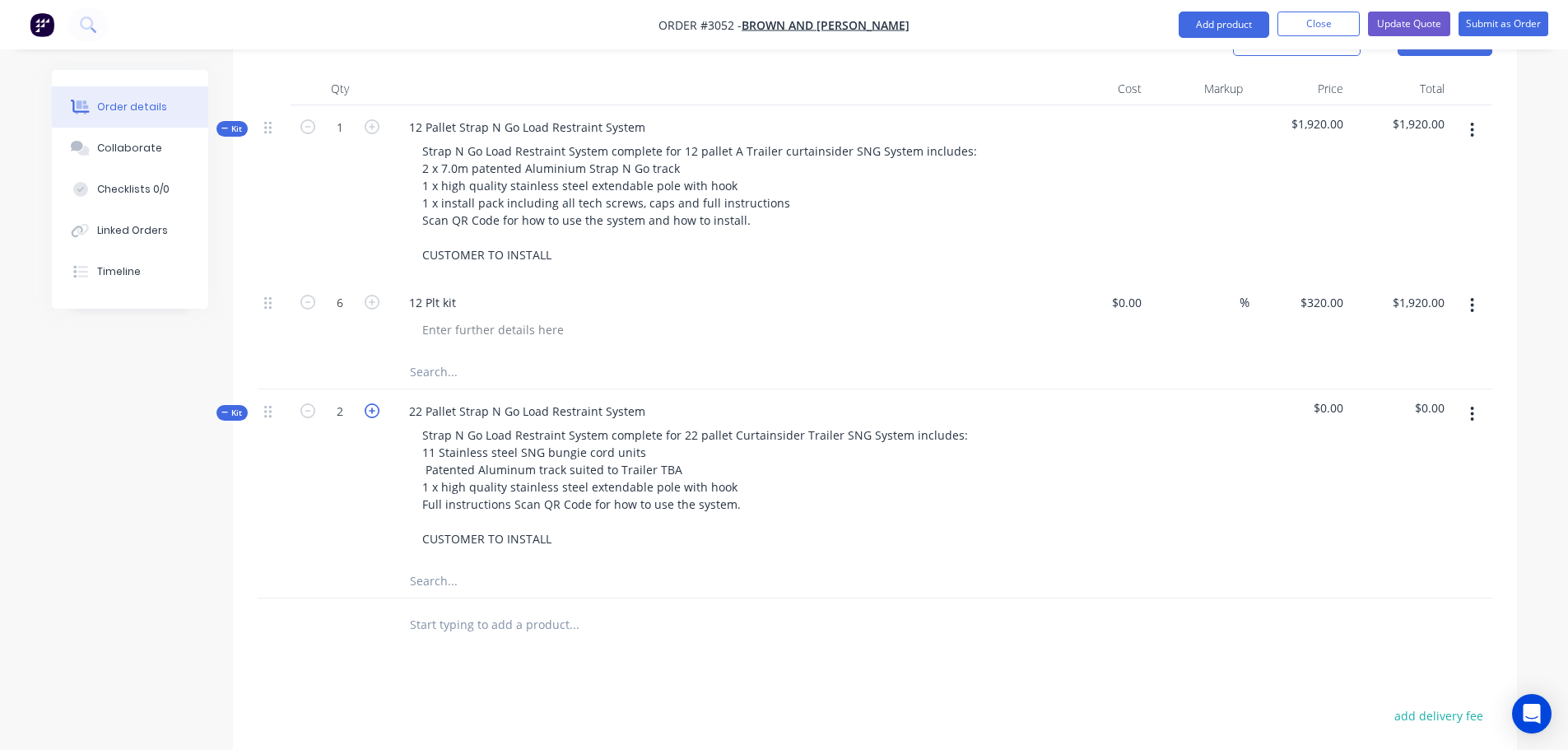
click at [368, 403] on icon "button" at bounding box center [372, 411] width 15 height 15
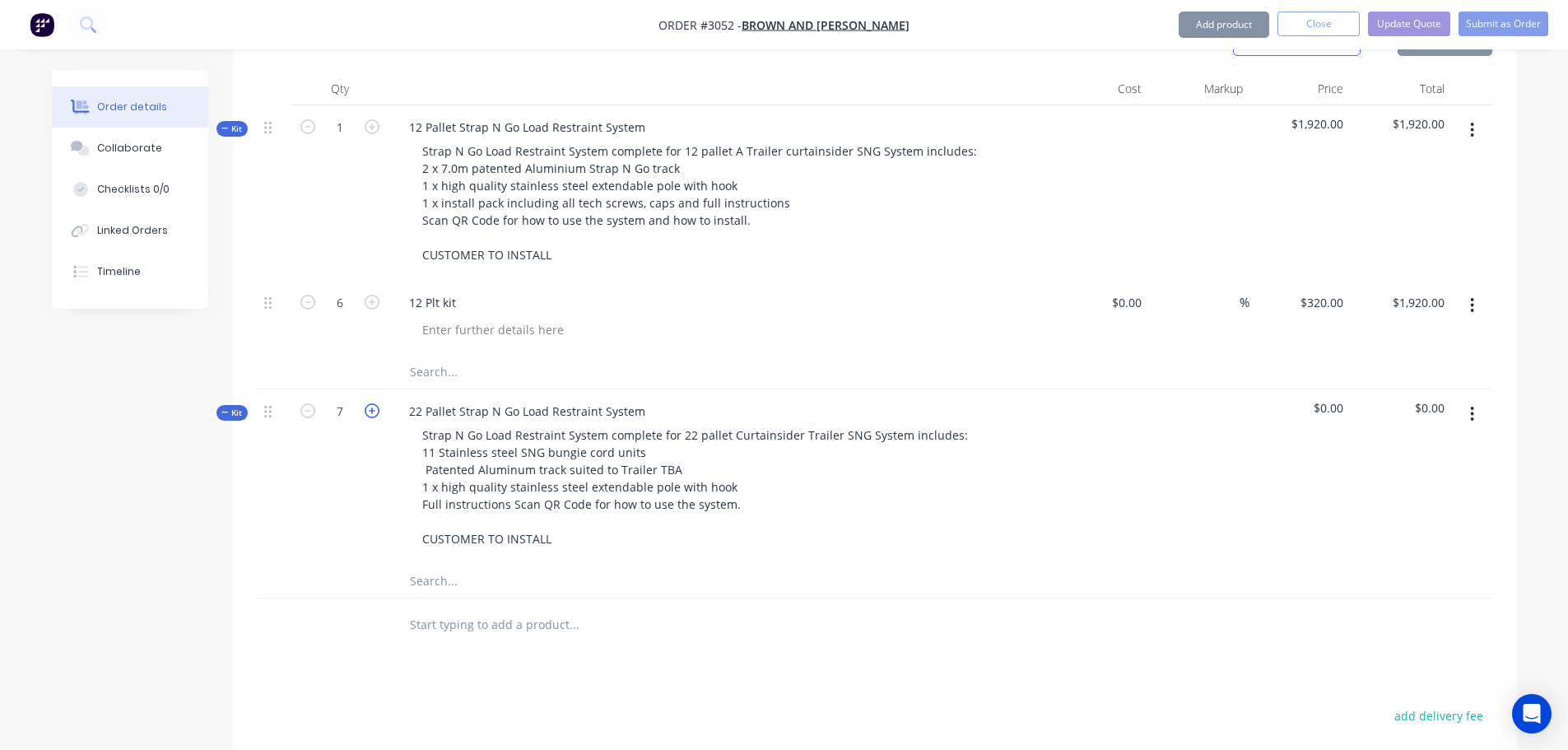
click at [368, 403] on icon "button" at bounding box center [372, 411] width 15 height 15
type input "11"
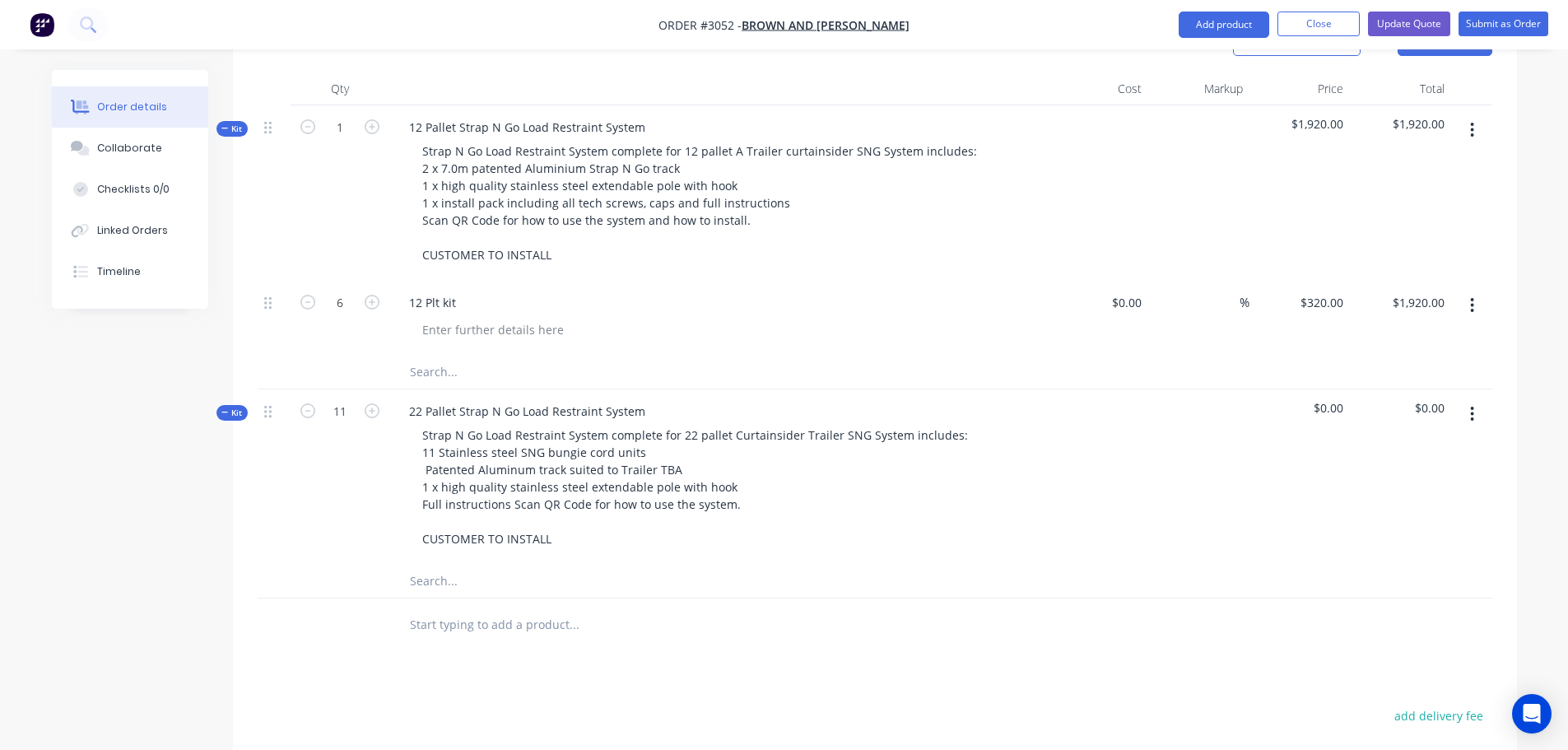
click at [1341, 400] on span "$0.00" at bounding box center [1300, 408] width 88 height 17
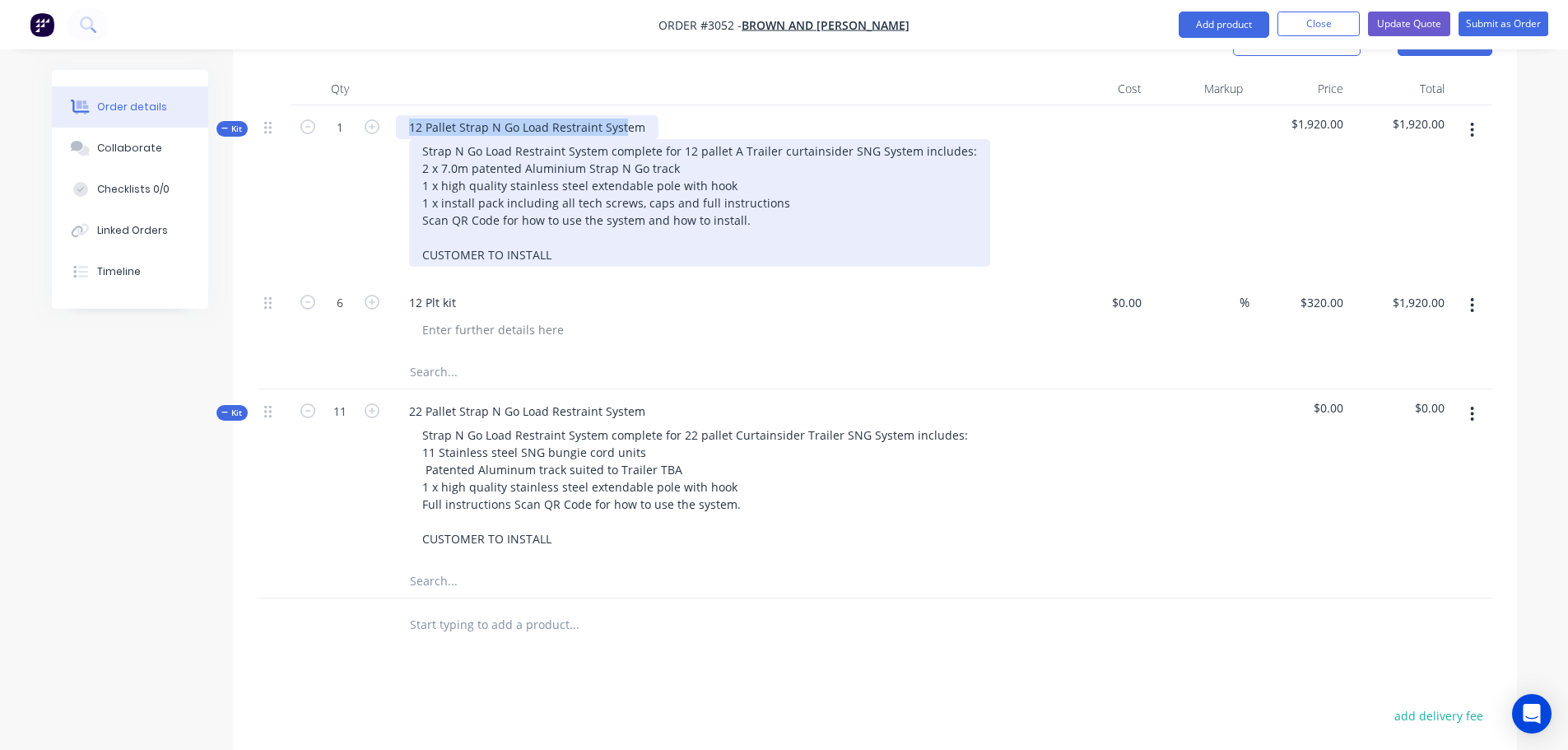
drag, startPoint x: 410, startPoint y: 80, endPoint x: 624, endPoint y: 208, distance: 249.4
click at [624, 208] on div "12 Pallet Strap N Go Load Restraint System Strap N Go Load Restraint System com…" at bounding box center [719, 193] width 658 height 176
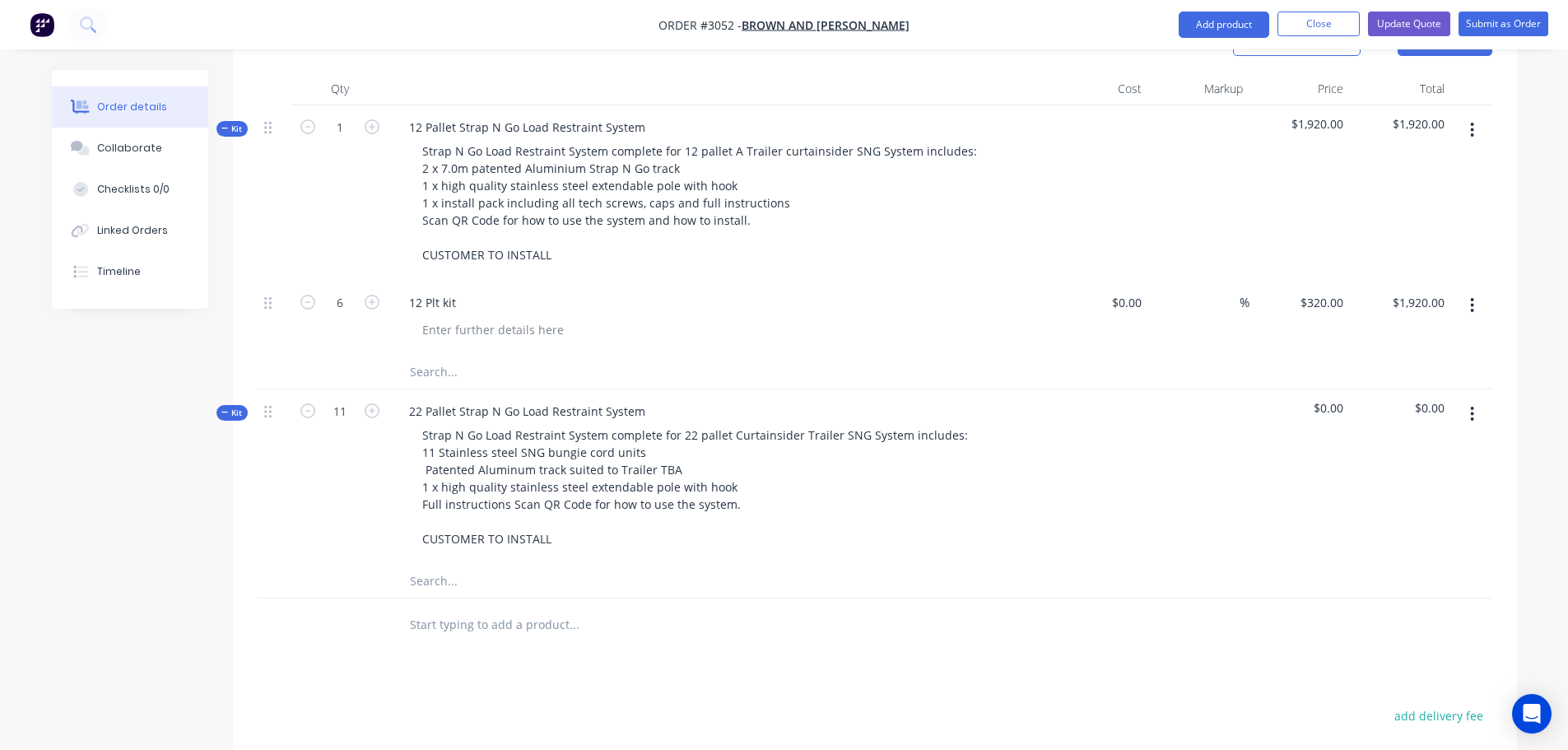
click at [403, 139] on div "Strap N Go Load Restraint System complete for 12 pallet A Trailer curtainsider …" at bounding box center [719, 203] width 645 height 128
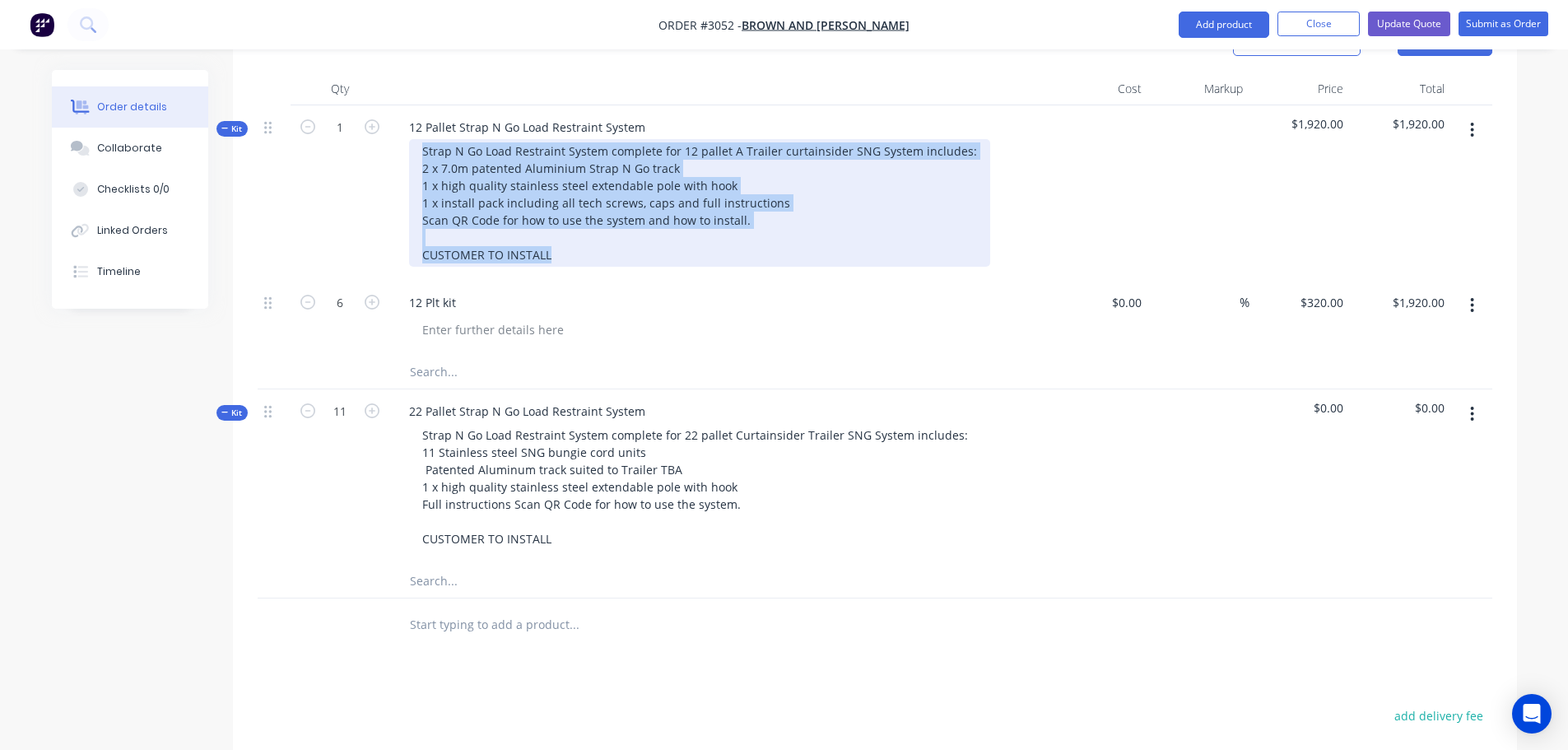
drag, startPoint x: 419, startPoint y: 101, endPoint x: 594, endPoint y: 214, distance: 208.3
click at [594, 214] on div "Strap N Go Load Restraint System complete for 12 pallet A Trailer curtainsider …" at bounding box center [699, 203] width 581 height 128
copy div "Strap N Go Load Restraint System complete for 12 pallet A Trailer curtainsider …"
